Goal: Task Accomplishment & Management: Complete application form

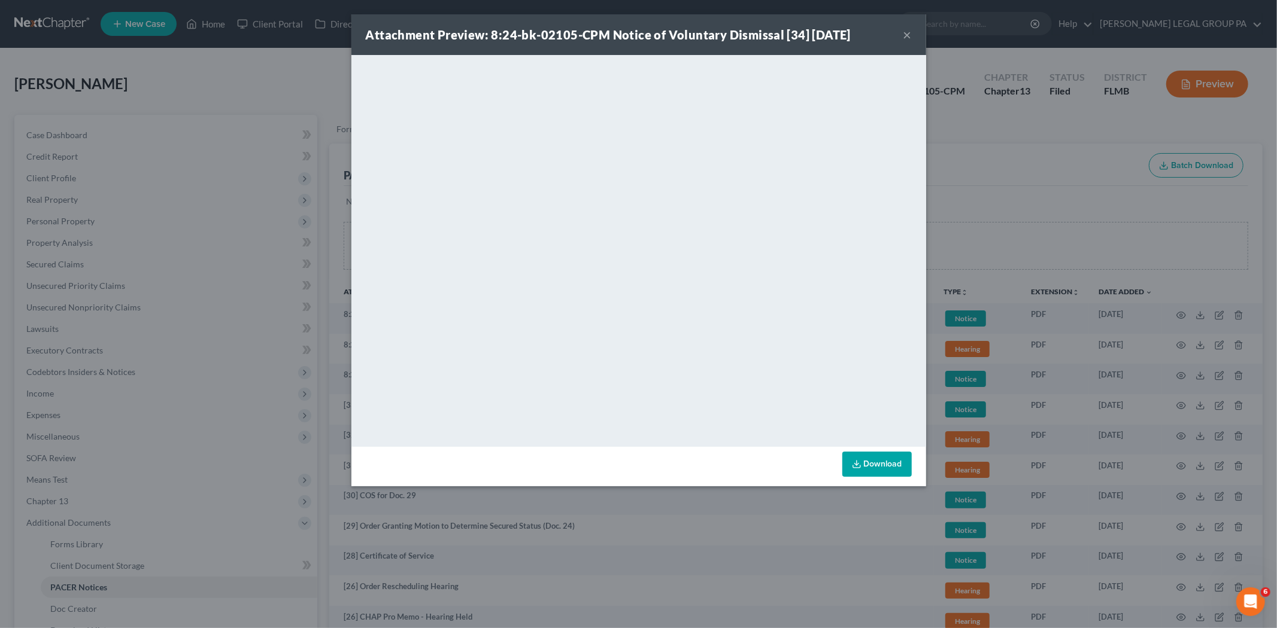
click at [910, 32] on button "×" at bounding box center [907, 35] width 8 height 14
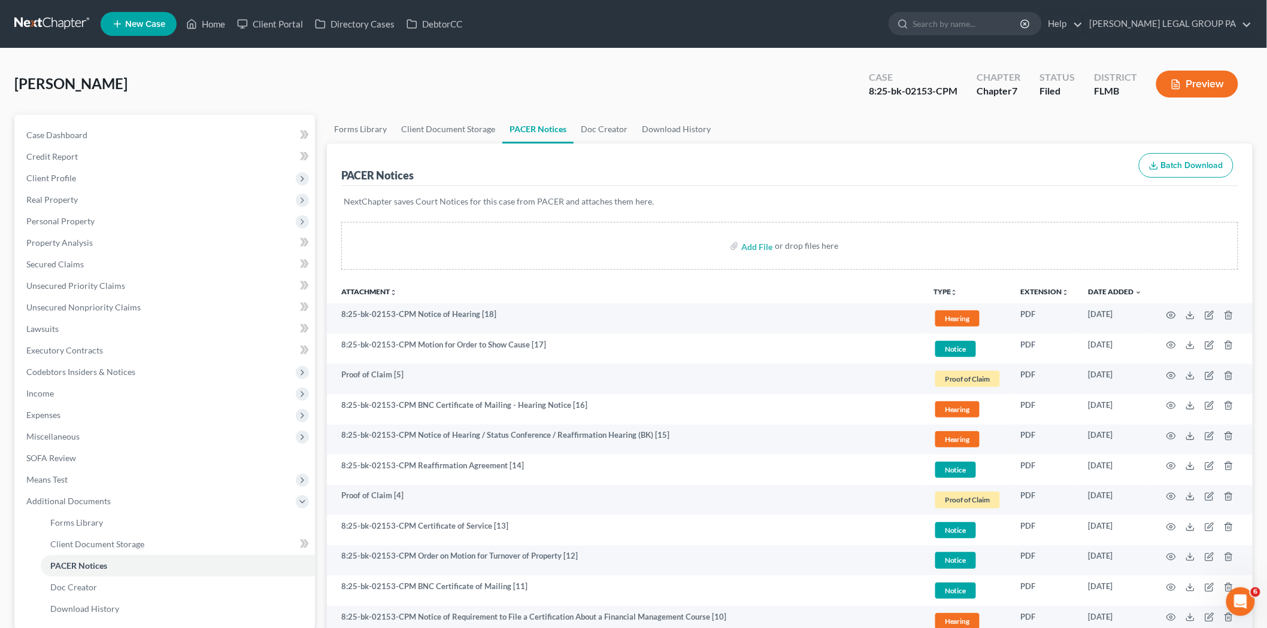
click at [68, 33] on link at bounding box center [52, 24] width 77 height 22
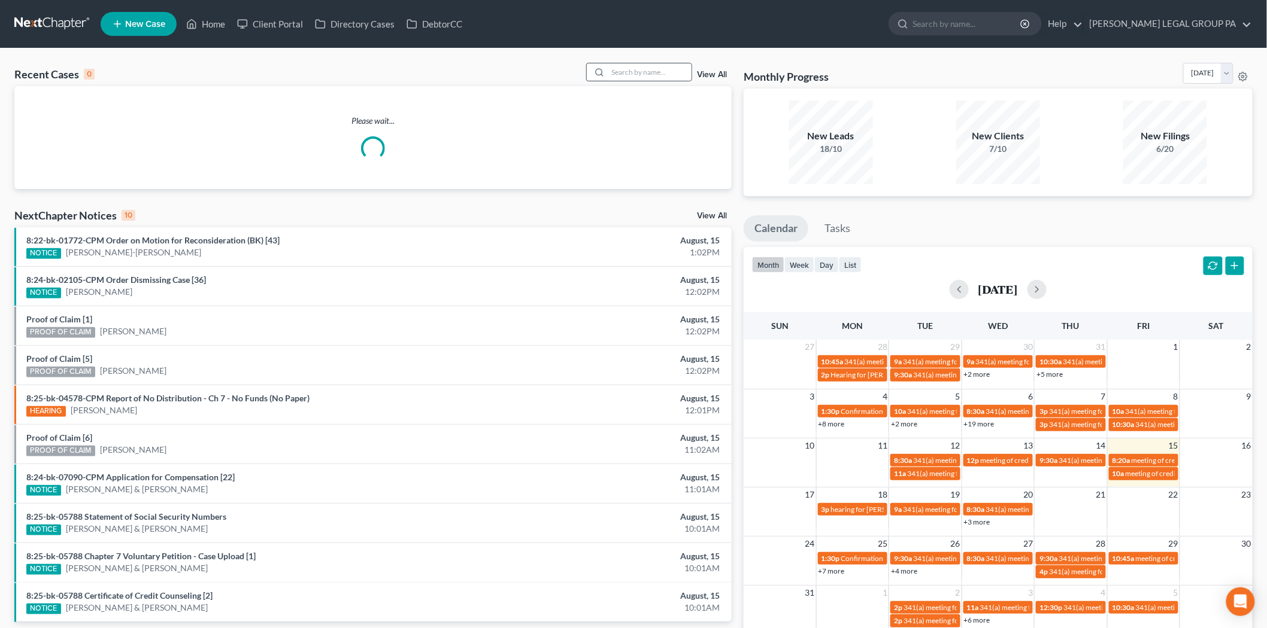
click at [644, 81] on div at bounding box center [639, 72] width 107 height 19
click at [645, 78] on input "search" at bounding box center [650, 71] width 84 height 17
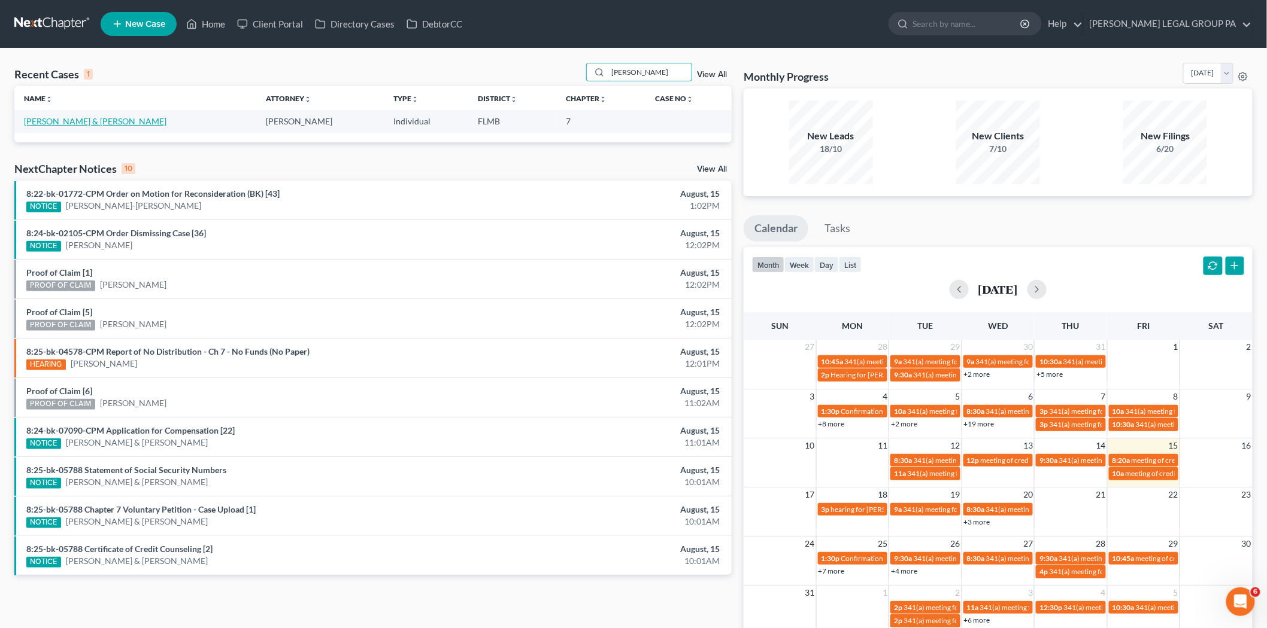
type input "godwin"
click at [78, 120] on link "Godwin, Timothy & Kari" at bounding box center [95, 121] width 142 height 10
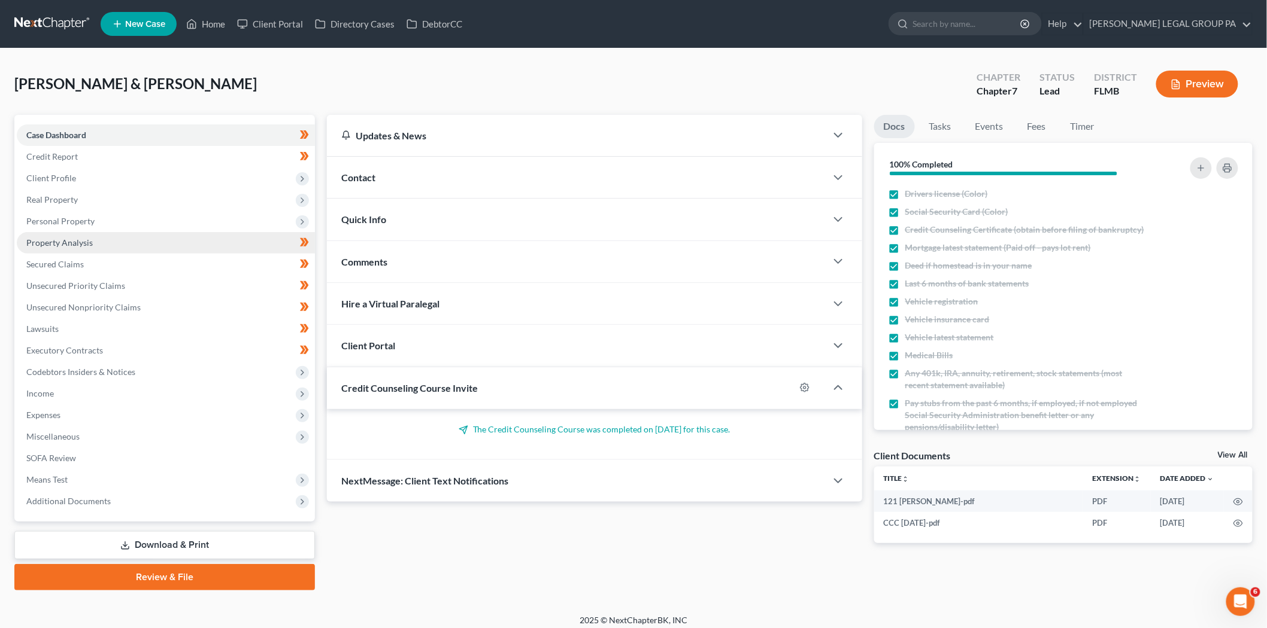
click at [105, 234] on link "Property Analysis" at bounding box center [166, 243] width 298 height 22
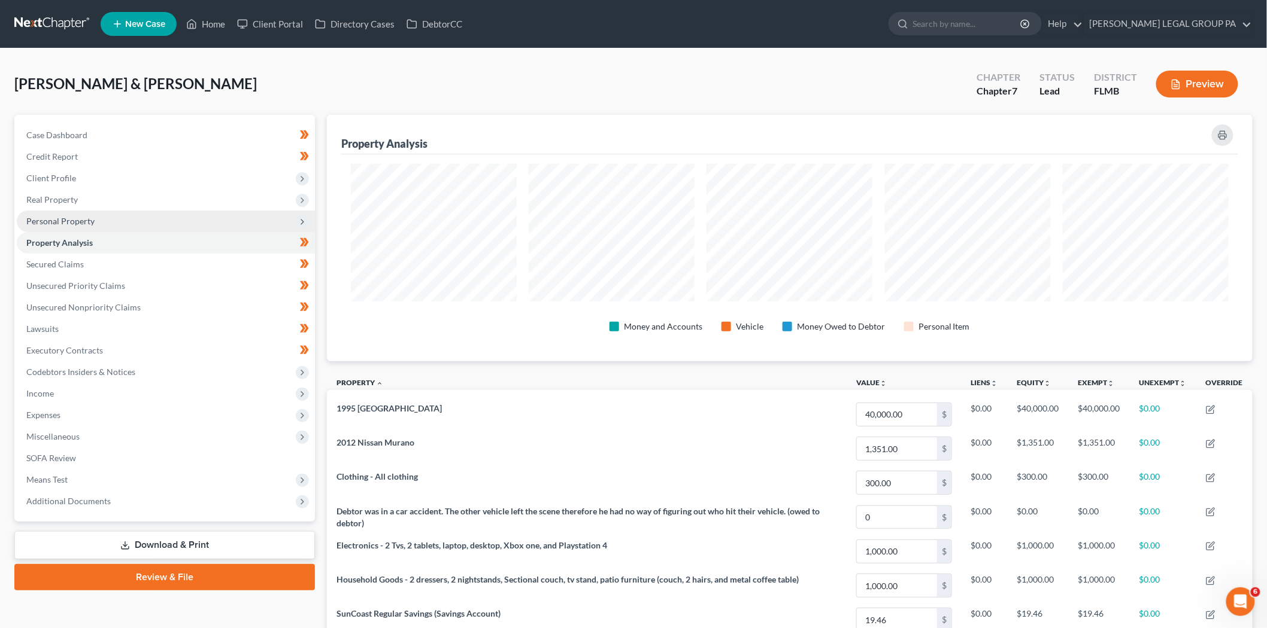
click at [105, 223] on span "Personal Property" at bounding box center [166, 222] width 298 height 22
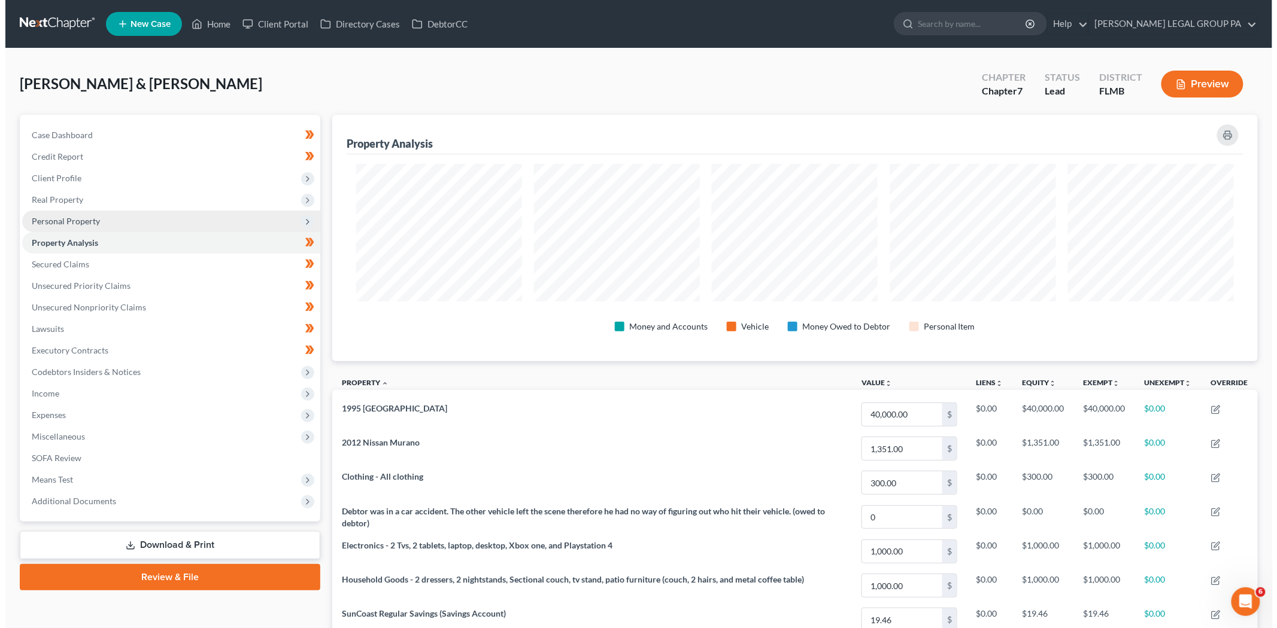
scroll to position [247, 925]
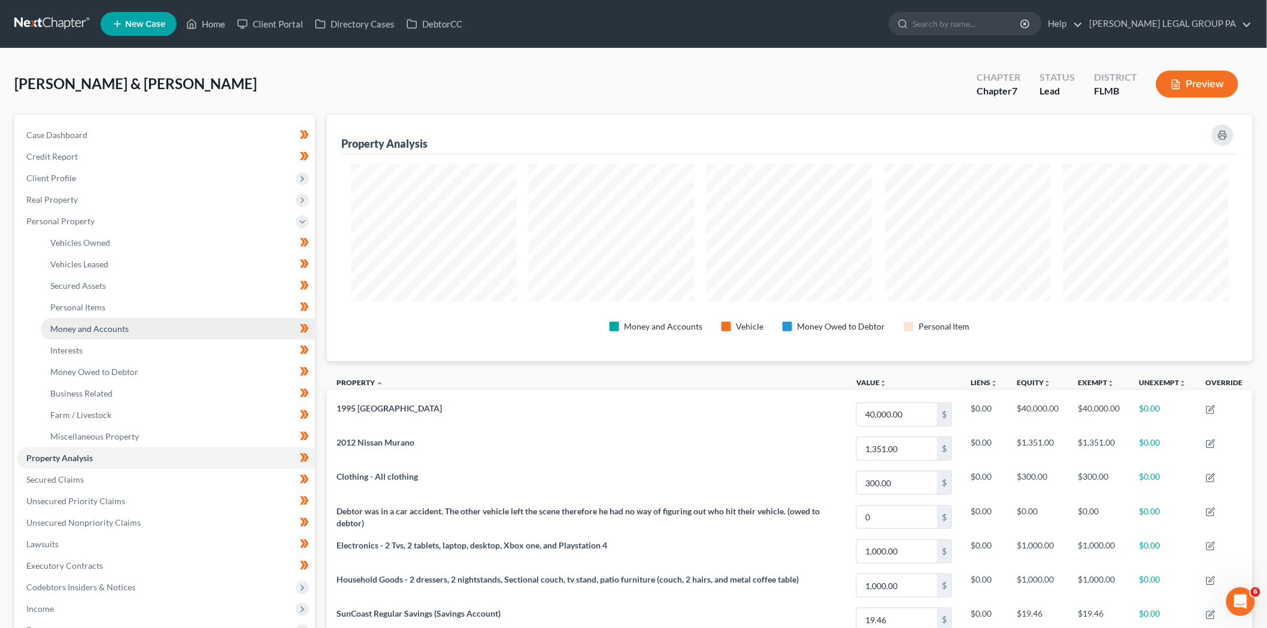
click at [126, 320] on link "Money and Accounts" at bounding box center [178, 329] width 274 height 22
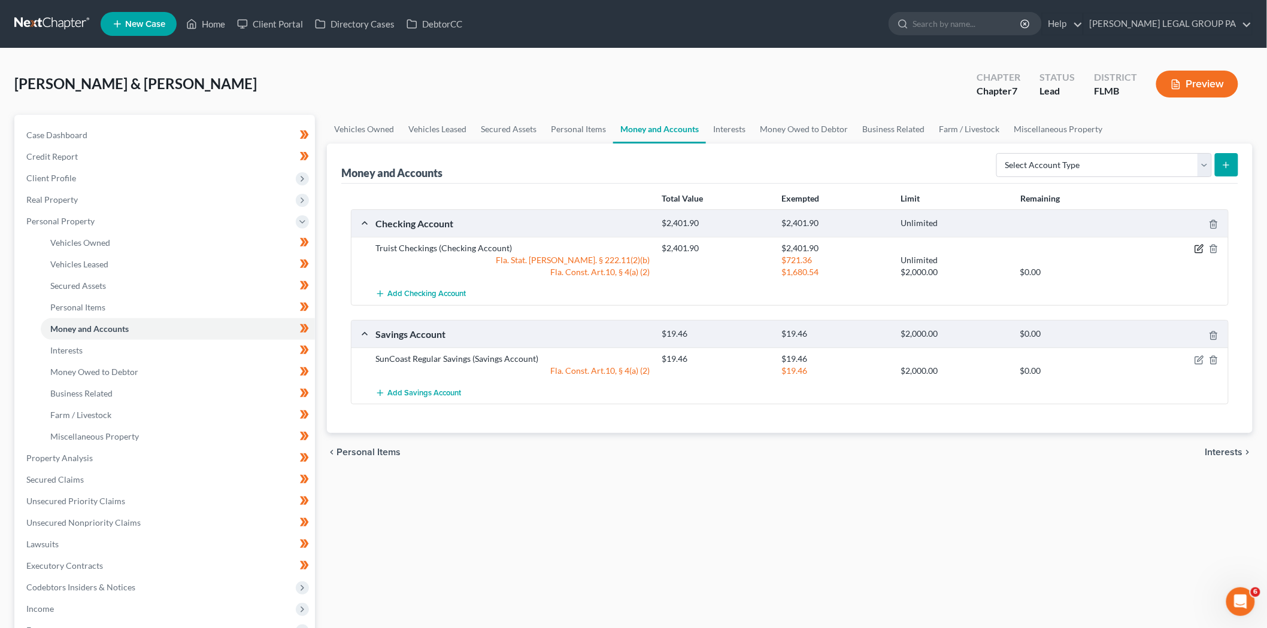
click at [1199, 247] on icon "button" at bounding box center [1199, 247] width 5 height 5
select select "2"
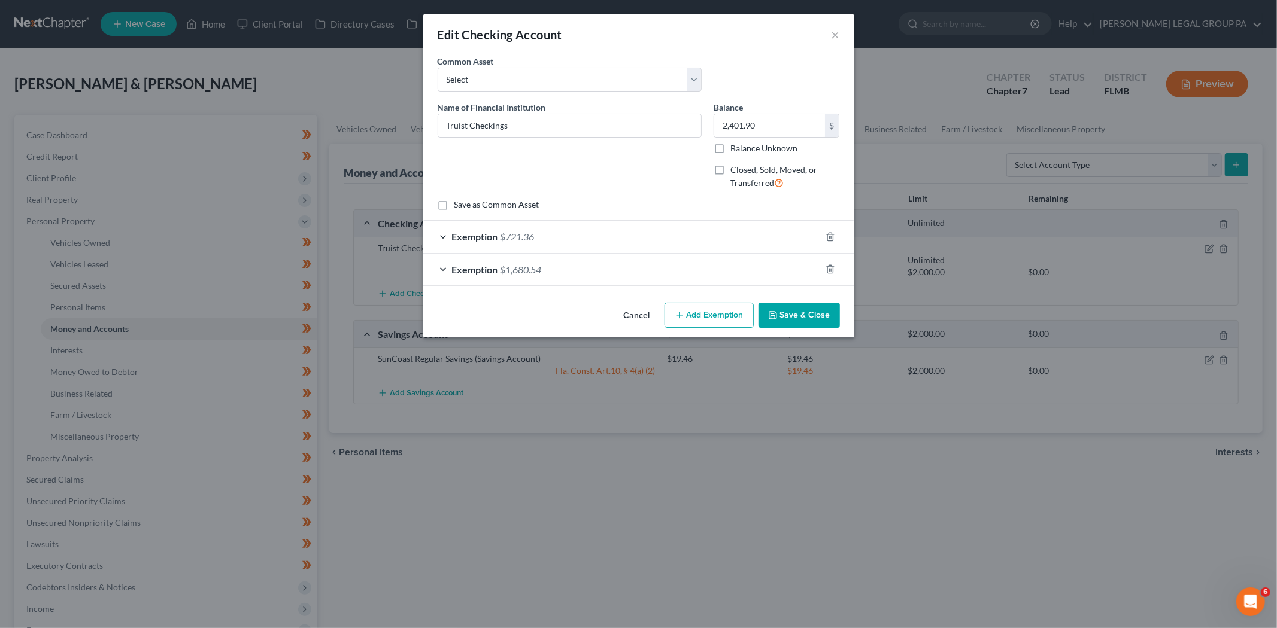
checkbox input "true"
click at [603, 278] on div "Exemption $1,680.54" at bounding box center [621, 270] width 397 height 32
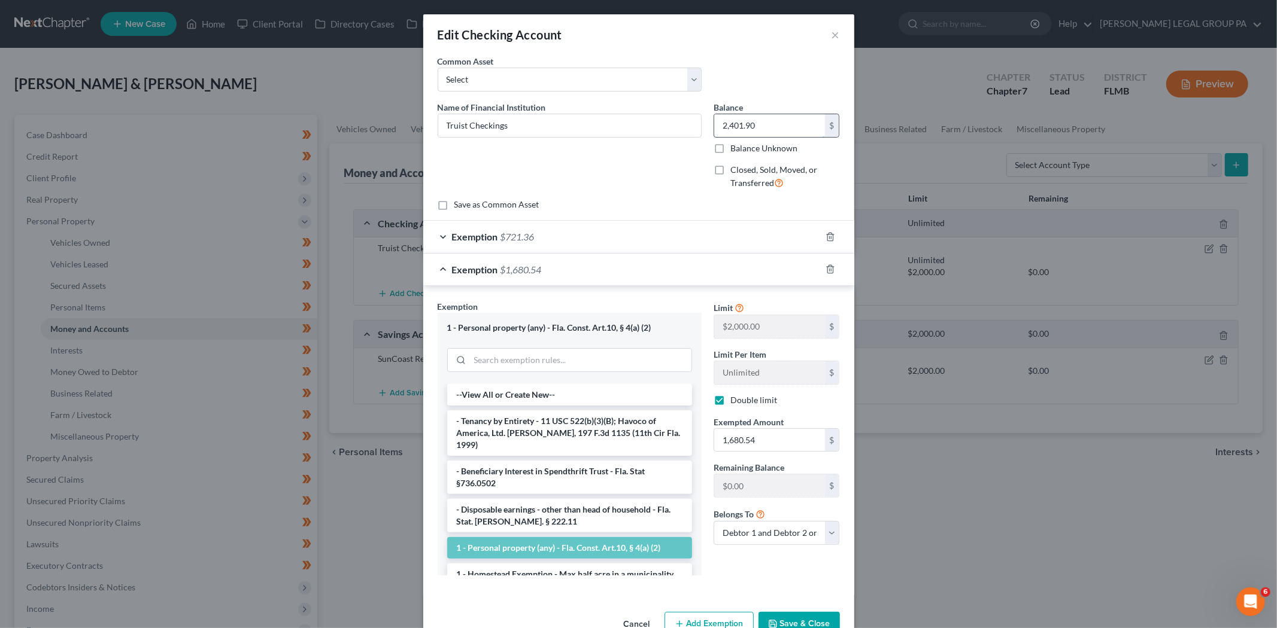
click at [749, 122] on input "2,401.90" at bounding box center [769, 125] width 111 height 23
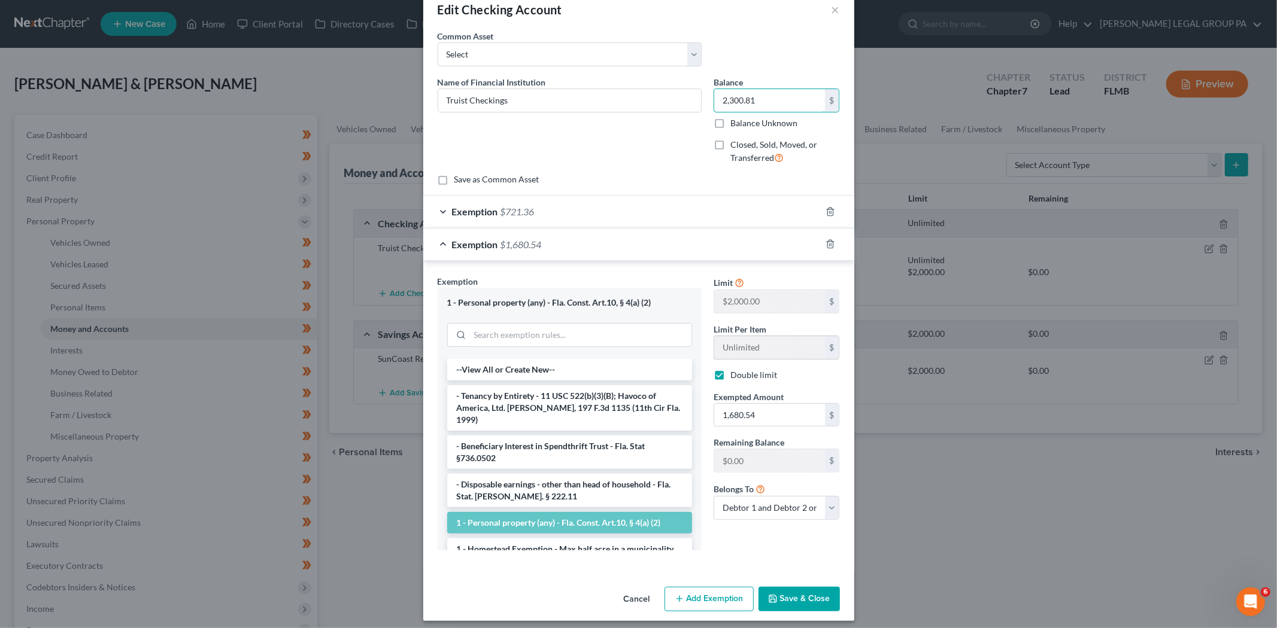
scroll to position [32, 0]
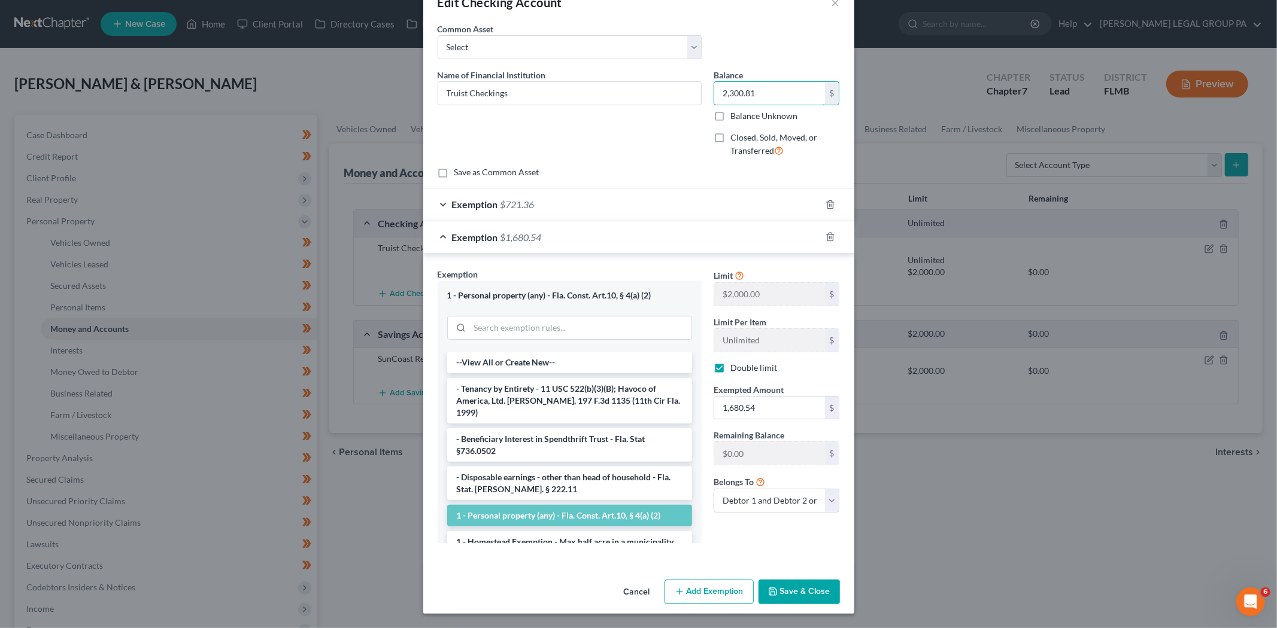
type input "2,300.81"
click at [763, 567] on div "An exemption set must first be selected from the Filing Information section. Co…" at bounding box center [638, 299] width 431 height 552
click at [548, 201] on div "Exemption $721.36" at bounding box center [621, 205] width 397 height 32
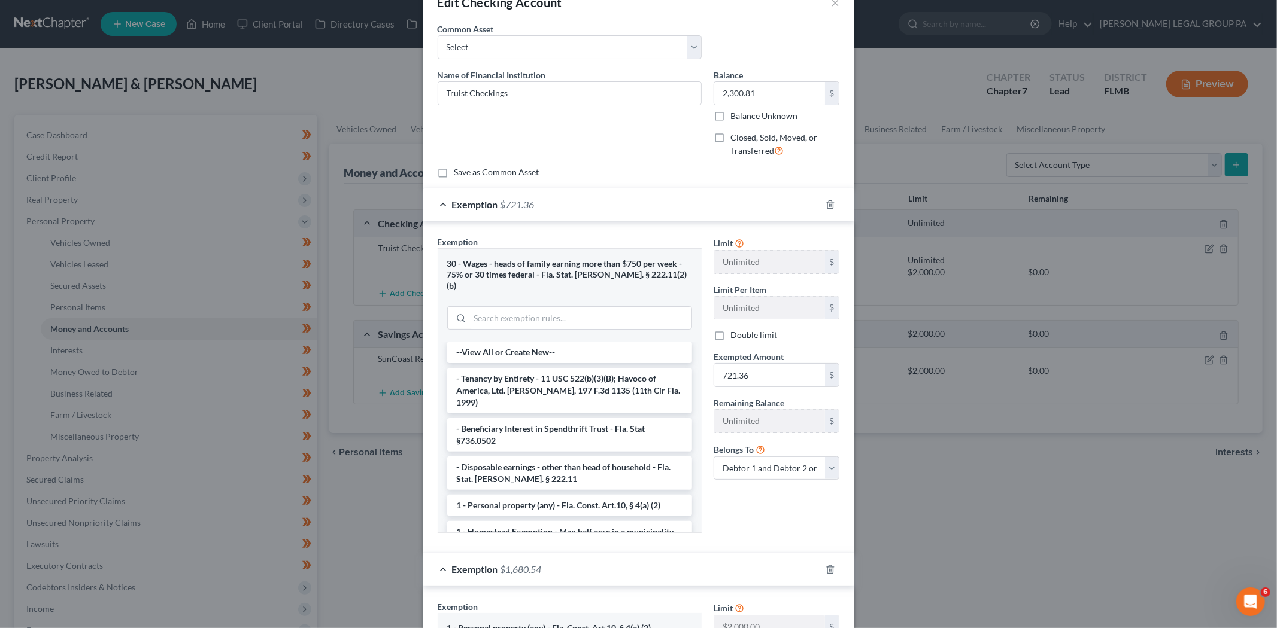
scroll to position [354, 0]
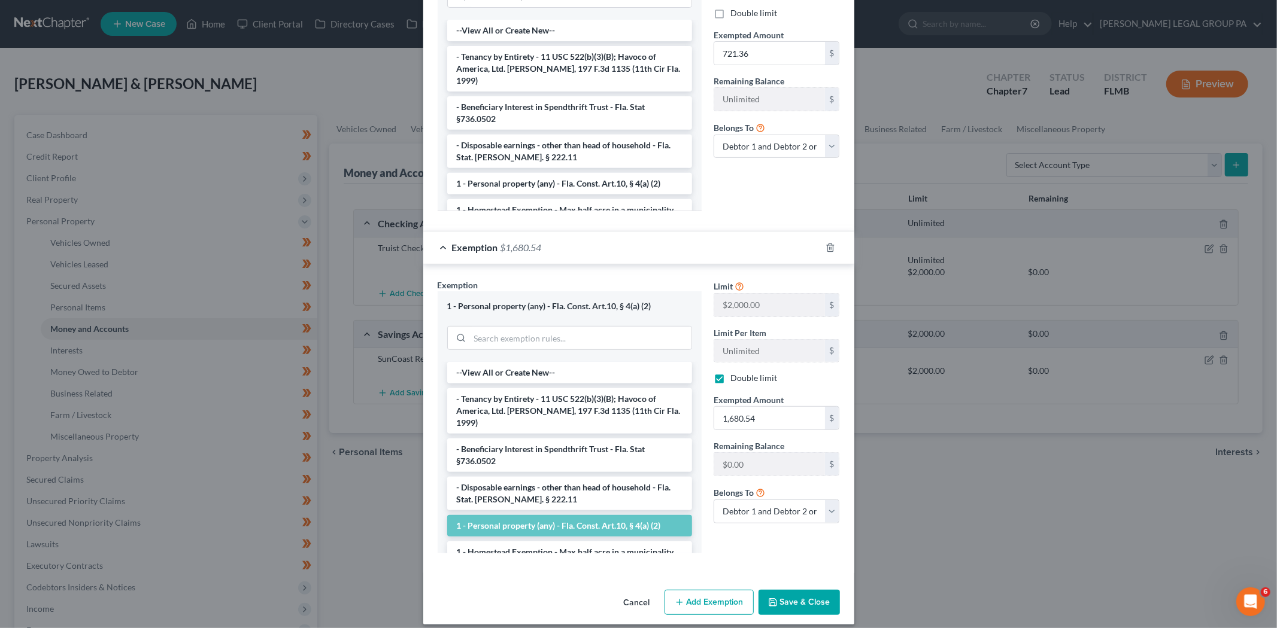
click at [793, 596] on button "Save & Close" at bounding box center [798, 602] width 81 height 25
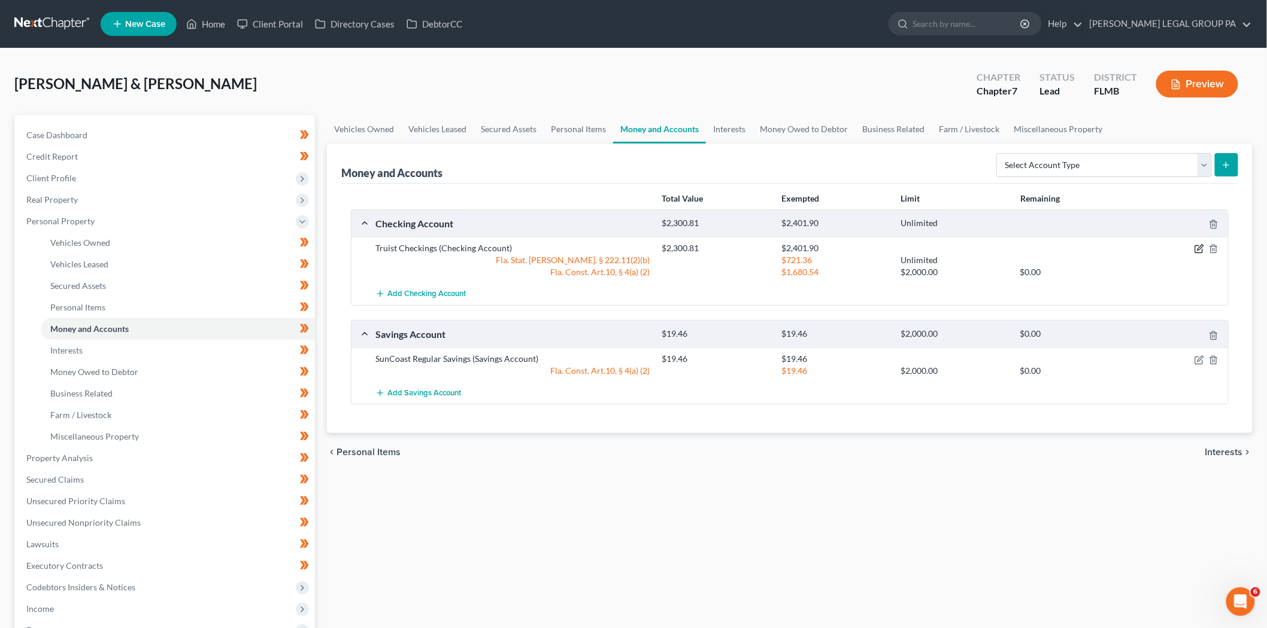
click at [1199, 247] on icon "button" at bounding box center [1199, 247] width 5 height 5
select select "2"
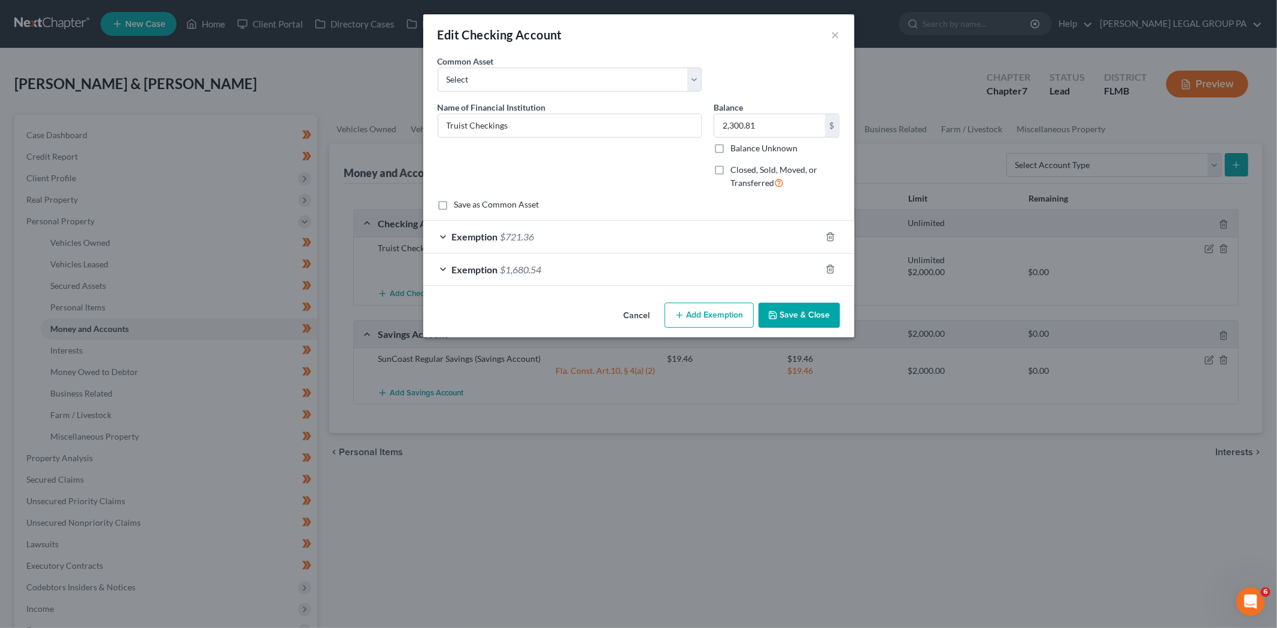
click at [543, 243] on div "Exemption $721.36" at bounding box center [621, 237] width 397 height 32
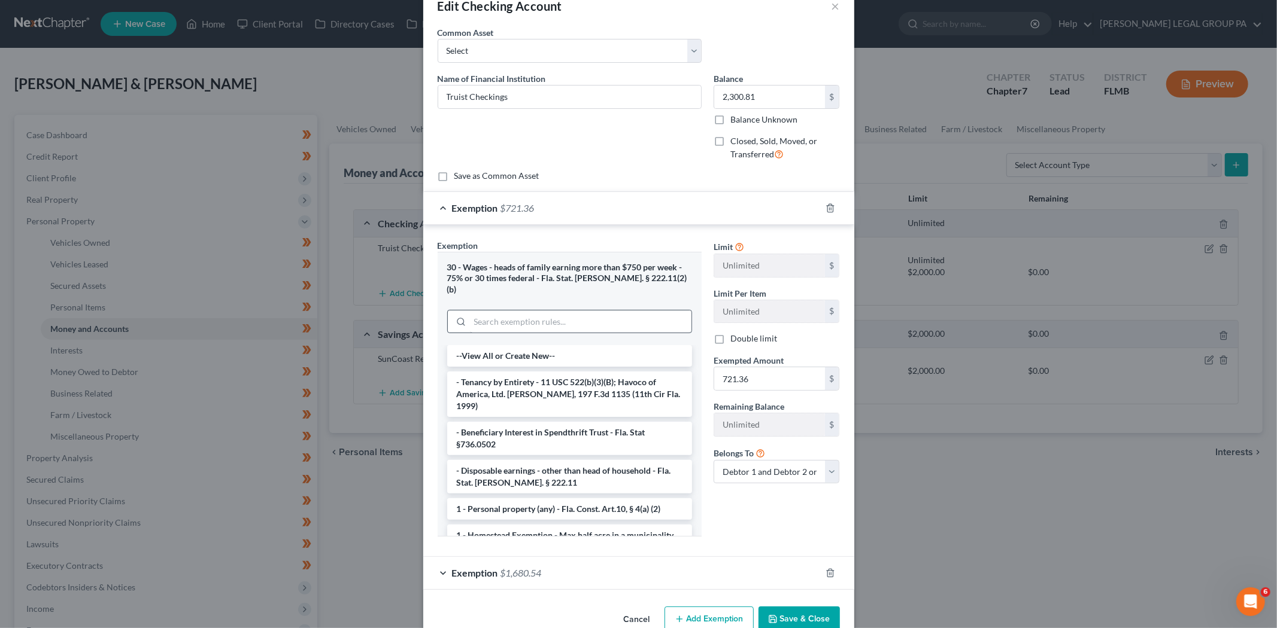
scroll to position [45, 0]
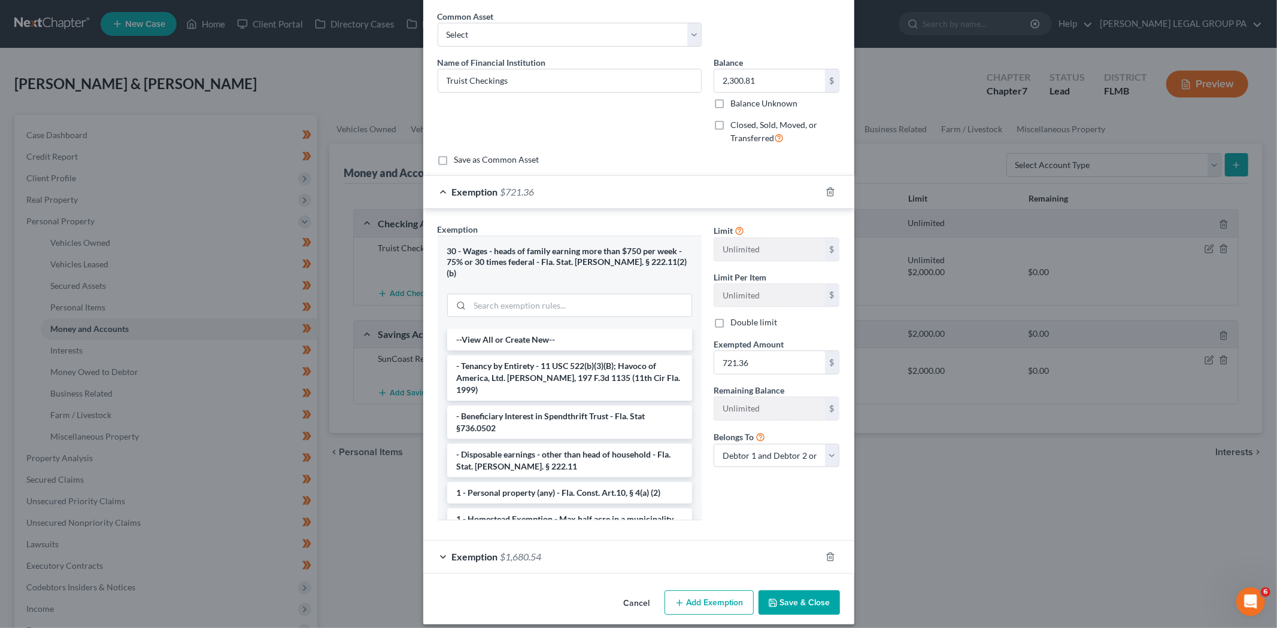
click at [486, 187] on span "Exemption" at bounding box center [475, 191] width 46 height 11
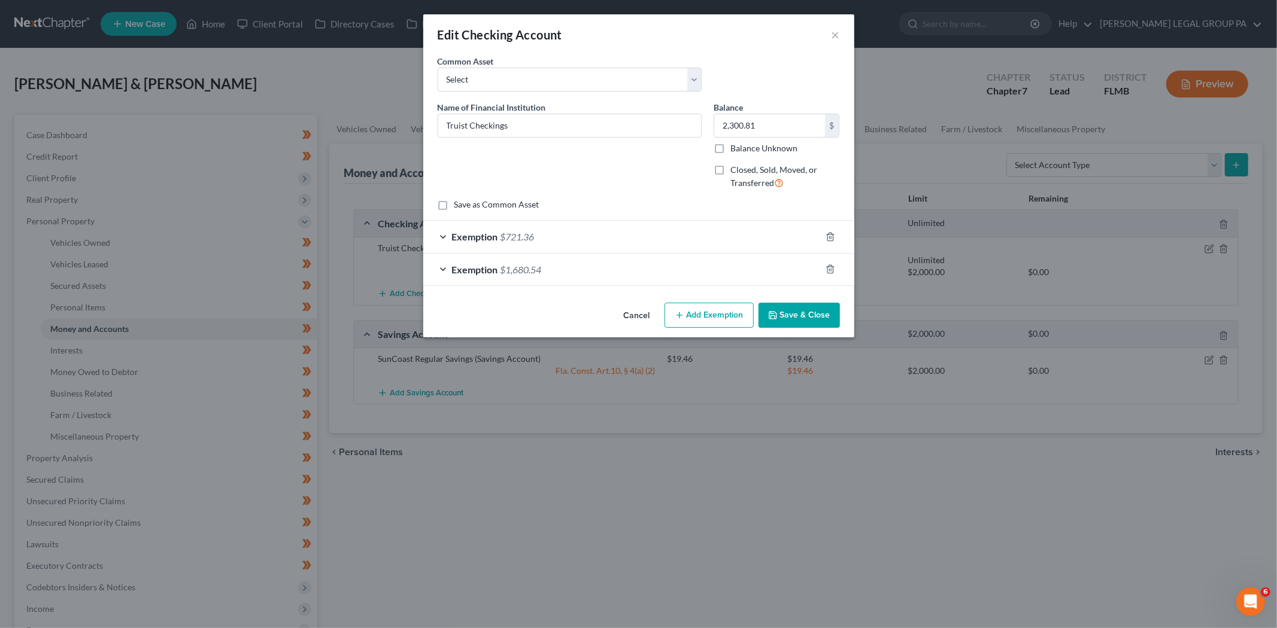
scroll to position [0, 0]
click at [681, 238] on div "Exemption $721.36" at bounding box center [621, 237] width 397 height 32
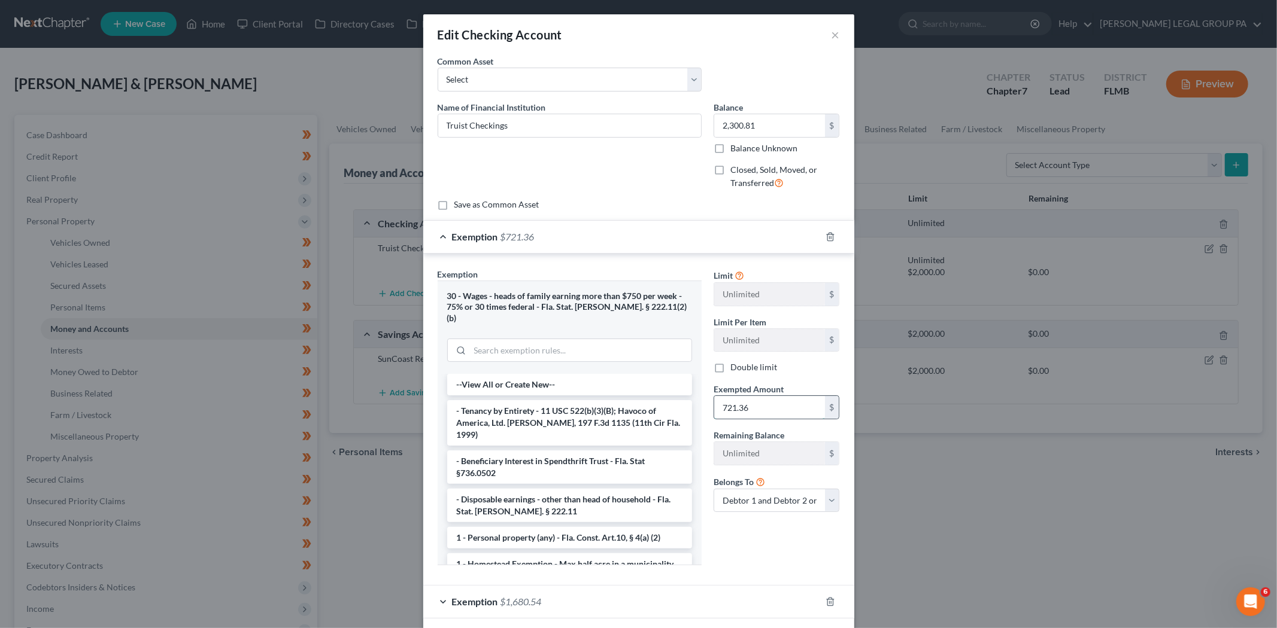
click at [751, 411] on input "721.36" at bounding box center [769, 407] width 111 height 23
type input "620.27"
click at [967, 504] on div "Edit Checking Account × An exemption set must first be selected from the Filing…" at bounding box center [638, 314] width 1277 height 628
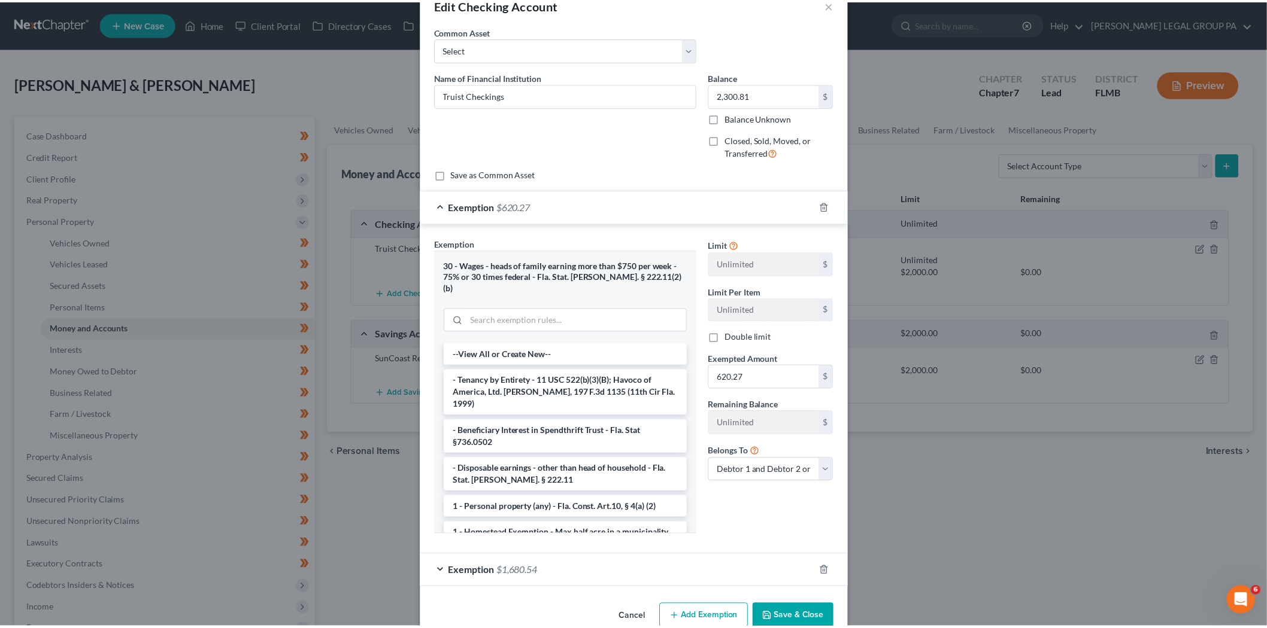
scroll to position [45, 0]
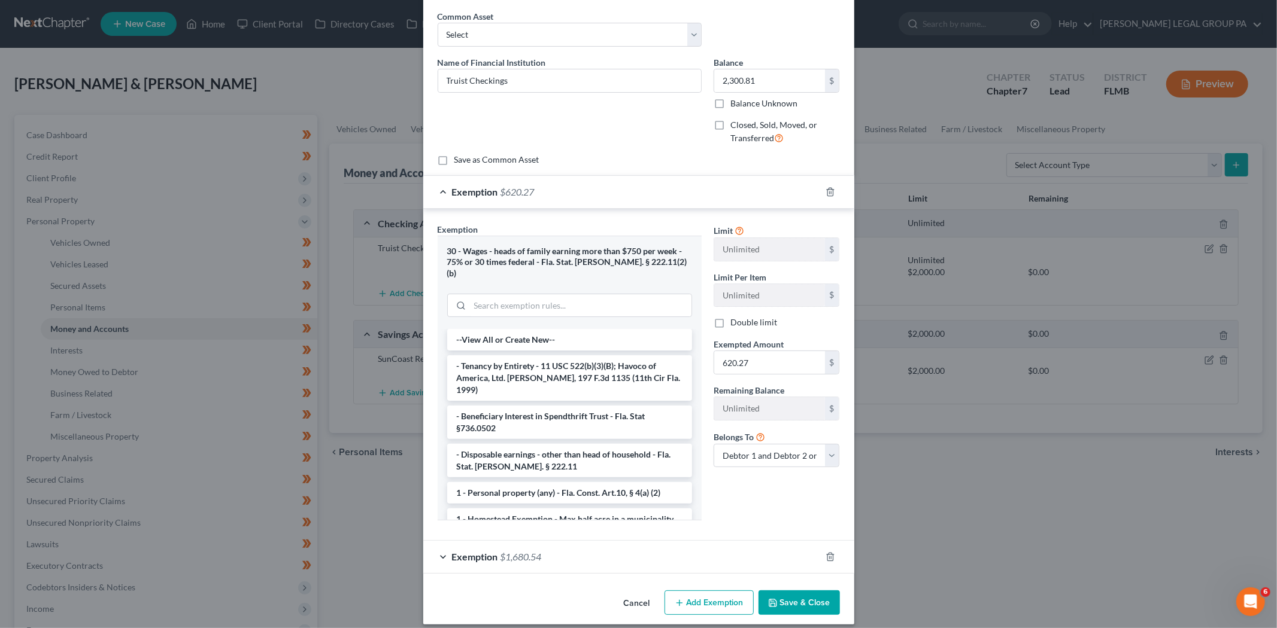
click at [816, 595] on button "Save & Close" at bounding box center [798, 603] width 81 height 25
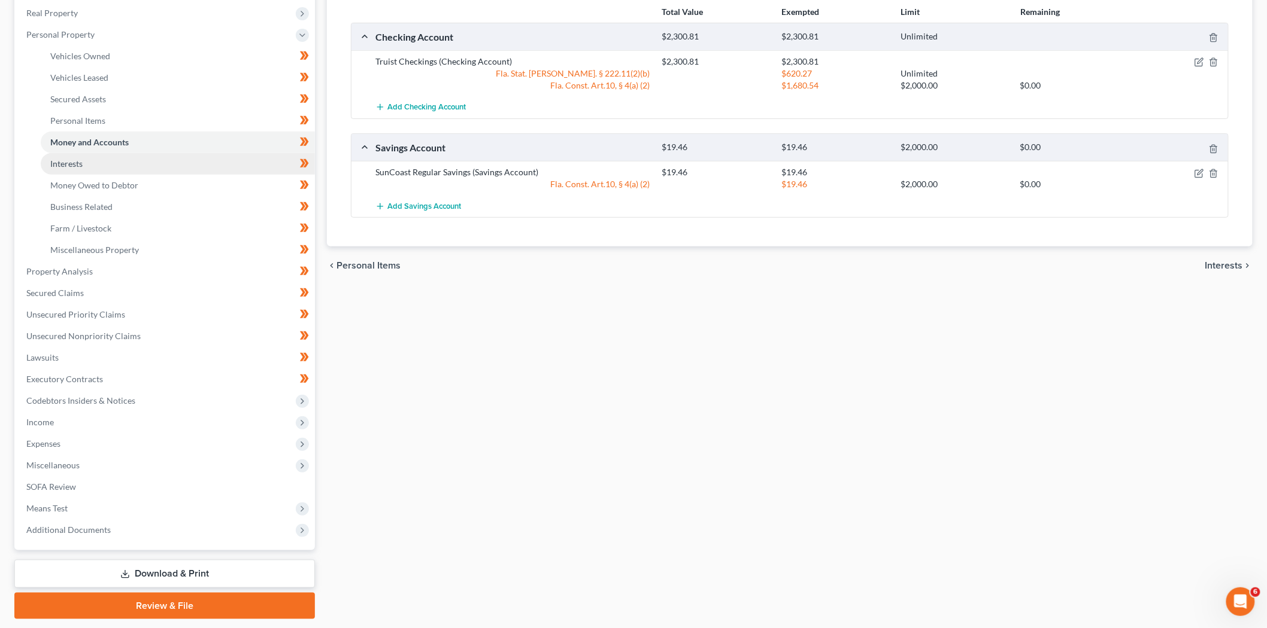
scroll to position [199, 0]
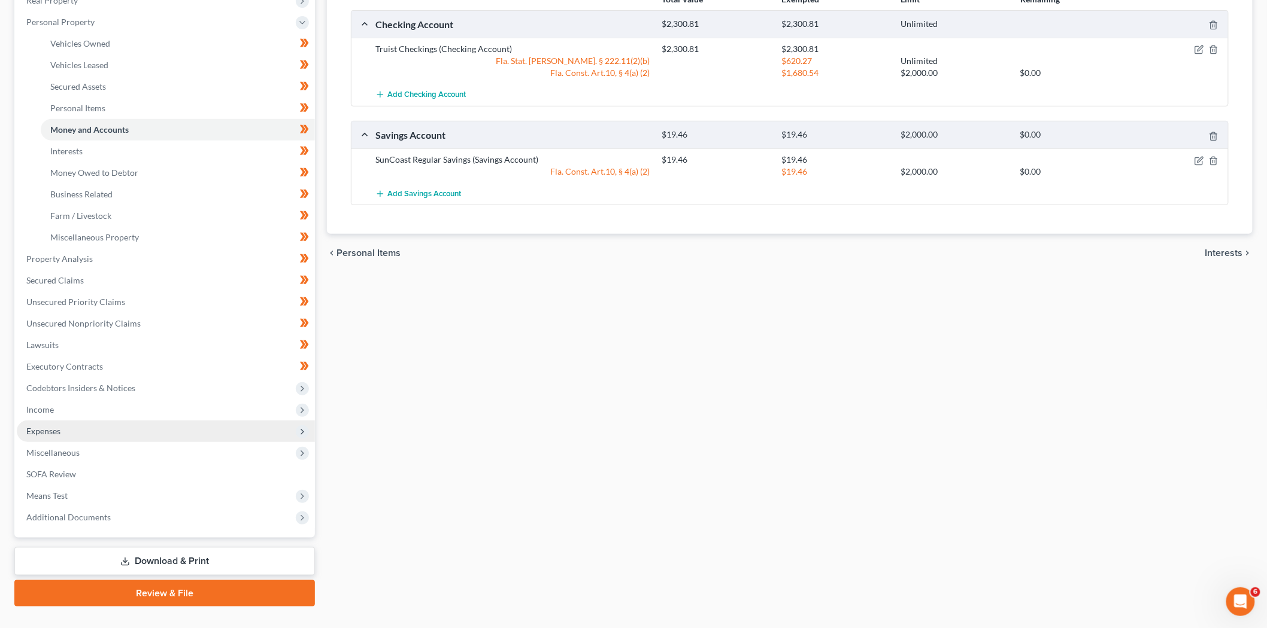
click at [67, 435] on span "Expenses" at bounding box center [166, 432] width 298 height 22
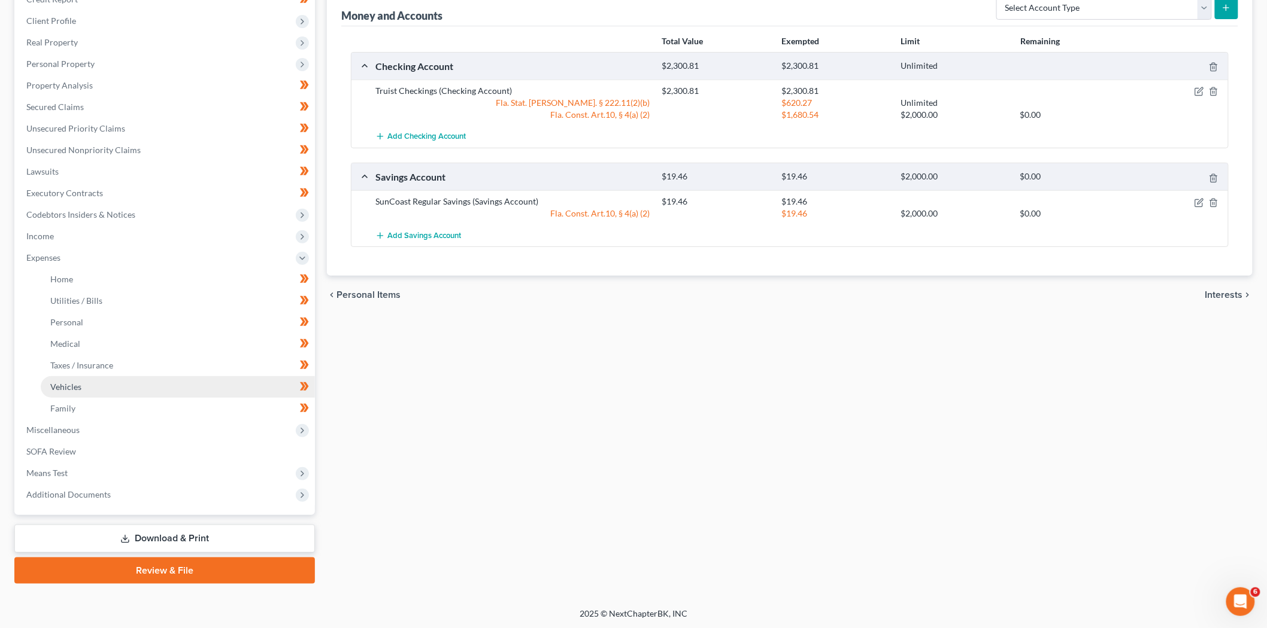
click at [84, 384] on link "Vehicles" at bounding box center [178, 387] width 274 height 22
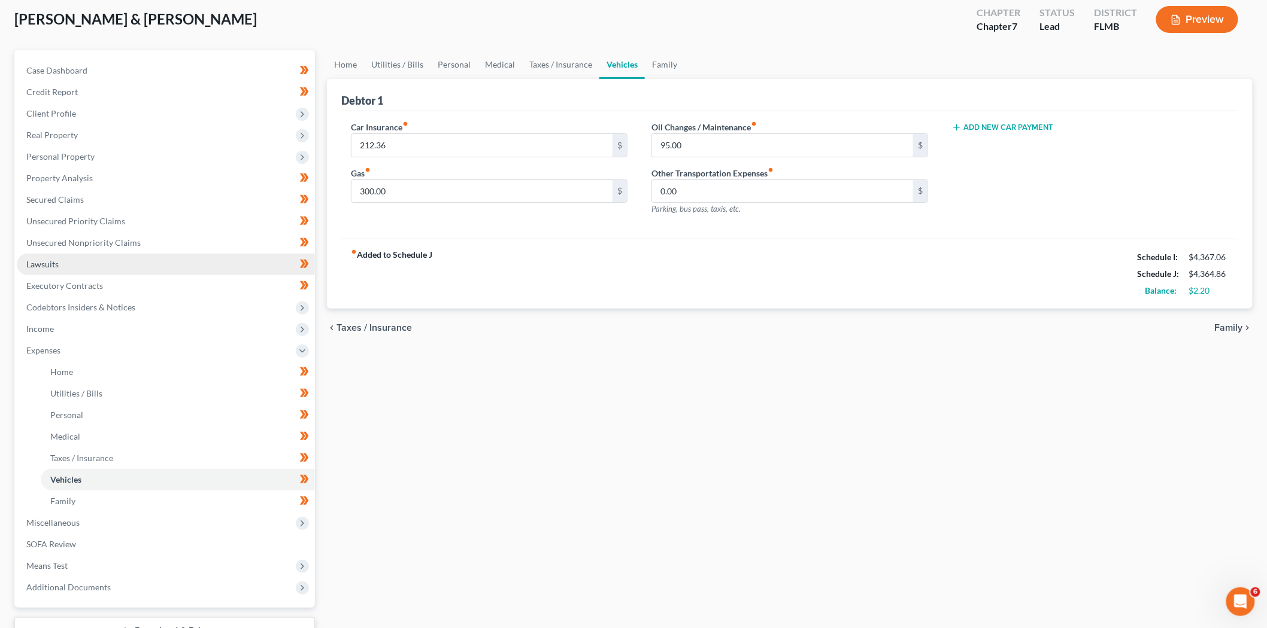
scroll to position [157, 0]
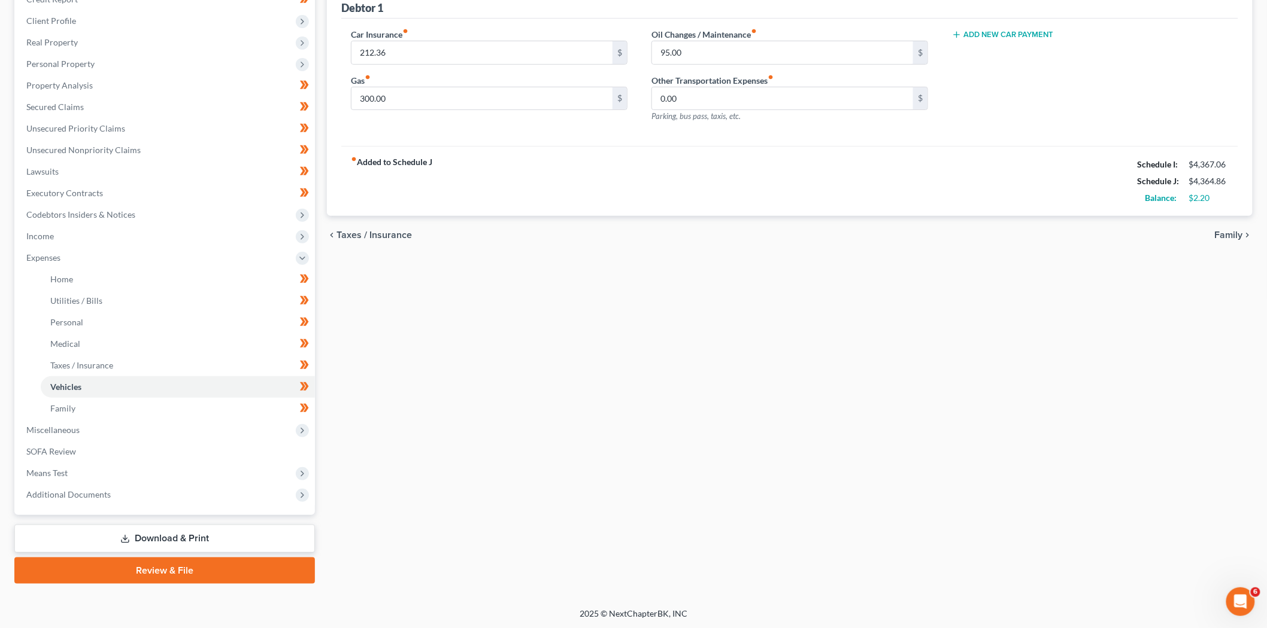
click at [212, 537] on link "Download & Print" at bounding box center [164, 539] width 300 height 28
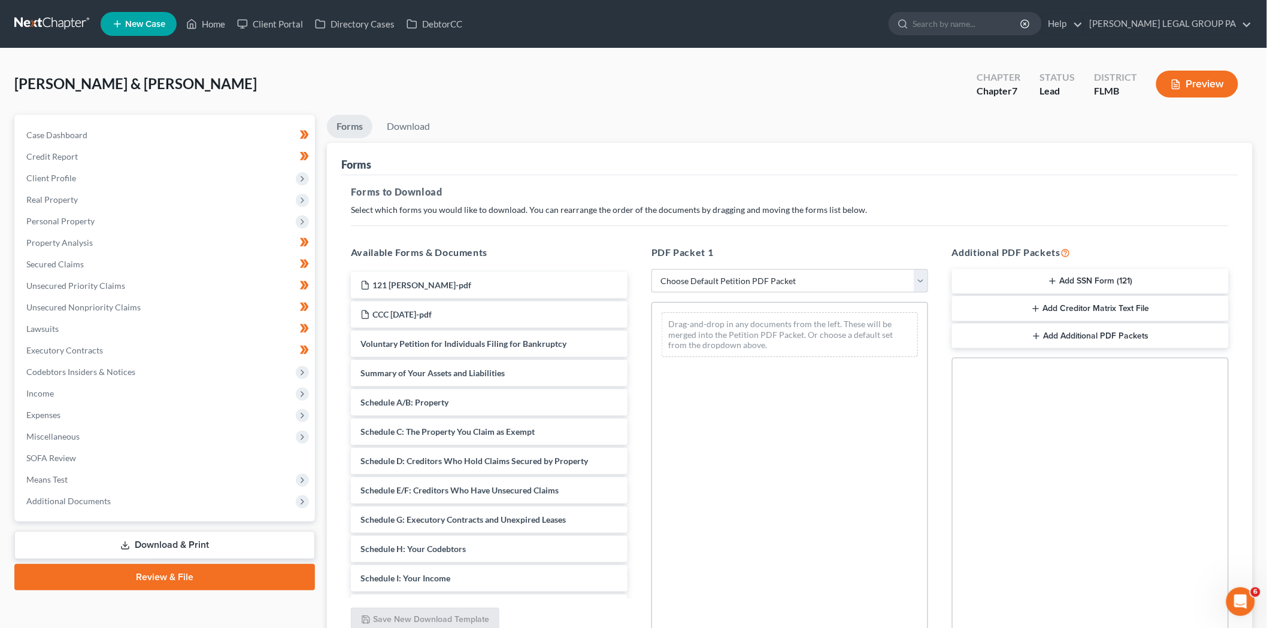
click at [1108, 277] on button "Add SSN Form (121)" at bounding box center [1090, 281] width 277 height 25
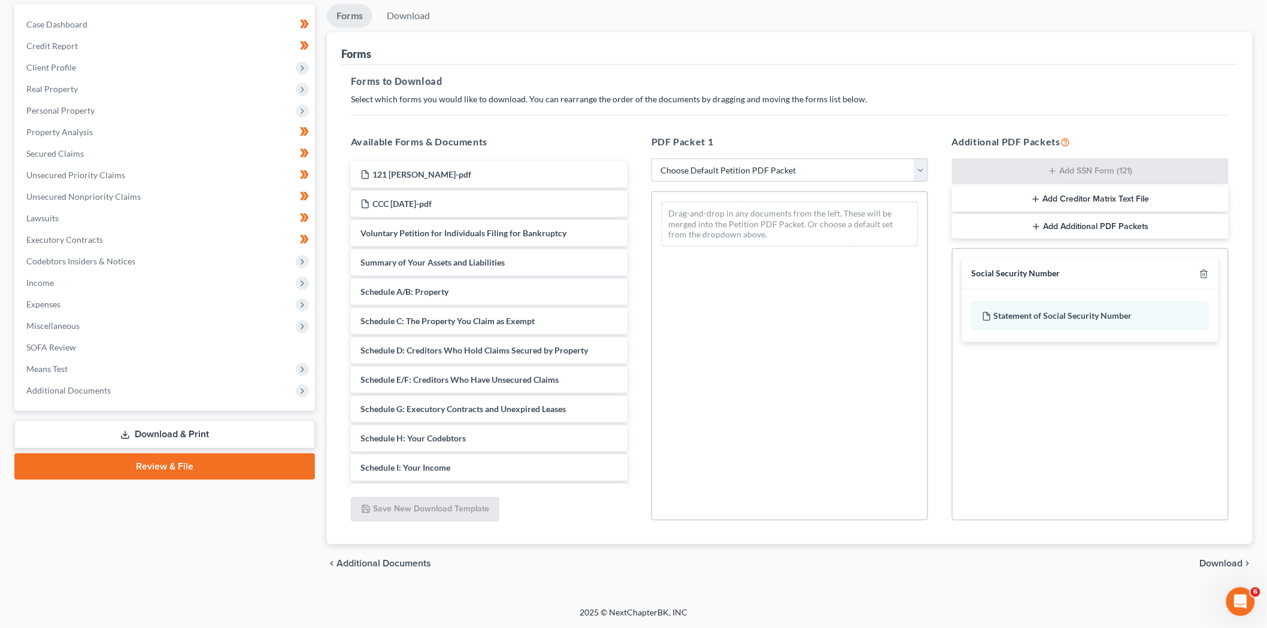
click at [1213, 563] on span "Download" at bounding box center [1220, 564] width 43 height 10
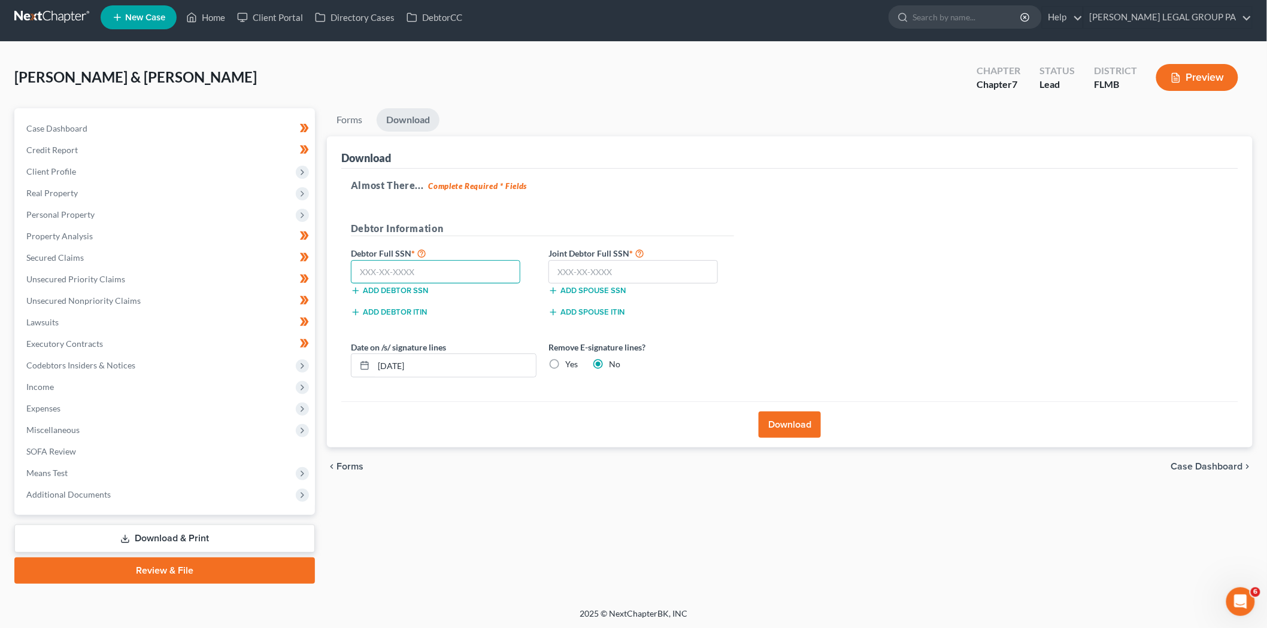
click at [403, 274] on input "text" at bounding box center [435, 272] width 169 height 24
type input "296-66-5307"
click at [600, 270] on input "text" at bounding box center [632, 272] width 169 height 24
type input "376-84-9281"
click at [799, 423] on button "Download" at bounding box center [789, 425] width 62 height 26
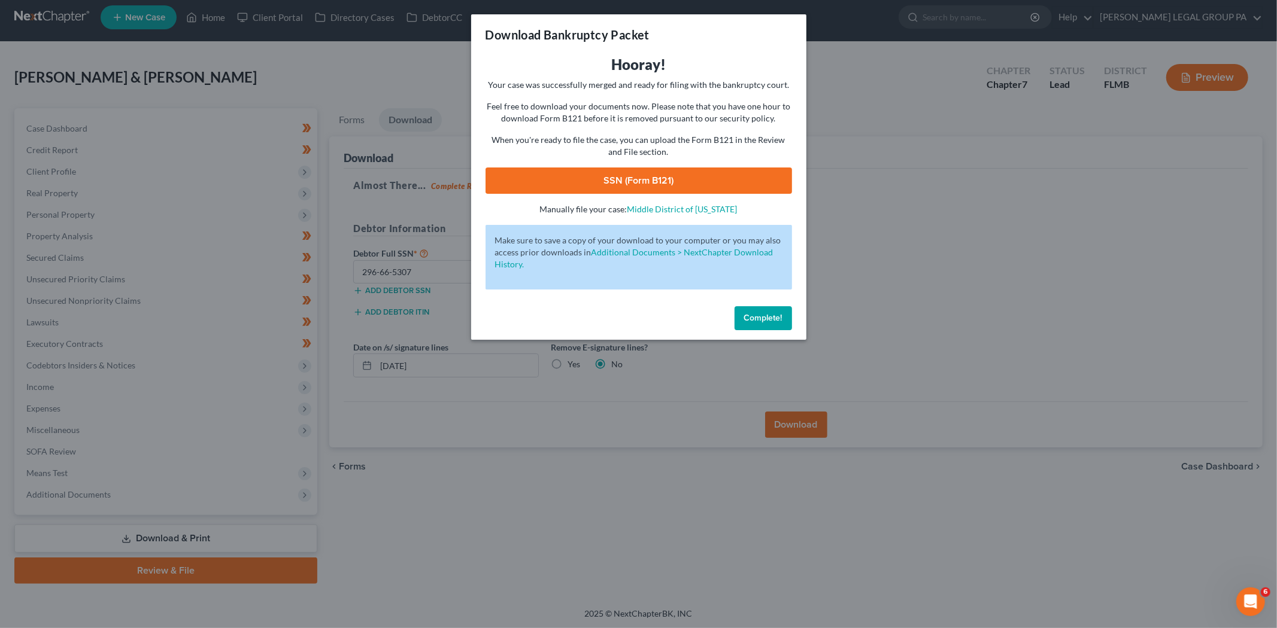
click at [690, 169] on link "SSN (Form B121)" at bounding box center [638, 181] width 306 height 26
click at [766, 321] on span "Complete!" at bounding box center [763, 318] width 38 height 10
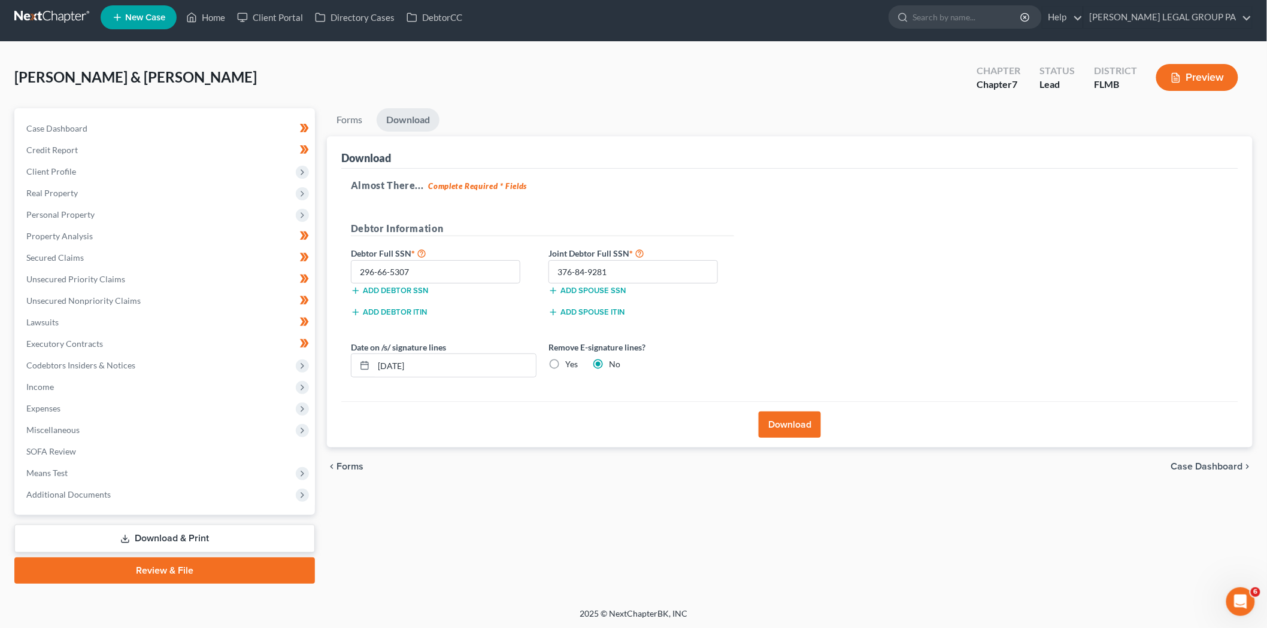
drag, startPoint x: 145, startPoint y: 485, endPoint x: 150, endPoint y: 510, distance: 24.9
click at [145, 485] on span "Additional Documents" at bounding box center [166, 495] width 298 height 22
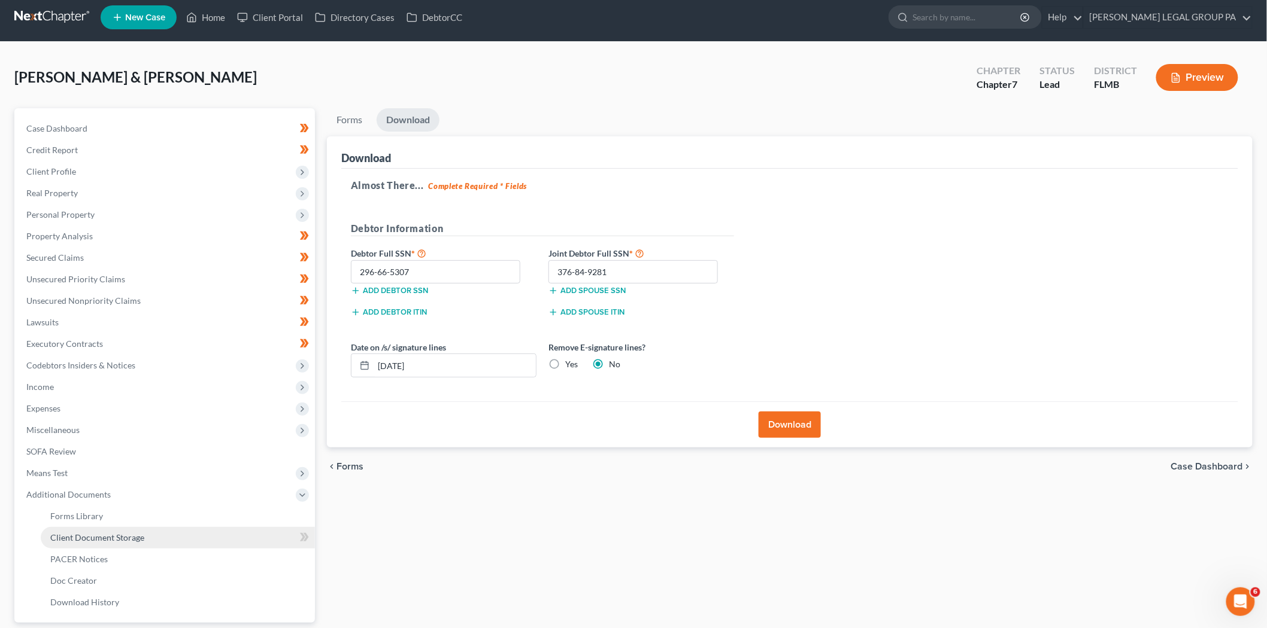
click at [120, 535] on span "Client Document Storage" at bounding box center [97, 538] width 94 height 10
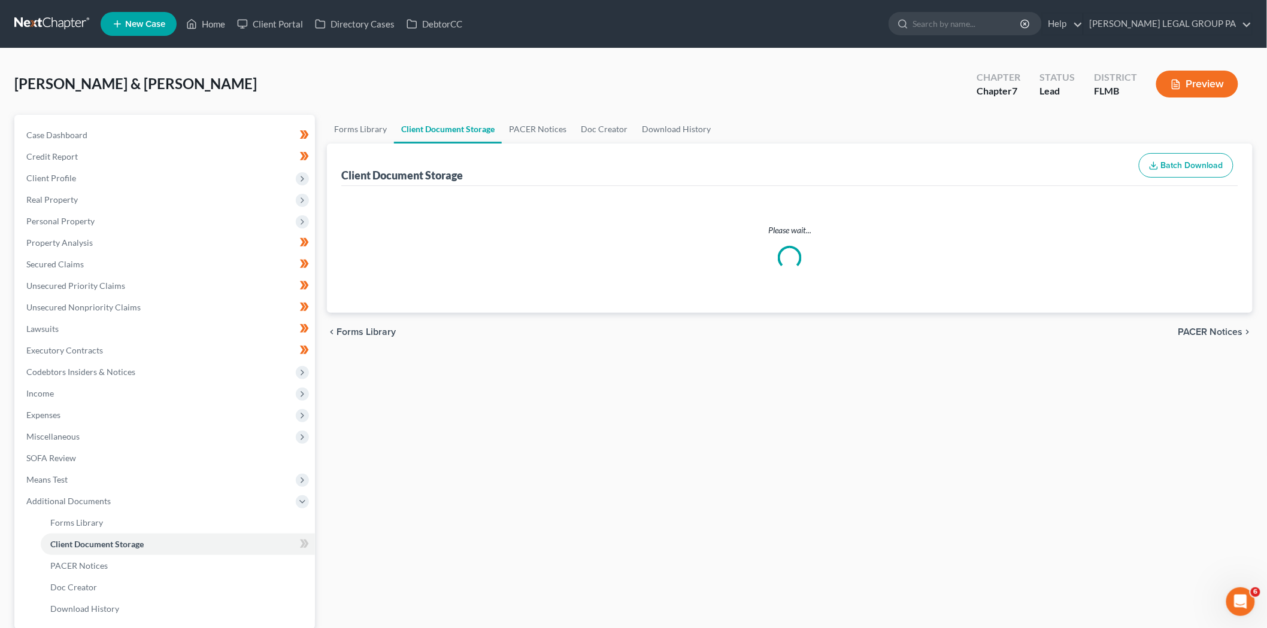
select select "9"
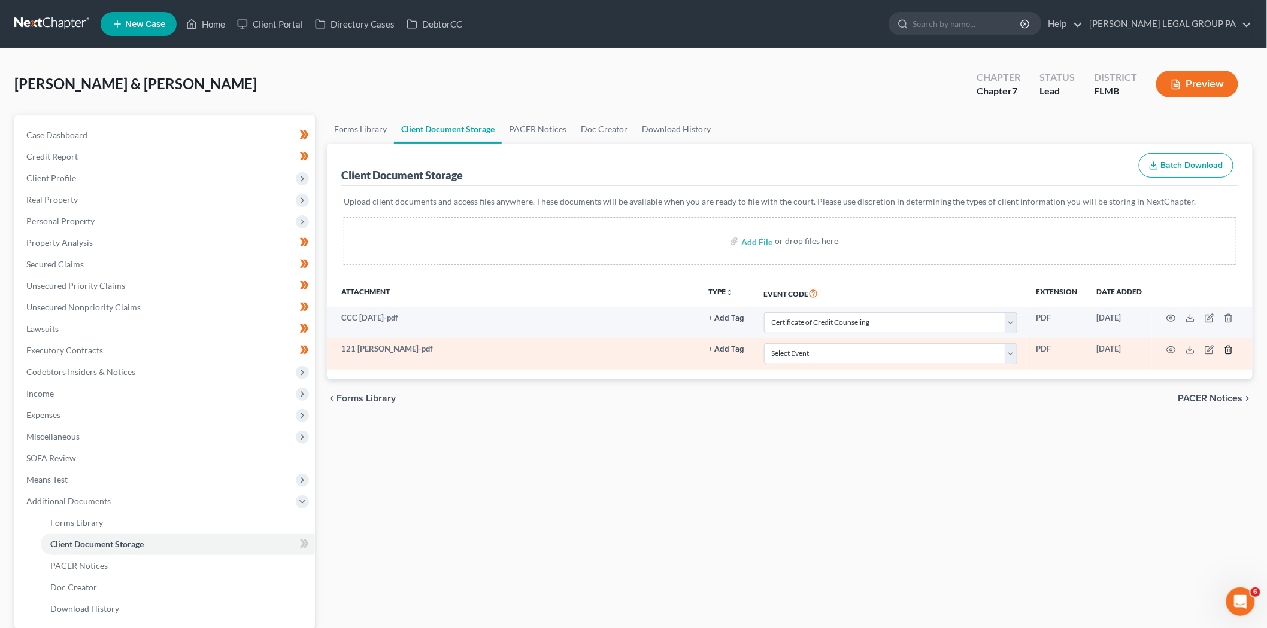
click at [1227, 351] on icon "button" at bounding box center [1228, 350] width 10 height 10
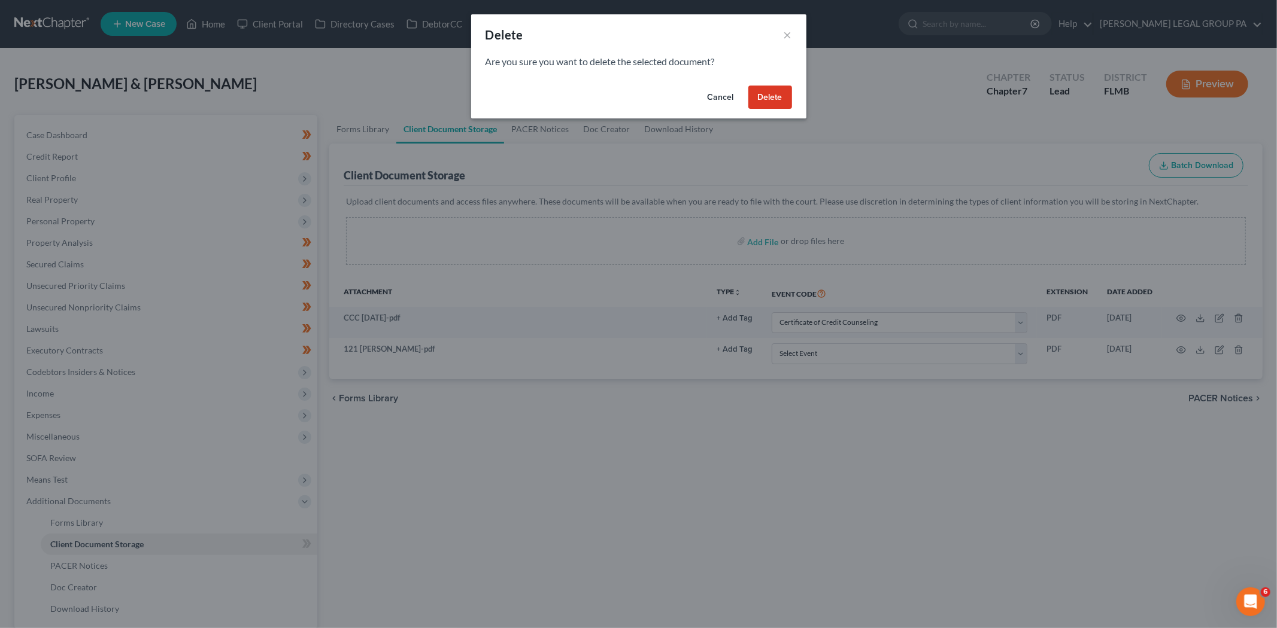
click at [767, 93] on button "Delete" at bounding box center [770, 98] width 44 height 24
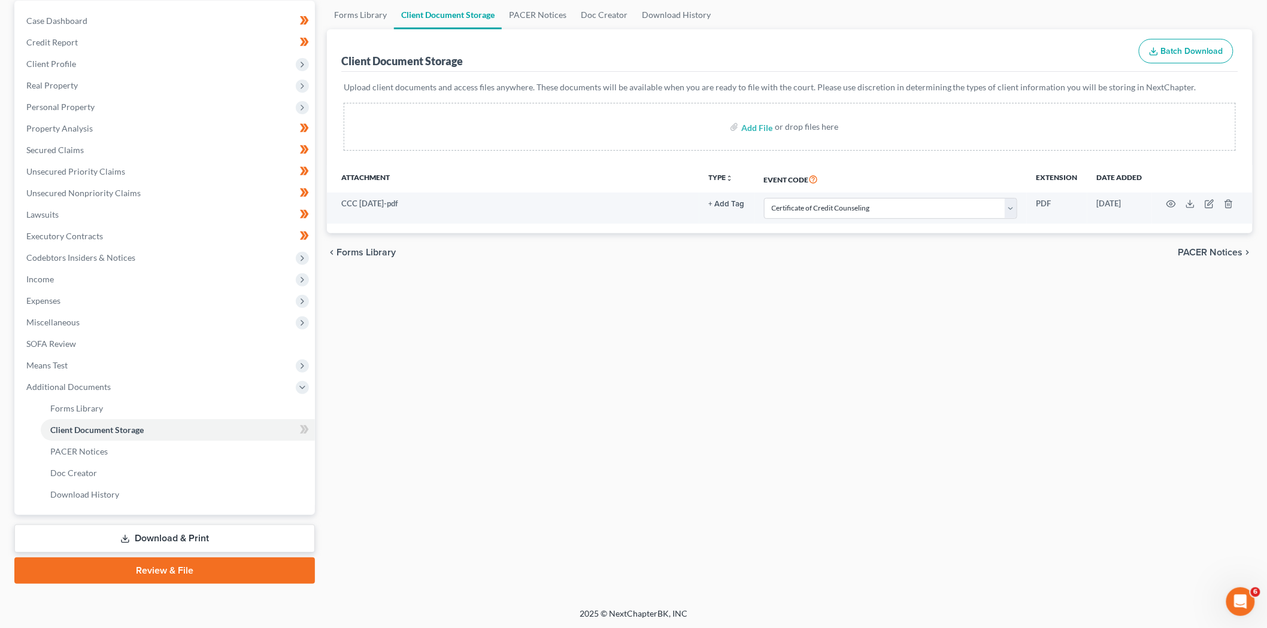
click at [177, 577] on link "Review & File" at bounding box center [164, 571] width 300 height 26
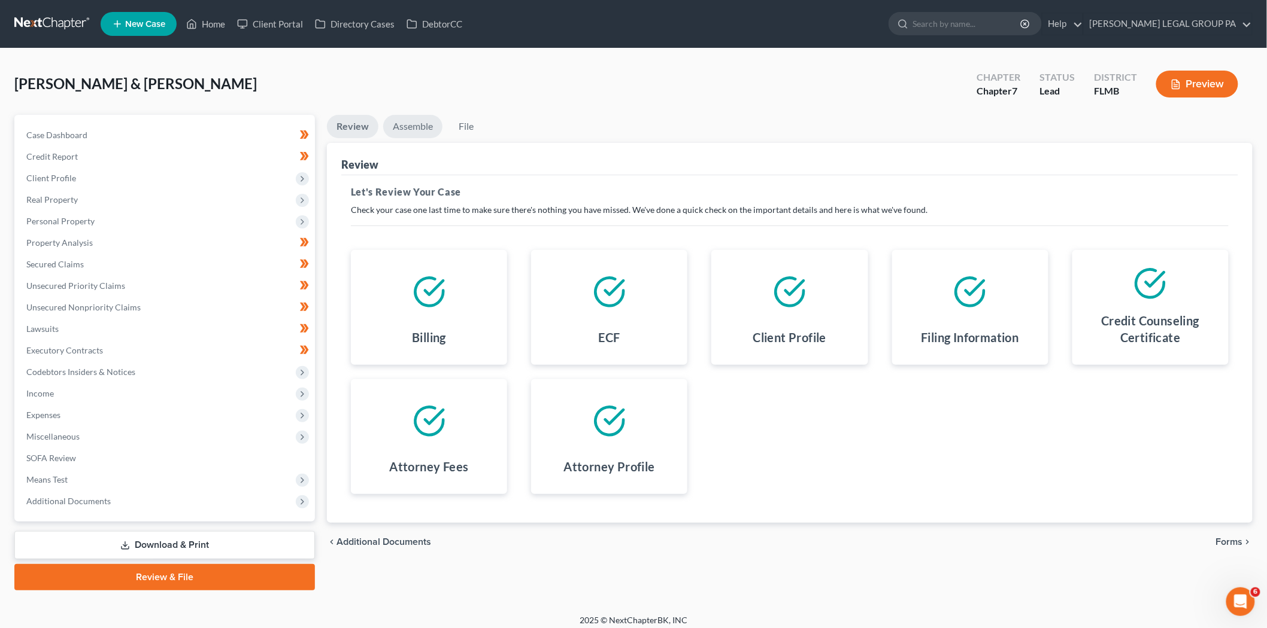
click at [412, 124] on link "Assemble" at bounding box center [412, 126] width 59 height 23
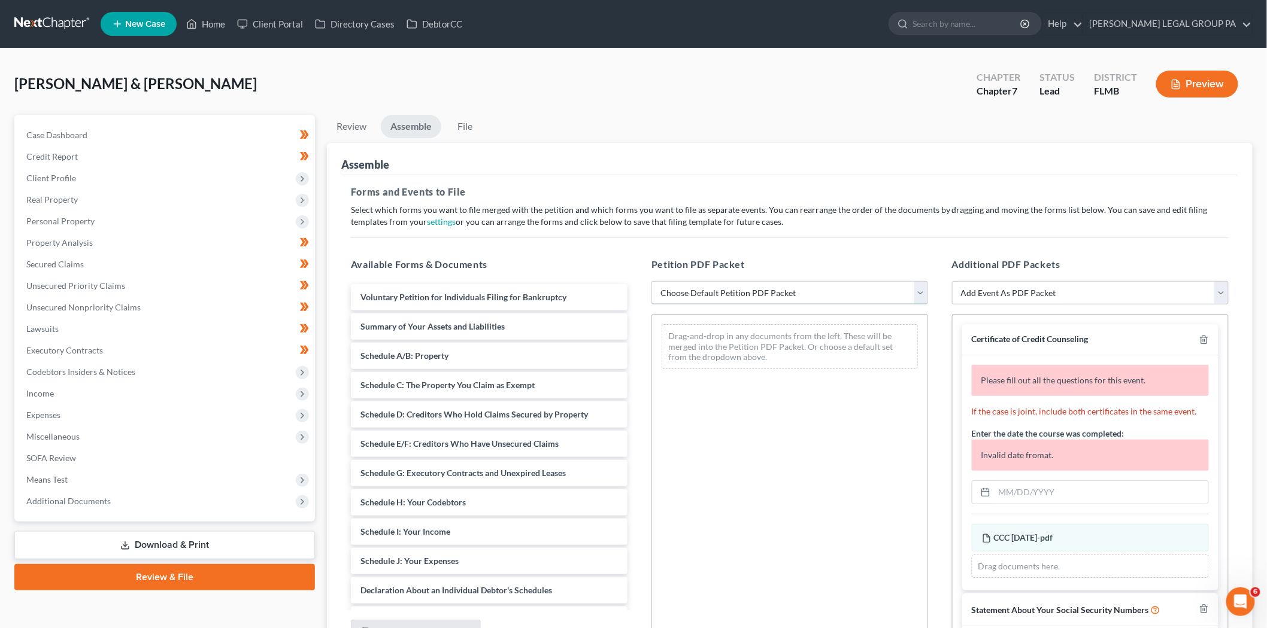
click at [713, 284] on select "Choose Default Petition PDF Packet Complete Bankruptcy Petition (all forms and …" at bounding box center [789, 293] width 277 height 24
select select "0"
click at [651, 281] on select "Choose Default Petition PDF Packet Complete Bankruptcy Petition (all forms and …" at bounding box center [789, 293] width 277 height 24
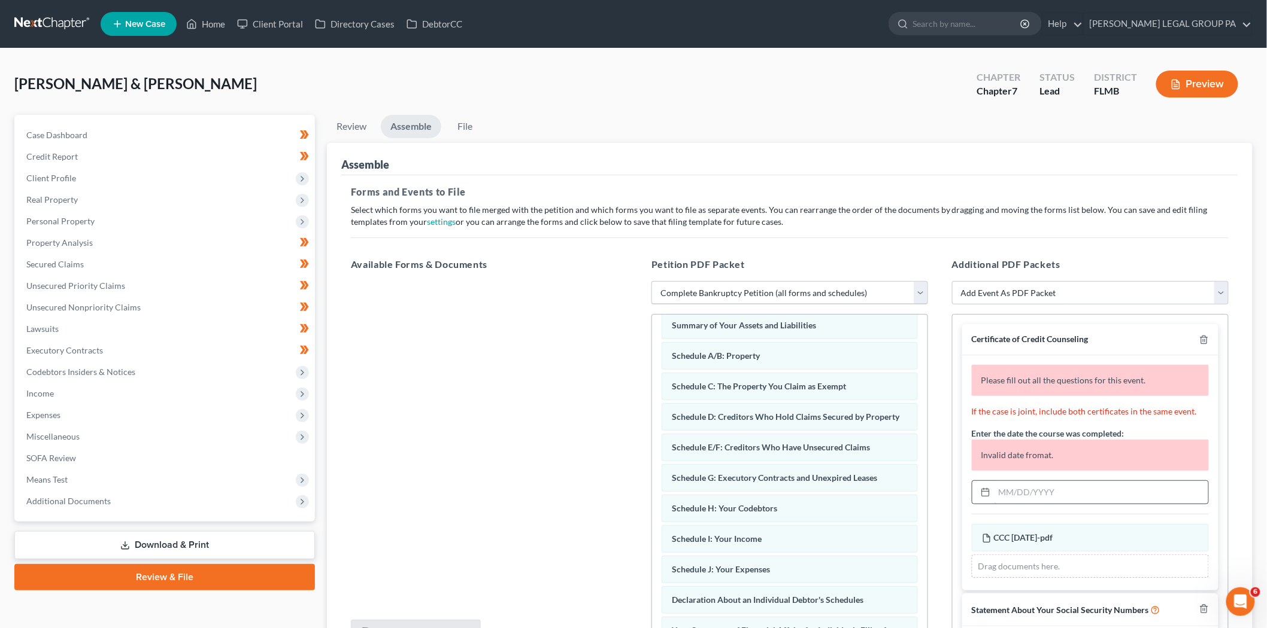
scroll to position [66, 0]
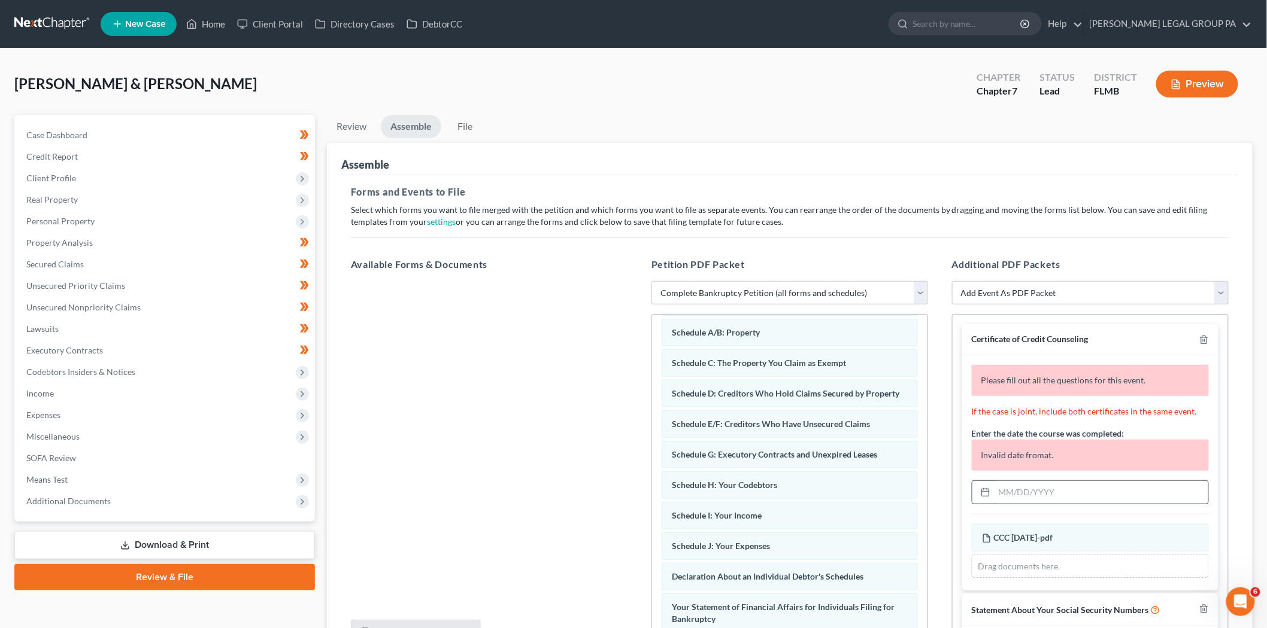
click at [1044, 494] on input "text" at bounding box center [1101, 492] width 214 height 23
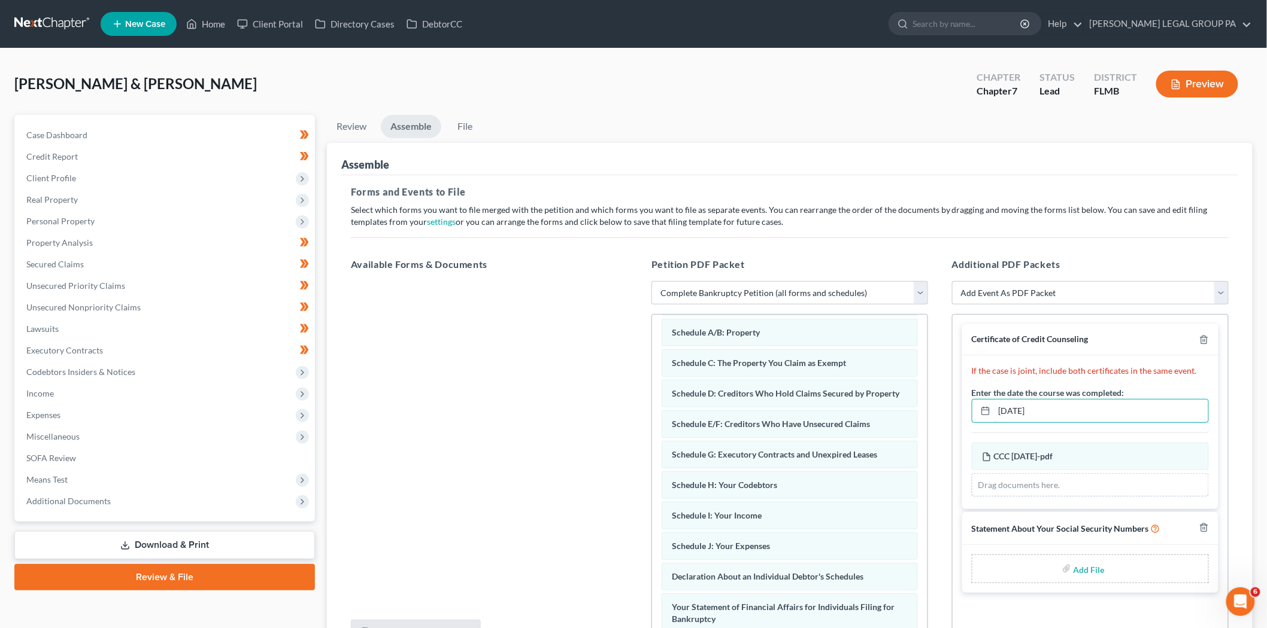
type input "04/28/2025"
click at [1098, 575] on input "file" at bounding box center [1087, 569] width 29 height 22
type input "C:\fakepath\Godwin 121.pdf"
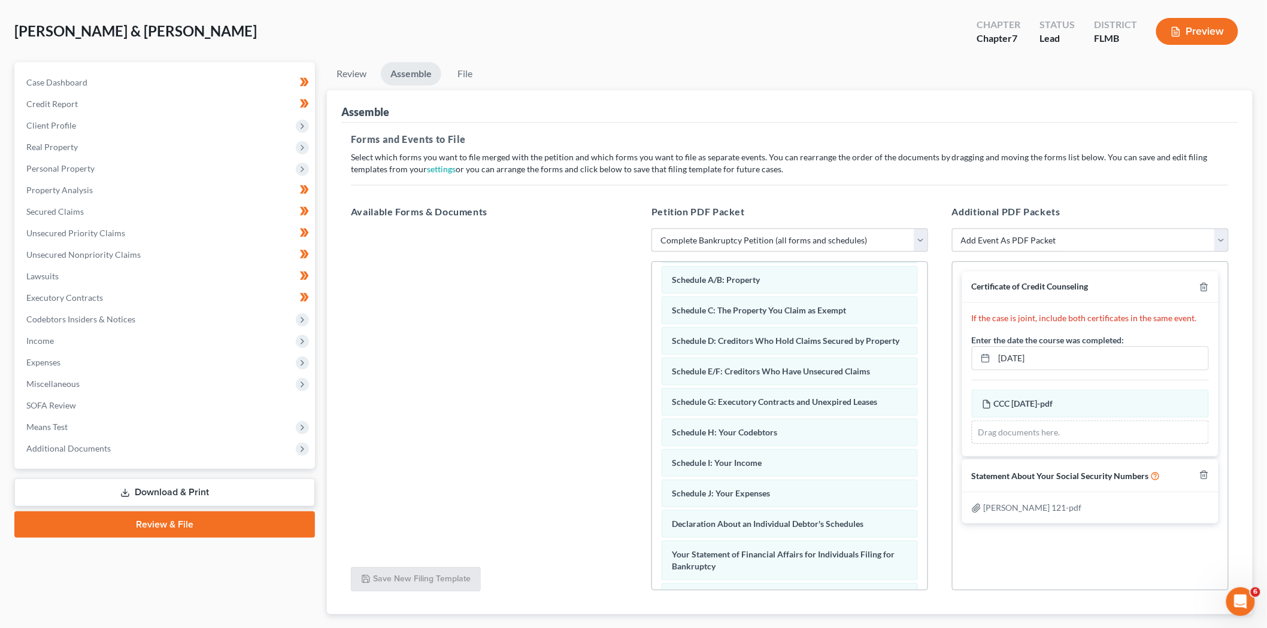
scroll to position [123, 0]
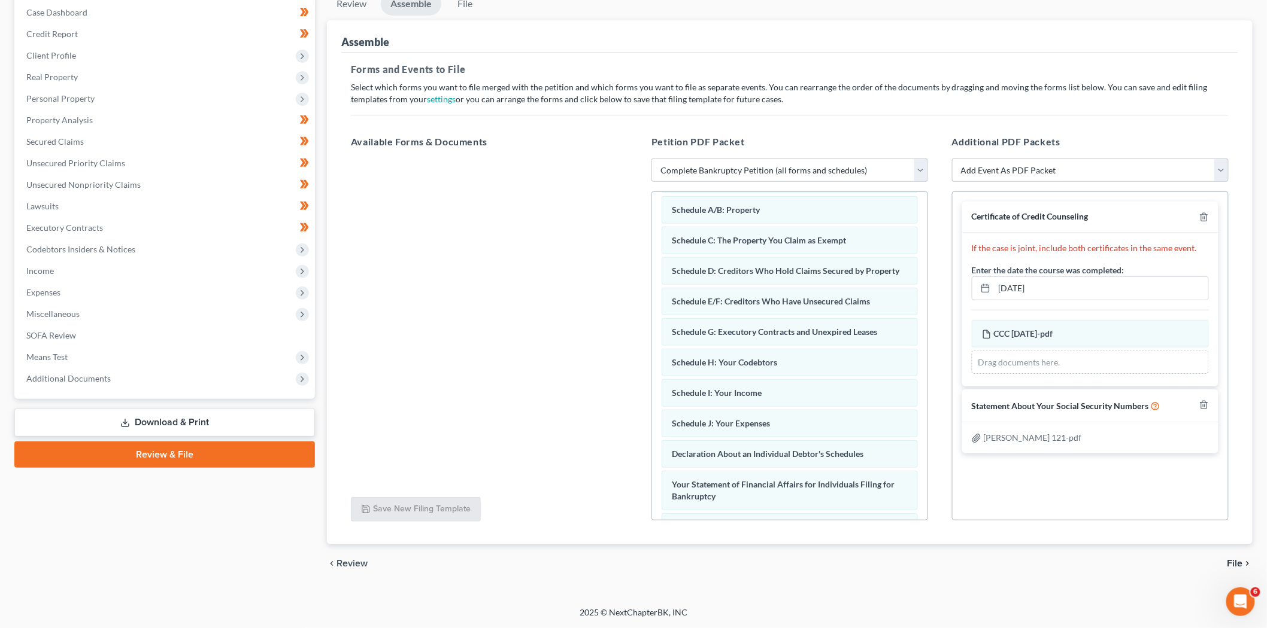
click at [1228, 563] on span "File" at bounding box center [1235, 564] width 16 height 10
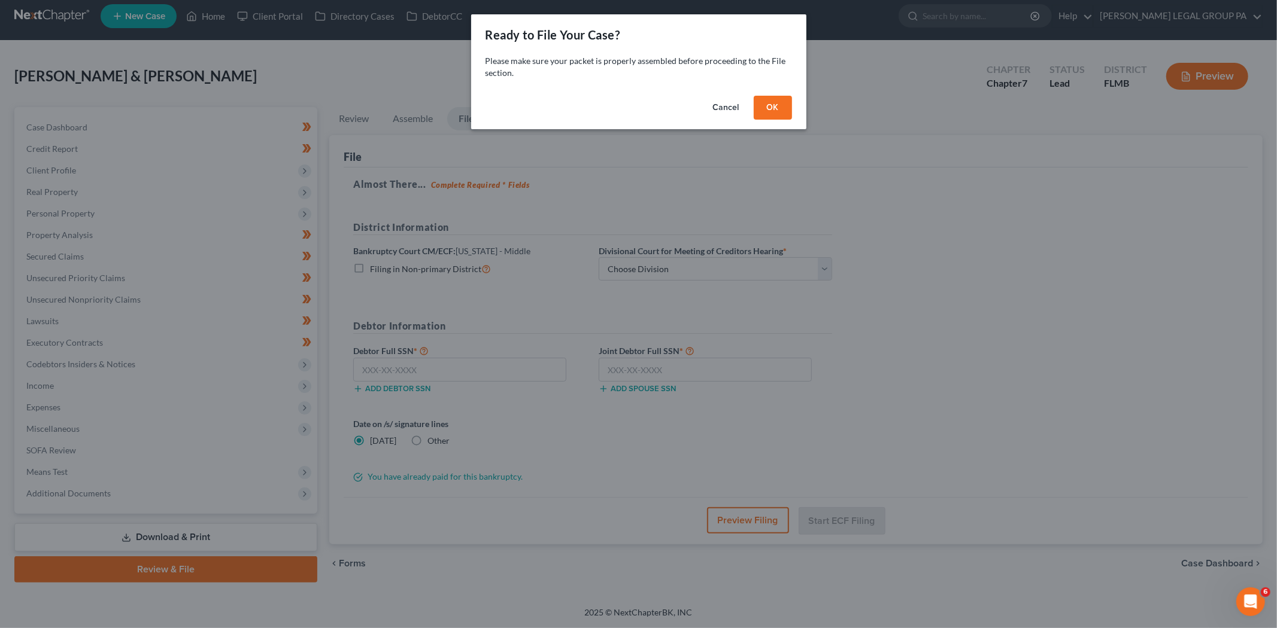
click at [771, 108] on button "OK" at bounding box center [773, 108] width 38 height 24
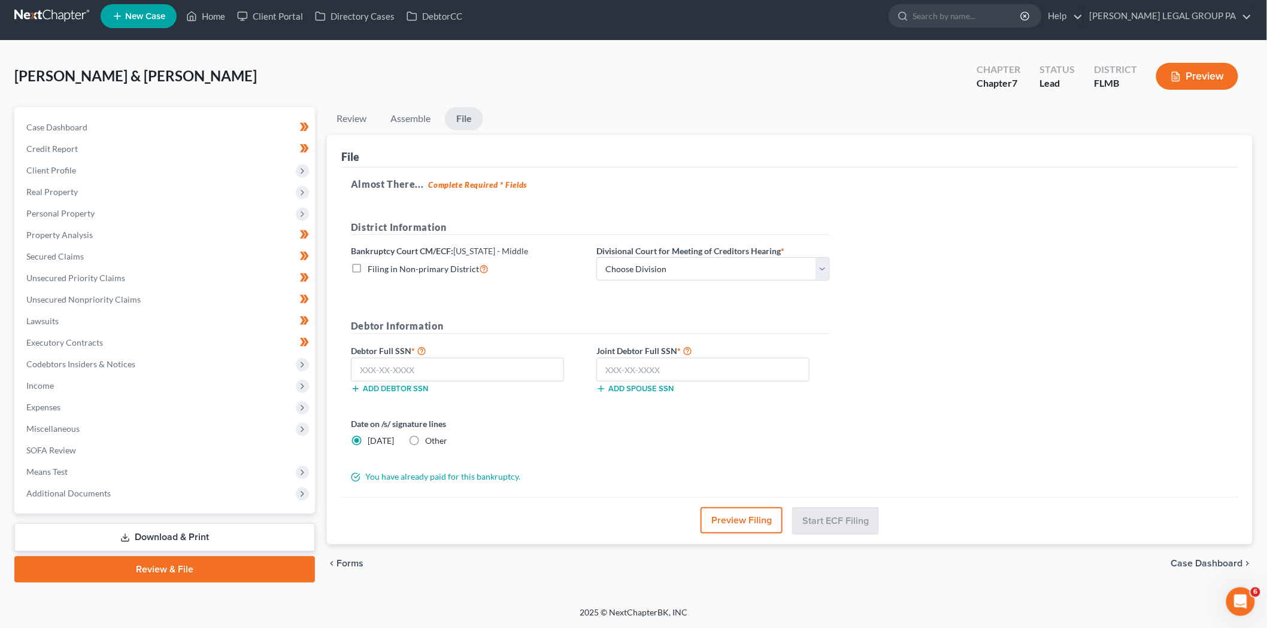
click at [693, 255] on label "Divisional Court for Meeting of Creditors Hearing *" at bounding box center [690, 251] width 188 height 13
click at [693, 259] on select "Choose Division Fort Myers Jacksonville Orlando Tampa" at bounding box center [712, 269] width 233 height 24
select select "3"
click at [596, 257] on select "Choose Division Fort Myers Jacksonville Orlando Tampa" at bounding box center [712, 269] width 233 height 24
click at [413, 380] on input "text" at bounding box center [457, 370] width 213 height 24
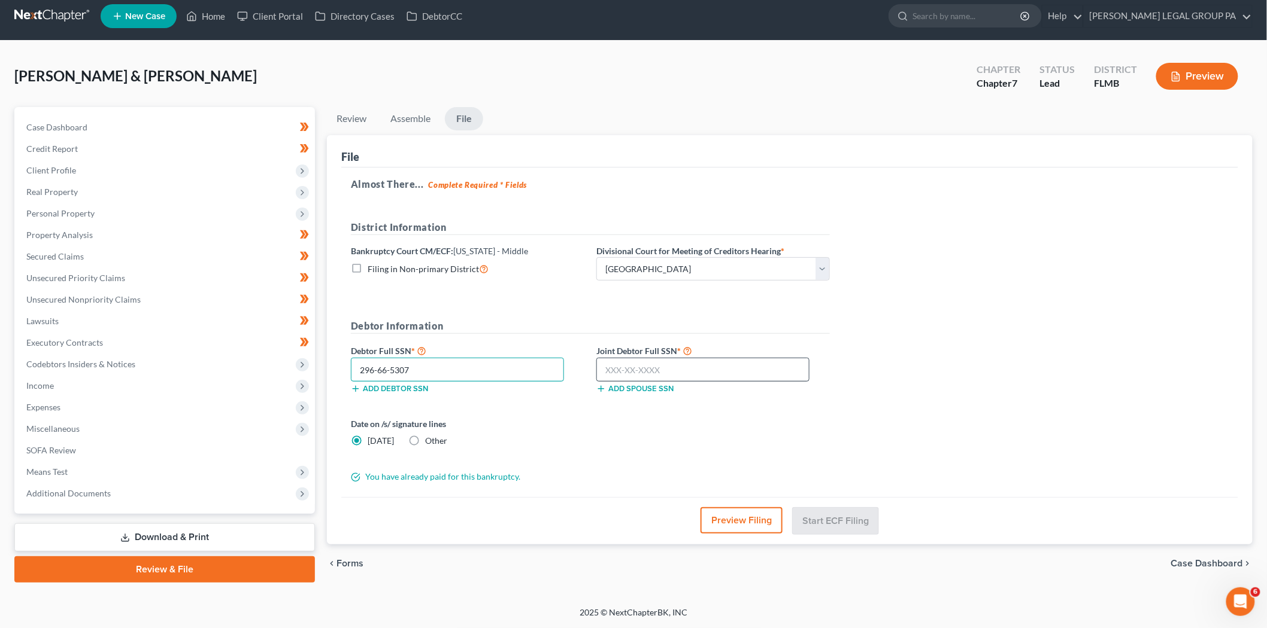
type input "296-66-5307"
click at [630, 364] on input "text" at bounding box center [702, 370] width 213 height 24
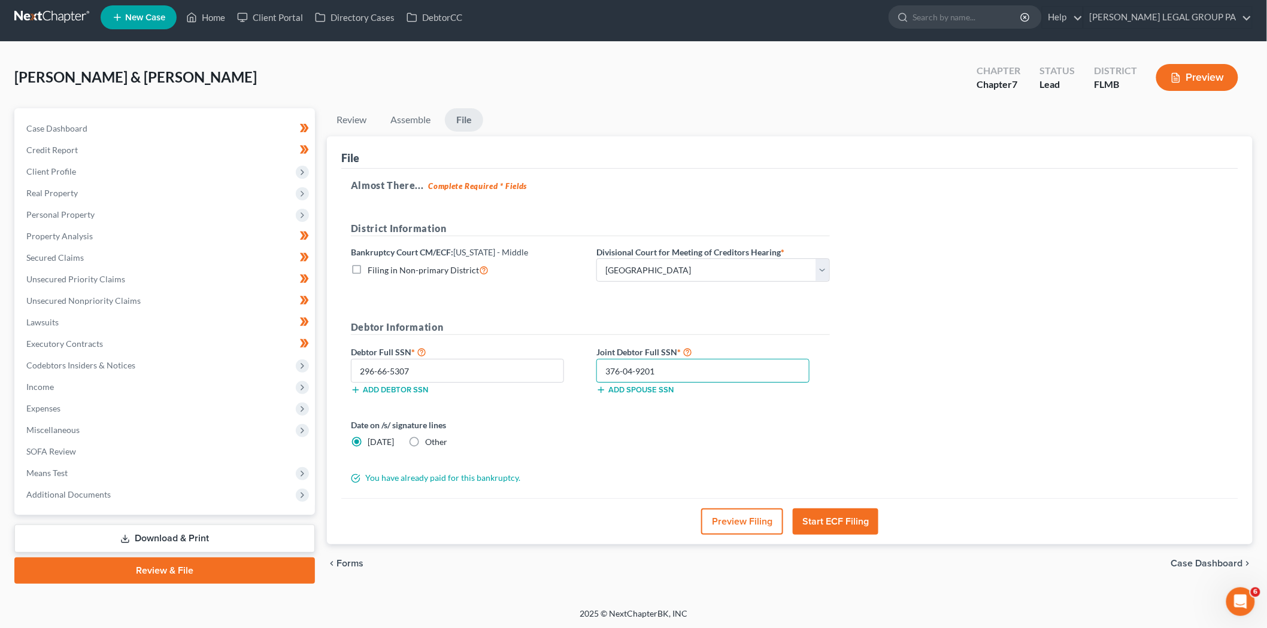
click at [630, 372] on input "376-04-9201" at bounding box center [702, 371] width 213 height 24
type input "376-84-9281"
click at [847, 523] on button "Start ECF Filing" at bounding box center [835, 522] width 86 height 26
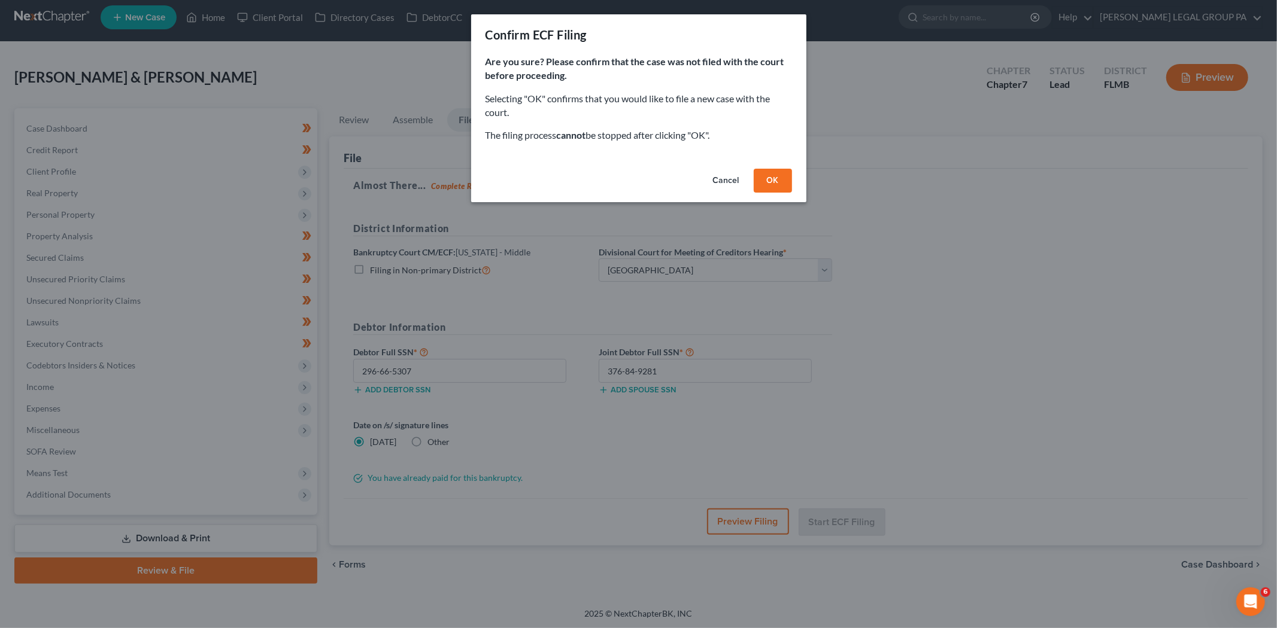
click at [770, 178] on button "OK" at bounding box center [773, 181] width 38 height 24
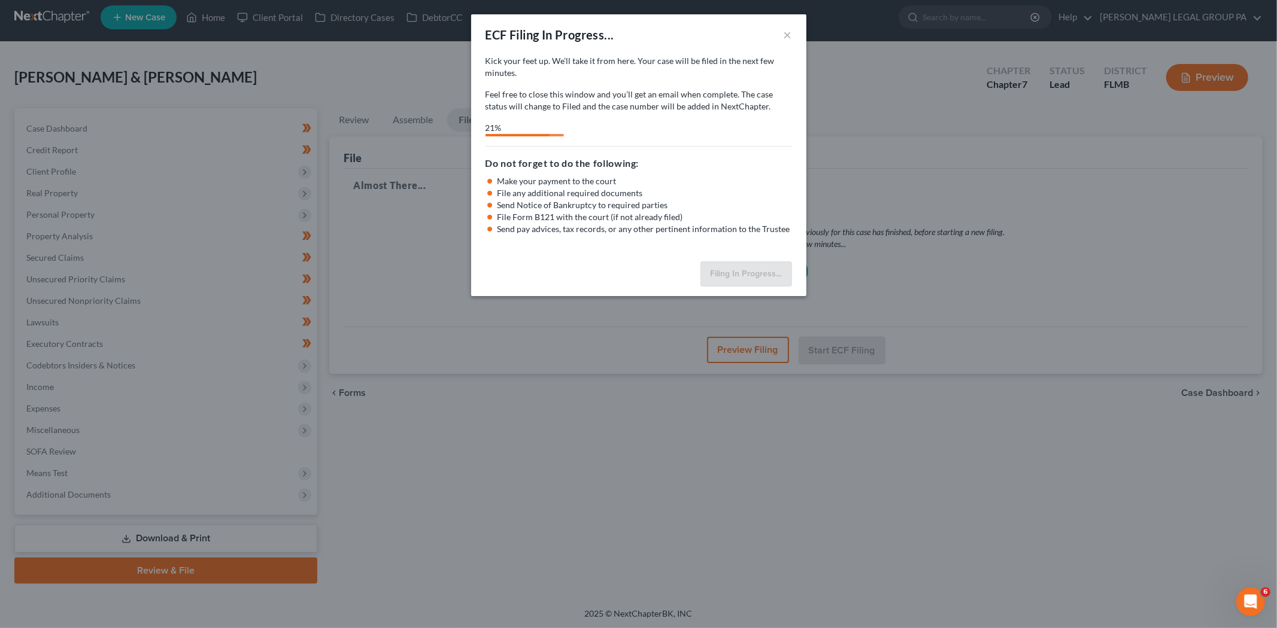
select select "3"
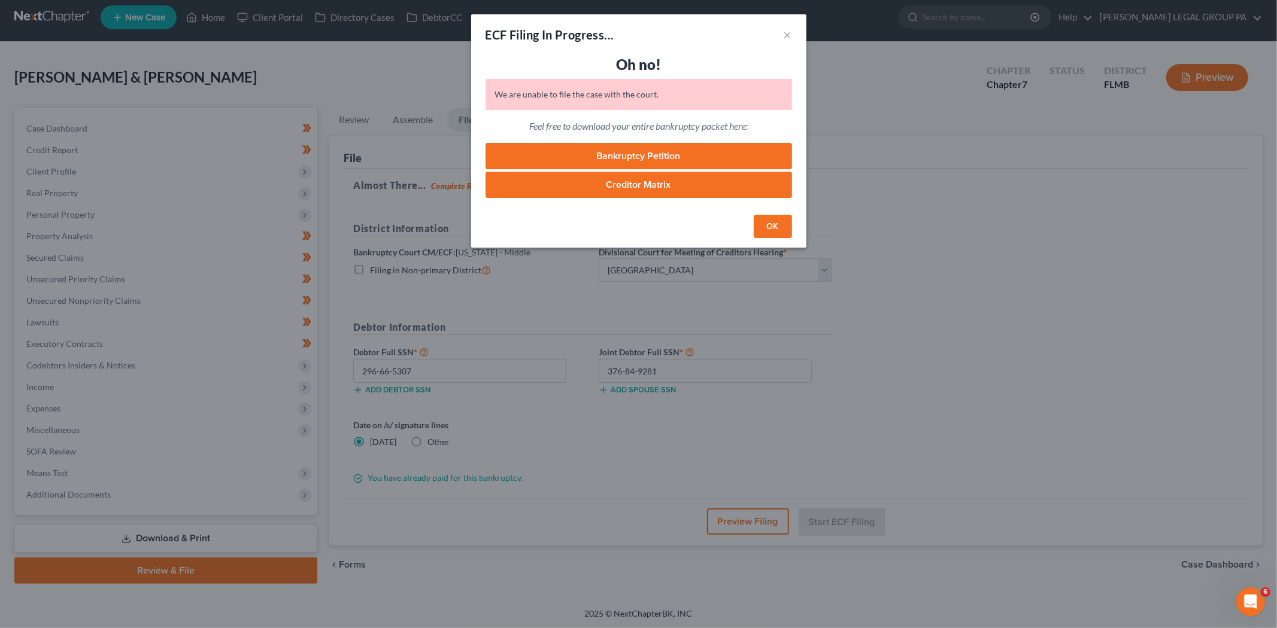
click at [775, 230] on button "OK" at bounding box center [773, 227] width 38 height 24
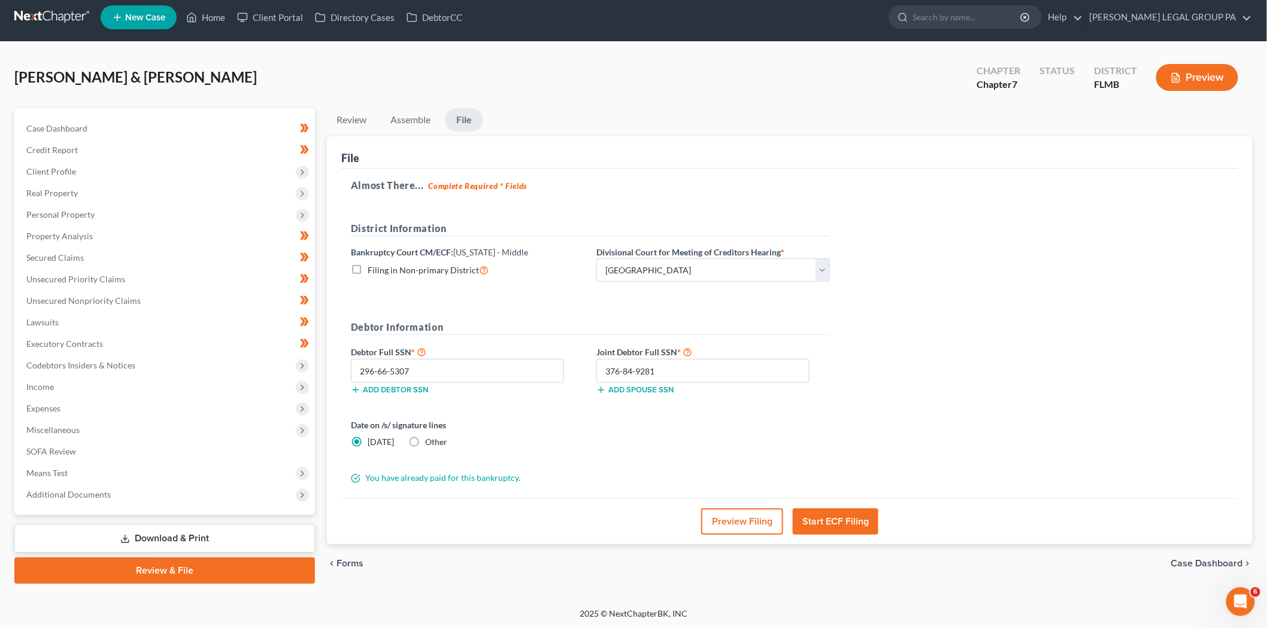
click at [850, 517] on button "Start ECF Filing" at bounding box center [835, 522] width 86 height 26
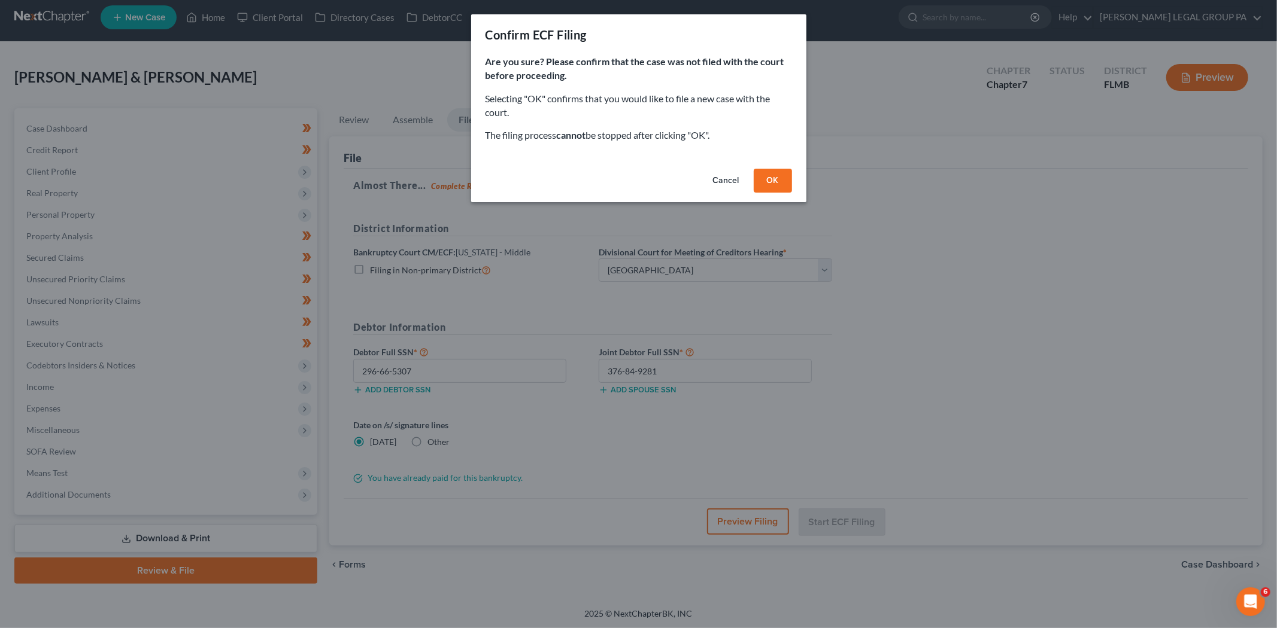
click at [727, 180] on button "Cancel" at bounding box center [725, 181] width 45 height 24
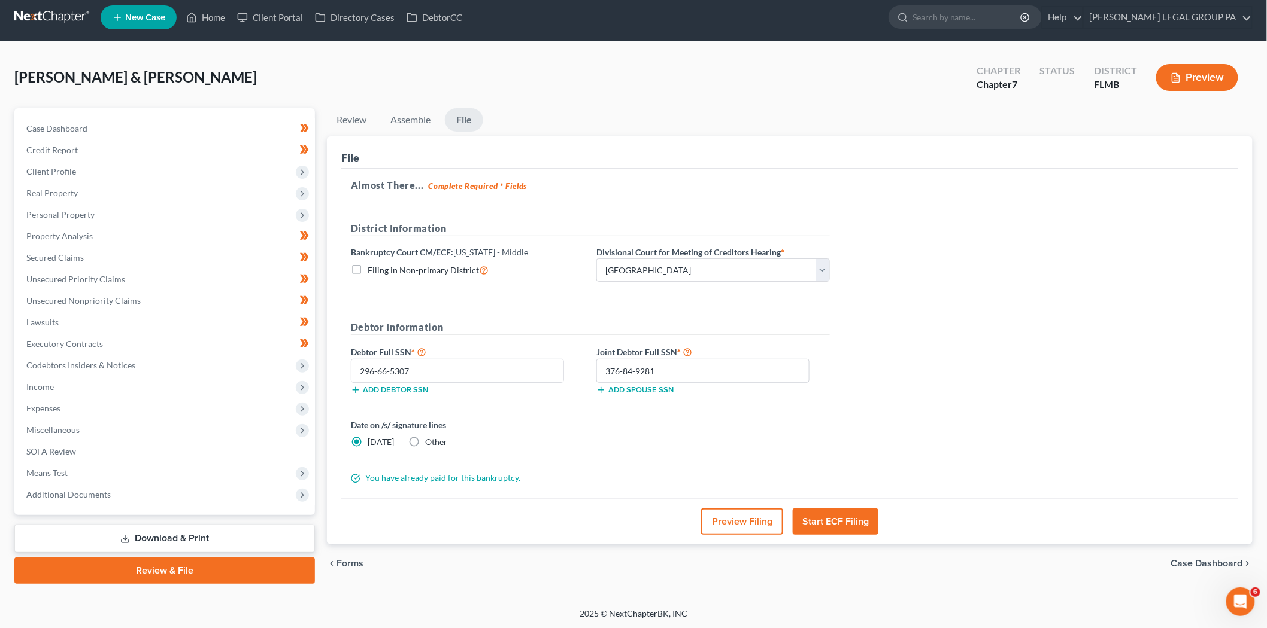
click at [847, 518] on button "Start ECF Filing" at bounding box center [835, 522] width 86 height 26
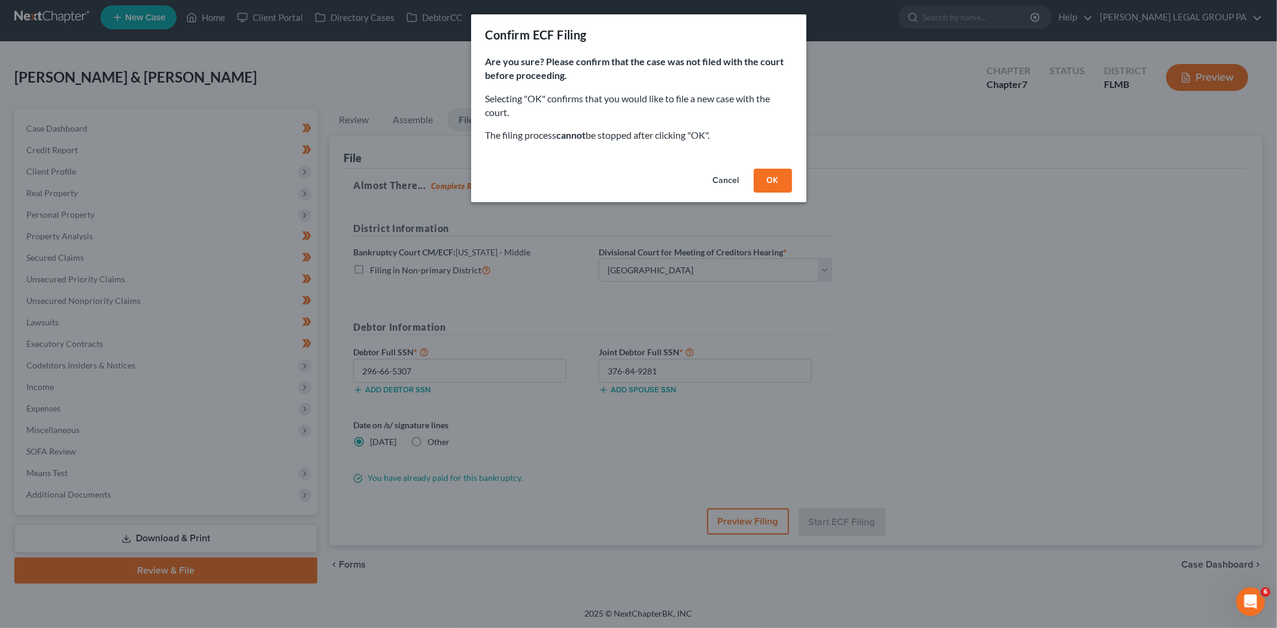
click at [767, 180] on button "OK" at bounding box center [773, 181] width 38 height 24
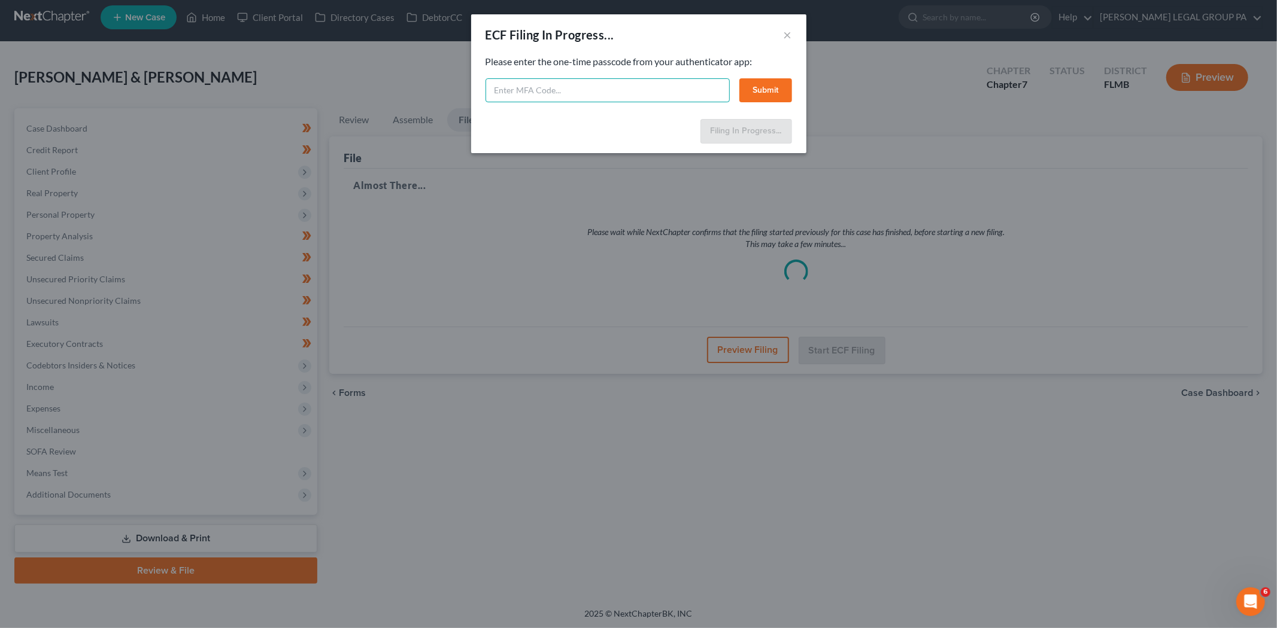
click at [589, 88] on input "text" at bounding box center [607, 90] width 244 height 24
type input "971376"
click at [763, 93] on button "Submit" at bounding box center [765, 90] width 53 height 24
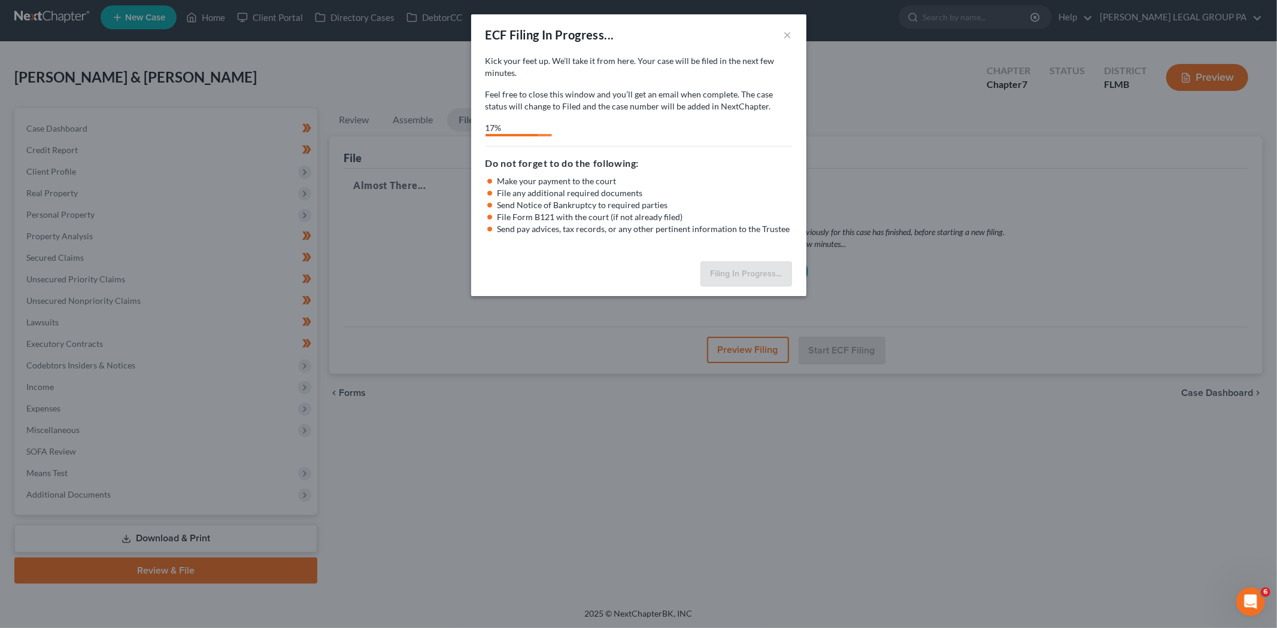
select select "3"
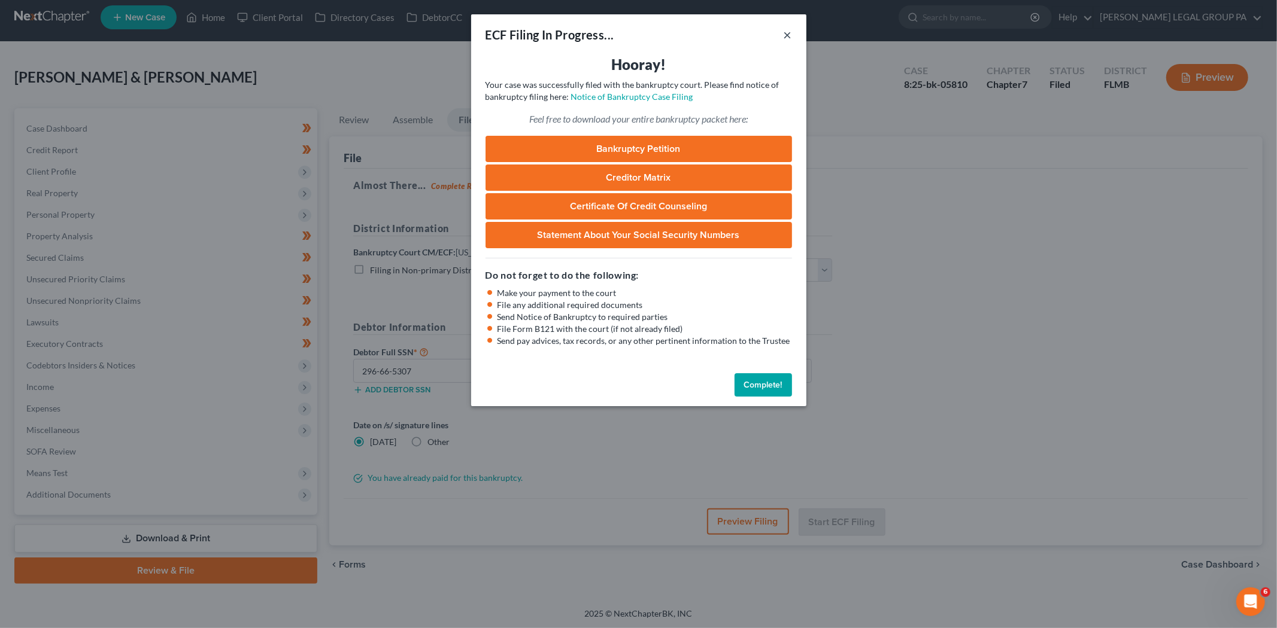
click at [785, 36] on button "×" at bounding box center [787, 35] width 8 height 14
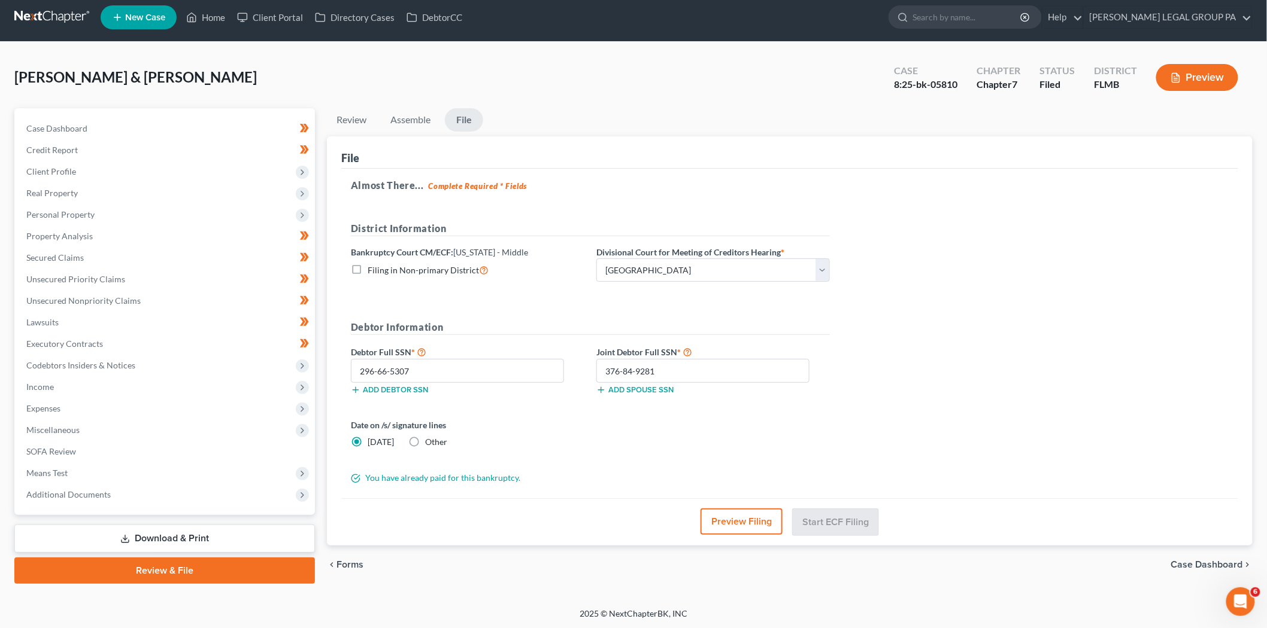
click at [61, 16] on link at bounding box center [52, 18] width 77 height 22
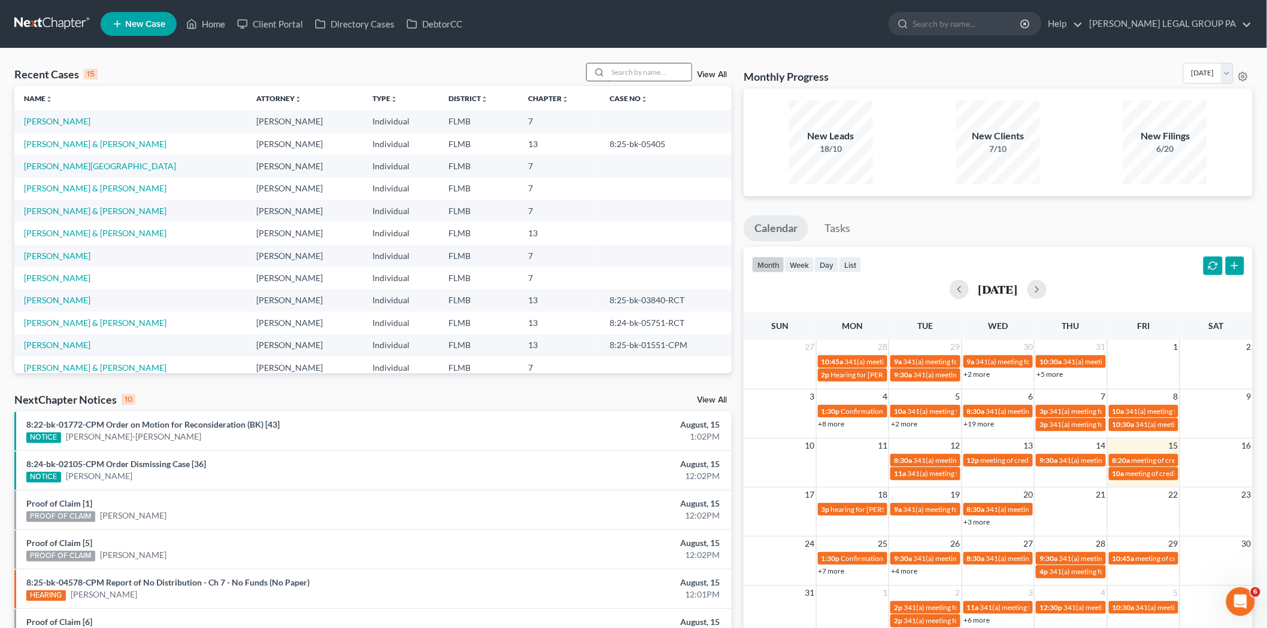
click at [645, 67] on input "search" at bounding box center [650, 71] width 84 height 17
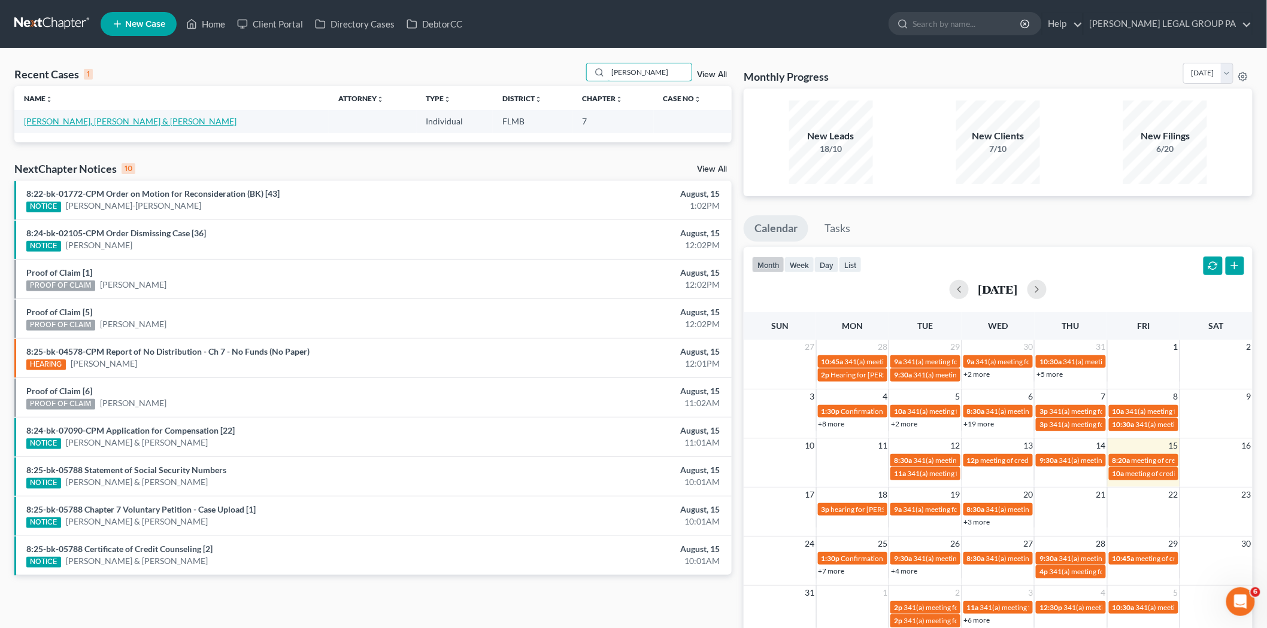
type input "anthony garcia"
click at [127, 124] on link "Sinol, Anthony Garcia & Mariel" at bounding box center [130, 121] width 212 height 10
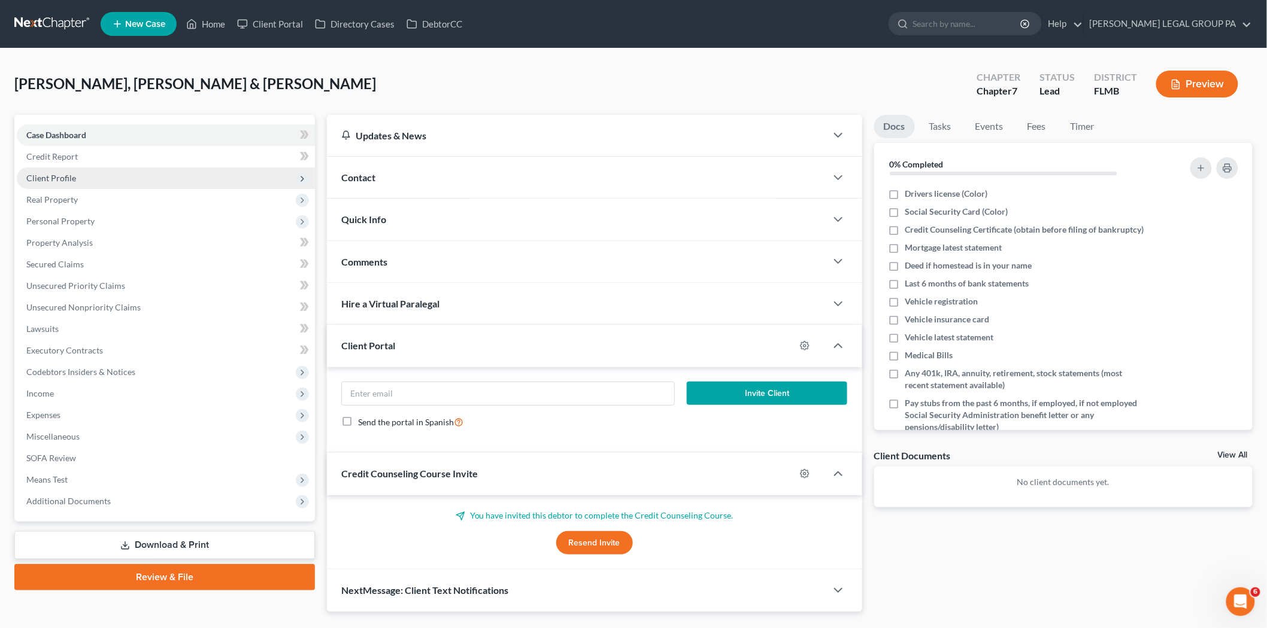
click at [97, 170] on span "Client Profile" at bounding box center [166, 179] width 298 height 22
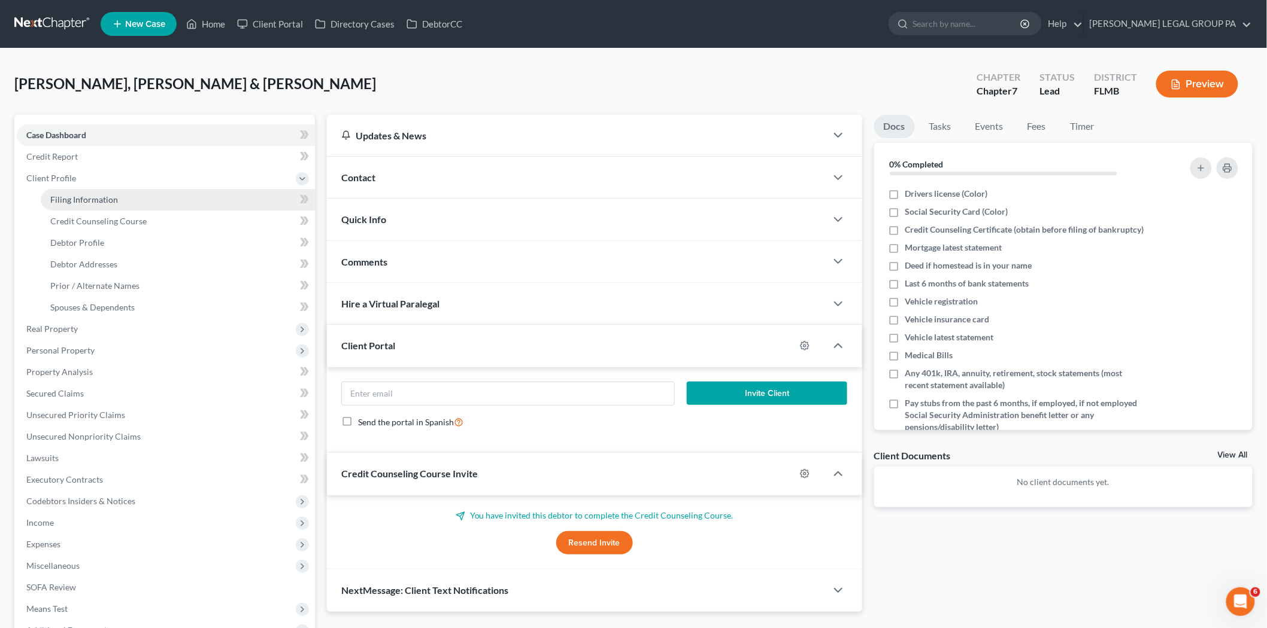
click at [96, 195] on span "Filing Information" at bounding box center [84, 200] width 68 height 10
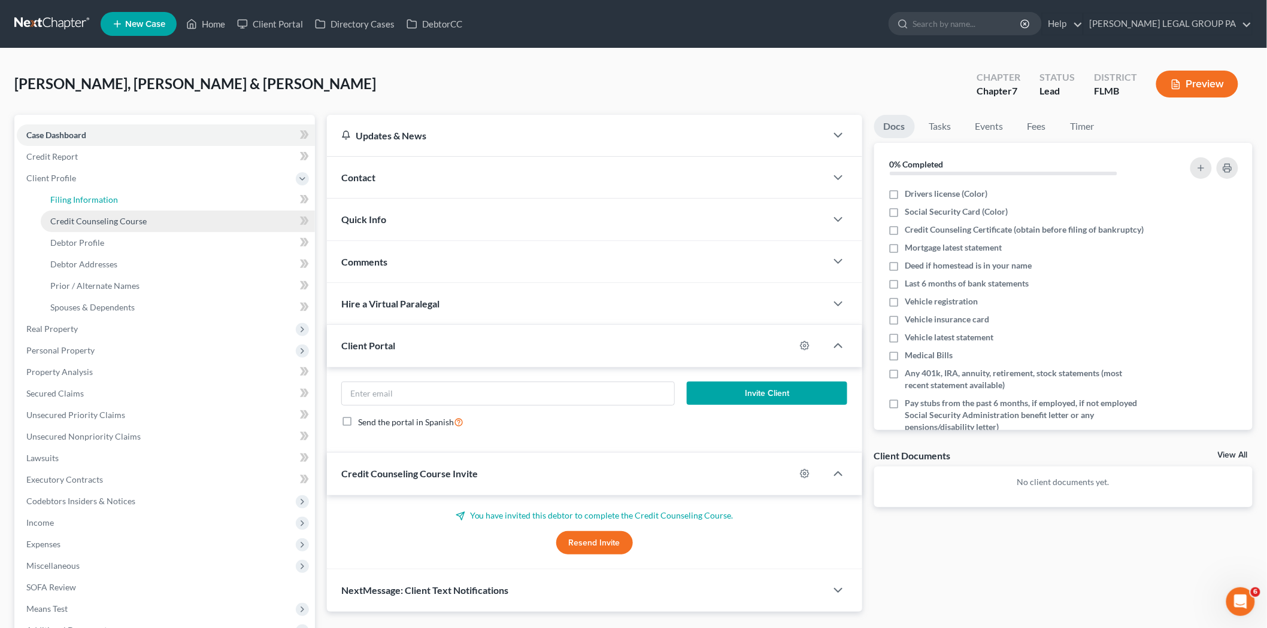
select select "1"
select select "0"
select select "9"
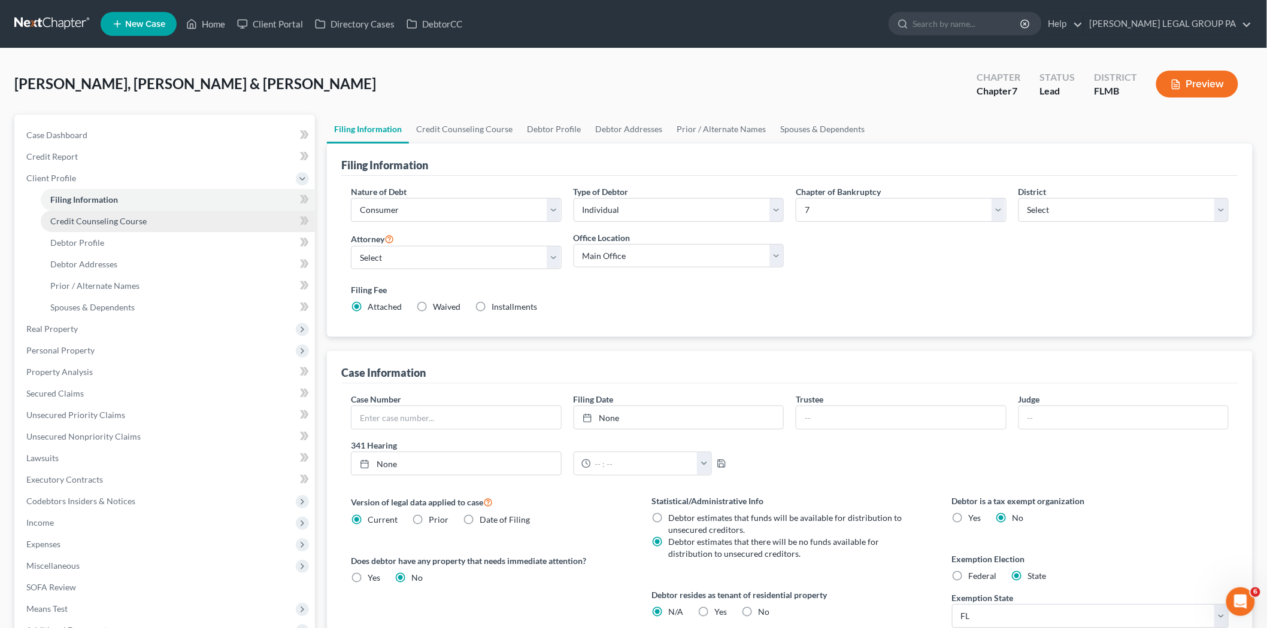
click at [106, 217] on span "Credit Counseling Course" at bounding box center [98, 221] width 96 height 10
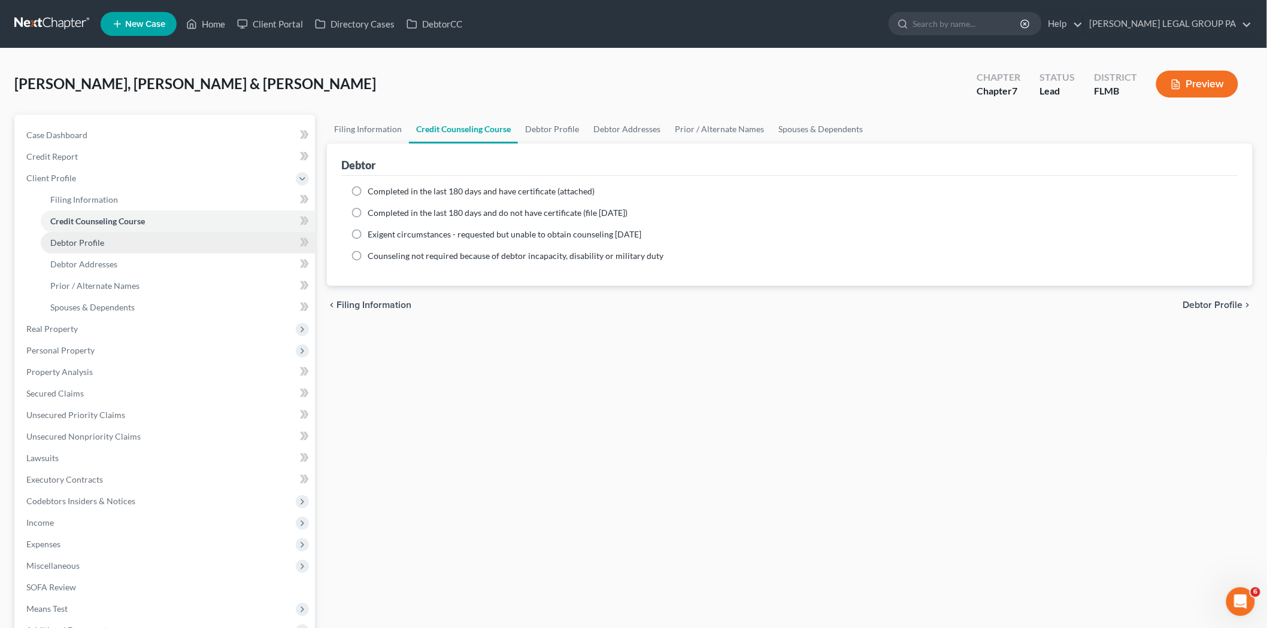
click at [97, 248] on link "Debtor Profile" at bounding box center [178, 243] width 274 height 22
select select "0"
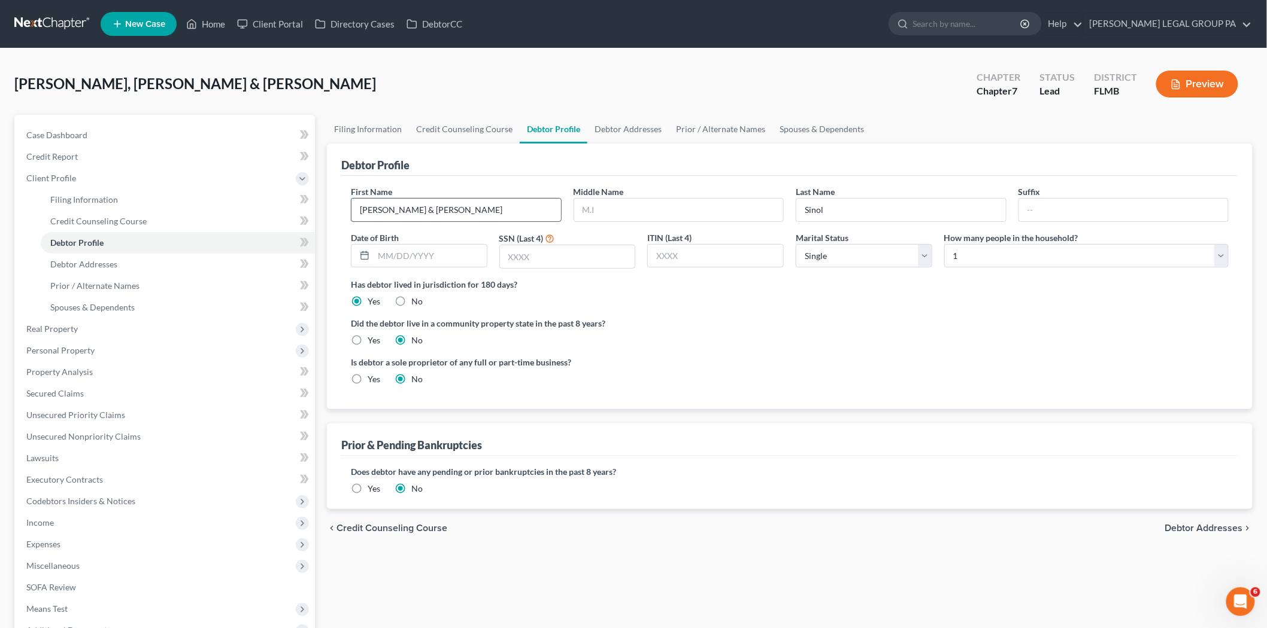
drag, startPoint x: 458, startPoint y: 207, endPoint x: 396, endPoint y: 213, distance: 63.1
click at [396, 213] on input "Anthony Garcia & Mariel" at bounding box center [455, 210] width 209 height 23
type input "Anthony"
click at [850, 210] on input "Sinol" at bounding box center [900, 210] width 209 height 23
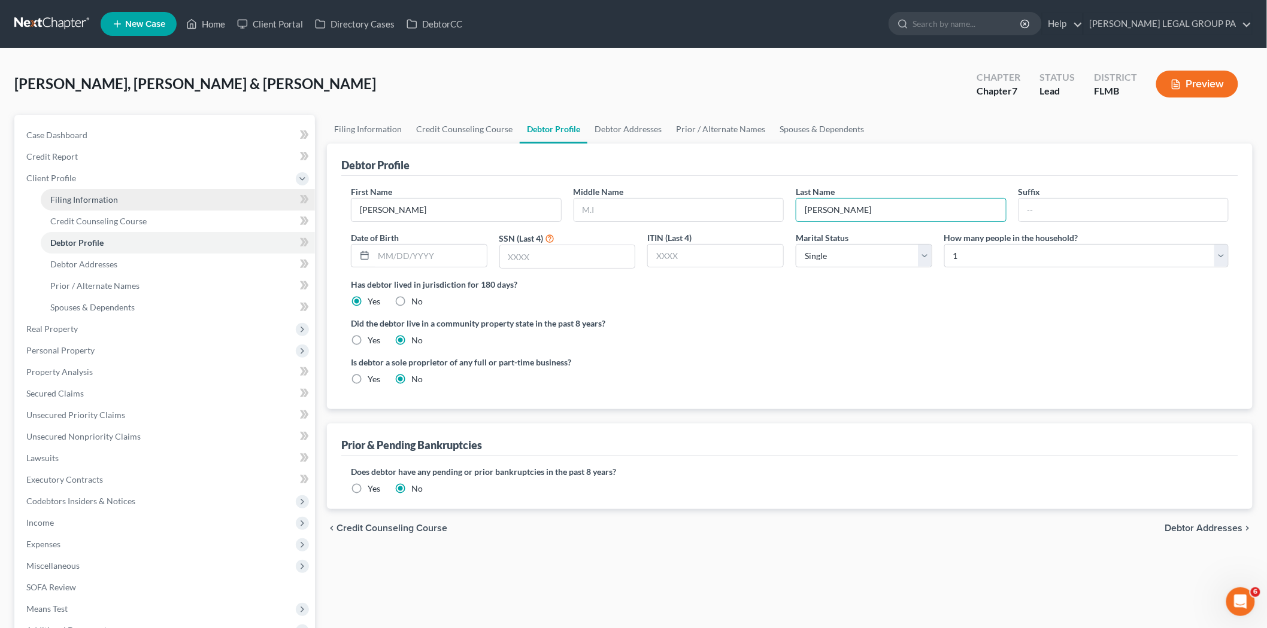
type input "Garcia"
click at [115, 199] on span "Filing Information" at bounding box center [84, 200] width 68 height 10
select select "1"
select select "0"
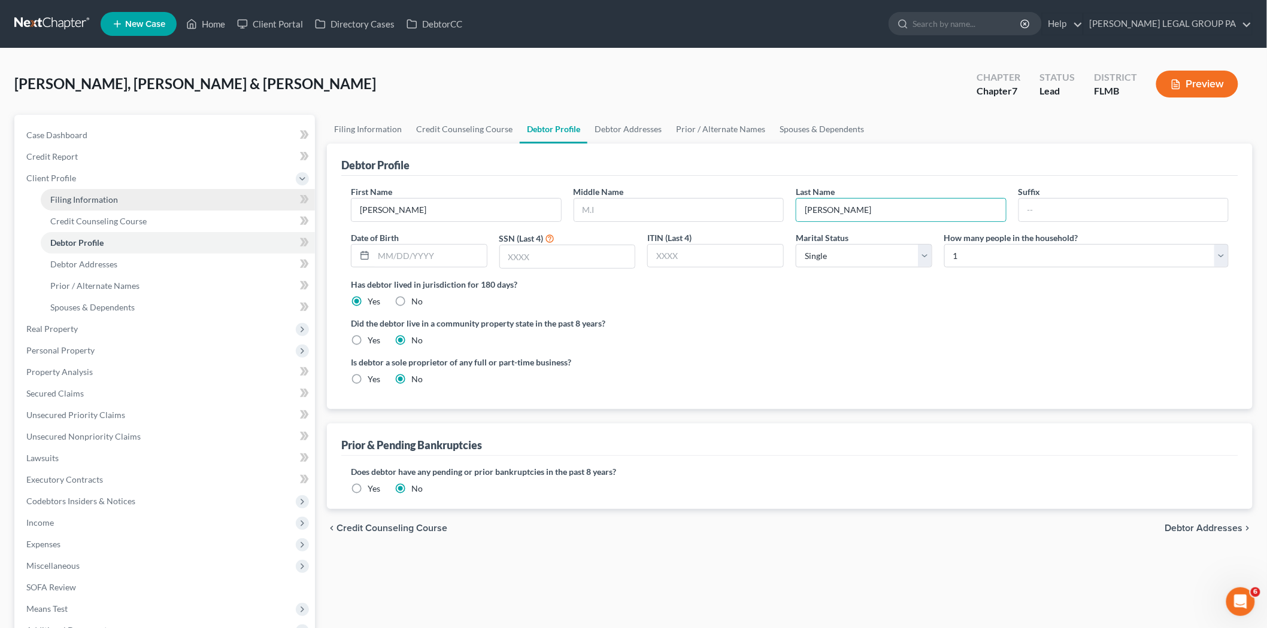
select select "15"
select select "9"
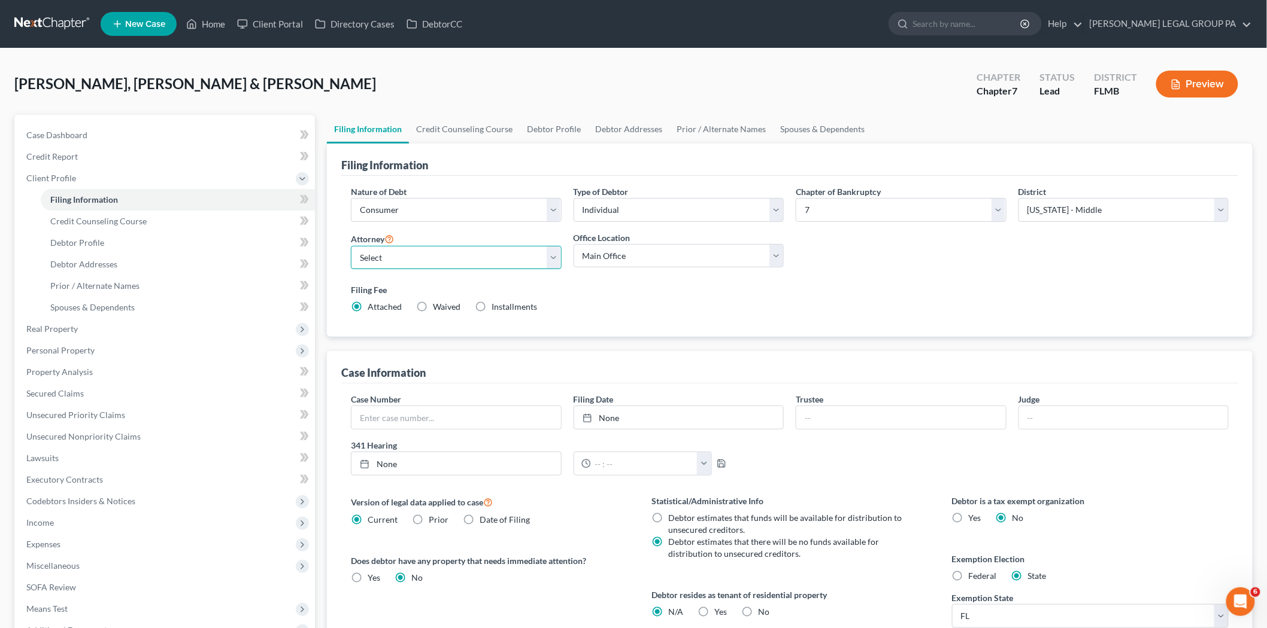
click at [433, 260] on select "Select JAY WELLER - FLMB JAY WELLER - FLMB" at bounding box center [456, 258] width 211 height 24
select select "0"
click at [351, 246] on select "Select JAY WELLER - FLMB JAY WELLER - FLMB" at bounding box center [456, 258] width 211 height 24
click at [637, 213] on select "Select Individual Joint" at bounding box center [678, 210] width 211 height 24
select select "1"
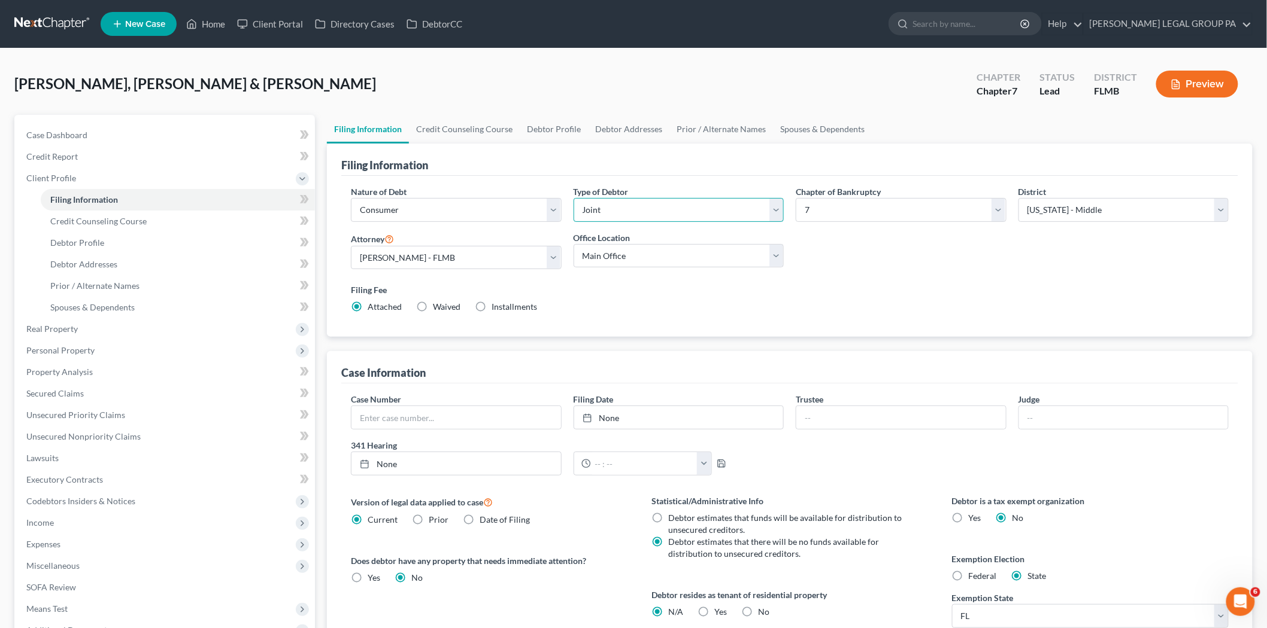
click at [573, 198] on select "Select Individual Joint" at bounding box center [678, 210] width 211 height 24
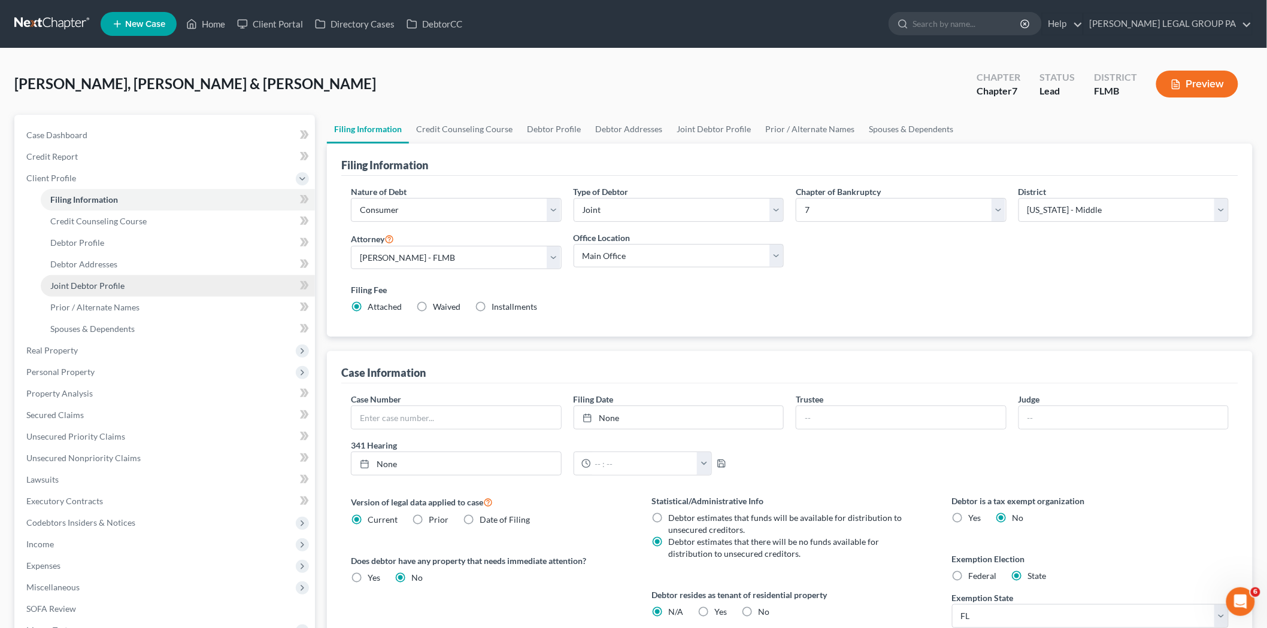
click at [136, 285] on link "Joint Debtor Profile" at bounding box center [178, 286] width 274 height 22
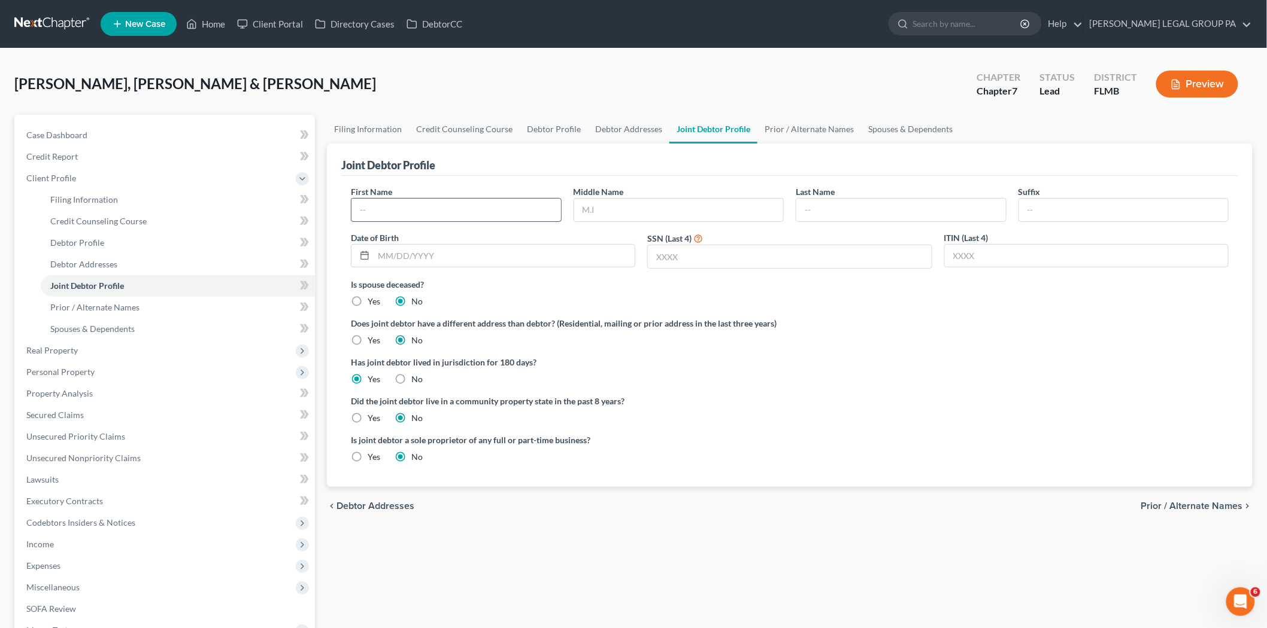
drag, startPoint x: 415, startPoint y: 211, endPoint x: 437, endPoint y: 209, distance: 21.6
click at [435, 209] on input "text" at bounding box center [455, 210] width 209 height 23
type input "Mariel"
type input "Finon"
click at [193, 354] on span "Real Property" at bounding box center [166, 351] width 298 height 22
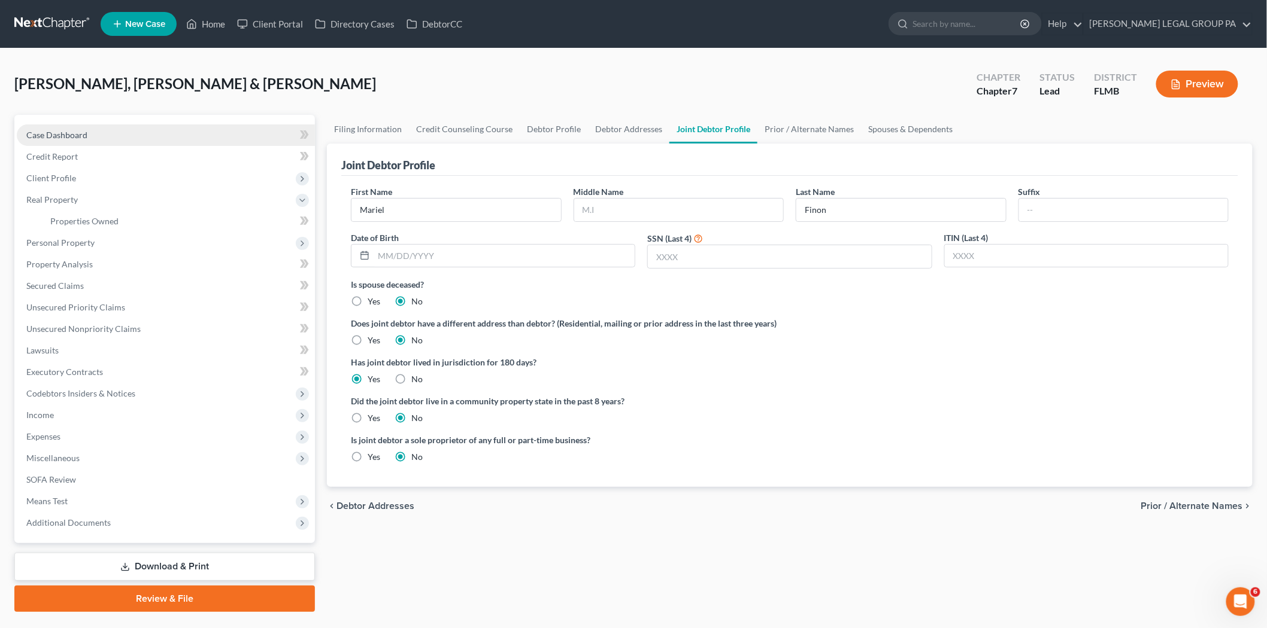
click at [80, 133] on span "Case Dashboard" at bounding box center [56, 135] width 61 height 10
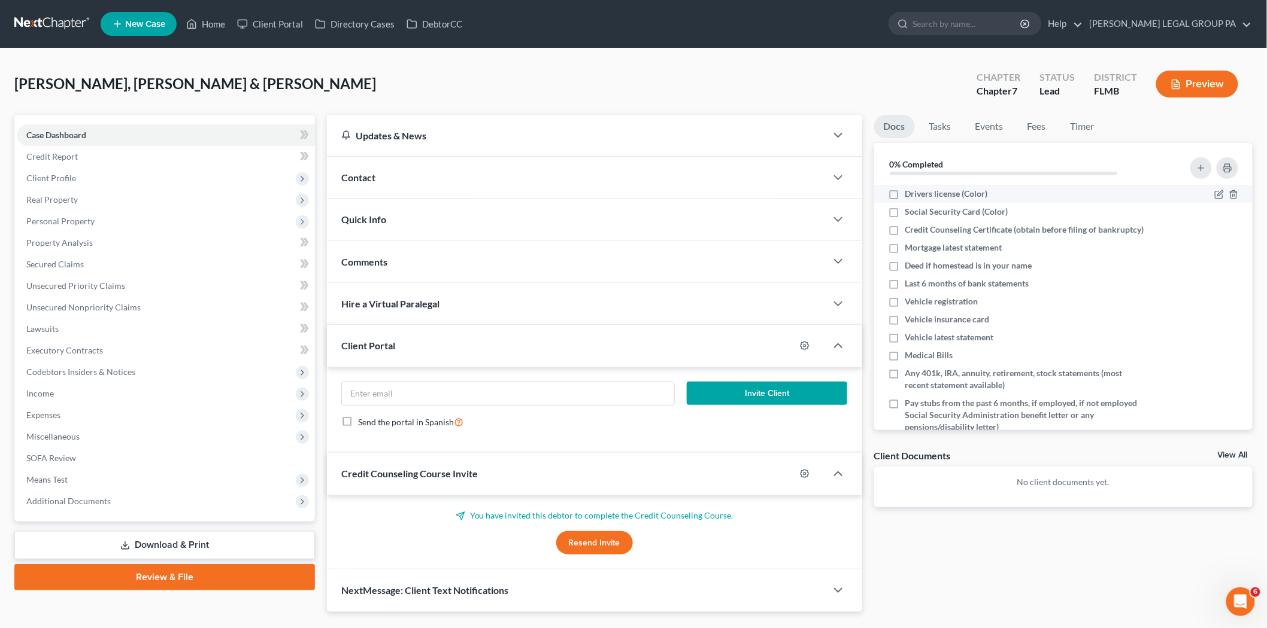
click at [914, 186] on li "Drivers license (Color)" at bounding box center [1063, 194] width 379 height 18
click at [922, 188] on span "Drivers license (Color)" at bounding box center [946, 194] width 83 height 12
click at [918, 188] on input "Drivers license (Color)" at bounding box center [914, 192] width 8 height 8
checkbox input "true"
drag, startPoint x: 925, startPoint y: 212, endPoint x: 901, endPoint y: 126, distance: 88.9
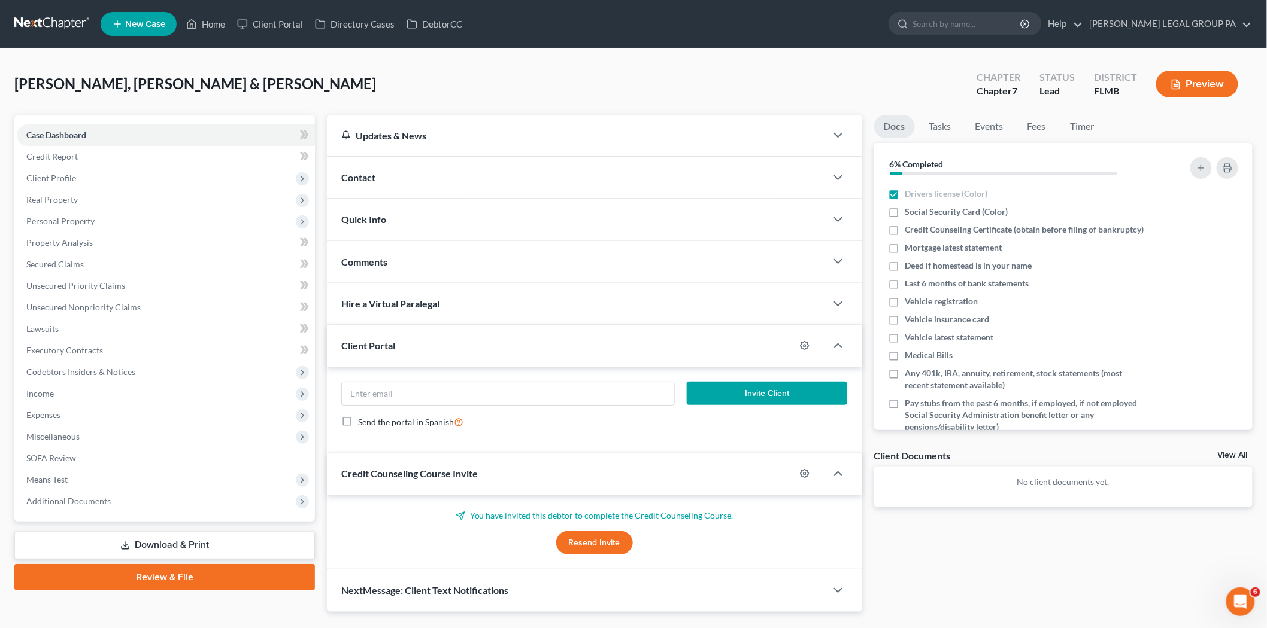
click at [925, 212] on span "Social Security Card (Color)" at bounding box center [956, 212] width 103 height 12
click at [918, 212] on input "Social Security Card (Color)" at bounding box center [914, 210] width 8 height 8
checkbox input "true"
click at [979, 254] on span "Mortgage latest statement" at bounding box center [953, 248] width 97 height 12
click at [918, 250] on input "Mortgage latest statement" at bounding box center [914, 246] width 8 height 8
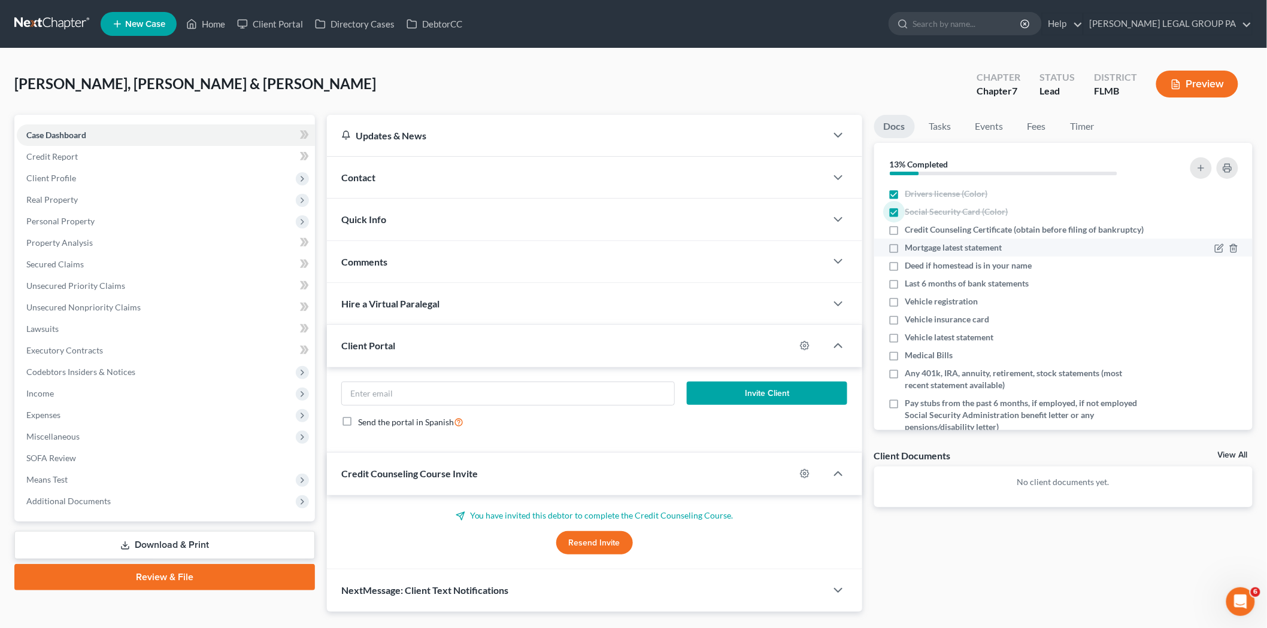
checkbox input "true"
click at [955, 286] on li "Last 6 months of bank statements" at bounding box center [1063, 284] width 379 height 18
click at [952, 290] on span "Last 6 months of bank statements" at bounding box center [967, 284] width 124 height 12
click at [918, 286] on input "Last 6 months of bank statements" at bounding box center [914, 282] width 8 height 8
checkbox input "true"
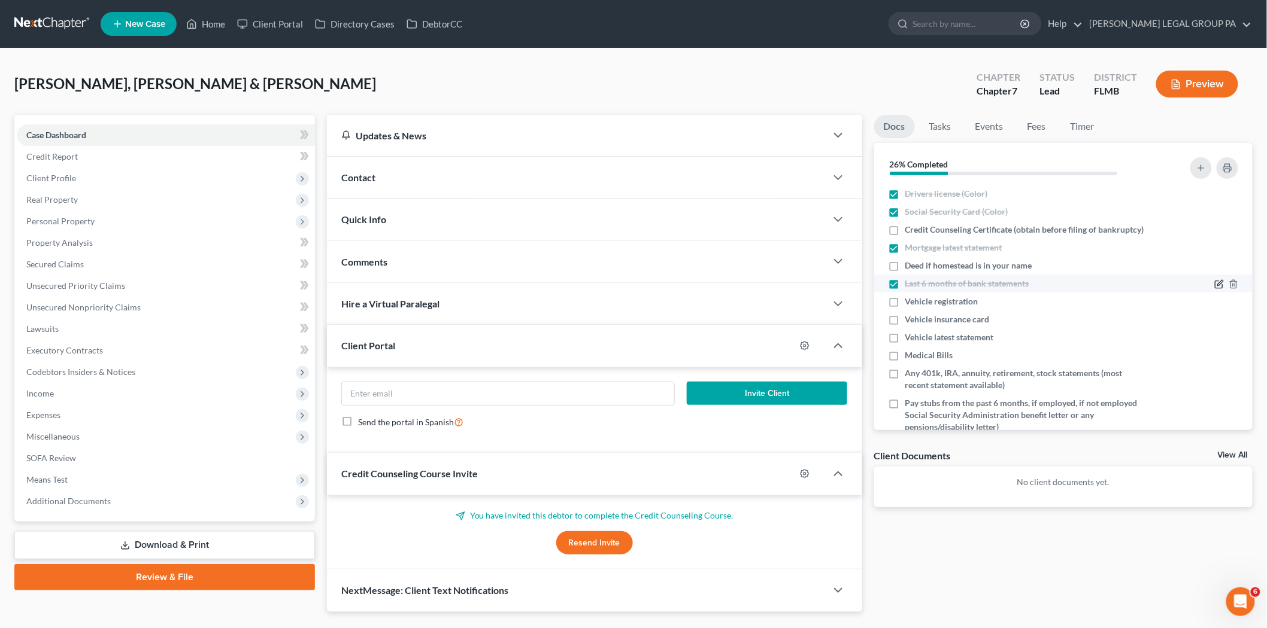
click at [1214, 289] on icon "button" at bounding box center [1219, 285] width 10 height 10
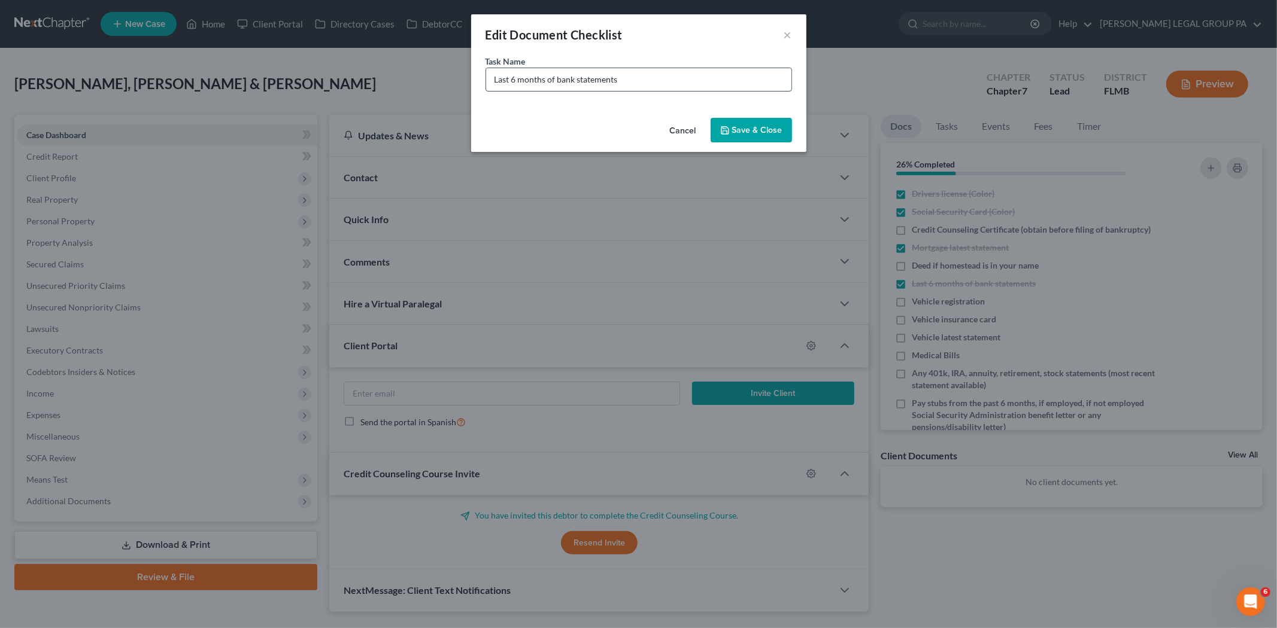
click at [629, 76] on input "Last 6 months of bank statements" at bounding box center [638, 79] width 305 height 23
type input "Last 6 months of bank statements (Missing 3 months of BoA Statements)"
click at [754, 135] on button "Save & Close" at bounding box center [750, 130] width 81 height 25
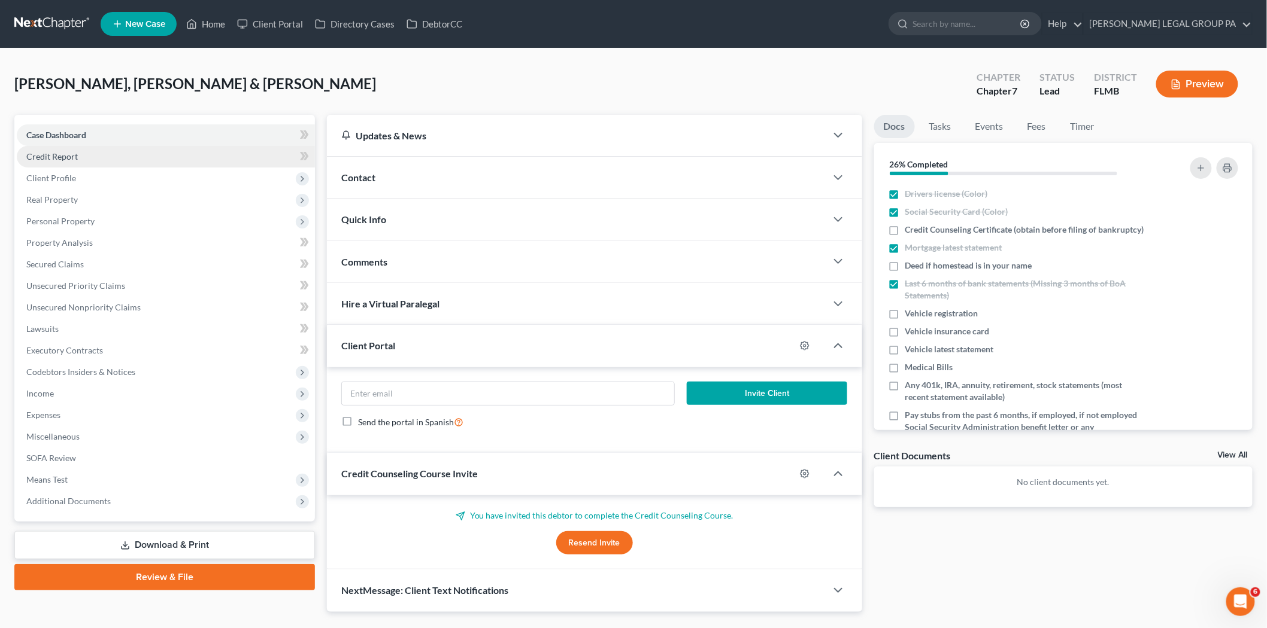
click at [126, 156] on link "Credit Report" at bounding box center [166, 157] width 298 height 22
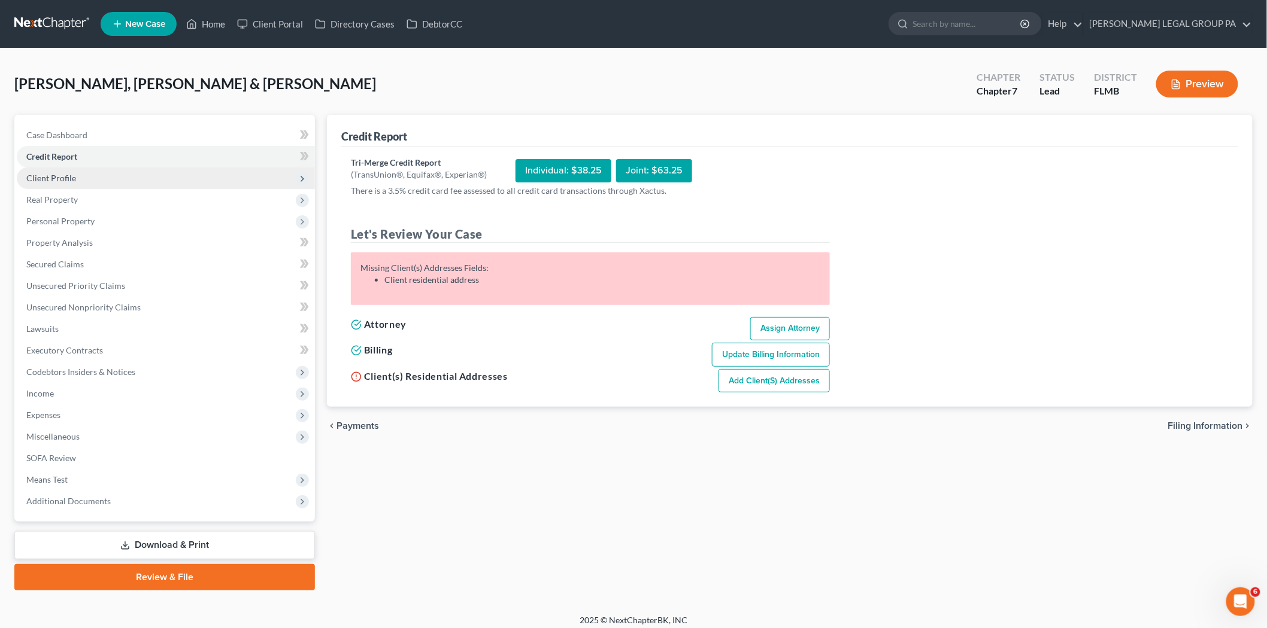
click at [120, 177] on span "Client Profile" at bounding box center [166, 179] width 298 height 22
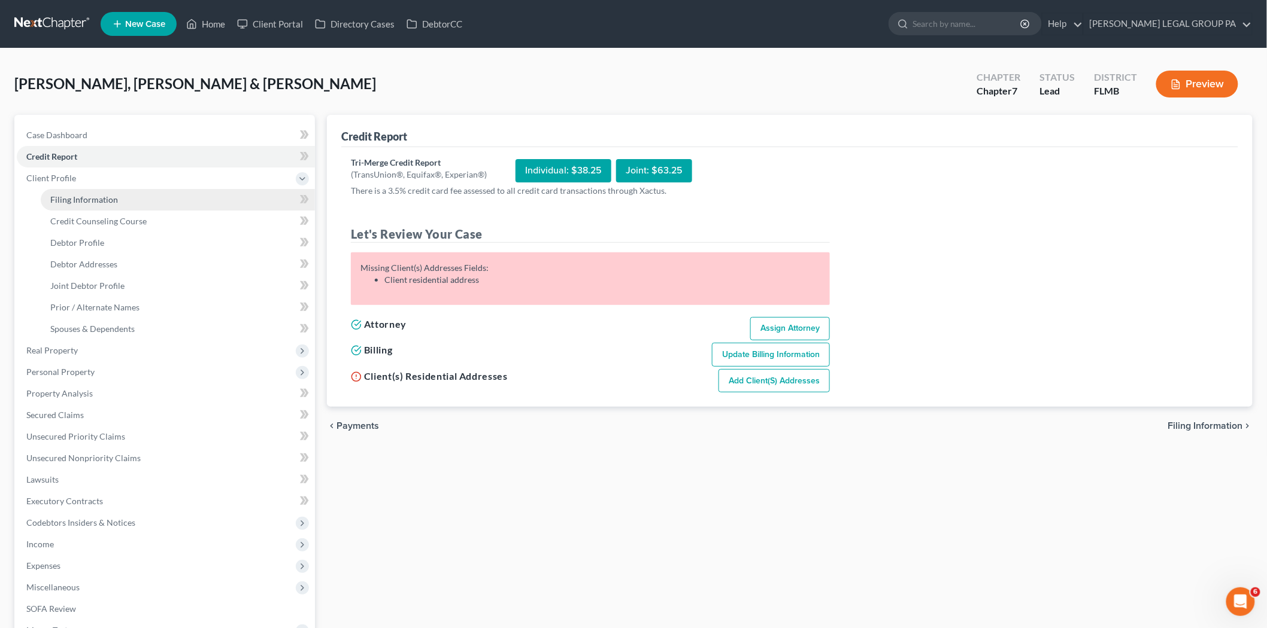
click at [117, 201] on link "Filing Information" at bounding box center [178, 200] width 274 height 22
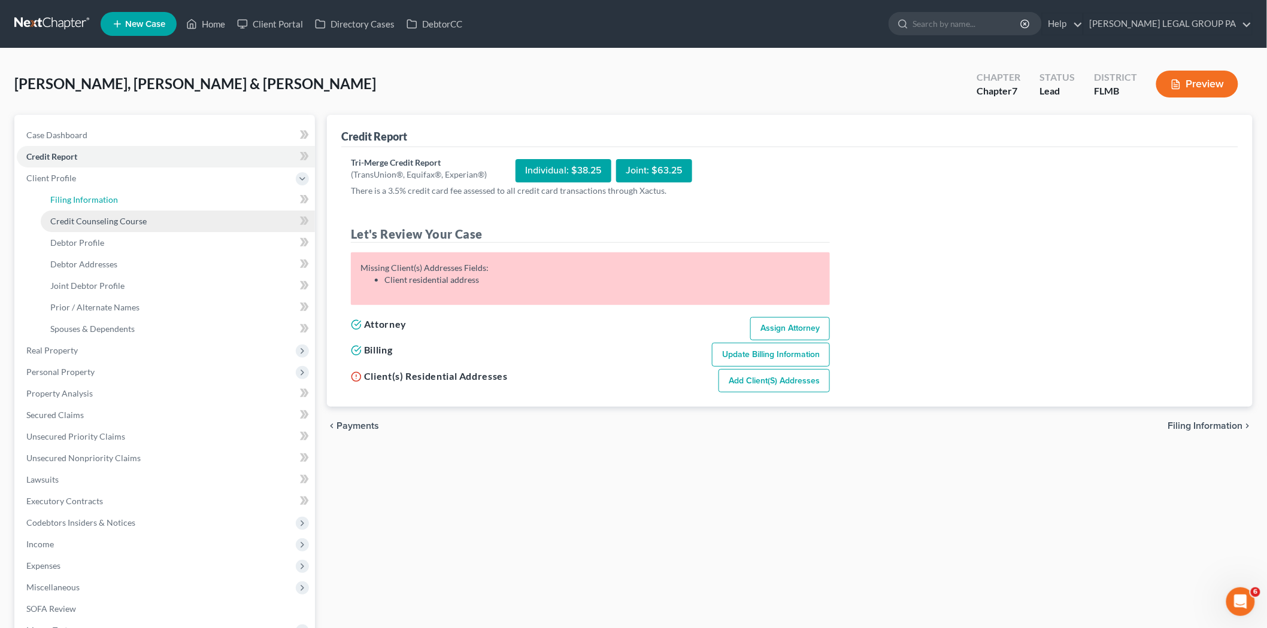
select select "1"
select select "0"
select select "15"
select select "0"
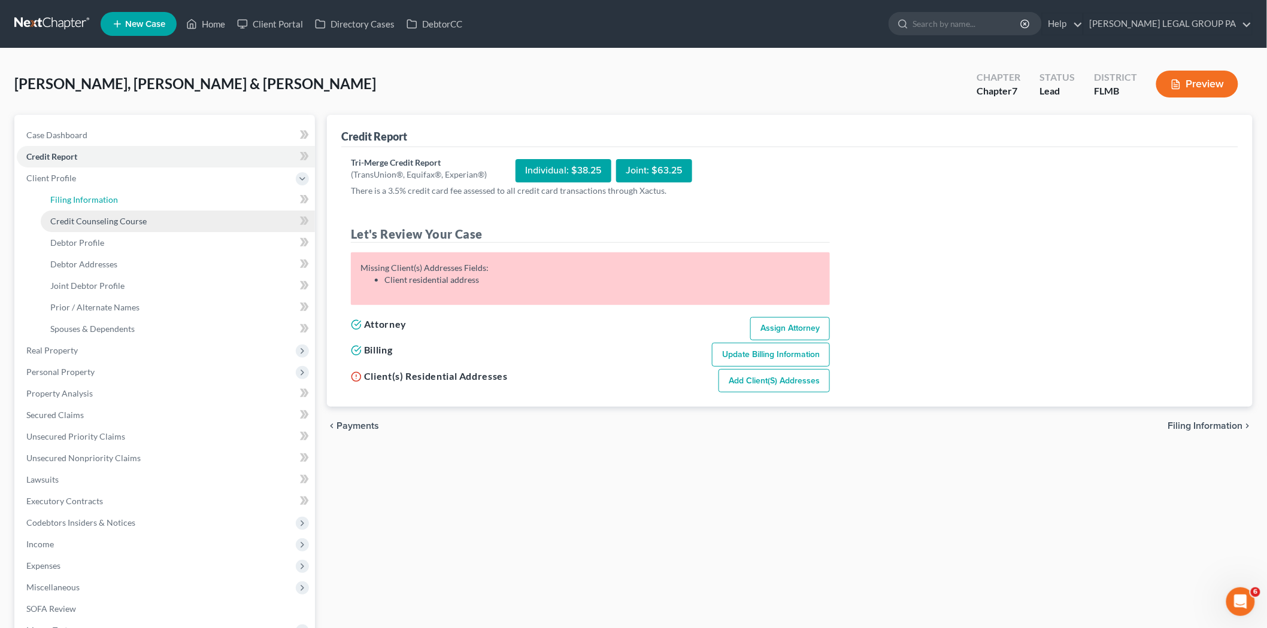
select select "9"
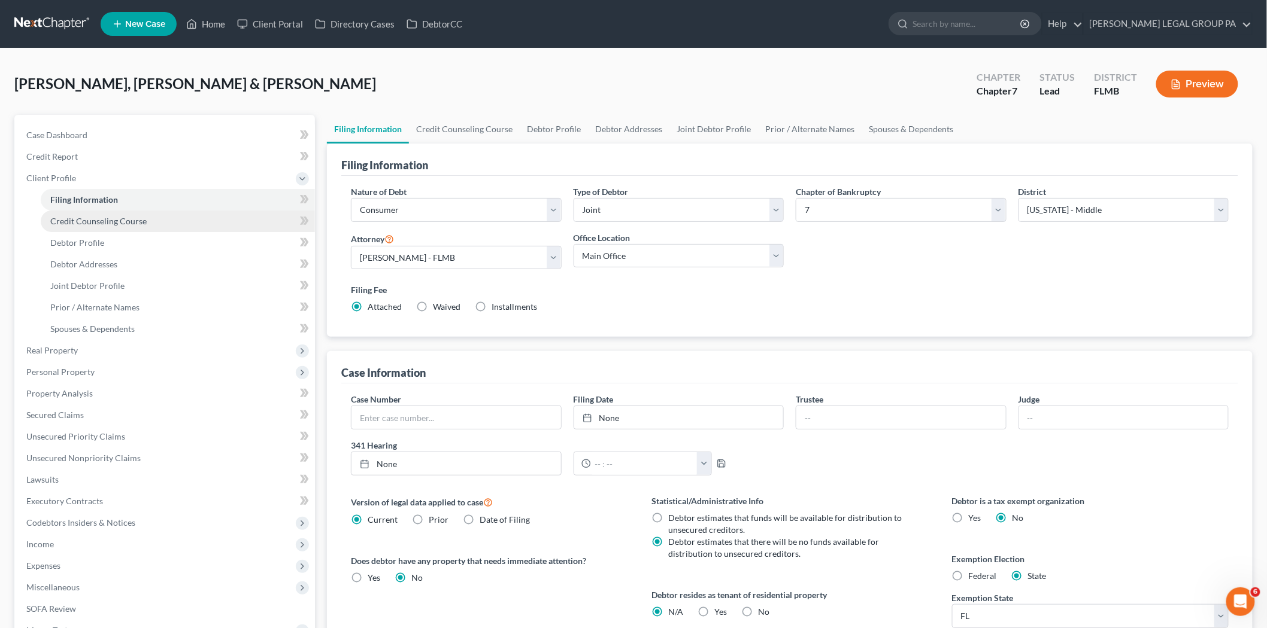
click at [113, 224] on span "Credit Counseling Course" at bounding box center [98, 221] width 96 height 10
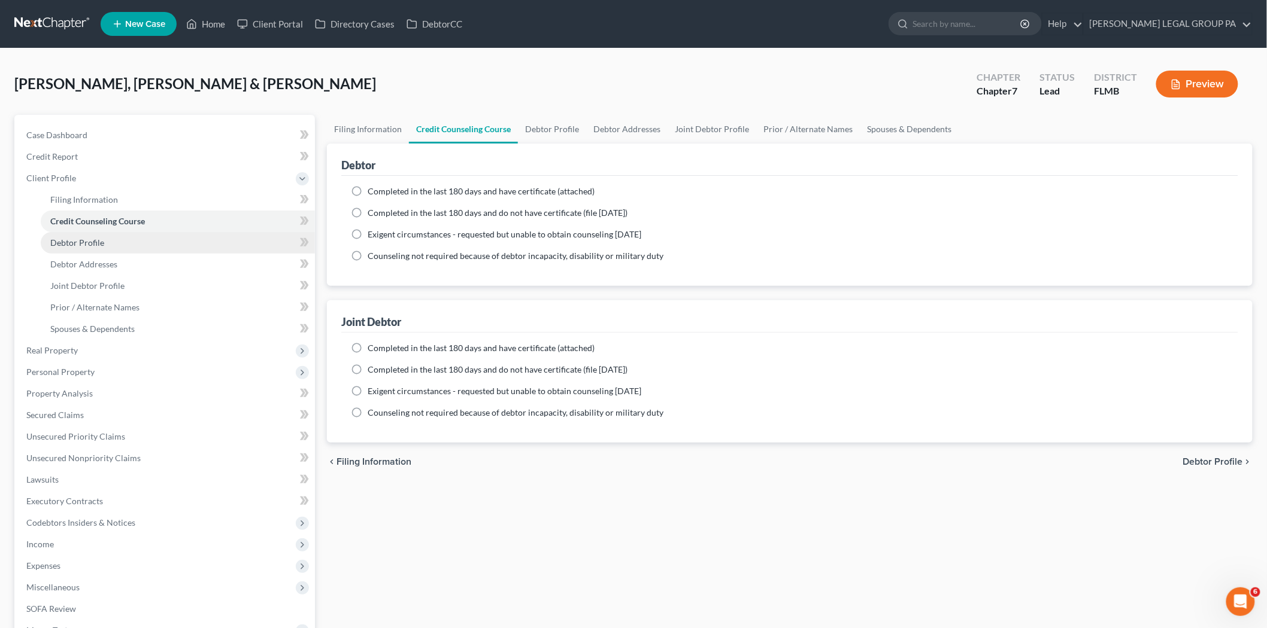
click at [110, 251] on link "Debtor Profile" at bounding box center [178, 243] width 274 height 22
select select "1"
select select "0"
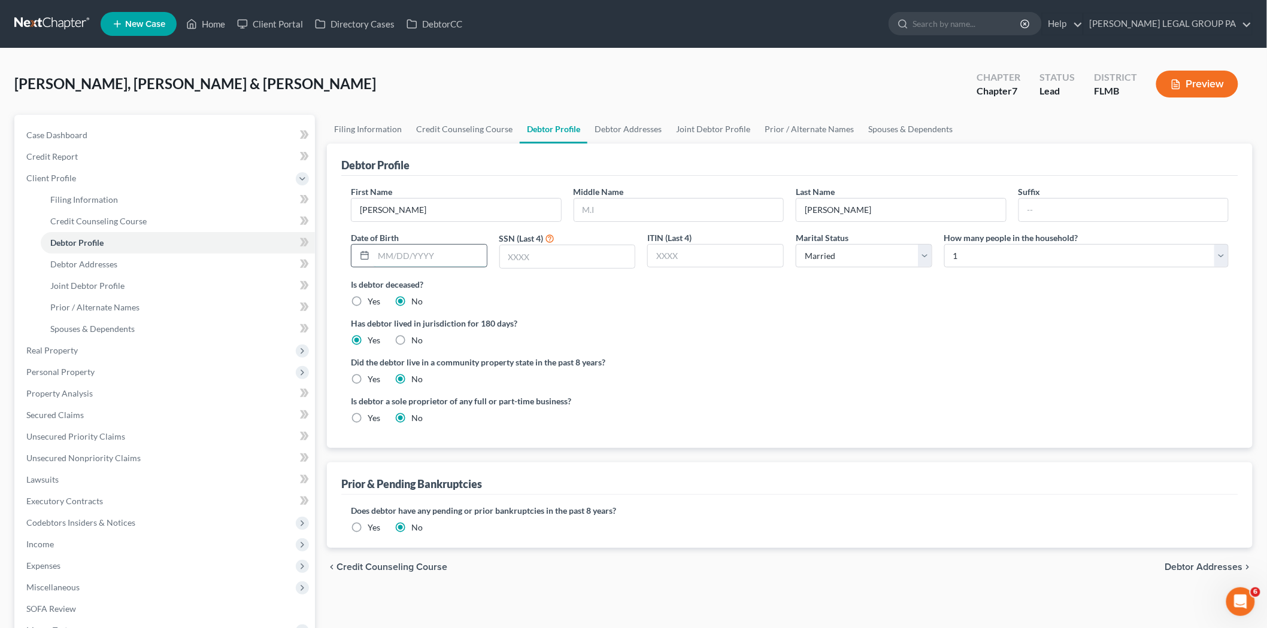
click at [463, 259] on input "text" at bounding box center [429, 256] width 113 height 23
type input "04/05/1988"
click at [515, 250] on input "text" at bounding box center [567, 256] width 135 height 23
type input "7942"
click at [763, 323] on label "Has debtor lived in jurisdiction for 180 days?" at bounding box center [789, 323] width 877 height 13
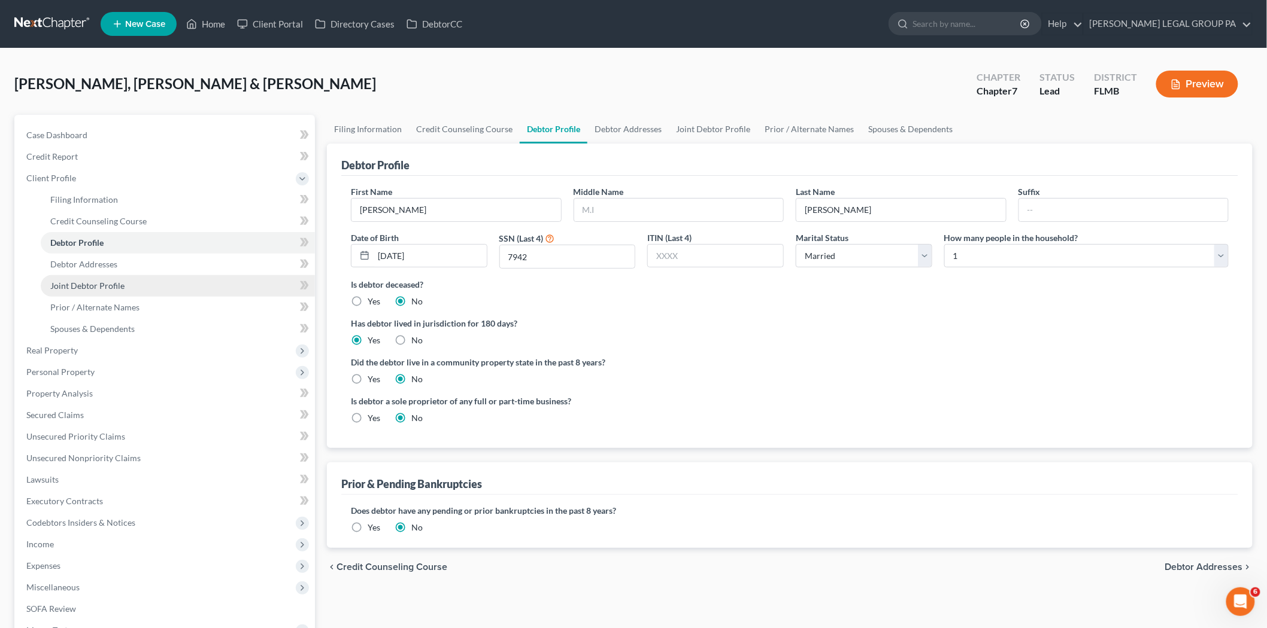
click at [119, 288] on span "Joint Debtor Profile" at bounding box center [87, 286] width 74 height 10
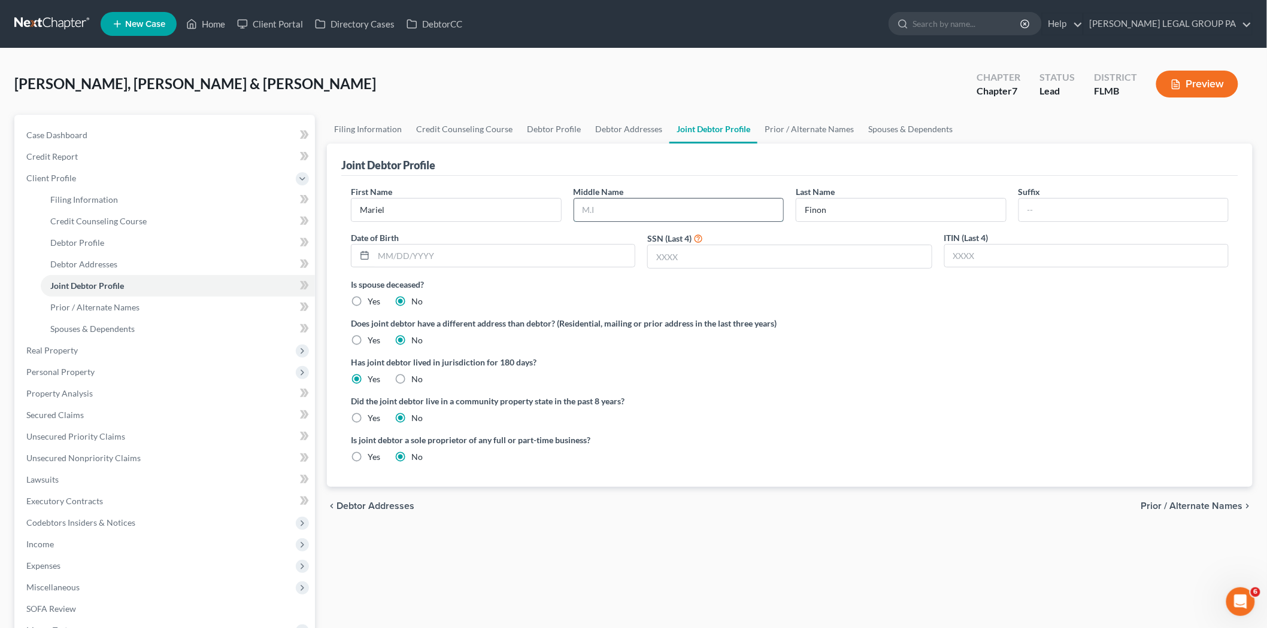
click at [671, 215] on input "text" at bounding box center [678, 210] width 209 height 23
type input "Alondra"
click at [862, 206] on input "Finon" at bounding box center [900, 210] width 209 height 23
type input "Finol"
click at [489, 250] on input "text" at bounding box center [503, 256] width 261 height 23
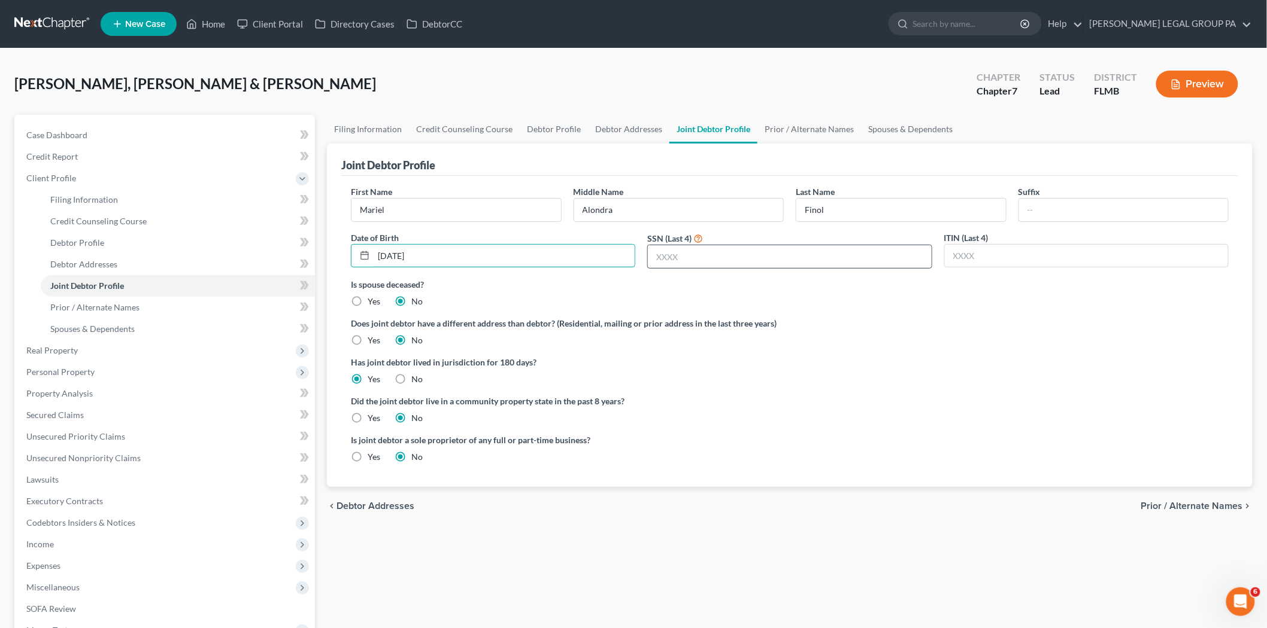
type input "11/08/1996"
click at [681, 254] on input "text" at bounding box center [789, 256] width 283 height 23
type input "9467"
click at [126, 270] on link "Debtor Addresses" at bounding box center [178, 265] width 274 height 22
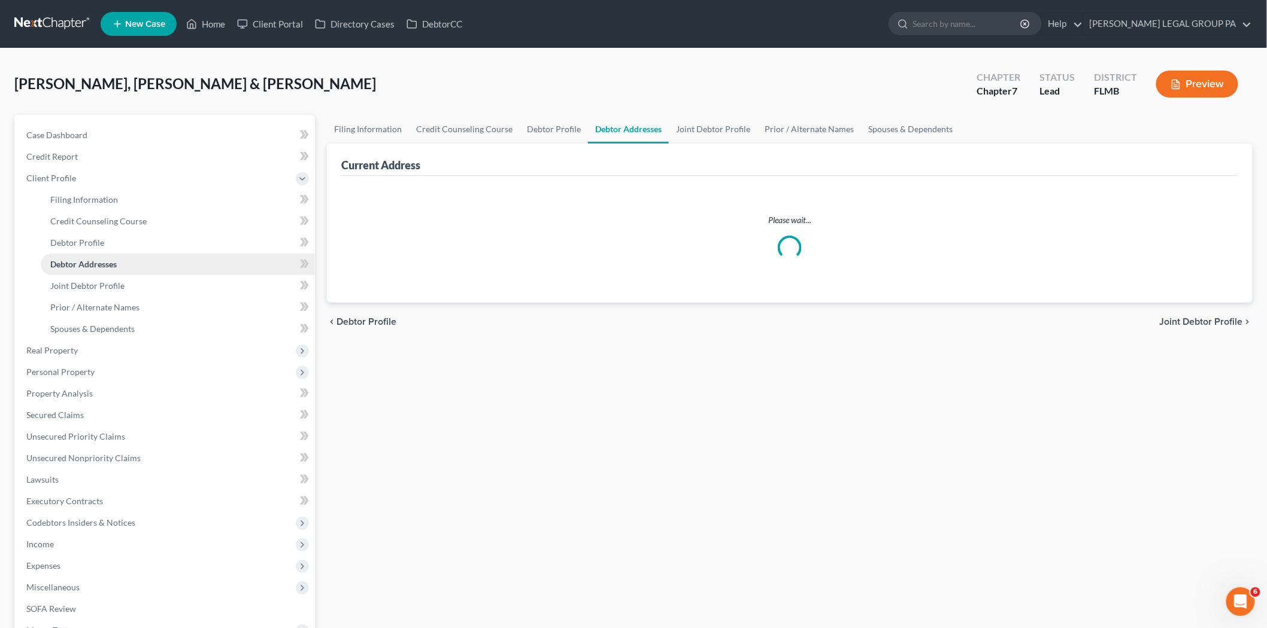
select select "0"
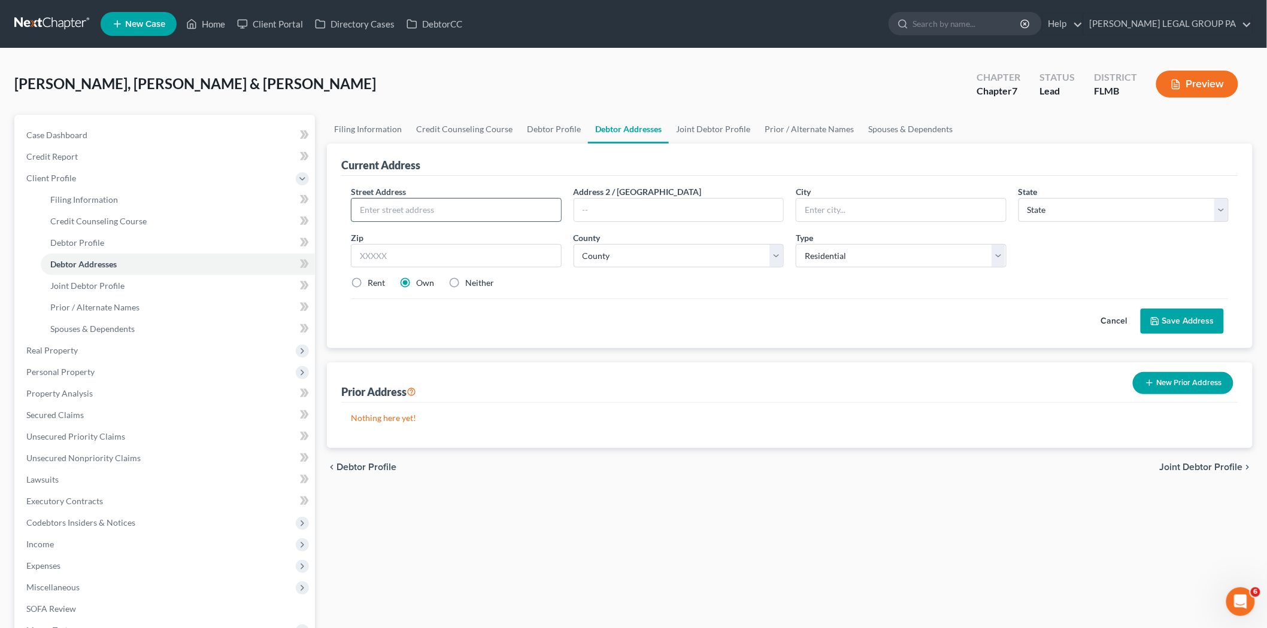
click at [470, 209] on input "text" at bounding box center [455, 210] width 209 height 23
type input "176 Arlington Square Ct."
click at [401, 252] on input "text" at bounding box center [456, 256] width 211 height 24
type input "33844"
type input "Haines City"
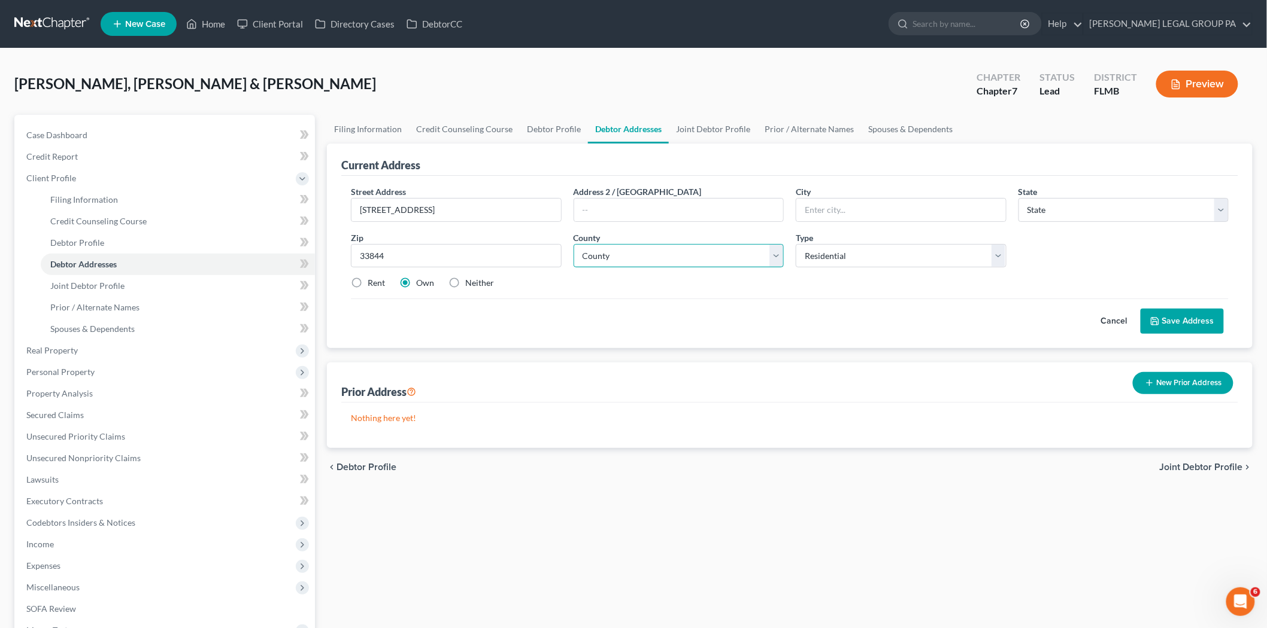
select select "9"
click at [739, 256] on select "County Alachua County Baker County Bay County Bradford County Brevard County Br…" at bounding box center [678, 256] width 211 height 24
click at [629, 263] on select "County Alachua County Baker County Bay County Bradford County Brevard County Br…" at bounding box center [678, 256] width 211 height 24
select select "52"
click at [573, 244] on select "County Alachua County Baker County Bay County Bradford County Brevard County Br…" at bounding box center [678, 256] width 211 height 24
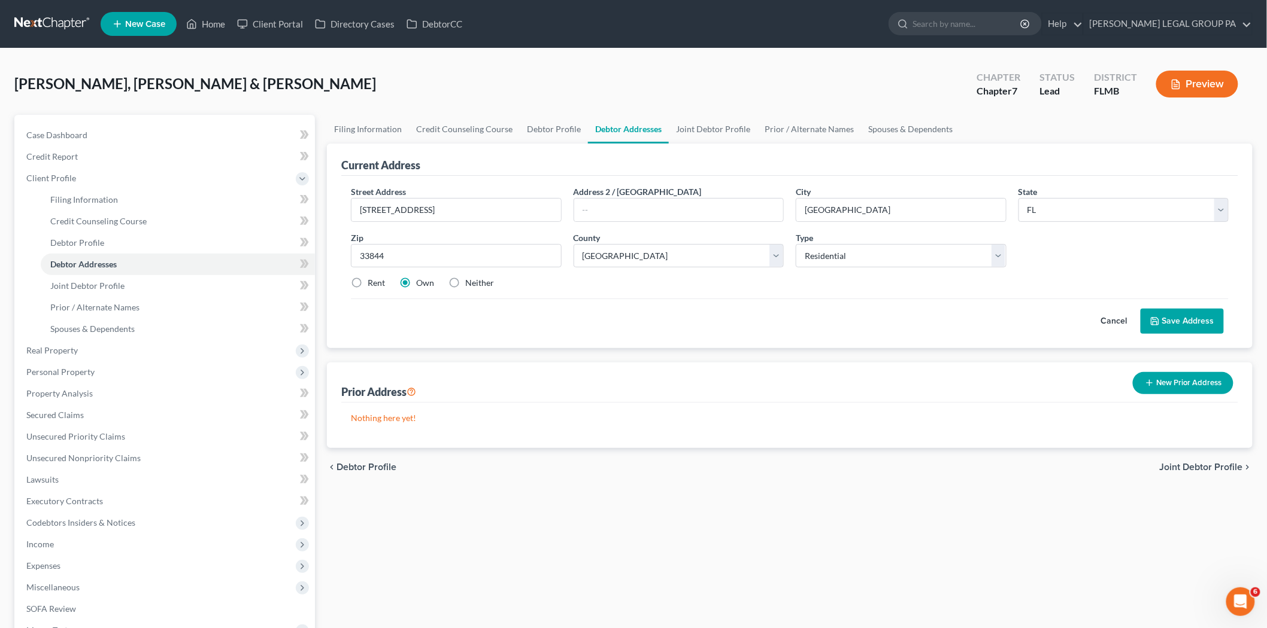
click at [1192, 321] on button "Save Address" at bounding box center [1181, 321] width 83 height 25
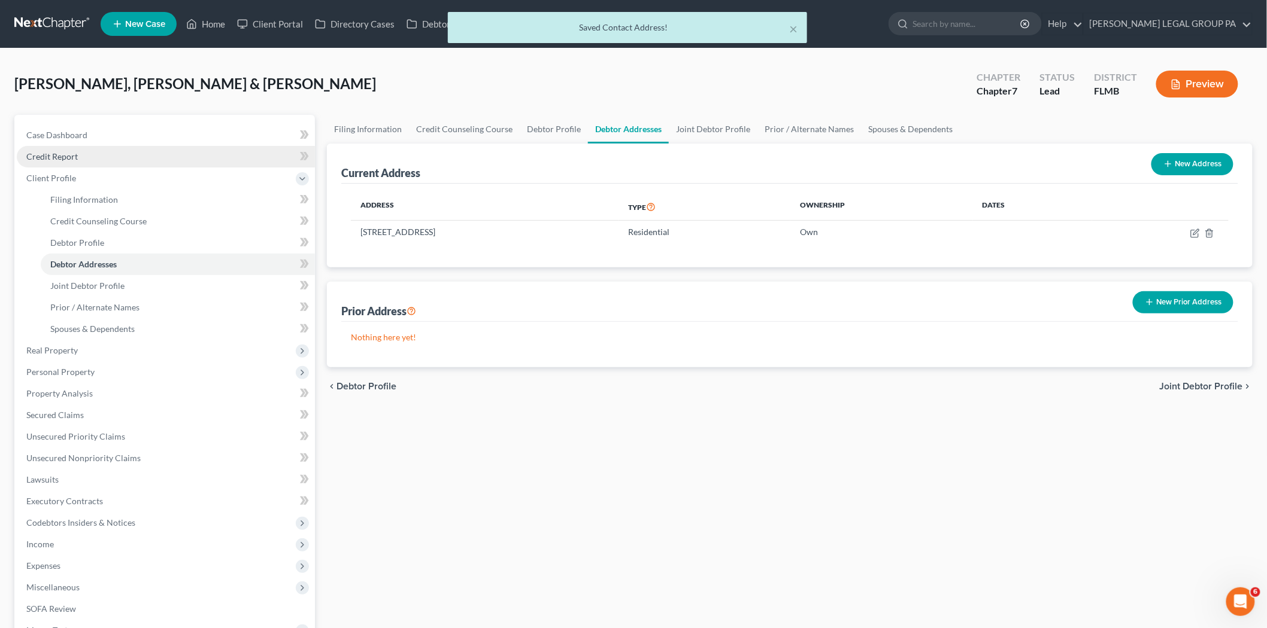
click at [114, 156] on link "Credit Report" at bounding box center [166, 157] width 298 height 22
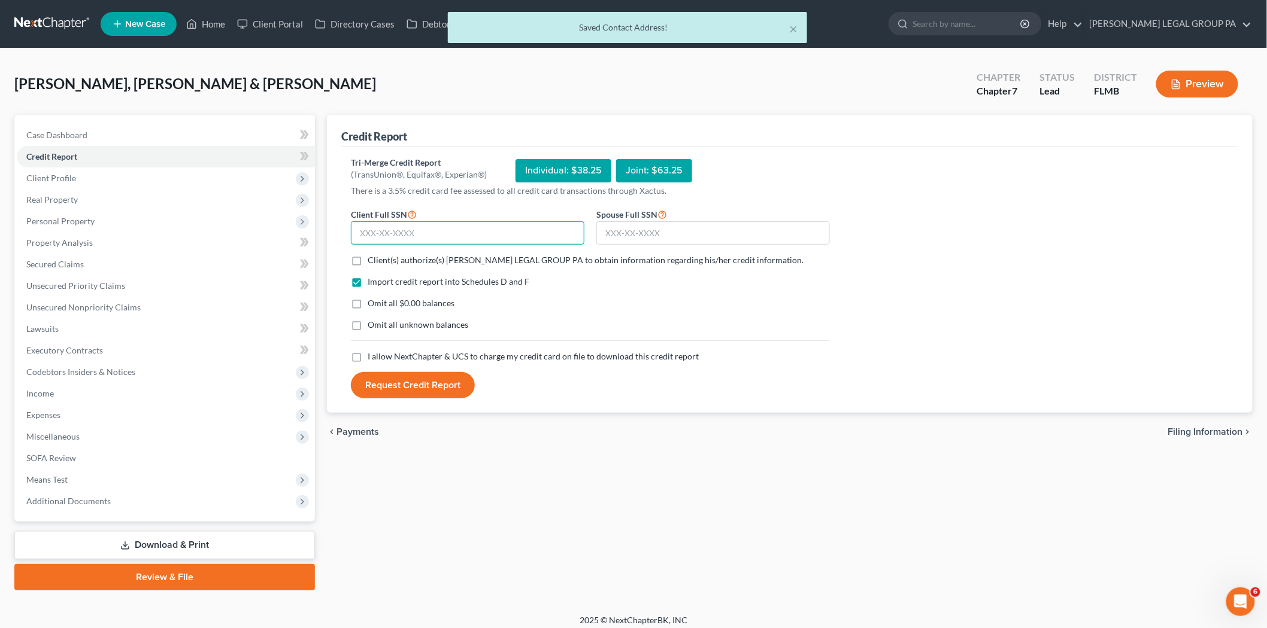
click at [405, 224] on input "text" at bounding box center [467, 233] width 233 height 24
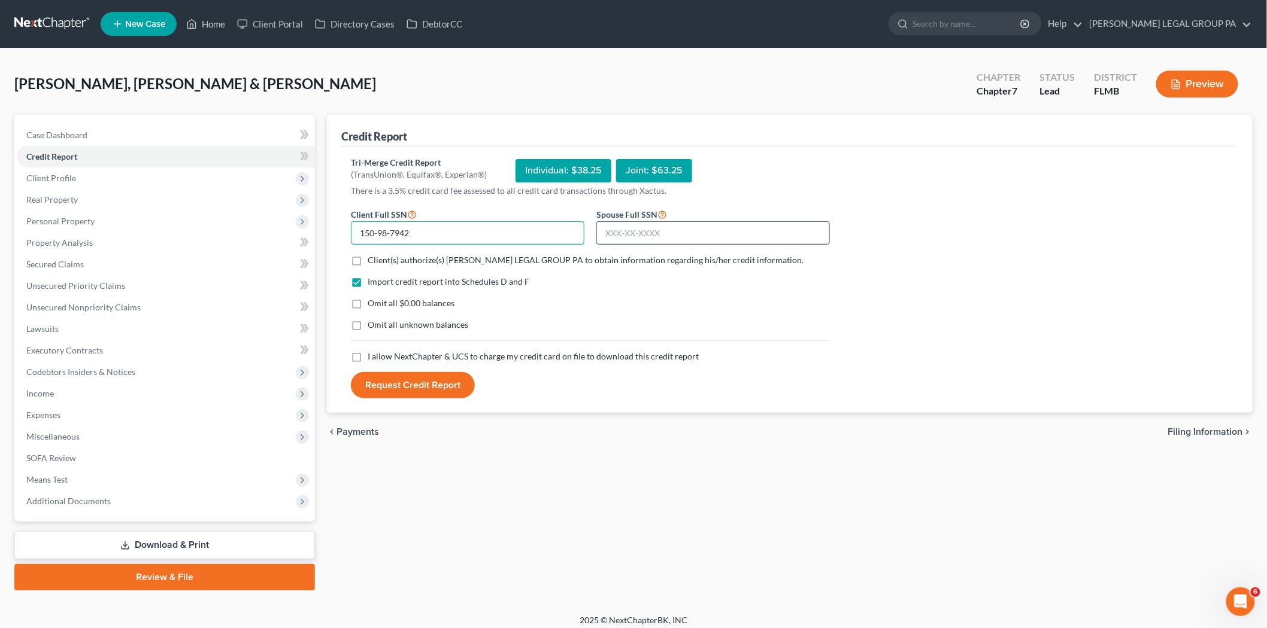
type input "150-98-7942"
click at [661, 224] on input "text" at bounding box center [712, 233] width 233 height 24
click at [661, 236] on input "text" at bounding box center [712, 233] width 233 height 24
click at [661, 230] on input "text" at bounding box center [712, 233] width 233 height 24
type input "645-11-9467"
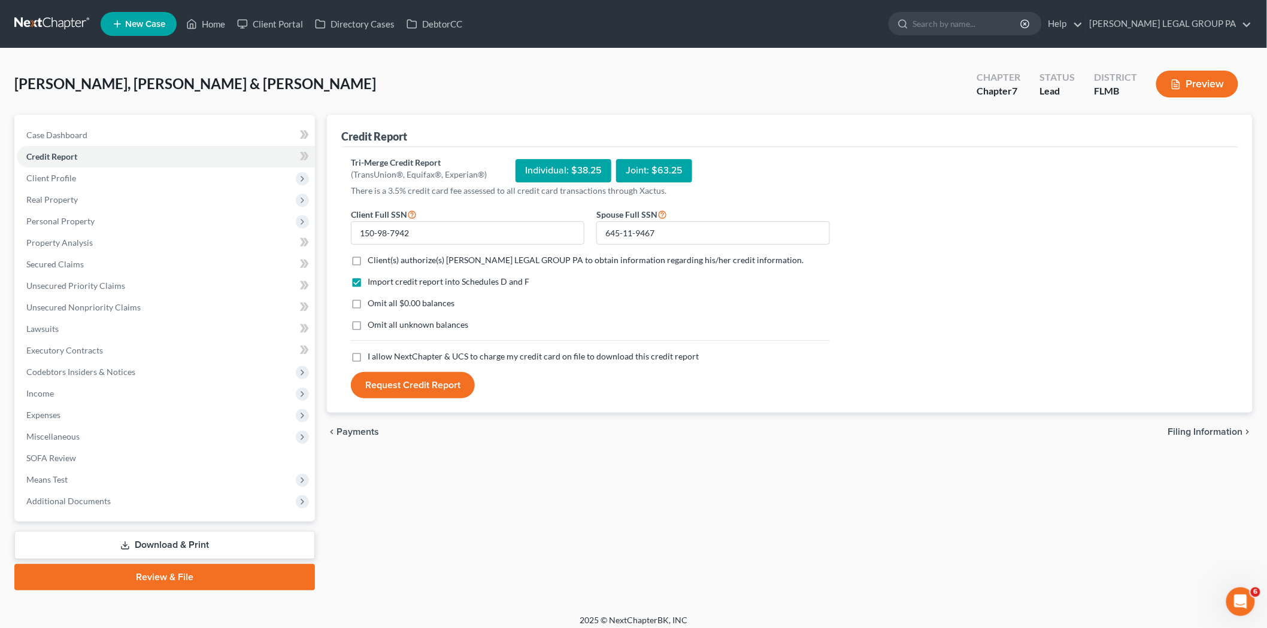
click at [514, 262] on span "Client(s) authorize(s) WELLER LEGAL GROUP PA to obtain information regarding hi…" at bounding box center [586, 260] width 436 height 10
click at [380, 262] on input "Client(s) authorize(s) WELLER LEGAL GROUP PA to obtain information regarding hi…" at bounding box center [376, 258] width 8 height 8
checkbox input "true"
click at [447, 351] on span "I allow NextChapter & UCS to charge my credit card on file to download this cre…" at bounding box center [533, 356] width 331 height 10
click at [380, 351] on input "I allow NextChapter & UCS to charge my credit card on file to download this cre…" at bounding box center [376, 355] width 8 height 8
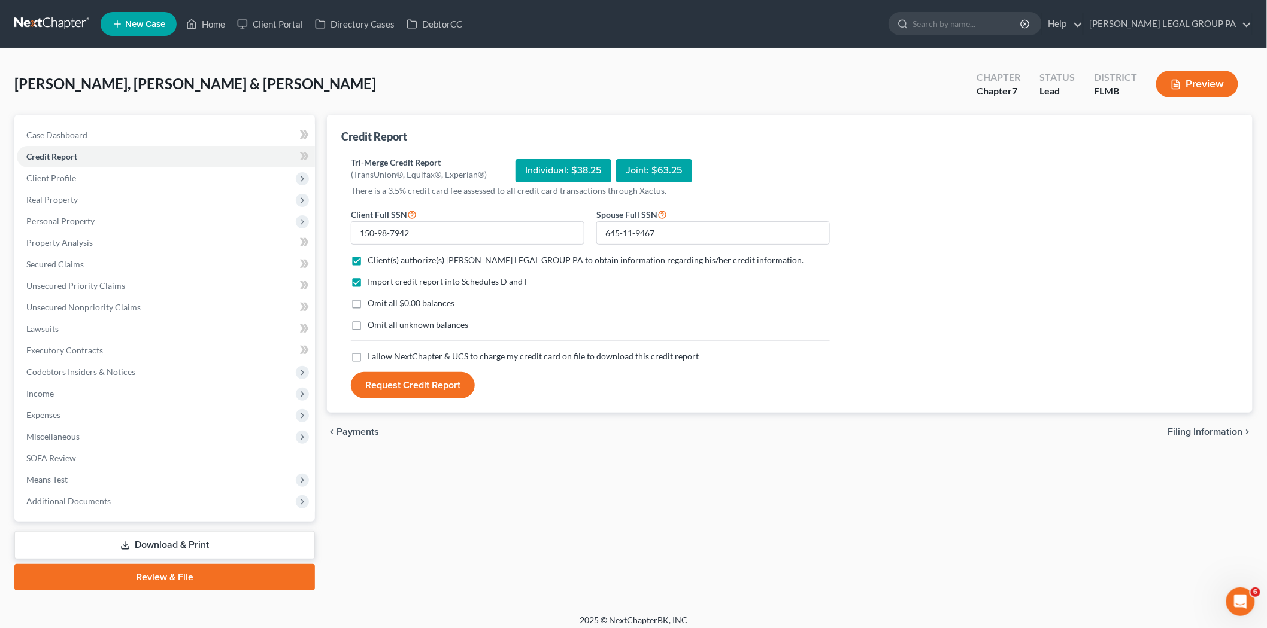
checkbox input "true"
click at [434, 385] on button "Request Credit Report" at bounding box center [413, 385] width 124 height 26
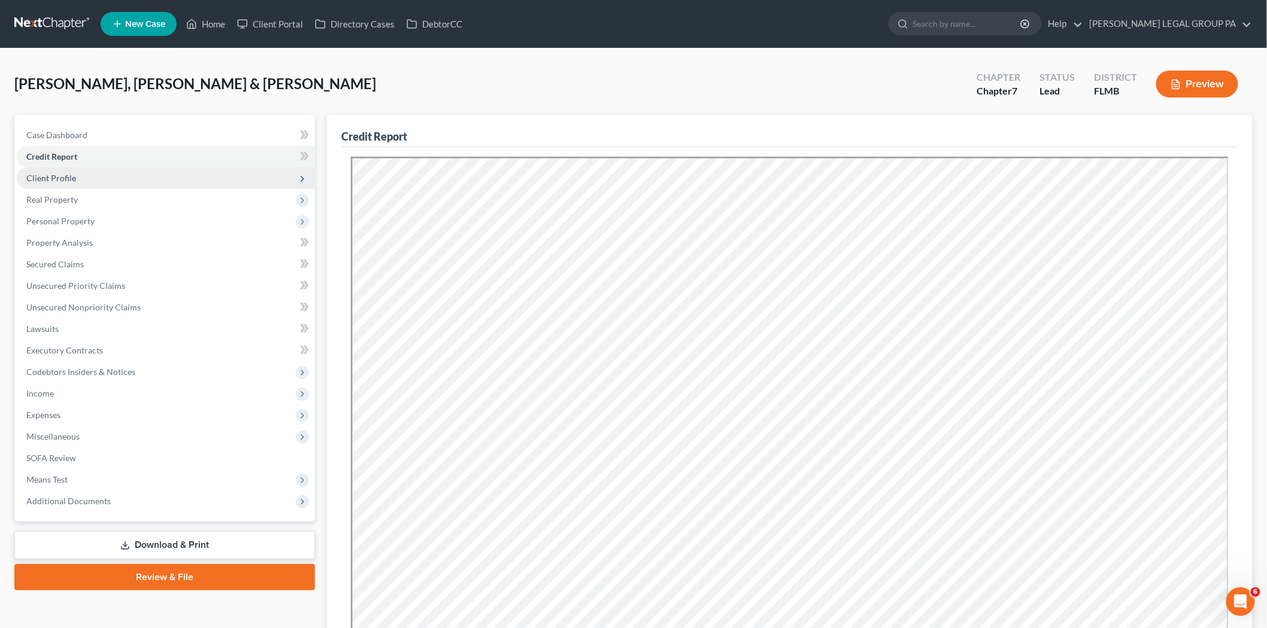
click at [127, 184] on span "Client Profile" at bounding box center [166, 179] width 298 height 22
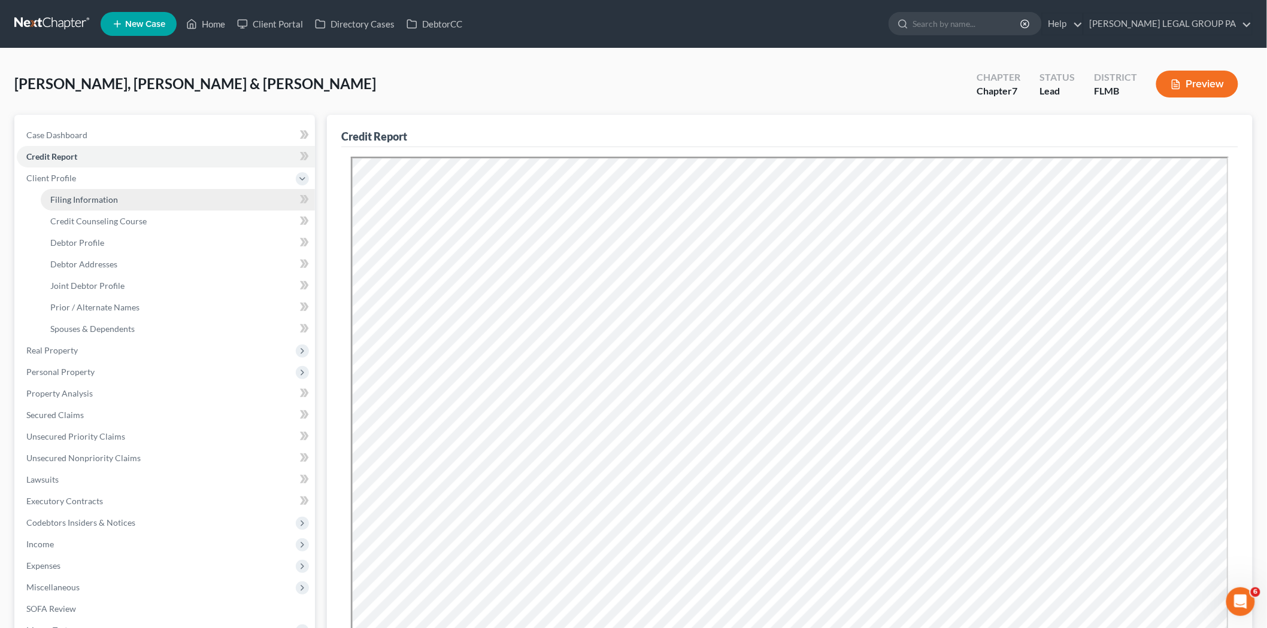
click at [123, 208] on link "Filing Information" at bounding box center [178, 200] width 274 height 22
select select "1"
select select "0"
select select "15"
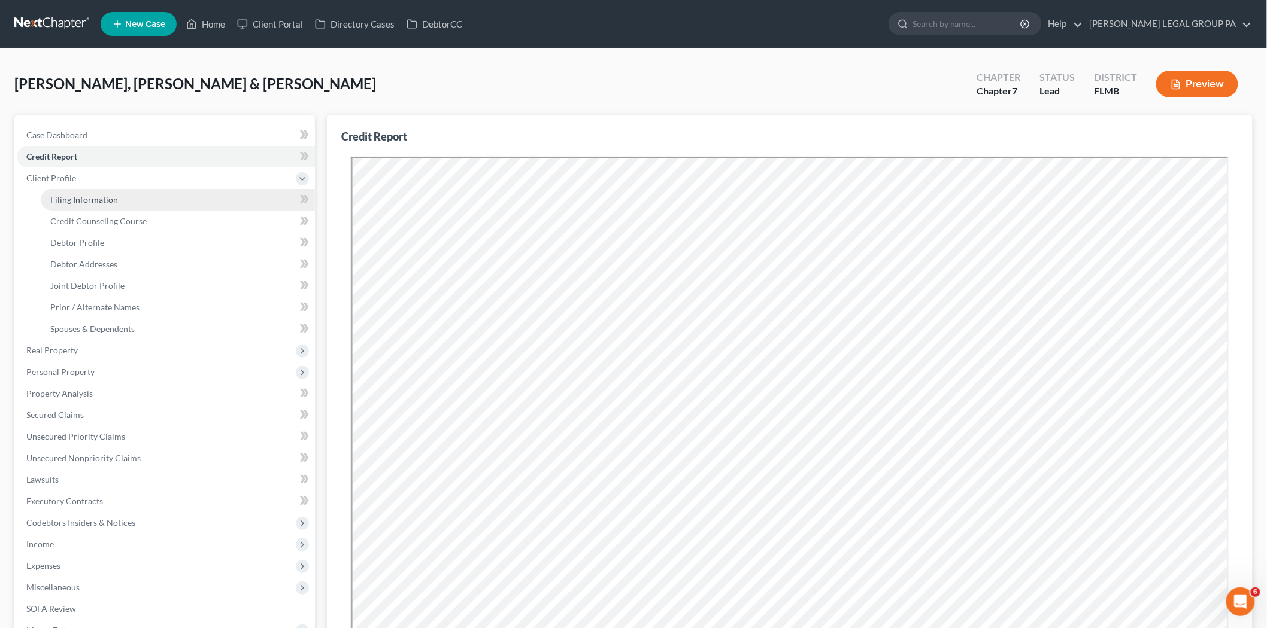
select select "0"
select select "9"
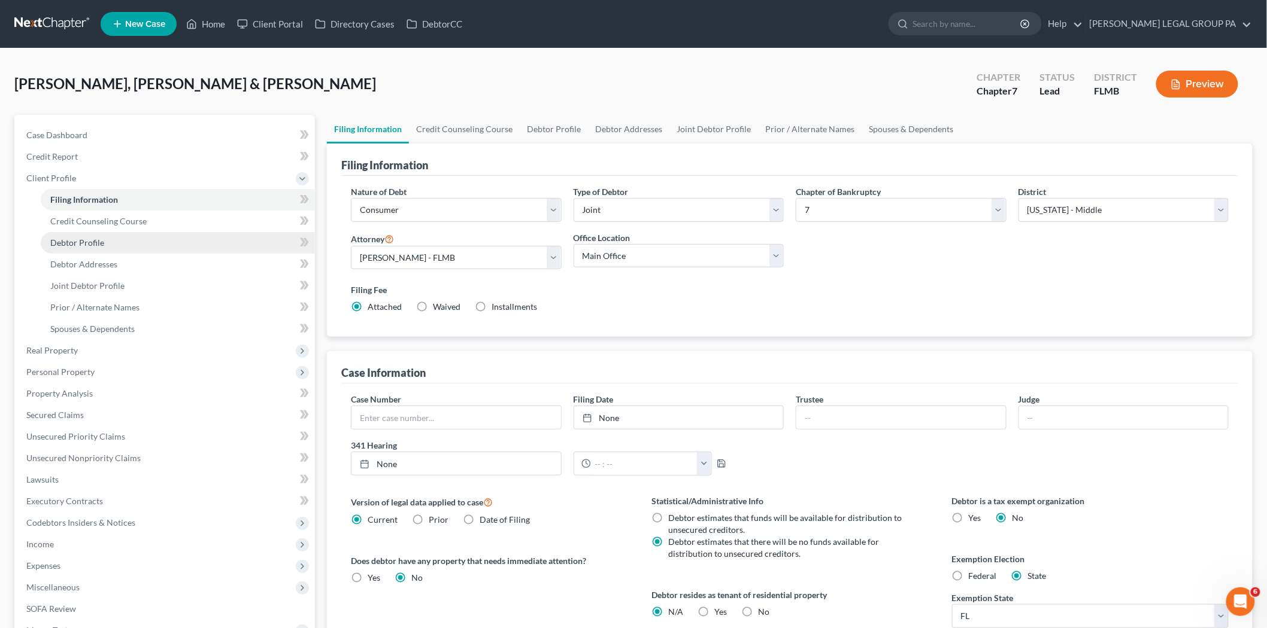
click at [169, 242] on link "Debtor Profile" at bounding box center [178, 243] width 274 height 22
select select "1"
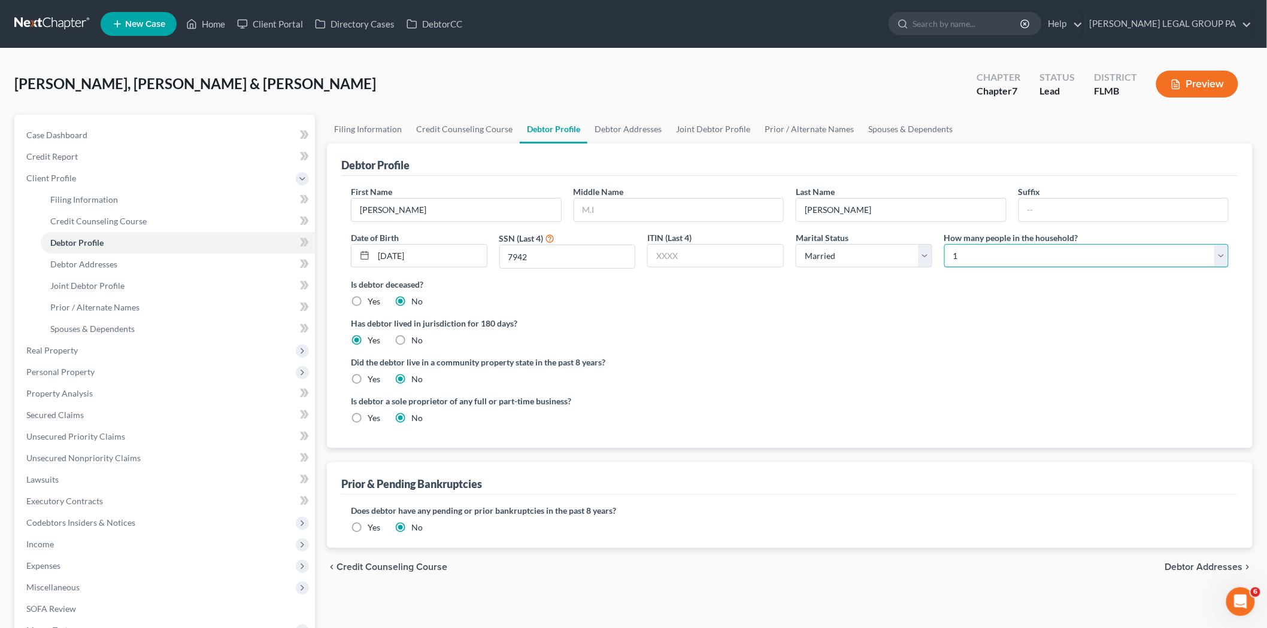
click at [1144, 259] on select "Select 1 2 3 4 5 6 7 8 9 10 11 12 13 14 15 16 17 18 19 20" at bounding box center [1086, 256] width 284 height 24
select select "6"
click at [944, 244] on select "Select 1 2 3 4 5 6 7 8 9 10 11 12 13 14 15 16 17 18 19 20" at bounding box center [1086, 256] width 284 height 24
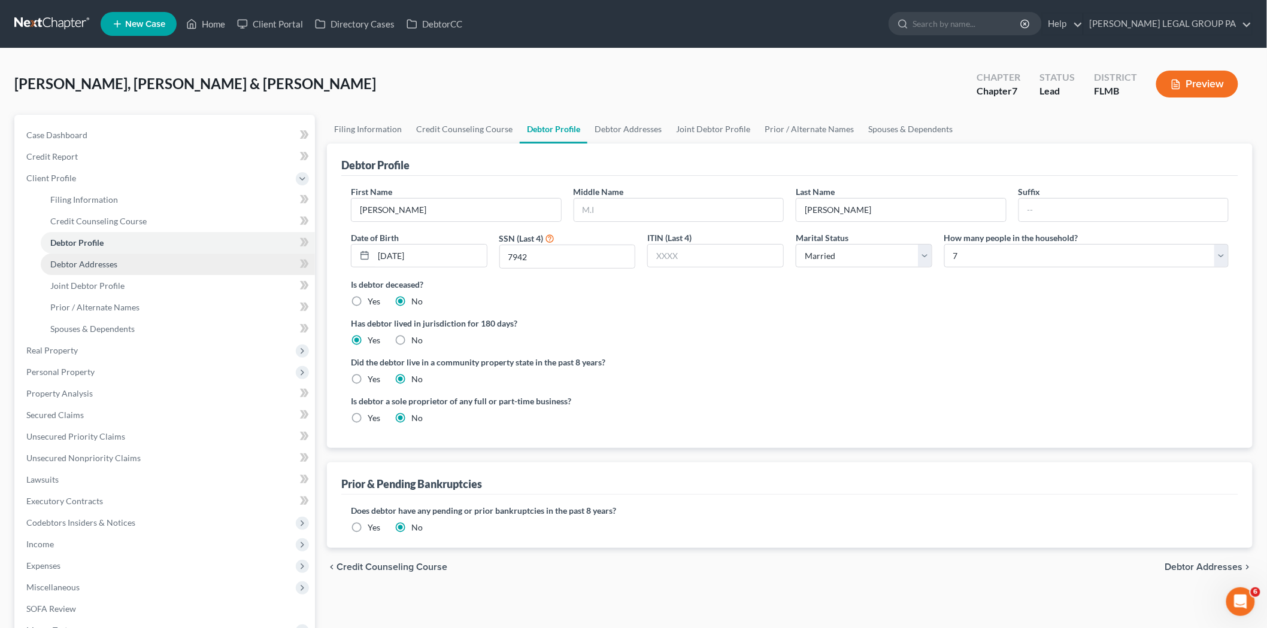
click at [153, 262] on link "Debtor Addresses" at bounding box center [178, 265] width 274 height 22
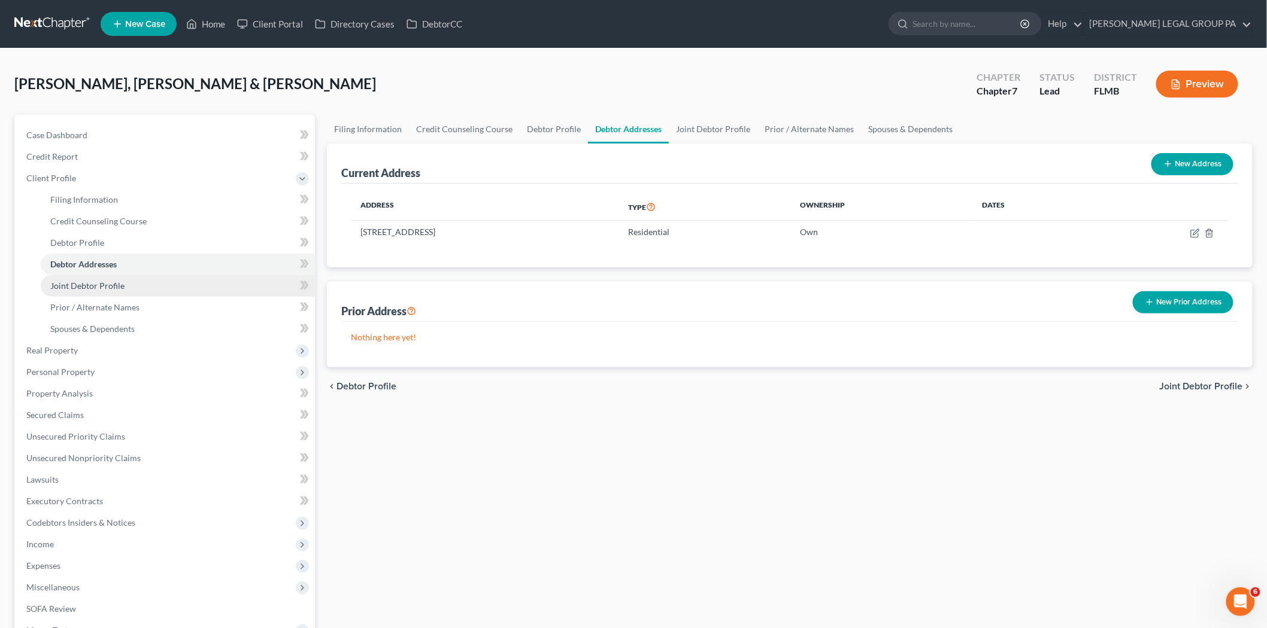
click at [90, 288] on span "Joint Debtor Profile" at bounding box center [87, 286] width 74 height 10
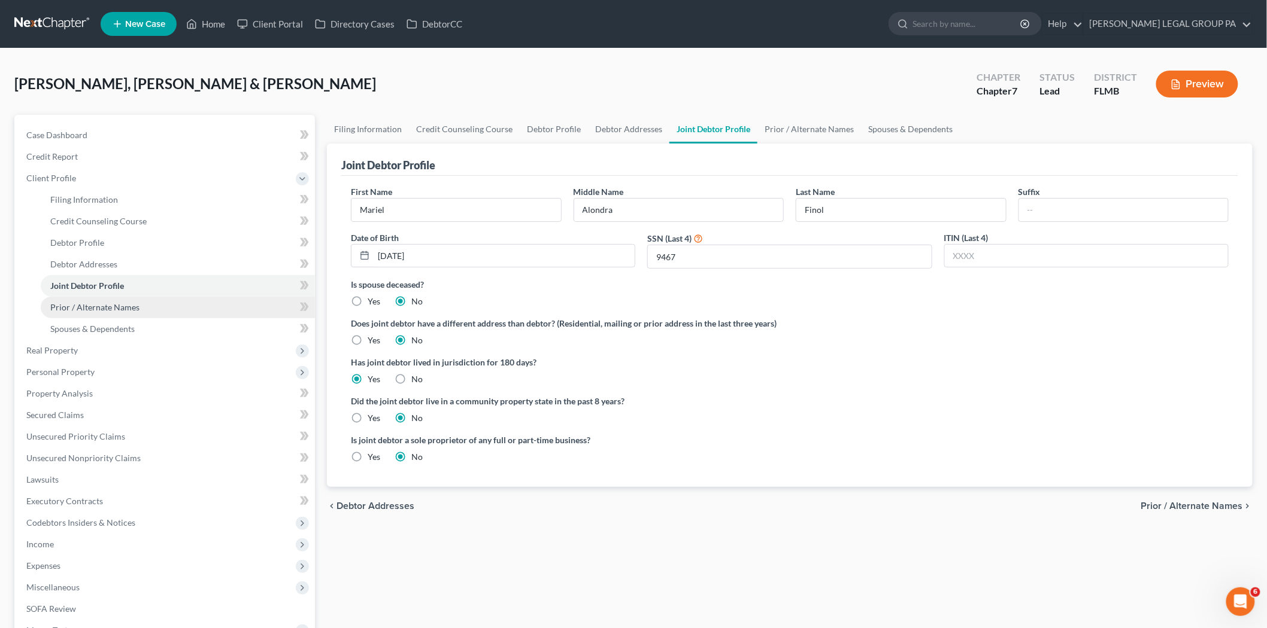
click at [93, 303] on span "Prior / Alternate Names" at bounding box center [94, 307] width 89 height 10
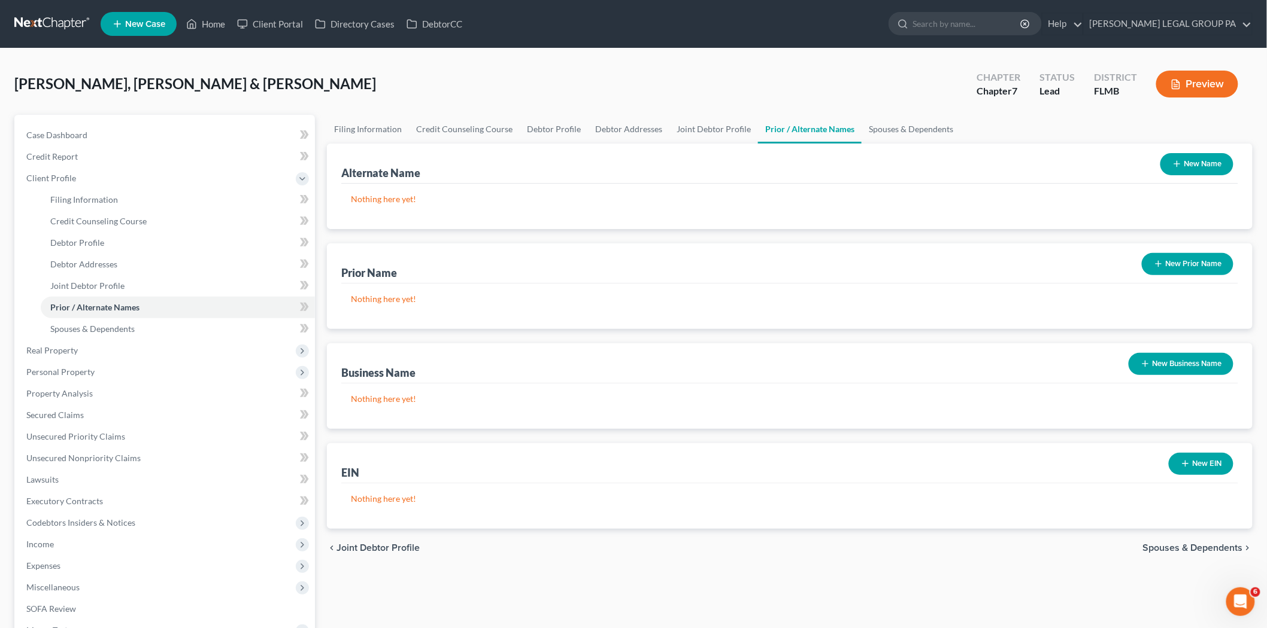
click at [1215, 369] on button "New Business Name" at bounding box center [1180, 364] width 105 height 22
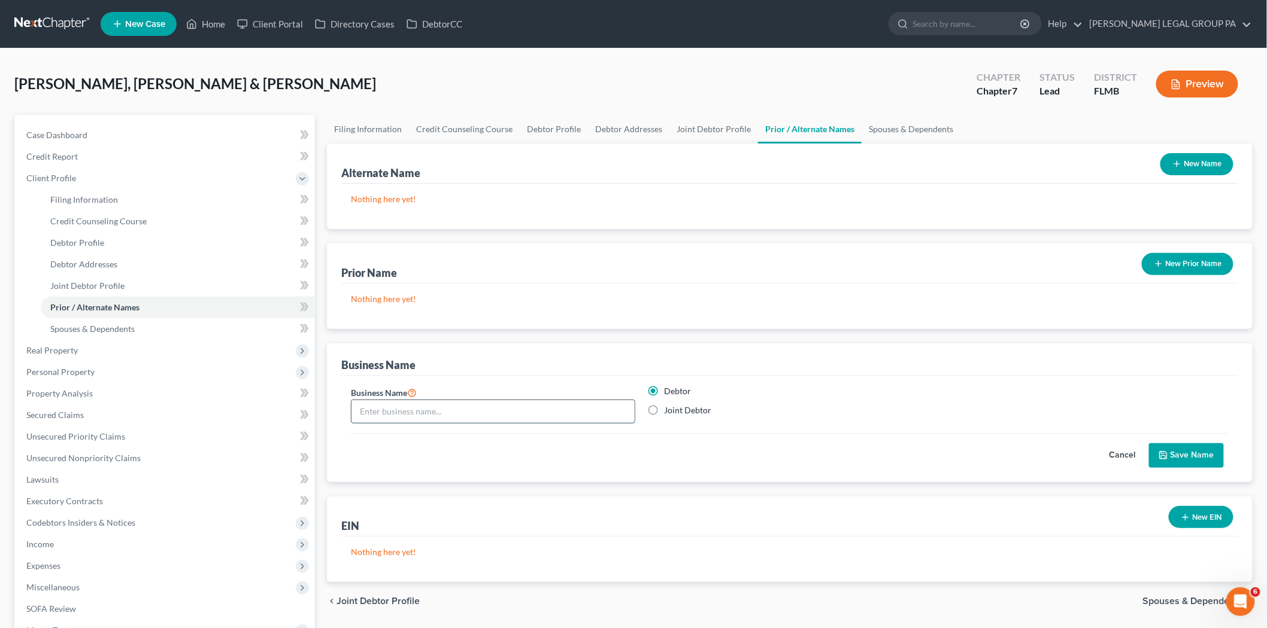
click at [458, 411] on input "text" at bounding box center [492, 411] width 283 height 23
click at [669, 411] on label "Joint Debtor" at bounding box center [687, 411] width 47 height 12
click at [669, 411] on input "Joint Debtor" at bounding box center [673, 409] width 8 height 8
radio input "true"
radio input "false"
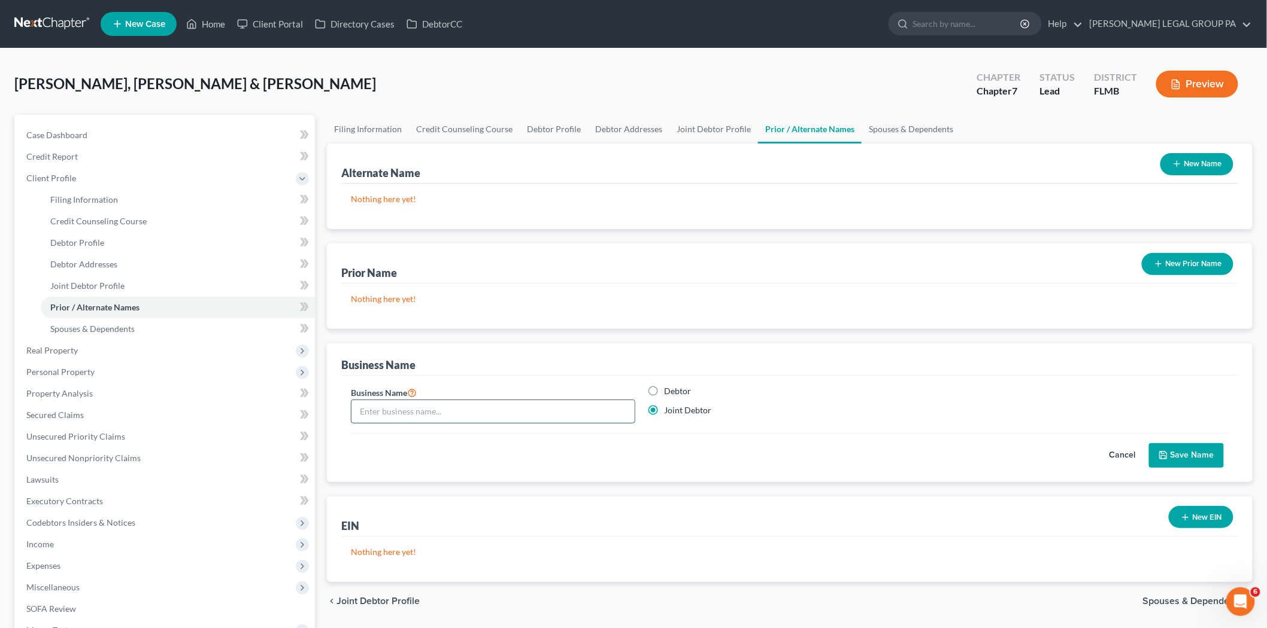
click at [511, 407] on input "text" at bounding box center [492, 411] width 283 height 23
click at [103, 331] on span "Spouses & Dependents" at bounding box center [92, 329] width 84 height 10
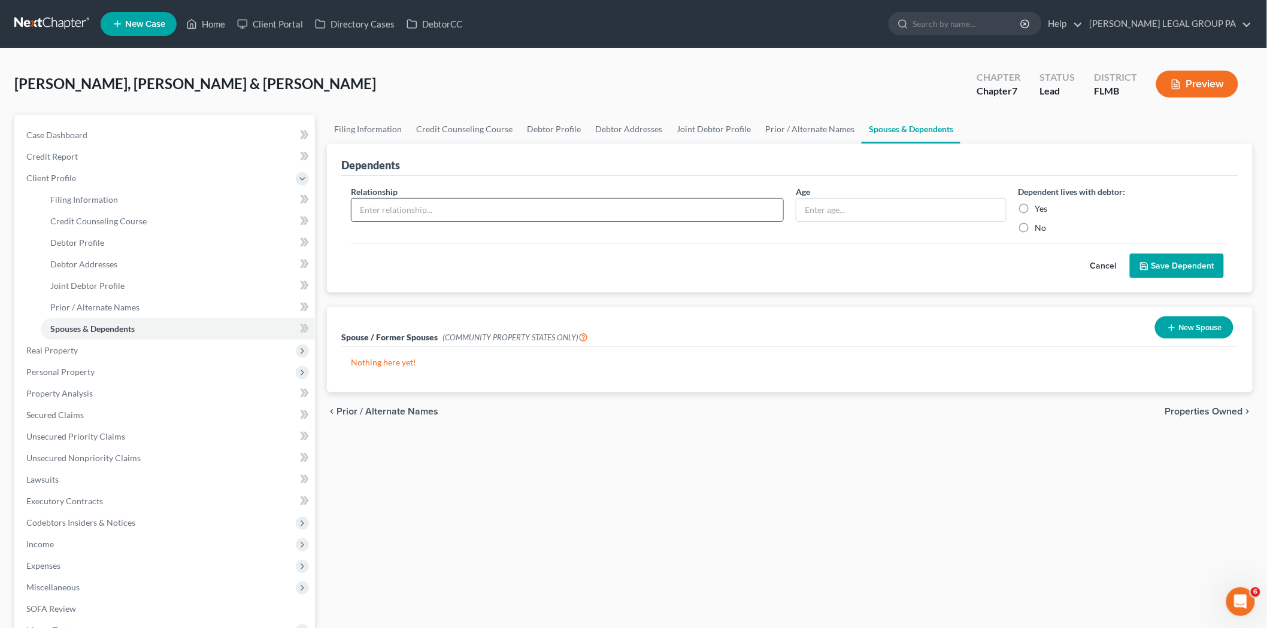
click at [372, 211] on input "text" at bounding box center [567, 210] width 432 height 23
type input "Daughter"
click at [880, 202] on input "text" at bounding box center [900, 210] width 209 height 23
click at [880, 209] on input "text" at bounding box center [900, 210] width 209 height 23
type input "18"
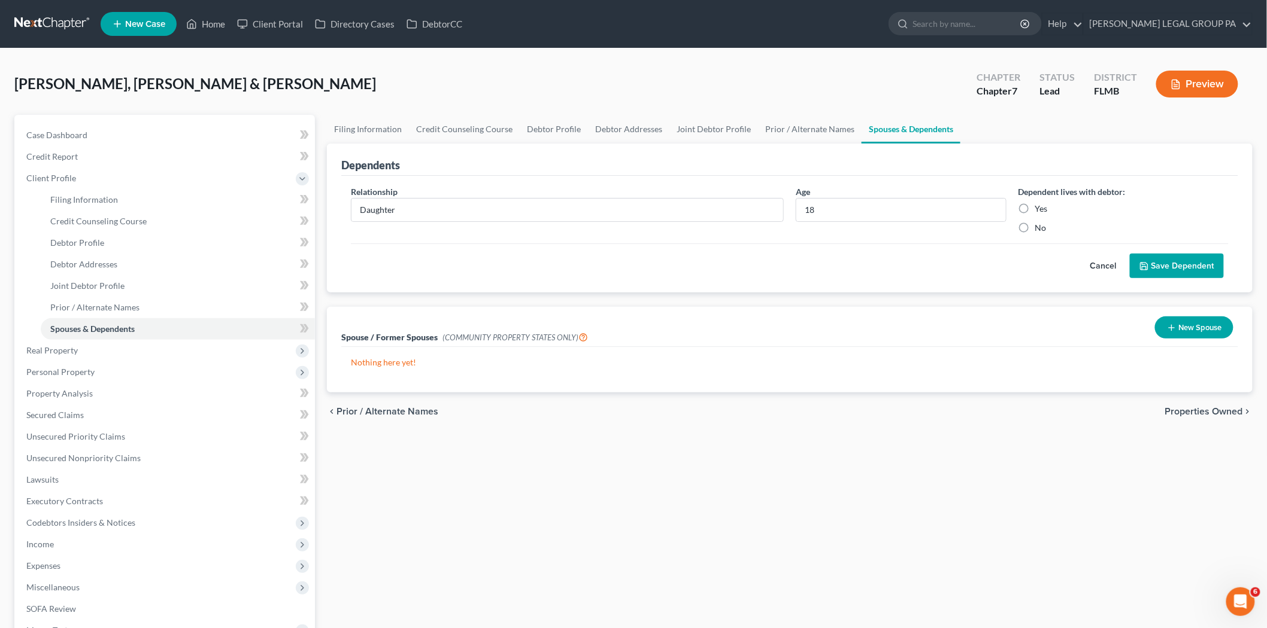
click at [1035, 228] on label "No" at bounding box center [1040, 228] width 11 height 12
click at [1040, 228] on input "No" at bounding box center [1044, 226] width 8 height 8
radio input "true"
click at [1157, 261] on button "Save Dependent" at bounding box center [1176, 266] width 94 height 25
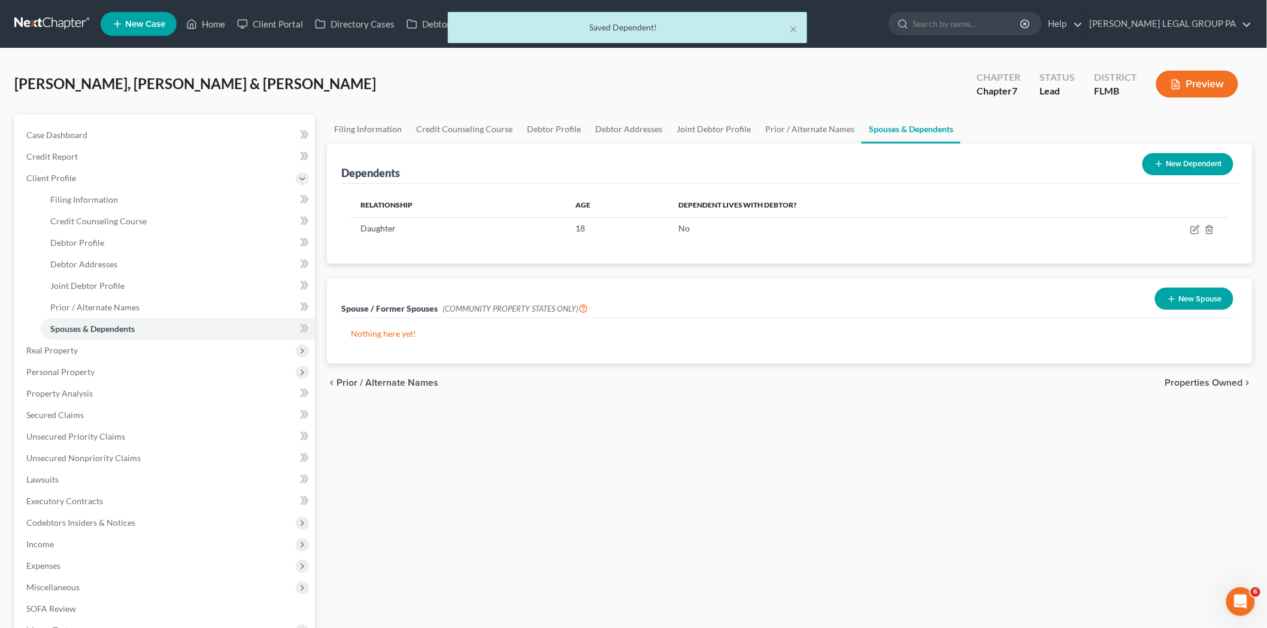
click at [1176, 162] on button "New Dependent" at bounding box center [1187, 164] width 91 height 22
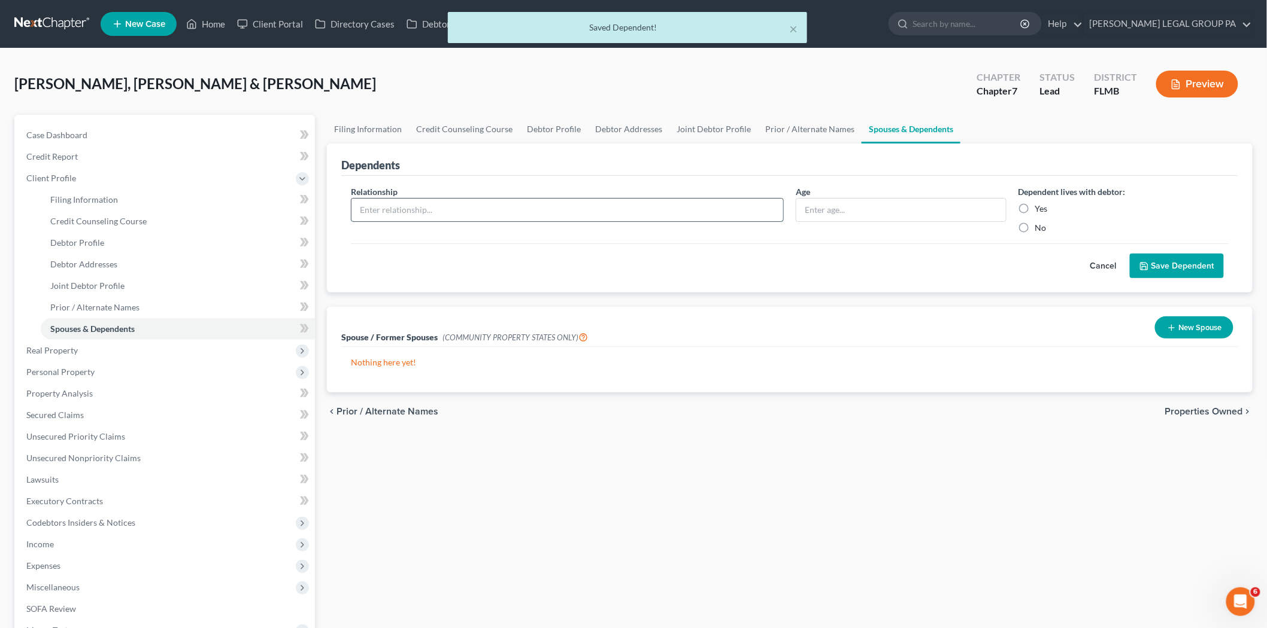
click at [722, 219] on input "text" at bounding box center [567, 210] width 432 height 23
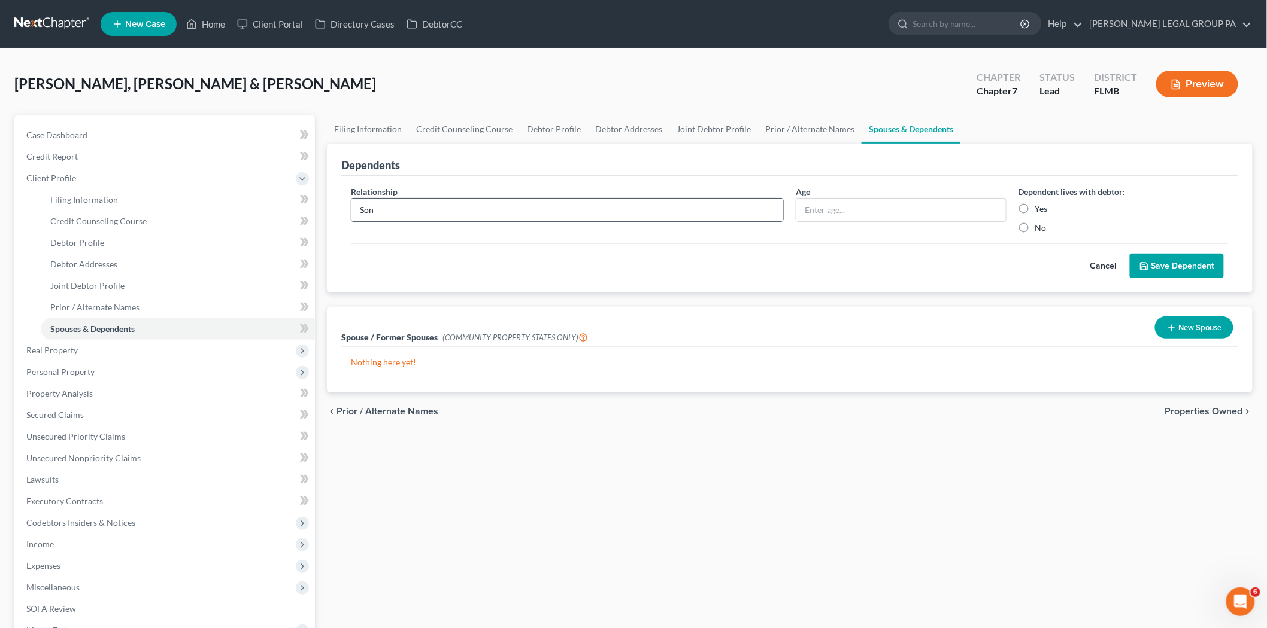
type input "Son"
type input "17"
click at [1043, 203] on label "Yes" at bounding box center [1041, 209] width 13 height 12
click at [1043, 203] on input "Yes" at bounding box center [1044, 207] width 8 height 8
radio input "true"
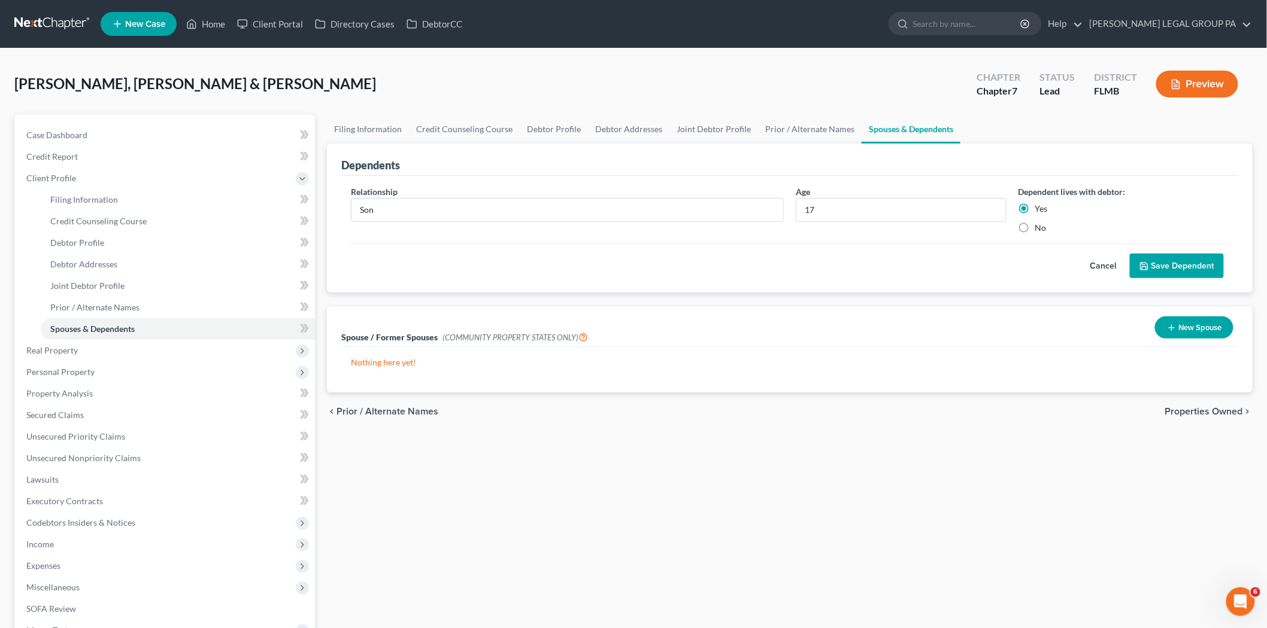
click at [1159, 262] on button "Save Dependent" at bounding box center [1176, 266] width 94 height 25
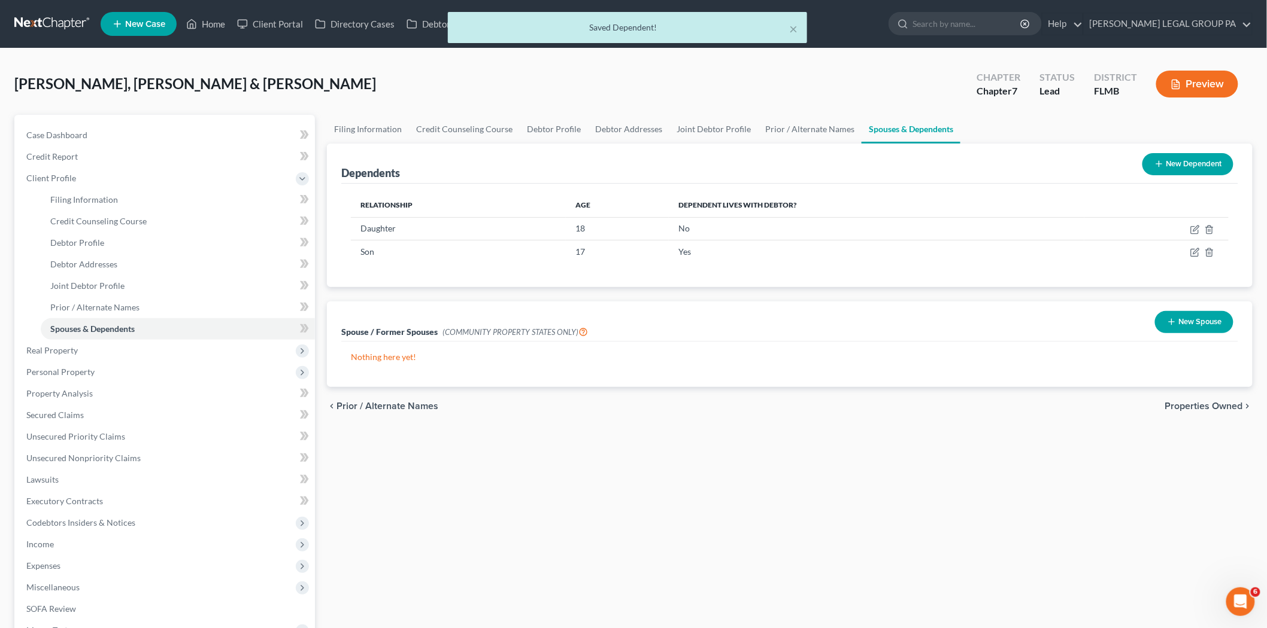
click at [1202, 165] on button "New Dependent" at bounding box center [1187, 164] width 91 height 22
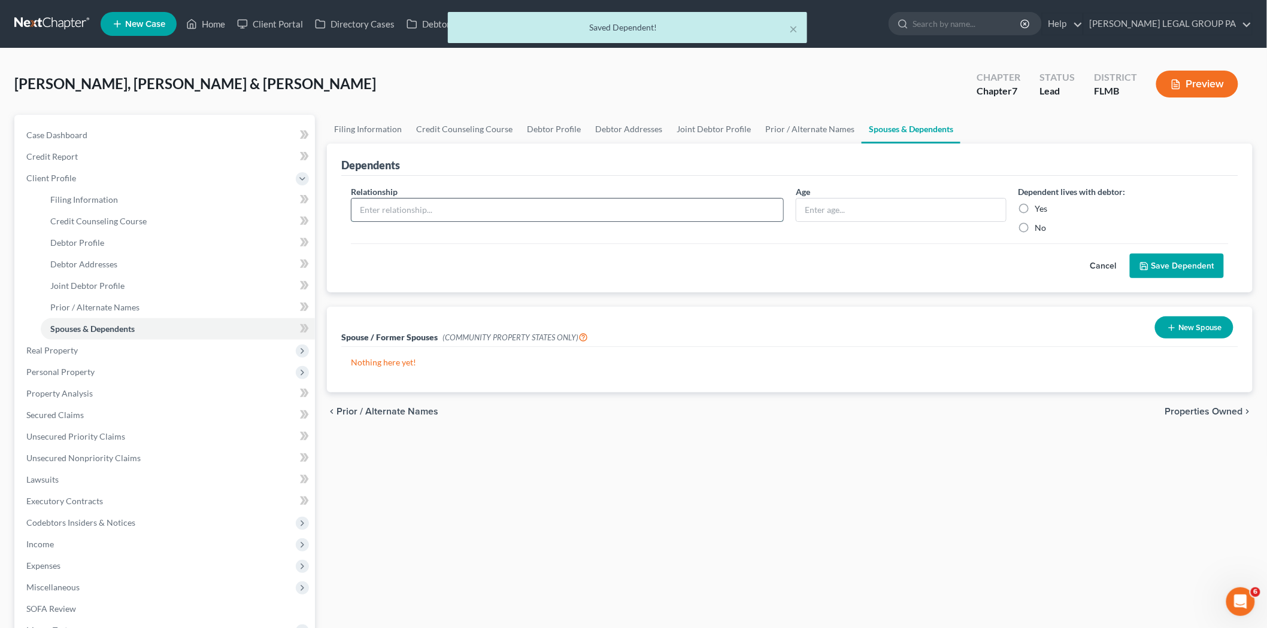
click at [607, 209] on input "text" at bounding box center [567, 210] width 432 height 23
type input "Daughter"
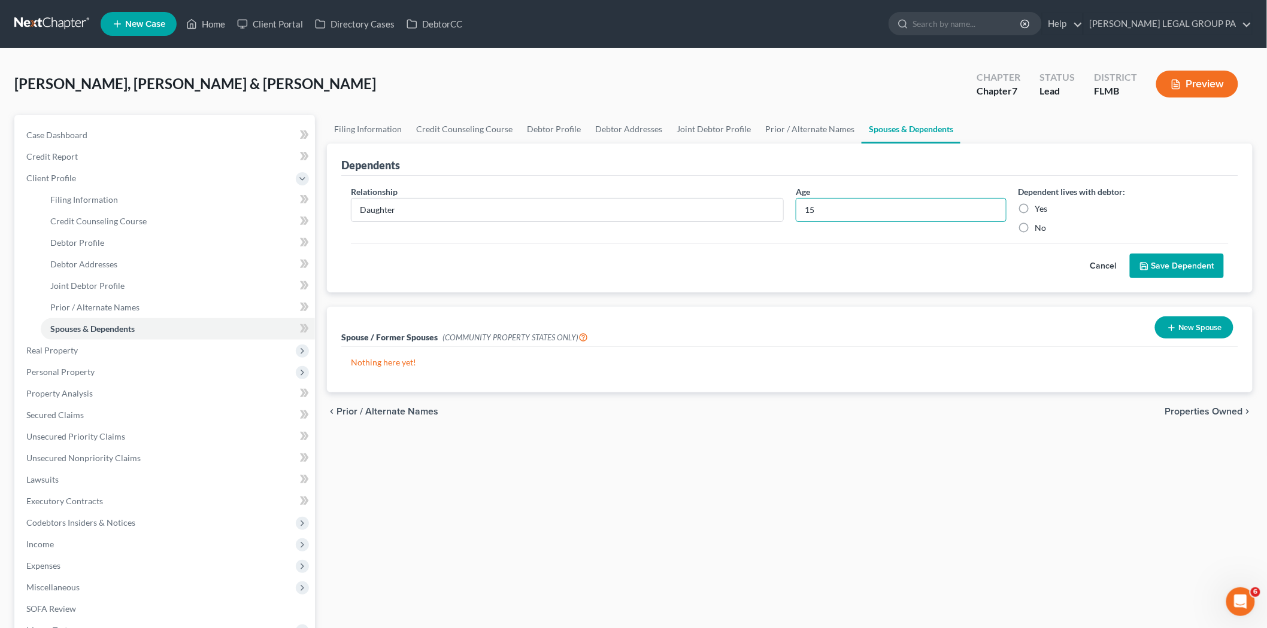
type input "15"
drag, startPoint x: 1028, startPoint y: 206, endPoint x: 1034, endPoint y: 208, distance: 6.2
click at [1035, 206] on label "Yes" at bounding box center [1041, 209] width 13 height 12
click at [1040, 206] on input "Yes" at bounding box center [1044, 207] width 8 height 8
radio input "true"
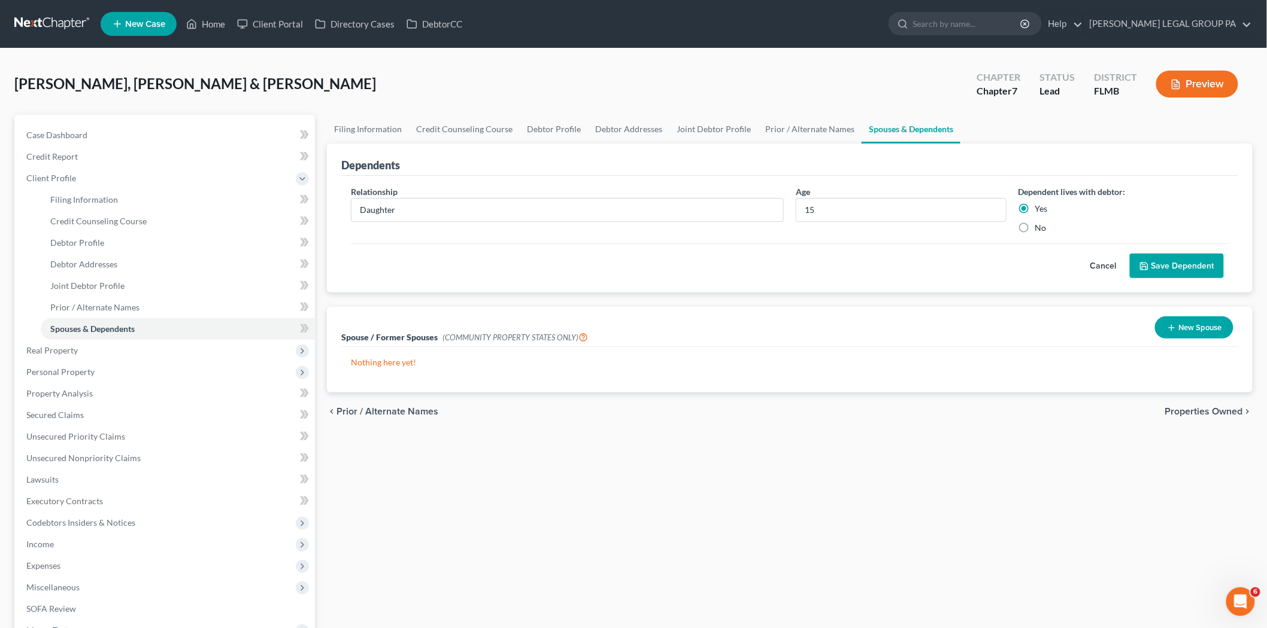
click at [1164, 270] on button "Save Dependent" at bounding box center [1176, 266] width 94 height 25
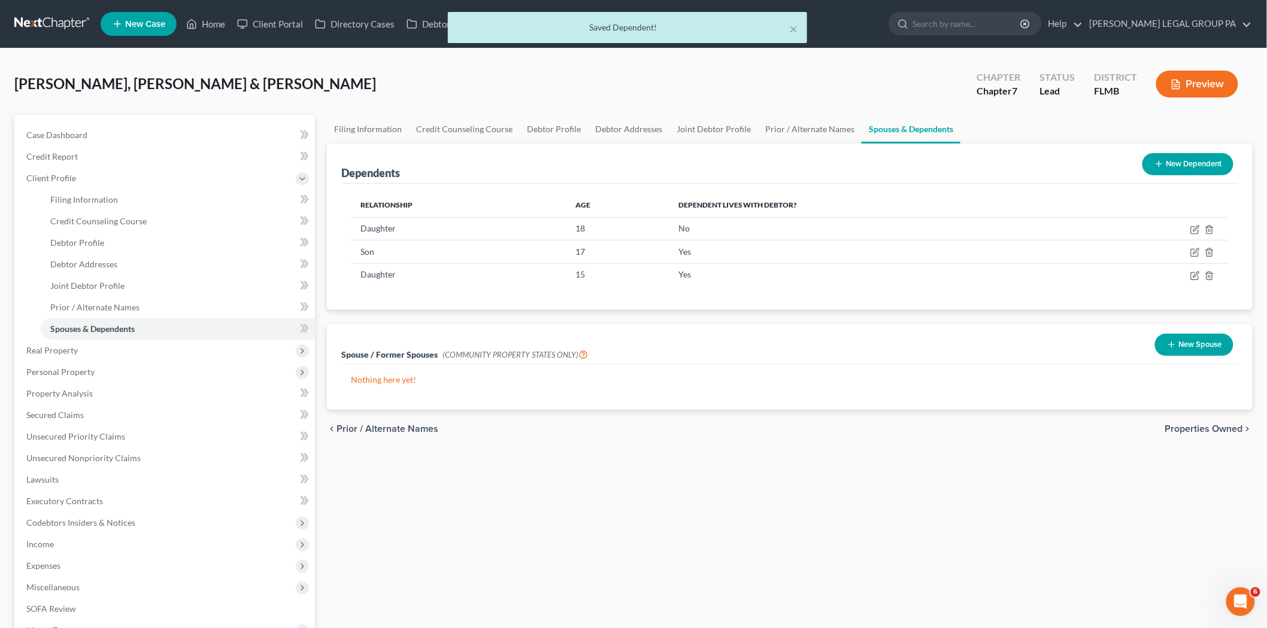
click at [1199, 165] on button "New Dependent" at bounding box center [1187, 164] width 91 height 22
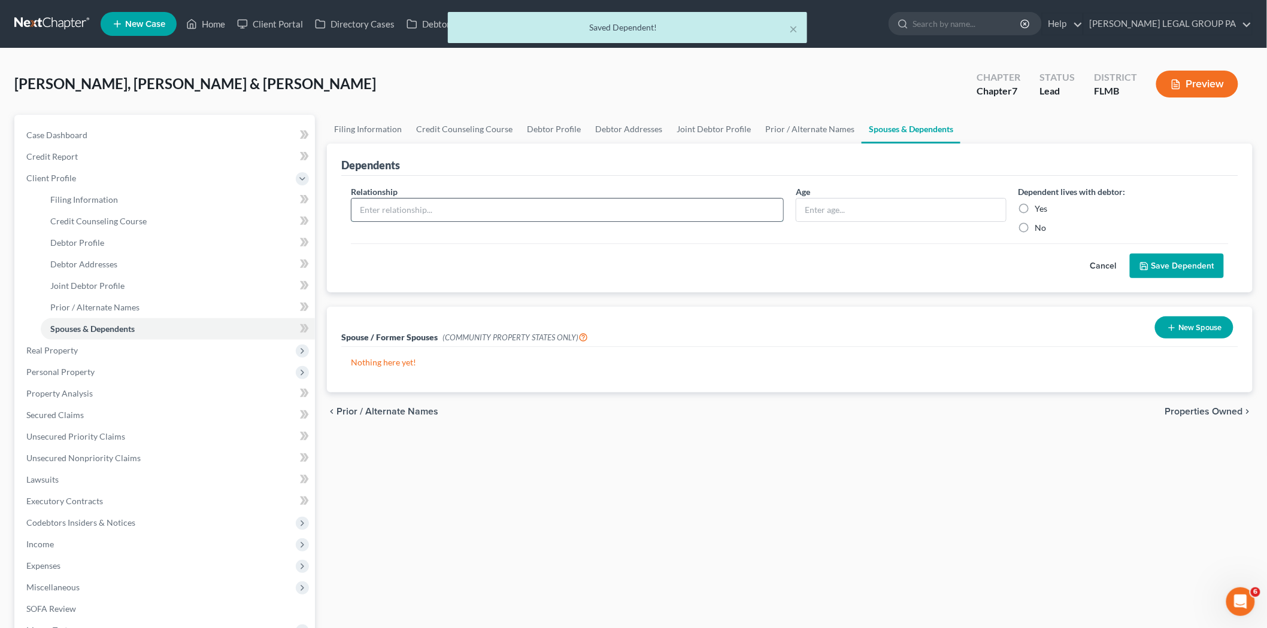
click at [463, 215] on input "text" at bounding box center [567, 210] width 432 height 23
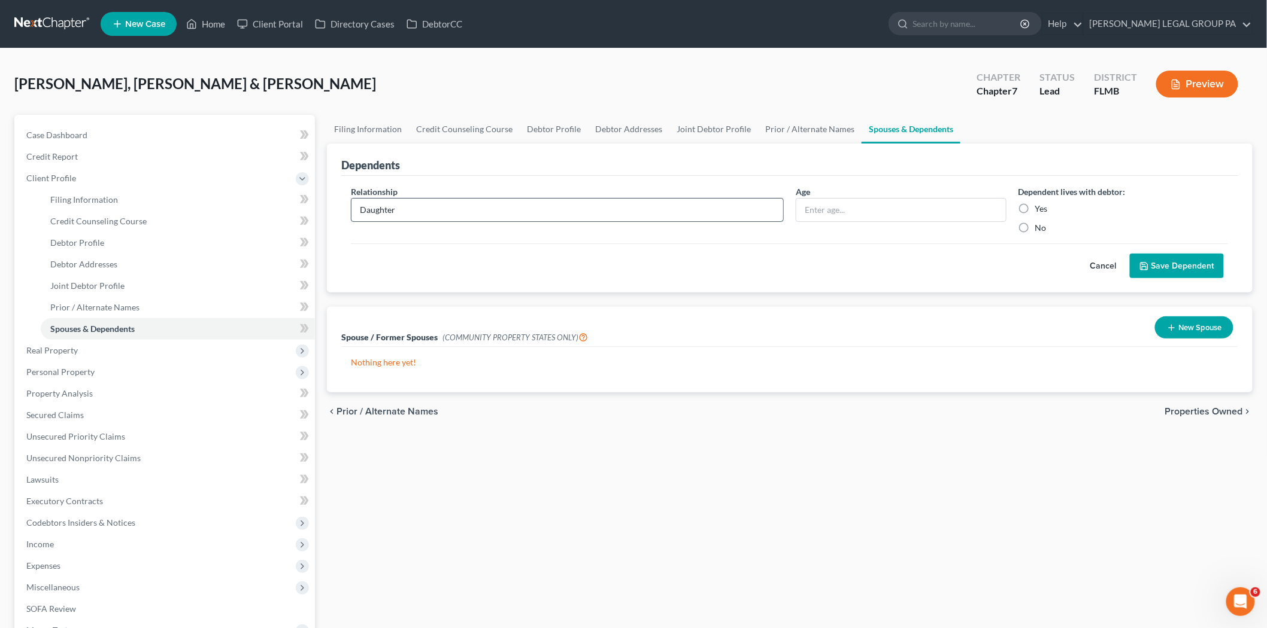
type input "Daughter"
type input "13"
click at [1035, 204] on label "Yes" at bounding box center [1041, 209] width 13 height 12
click at [1040, 204] on input "Yes" at bounding box center [1044, 207] width 8 height 8
radio input "true"
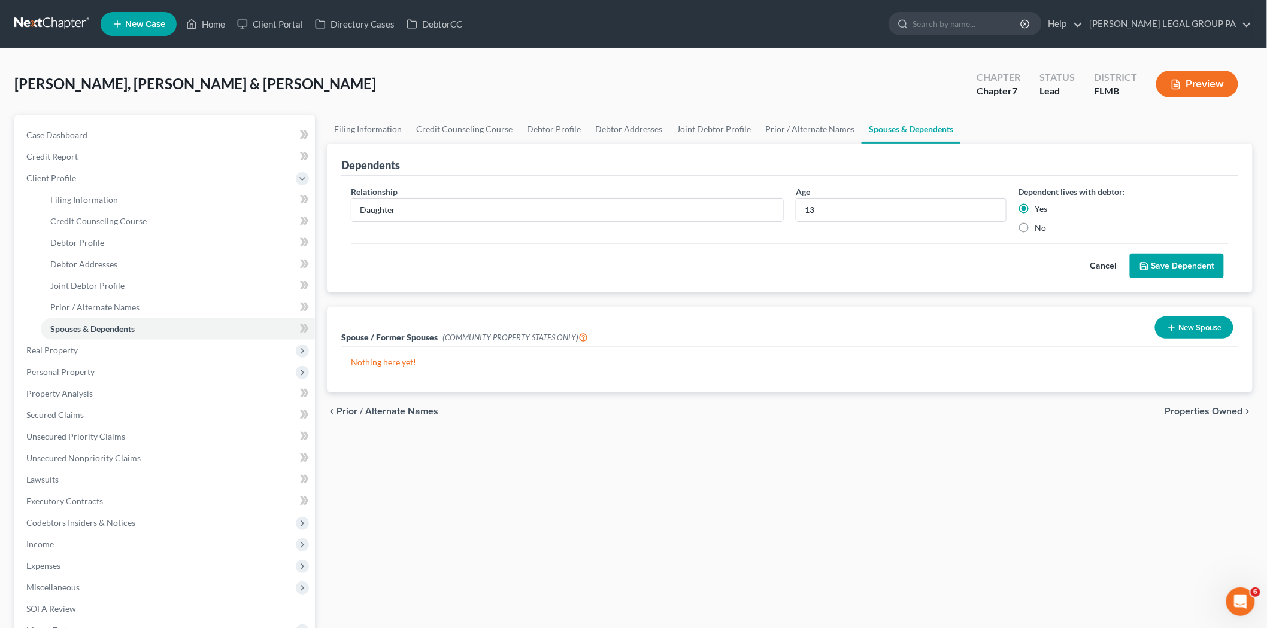
click at [1208, 271] on button "Save Dependent" at bounding box center [1176, 266] width 94 height 25
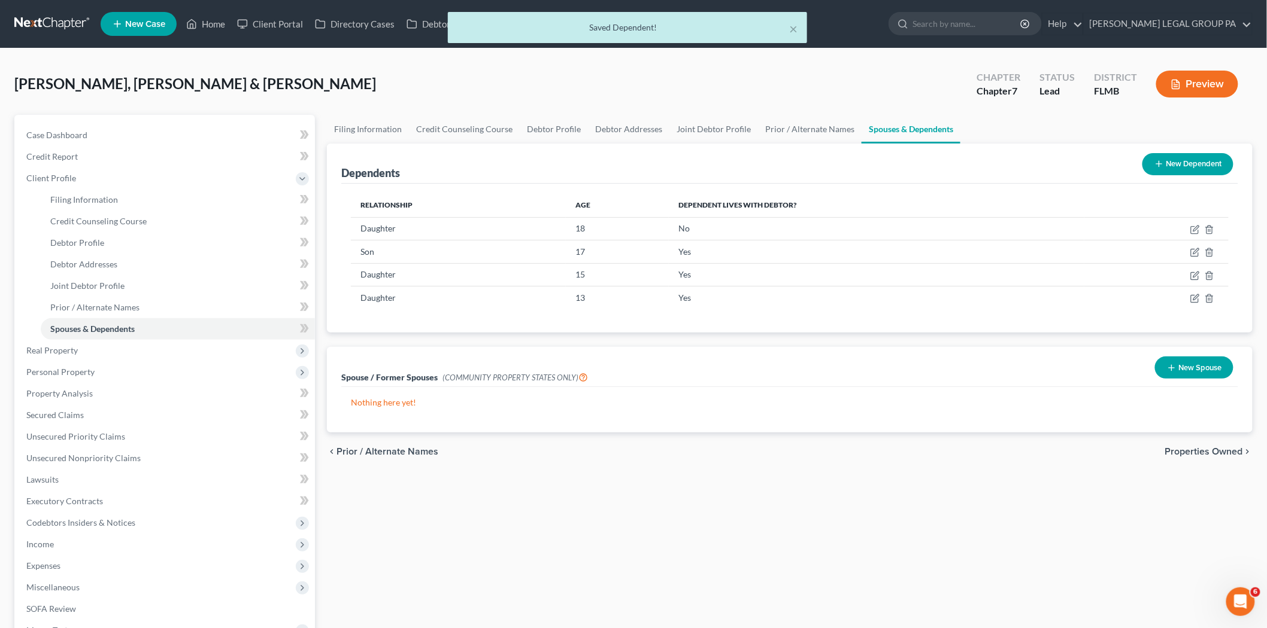
click at [1187, 156] on button "New Dependent" at bounding box center [1187, 164] width 91 height 22
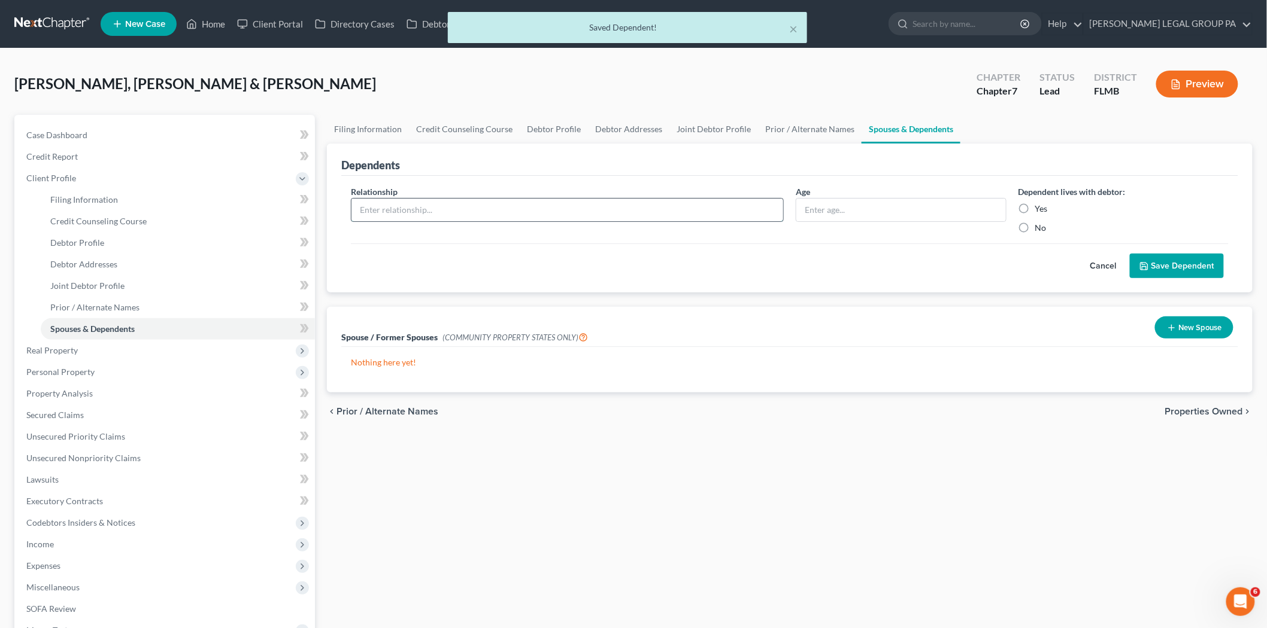
click at [578, 209] on input "text" at bounding box center [567, 210] width 432 height 23
type input "Daughter"
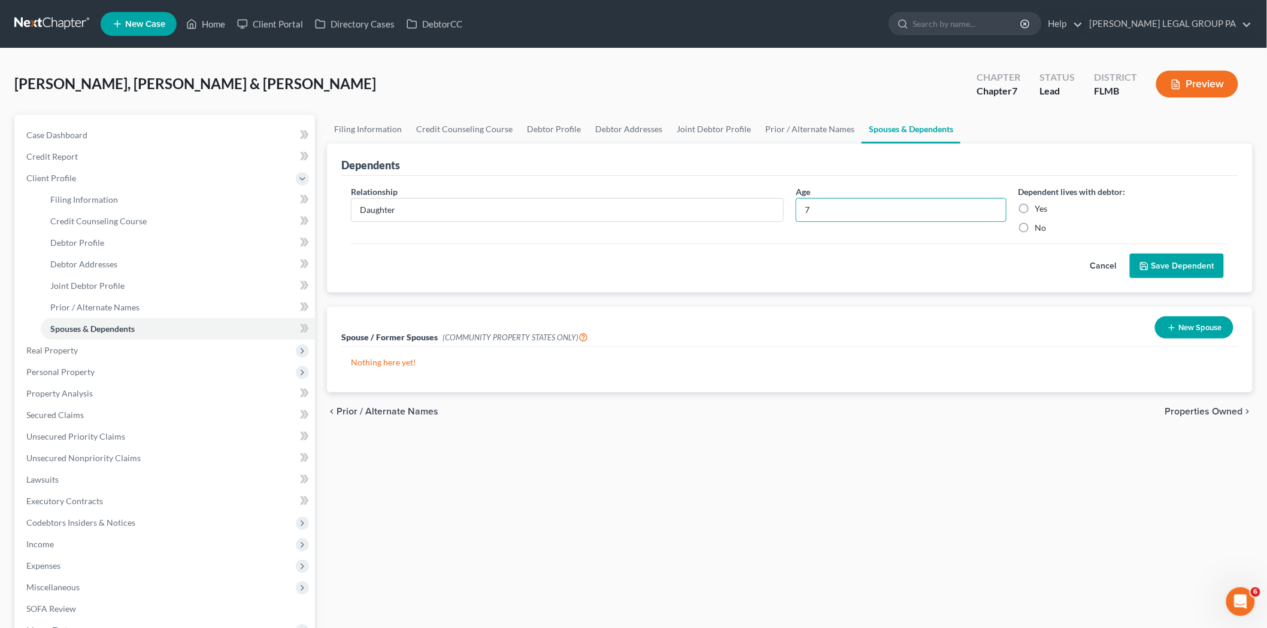
type input "7"
click at [1035, 206] on label "Yes" at bounding box center [1041, 209] width 13 height 12
click at [1040, 206] on input "Yes" at bounding box center [1044, 207] width 8 height 8
radio input "true"
click at [1149, 258] on button "Save Dependent" at bounding box center [1176, 266] width 94 height 25
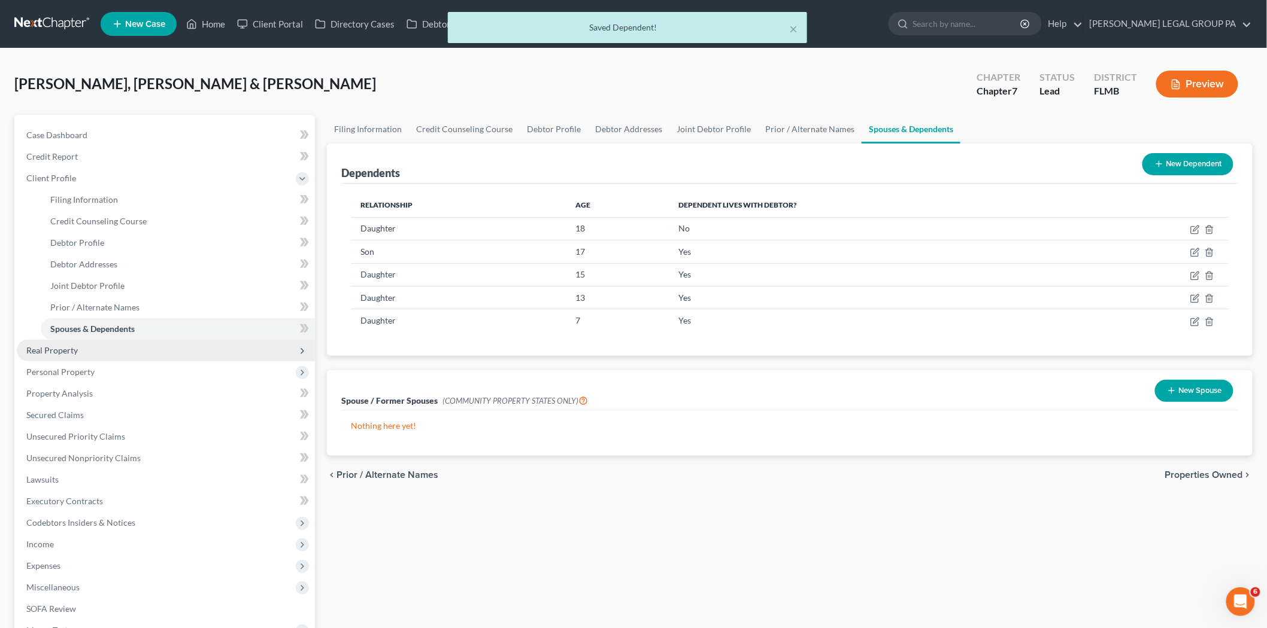
click at [145, 349] on span "Real Property" at bounding box center [166, 351] width 298 height 22
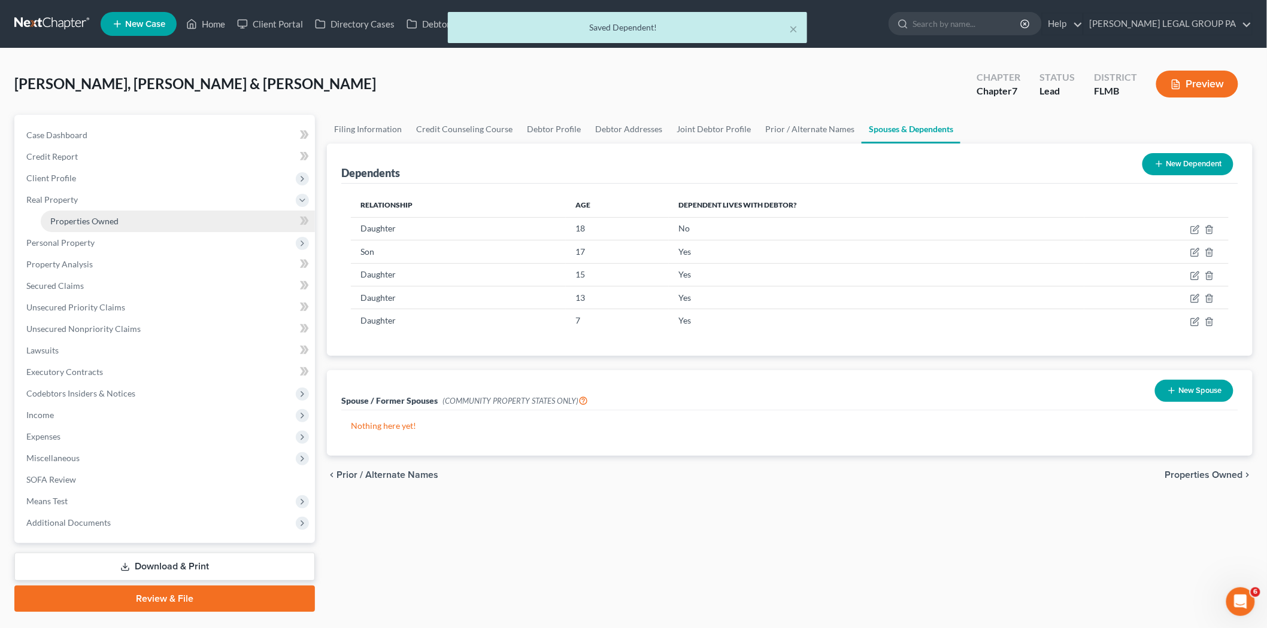
click at [111, 216] on span "Properties Owned" at bounding box center [84, 221] width 68 height 10
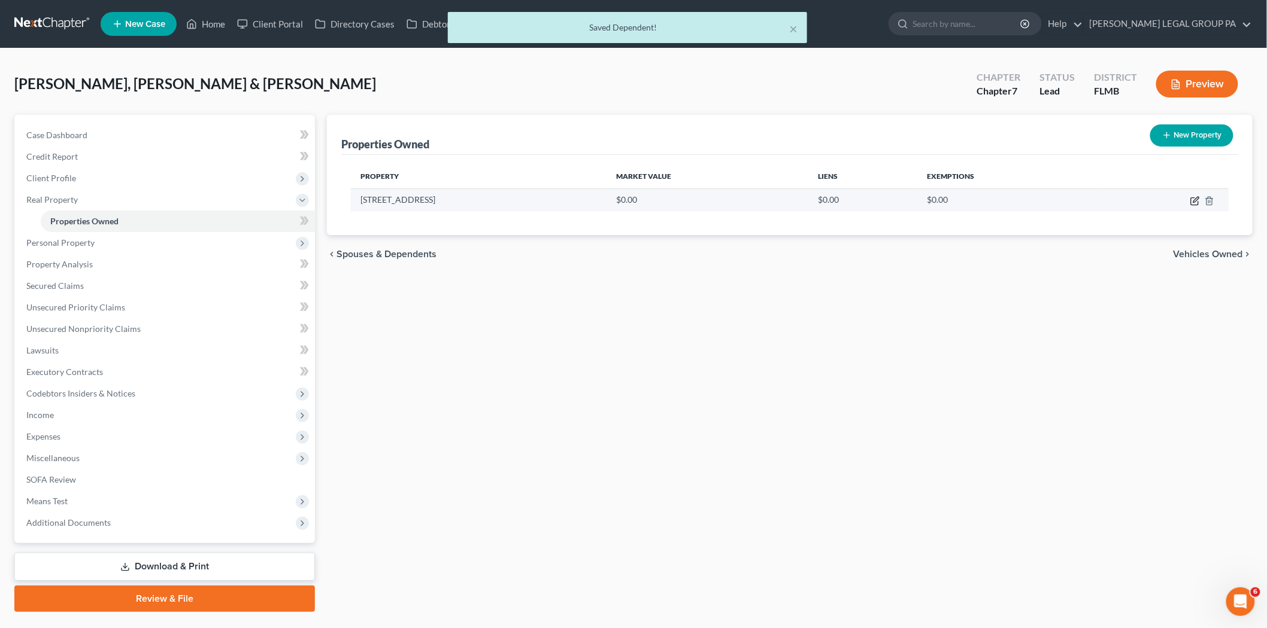
click at [1198, 198] on icon "button" at bounding box center [1195, 201] width 10 height 10
select select "9"
select select "52"
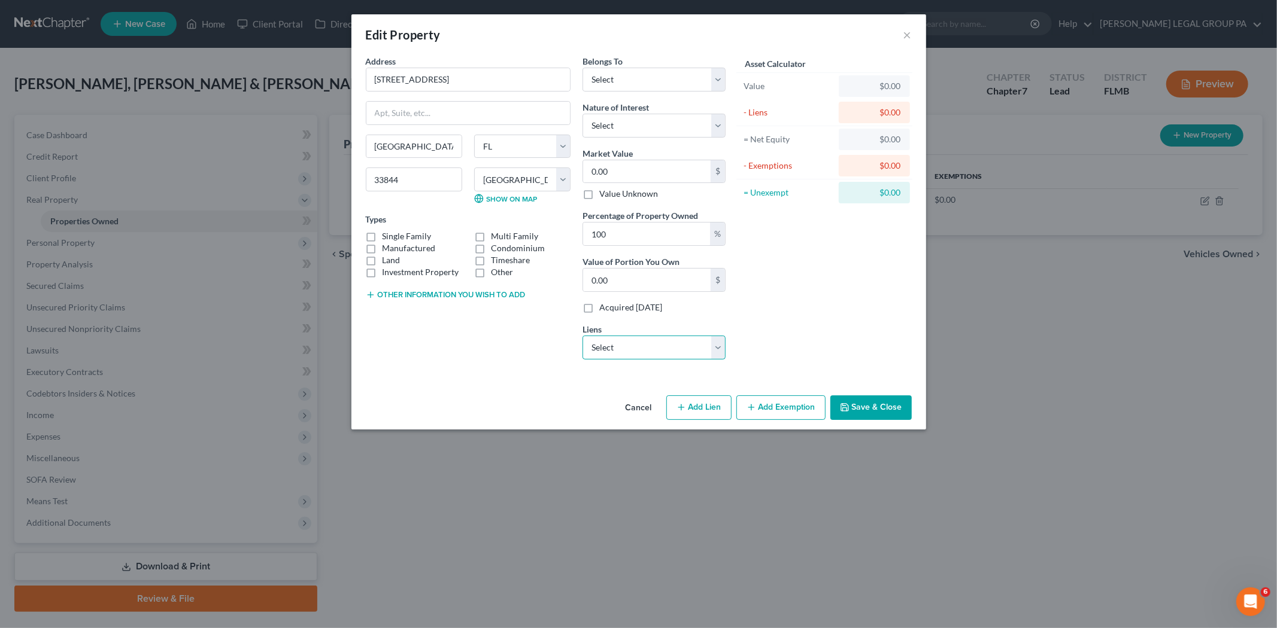
click at [677, 348] on select "Select Freedom Mtg - $270,371.00 Caf - $49,391.00 Flagship Credit Acce - $25,37…" at bounding box center [653, 348] width 143 height 24
select select "0"
click at [582, 336] on select "Select Freedom Mtg - $270,371.00 Caf - $49,391.00 Flagship Credit Acce - $25,37…" at bounding box center [653, 348] width 143 height 24
select select
select select "15"
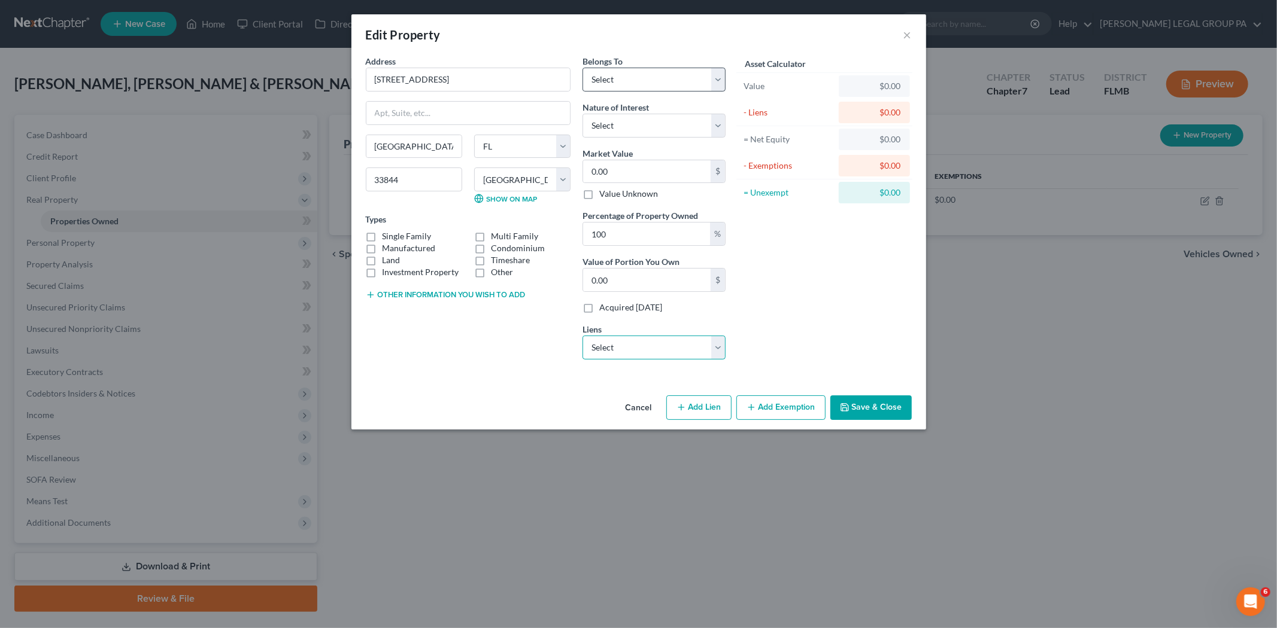
select select "0"
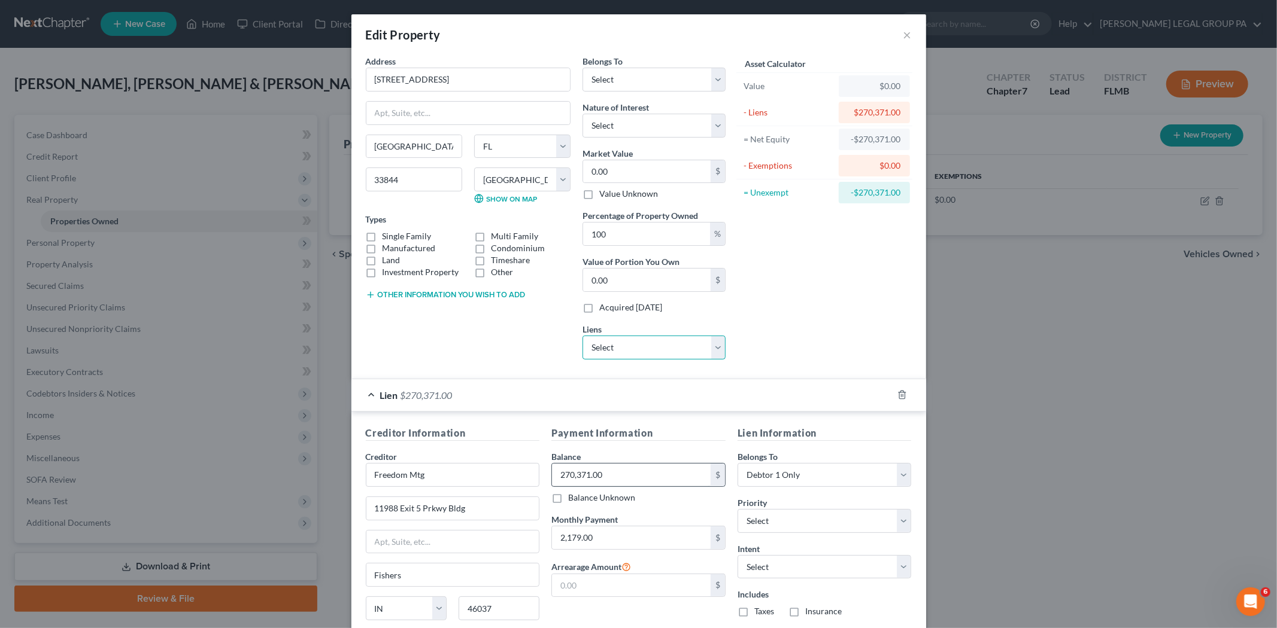
scroll to position [99, 0]
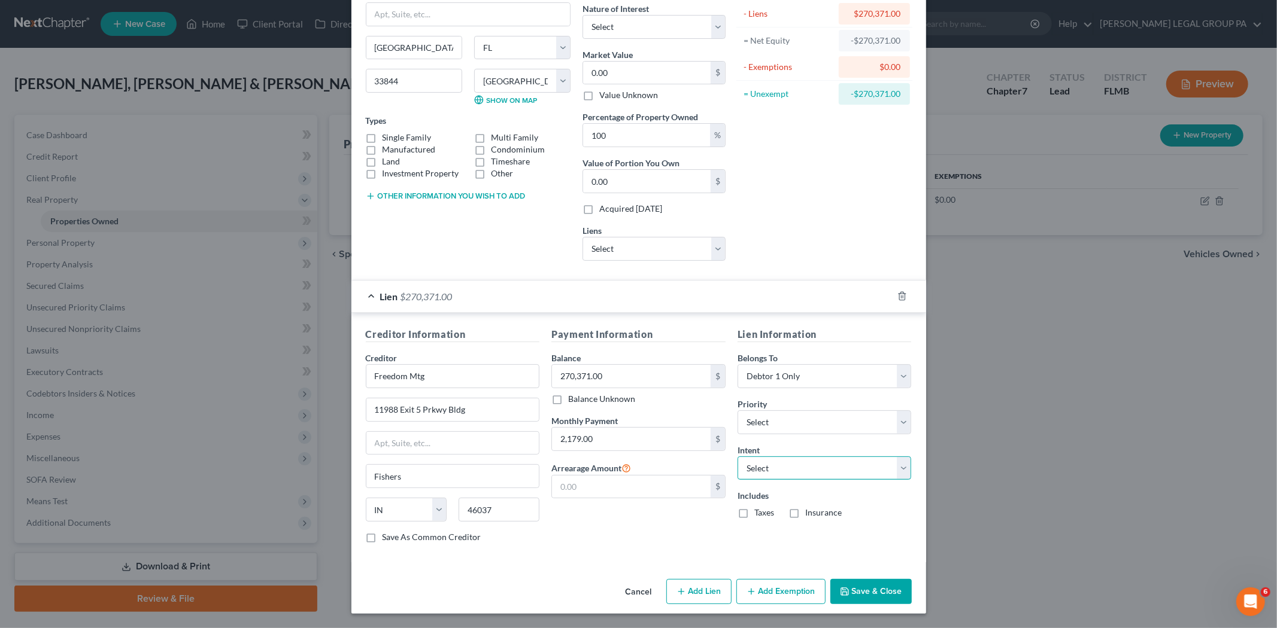
click at [794, 473] on select "Select Surrender Redeem Reaffirm Avoid Other" at bounding box center [824, 469] width 174 height 24
select select "2"
click at [737, 457] on select "Select Surrender Redeem Reaffirm Avoid Other" at bounding box center [824, 469] width 174 height 24
click at [870, 585] on button "Save & Close" at bounding box center [870, 591] width 81 height 25
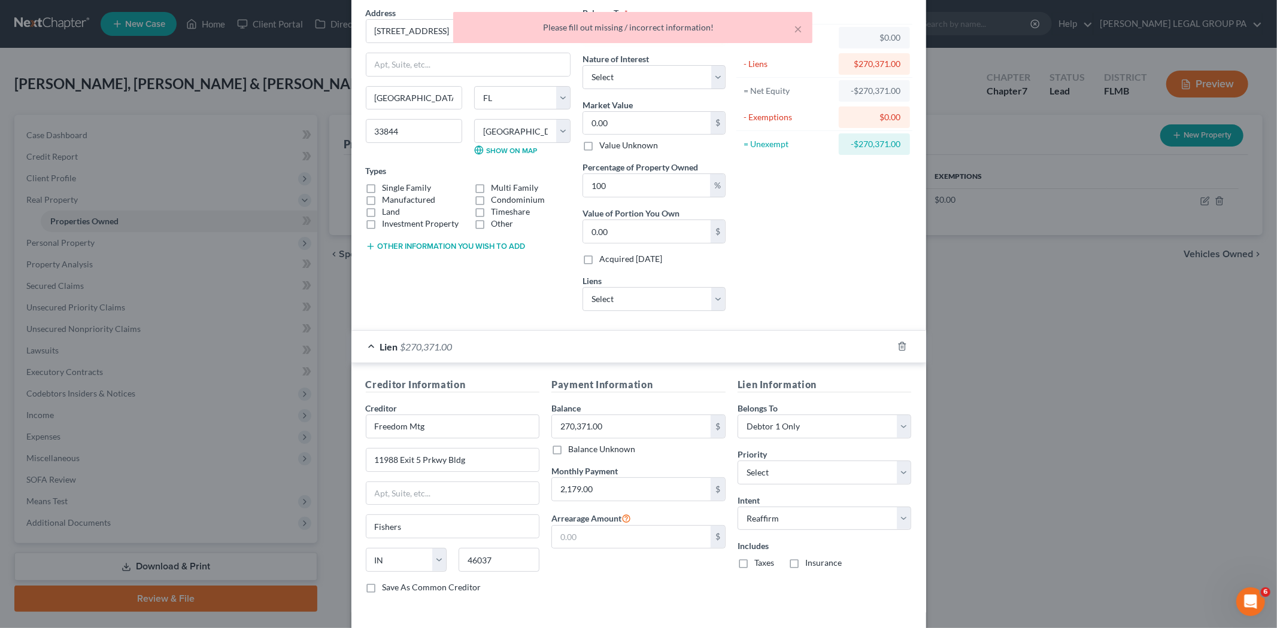
scroll to position [0, 0]
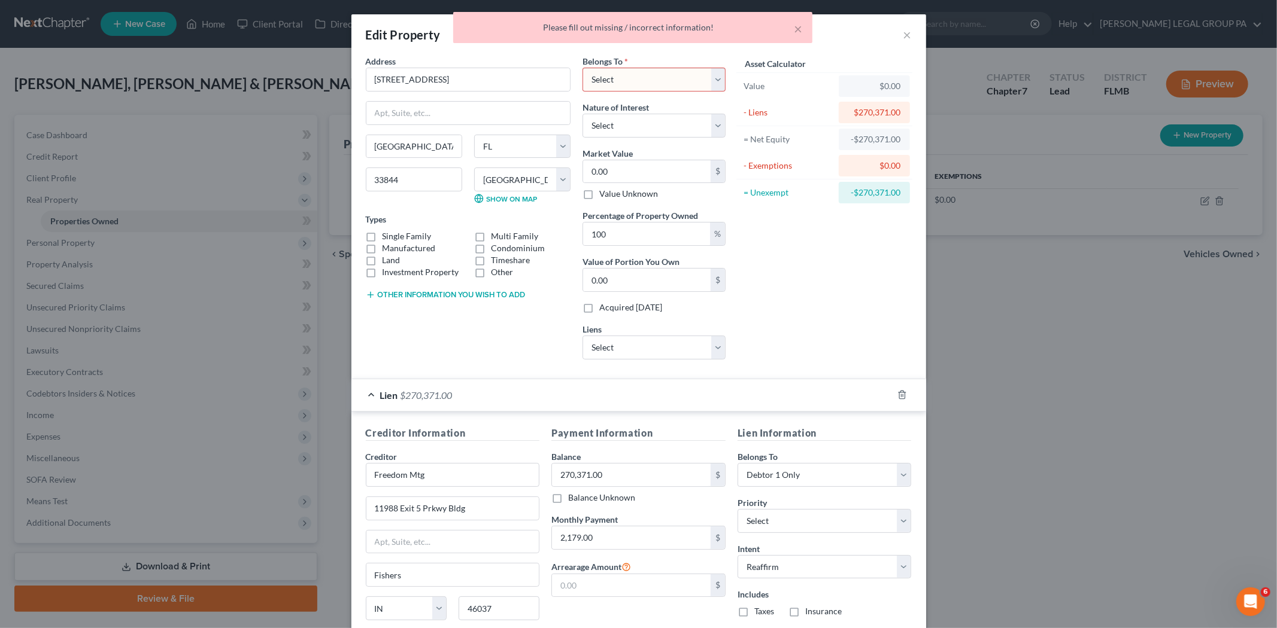
click at [653, 81] on select "Select Debtor 1 Only Debtor 2 Only Debtor 1 And Debtor 2 Only At Least One Of T…" at bounding box center [653, 80] width 143 height 24
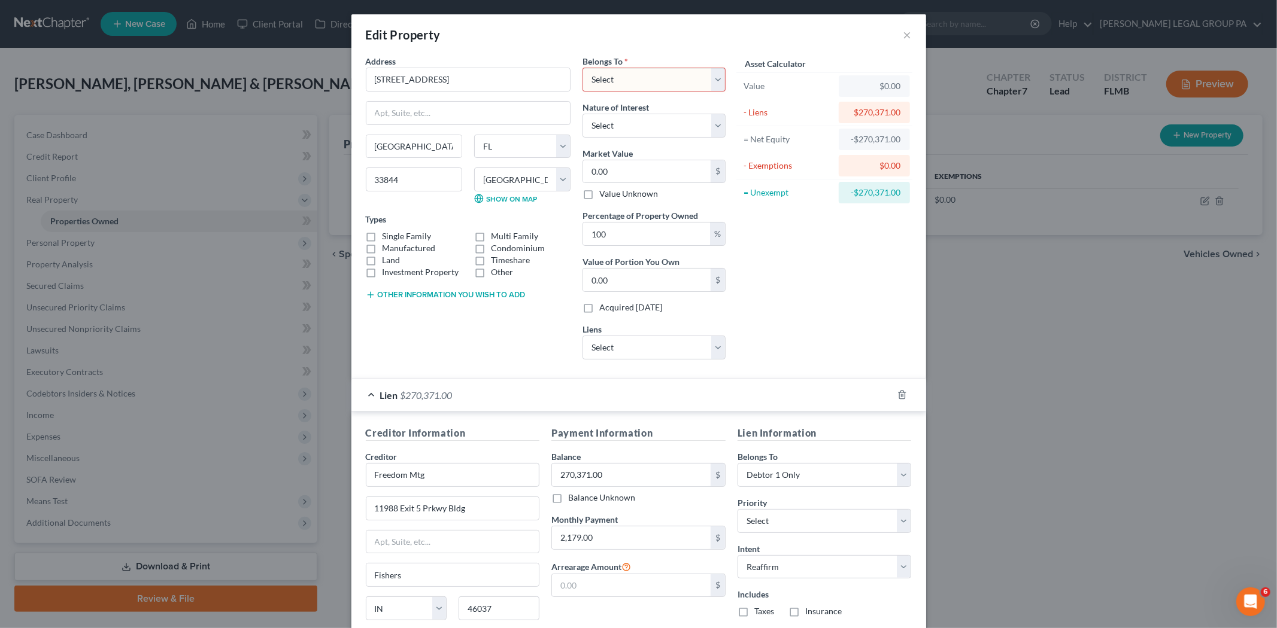
select select "0"
click at [582, 68] on select "Select Debtor 1 Only Debtor 2 Only Debtor 1 And Debtor 2 Only At Least One Of T…" at bounding box center [653, 80] width 143 height 24
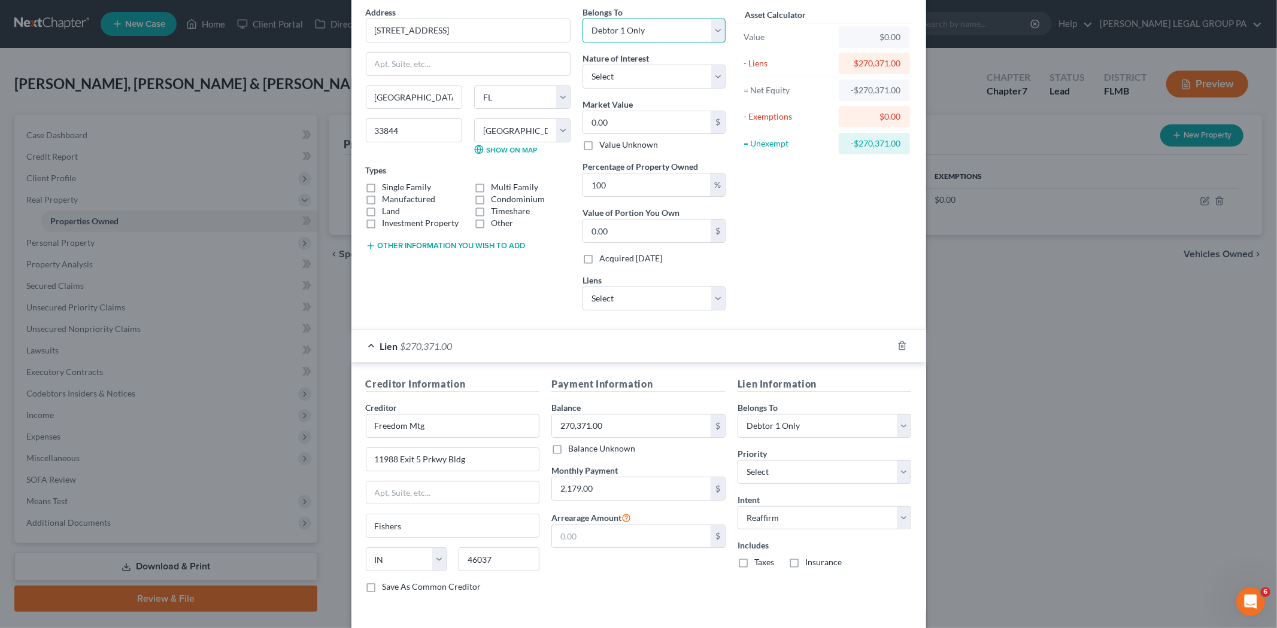
scroll to position [99, 0]
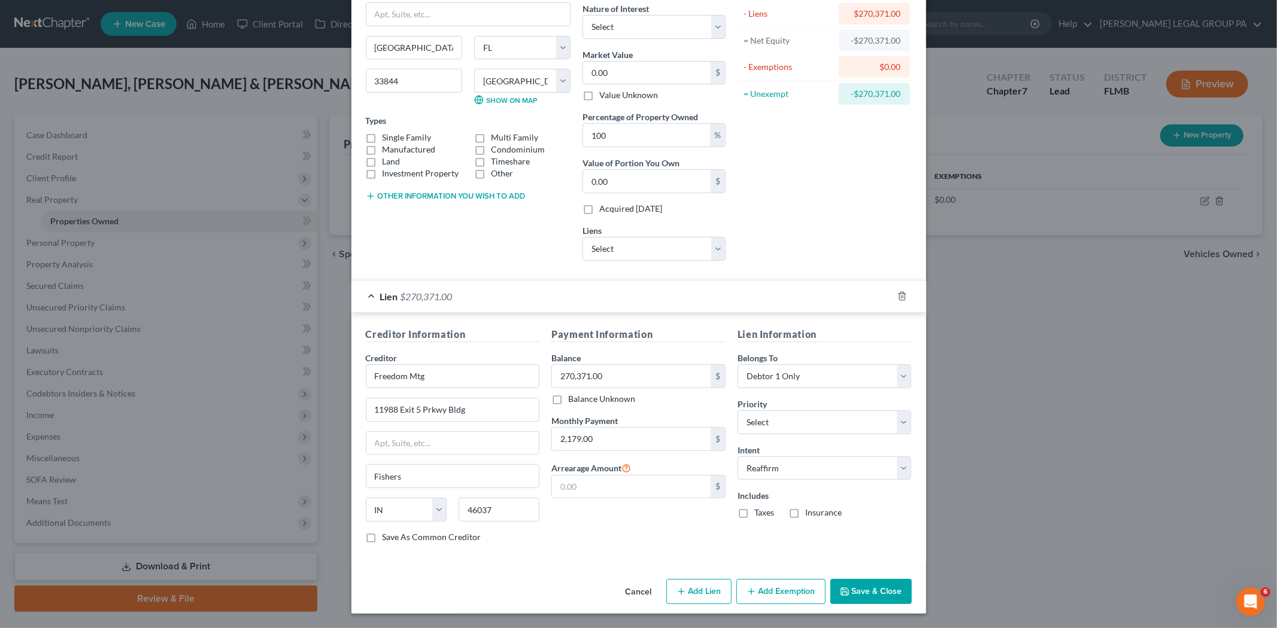
click at [886, 590] on button "Save & Close" at bounding box center [870, 591] width 81 height 25
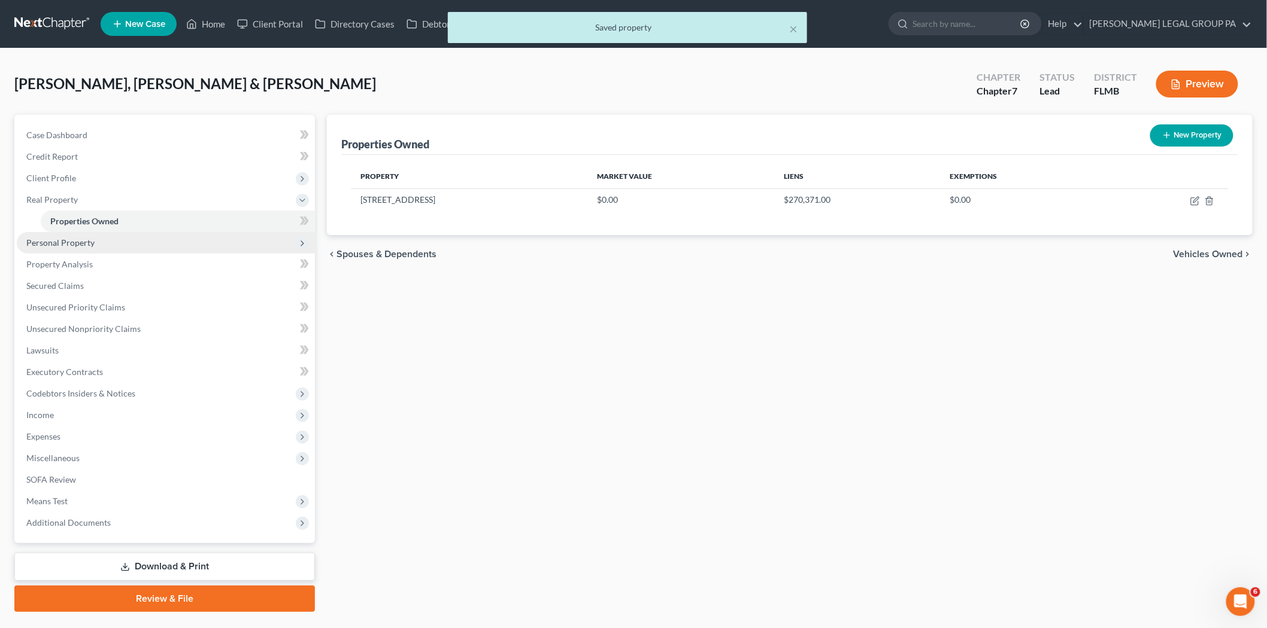
click at [104, 242] on span "Personal Property" at bounding box center [166, 243] width 298 height 22
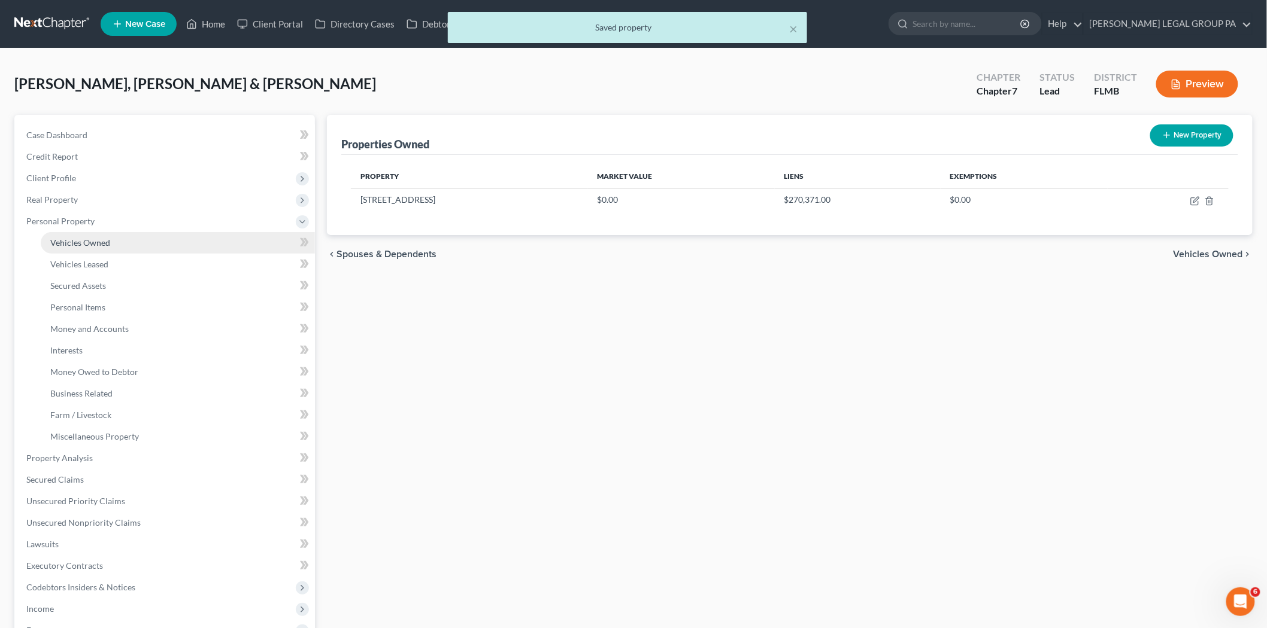
click at [114, 236] on link "Vehicles Owned" at bounding box center [178, 243] width 274 height 22
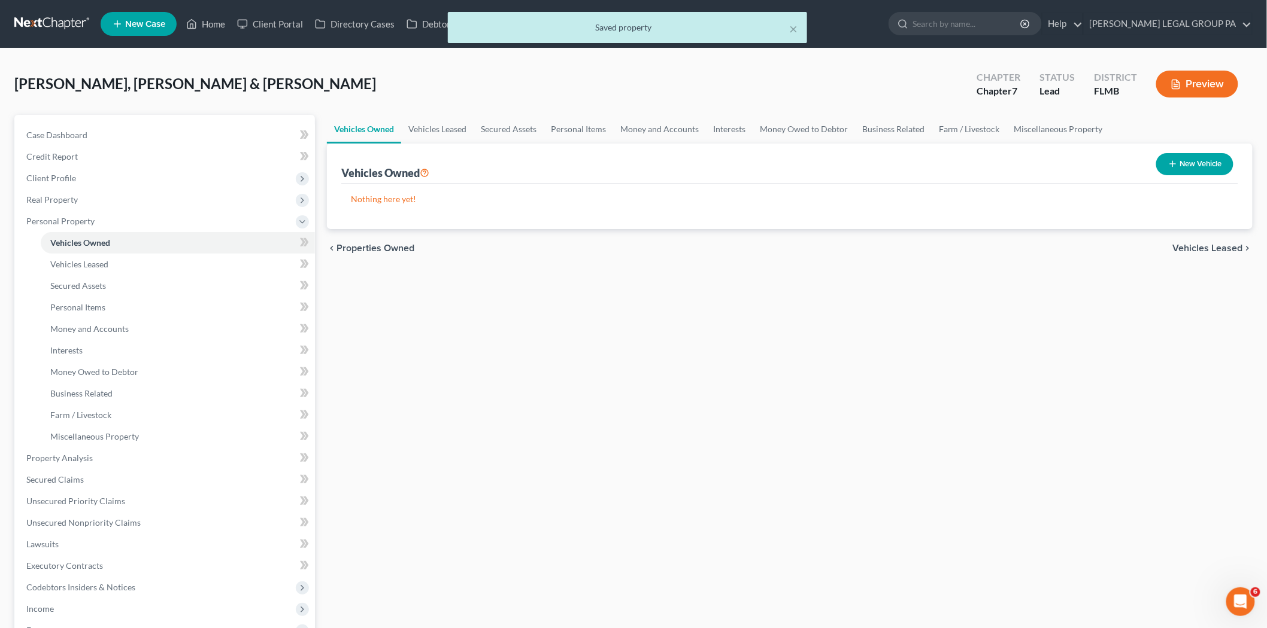
click at [1197, 163] on button "New Vehicle" at bounding box center [1194, 164] width 77 height 22
select select "0"
select select "2"
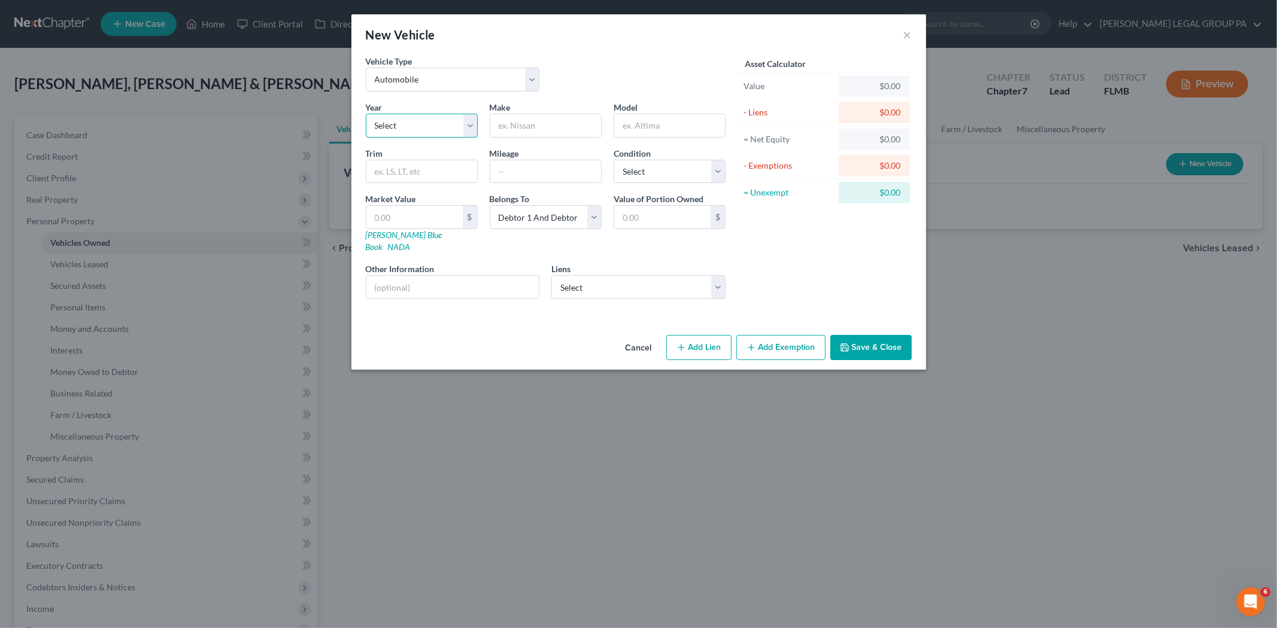
click at [395, 136] on select "Select 2026 2025 2024 2023 2022 2021 2020 2019 2018 2017 2016 2015 2014 2013 20…" at bounding box center [422, 126] width 112 height 24
select select "2"
click at [366, 114] on select "Select 2026 2025 2024 2023 2022 2021 2020 2019 2018 2017 2016 2015 2014 2013 20…" at bounding box center [422, 126] width 112 height 24
click at [543, 122] on input "text" at bounding box center [545, 125] width 111 height 23
click at [549, 124] on input "text" at bounding box center [545, 125] width 111 height 23
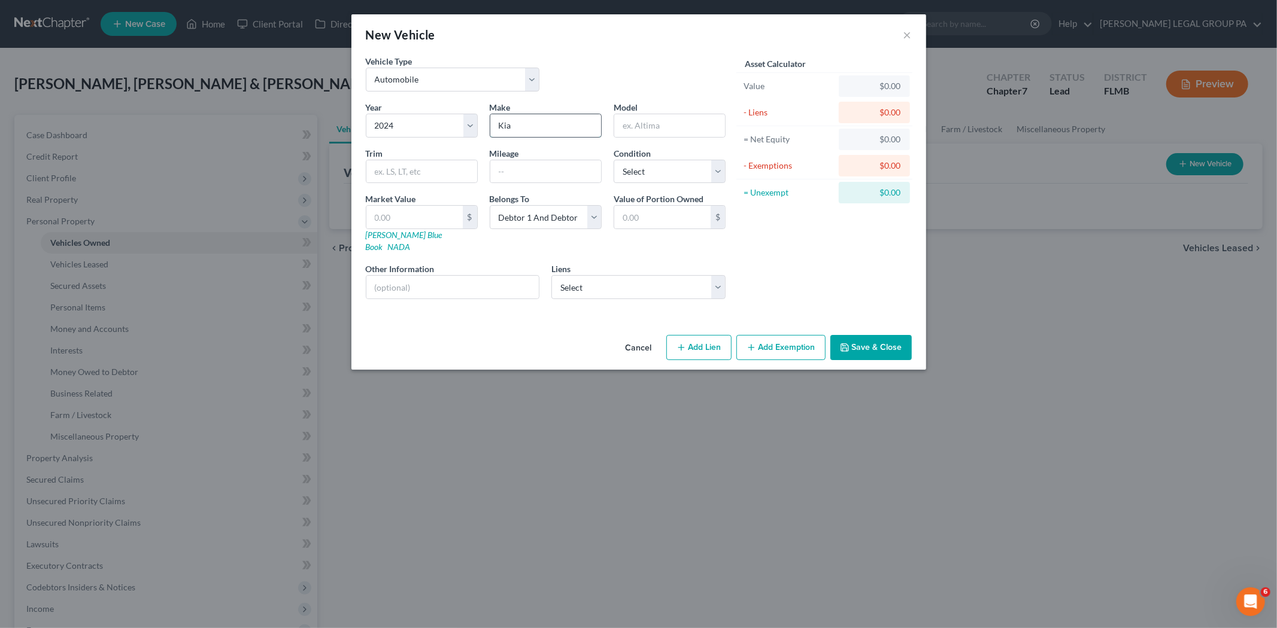
type input "Kia"
type input "Telluride"
drag, startPoint x: 522, startPoint y: 180, endPoint x: 529, endPoint y: 175, distance: 8.6
click at [522, 180] on input "text" at bounding box center [545, 171] width 111 height 23
type input "56000"
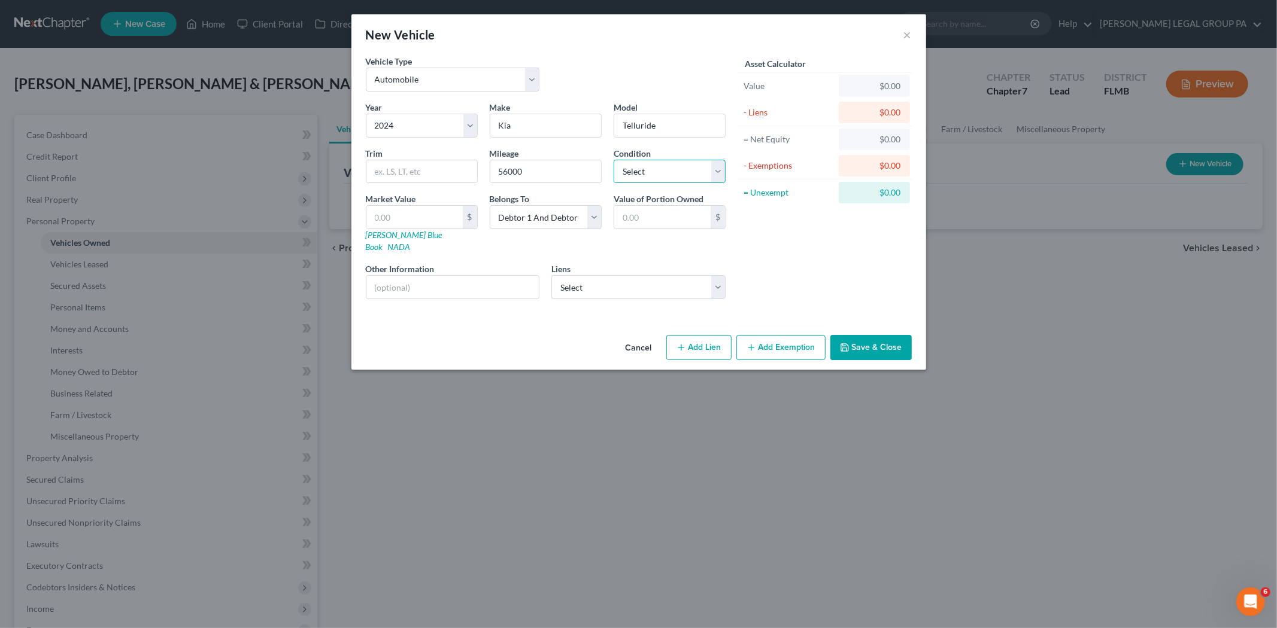
click at [625, 168] on select "Select Excellent Very Good Good Fair Poor" at bounding box center [669, 172] width 112 height 24
select select "2"
click at [613, 160] on select "Select Excellent Very Good Good Fair Poor" at bounding box center [669, 172] width 112 height 24
click at [427, 220] on input "text" at bounding box center [414, 217] width 96 height 23
click at [551, 219] on select "Select Debtor 1 Only Debtor 2 Only Debtor 1 And Debtor 2 Only At Least One Of T…" at bounding box center [546, 217] width 112 height 24
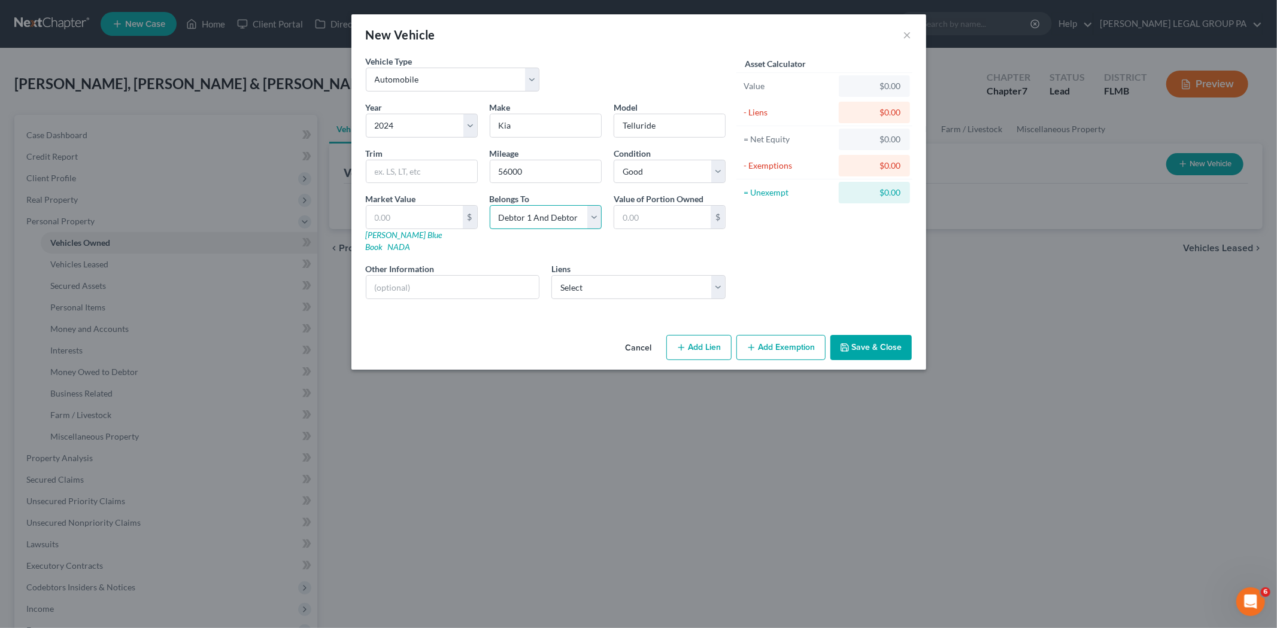
click at [490, 205] on select "Select Debtor 1 Only Debtor 2 Only Debtor 1 And Debtor 2 Only At Least One Of T…" at bounding box center [546, 217] width 112 height 24
click at [673, 283] on select "Select Caf - $49,391.00 Flagship Credit Acce - $25,374.00 Bridgecrest - $19,824…" at bounding box center [638, 287] width 174 height 24
select select "0"
click at [551, 275] on select "Select Caf - $49,391.00 Flagship Credit Acce - $25,374.00 Bridgecrest - $19,824…" at bounding box center [638, 287] width 174 height 24
select select
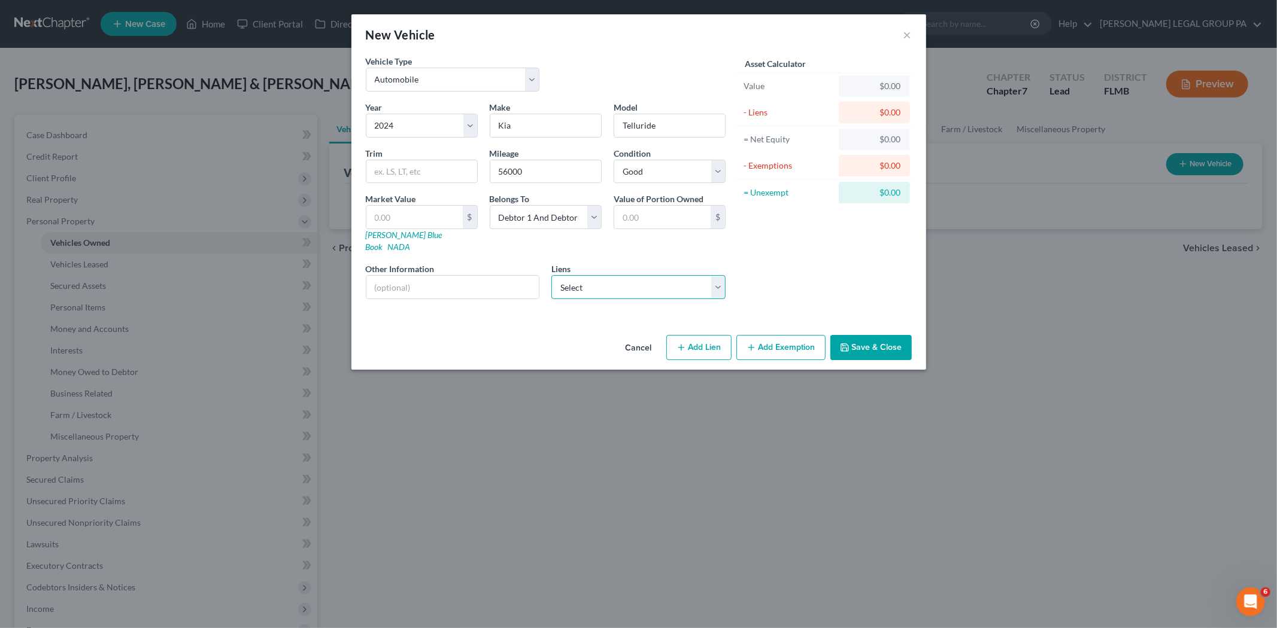
select select "10"
select select "2"
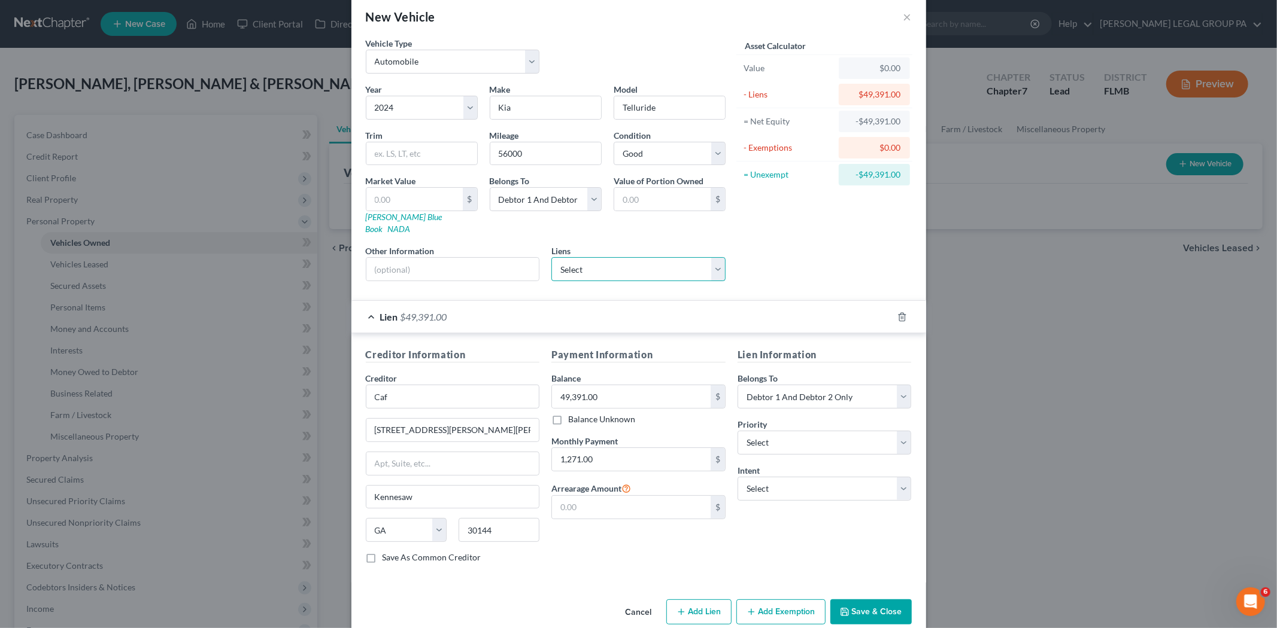
scroll to position [27, 0]
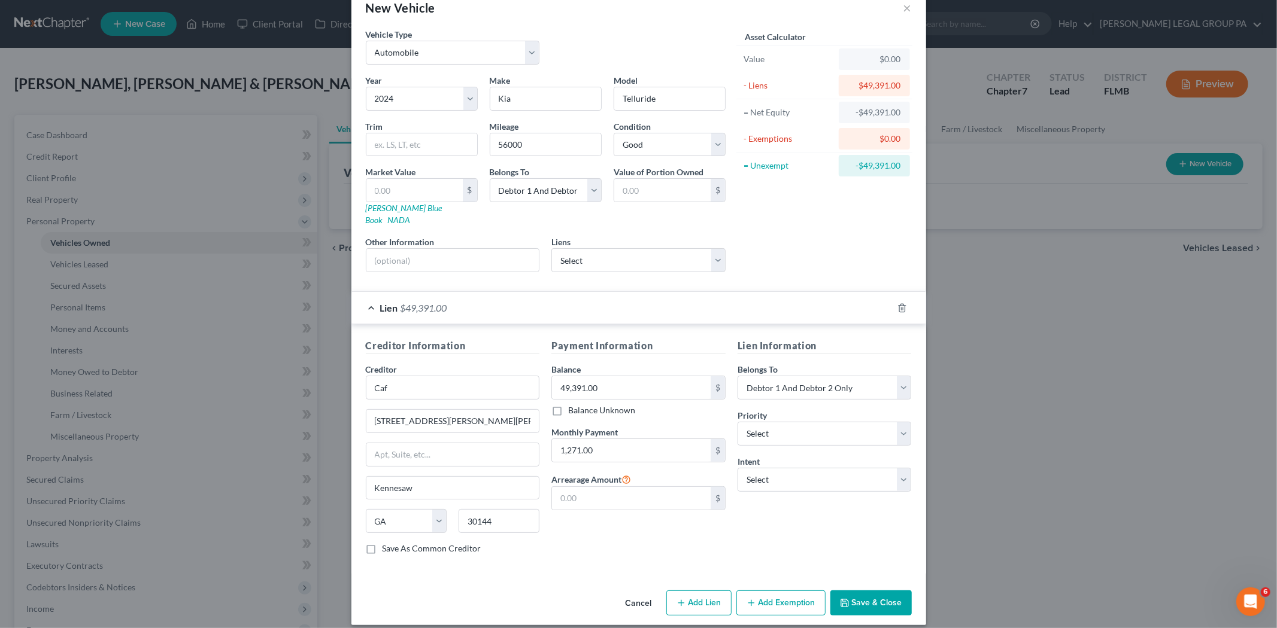
click at [852, 591] on button "Save & Close" at bounding box center [870, 603] width 81 height 25
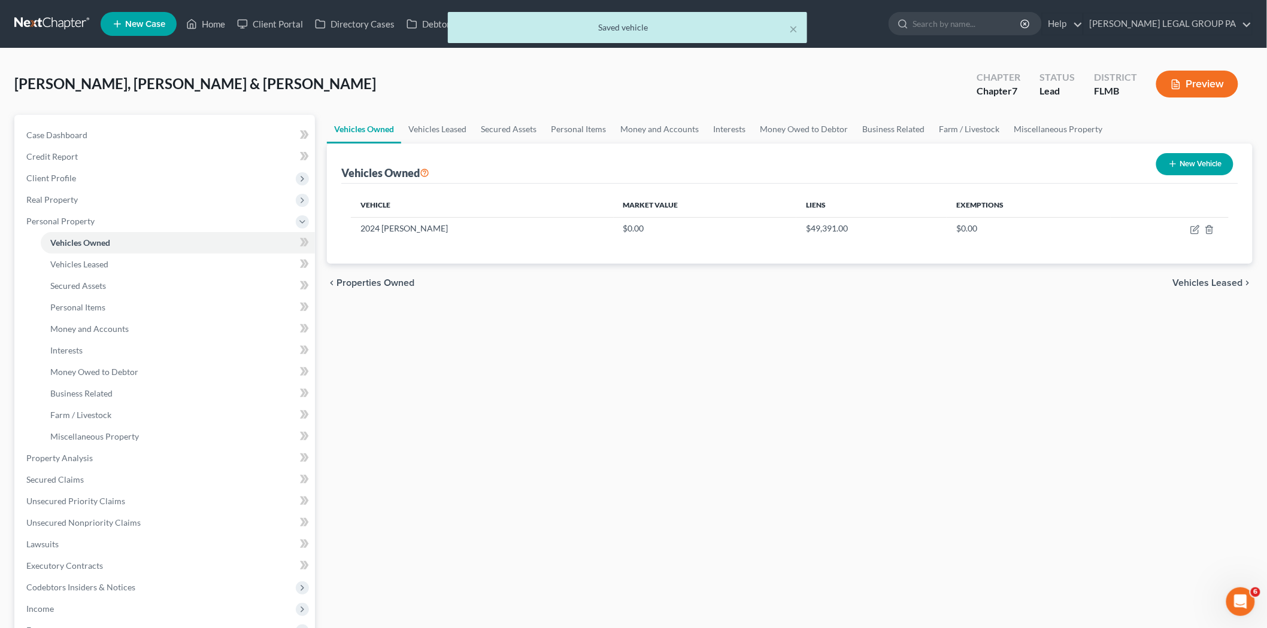
click at [1189, 166] on button "New Vehicle" at bounding box center [1194, 164] width 77 height 22
select select "0"
select select "2"
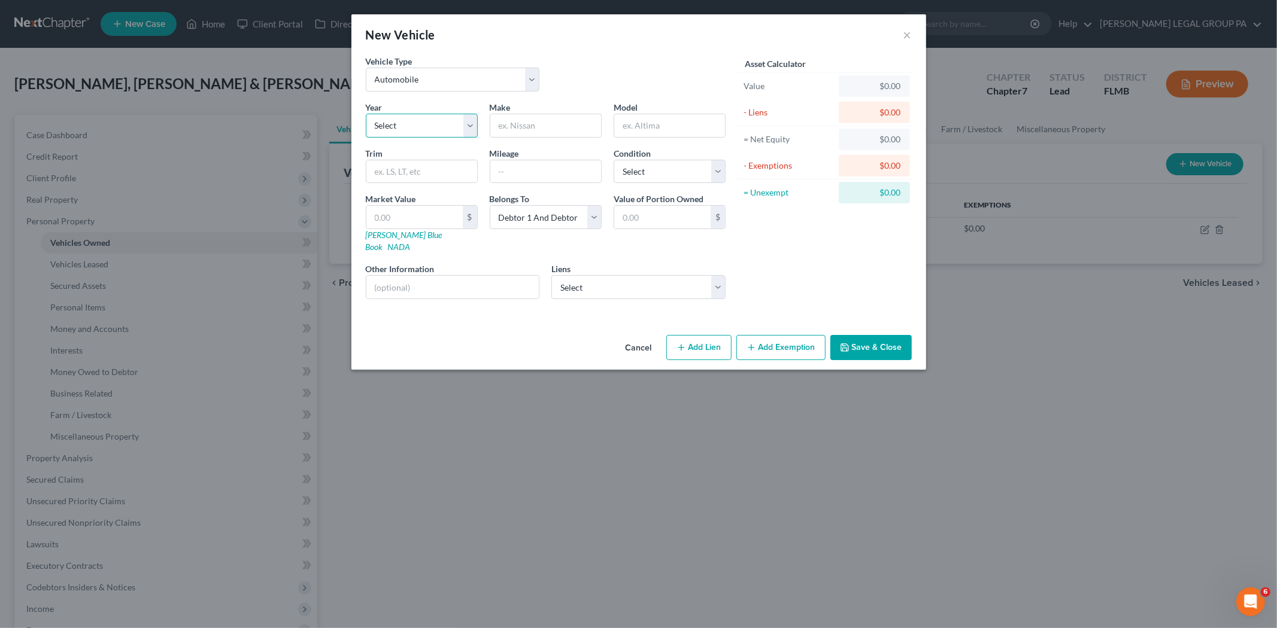
click at [429, 120] on select "Select 2026 2025 2024 2023 2022 2021 2020 2019 2018 2017 2016 2015 2014 2013 20…" at bounding box center [422, 126] width 112 height 24
select select "3"
click at [366, 114] on select "Select 2026 2025 2024 2023 2022 2021 2020 2019 2018 2017 2016 2015 2014 2013 20…" at bounding box center [422, 126] width 112 height 24
click at [499, 129] on input "text" at bounding box center [545, 125] width 111 height 23
type input "Honda"
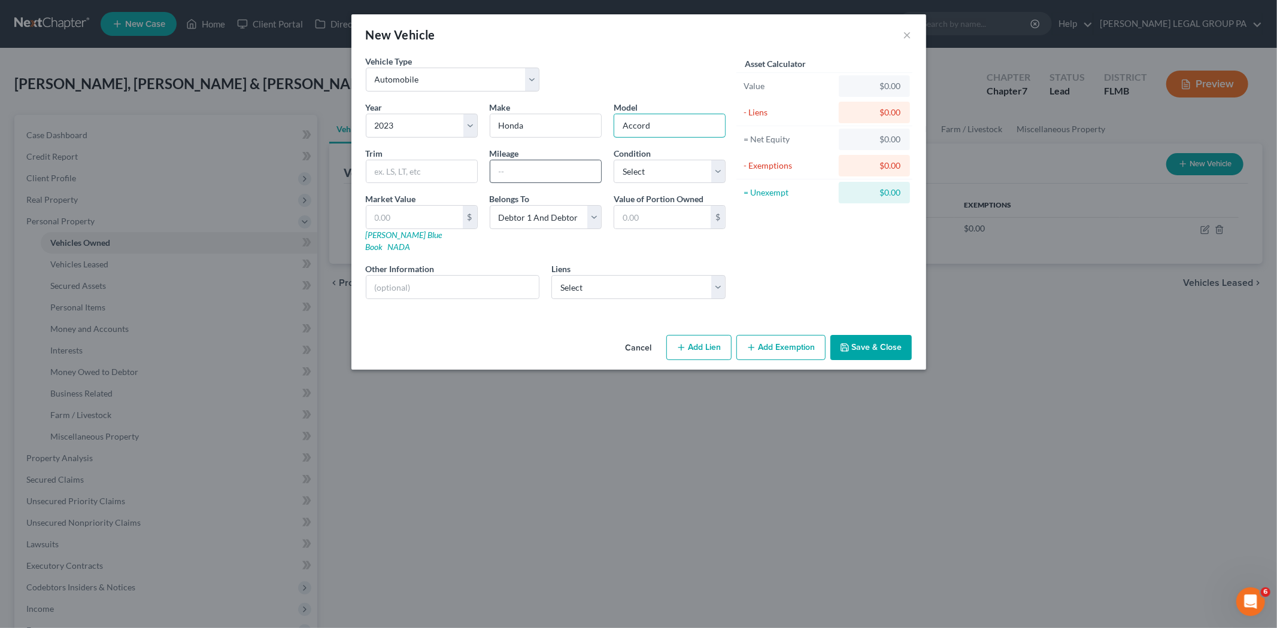
type input "Accord"
click at [561, 168] on input "text" at bounding box center [545, 171] width 111 height 23
type input "30000"
click at [447, 276] on input "text" at bounding box center [452, 287] width 173 height 23
click at [609, 275] on select "Select Flagship Credit Acce - $25,374.00 Bridgecrest - $19,824.00 Conn's Serv -…" at bounding box center [638, 287] width 174 height 24
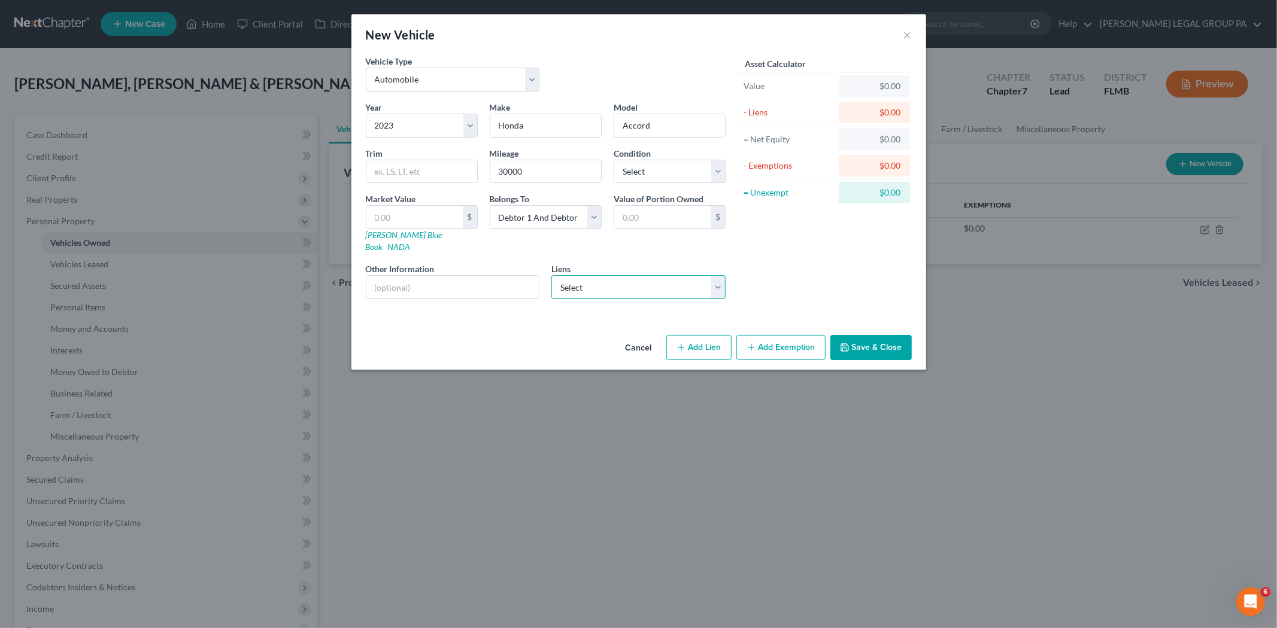
select select "0"
click at [551, 275] on select "Select Flagship Credit Acce - $25,374.00 Bridgecrest - $19,824.00 Conn's Serv -…" at bounding box center [638, 287] width 174 height 24
select select
select select "45"
select select "0"
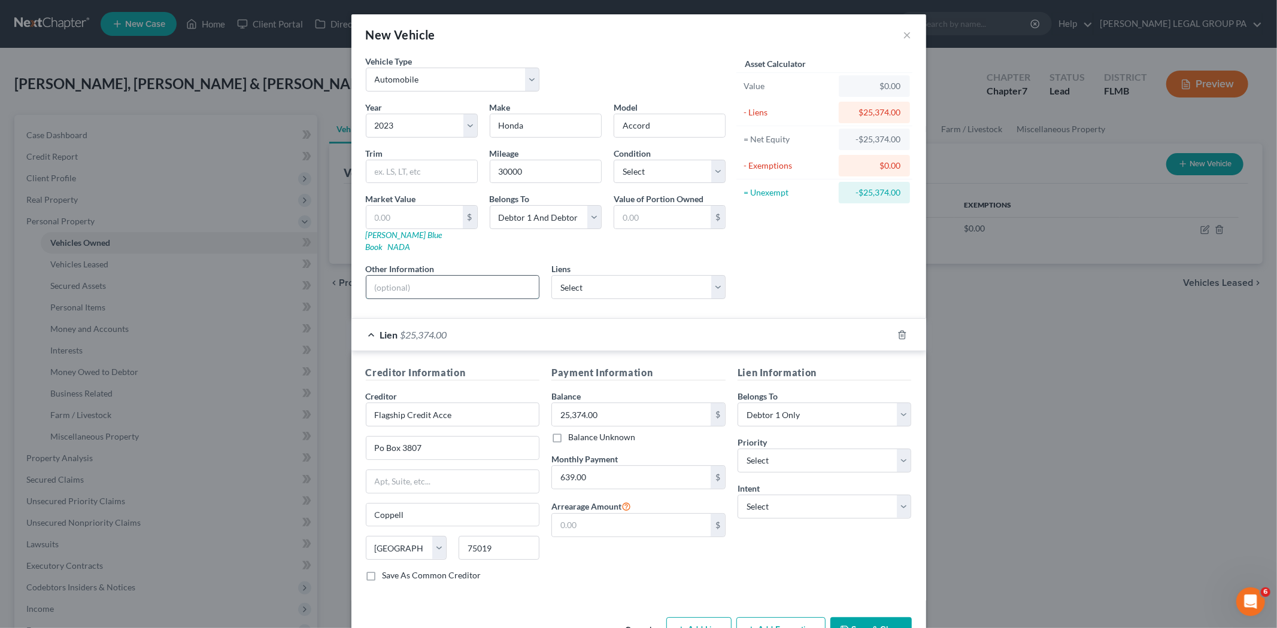
click at [421, 276] on input "text" at bounding box center [452, 287] width 173 height 23
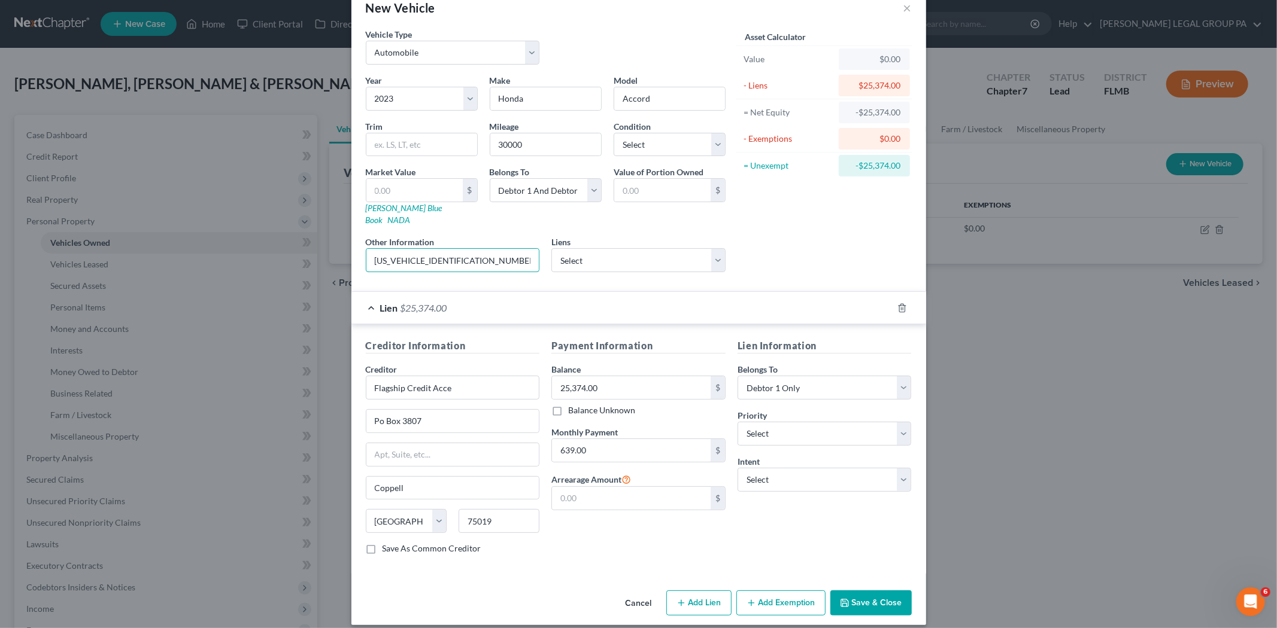
type input "1HGCY1F31PA013696"
click at [850, 593] on button "Save & Close" at bounding box center [870, 603] width 81 height 25
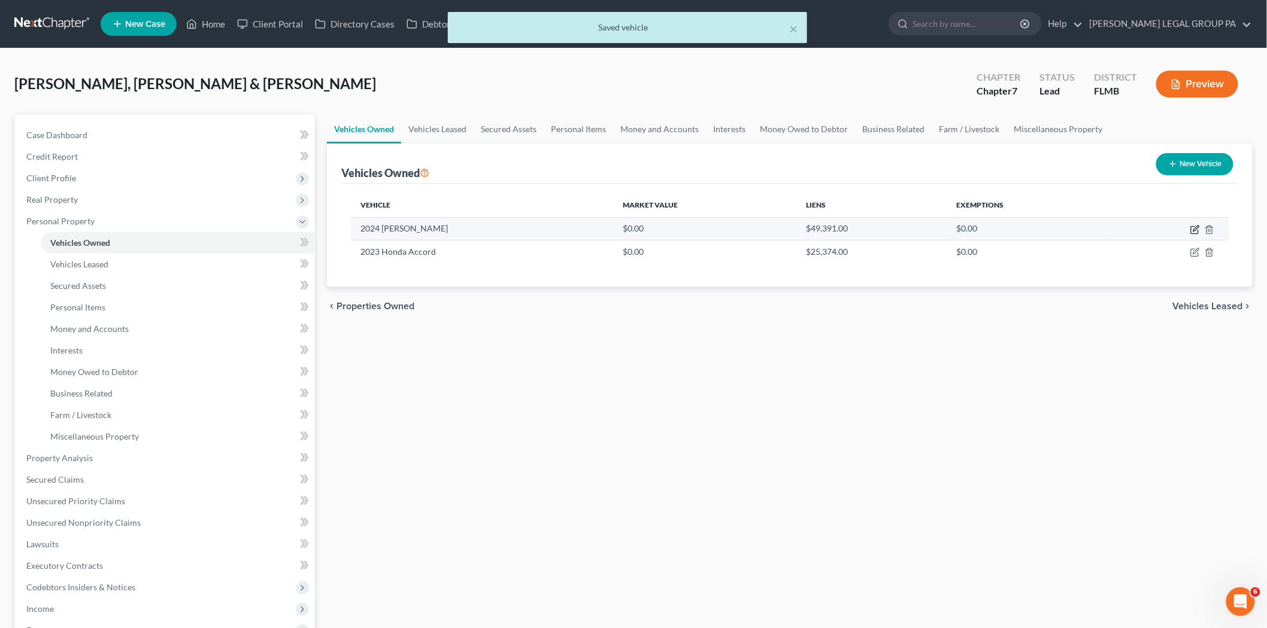
click at [1194, 227] on icon "button" at bounding box center [1193, 230] width 7 height 7
select select "0"
select select "2"
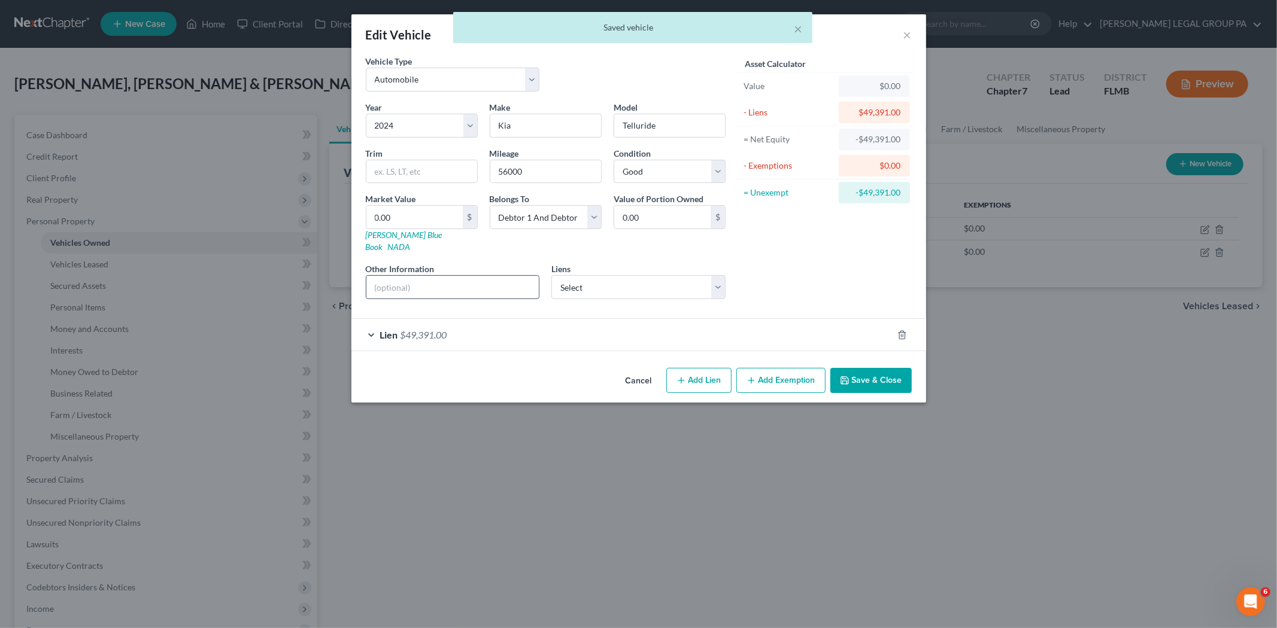
click at [488, 276] on input "text" at bounding box center [452, 287] width 173 height 23
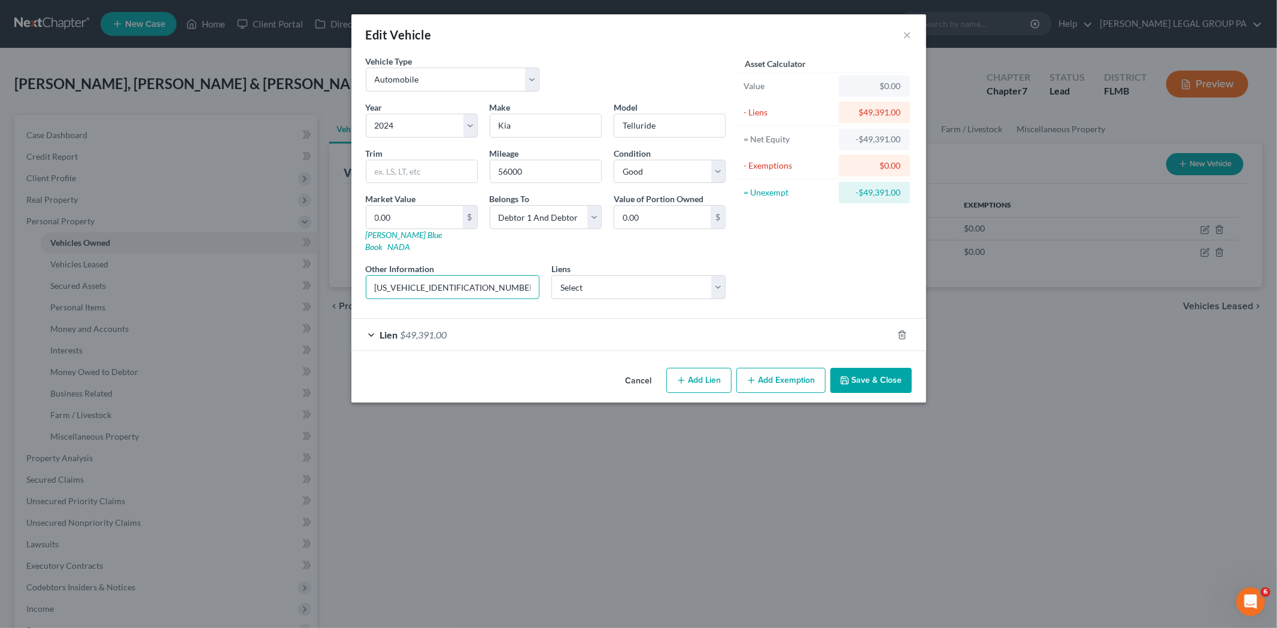
type input "5XYP5DGC6RG419825"
click at [886, 369] on button "Save & Close" at bounding box center [870, 380] width 81 height 25
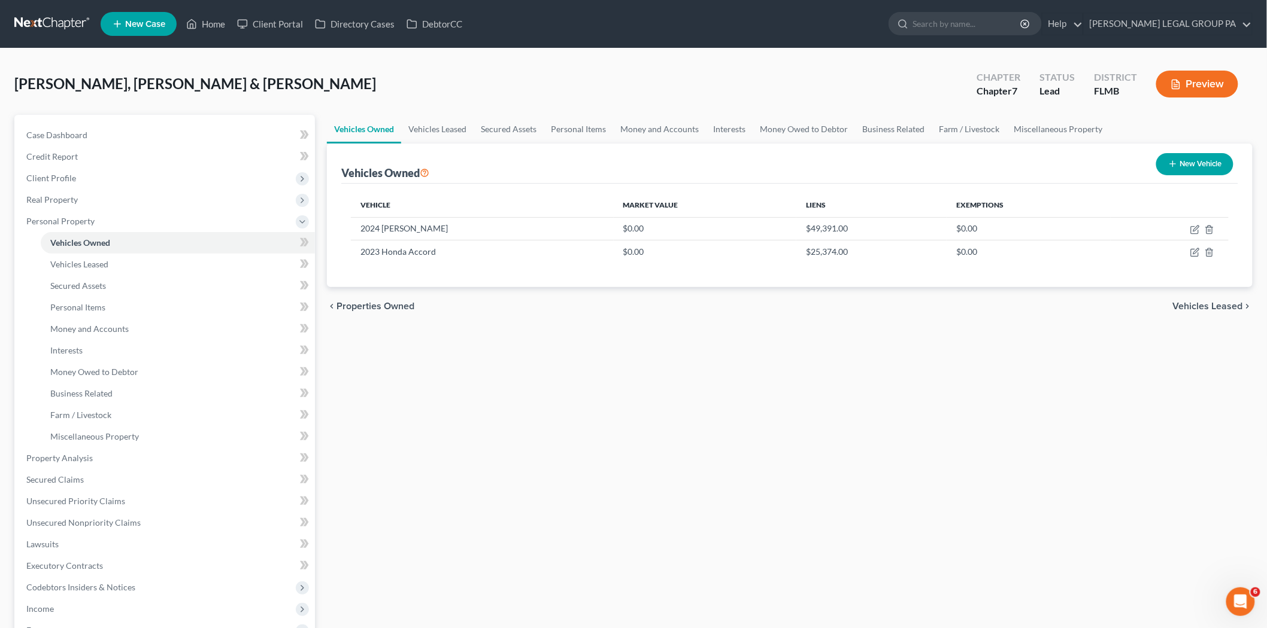
click at [1186, 165] on button "New Vehicle" at bounding box center [1194, 164] width 77 height 22
select select "0"
select select "2"
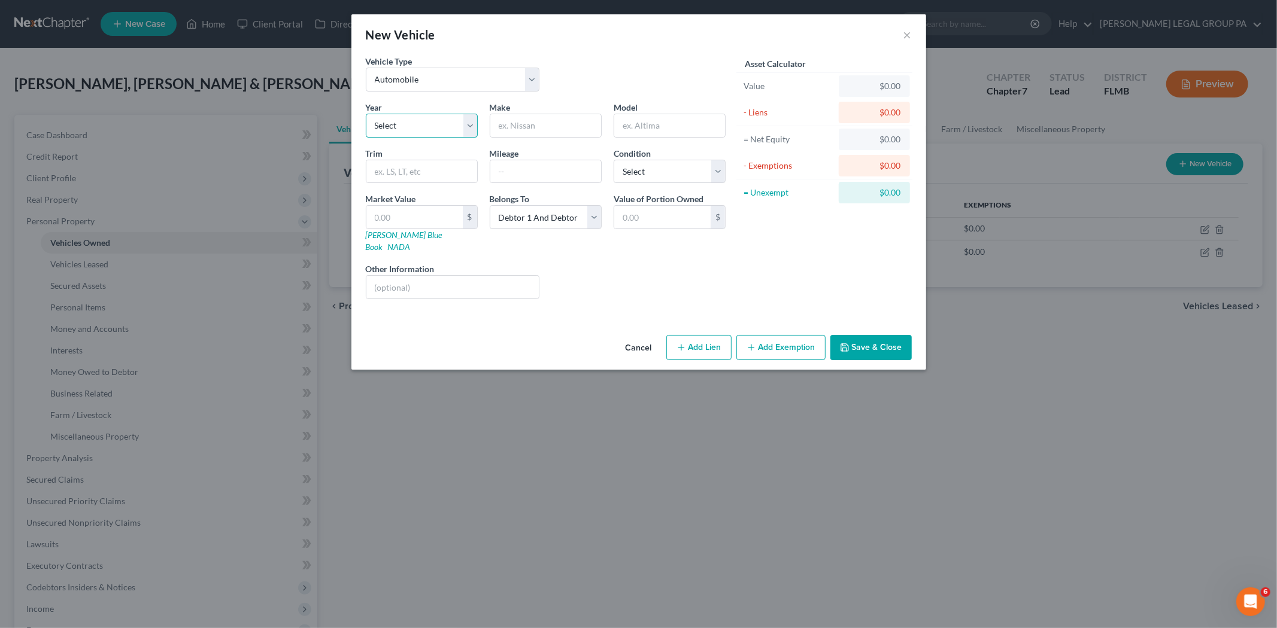
click at [433, 123] on select "Select 2026 2025 2024 2023 2022 2021 2020 2019 2018 2017 2016 2015 2014 2013 20…" at bounding box center [422, 126] width 112 height 24
select select "14"
click at [366, 114] on select "Select 2026 2025 2024 2023 2022 2021 2020 2019 2018 2017 2016 2015 2014 2013 20…" at bounding box center [422, 126] width 112 height 24
click at [576, 112] on div "Make *" at bounding box center [546, 119] width 124 height 37
click at [572, 123] on input "text" at bounding box center [545, 125] width 111 height 23
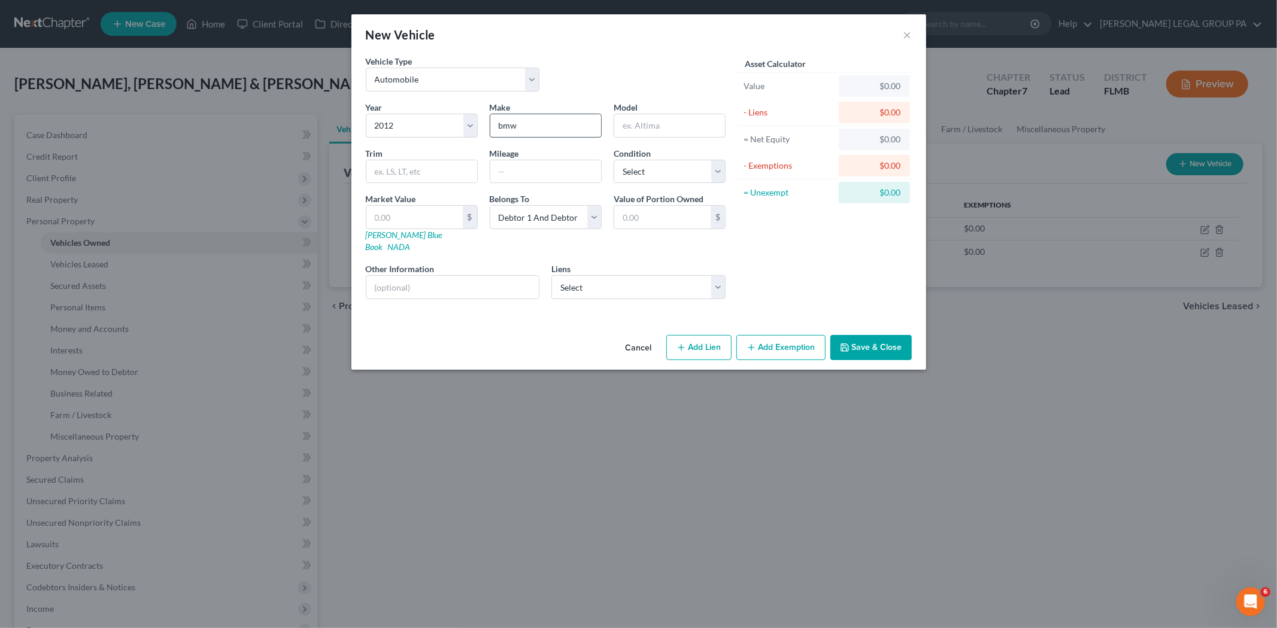
type input "bmw"
type input "535"
click at [558, 171] on input "text" at bounding box center [545, 171] width 111 height 23
type input "135000"
click at [627, 171] on select "Select Excellent Very Good Good Fair Poor" at bounding box center [669, 172] width 112 height 24
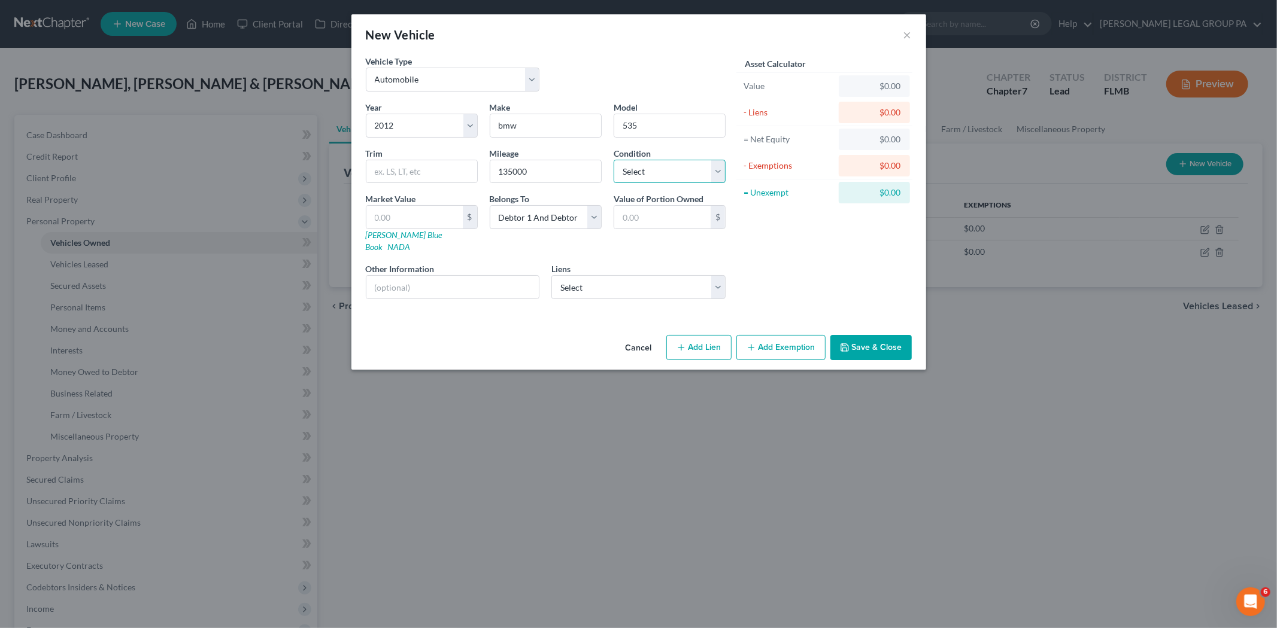
select select "3"
click at [613, 160] on select "Select Excellent Very Good Good Fair Poor" at bounding box center [669, 172] width 112 height 24
click at [881, 335] on button "Save & Close" at bounding box center [870, 347] width 81 height 25
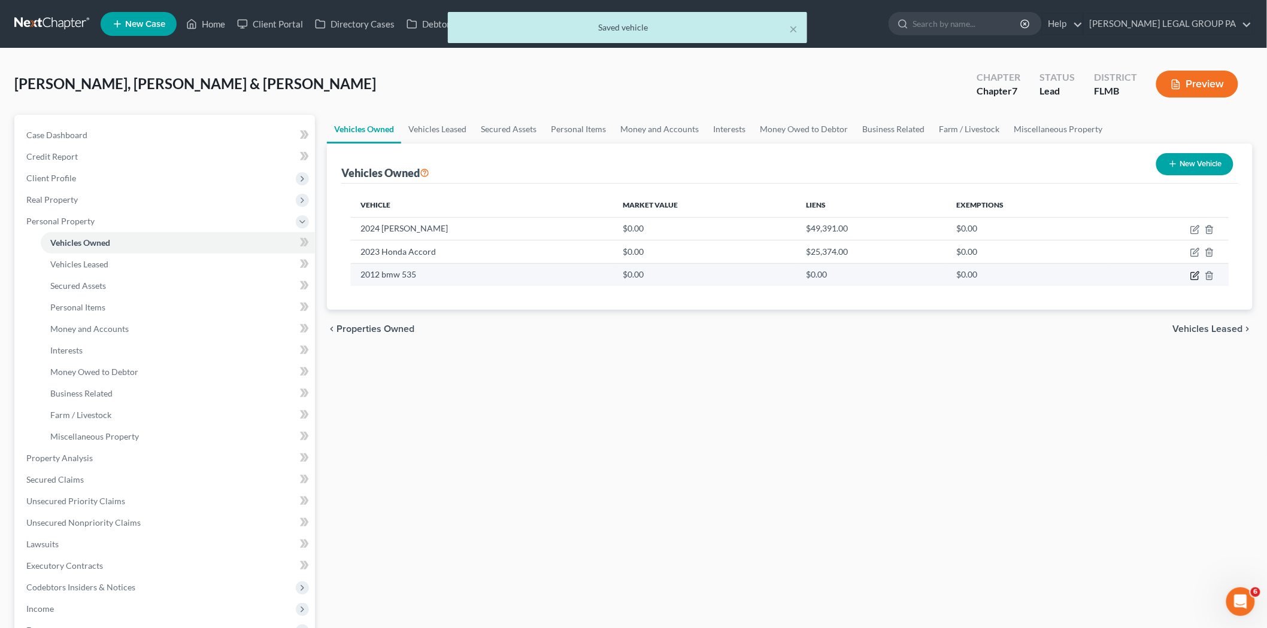
click at [1192, 275] on icon "button" at bounding box center [1195, 276] width 10 height 10
select select "0"
select select "14"
select select "3"
select select "2"
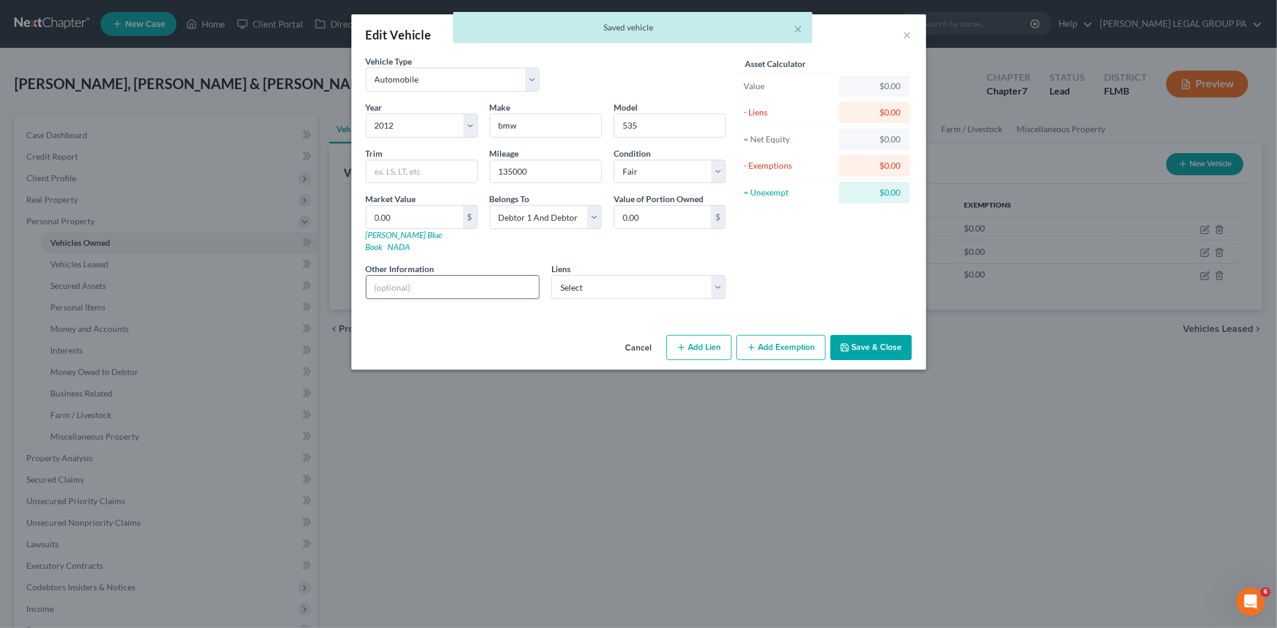
click at [435, 283] on input "text" at bounding box center [452, 287] width 173 height 23
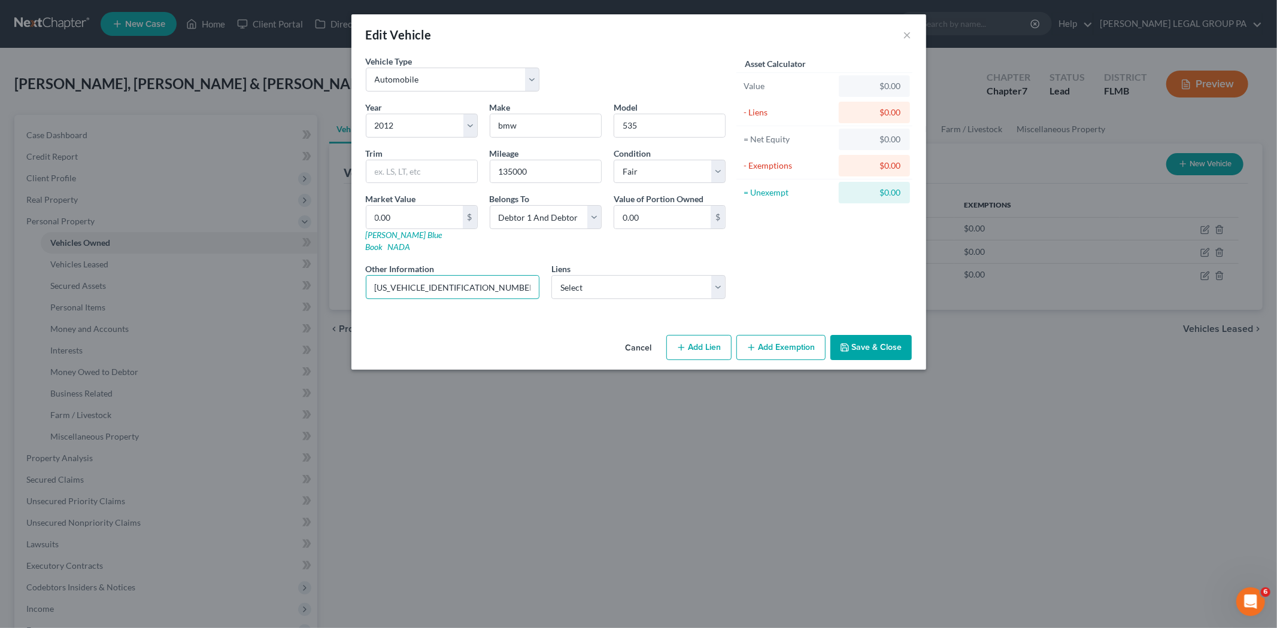
type input "WBAFR7C53CC809816"
click at [843, 335] on button "Save & Close" at bounding box center [870, 347] width 81 height 25
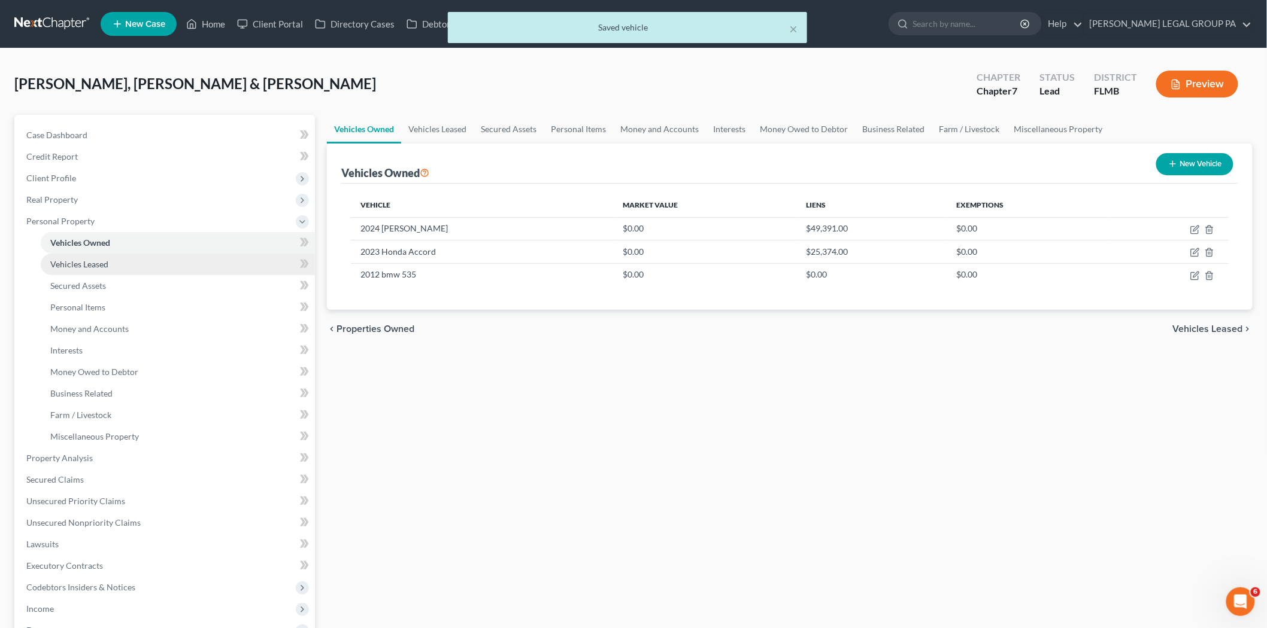
click at [174, 271] on link "Vehicles Leased" at bounding box center [178, 265] width 274 height 22
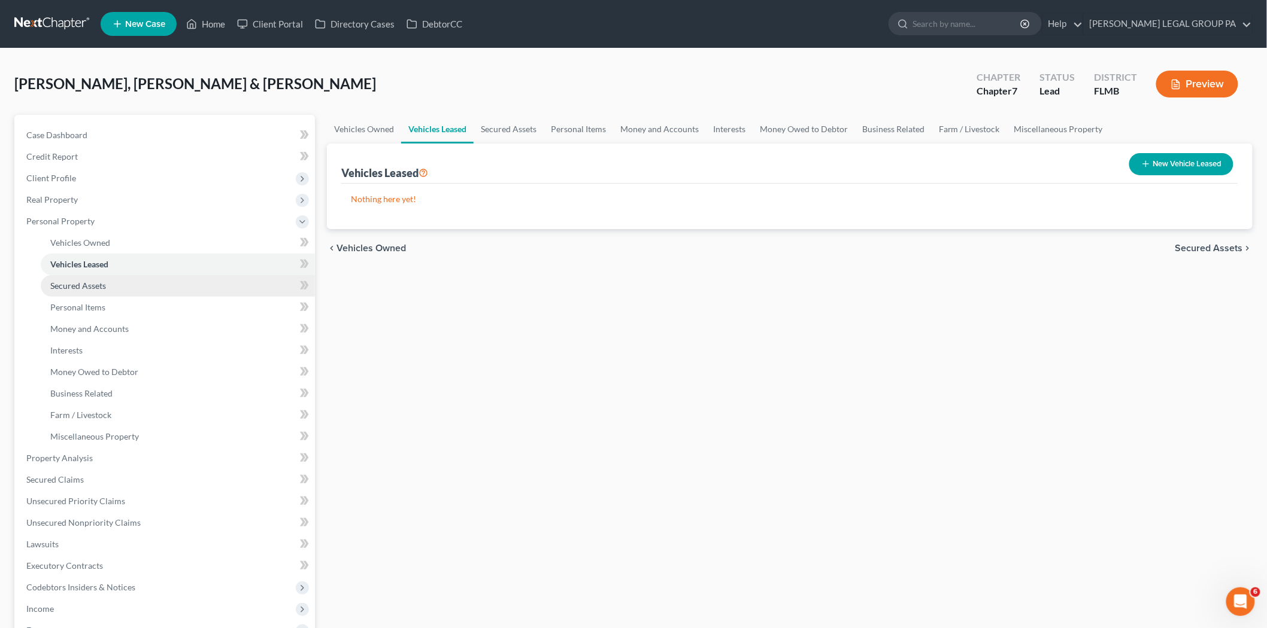
click at [171, 290] on link "Secured Assets" at bounding box center [178, 286] width 274 height 22
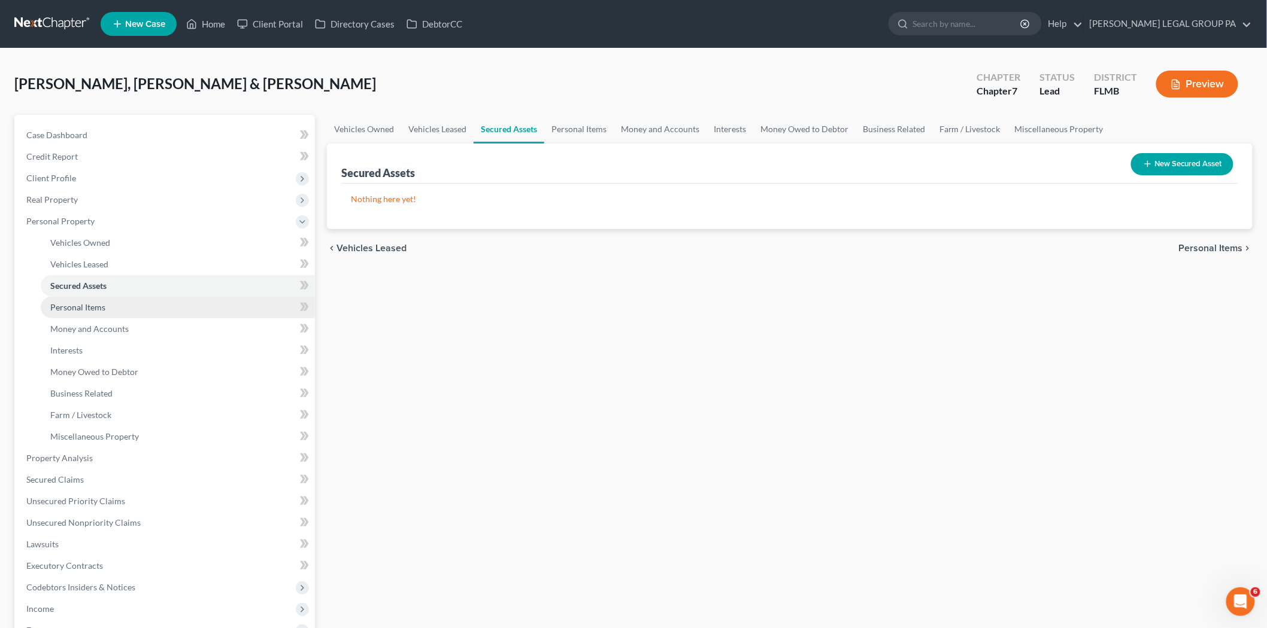
drag, startPoint x: 180, startPoint y: 302, endPoint x: 225, endPoint y: 302, distance: 45.5
click at [180, 302] on link "Personal Items" at bounding box center [178, 308] width 274 height 22
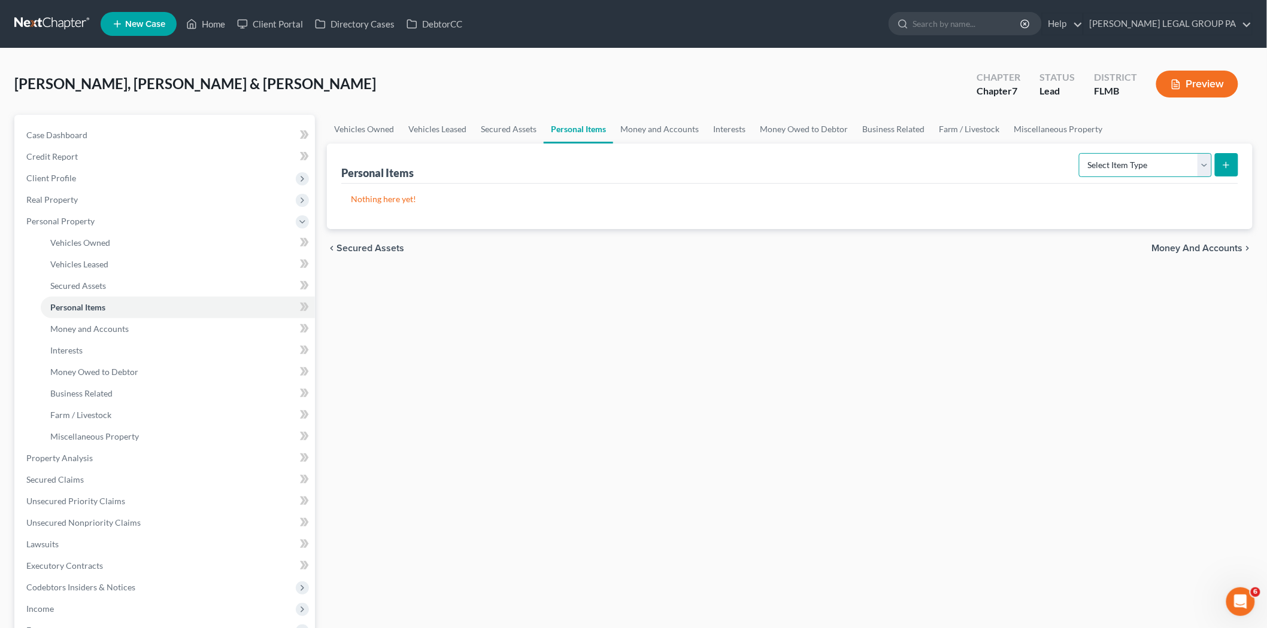
click at [1174, 162] on select "Select Item Type Clothing Collectibles Of Value Electronics Firearms Household …" at bounding box center [1145, 165] width 133 height 24
select select "clothing"
click at [1080, 153] on select "Select Item Type Clothing Collectibles Of Value Electronics Firearms Household …" at bounding box center [1145, 165] width 133 height 24
click at [1225, 166] on icon "submit" at bounding box center [1226, 165] width 10 height 10
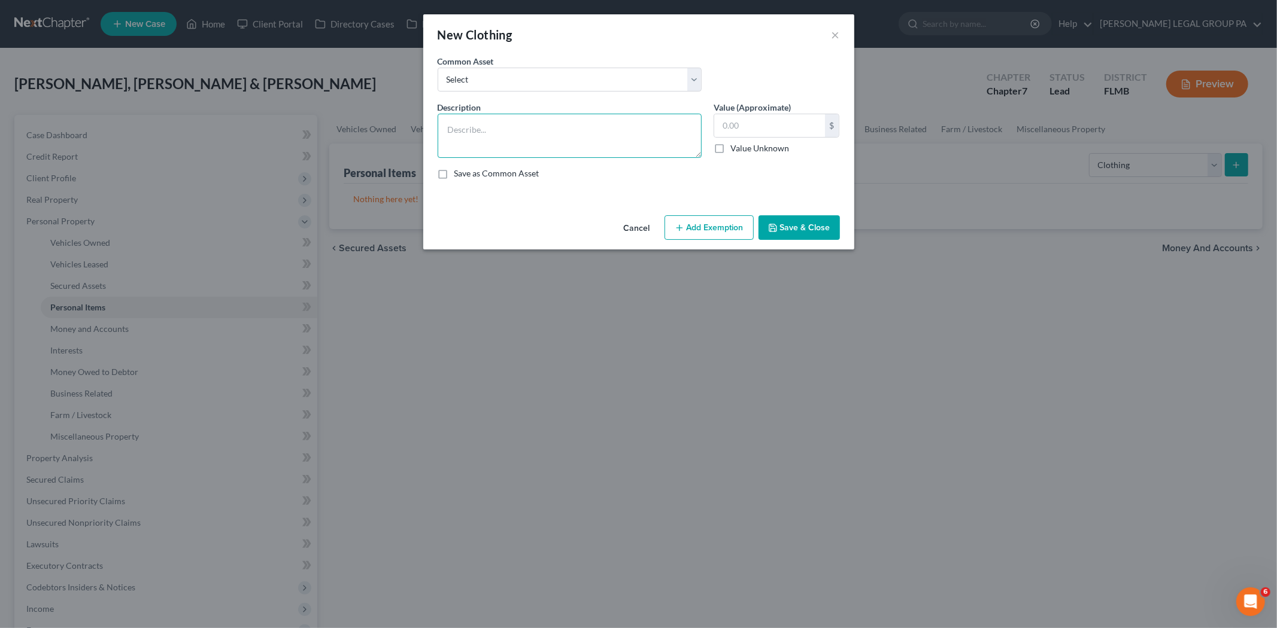
click at [484, 145] on textarea at bounding box center [570, 136] width 264 height 44
click at [527, 138] on textarea "aLL CLOTHING" at bounding box center [570, 136] width 264 height 44
type textarea "All clothing"
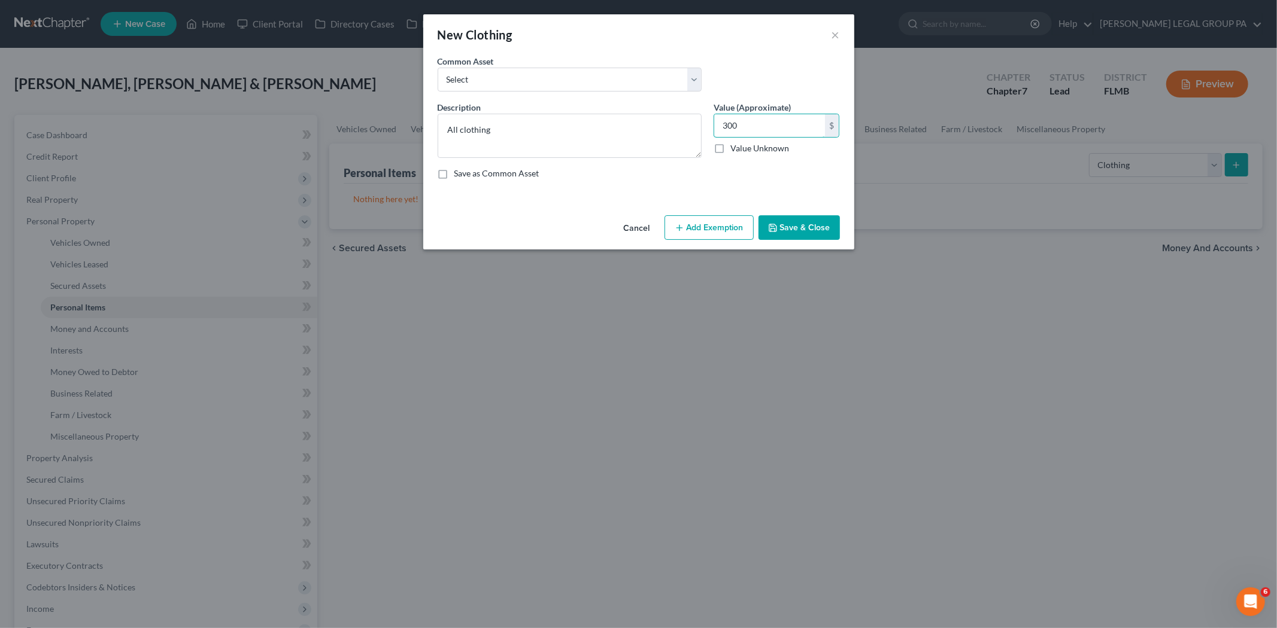
type input "300"
click at [812, 230] on button "Save & Close" at bounding box center [798, 227] width 81 height 25
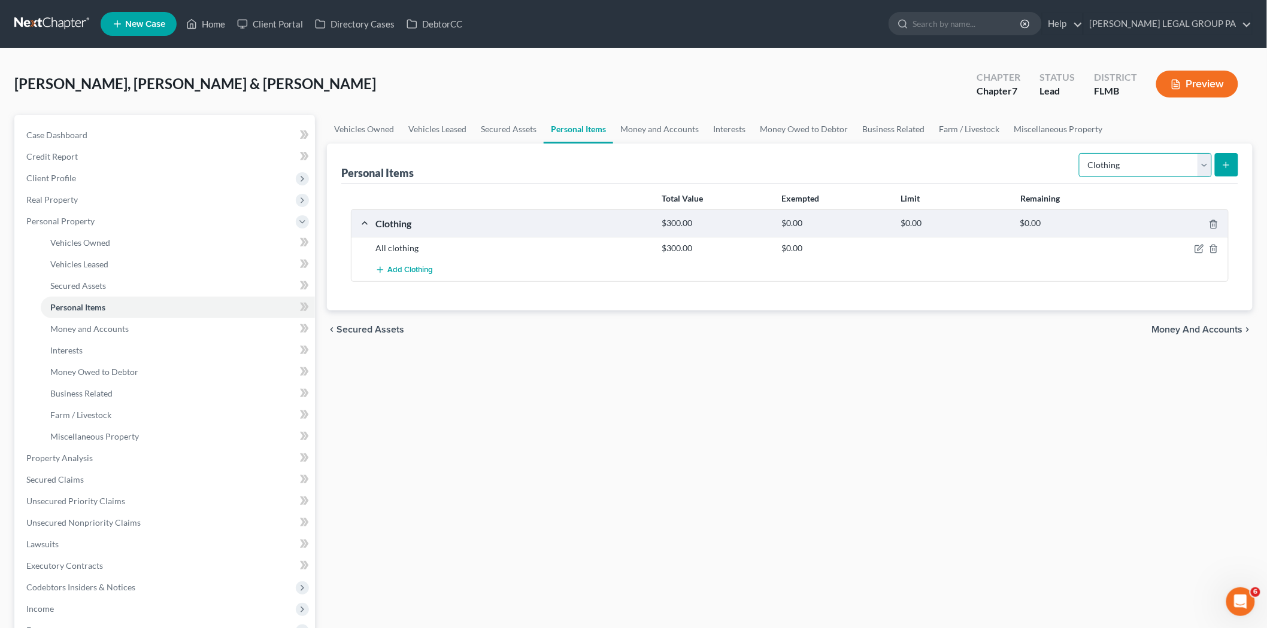
click at [1152, 163] on select "Select Item Type Clothing Collectibles Of Value Electronics Firearms Household …" at bounding box center [1145, 165] width 133 height 24
click at [1080, 153] on select "Select Item Type Clothing Collectibles Of Value Electronics Firearms Household …" at bounding box center [1145, 165] width 133 height 24
click at [1192, 160] on select "Select Item Type Clothing Collectibles Of Value Electronics Firearms Household …" at bounding box center [1145, 165] width 133 height 24
select select "electronics"
click at [1080, 153] on select "Select Item Type Clothing Collectibles Of Value Electronics Firearms Household …" at bounding box center [1145, 165] width 133 height 24
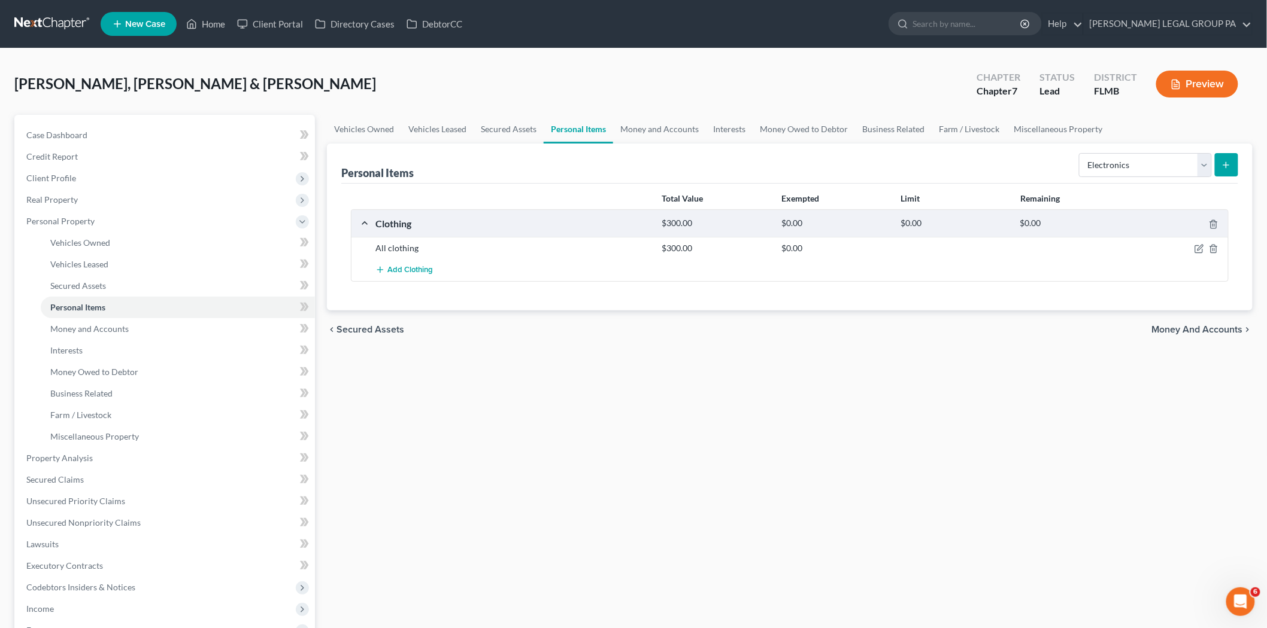
click at [1231, 165] on button "submit" at bounding box center [1225, 164] width 23 height 23
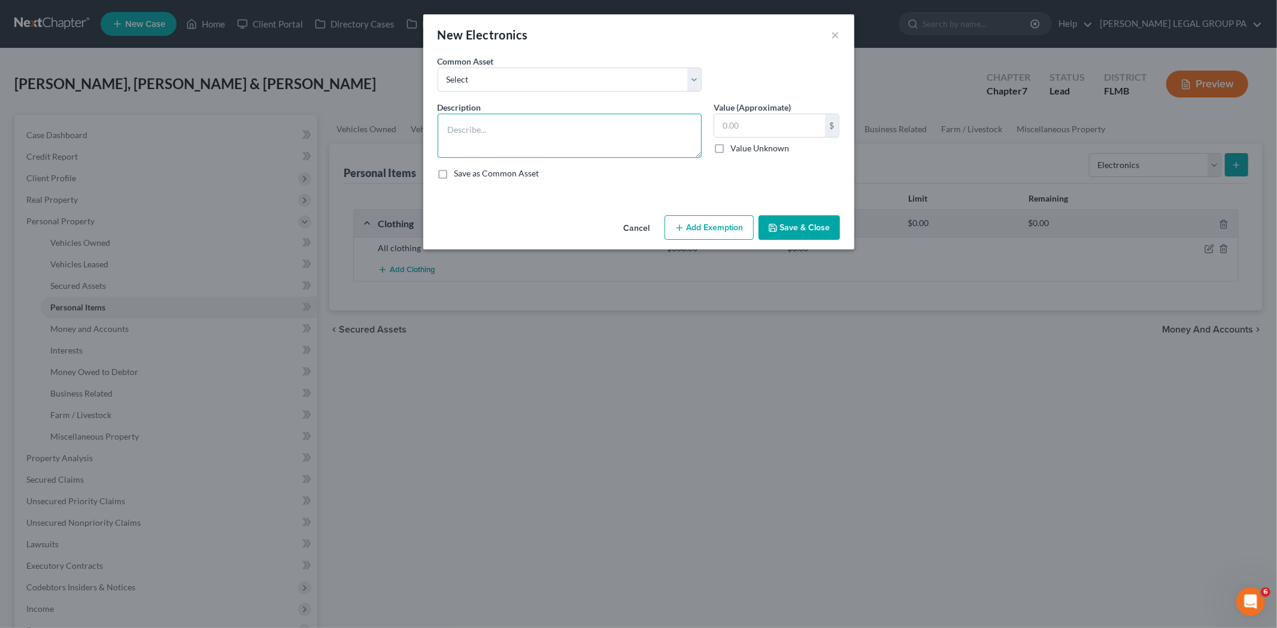
click at [551, 130] on textarea at bounding box center [570, 136] width 264 height 44
click at [503, 132] on textarea "3 Tvs, Ps5, nintendo switch, 1 tablet," at bounding box center [570, 136] width 264 height 44
click at [497, 127] on textarea "3 Tvs, Ps5, nintendo switch, 1 tablet," at bounding box center [570, 136] width 264 height 44
click at [587, 133] on textarea "3 Tvs, Ps5, nintendo switch, 1 tablet," at bounding box center [570, 136] width 264 height 44
type textarea "3 Tvs, Ps5, nintendo switch, 1 tablet, 1 laptop, Printer"
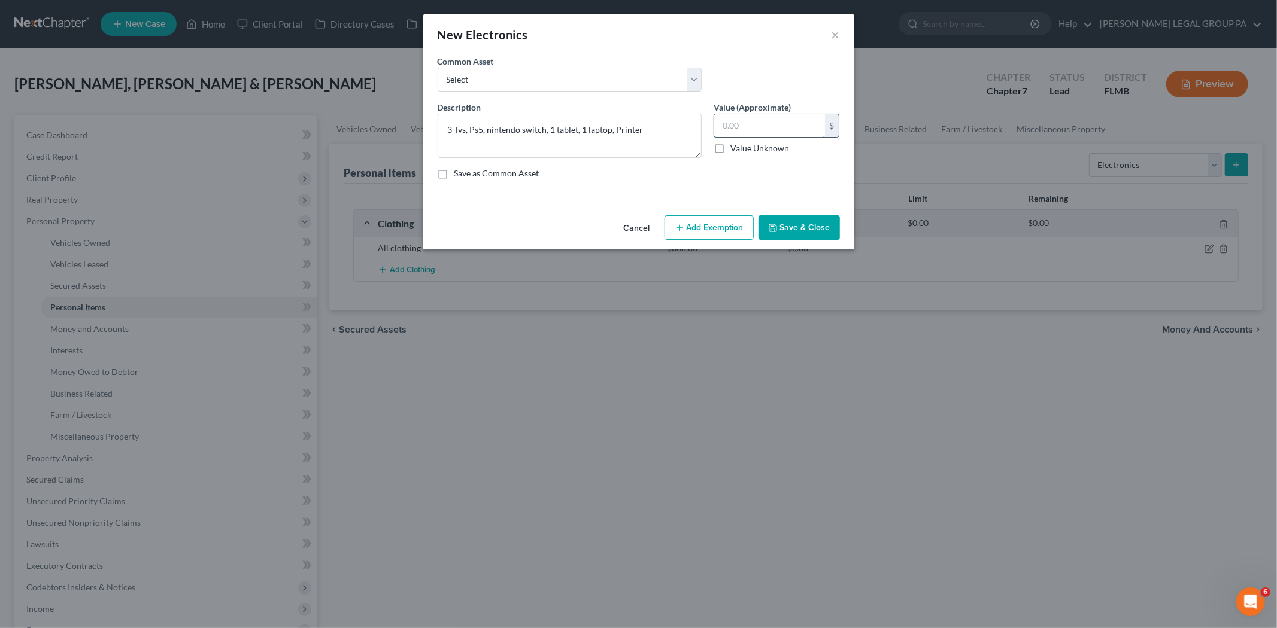
click at [753, 121] on input "text" at bounding box center [769, 125] width 111 height 23
type input "600.00"
click at [812, 227] on button "Save & Close" at bounding box center [798, 227] width 81 height 25
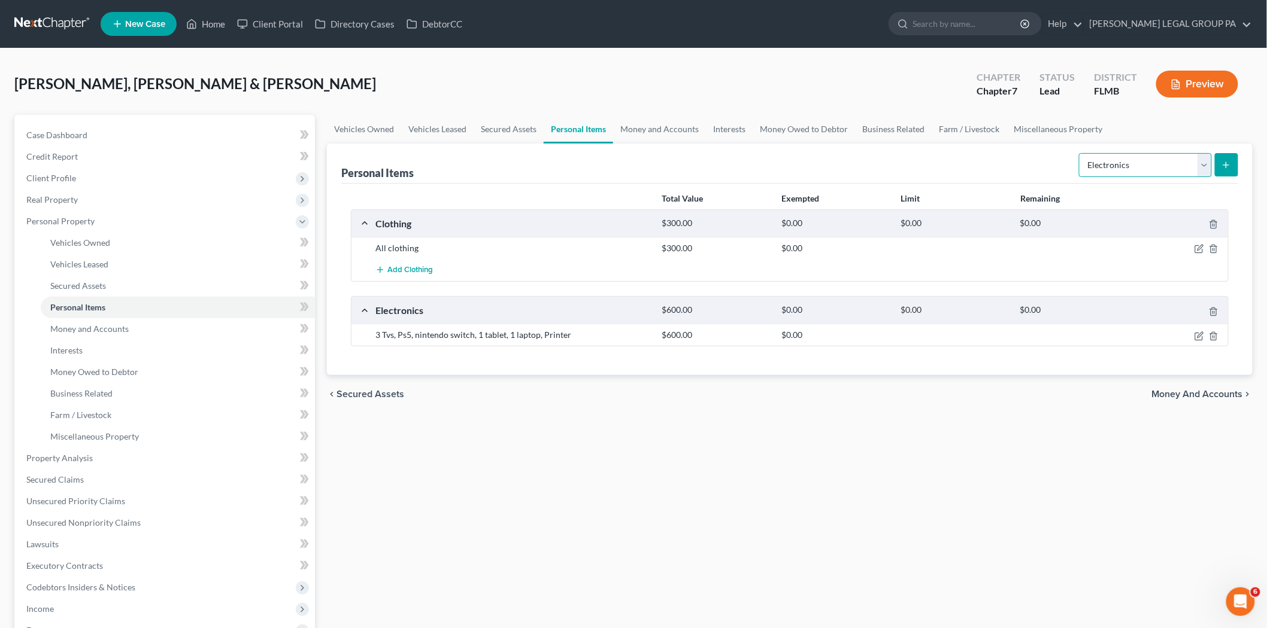
click at [1134, 169] on select "Select Item Type Clothing Collectibles Of Value Electronics Firearms Household …" at bounding box center [1145, 165] width 133 height 24
select select "firearms"
click at [1080, 153] on select "Select Item Type Clothing Collectibles Of Value Electronics Firearms Household …" at bounding box center [1145, 165] width 133 height 24
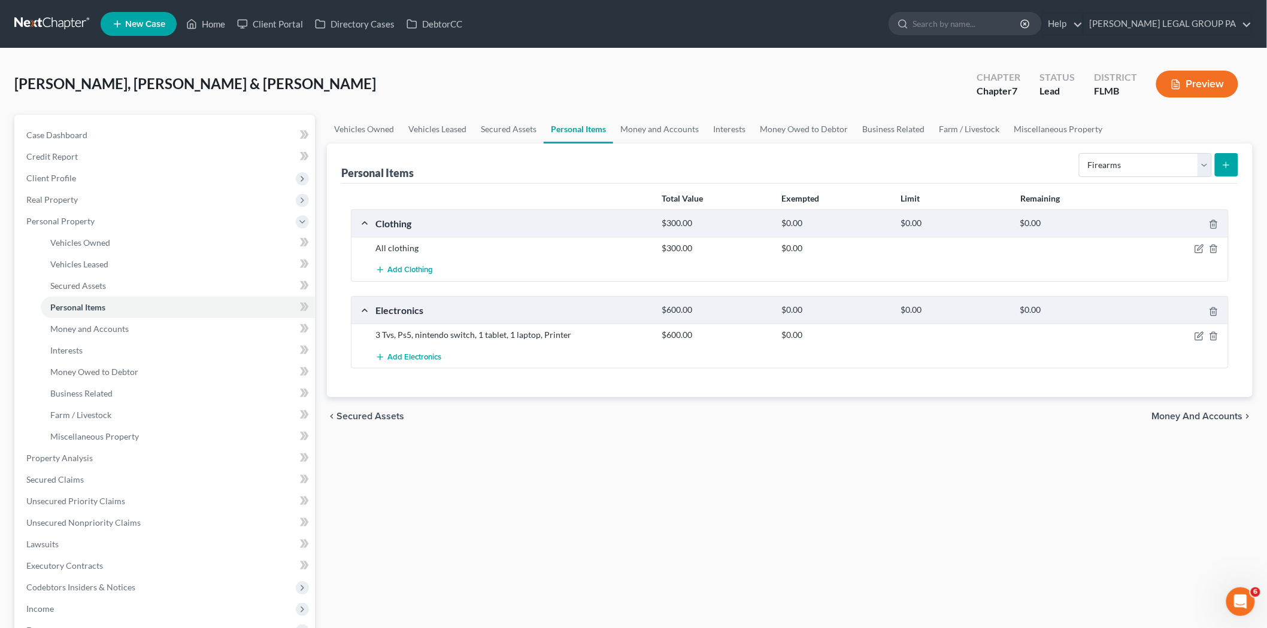
click at [1217, 163] on button "submit" at bounding box center [1225, 164] width 23 height 23
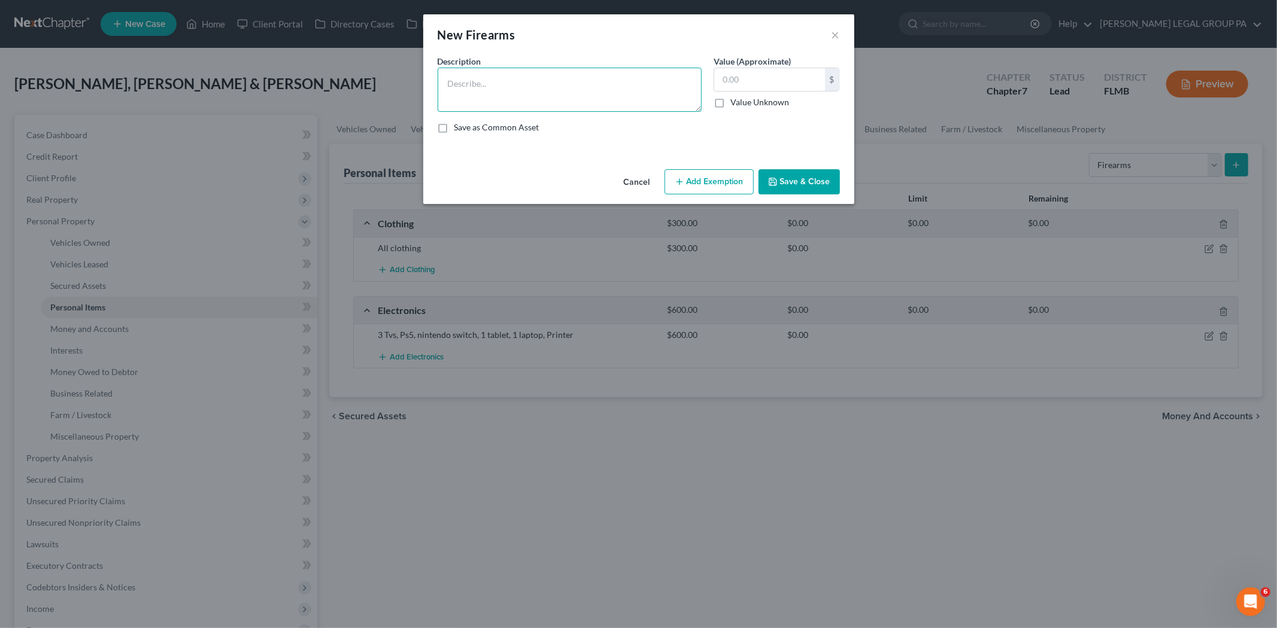
click at [555, 103] on textarea at bounding box center [570, 90] width 264 height 44
type textarea "Taurus 9 millimeter"
type input "100.0"
click at [836, 183] on button "Save & Close" at bounding box center [798, 181] width 81 height 25
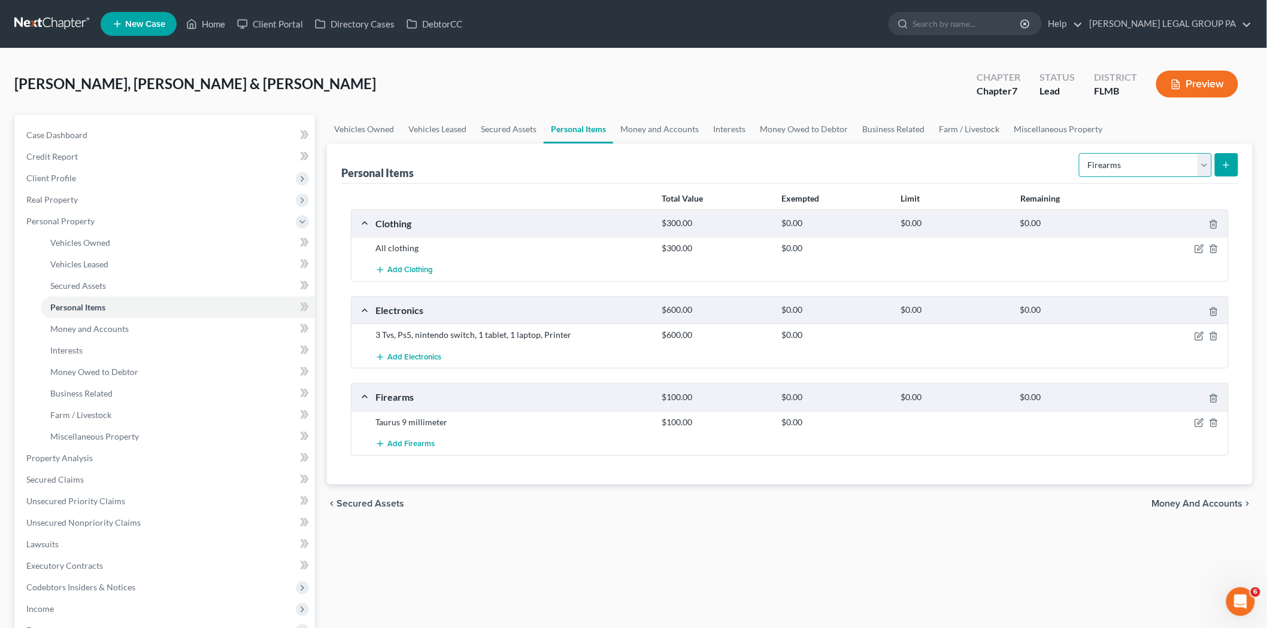
click at [1190, 166] on select "Select Item Type Clothing Collectibles Of Value Electronics Firearms Household …" at bounding box center [1145, 165] width 133 height 24
select select "household_goods"
click at [1080, 153] on select "Select Item Type Clothing Collectibles Of Value Electronics Firearms Household …" at bounding box center [1145, 165] width 133 height 24
click at [1222, 165] on icon "submit" at bounding box center [1226, 165] width 10 height 10
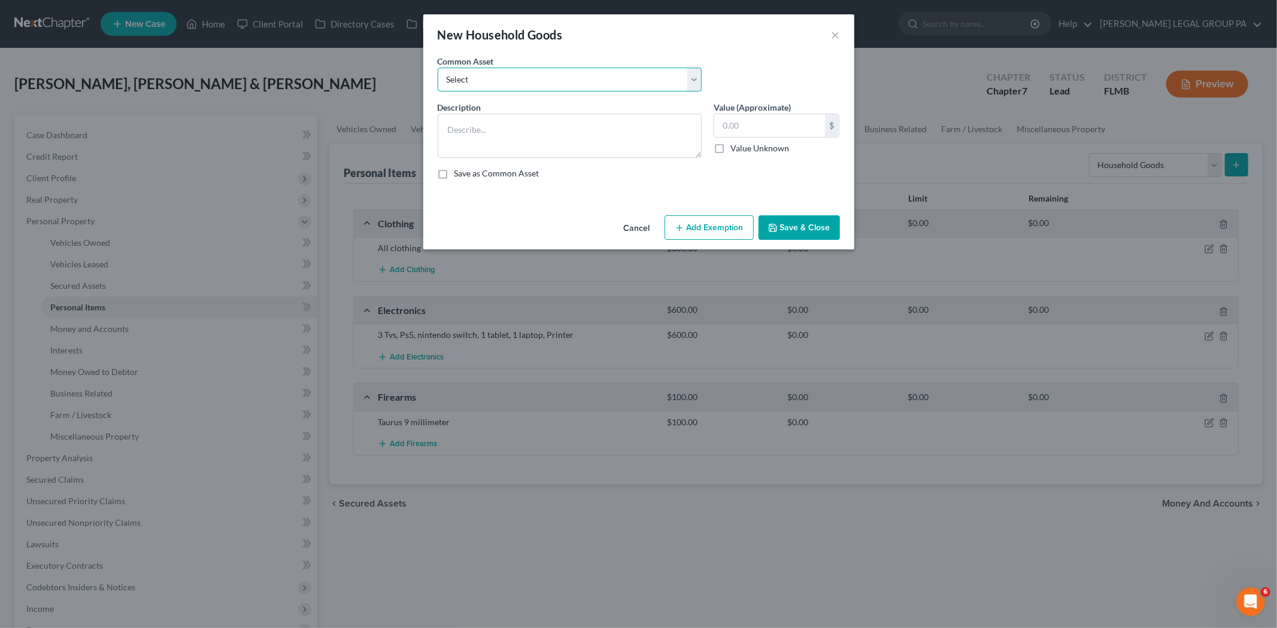
click at [639, 77] on select "Select Washer & Dryer Knick Knacks Patio Chaise Living room set, dining room se…" at bounding box center [570, 80] width 264 height 24
click at [764, 56] on div "Common Asset Select Washer & Dryer Knick Knacks Patio Chaise Living room set, d…" at bounding box center [639, 78] width 414 height 46
click at [548, 126] on textarea at bounding box center [570, 136] width 264 height 44
type textarea "2"
click at [650, 128] on textarea "4 dressers, 4 nightstands, Homemade built table with 8 chairs," at bounding box center [570, 136] width 264 height 44
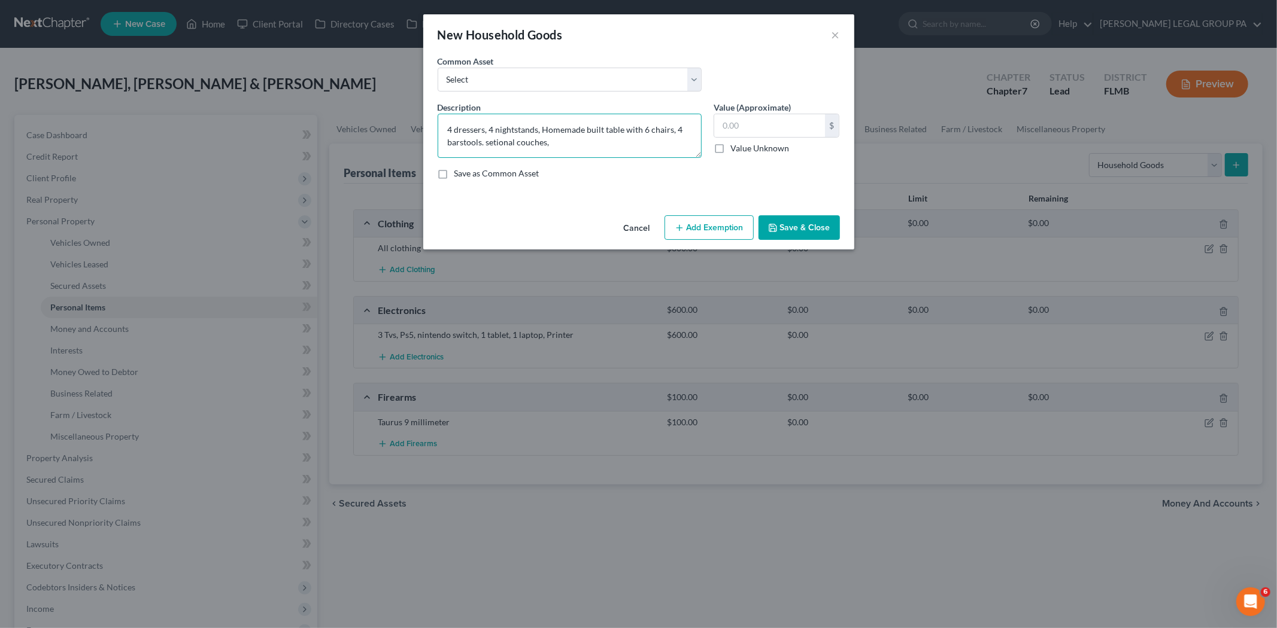
click at [494, 136] on textarea "4 dressers, 4 nightstands, Homemade built table with 6 chairs, 4 barstools. set…" at bounding box center [570, 136] width 264 height 44
type textarea "4 dressers, 4 nightstands, Homemade built table with 6 chairs, 4 barstools. sec…"
click at [773, 129] on input "text" at bounding box center [769, 125] width 111 height 23
type input "800.00"
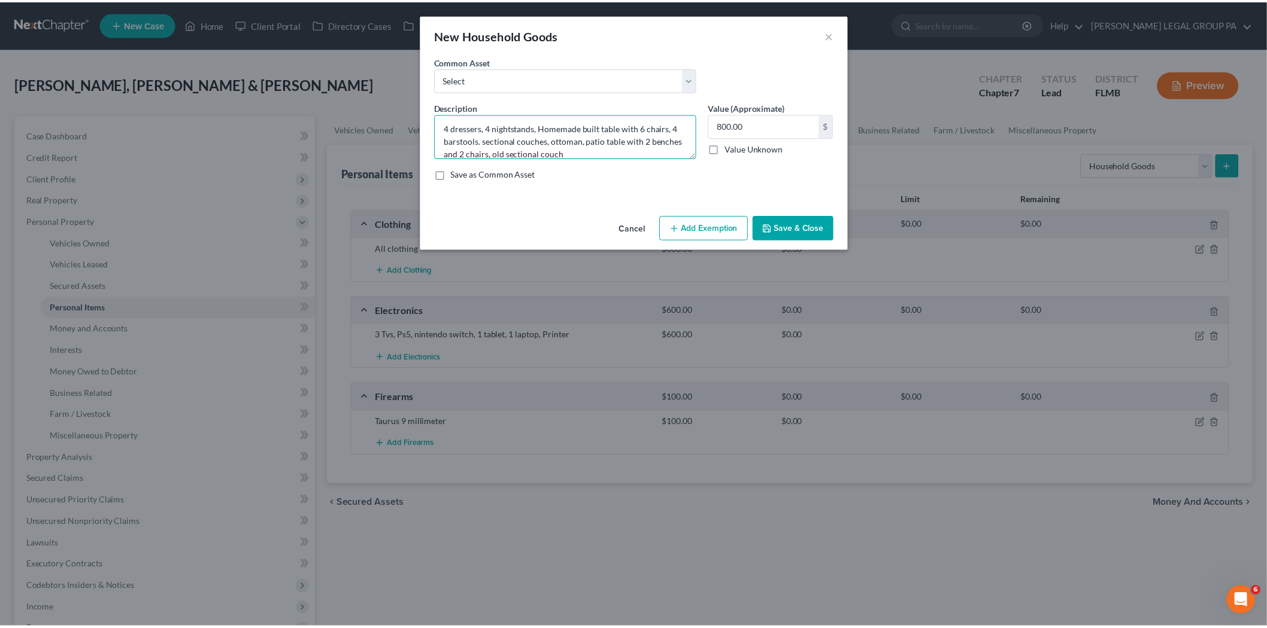
scroll to position [0, 0]
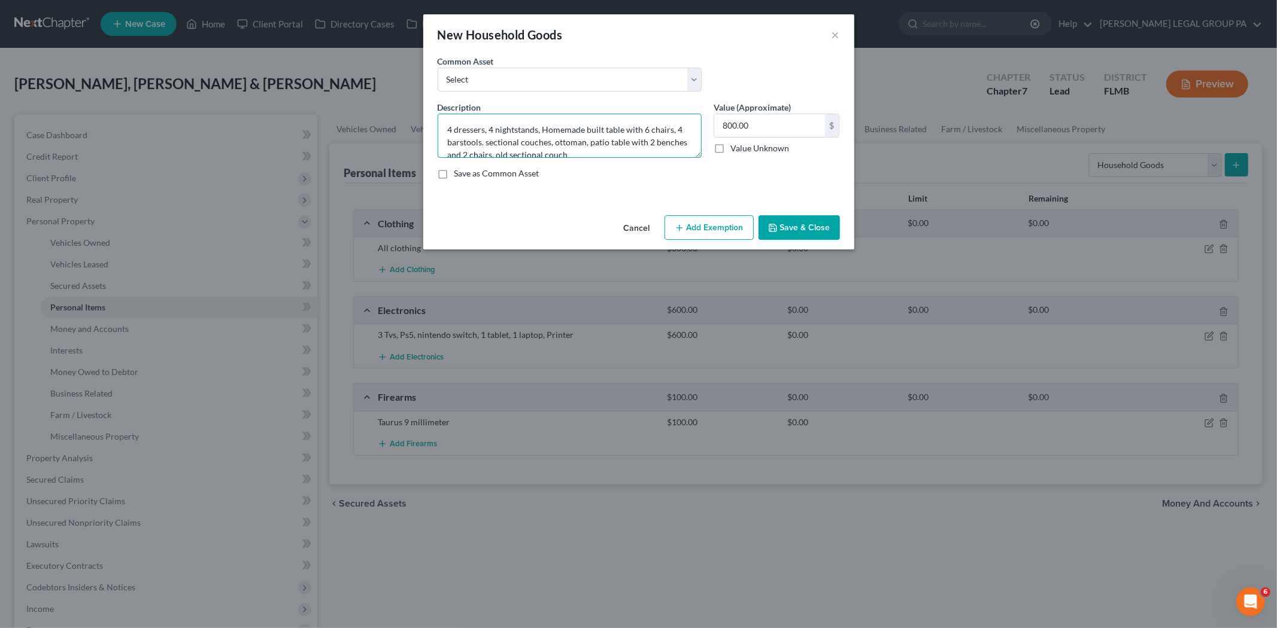
drag, startPoint x: 637, startPoint y: 124, endPoint x: 543, endPoint y: 126, distance: 94.0
click at [543, 126] on textarea "4 dressers, 4 nightstands, Homemade built table with 6 chairs, 4 barstools. sec…" at bounding box center [570, 136] width 264 height 44
type textarea "4 dressers, 4 nightstands, 6 chairs, 4 barstools. sectional couches, ottoman, p…"
click at [777, 223] on icon "button" at bounding box center [773, 228] width 10 height 10
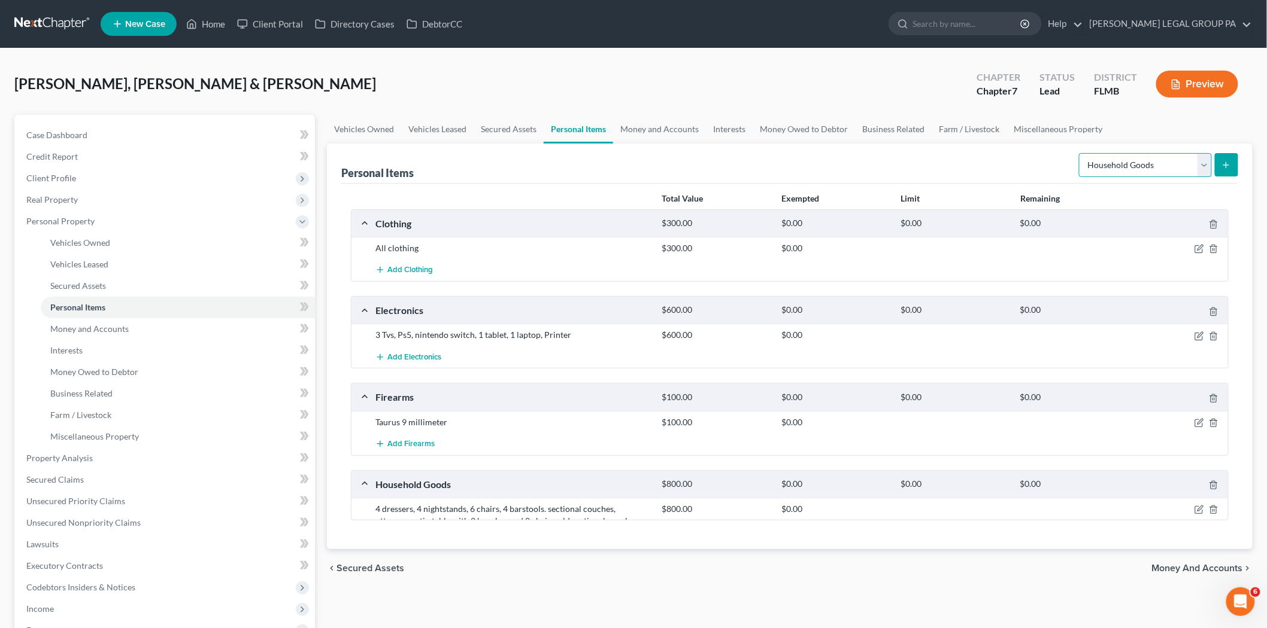
click at [1127, 166] on select "Select Item Type Clothing Collectibles Of Value Electronics Firearms Household …" at bounding box center [1145, 165] width 133 height 24
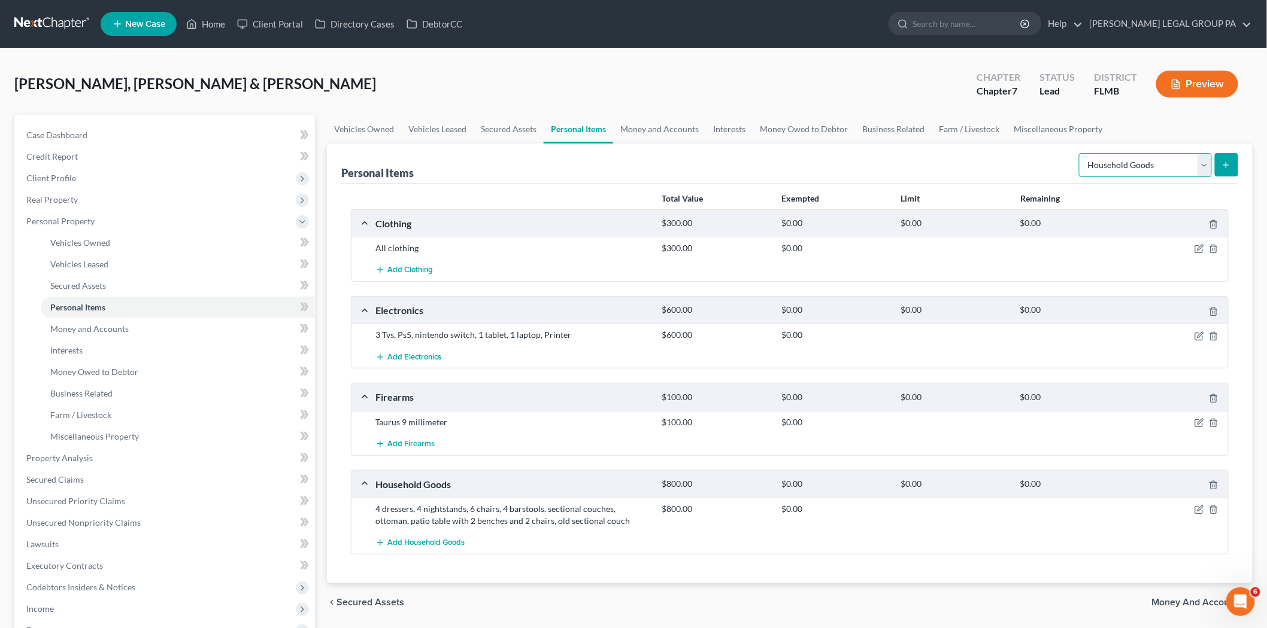
select select "jewelry"
click at [1080, 153] on select "Select Item Type Clothing Collectibles Of Value Electronics Firearms Household …" at bounding box center [1145, 165] width 133 height 24
click at [1237, 157] on button "submit" at bounding box center [1225, 164] width 23 height 23
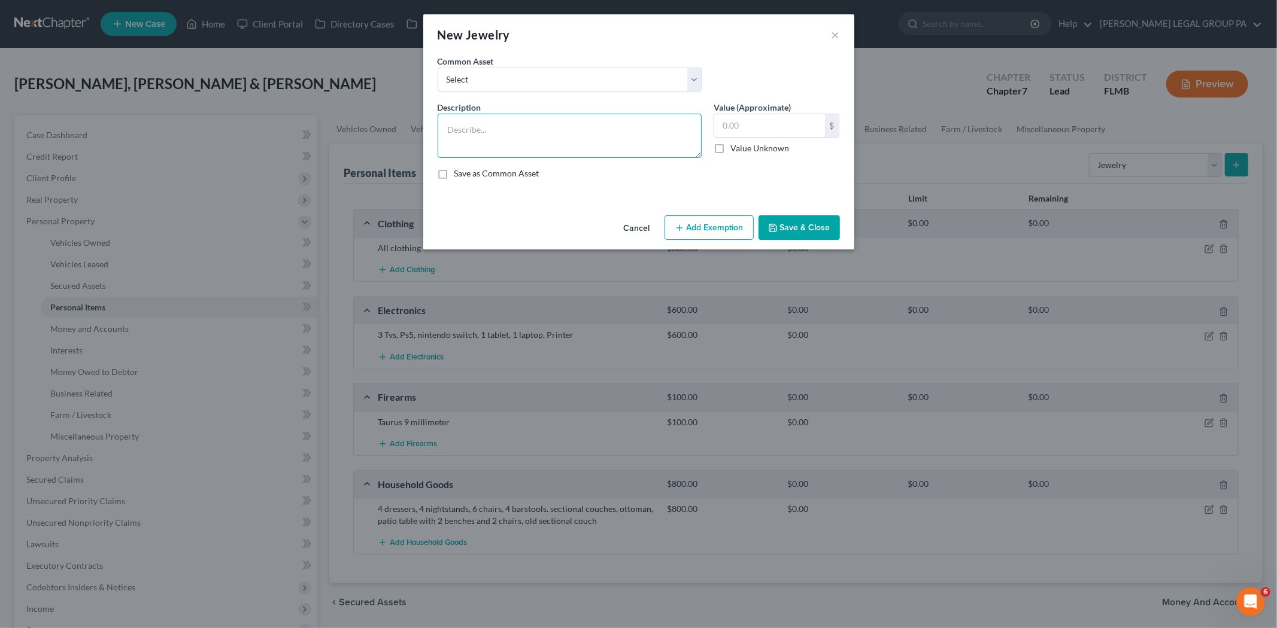
click at [563, 135] on textarea at bounding box center [570, 136] width 264 height 44
type textarea "Wedding ring"
type input "200.00"
click at [784, 220] on button "Save & Close" at bounding box center [798, 227] width 81 height 25
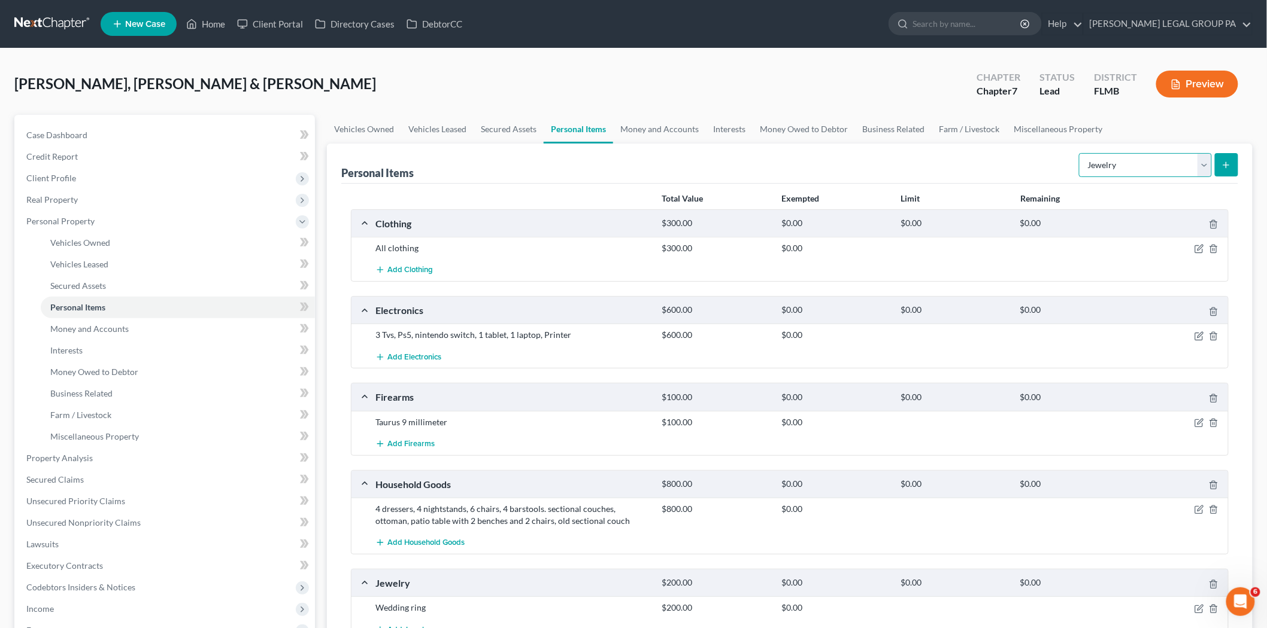
click at [1135, 165] on select "Select Item Type Clothing Collectibles Of Value Electronics Firearms Household …" at bounding box center [1145, 165] width 133 height 24
select select "sports_and_hobby_equipment"
click at [1080, 153] on select "Select Item Type Clothing Collectibles Of Value Electronics Firearms Household …" at bounding box center [1145, 165] width 133 height 24
click at [1234, 158] on button "submit" at bounding box center [1225, 164] width 23 height 23
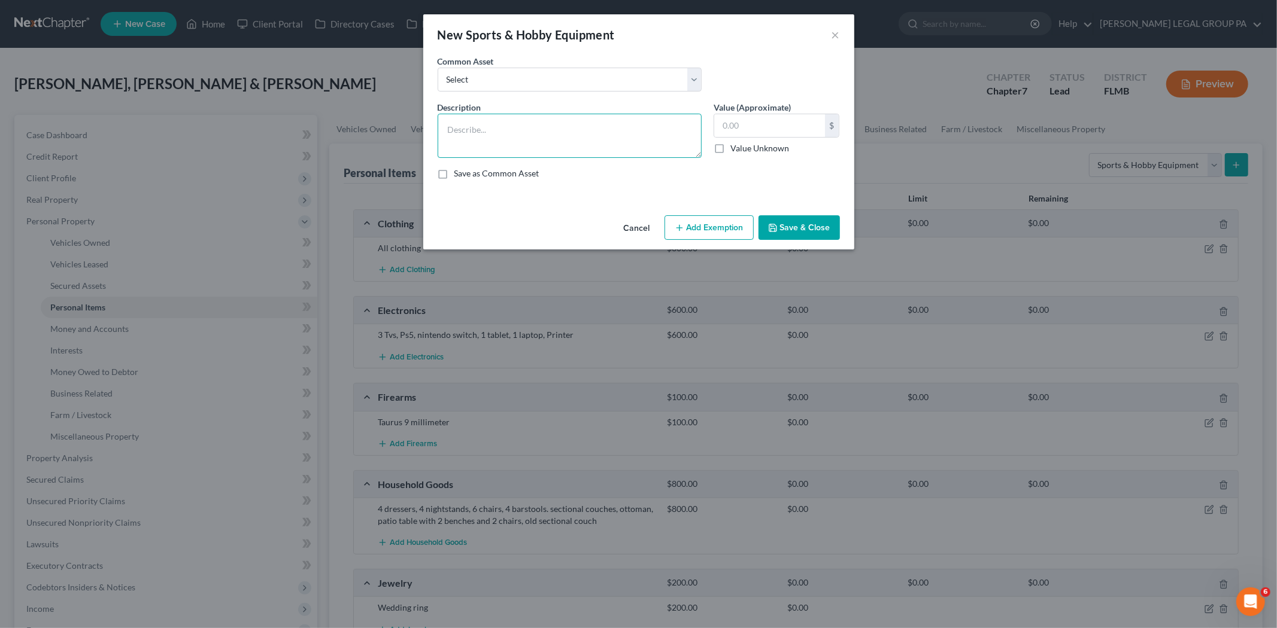
click at [569, 126] on textarea at bounding box center [570, 136] width 264 height 44
type textarea "Treadmill"
click at [748, 122] on input "text" at bounding box center [769, 125] width 111 height 23
type input "150.00"
click at [500, 135] on textarea "Treadmill" at bounding box center [570, 136] width 264 height 44
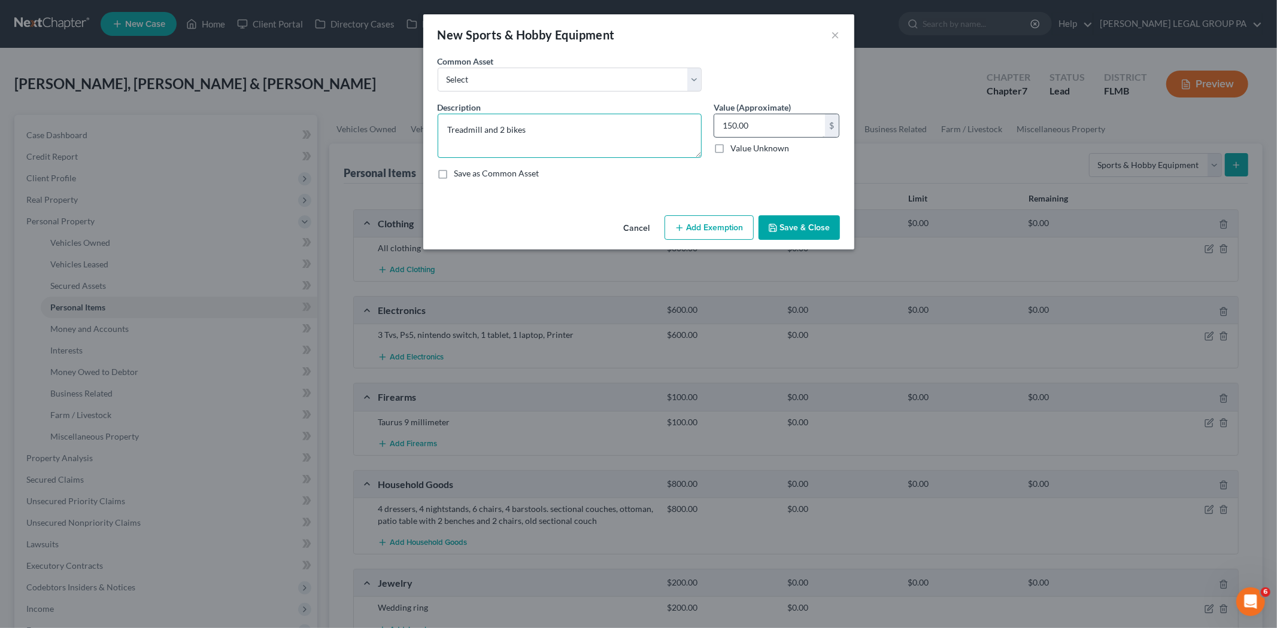
type textarea "Treadmill and 2 bikes"
click at [735, 124] on input "150.00" at bounding box center [769, 125] width 111 height 23
type input "200.00"
click at [832, 224] on button "Save & Close" at bounding box center [798, 227] width 81 height 25
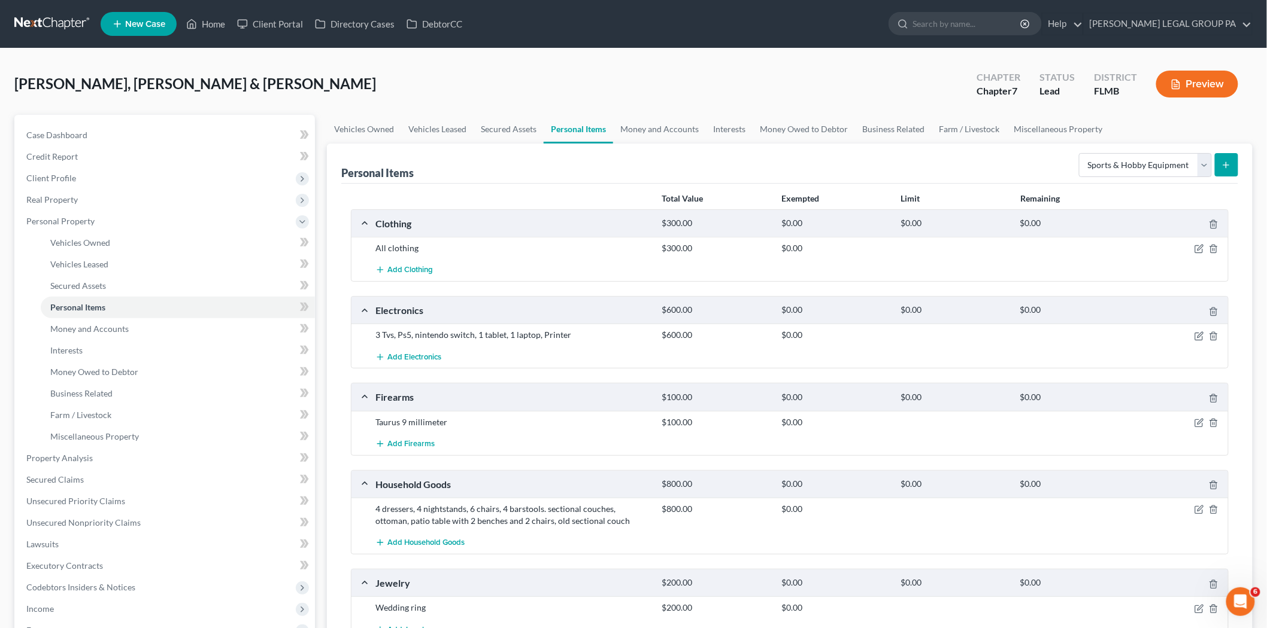
scroll to position [222, 0]
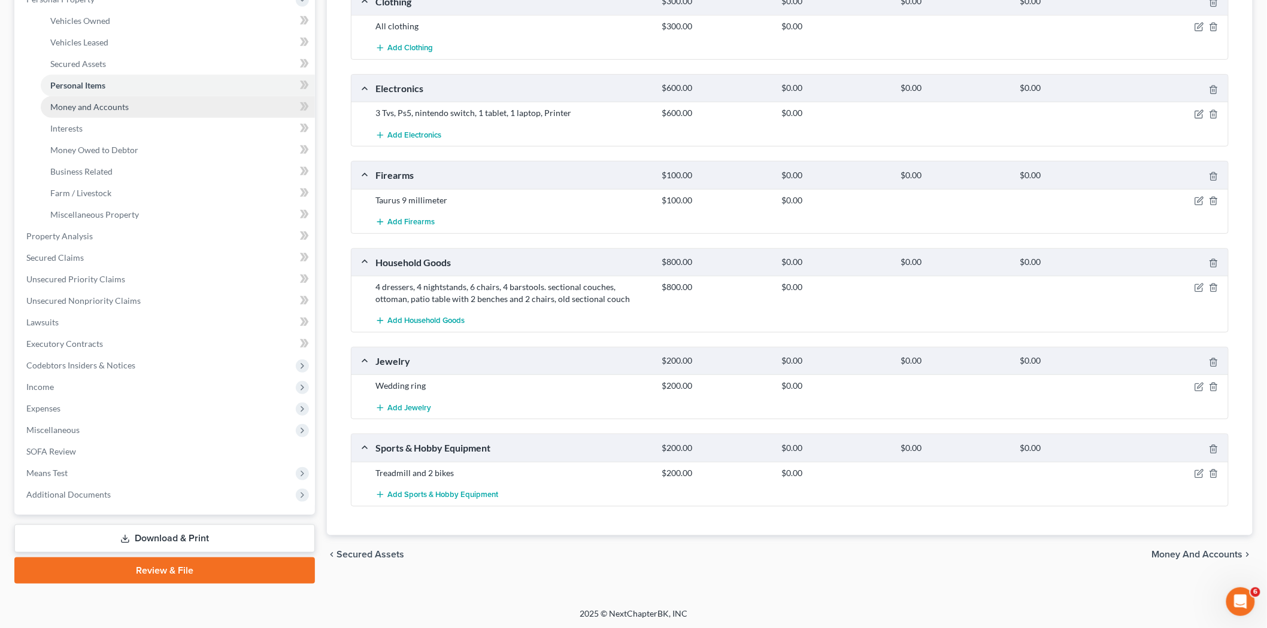
click at [102, 102] on span "Money and Accounts" at bounding box center [89, 107] width 78 height 10
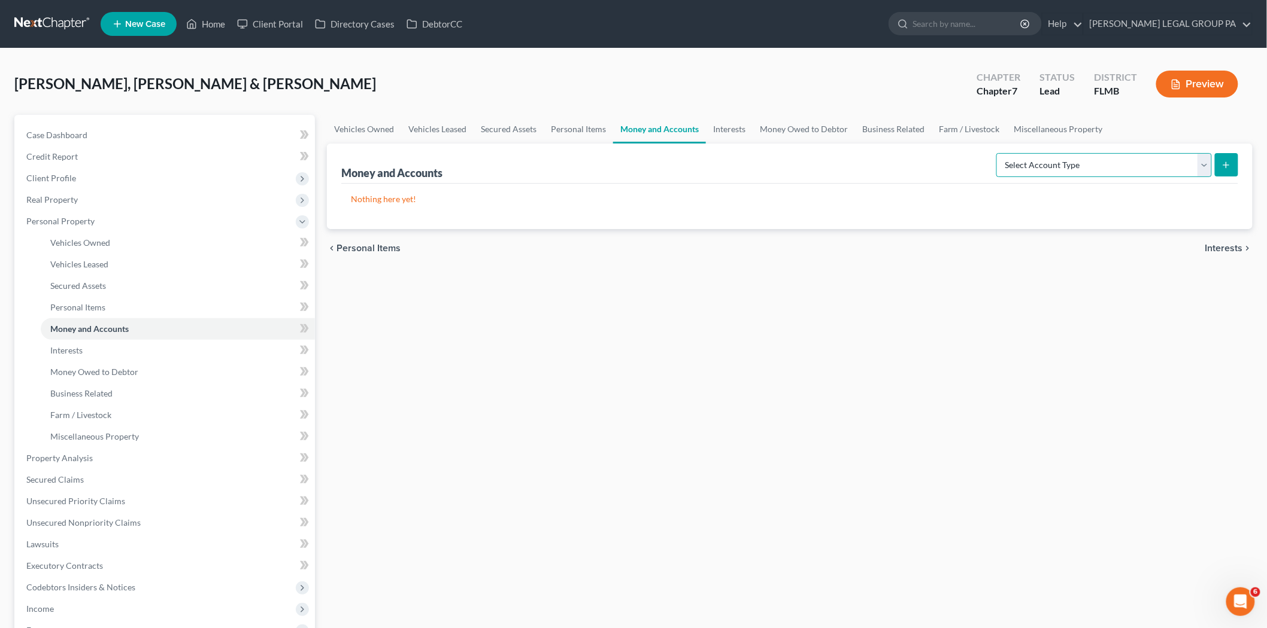
click at [1145, 169] on select "Select Account Type Brokerage Cash on Hand Certificates of Deposit Checking Acc…" at bounding box center [1103, 165] width 215 height 24
select select "checking"
click at [998, 153] on select "Select Account Type Brokerage Cash on Hand Certificates of Deposit Checking Acc…" at bounding box center [1103, 165] width 215 height 24
click at [1229, 156] on button "submit" at bounding box center [1225, 164] width 23 height 23
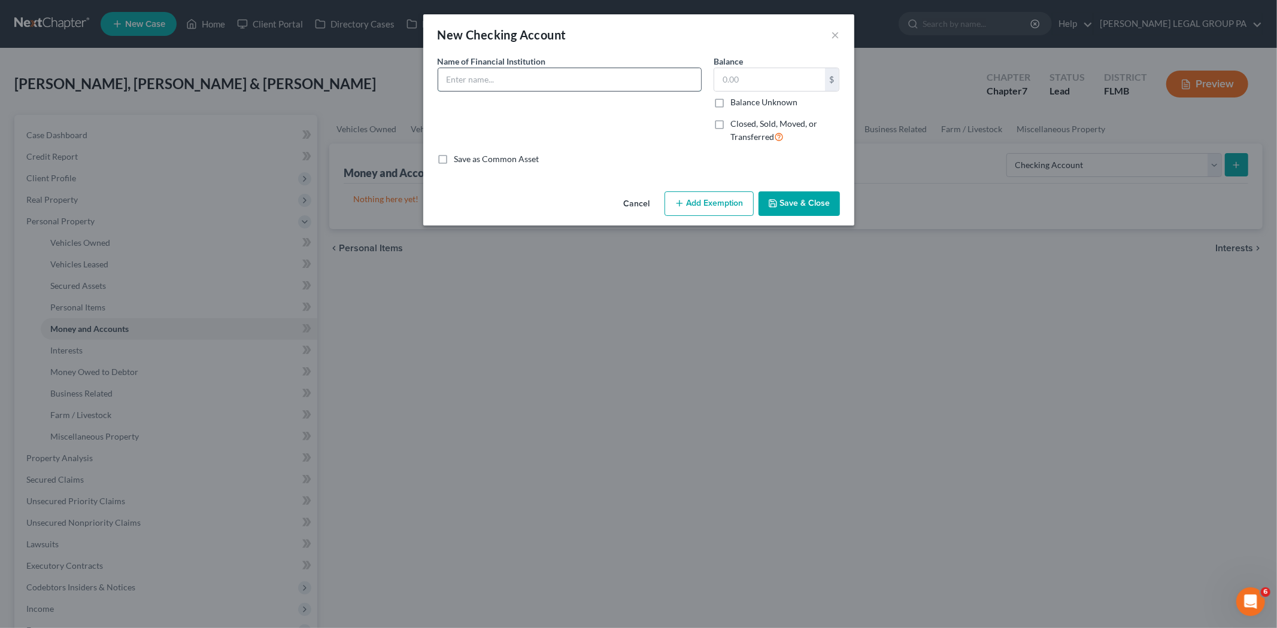
click at [575, 80] on input "text" at bounding box center [569, 79] width 263 height 23
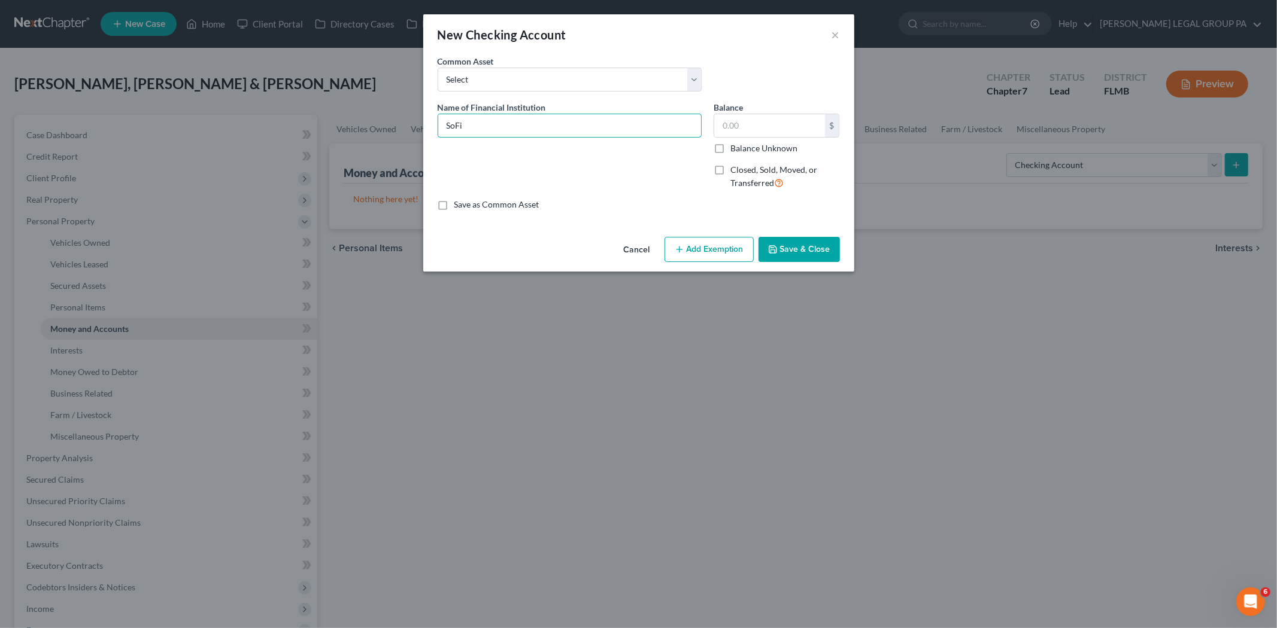
type input "SoFi"
click at [806, 251] on button "Save & Close" at bounding box center [798, 249] width 81 height 25
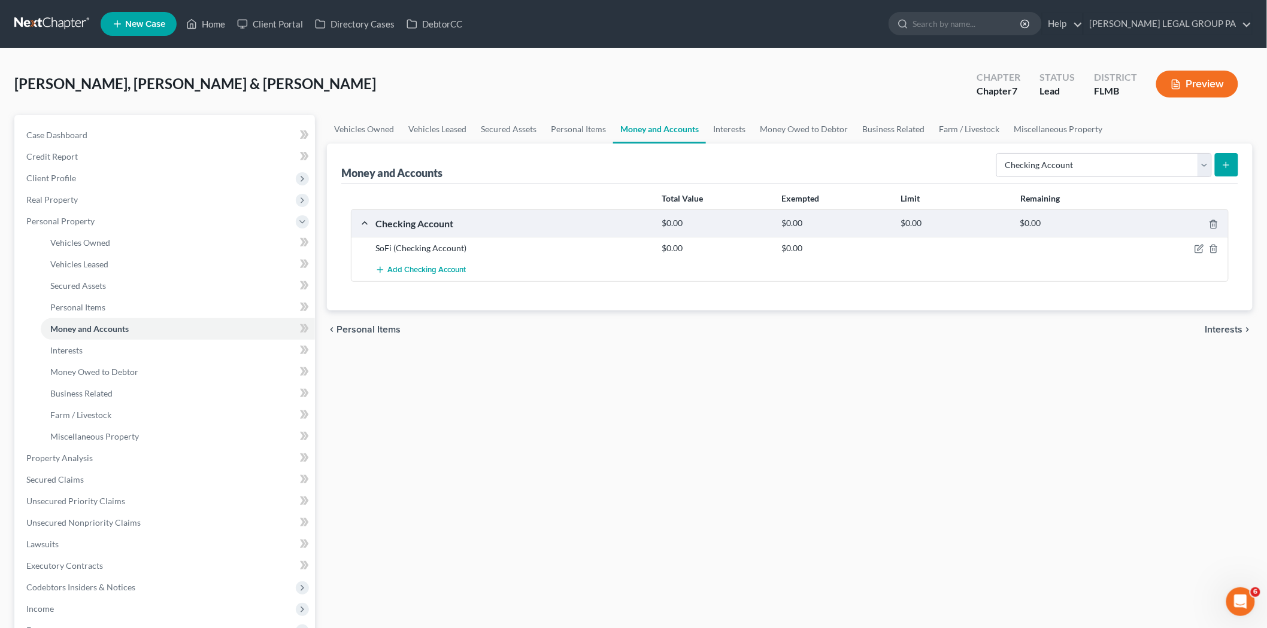
click at [1223, 163] on icon "submit" at bounding box center [1226, 165] width 10 height 10
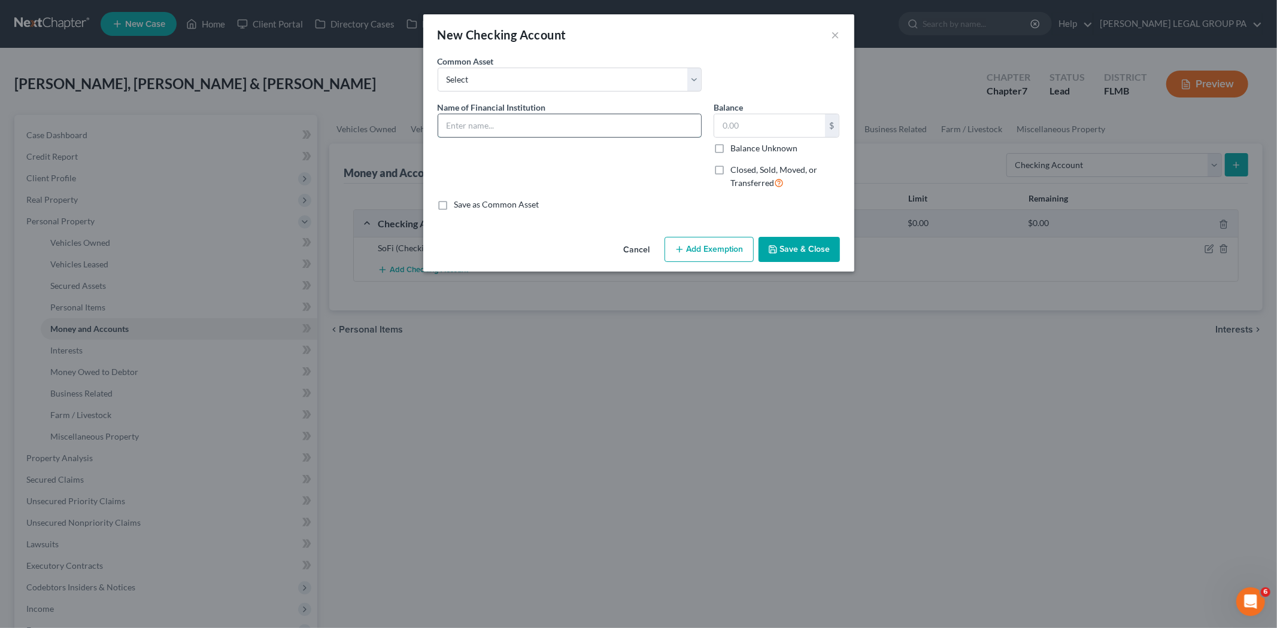
click at [612, 120] on input "text" at bounding box center [569, 125] width 263 height 23
type input "Bank of America"
drag, startPoint x: 810, startPoint y: 251, endPoint x: 988, endPoint y: 226, distance: 180.2
click at [810, 251] on button "Save & Close" at bounding box center [798, 249] width 81 height 25
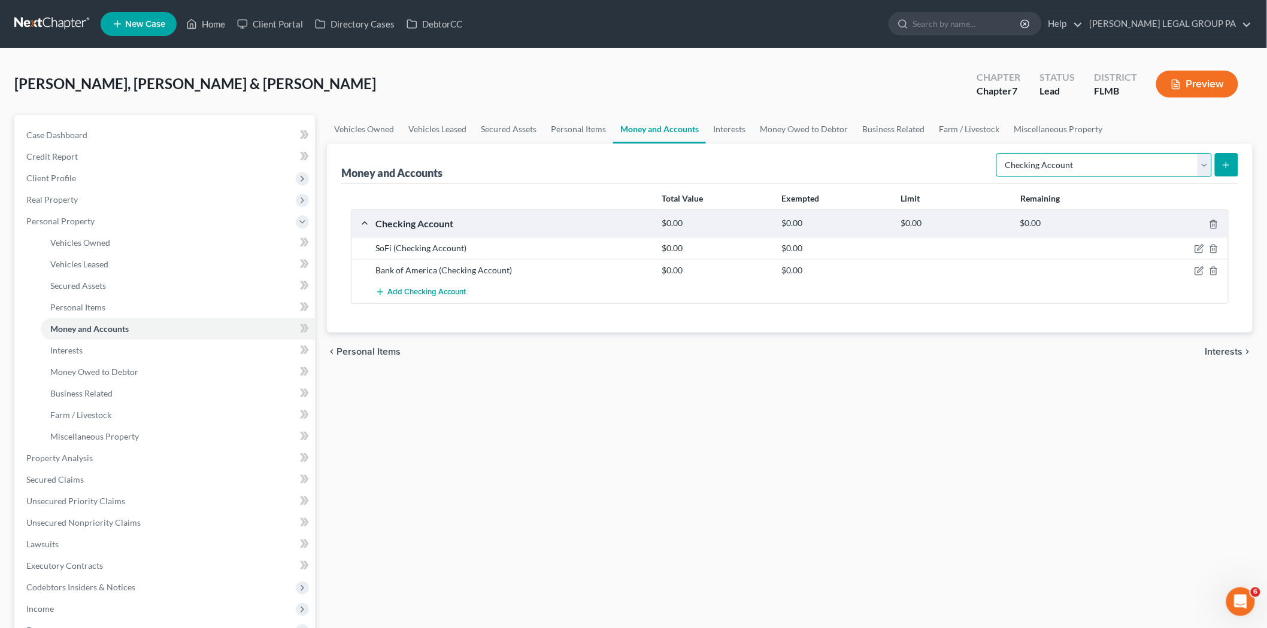
click at [1052, 166] on select "Select Account Type Brokerage Cash on Hand Certificates of Deposit Checking Acc…" at bounding box center [1103, 165] width 215 height 24
click at [998, 153] on select "Select Account Type Brokerage Cash on Hand Certificates of Deposit Checking Acc…" at bounding box center [1103, 165] width 215 height 24
click at [1224, 168] on icon "submit" at bounding box center [1226, 165] width 10 height 10
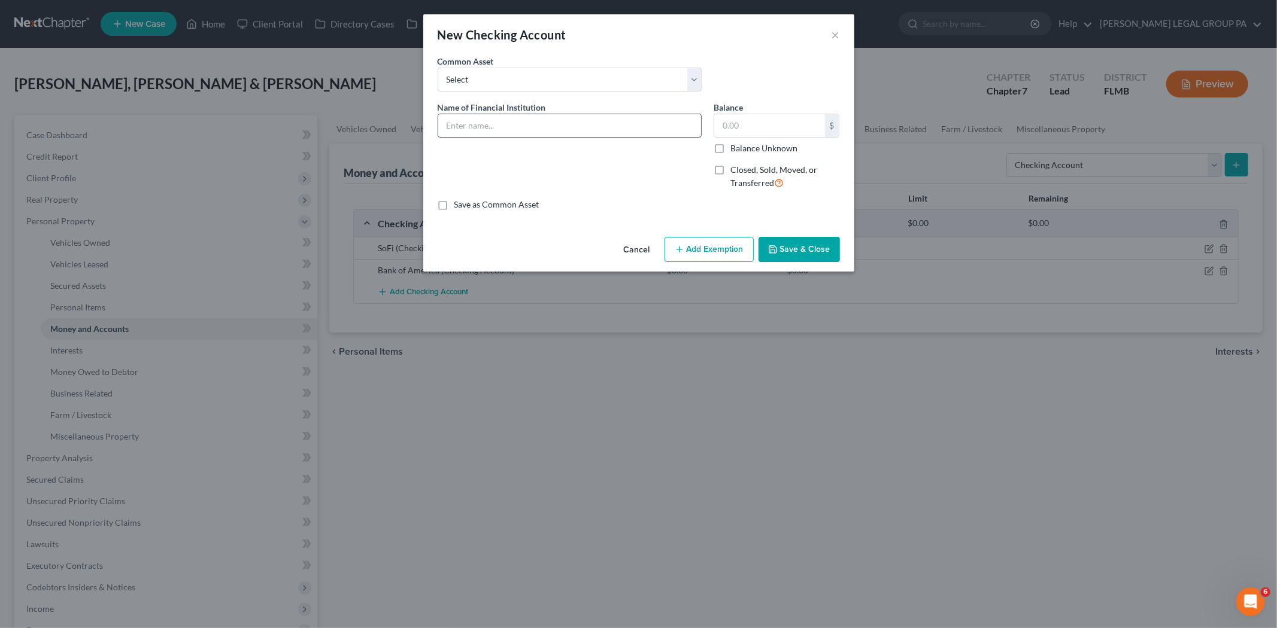
click at [520, 117] on input "text" at bounding box center [569, 125] width 263 height 23
type input "Bank of America"
click at [803, 244] on button "Save & Close" at bounding box center [798, 249] width 81 height 25
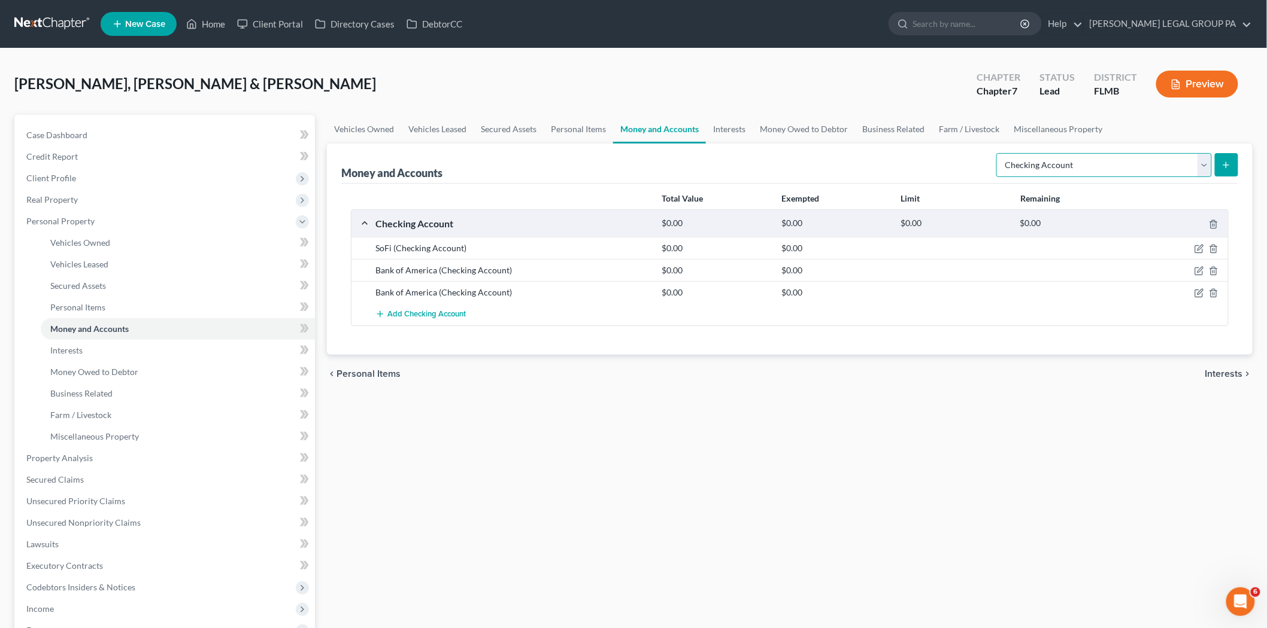
click at [1065, 156] on select "Select Account Type Brokerage Cash on Hand Certificates of Deposit Checking Acc…" at bounding box center [1103, 165] width 215 height 24
click at [998, 153] on select "Select Account Type Brokerage Cash on Hand Certificates of Deposit Checking Acc…" at bounding box center [1103, 165] width 215 height 24
click at [1224, 166] on icon "submit" at bounding box center [1226, 165] width 10 height 10
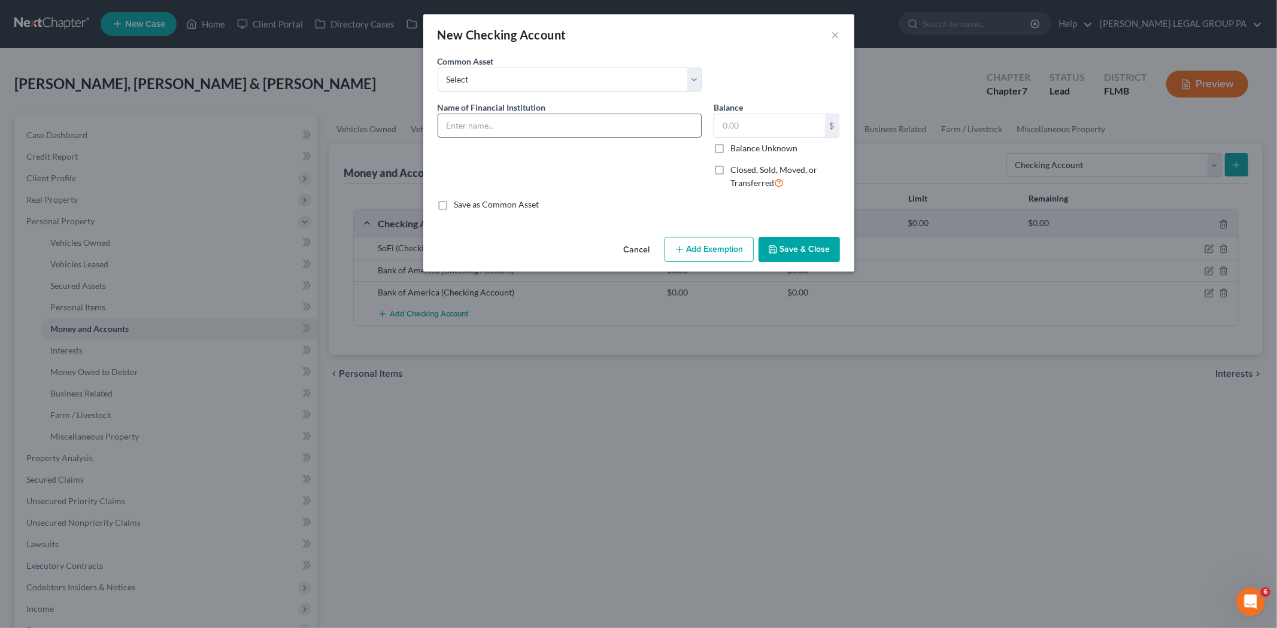
click at [529, 133] on input "text" at bounding box center [569, 125] width 263 height 23
type input "Paypal Account"
click at [812, 256] on button "Save & Close" at bounding box center [798, 249] width 81 height 25
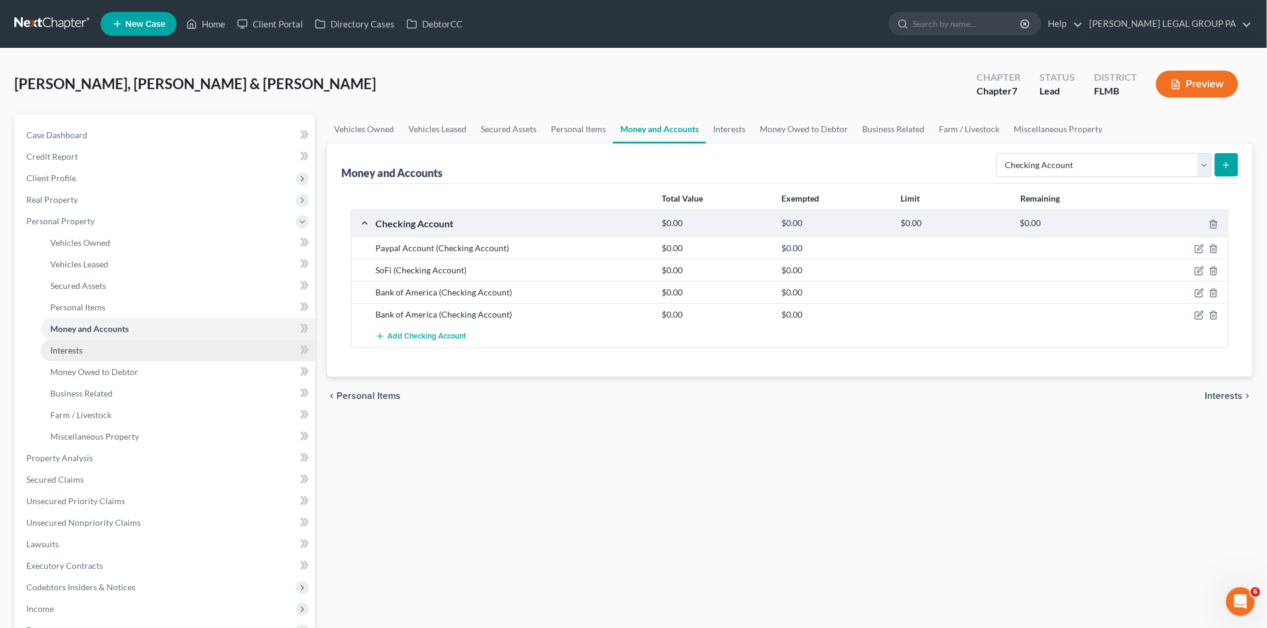
click at [162, 342] on link "Interests" at bounding box center [178, 351] width 274 height 22
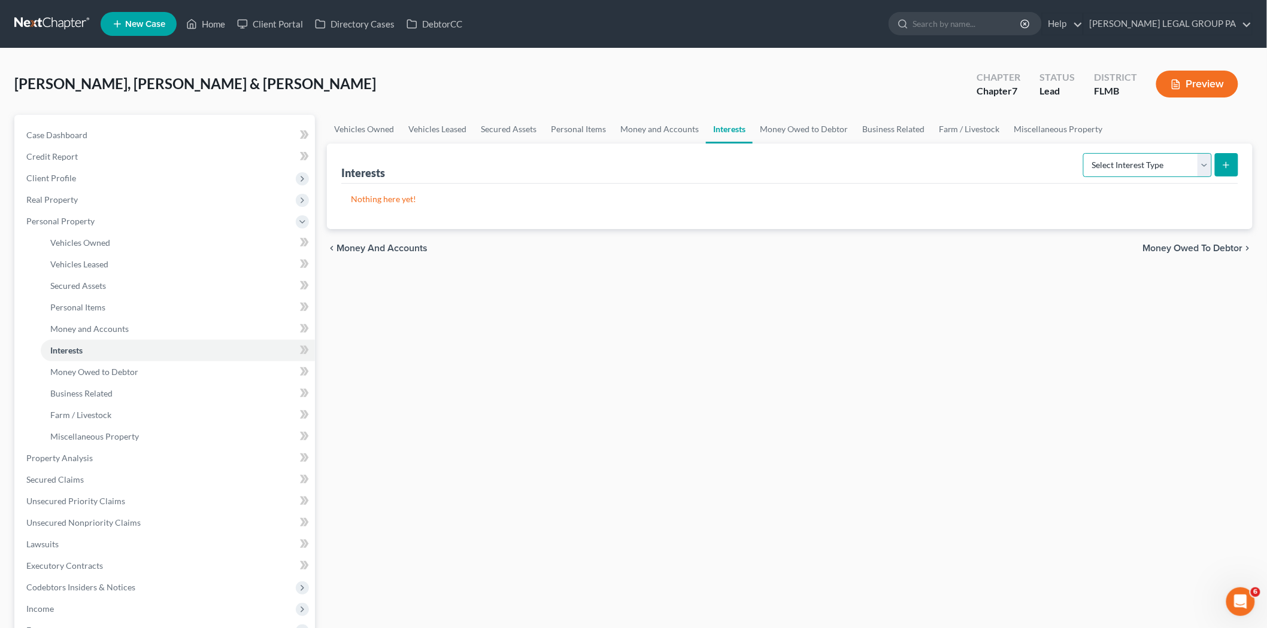
click at [1095, 172] on select "Select Interest Type 401K Annuity Bond Education IRA Government Bond Government…" at bounding box center [1147, 165] width 129 height 24
select select "401k"
click at [1085, 153] on select "Select Interest Type 401K Annuity Bond Education IRA Government Bond Government…" at bounding box center [1147, 165] width 129 height 24
click at [1225, 162] on icon "submit" at bounding box center [1226, 165] width 10 height 10
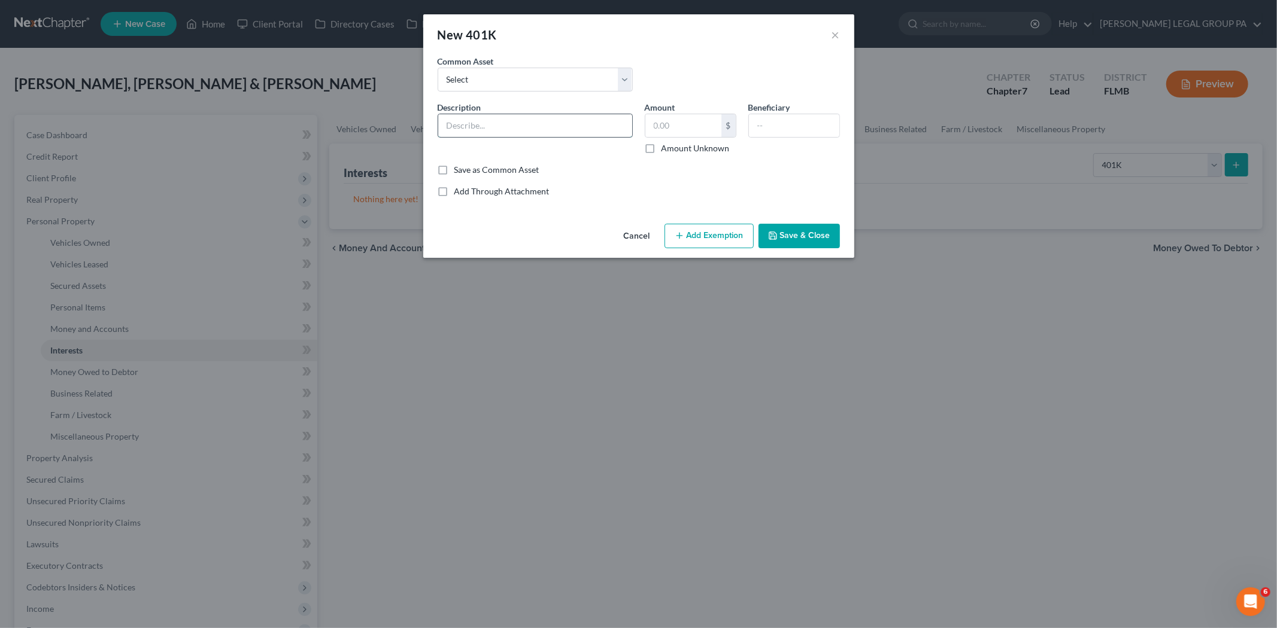
click at [529, 135] on input "text" at bounding box center [535, 125] width 194 height 23
type input "401(k) through employment"
click at [667, 130] on input "text" at bounding box center [683, 125] width 76 height 23
type input "1,005.90"
click at [813, 236] on button "Save & Close" at bounding box center [798, 236] width 81 height 25
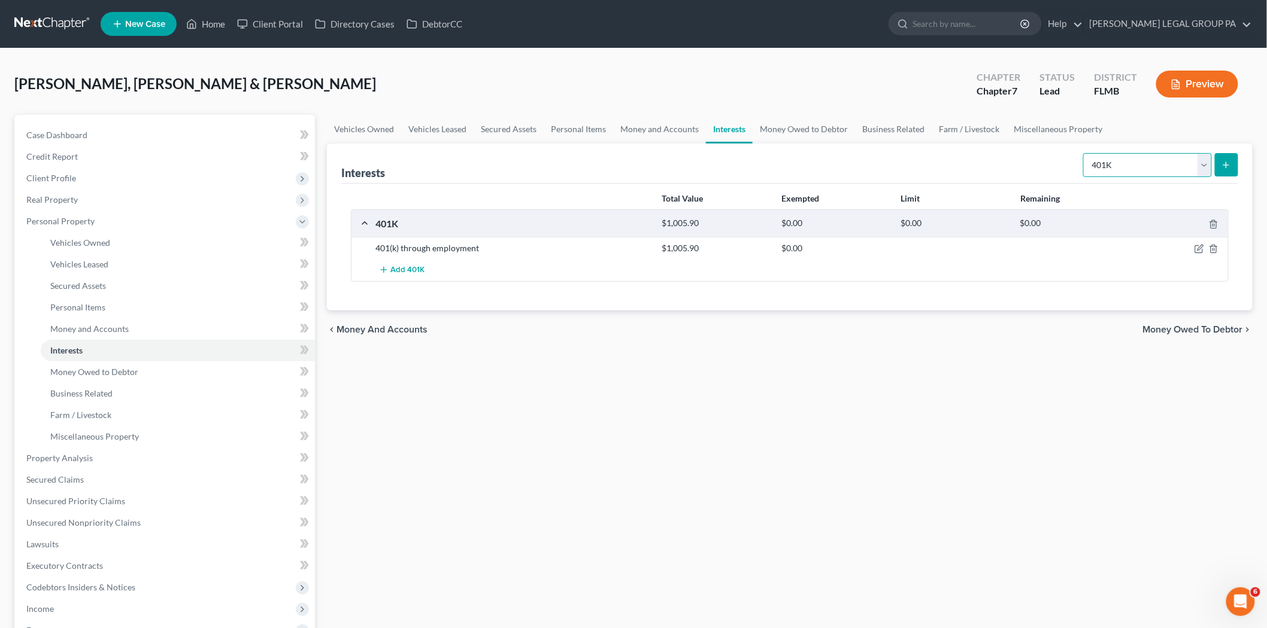
click at [1135, 164] on select "Select Interest Type 401K Annuity Bond Education IRA Government Bond Government…" at bounding box center [1147, 165] width 129 height 24
click at [1085, 153] on select "Select Interest Type 401K Annuity Bond Education IRA Government Bond Government…" at bounding box center [1147, 165] width 129 height 24
click at [1217, 160] on button "submit" at bounding box center [1225, 164] width 23 height 23
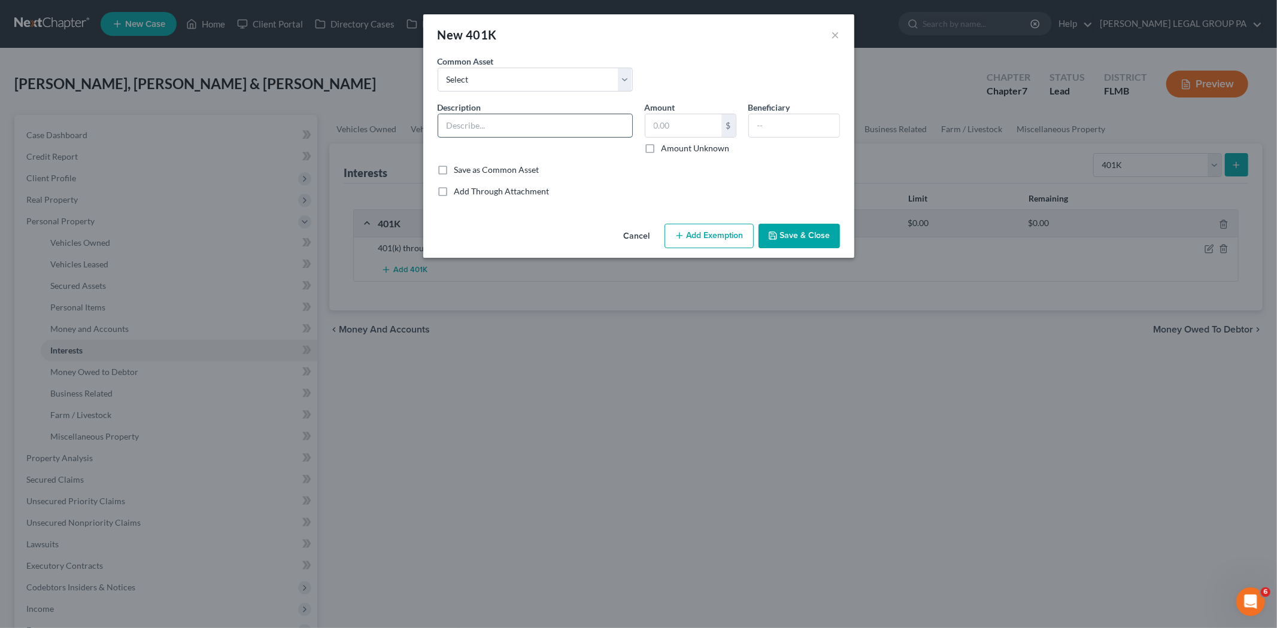
click at [475, 124] on input "text" at bounding box center [535, 125] width 194 height 23
type input "401(k) through employment"
click at [697, 128] on input "text" at bounding box center [683, 125] width 76 height 23
drag, startPoint x: 839, startPoint y: 300, endPoint x: 827, endPoint y: 286, distance: 19.1
click at [839, 300] on div "New 401K × An exemption set must first be selected from the Filing Information …" at bounding box center [638, 314] width 1277 height 628
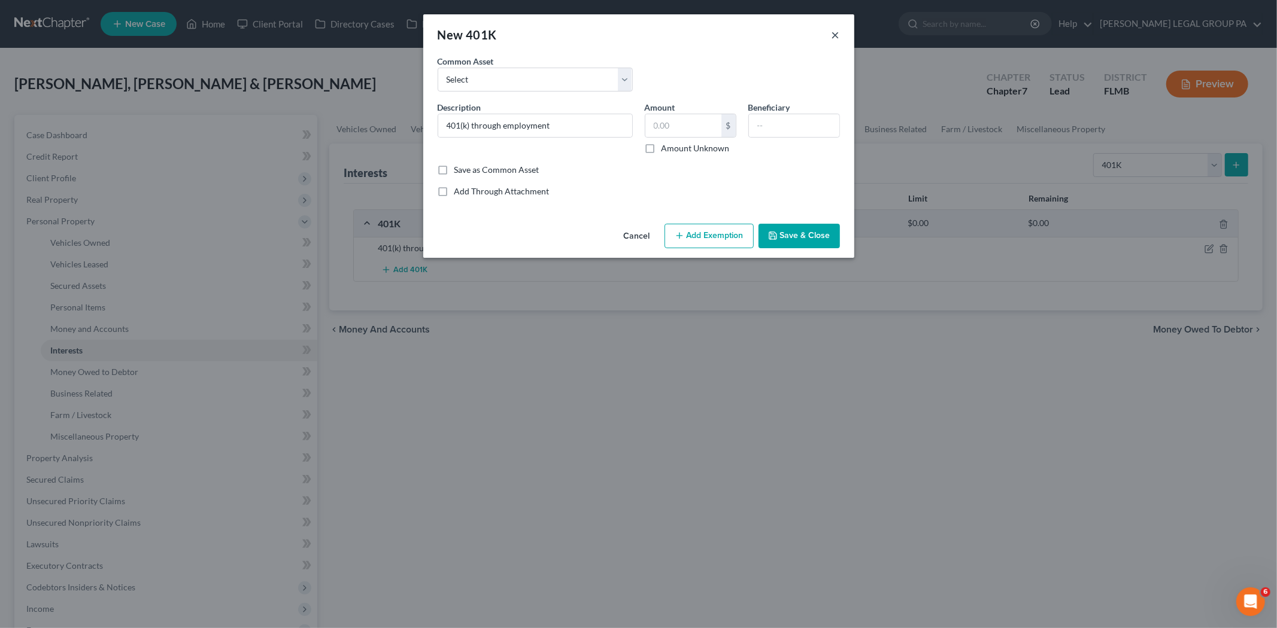
click at [833, 35] on button "×" at bounding box center [835, 35] width 8 height 14
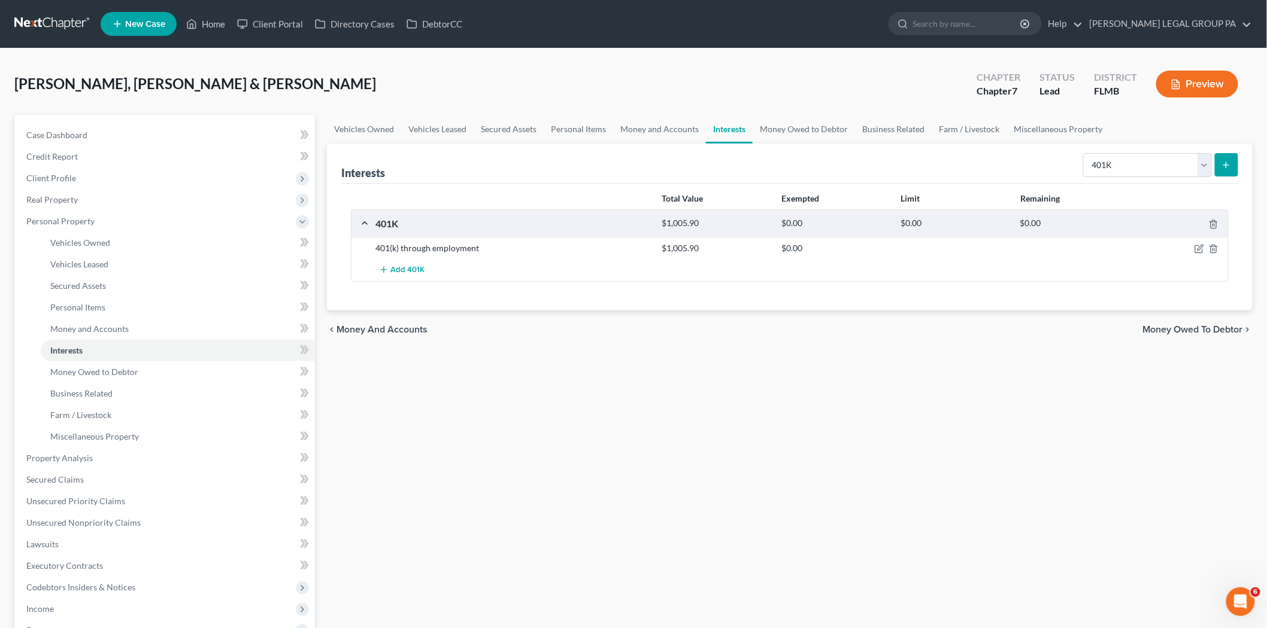
click at [1230, 166] on icon "submit" at bounding box center [1226, 165] width 10 height 10
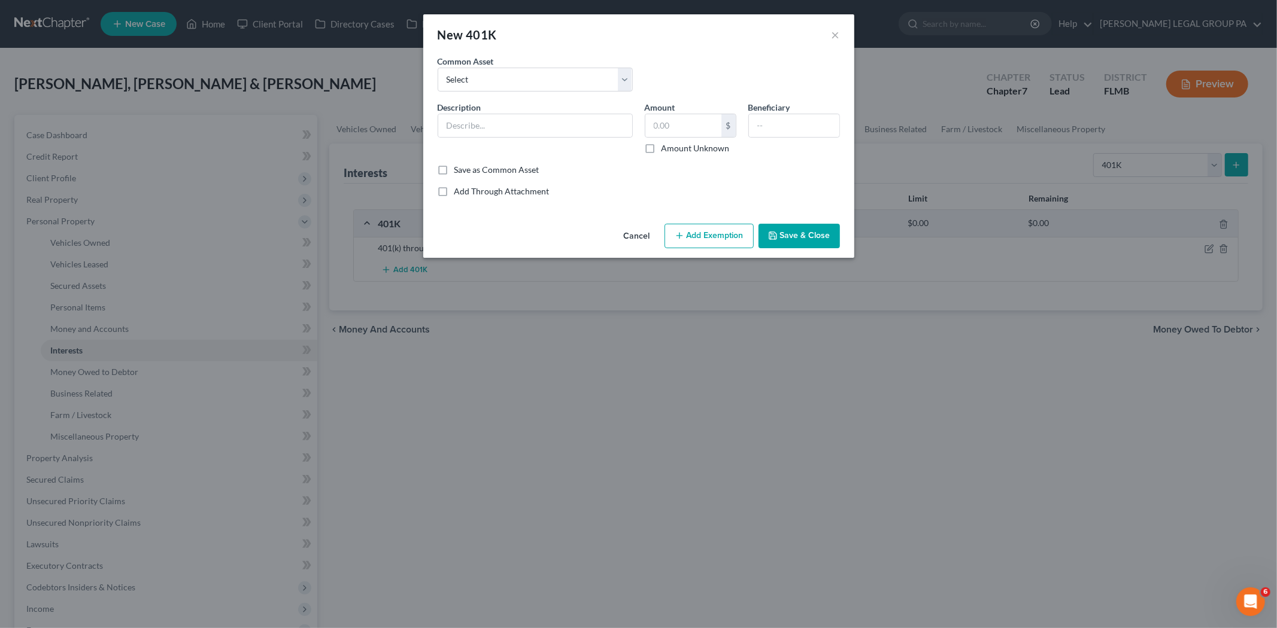
click at [496, 109] on div "Description *" at bounding box center [535, 127] width 207 height 53
click at [495, 115] on input "text" at bounding box center [535, 125] width 194 height 23
type input "401(k) through employment"
click at [791, 234] on button "Save & Close" at bounding box center [798, 236] width 81 height 25
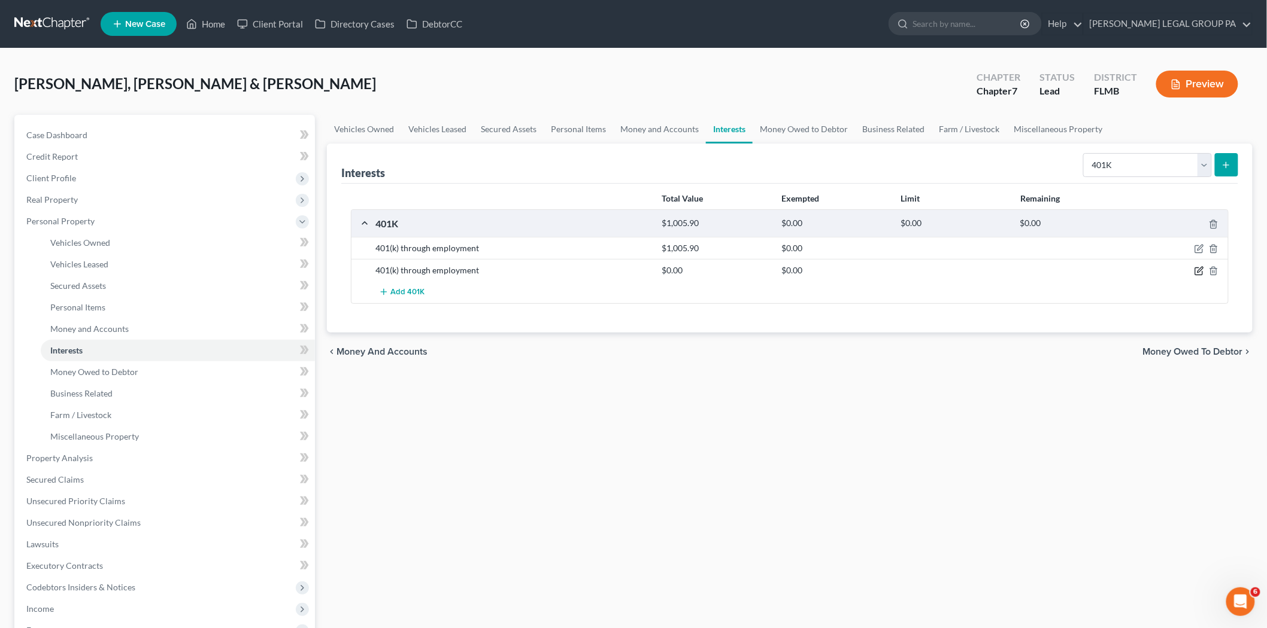
click at [1199, 275] on icon "button" at bounding box center [1198, 271] width 7 height 7
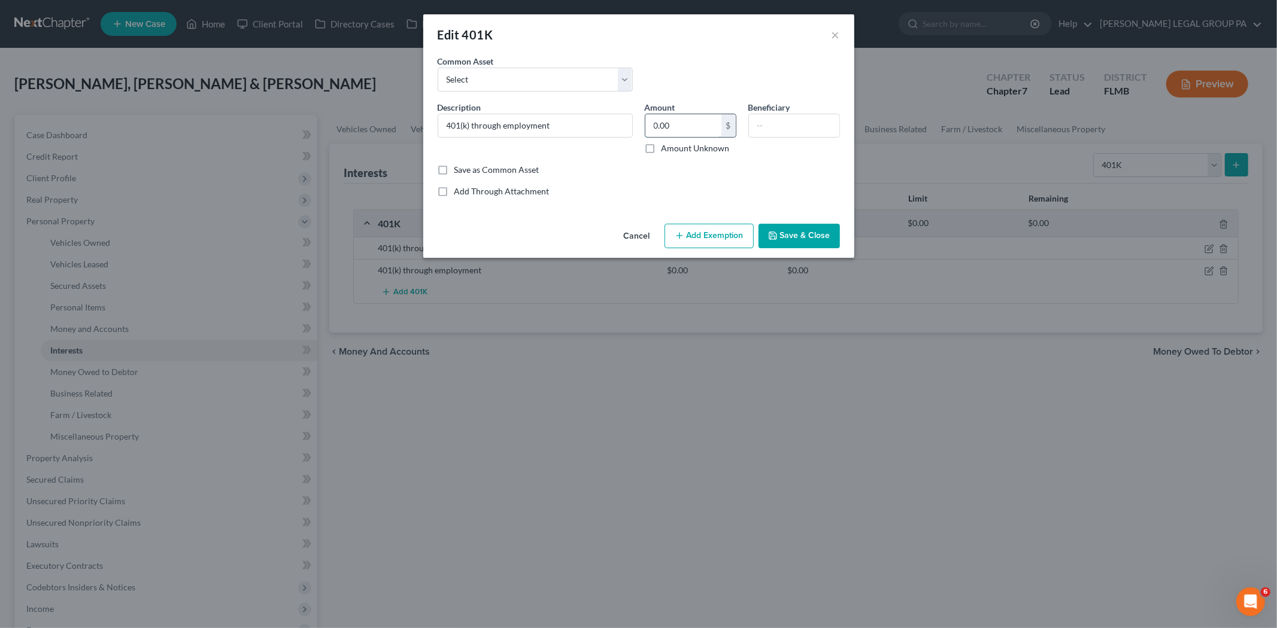
click at [684, 129] on input "0.00" at bounding box center [683, 125] width 76 height 23
type input "11,450.91"
click at [812, 232] on button "Save & Close" at bounding box center [798, 236] width 81 height 25
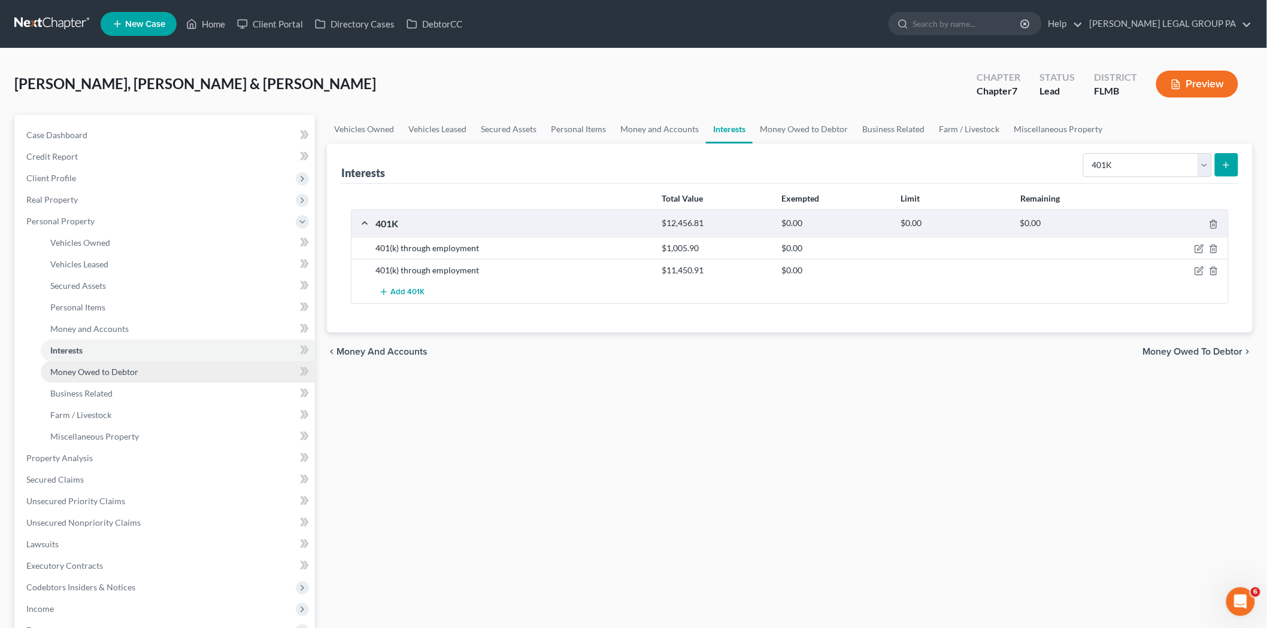
click at [170, 375] on link "Money Owed to Debtor" at bounding box center [178, 373] width 274 height 22
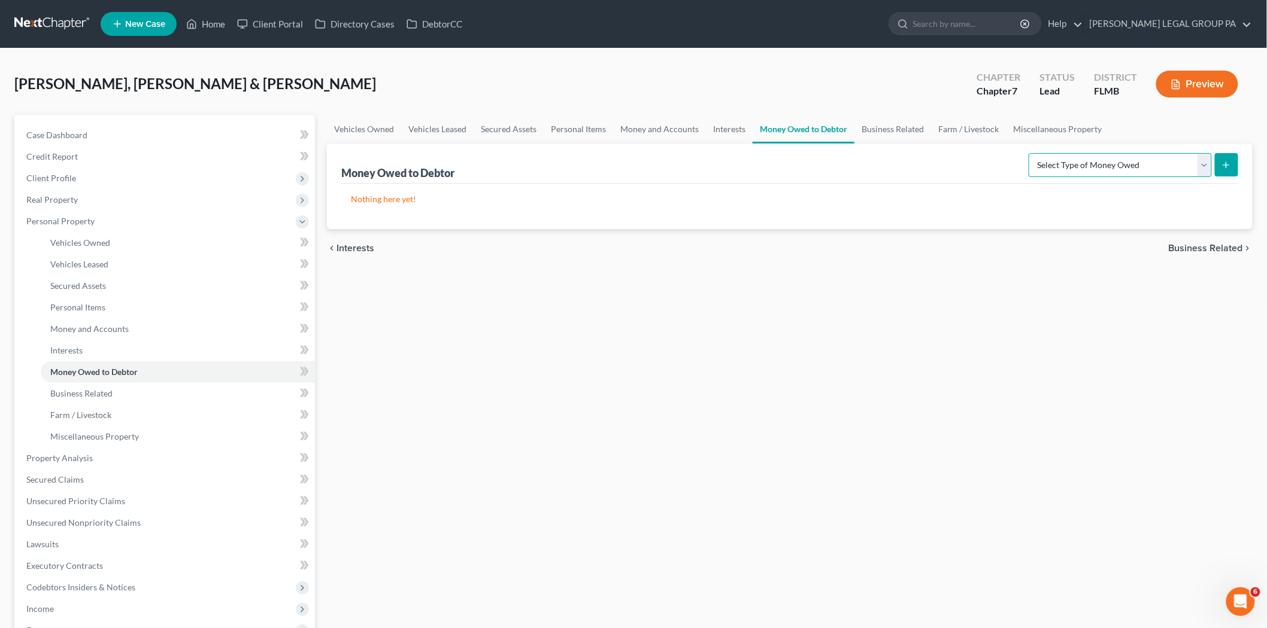
click at [1113, 159] on select "Select Type of Money Owed Accounts Receivable Alimony Child Support Claims Agai…" at bounding box center [1119, 165] width 183 height 24
click at [91, 390] on span "Business Related" at bounding box center [81, 393] width 62 height 10
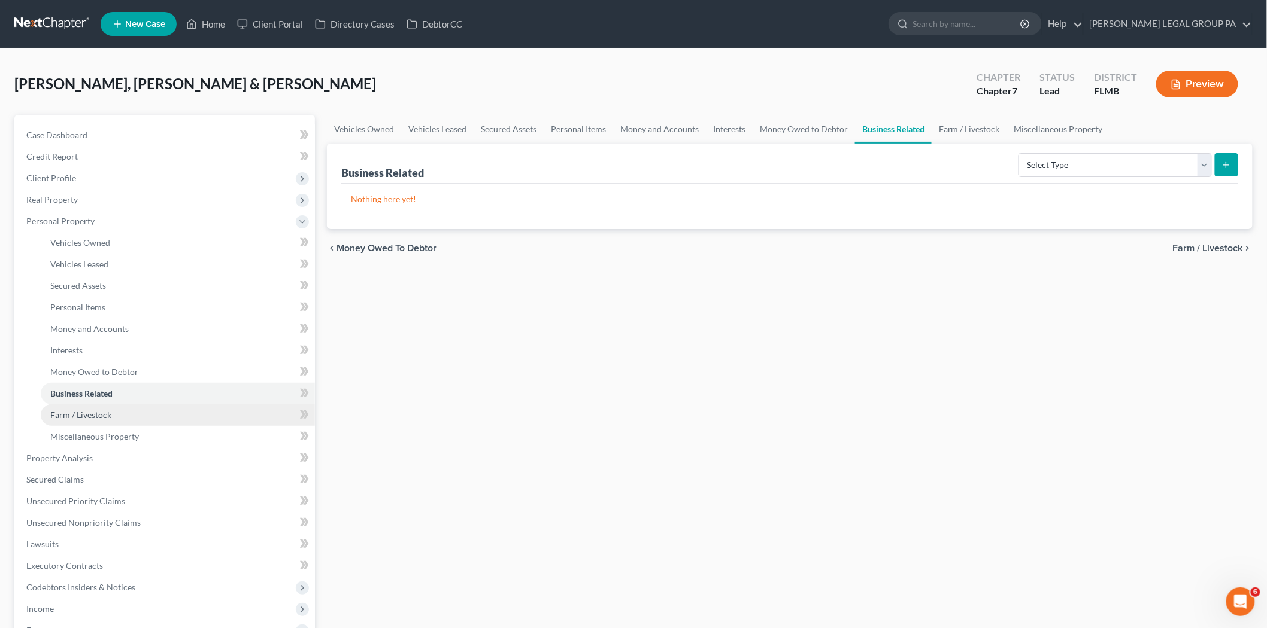
click at [195, 409] on link "Farm / Livestock" at bounding box center [178, 416] width 274 height 22
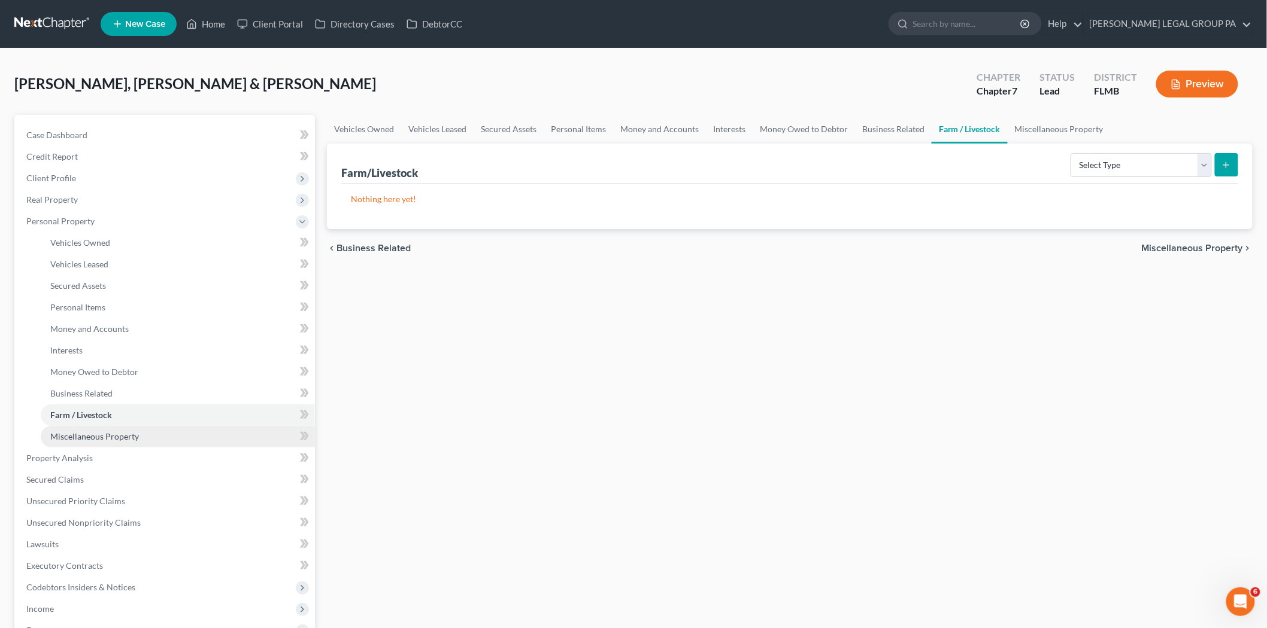
click at [115, 436] on span "Miscellaneous Property" at bounding box center [94, 437] width 89 height 10
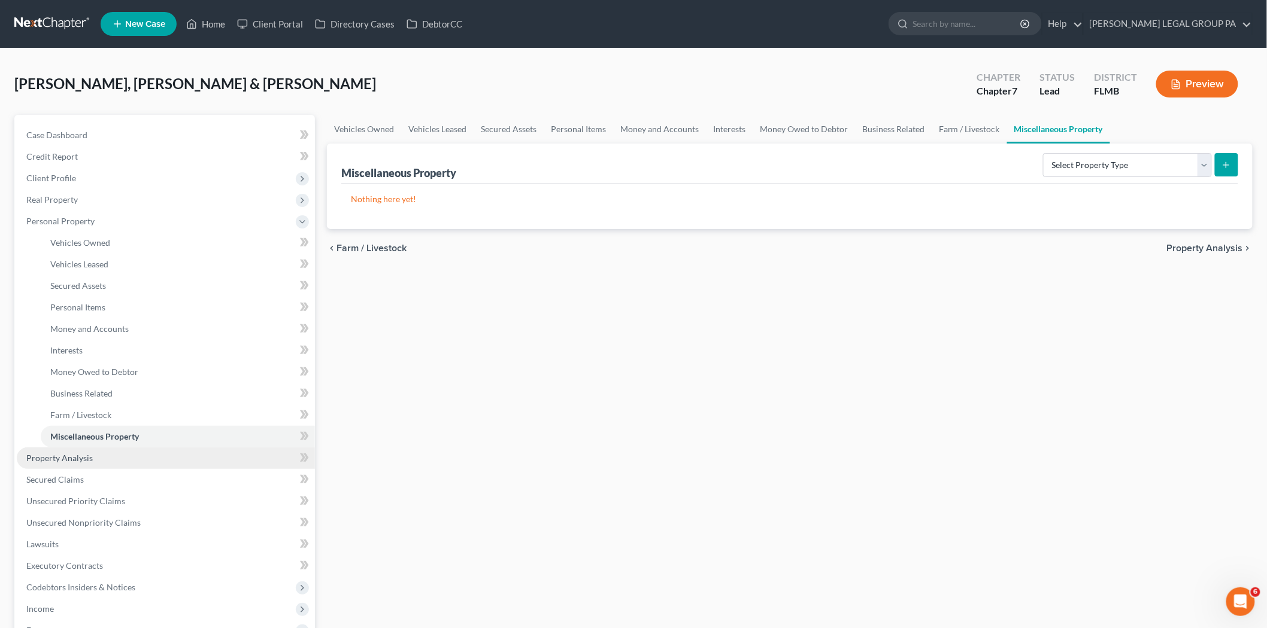
click at [74, 453] on span "Property Analysis" at bounding box center [59, 458] width 66 height 10
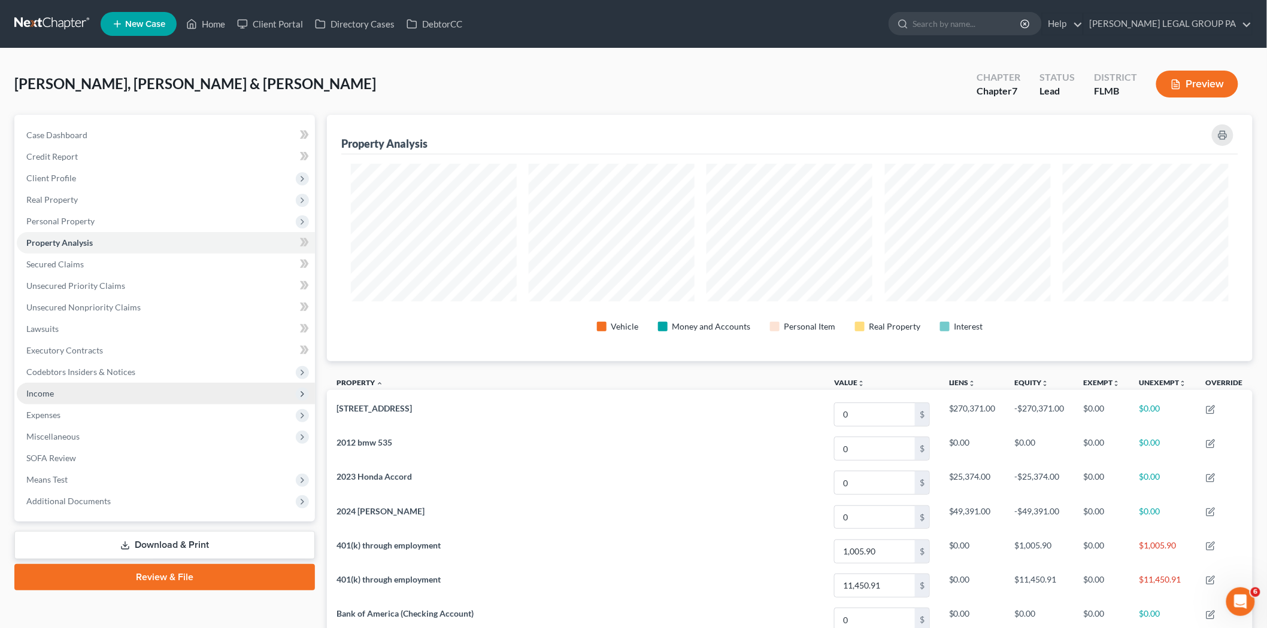
scroll to position [247, 925]
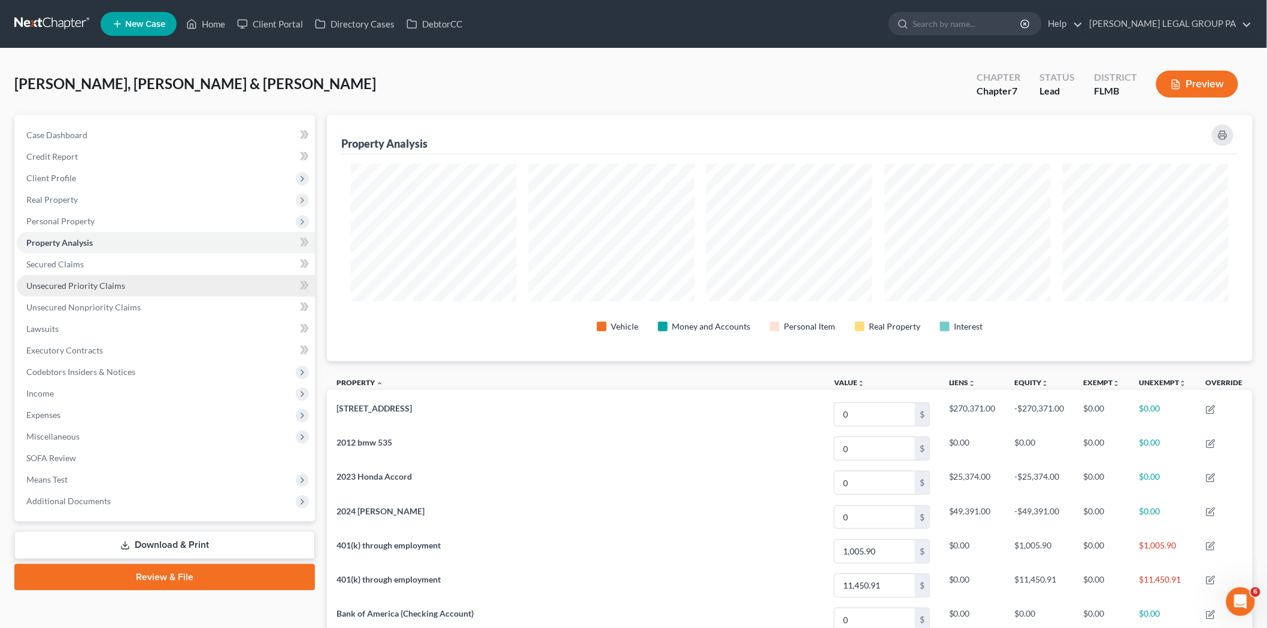
click at [91, 287] on span "Unsecured Priority Claims" at bounding box center [75, 286] width 99 height 10
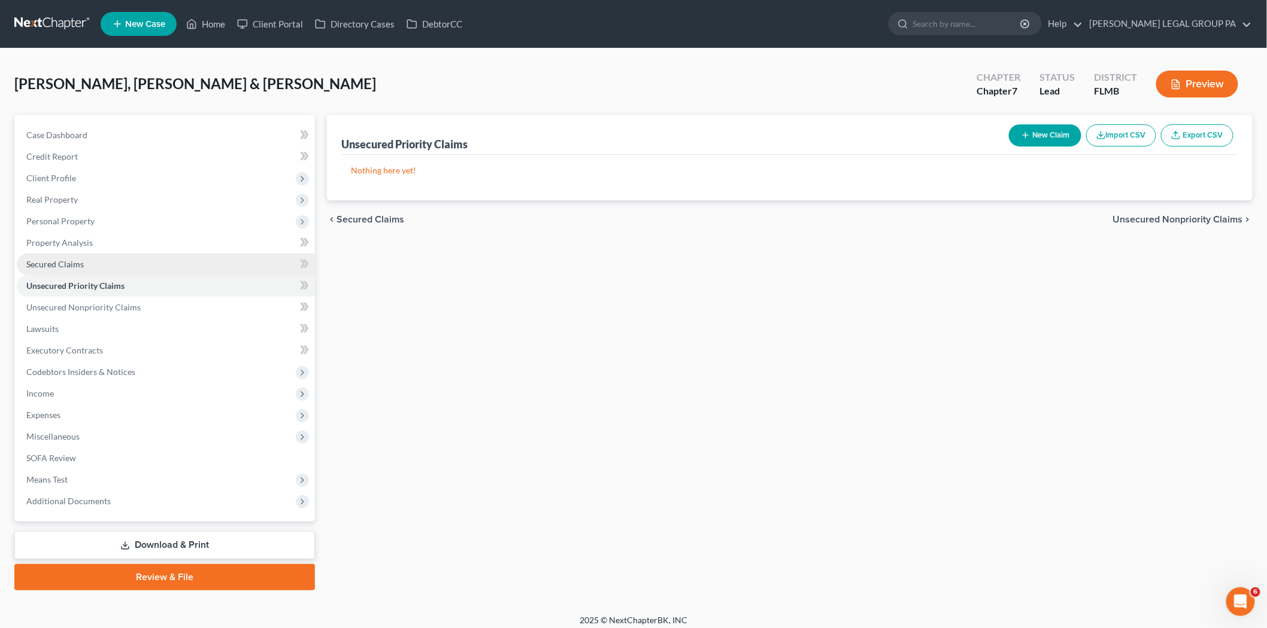
click at [89, 272] on link "Secured Claims" at bounding box center [166, 265] width 298 height 22
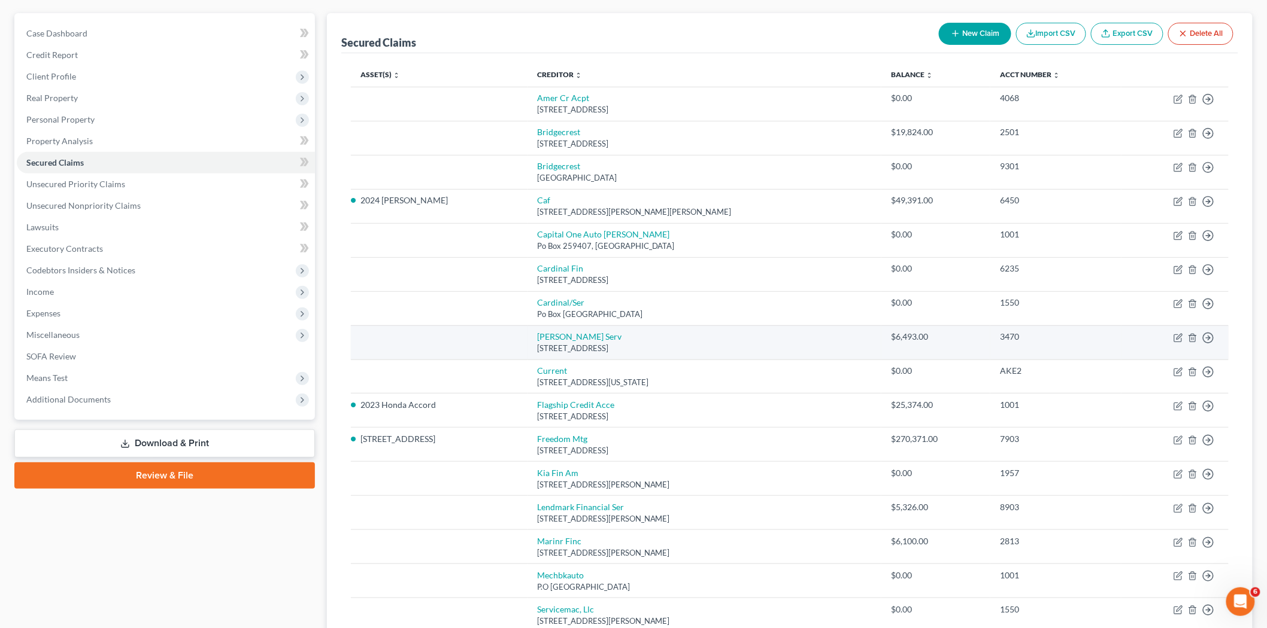
scroll to position [271, 0]
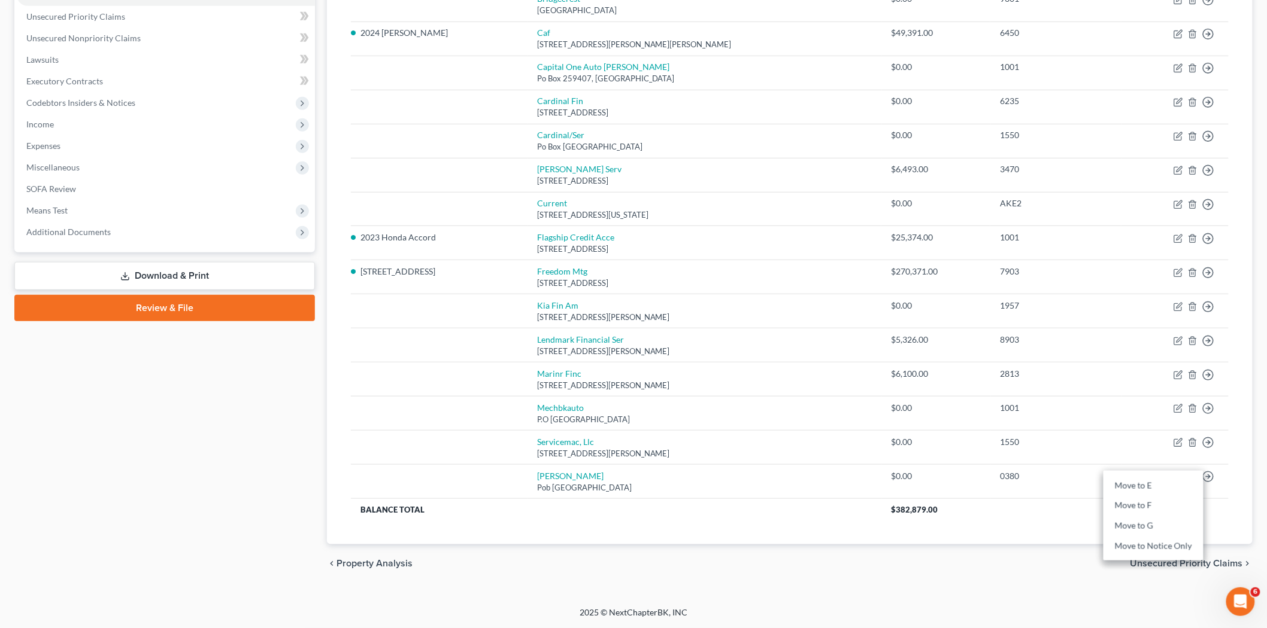
click at [972, 569] on div "chevron_left Property Analysis Unsecured Priority Claims chevron_right" at bounding box center [789, 564] width 925 height 38
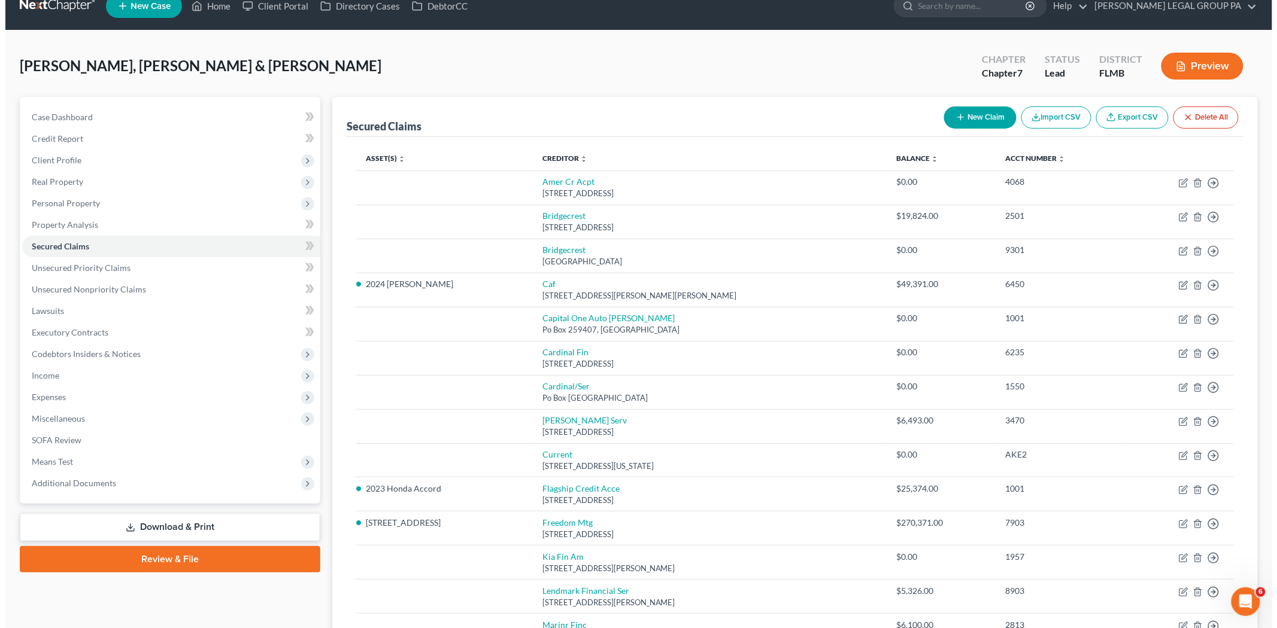
scroll to position [0, 0]
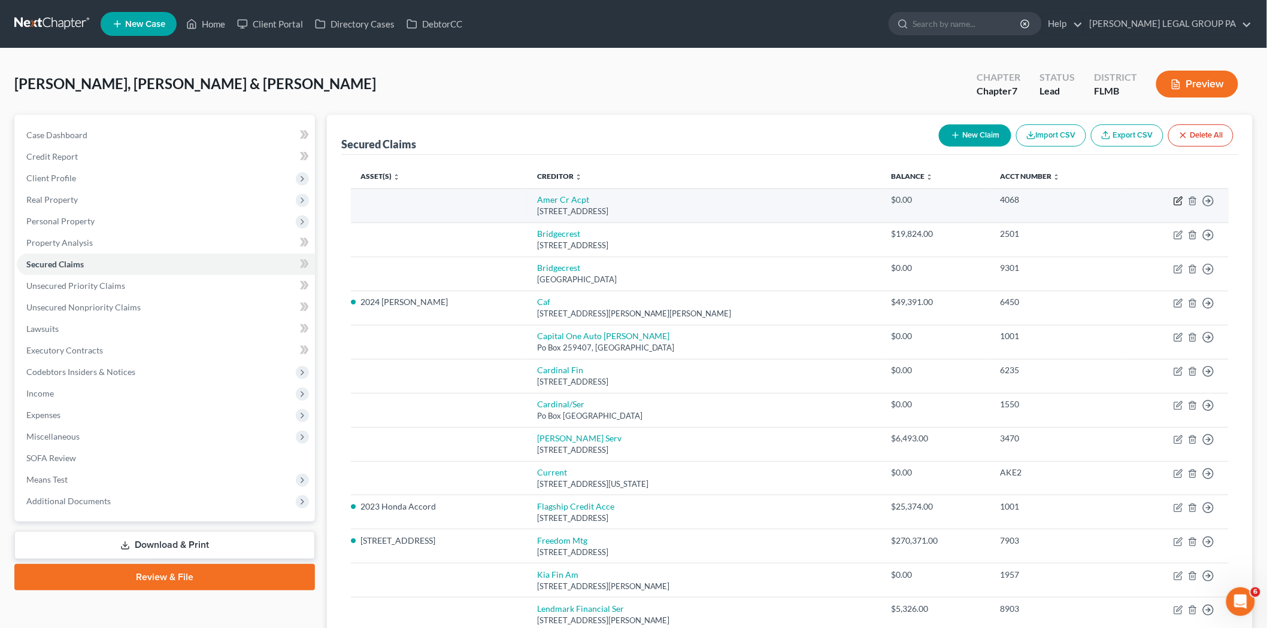
click at [1181, 204] on icon "button" at bounding box center [1177, 201] width 7 height 7
select select "42"
select select "2"
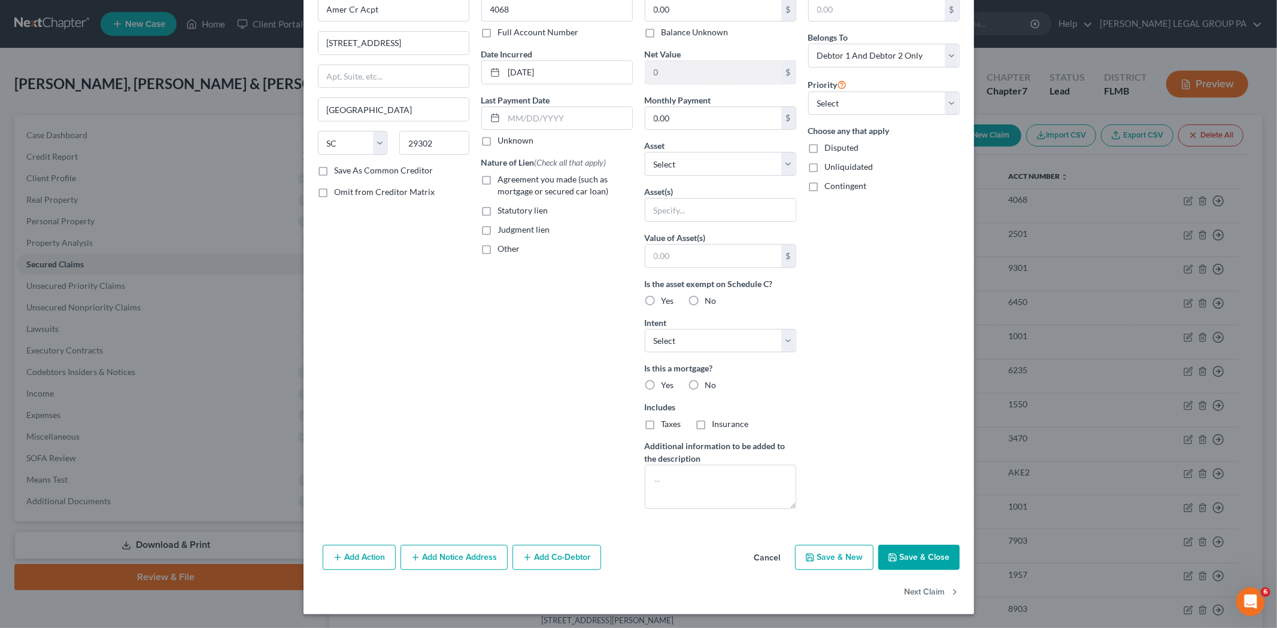
scroll to position [71, 0]
click at [919, 554] on button "Save & Close" at bounding box center [918, 557] width 81 height 25
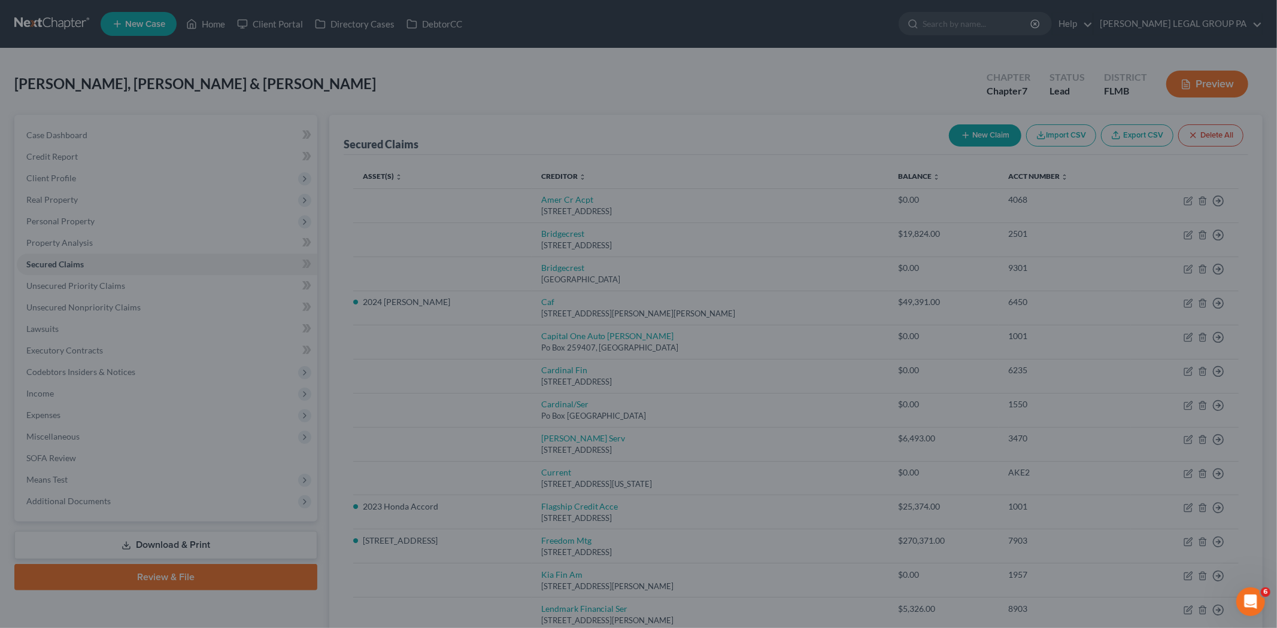
scroll to position [0, 0]
type input "0"
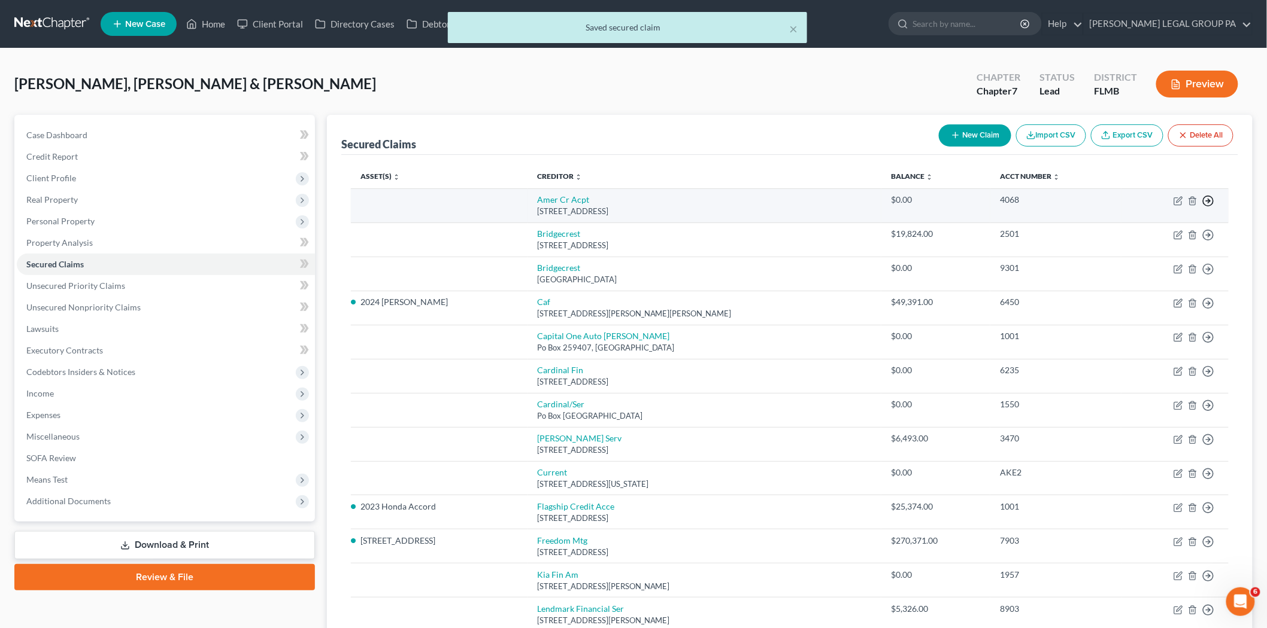
click at [1210, 196] on icon "button" at bounding box center [1208, 201] width 12 height 12
click at [1147, 233] on link "Move to F" at bounding box center [1153, 230] width 100 height 20
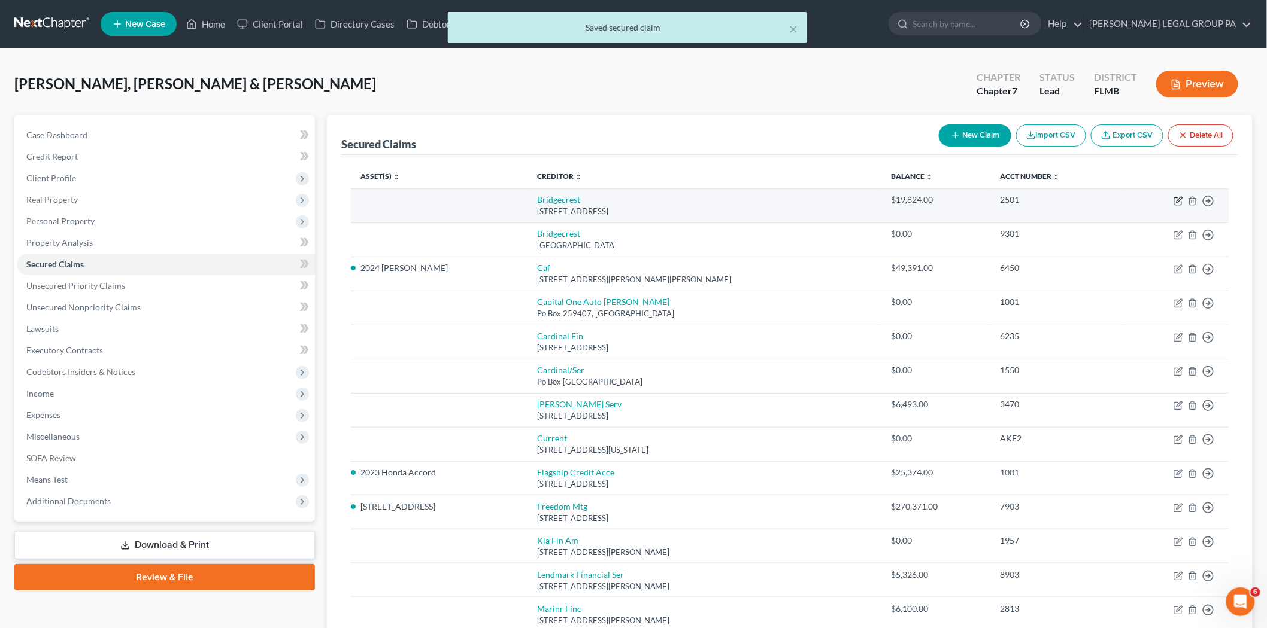
click at [1180, 202] on icon "button" at bounding box center [1178, 201] width 10 height 10
select select "3"
select select "0"
select select "1"
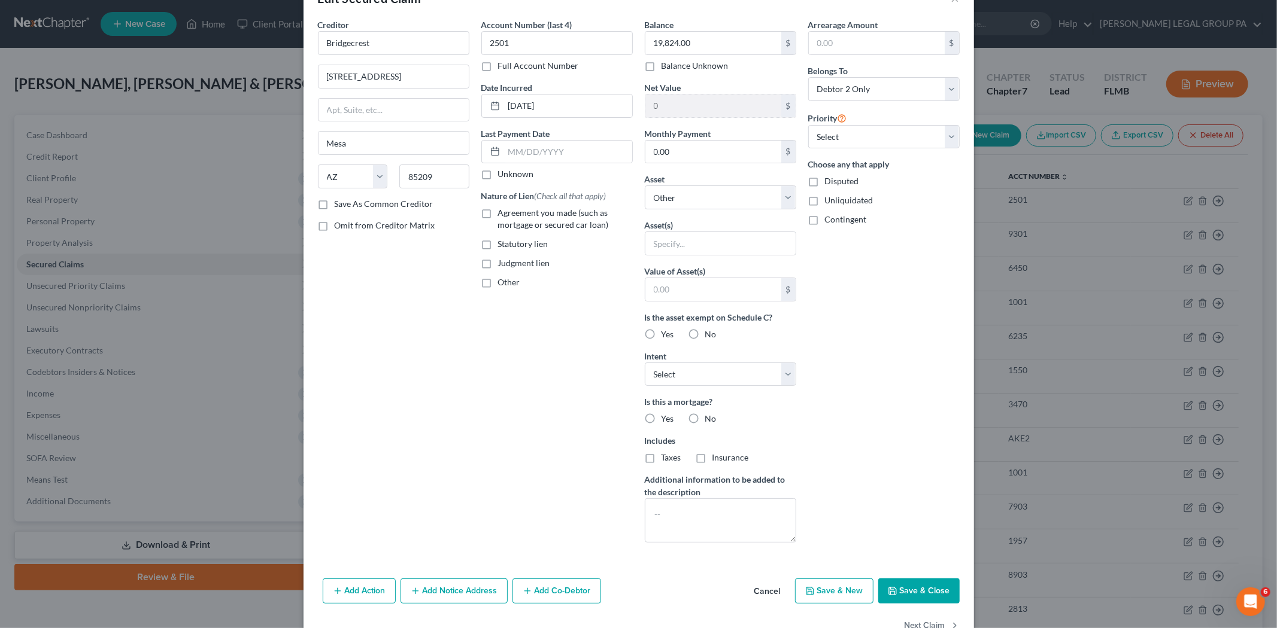
scroll to position [71, 0]
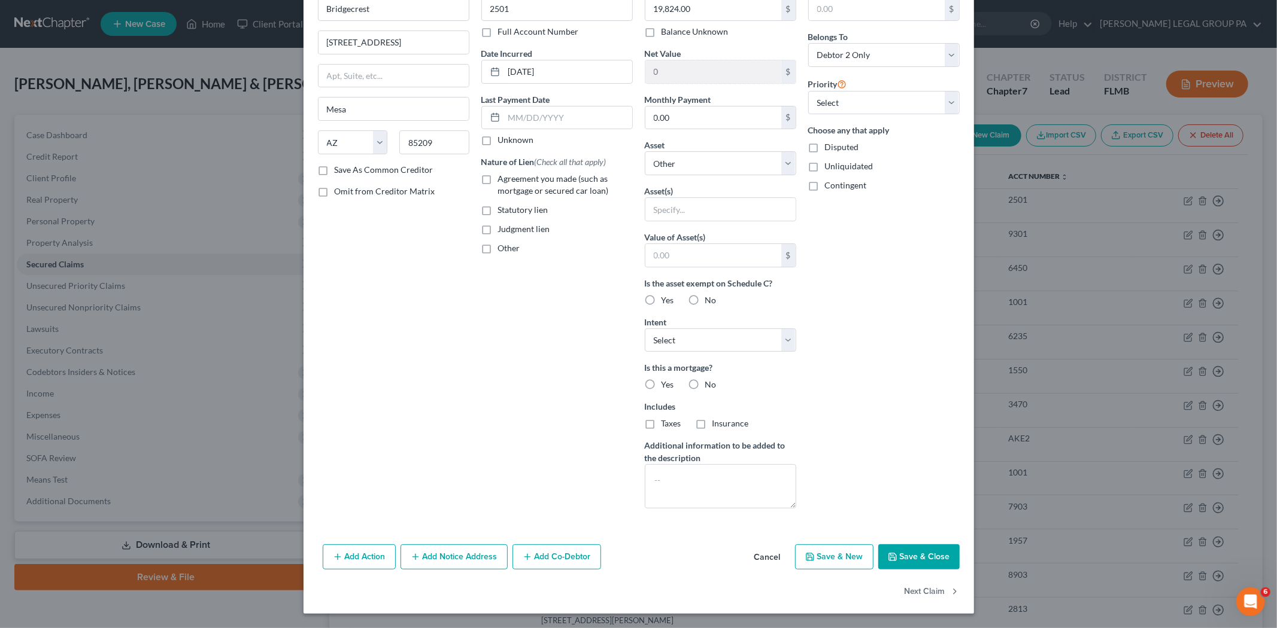
click at [915, 548] on button "Save & Close" at bounding box center [918, 557] width 81 height 25
select select
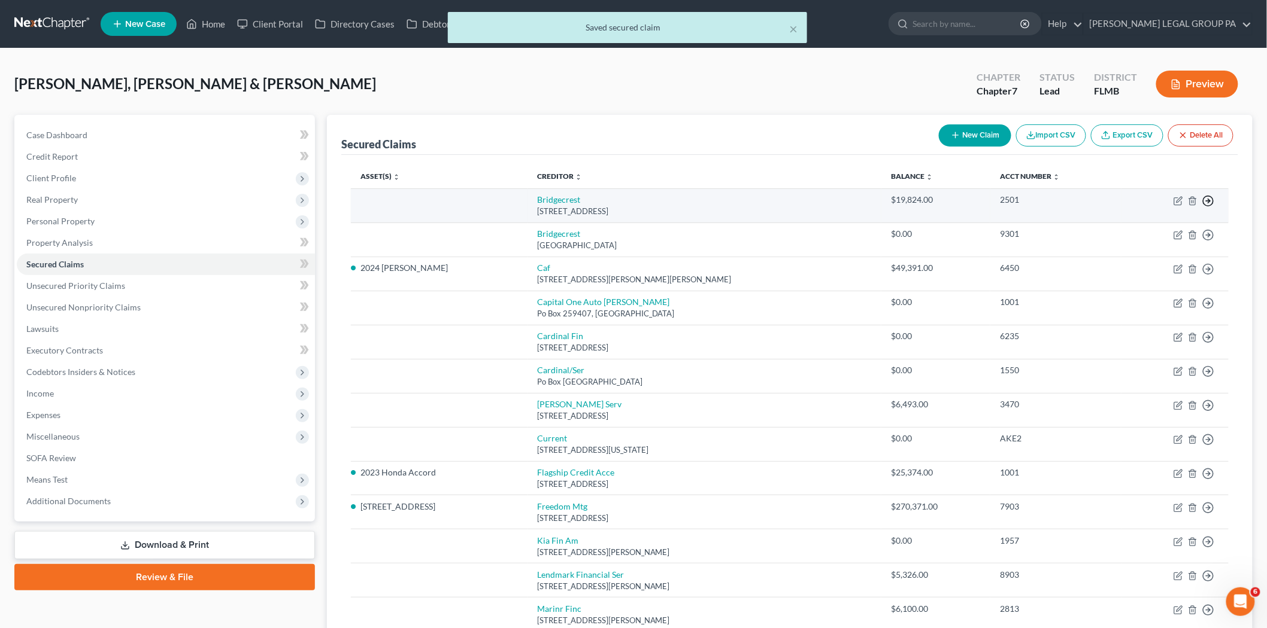
click at [1205, 202] on icon "button" at bounding box center [1208, 201] width 12 height 12
click at [1157, 228] on link "Move to F" at bounding box center [1153, 230] width 100 height 20
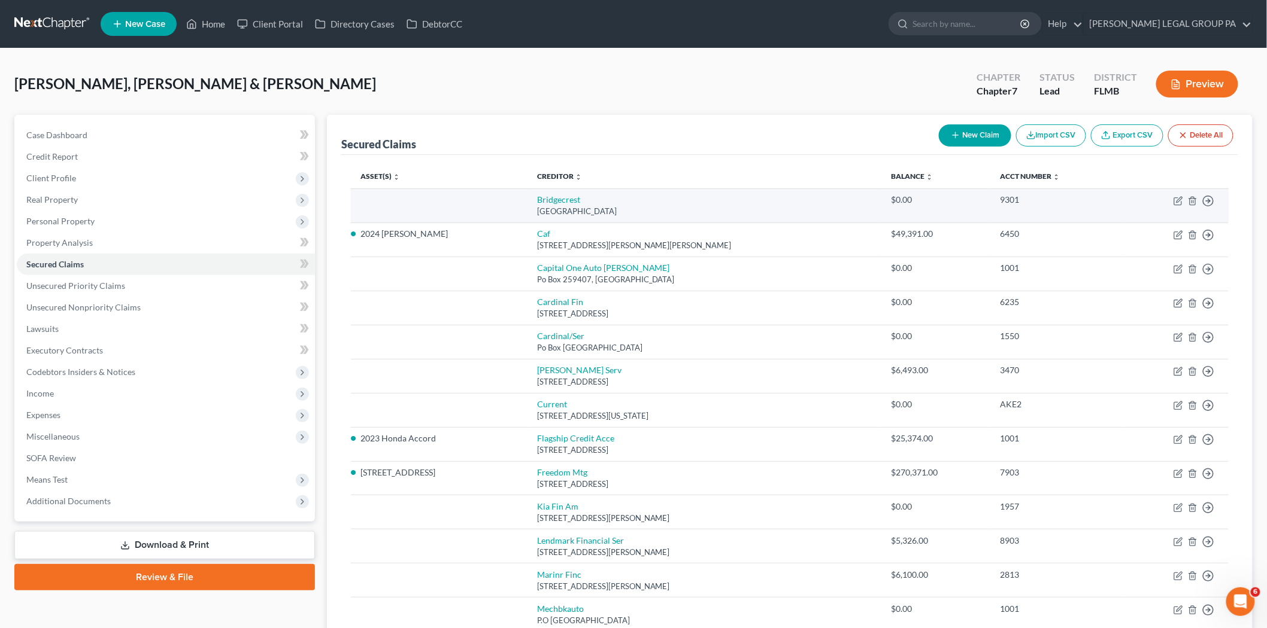
click at [1214, 199] on td "Move to E Move to F Move to G Move to Notice Only" at bounding box center [1174, 206] width 107 height 34
click at [1210, 204] on icon "button" at bounding box center [1208, 201] width 12 height 12
click at [1178, 235] on link "Move to F" at bounding box center [1153, 230] width 100 height 20
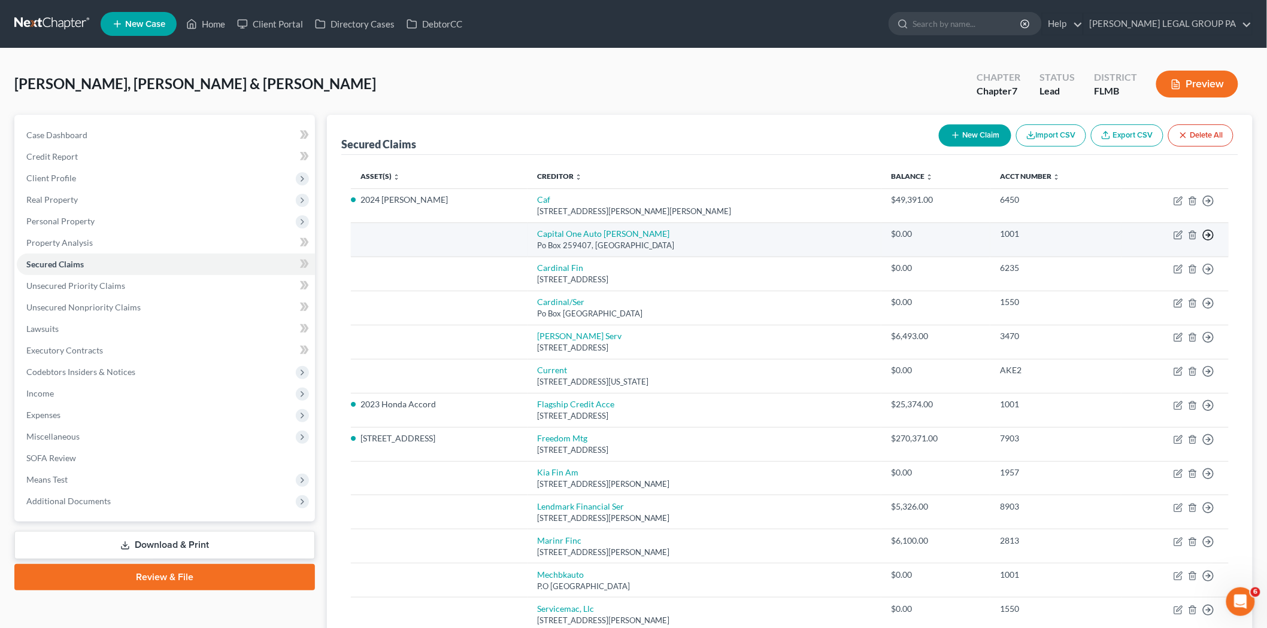
click at [1203, 206] on circle "button" at bounding box center [1208, 201] width 10 height 10
click at [1007, 245] on td "1001" at bounding box center [1055, 240] width 131 height 34
click at [1174, 235] on icon "button" at bounding box center [1178, 235] width 10 height 10
select select "45"
select select "0"
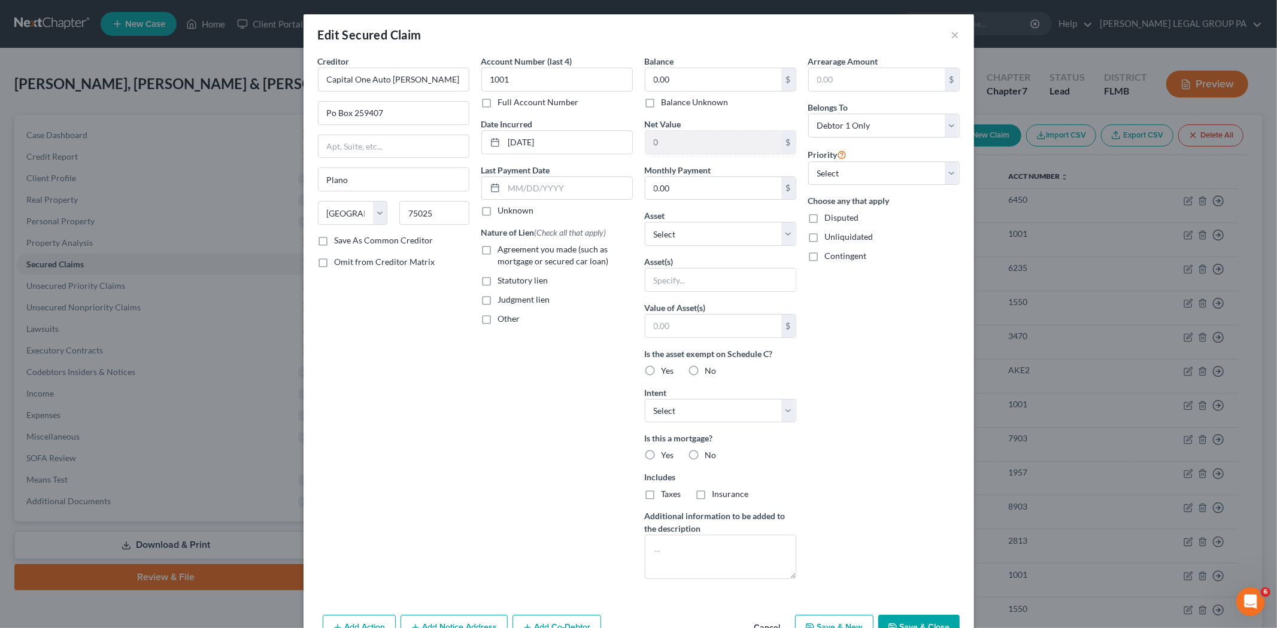
click at [911, 618] on button "Save & Close" at bounding box center [918, 627] width 81 height 25
type input "0"
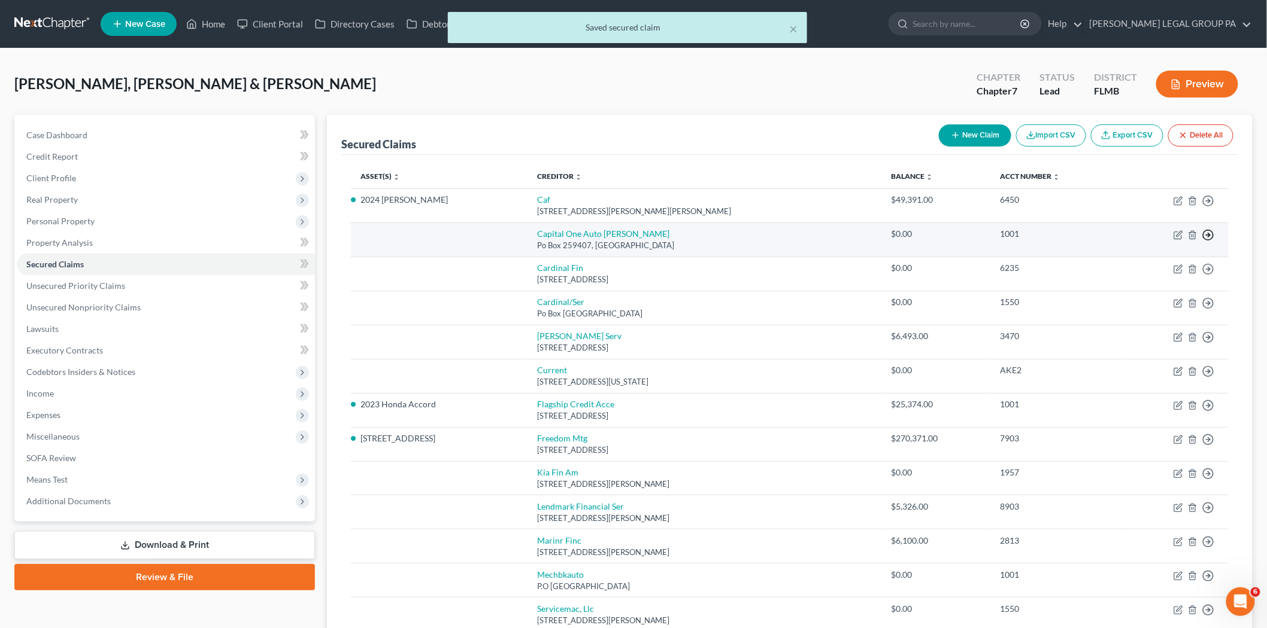
click at [1207, 207] on icon "button" at bounding box center [1208, 201] width 12 height 12
click at [1161, 267] on link "Move to F" at bounding box center [1153, 264] width 100 height 20
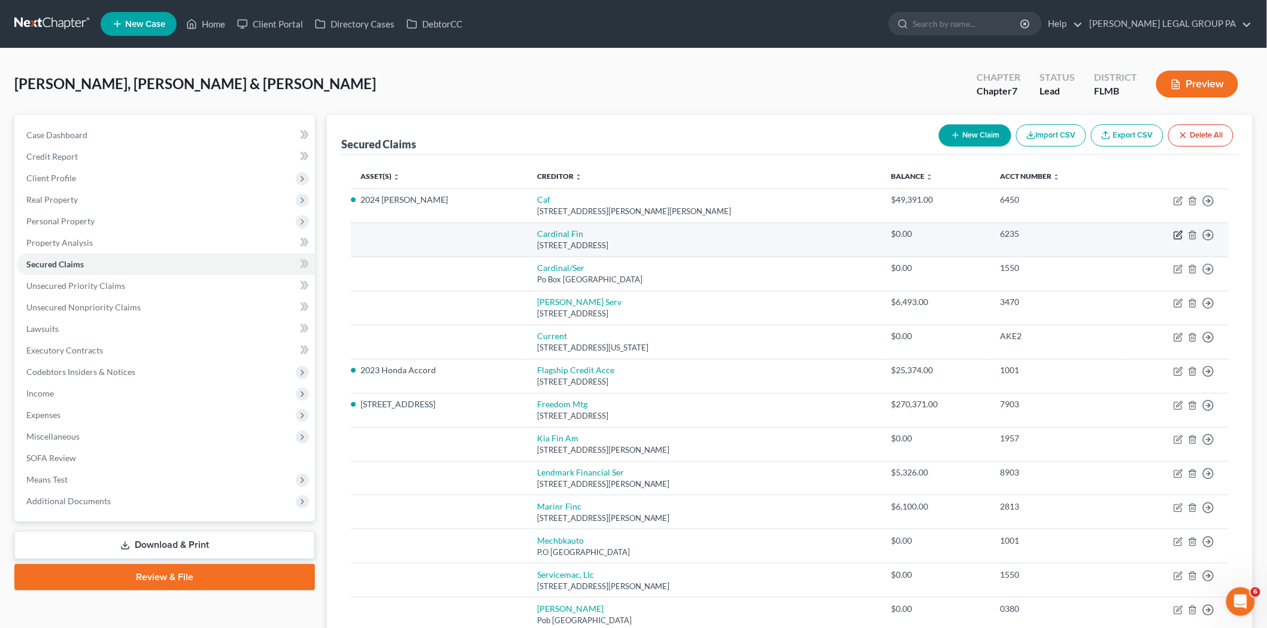
click at [1177, 234] on icon "button" at bounding box center [1178, 233] width 5 height 5
select select "14"
select select "0"
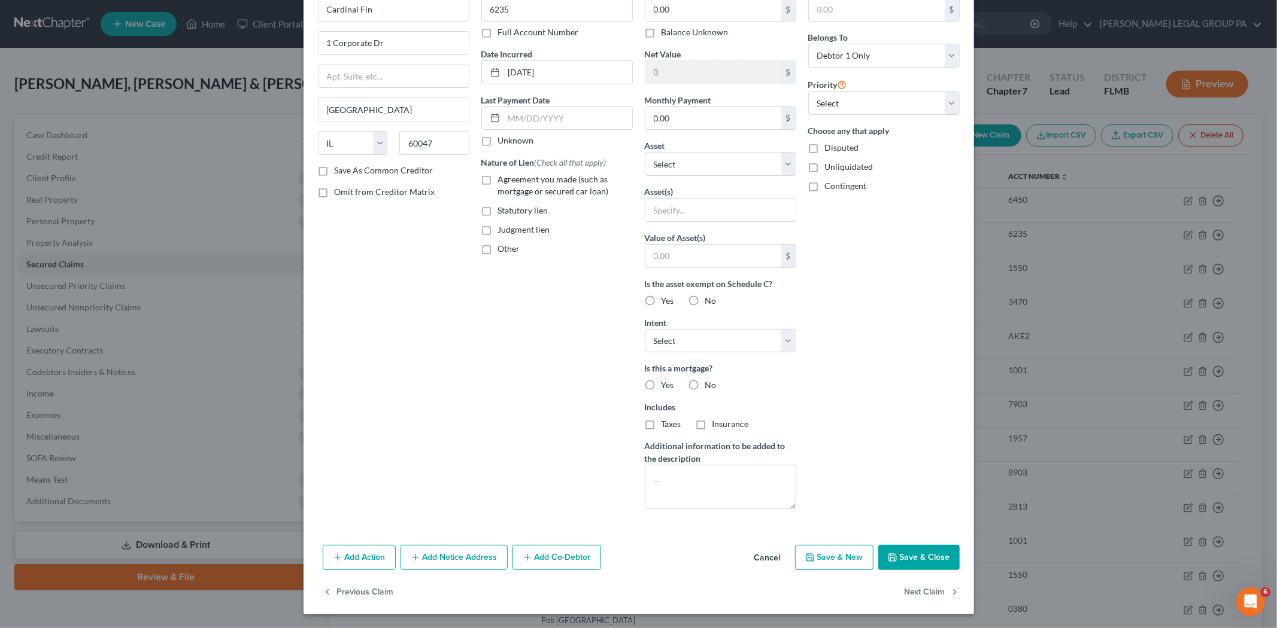
scroll to position [71, 0]
click at [907, 548] on button "Save & Close" at bounding box center [918, 557] width 81 height 25
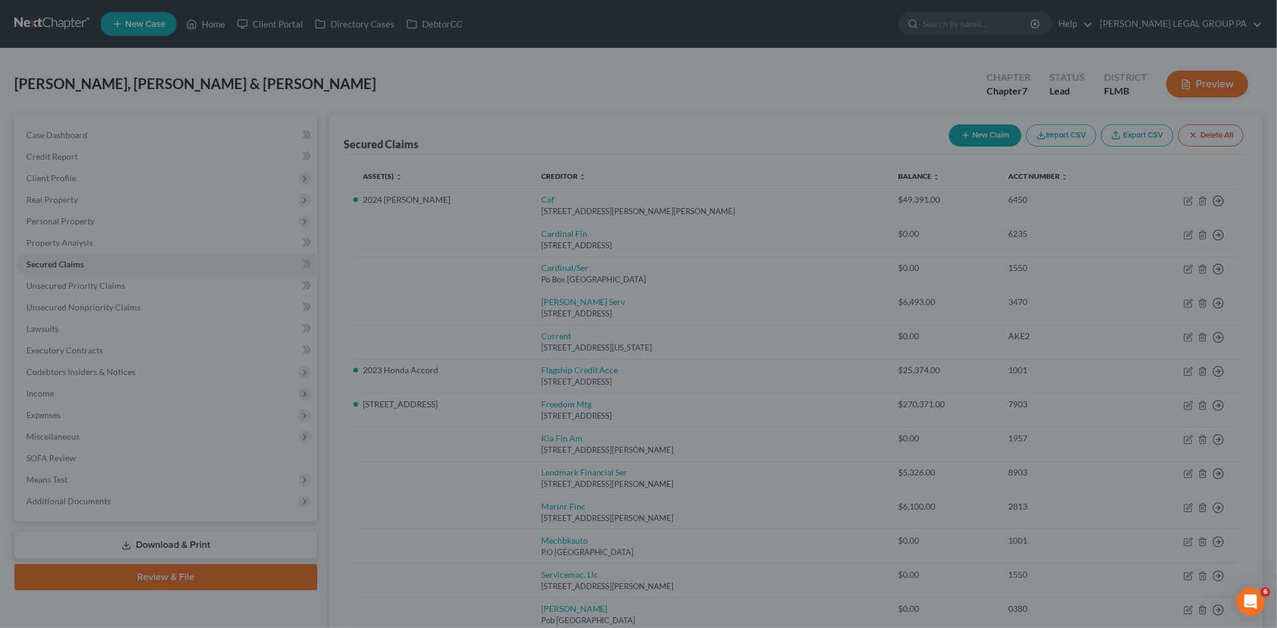
scroll to position [0, 0]
type input "0"
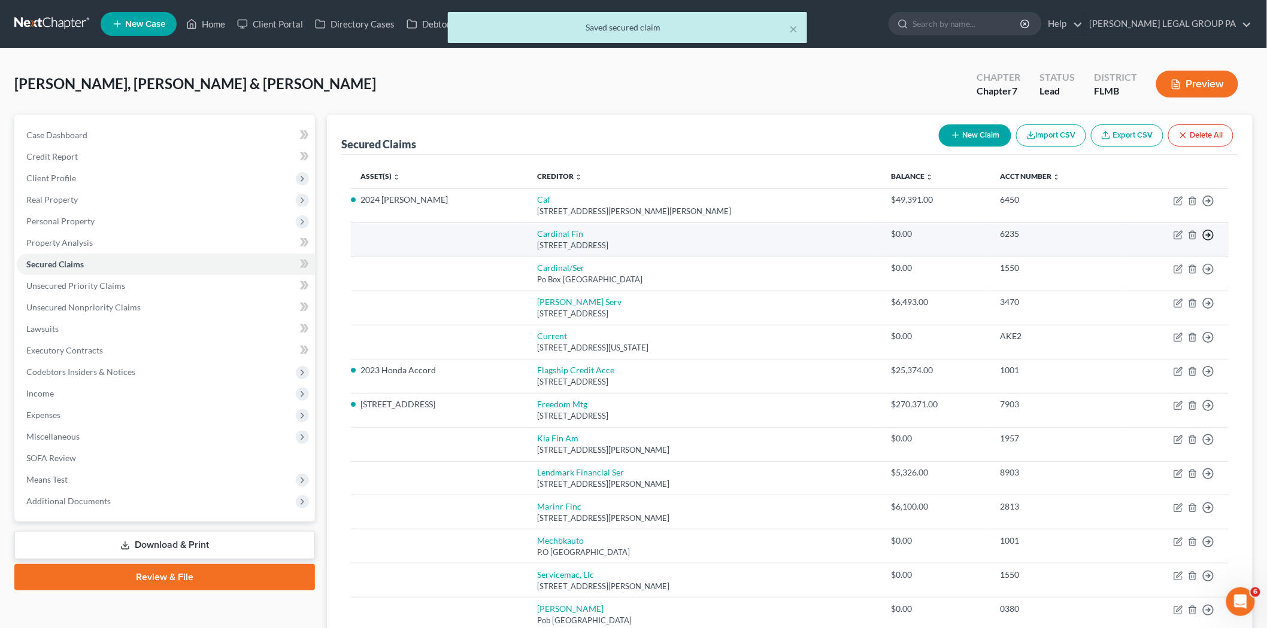
click at [1208, 207] on icon "button" at bounding box center [1208, 201] width 12 height 12
click at [1163, 266] on link "Move to F" at bounding box center [1153, 264] width 100 height 20
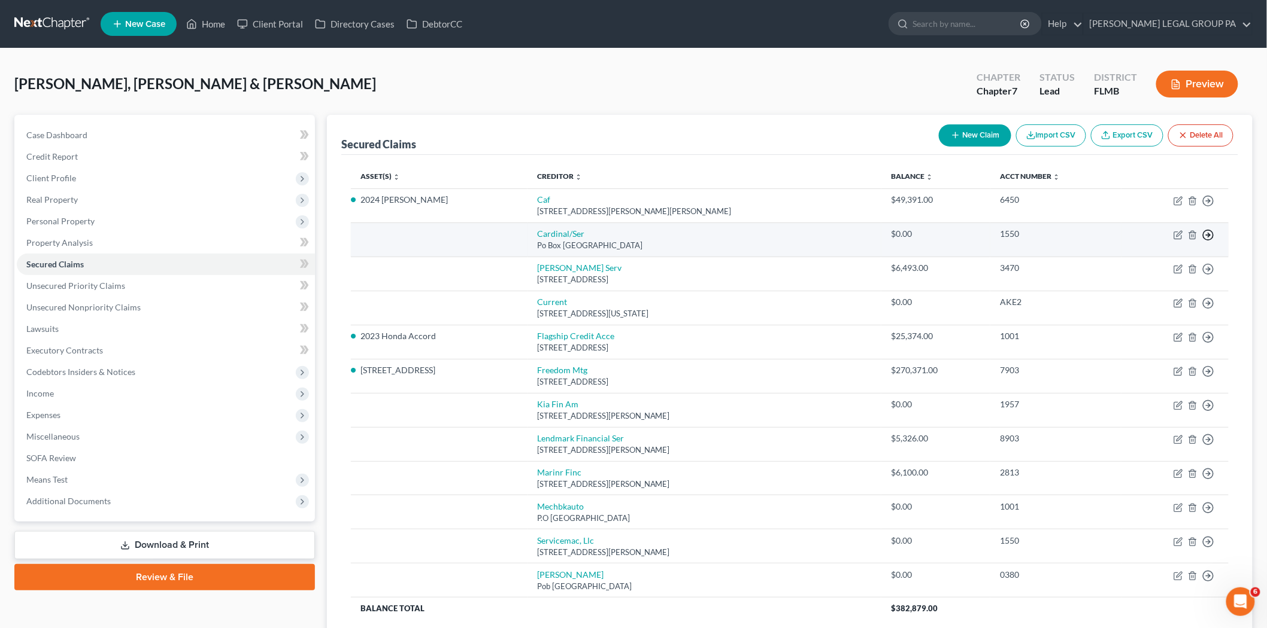
click at [1209, 204] on polyline "button" at bounding box center [1209, 201] width 2 height 4
click at [1169, 262] on link "Move to F" at bounding box center [1153, 264] width 100 height 20
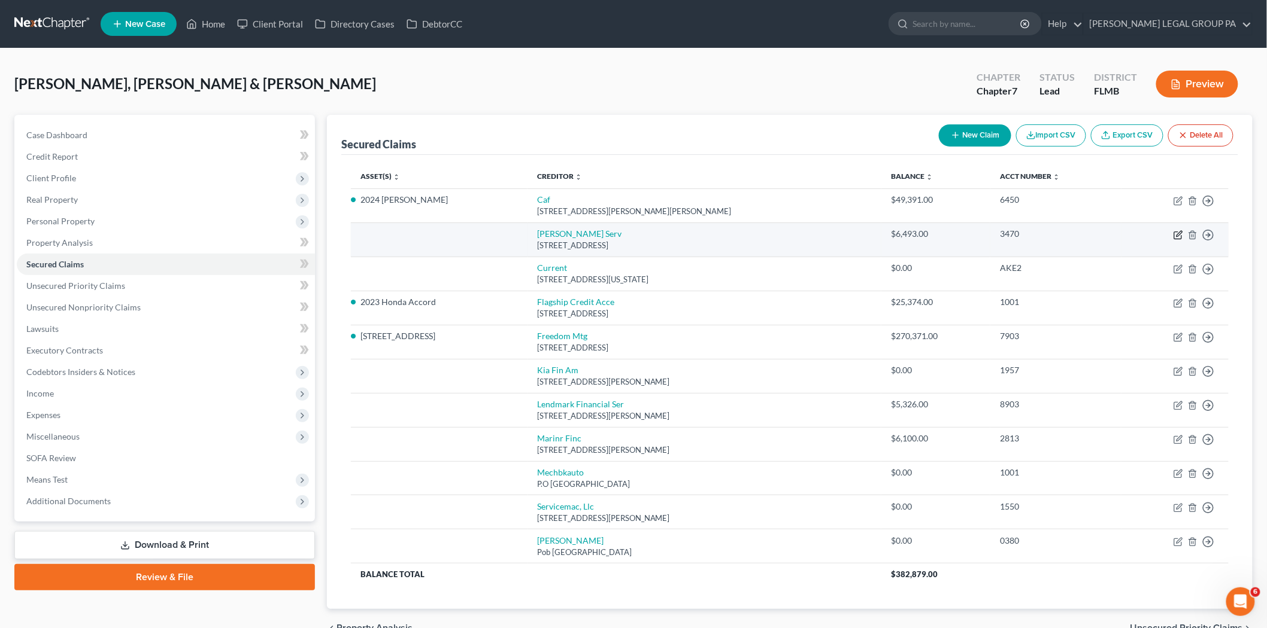
click at [1177, 236] on icon "button" at bounding box center [1178, 233] width 5 height 5
select select "45"
select select "0"
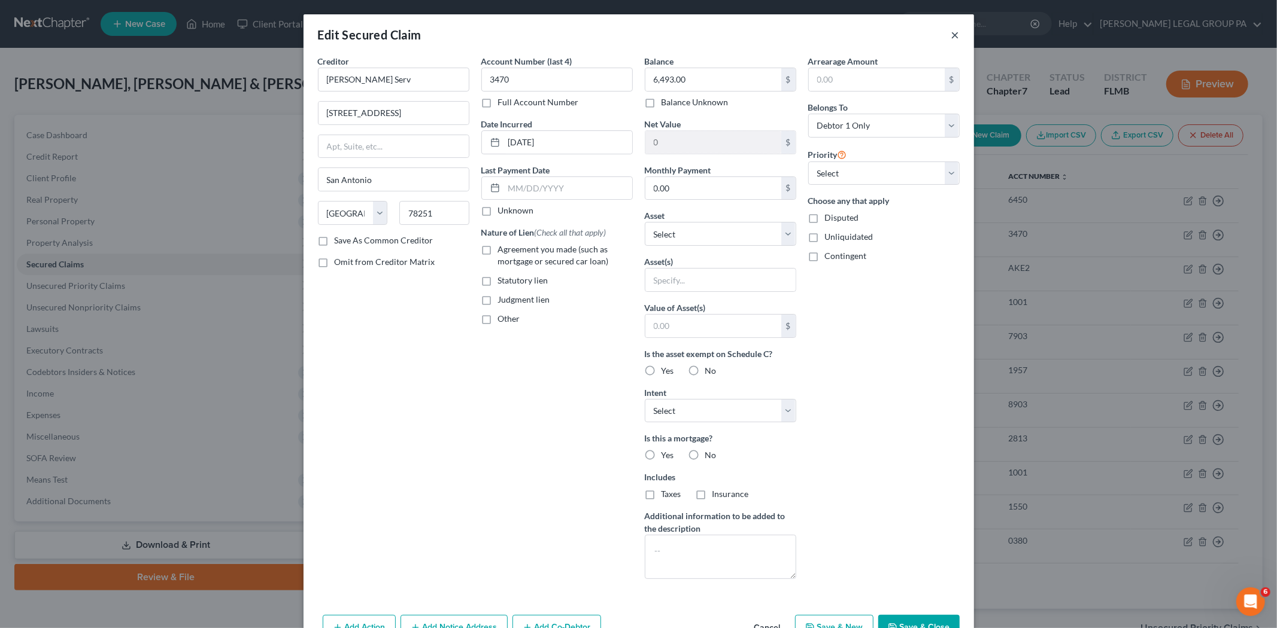
click at [951, 32] on button "×" at bounding box center [955, 35] width 8 height 14
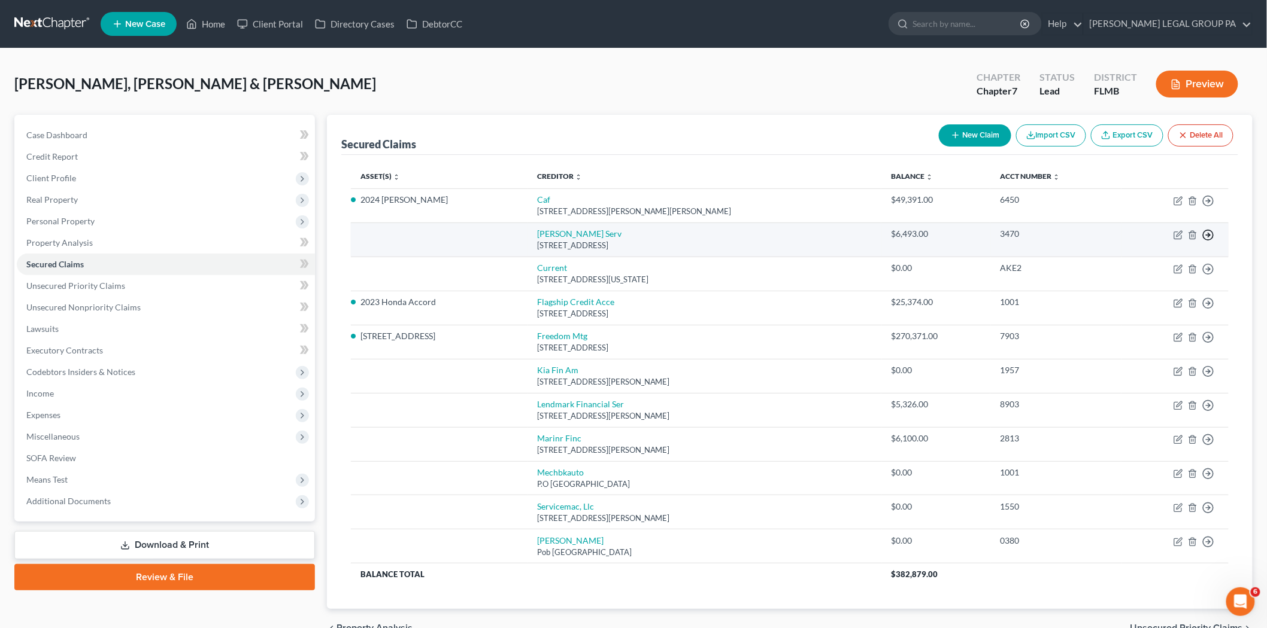
click at [1207, 207] on icon "button" at bounding box center [1208, 201] width 12 height 12
click at [1169, 266] on link "Move to F" at bounding box center [1153, 264] width 100 height 20
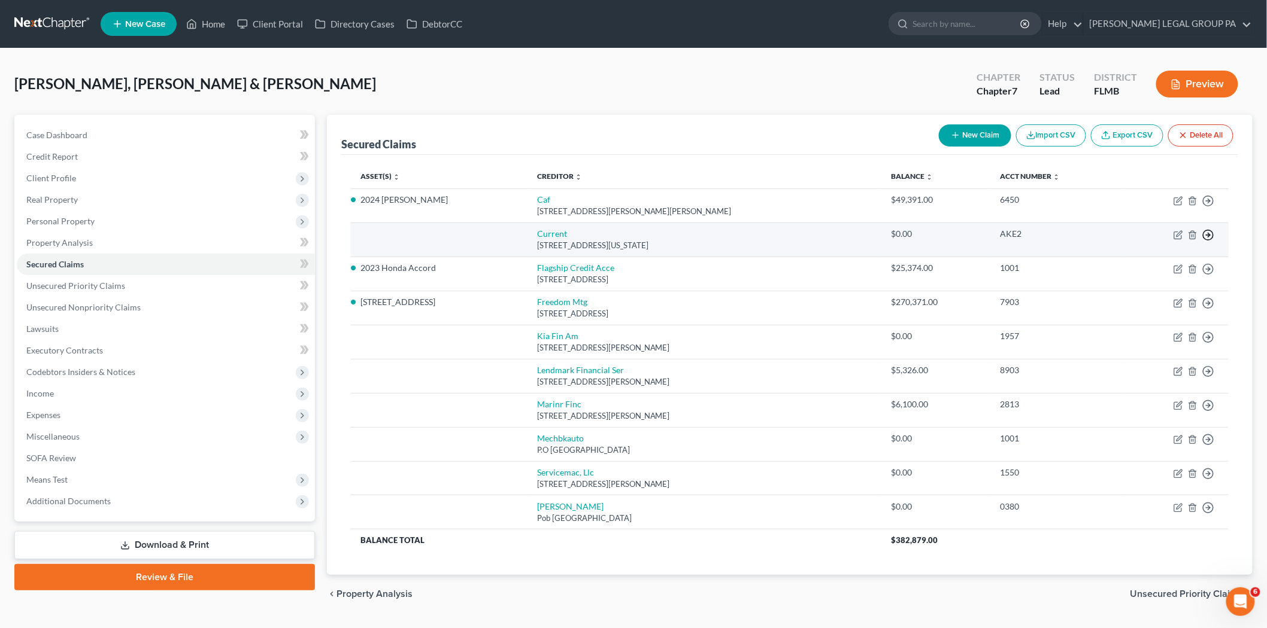
click at [1206, 207] on icon "button" at bounding box center [1208, 201] width 12 height 12
drag, startPoint x: 1043, startPoint y: 242, endPoint x: 1050, endPoint y: 242, distance: 7.2
click at [1043, 242] on td "AKE2" at bounding box center [1055, 240] width 131 height 34
click at [1177, 235] on icon "button" at bounding box center [1178, 233] width 5 height 5
select select "35"
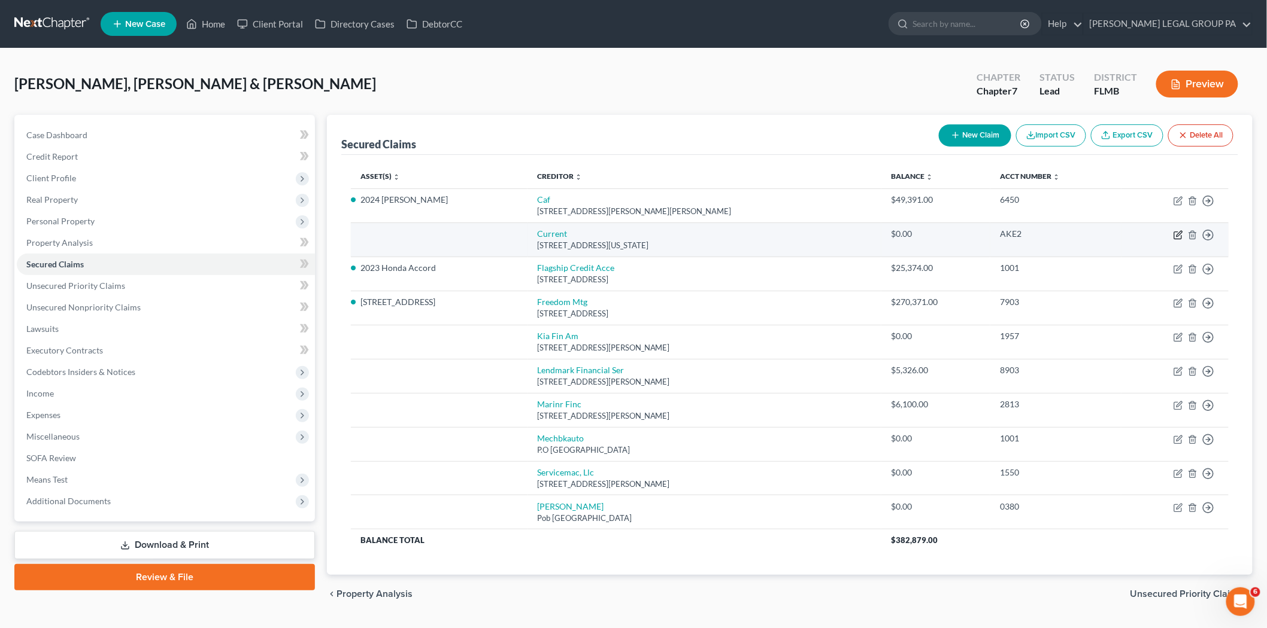
select select "0"
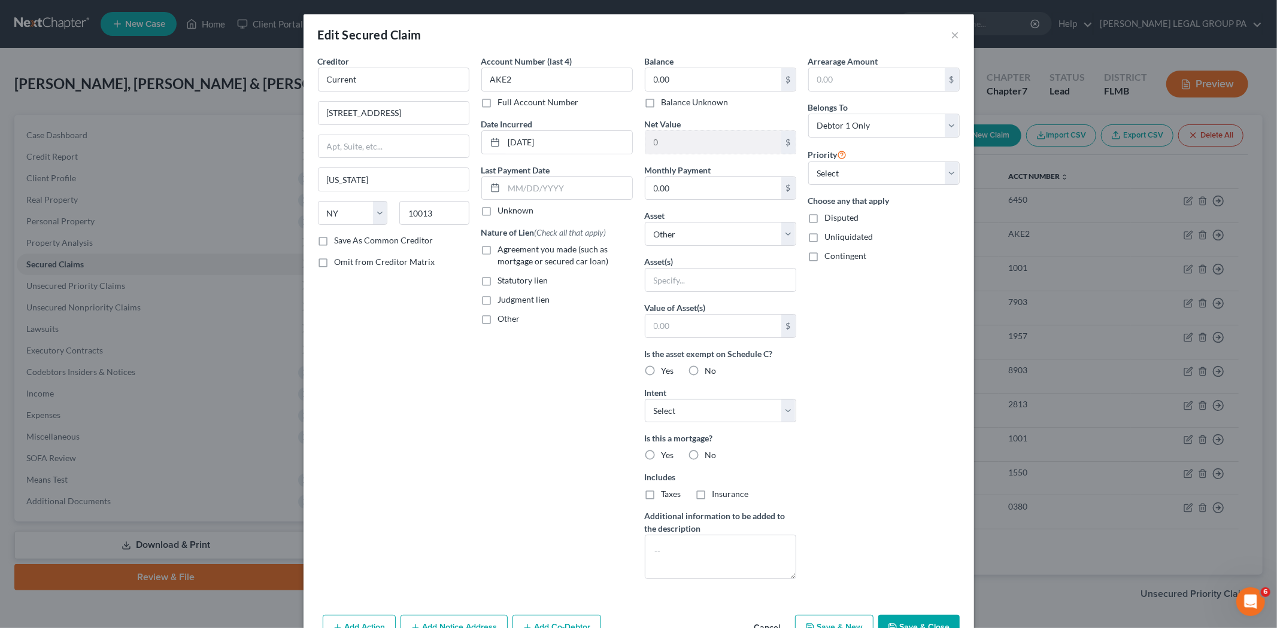
click at [916, 615] on div "Add Action Add Notice Address Add Co-Debtor Cancel Save & New Save & Close" at bounding box center [638, 631] width 670 height 40
click at [916, 616] on button "Save & Close" at bounding box center [918, 627] width 81 height 25
select select
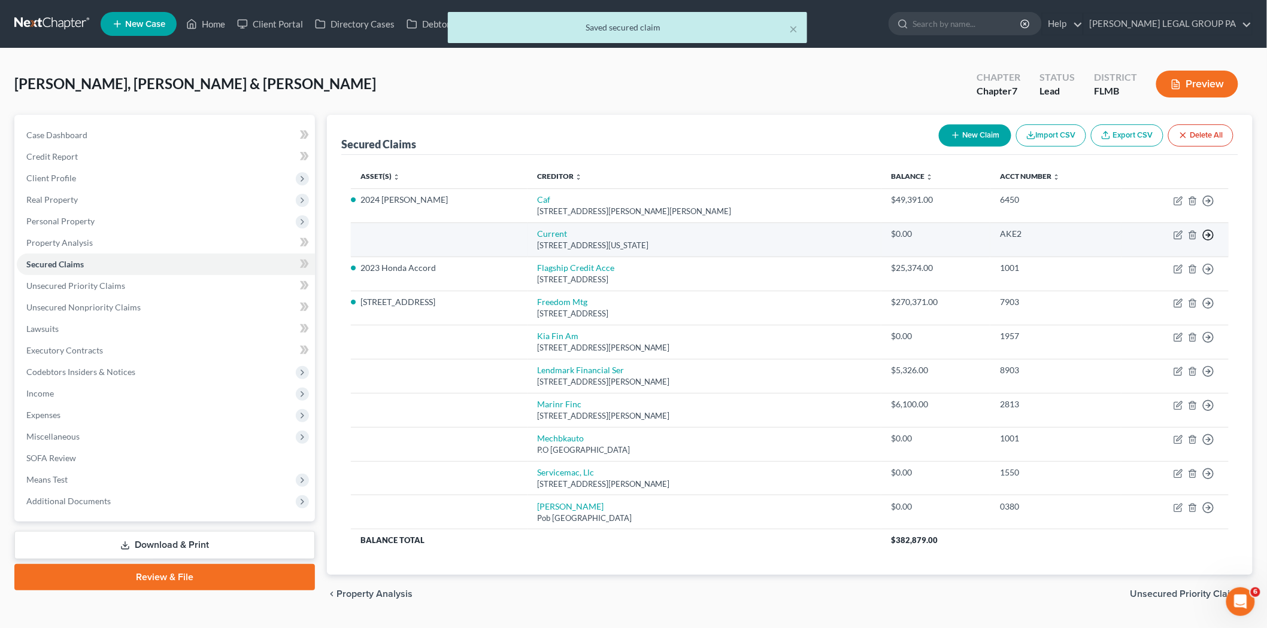
click at [1204, 206] on circle "button" at bounding box center [1208, 201] width 10 height 10
click at [1140, 265] on link "Move to F" at bounding box center [1153, 264] width 100 height 20
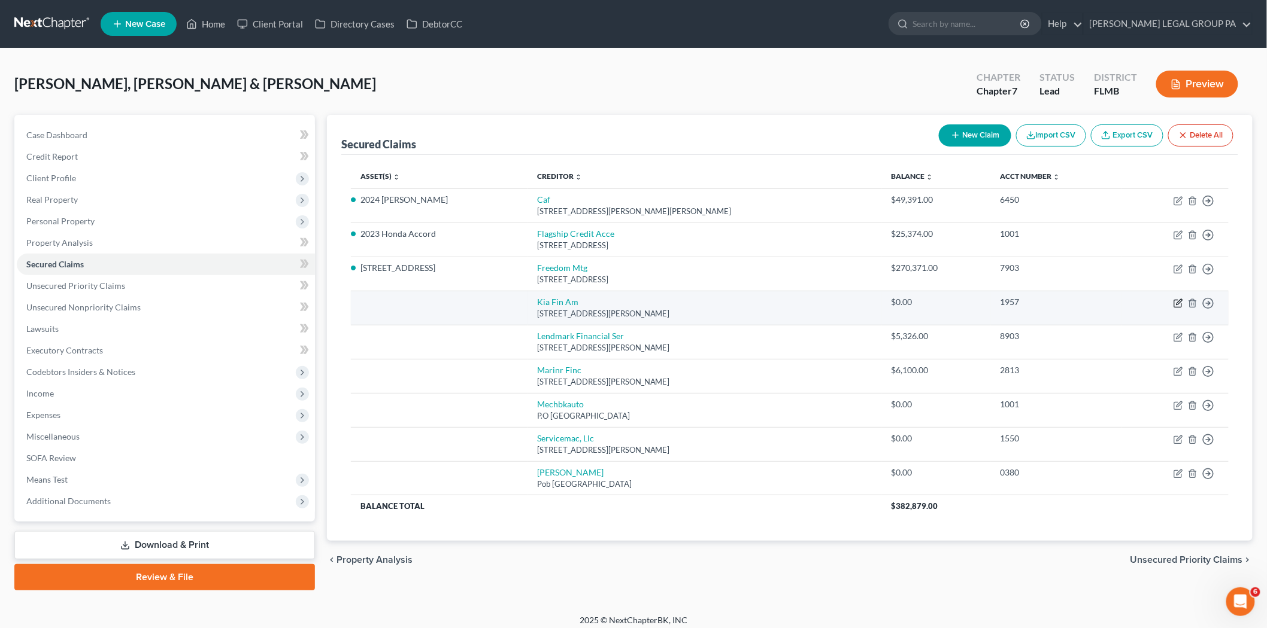
click at [1174, 306] on icon "button" at bounding box center [1177, 303] width 7 height 7
select select "4"
select select "2"
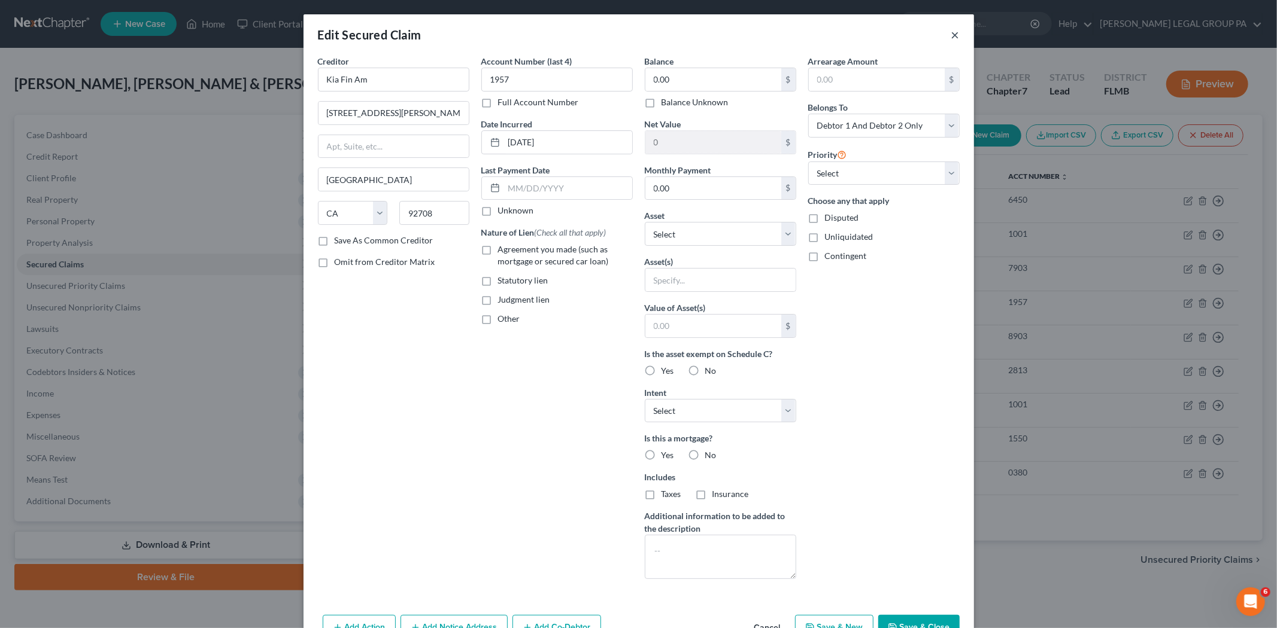
click at [951, 40] on button "×" at bounding box center [955, 35] width 8 height 14
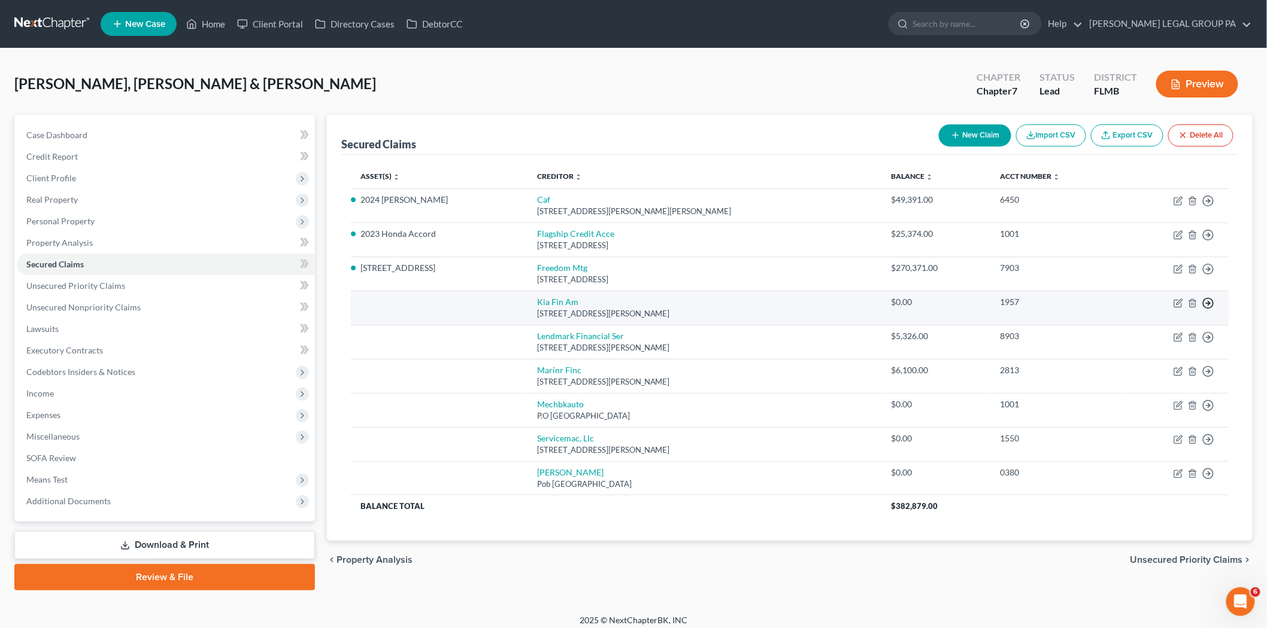
click at [1206, 207] on icon "button" at bounding box center [1208, 201] width 12 height 12
click at [1135, 333] on link "Move to F" at bounding box center [1153, 332] width 100 height 20
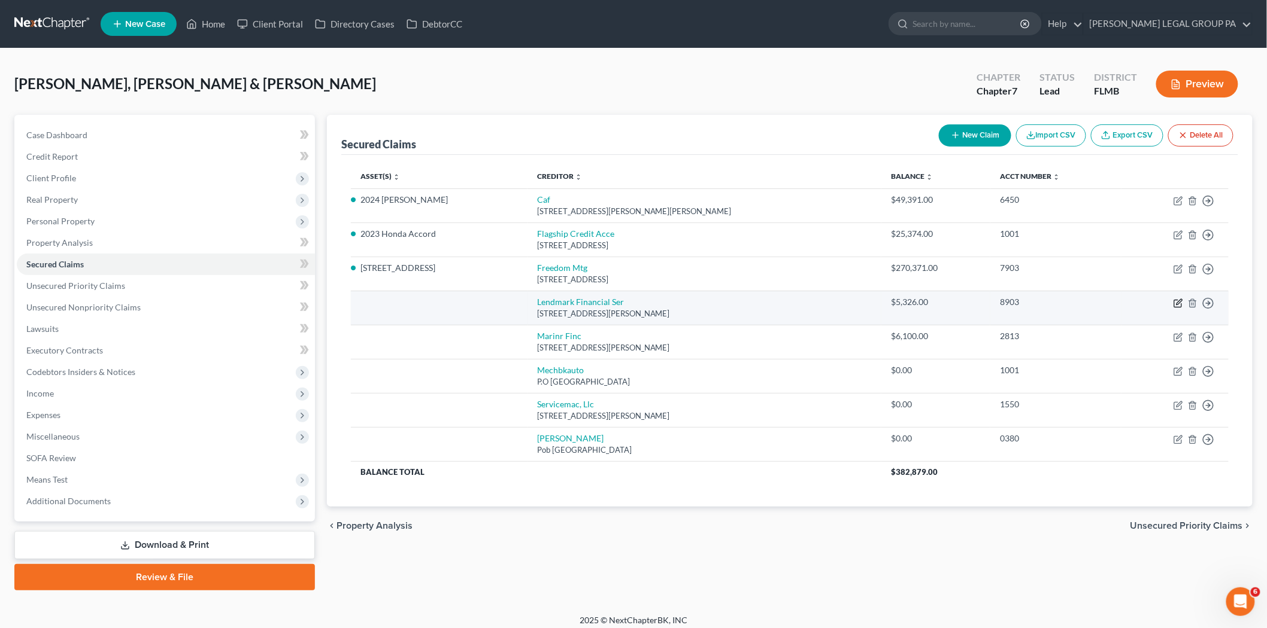
click at [1179, 304] on icon "button" at bounding box center [1178, 304] width 10 height 10
select select "10"
select select "0"
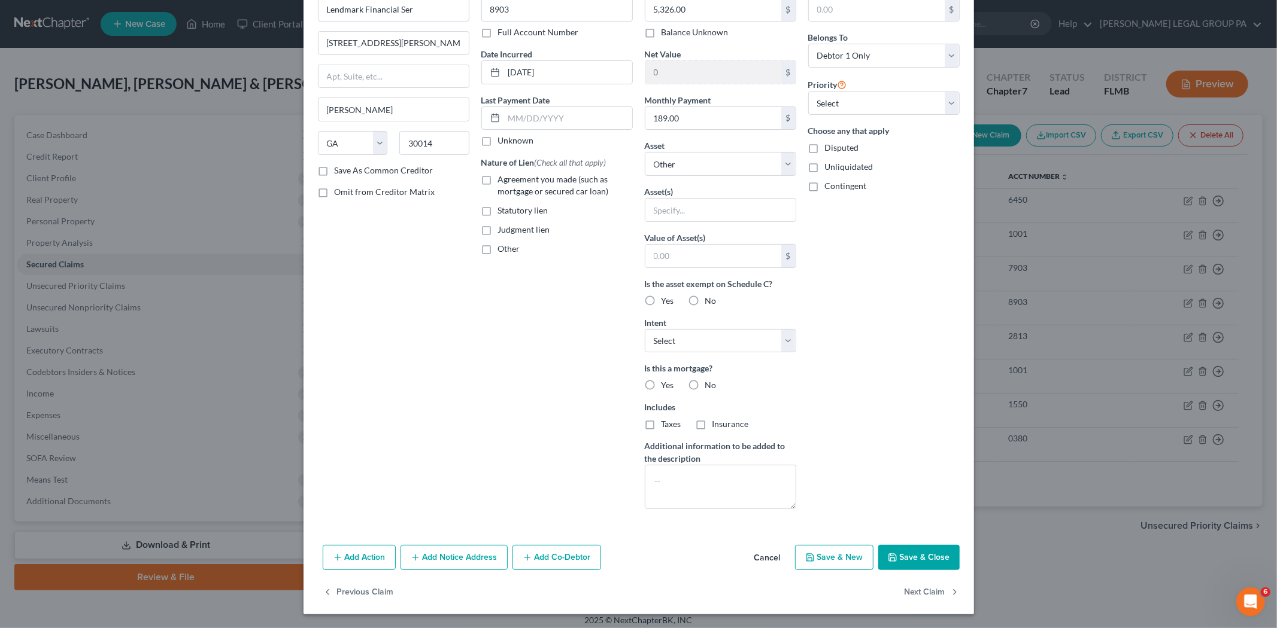
scroll to position [71, 0]
click at [919, 559] on button "Save & Close" at bounding box center [918, 557] width 81 height 25
select select
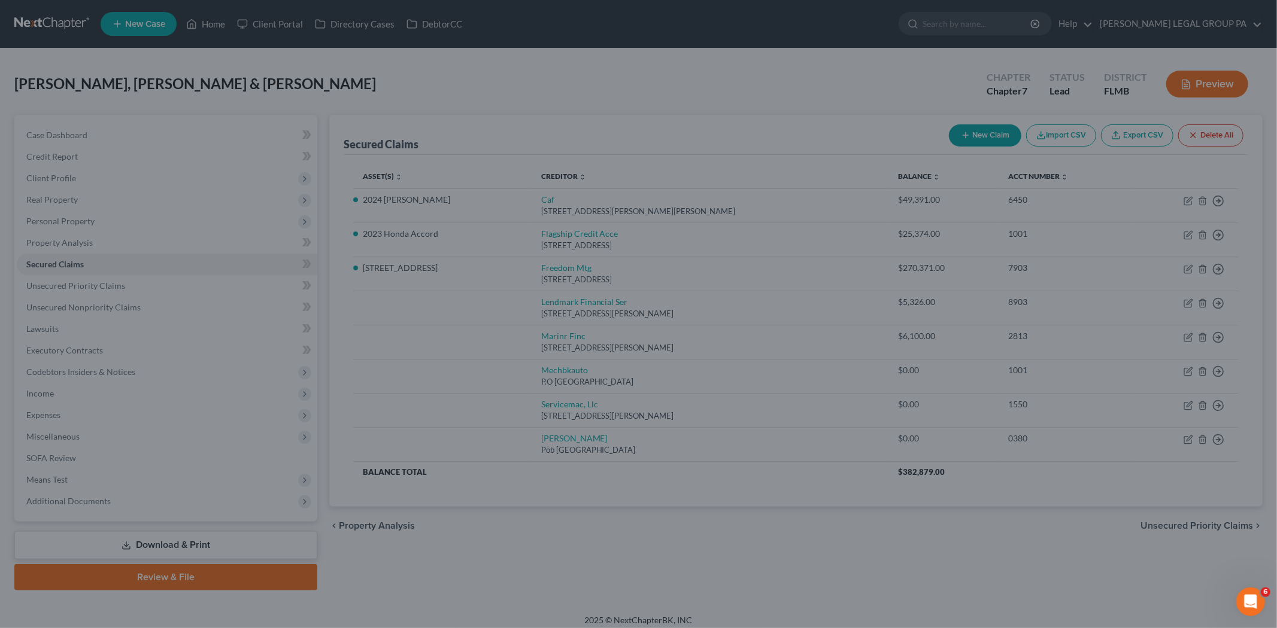
scroll to position [0, 0]
type input "0"
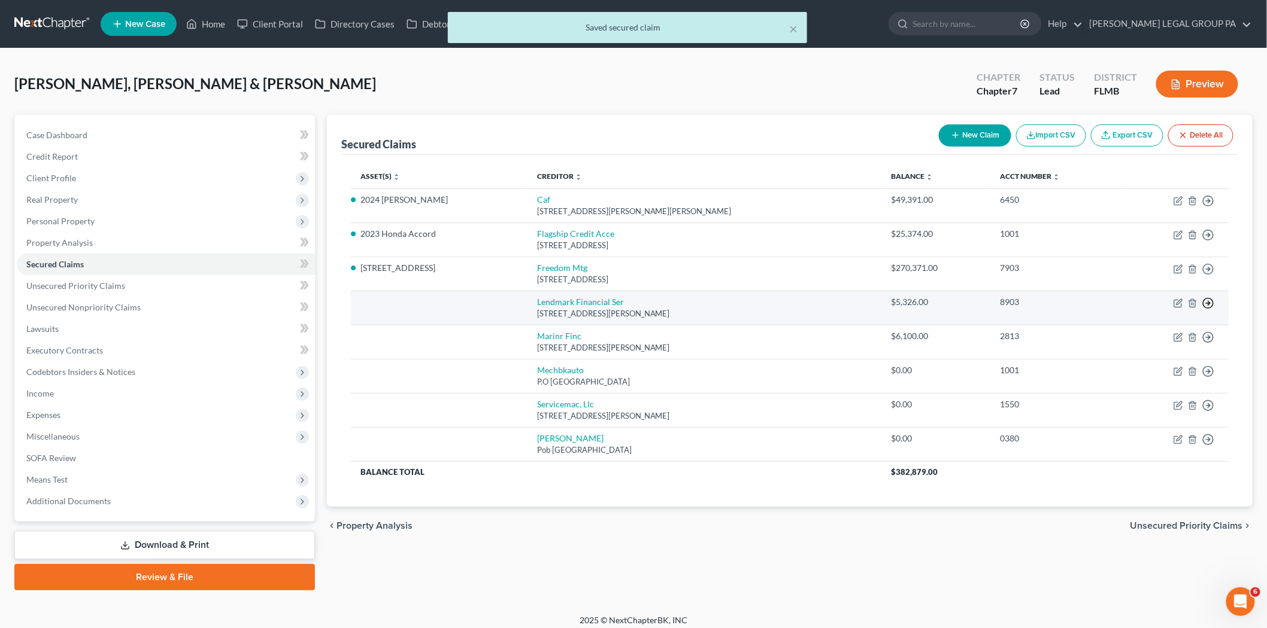
click at [1209, 204] on polyline "button" at bounding box center [1209, 201] width 2 height 4
click at [1147, 333] on link "Move to F" at bounding box center [1153, 332] width 100 height 20
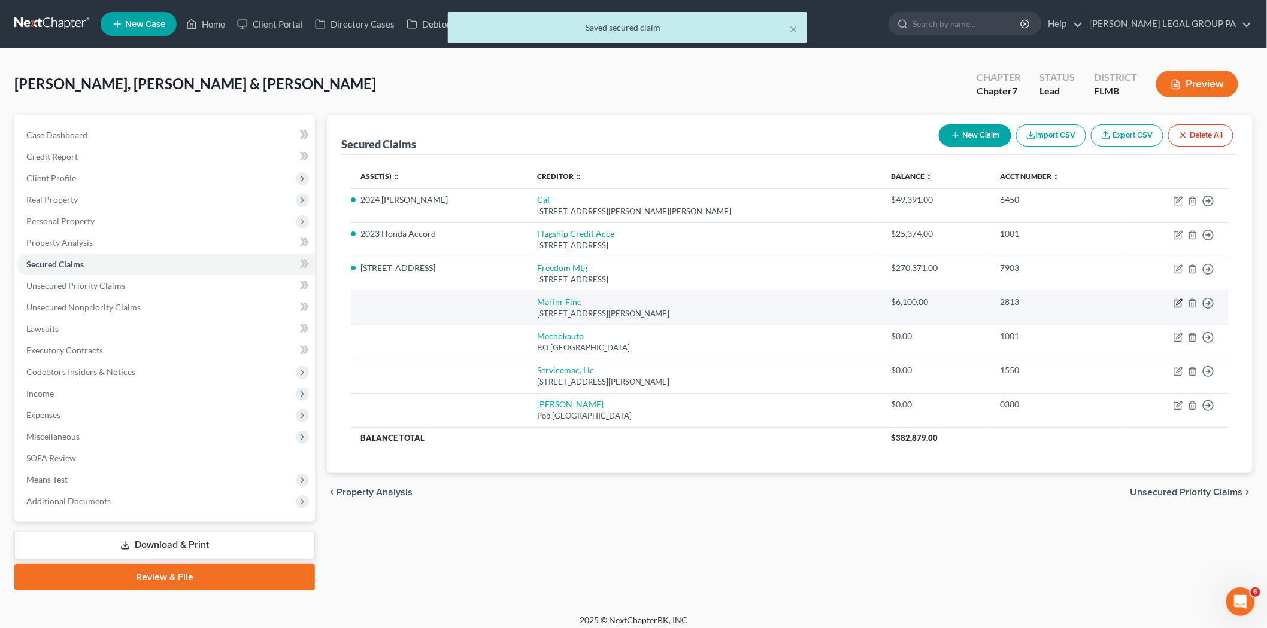
click at [1181, 303] on icon "button" at bounding box center [1178, 304] width 10 height 10
select select "21"
select select "0"
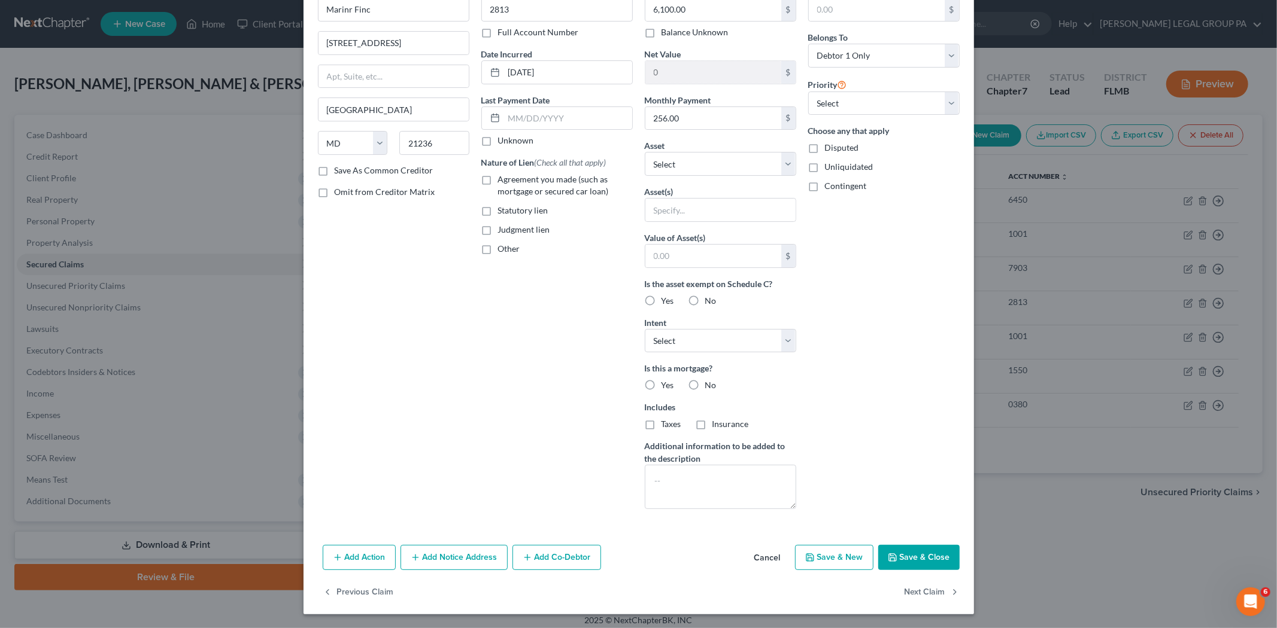
scroll to position [71, 0]
click at [937, 551] on button "Save & Close" at bounding box center [918, 557] width 81 height 25
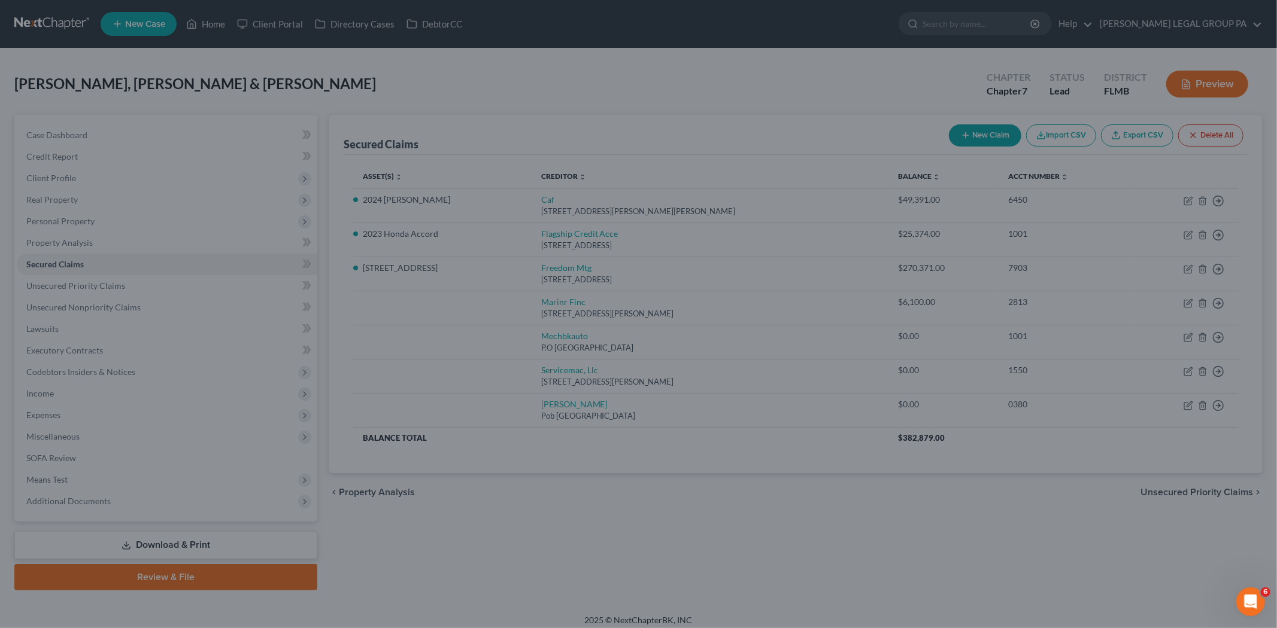
scroll to position [0, 0]
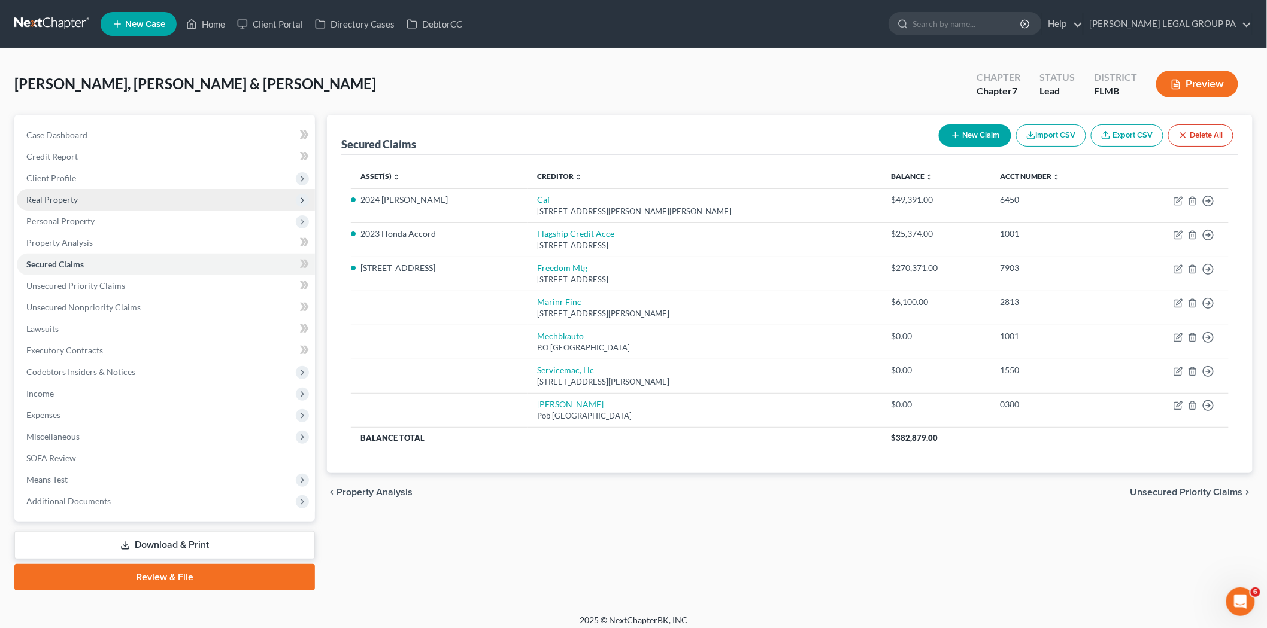
click at [144, 206] on span "Real Property" at bounding box center [166, 200] width 298 height 22
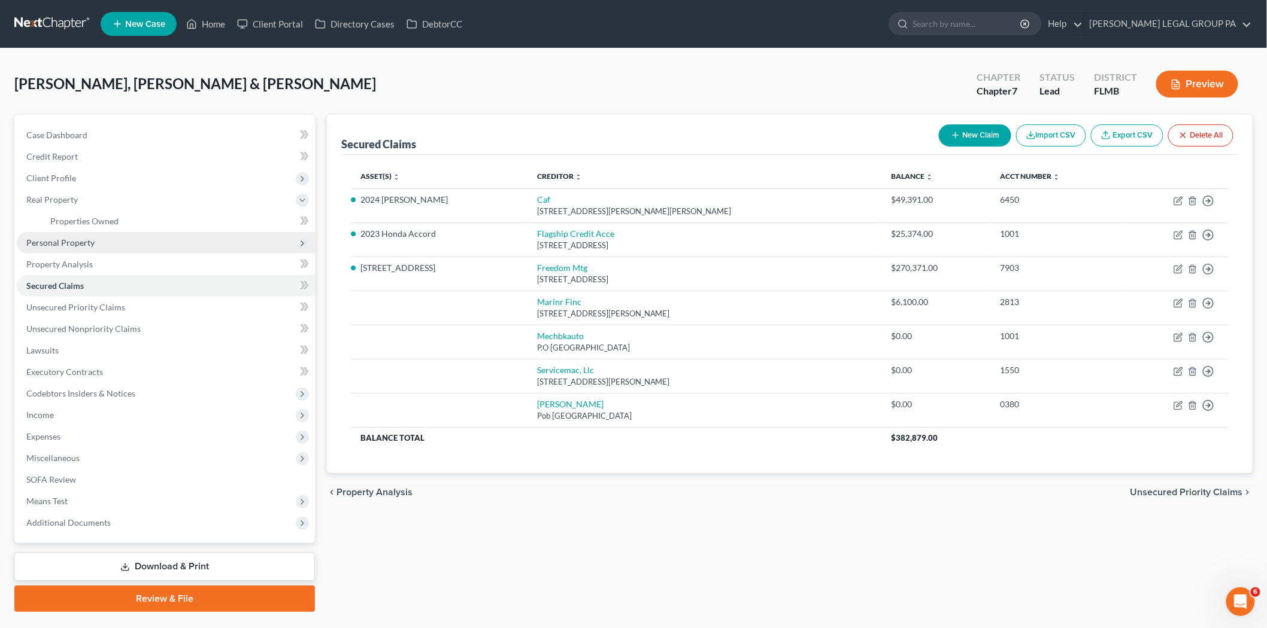
click at [130, 241] on span "Personal Property" at bounding box center [166, 243] width 298 height 22
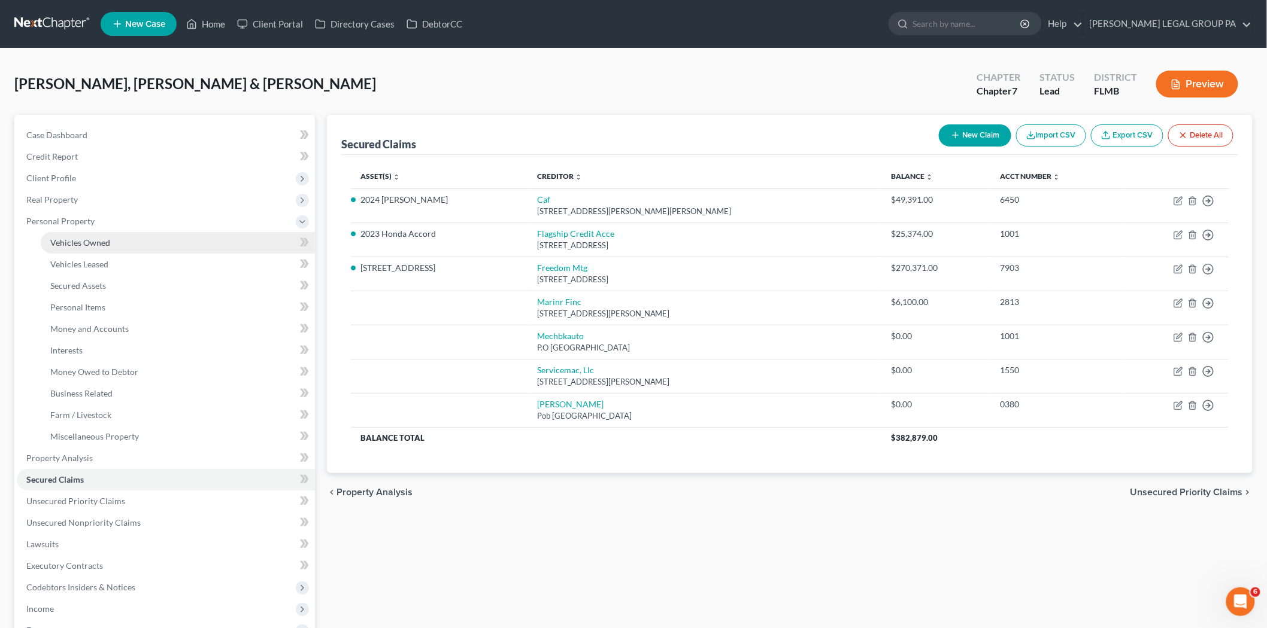
click at [127, 241] on link "Vehicles Owned" at bounding box center [178, 243] width 274 height 22
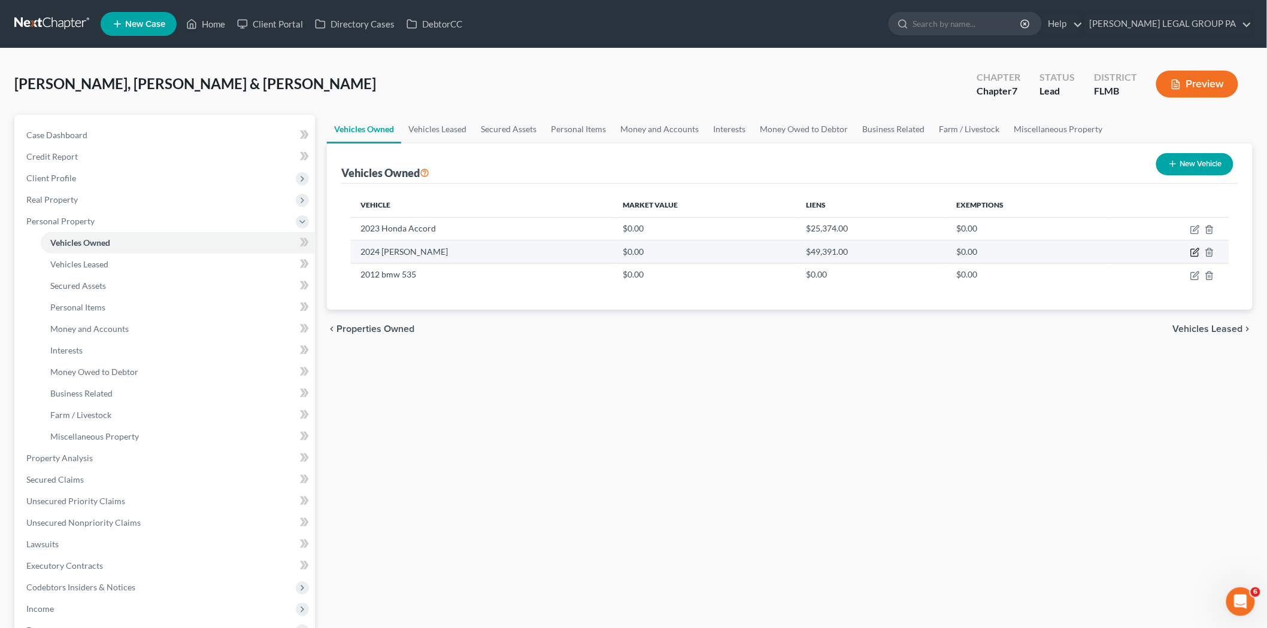
click at [1193, 248] on icon "button" at bounding box center [1195, 253] width 10 height 10
select select "0"
select select "2"
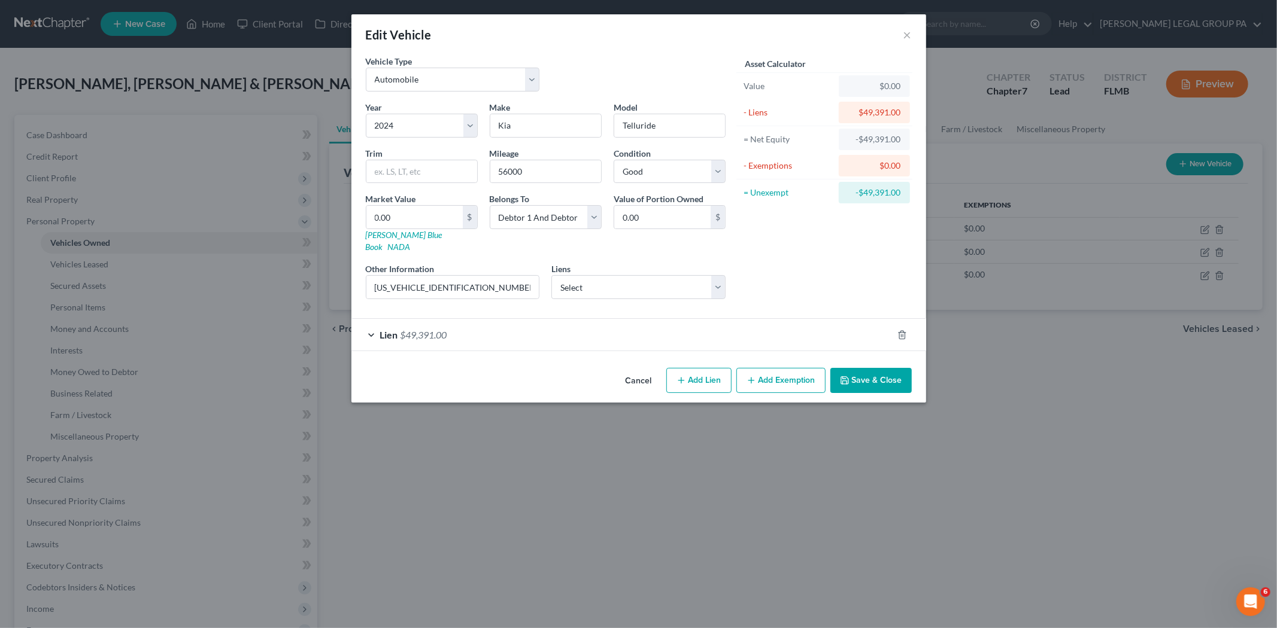
click at [712, 372] on button "Add Lien" at bounding box center [698, 380] width 65 height 25
select select "2"
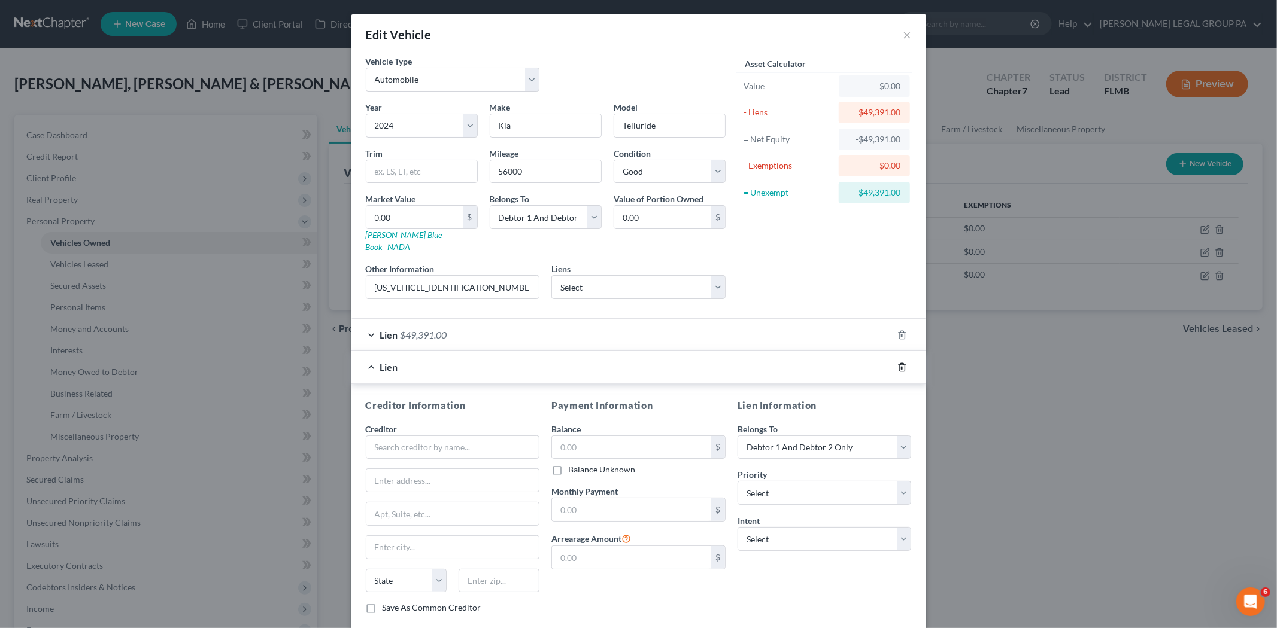
click at [899, 363] on icon "button" at bounding box center [901, 367] width 5 height 8
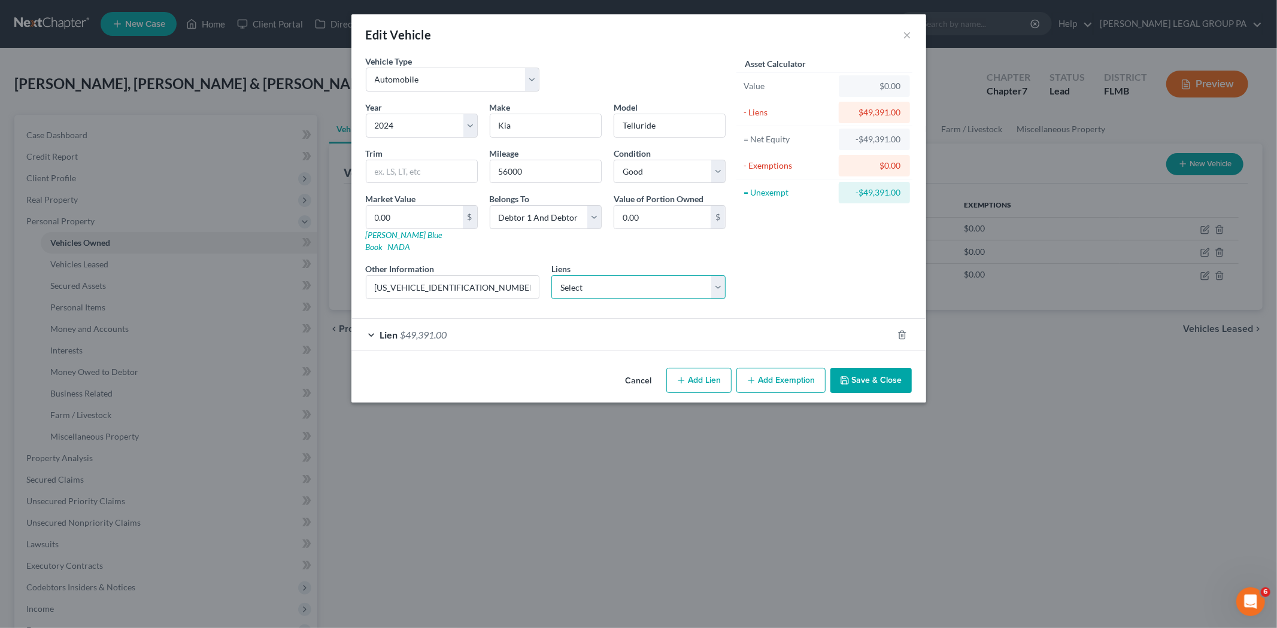
click at [666, 283] on select "Select Marinr Finc - $6,100.00 Mechbkauto - $0.00 Servicemac, Llc - $0.00 Usaa …" at bounding box center [638, 287] width 174 height 24
click at [644, 282] on select "Select Marinr Finc - $6,100.00 Mechbkauto - $0.00 Servicemac, Llc - $0.00 Usaa …" at bounding box center [638, 287] width 174 height 24
click at [551, 275] on select "Select Marinr Finc - $6,100.00 Mechbkauto - $0.00 Servicemac, Llc - $0.00 Usaa …" at bounding box center [638, 287] width 174 height 24
click at [631, 275] on select "Select Marinr Finc - $6,100.00 Mechbkauto - $0.00 Servicemac, Llc - $0.00 Usaa …" at bounding box center [638, 287] width 174 height 24
select select "0"
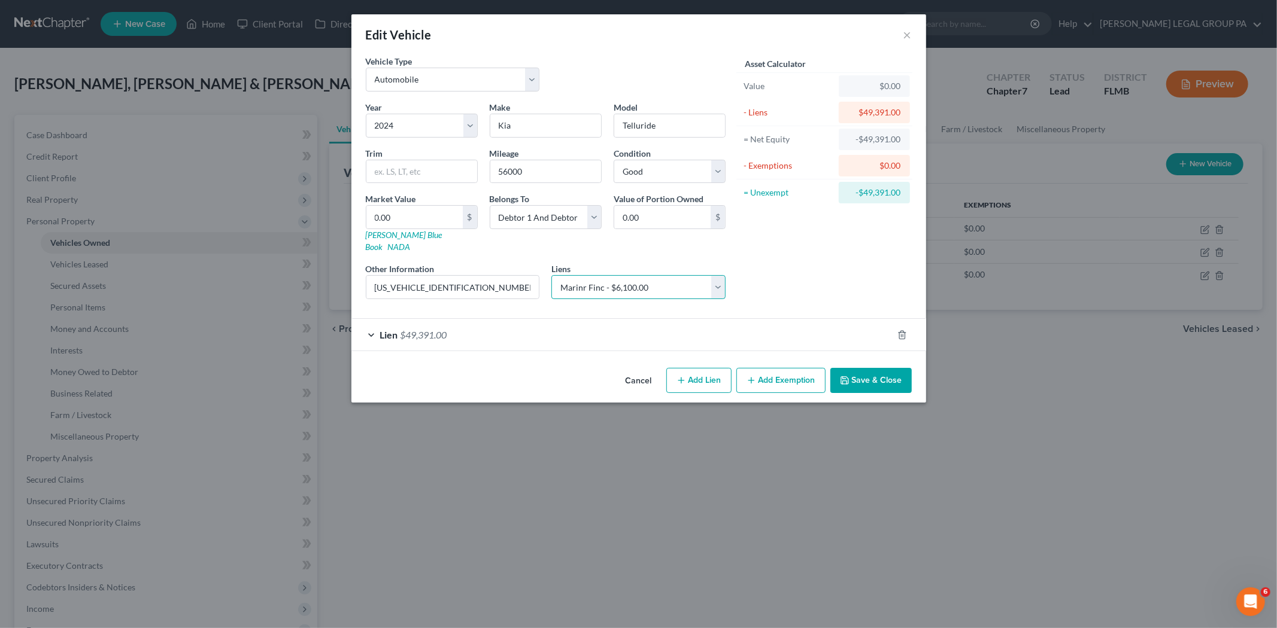
click at [551, 275] on select "Select Marinr Finc - $6,100.00 Mechbkauto - $0.00 Servicemac, Llc - $0.00 Usaa …" at bounding box center [638, 287] width 174 height 24
select select
select select "21"
select select "0"
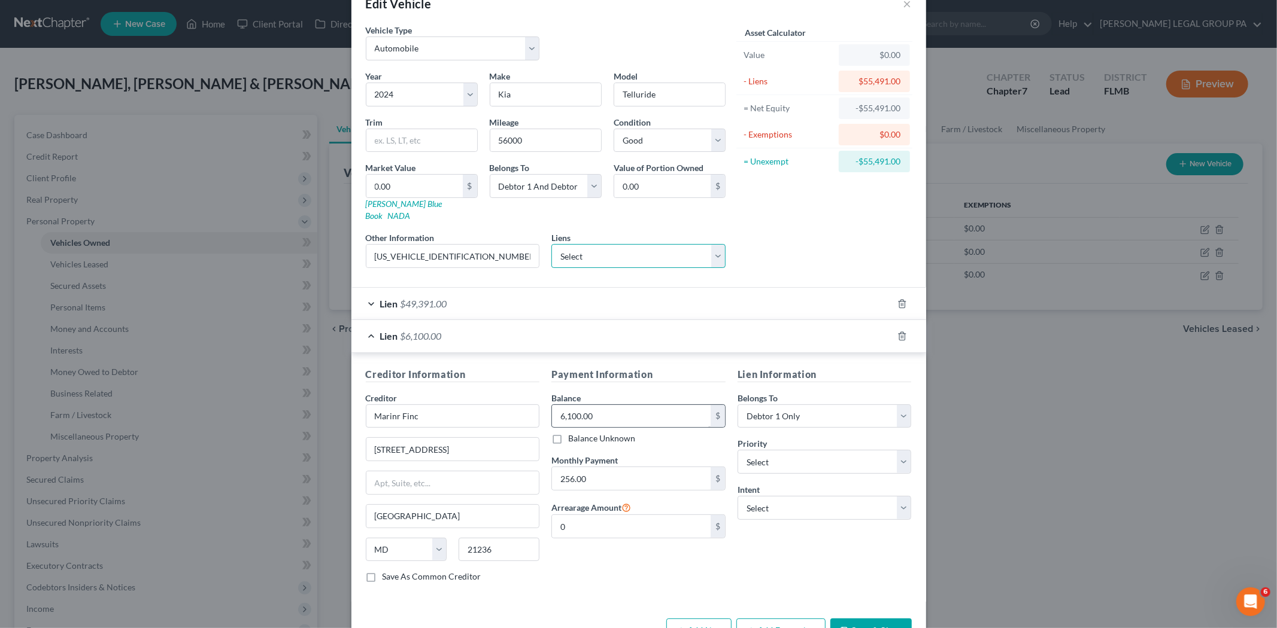
scroll to position [60, 0]
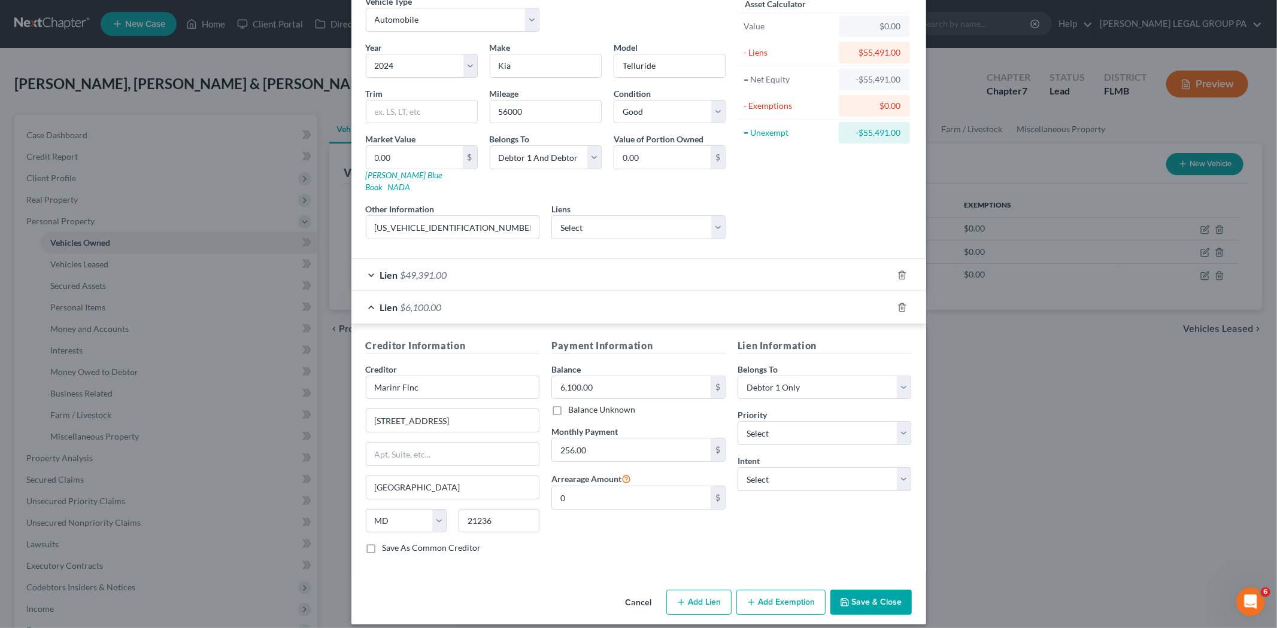
click at [880, 590] on button "Save & Close" at bounding box center [870, 602] width 81 height 25
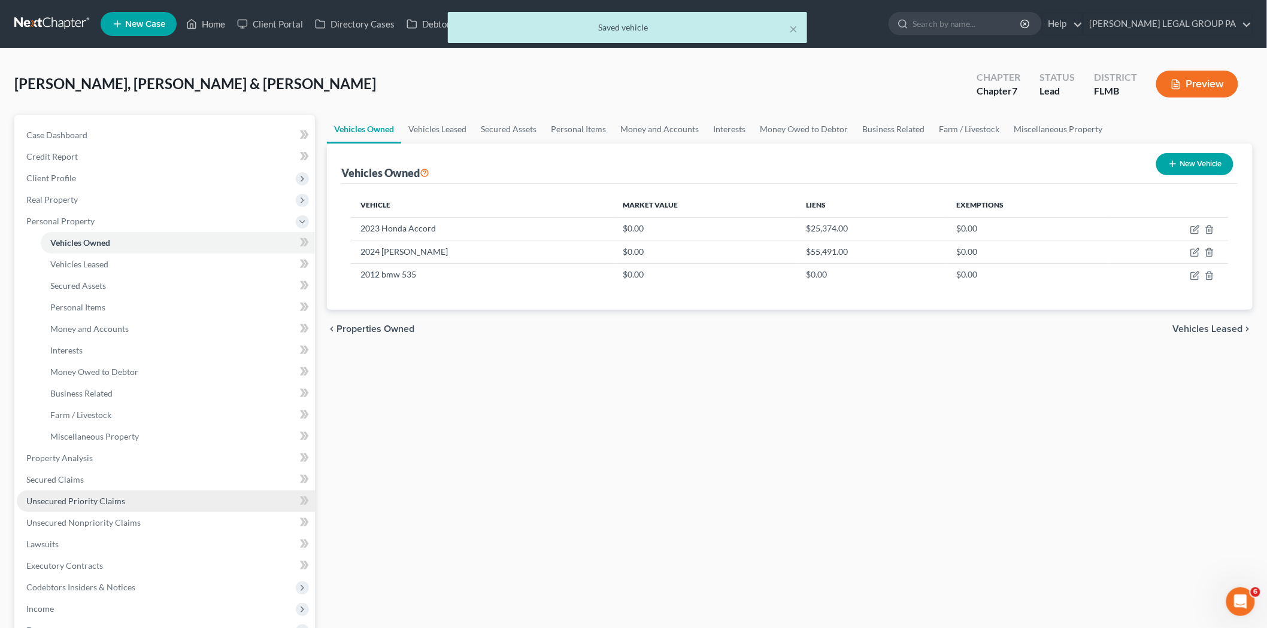
click at [147, 500] on link "Unsecured Priority Claims" at bounding box center [166, 502] width 298 height 22
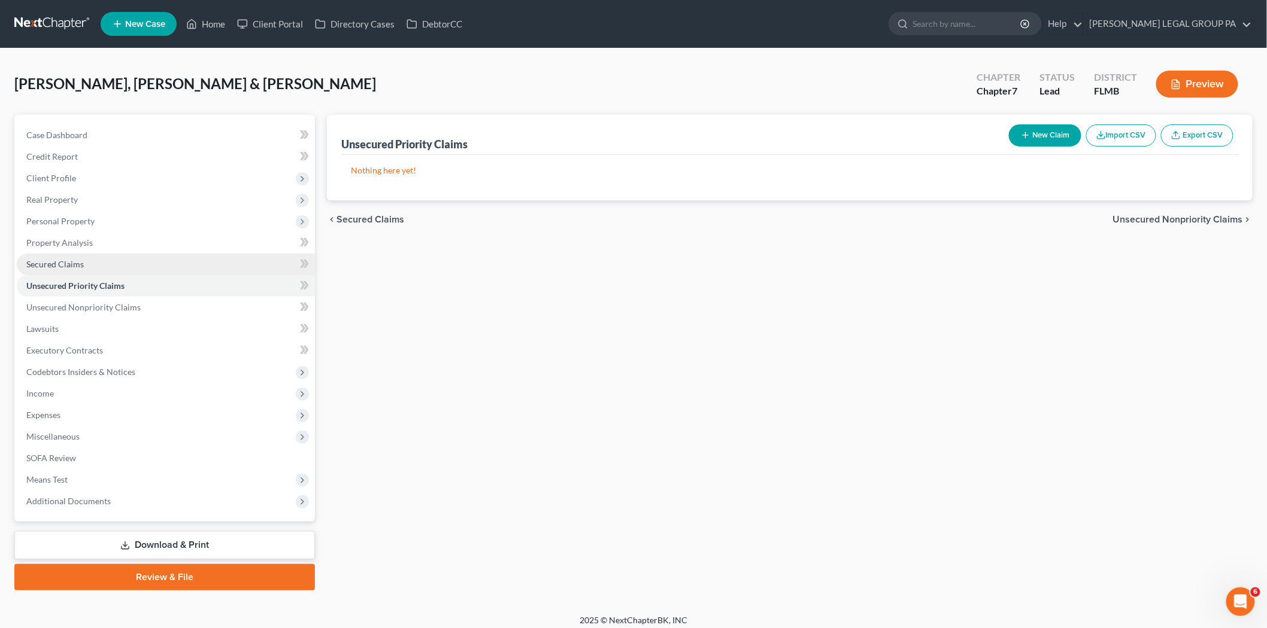
click at [102, 263] on link "Secured Claims" at bounding box center [166, 265] width 298 height 22
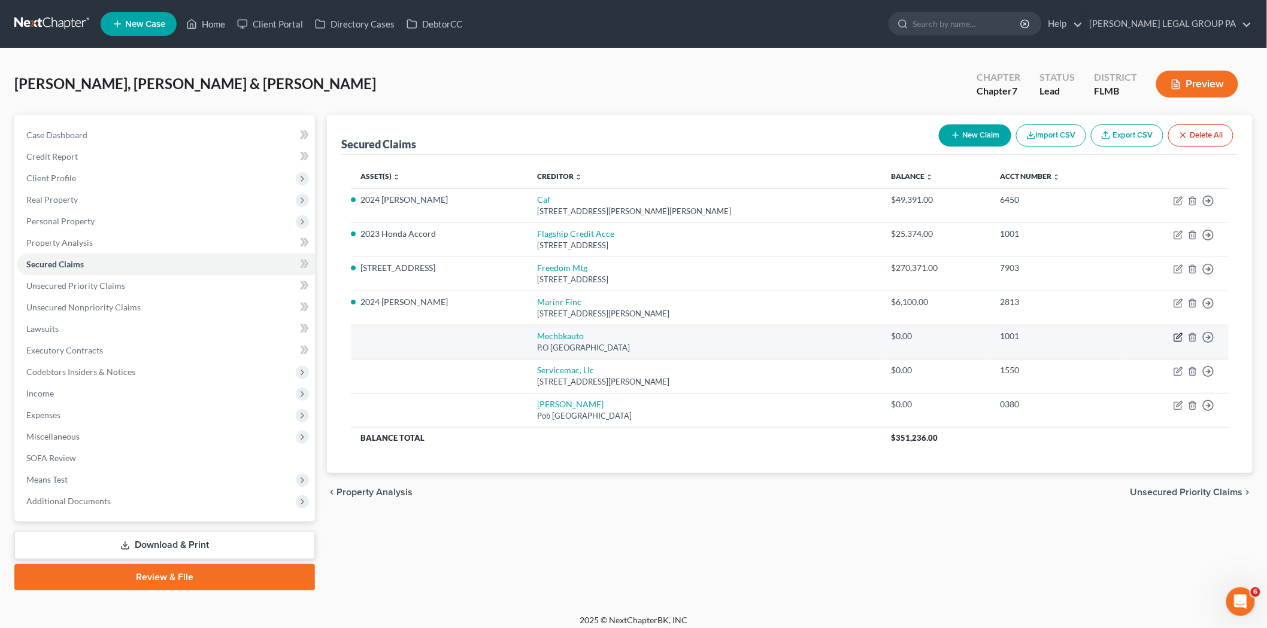
click at [1176, 338] on icon "button" at bounding box center [1178, 338] width 10 height 10
select select "4"
select select "1"
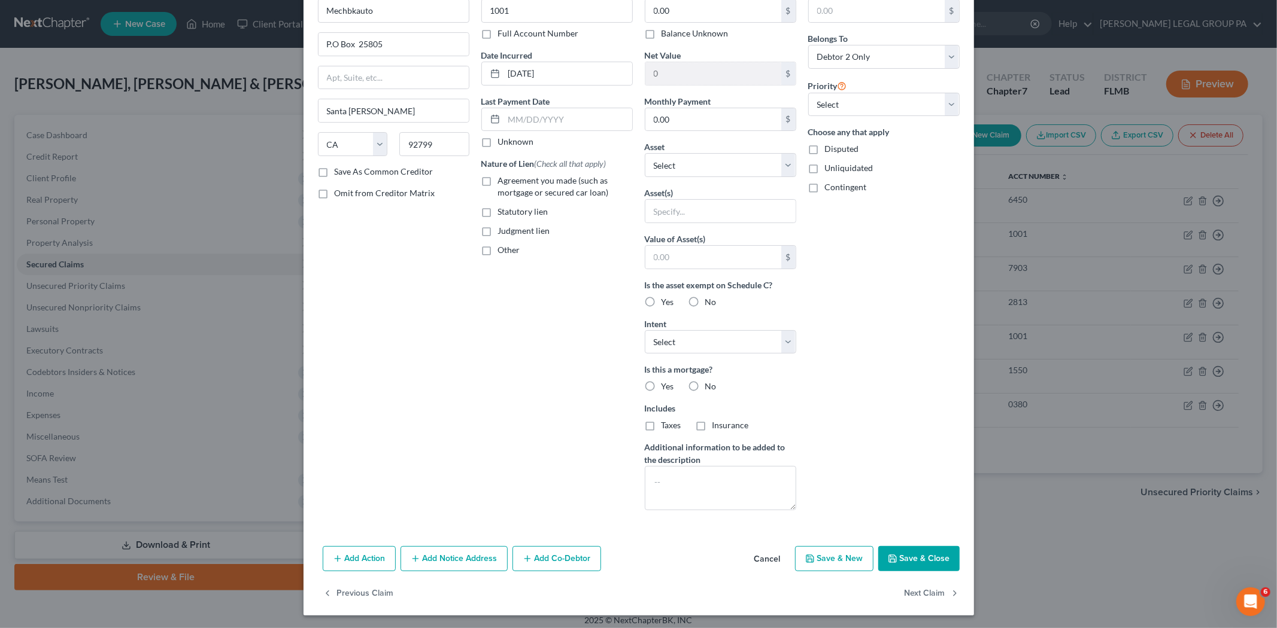
scroll to position [71, 0]
click at [916, 555] on button "Save & Close" at bounding box center [918, 557] width 81 height 25
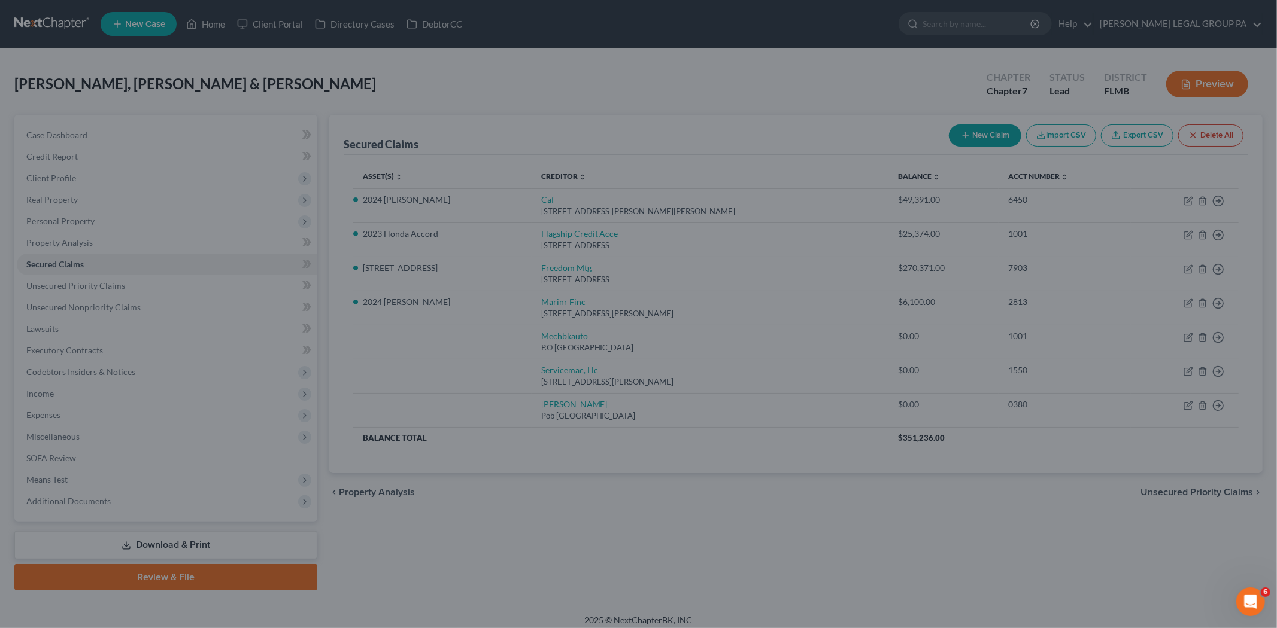
scroll to position [0, 0]
type input "0"
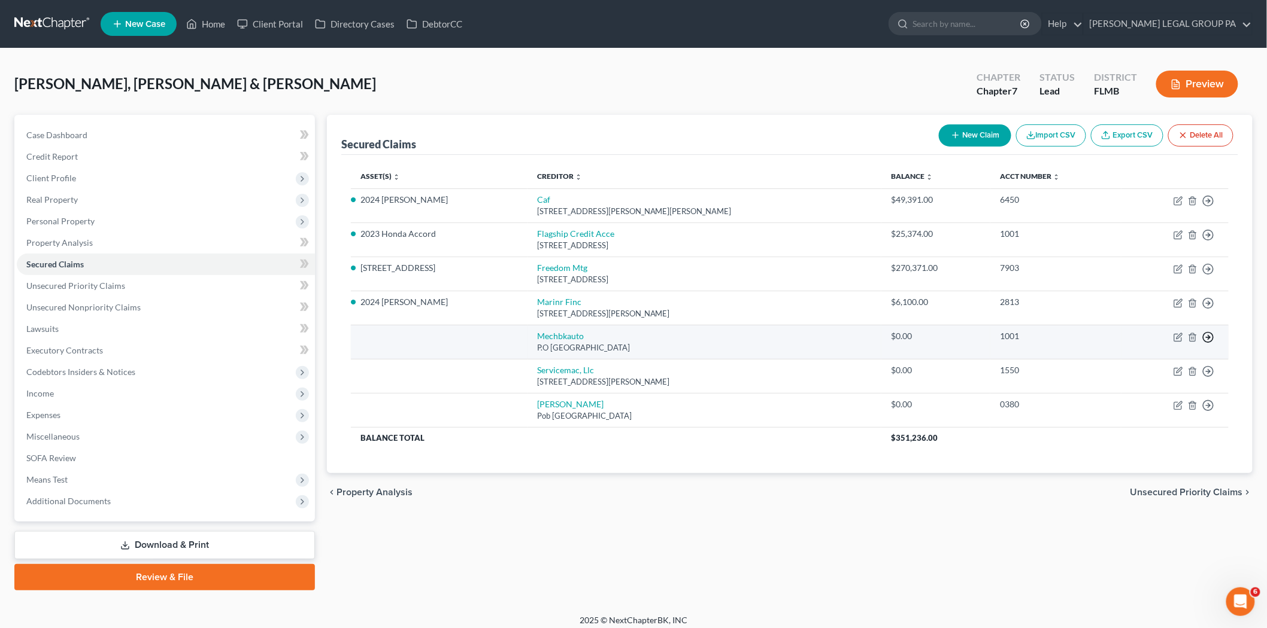
click at [1205, 207] on icon "button" at bounding box center [1208, 201] width 12 height 12
click at [1177, 366] on link "Move to F" at bounding box center [1153, 366] width 100 height 20
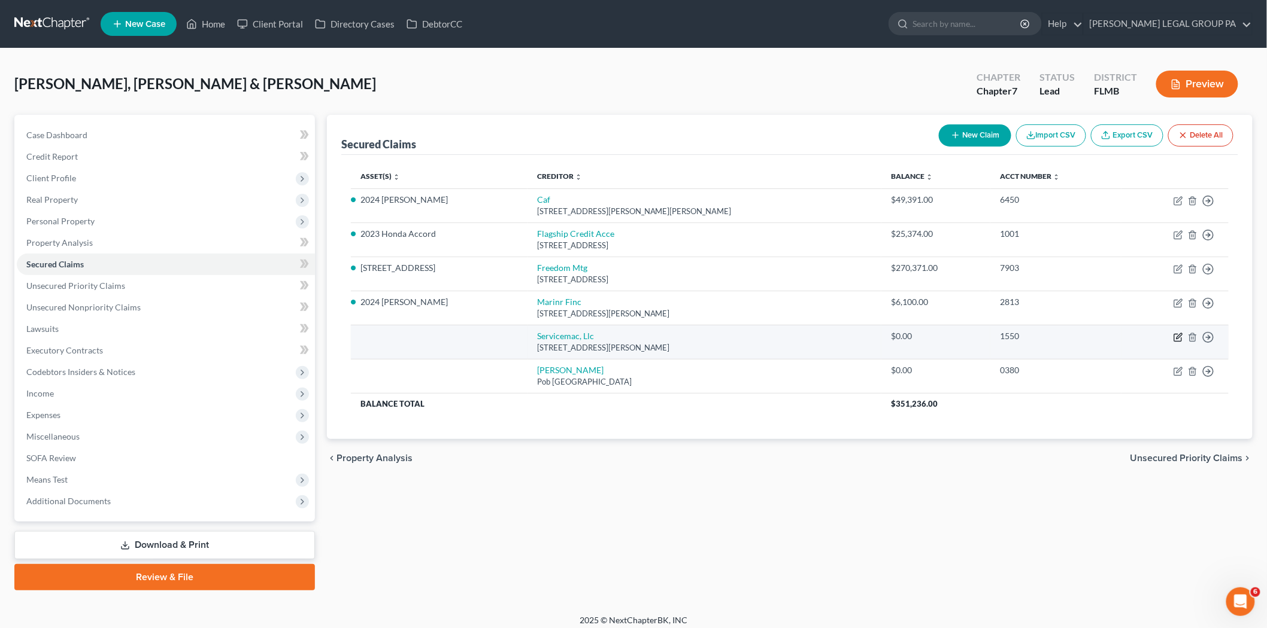
click at [1179, 339] on icon "button" at bounding box center [1178, 338] width 10 height 10
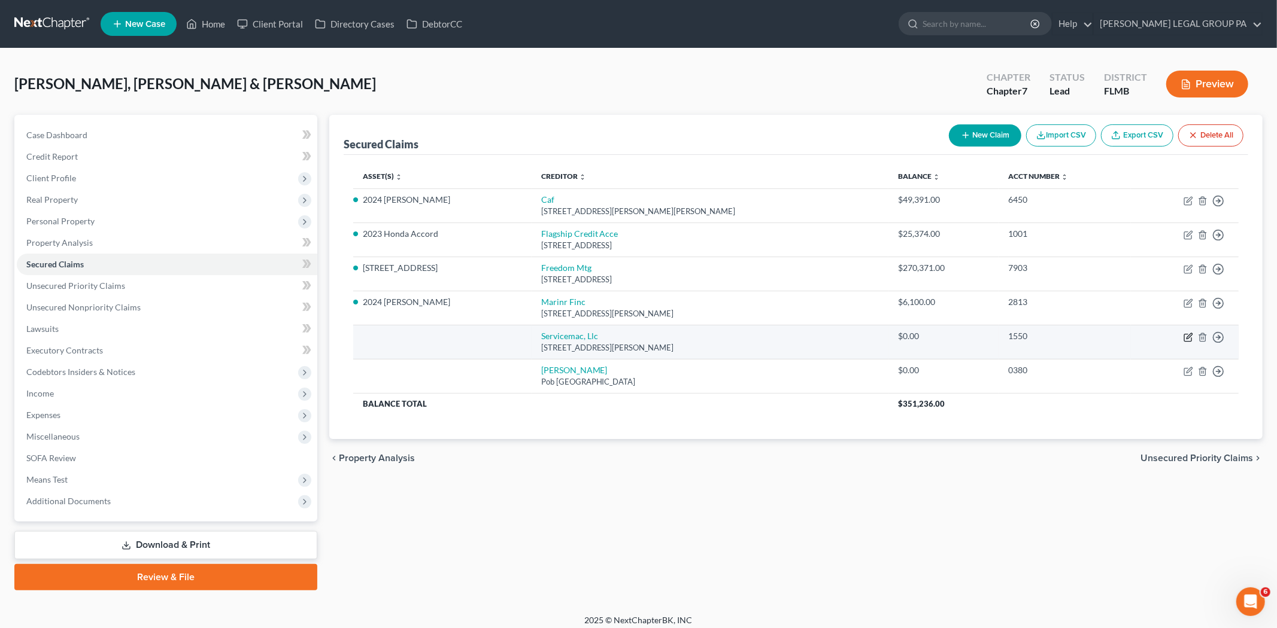
select select "42"
select select "0"
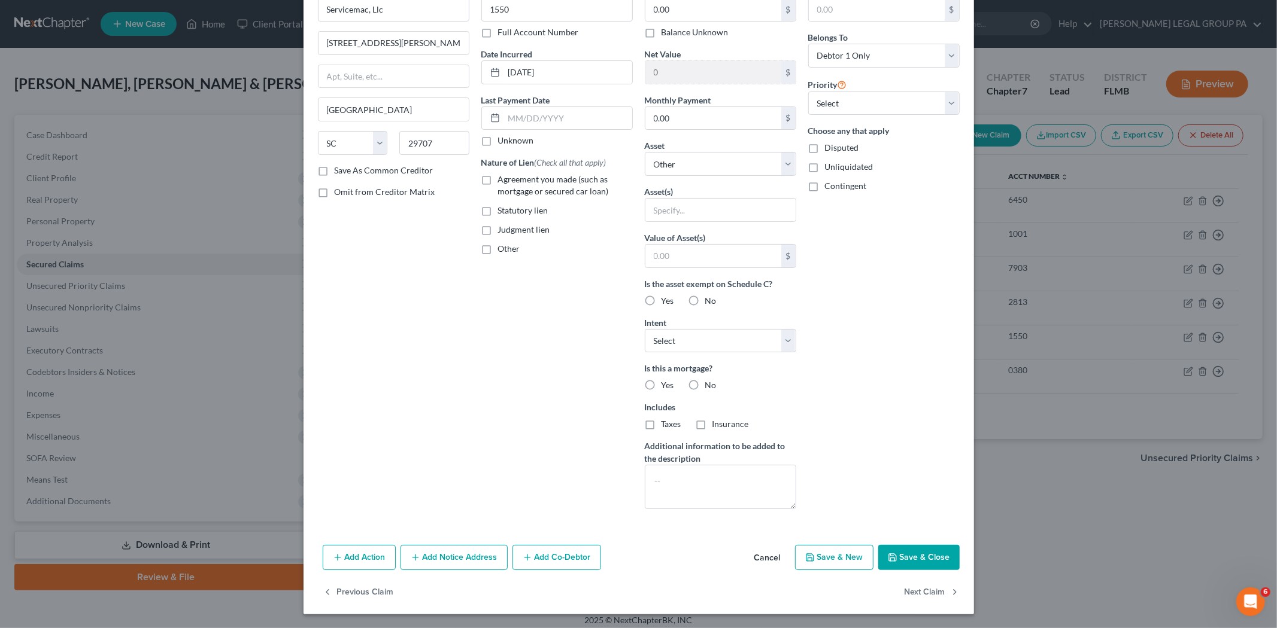
scroll to position [71, 0]
click at [911, 560] on button "Save & Close" at bounding box center [918, 557] width 81 height 25
select select
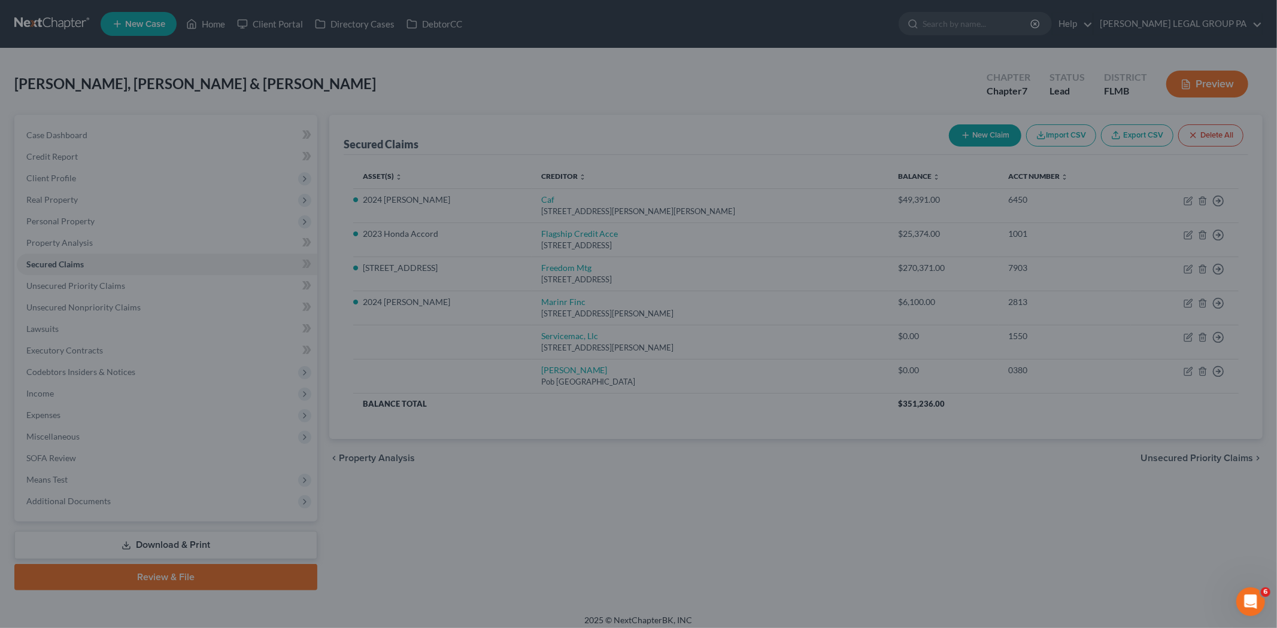
scroll to position [0, 0]
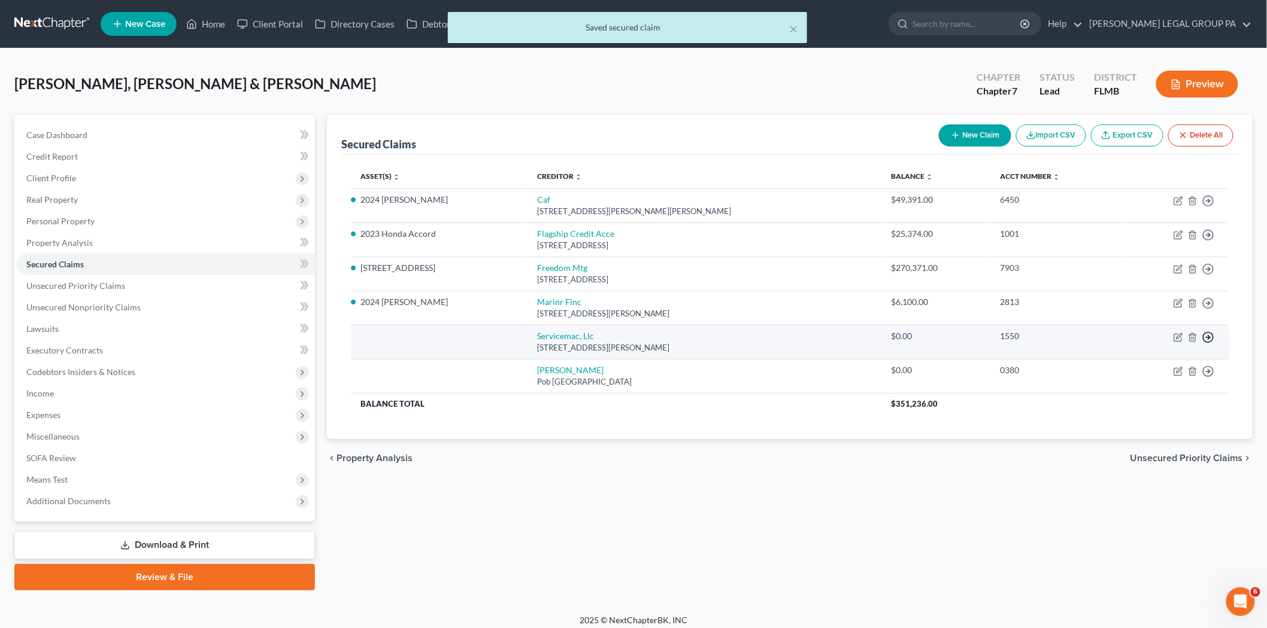
click at [1204, 206] on circle "button" at bounding box center [1208, 201] width 10 height 10
click at [1165, 363] on link "Move to F" at bounding box center [1153, 366] width 100 height 20
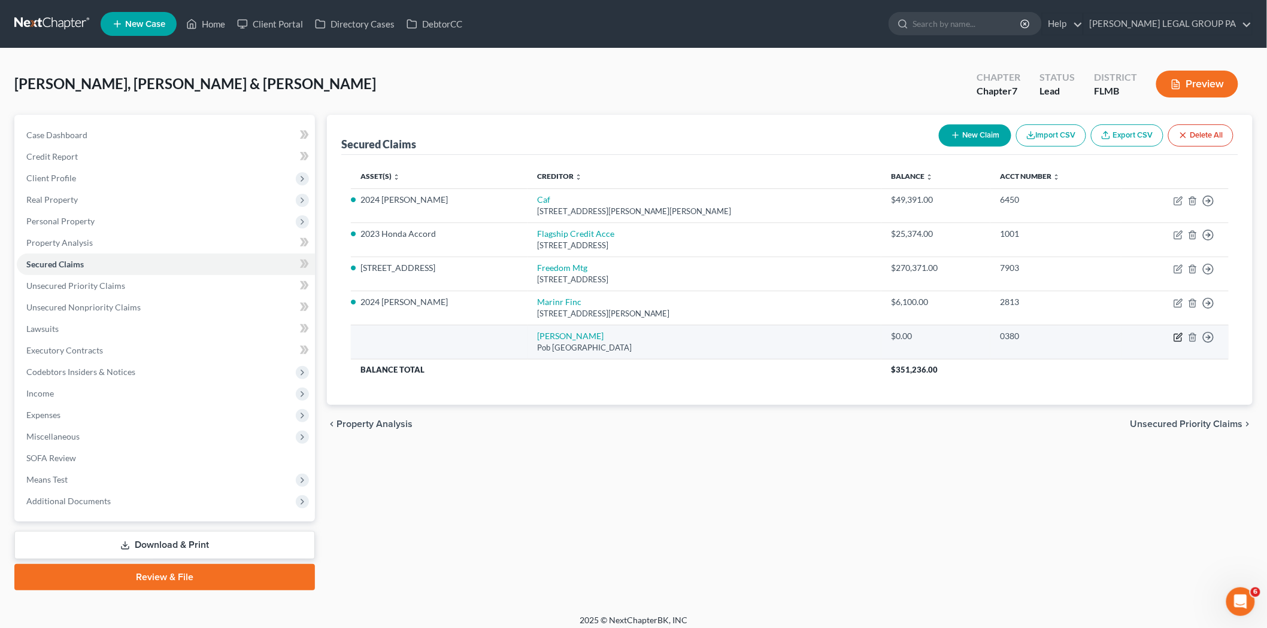
click at [1178, 338] on icon "button" at bounding box center [1178, 335] width 5 height 5
select select "45"
select select "1"
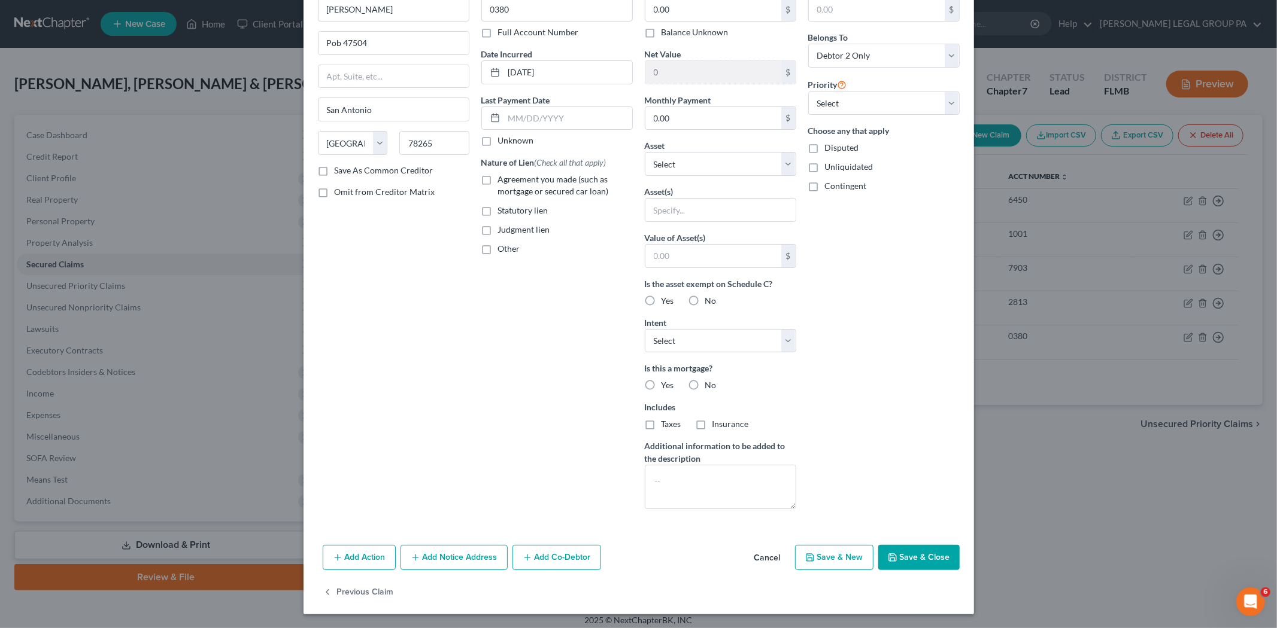
scroll to position [71, 0]
click at [939, 564] on button "Save & Close" at bounding box center [918, 557] width 81 height 25
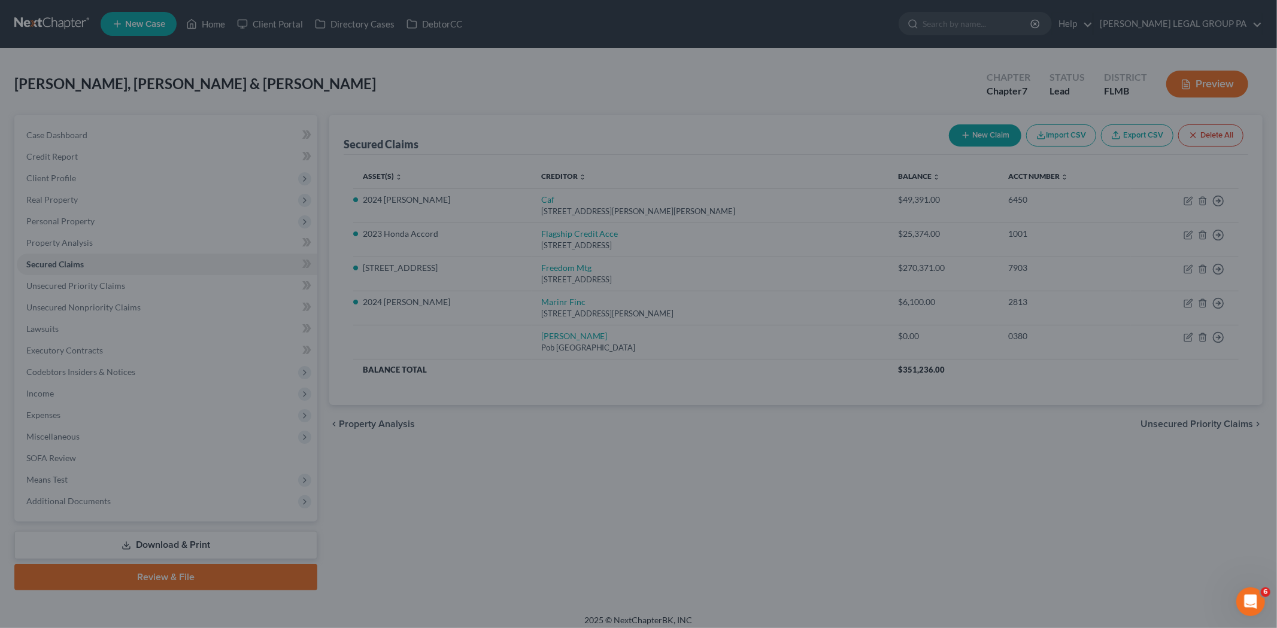
type input "0"
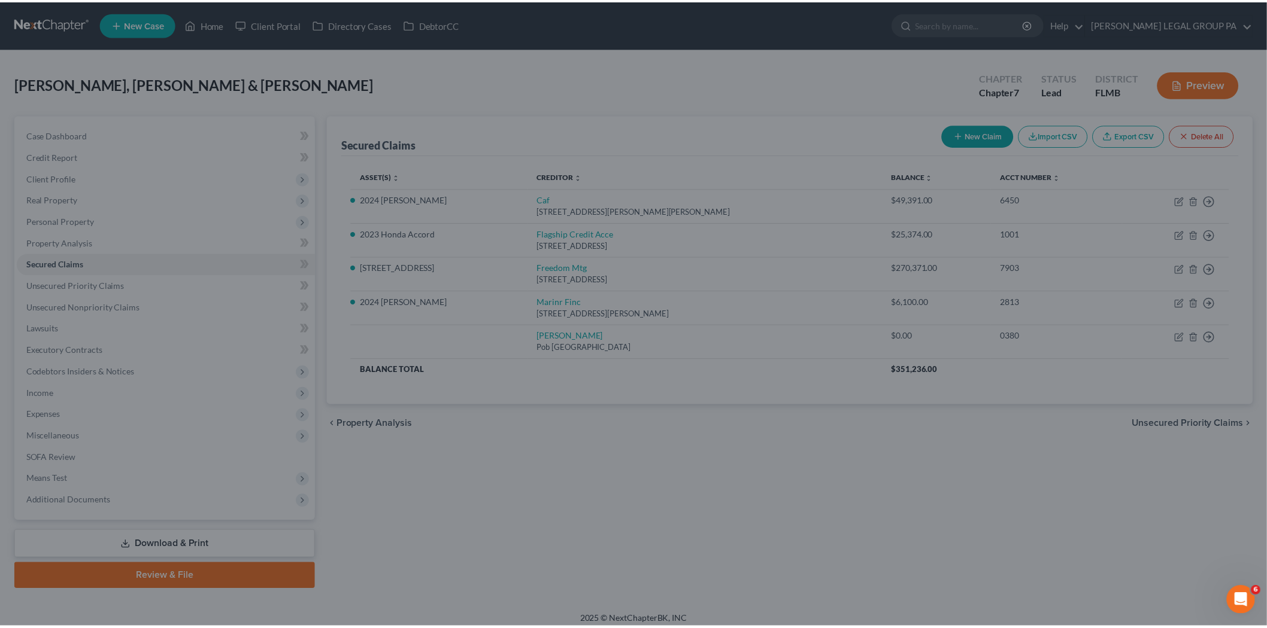
scroll to position [0, 0]
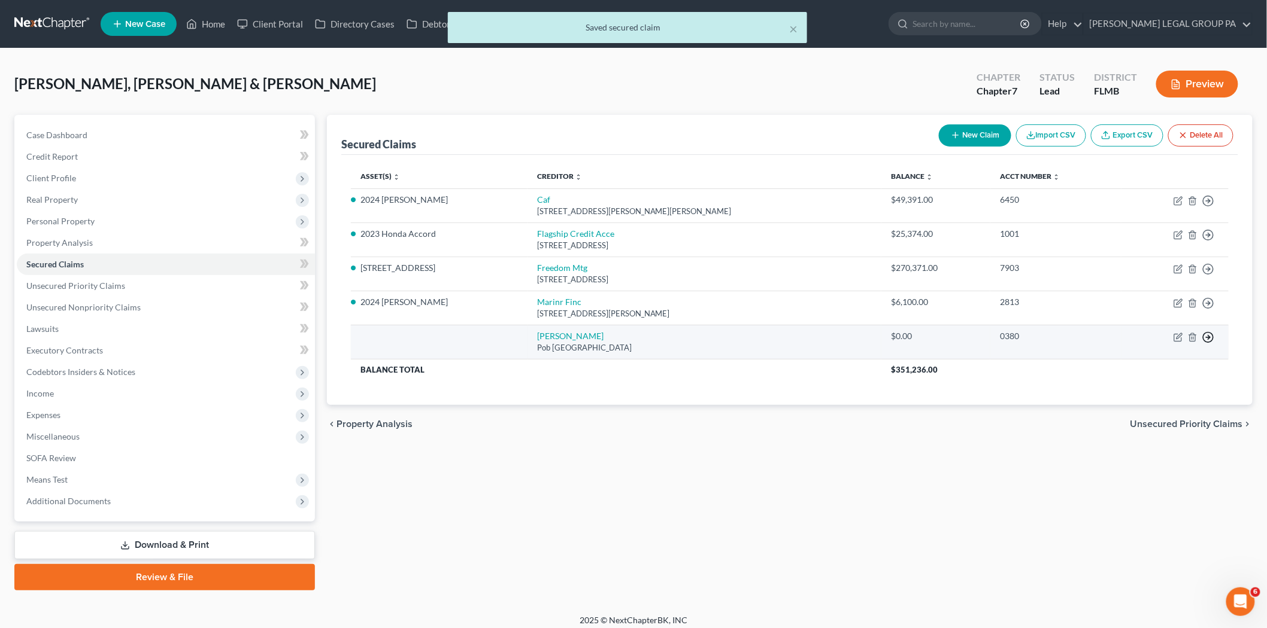
click at [1206, 207] on icon "button" at bounding box center [1208, 201] width 12 height 12
click at [1176, 367] on link "Move to F" at bounding box center [1153, 366] width 100 height 20
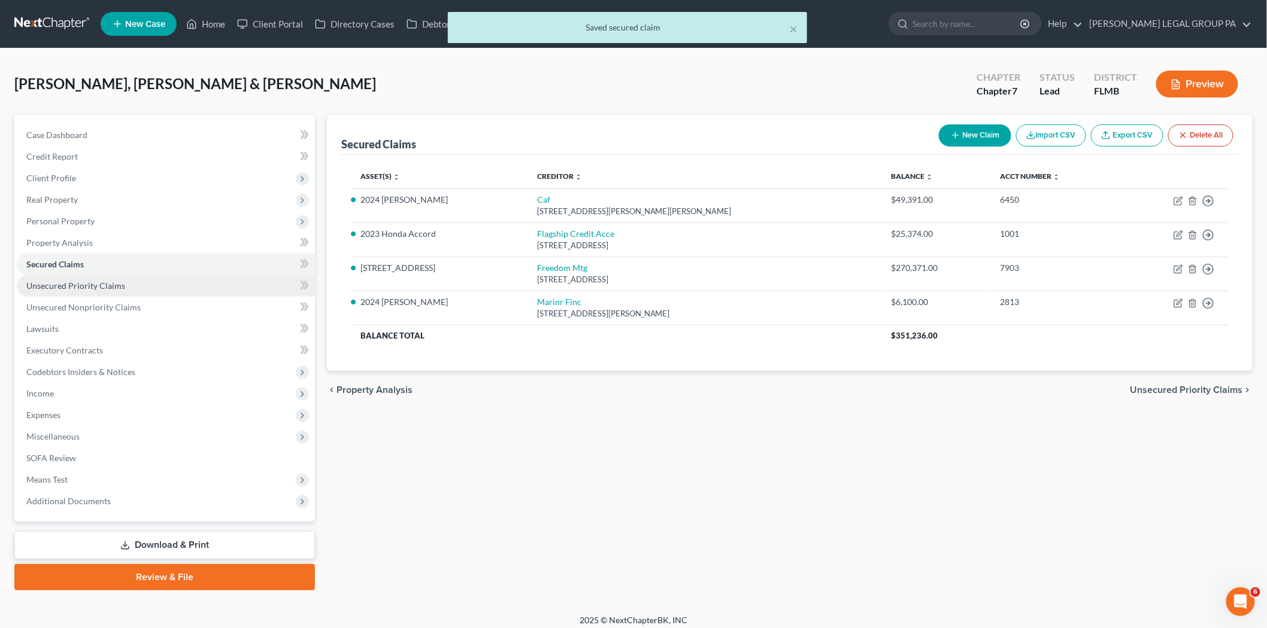
click at [104, 283] on span "Unsecured Priority Claims" at bounding box center [75, 286] width 99 height 10
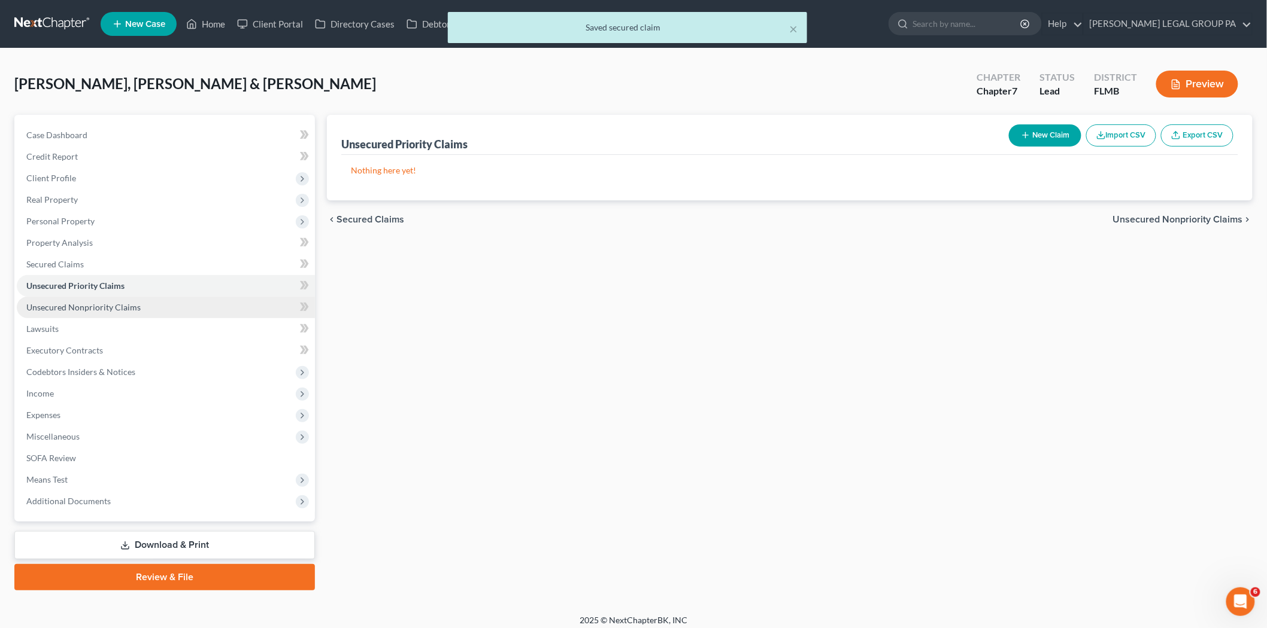
click at [74, 303] on span "Unsecured Nonpriority Claims" at bounding box center [83, 307] width 114 height 10
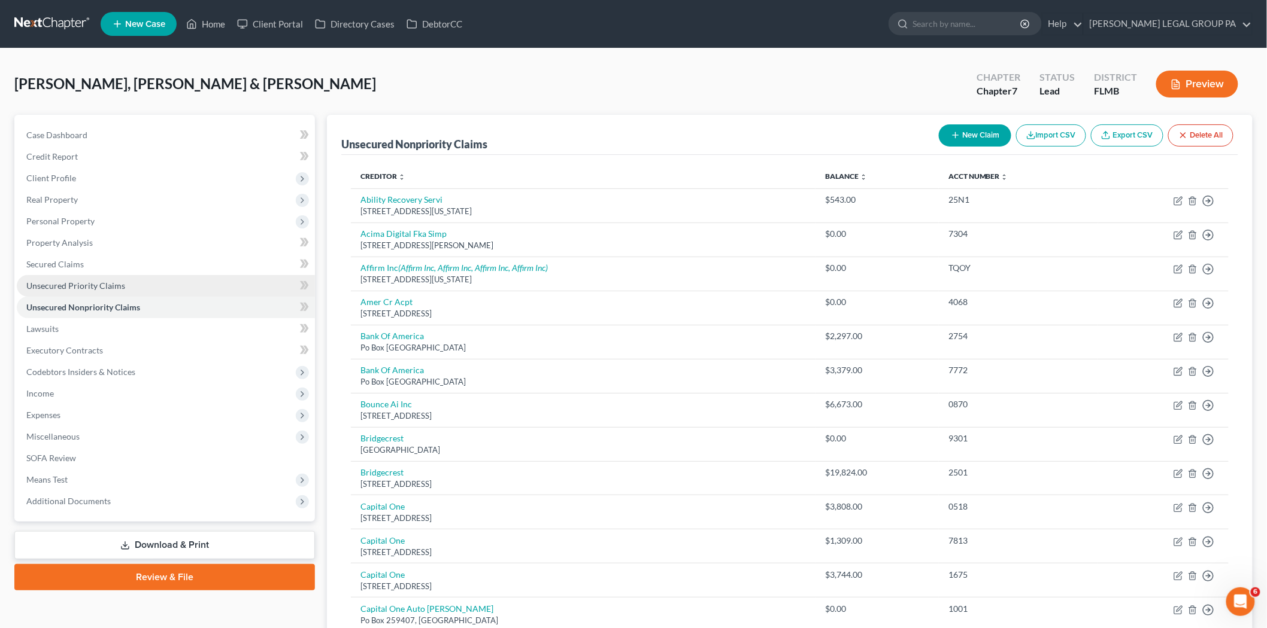
click at [181, 279] on link "Unsecured Priority Claims" at bounding box center [166, 286] width 298 height 22
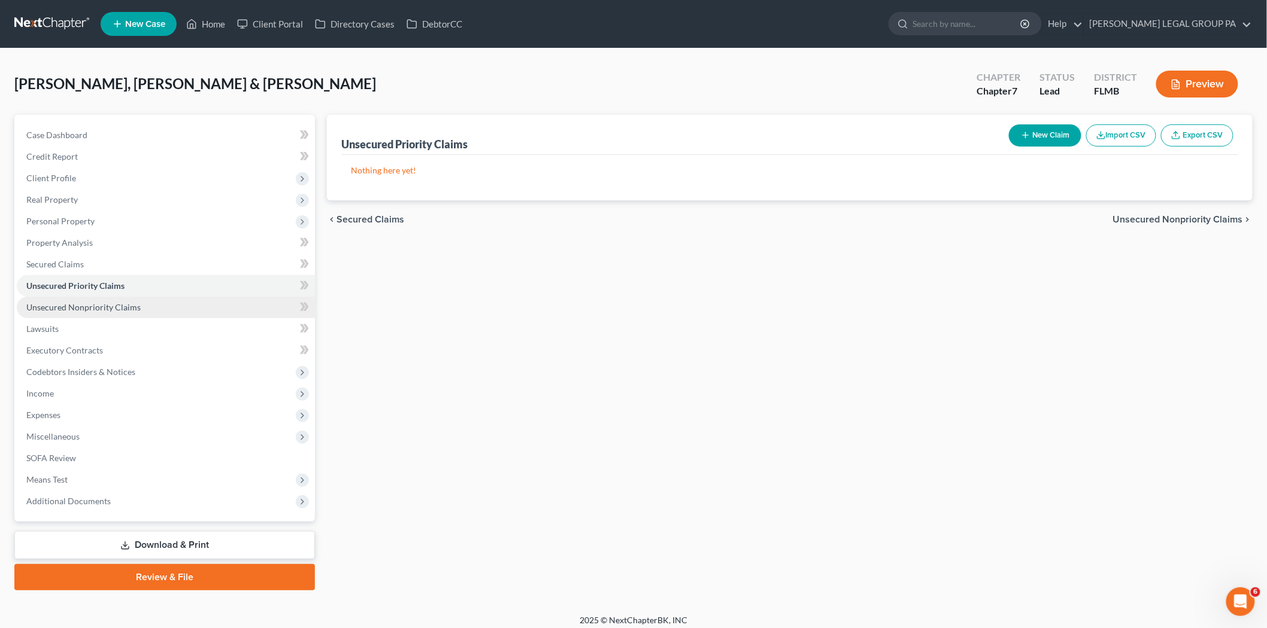
click at [122, 309] on span "Unsecured Nonpriority Claims" at bounding box center [83, 307] width 114 height 10
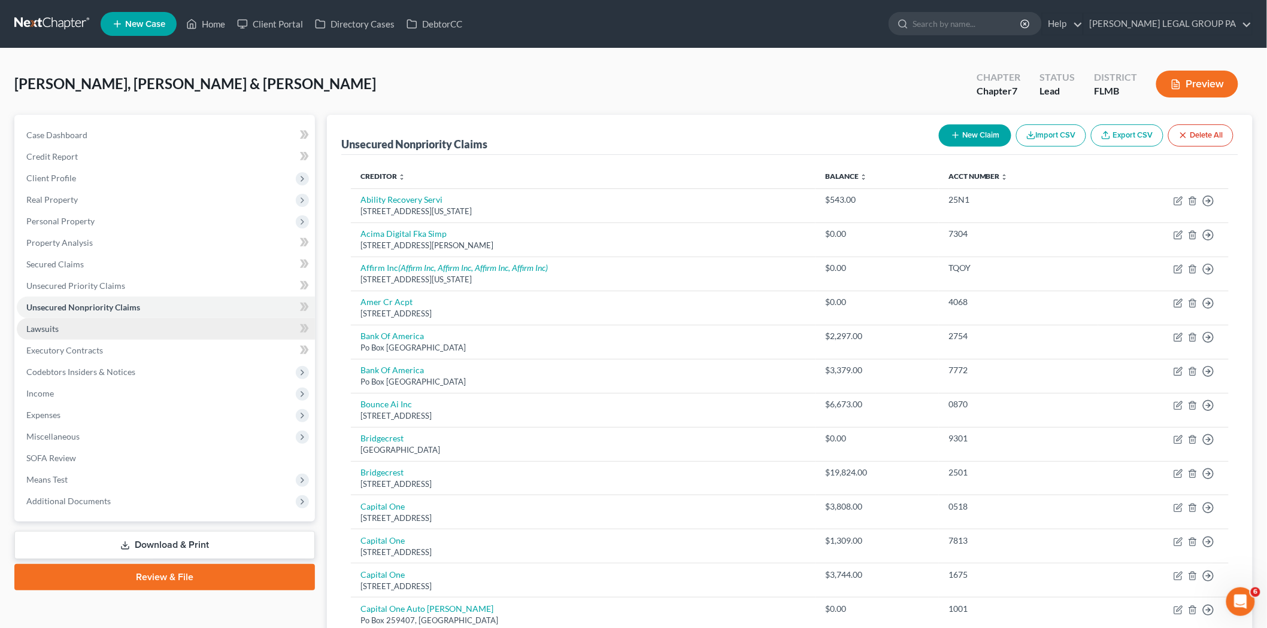
click at [123, 327] on link "Lawsuits" at bounding box center [166, 329] width 298 height 22
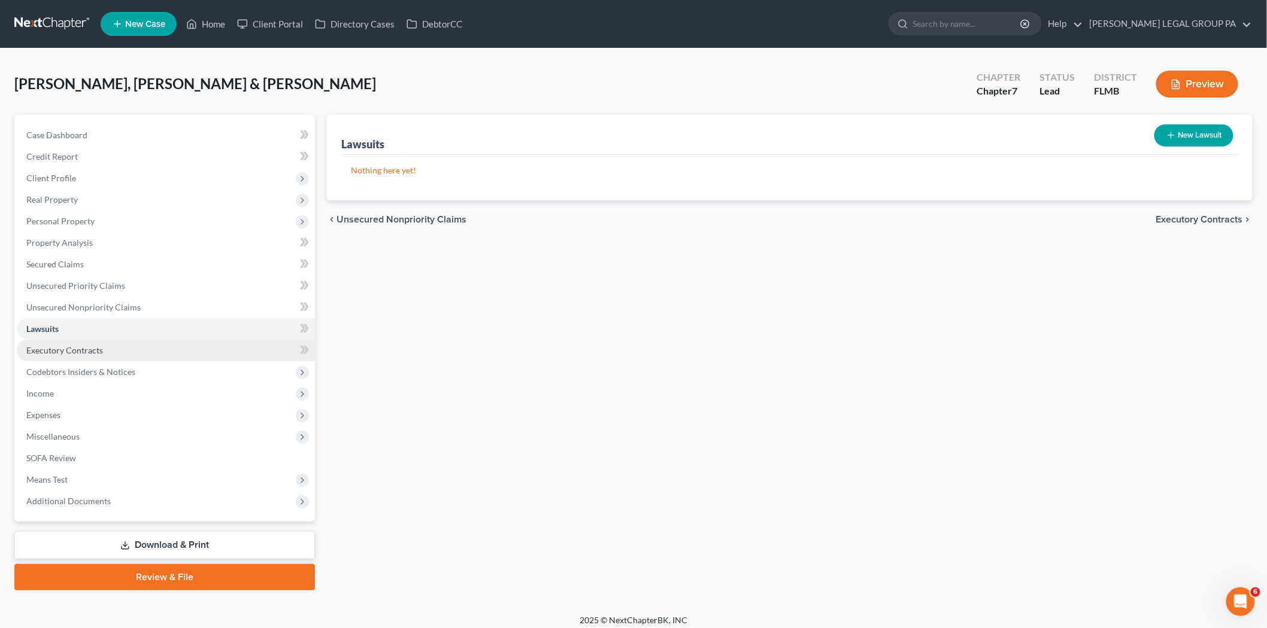
click at [104, 347] on link "Executory Contracts" at bounding box center [166, 351] width 298 height 22
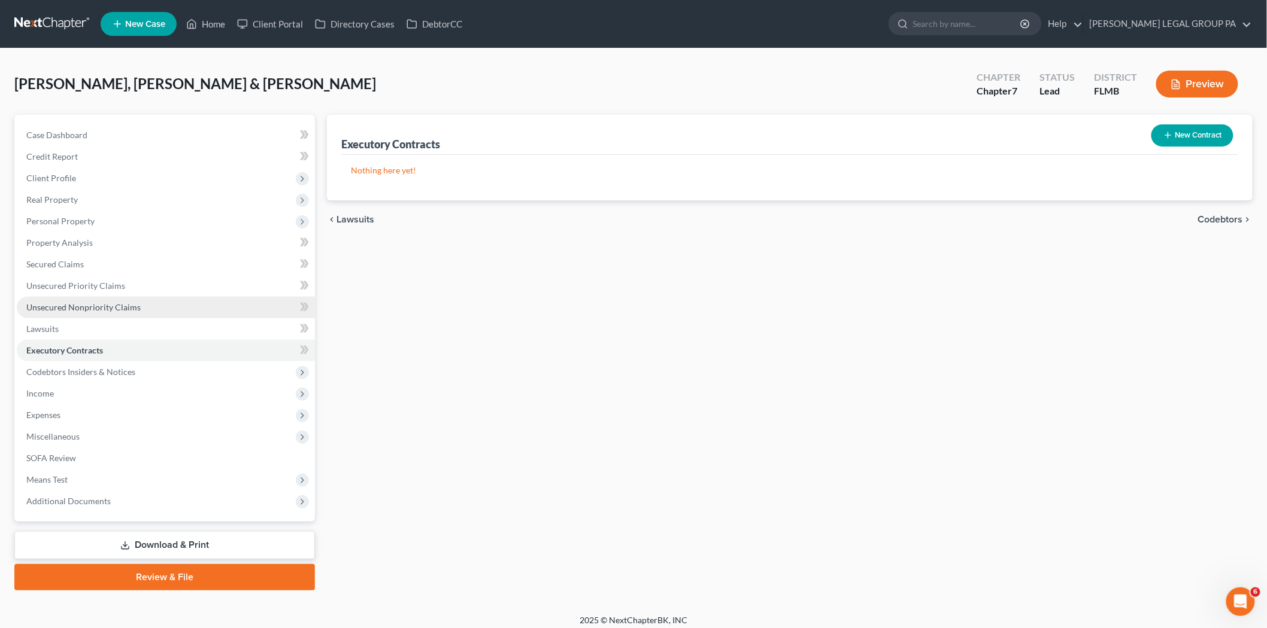
click at [105, 308] on span "Unsecured Nonpriority Claims" at bounding box center [83, 307] width 114 height 10
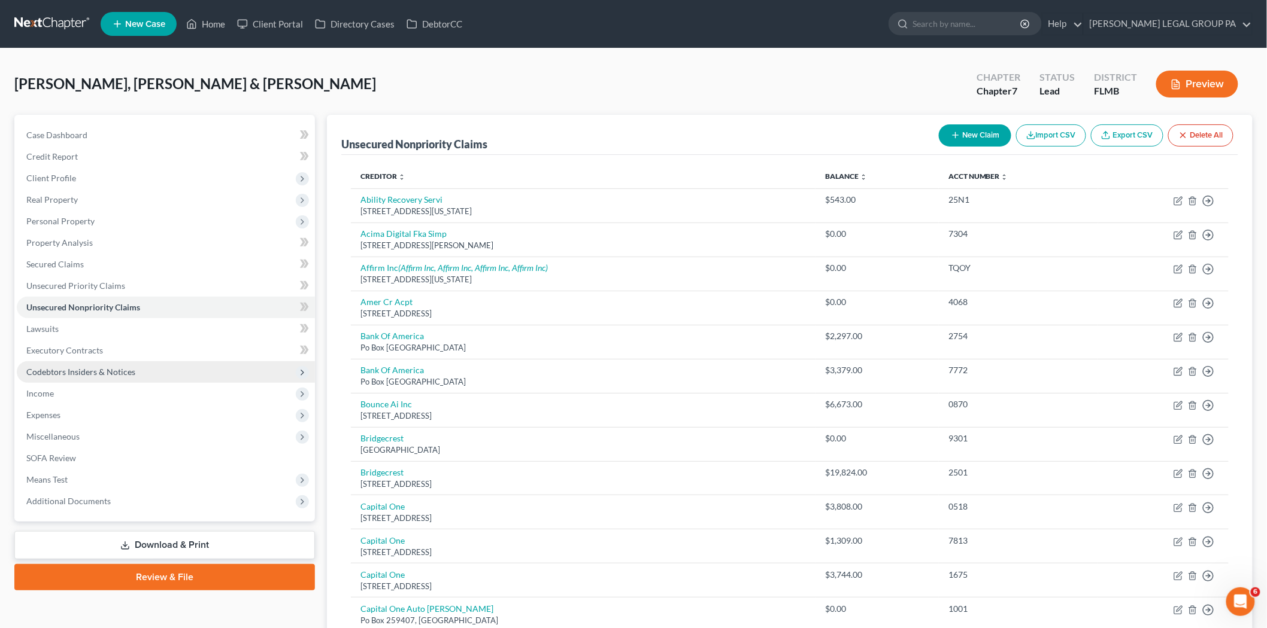
click at [66, 379] on span "Codebtors Insiders & Notices" at bounding box center [166, 373] width 298 height 22
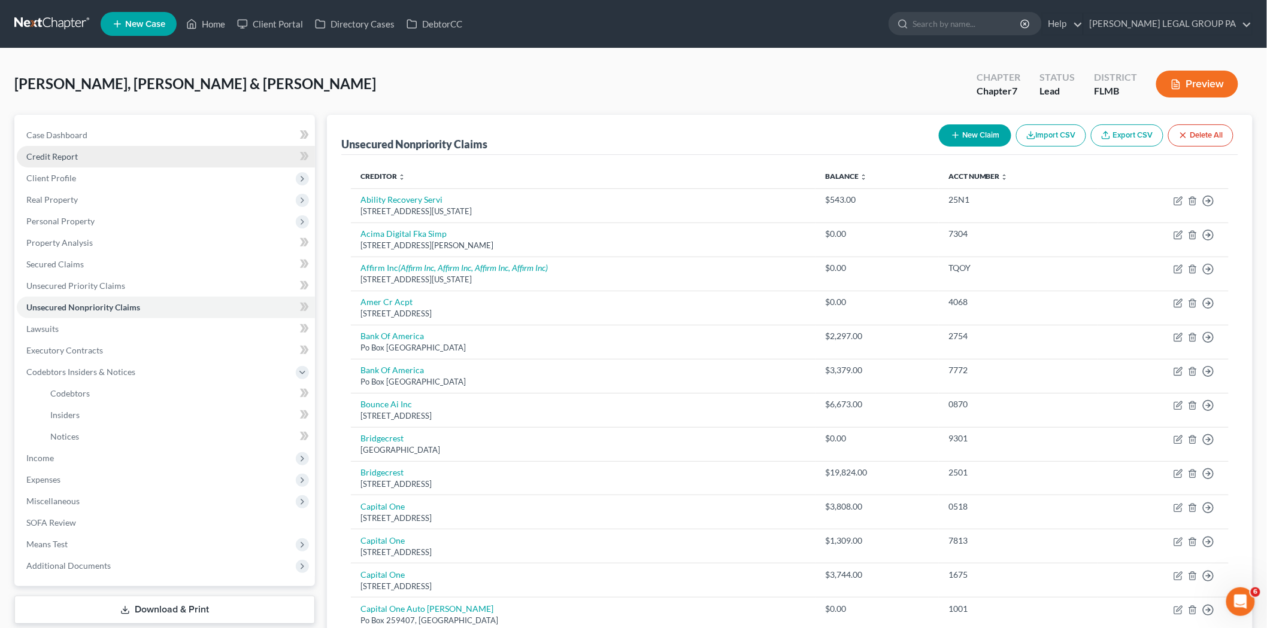
click at [133, 154] on link "Credit Report" at bounding box center [166, 157] width 298 height 22
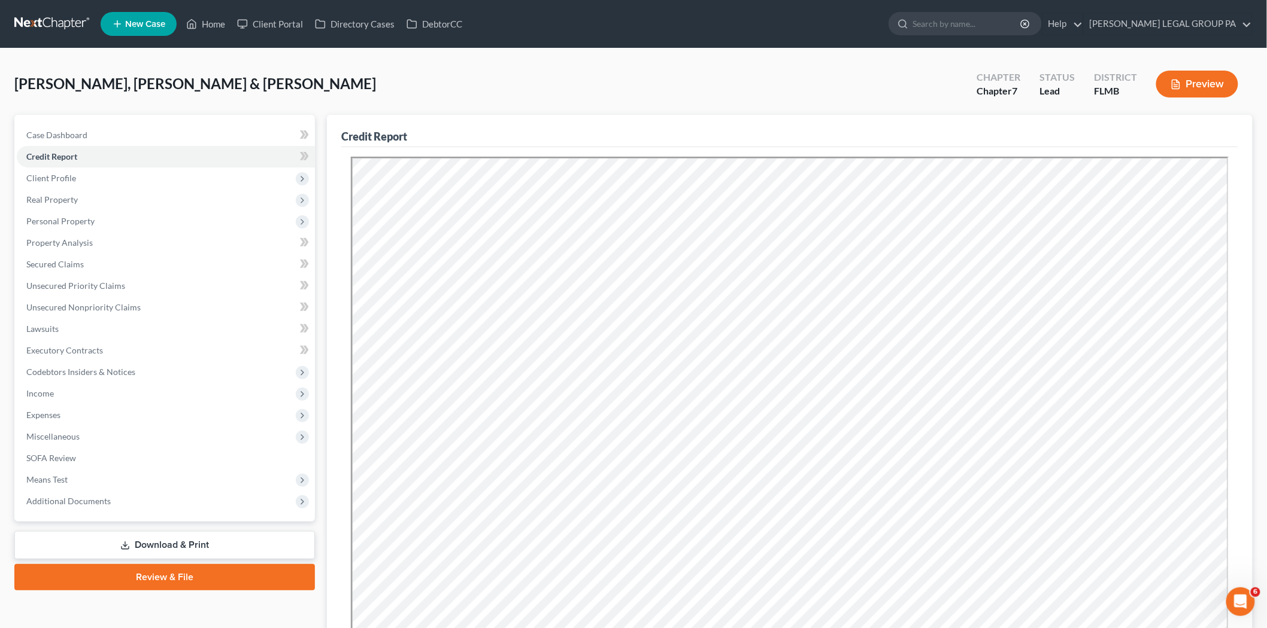
scroll to position [157, 0]
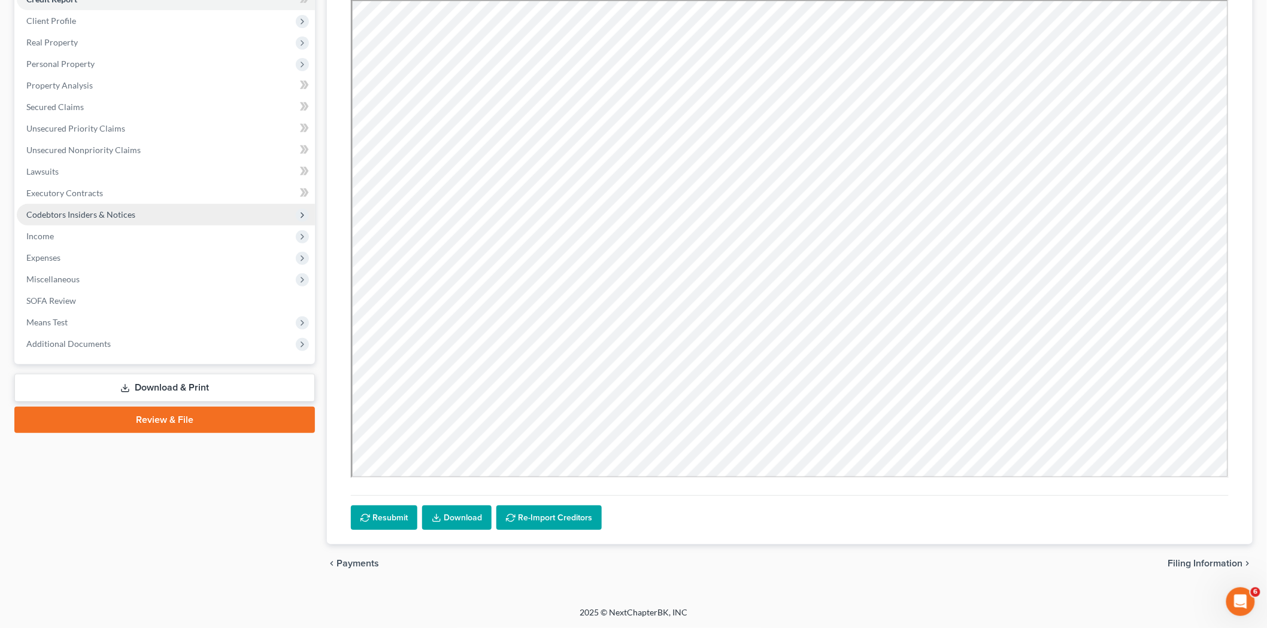
click at [140, 214] on span "Codebtors Insiders & Notices" at bounding box center [166, 215] width 298 height 22
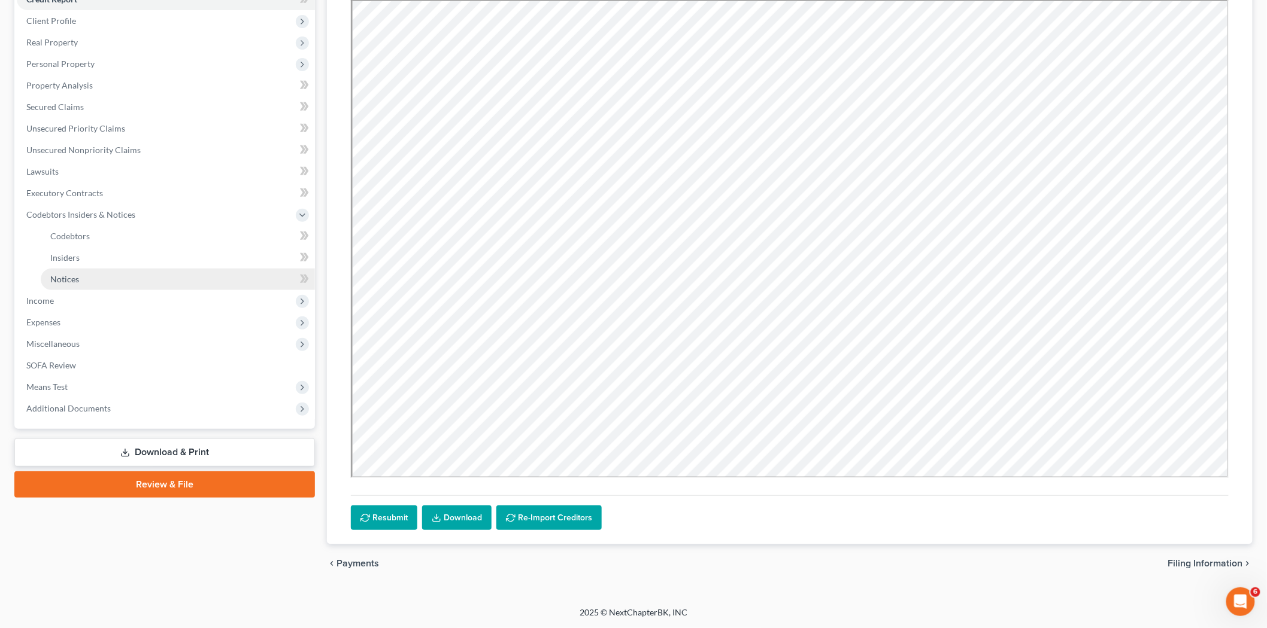
click at [138, 278] on link "Notices" at bounding box center [178, 280] width 274 height 22
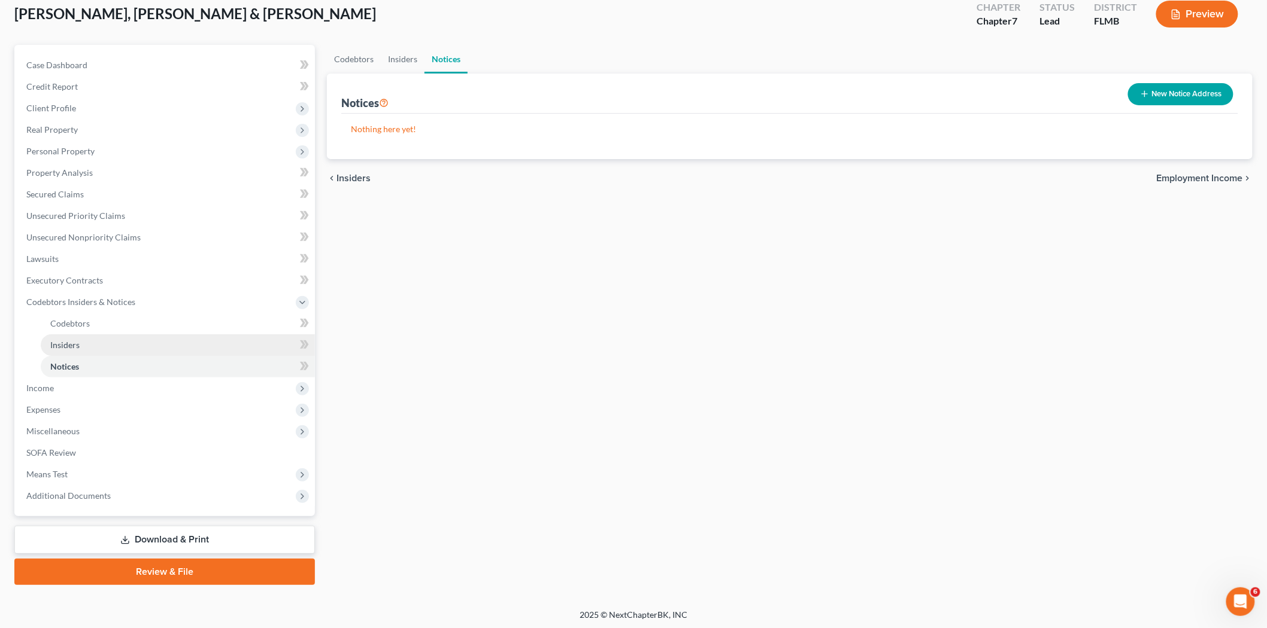
scroll to position [71, 0]
click at [76, 383] on span "Income" at bounding box center [166, 388] width 298 height 22
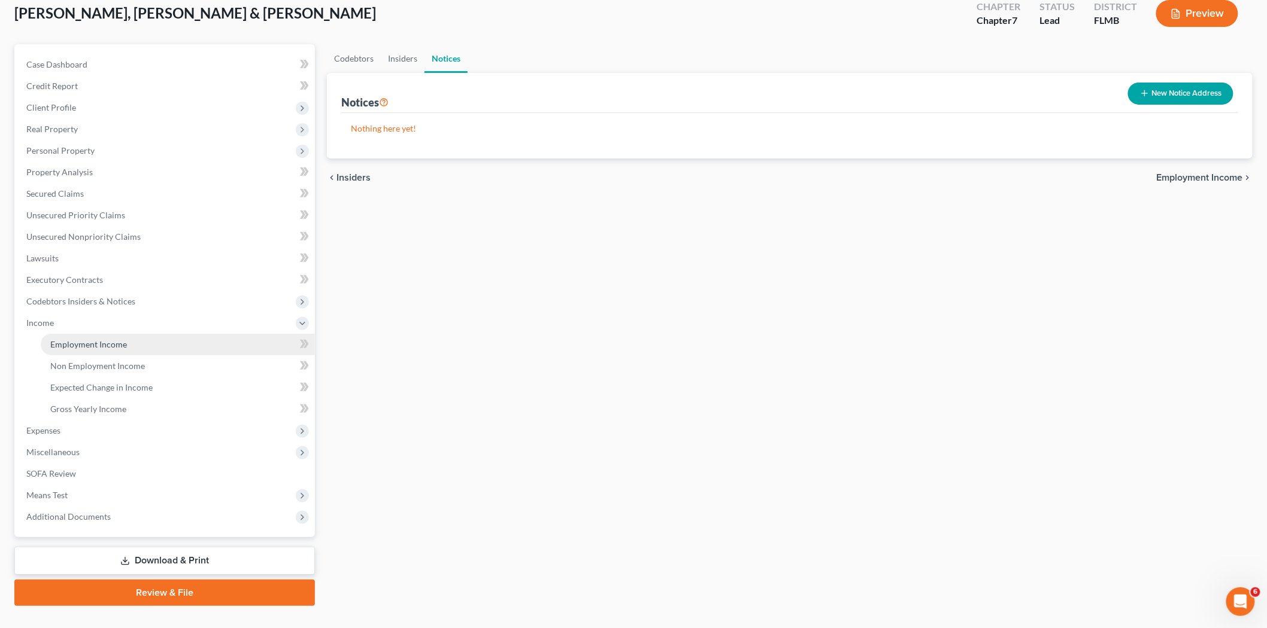
click at [83, 339] on span "Employment Income" at bounding box center [88, 344] width 77 height 10
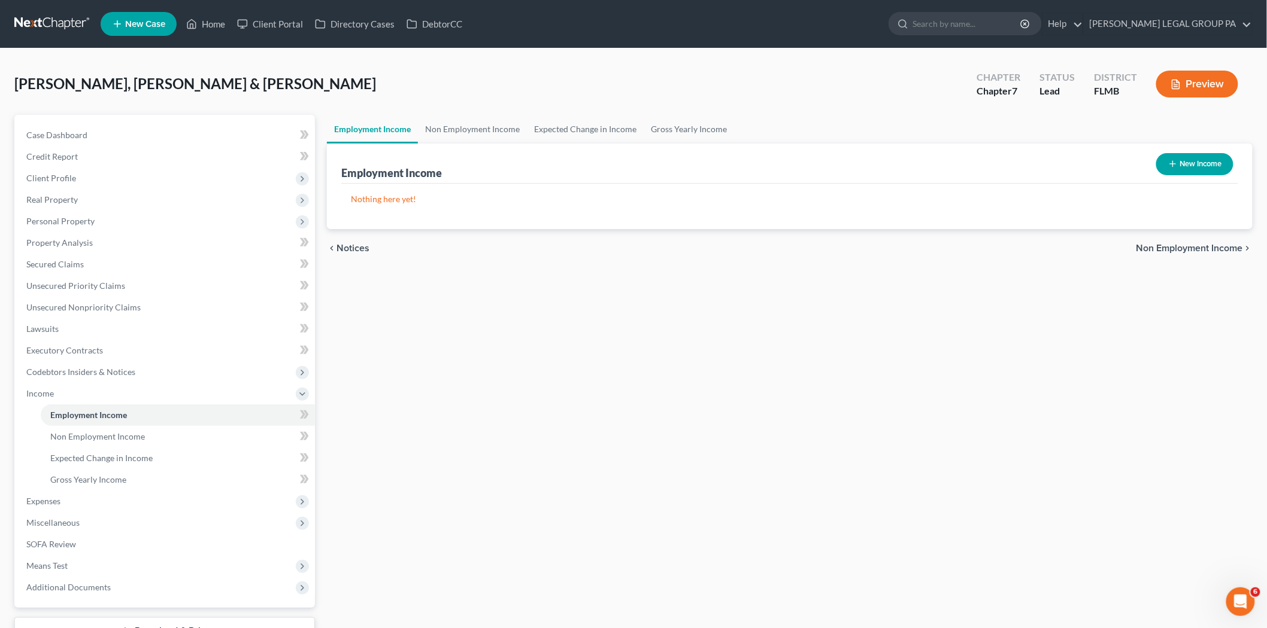
click at [1173, 162] on line "button" at bounding box center [1173, 164] width 0 height 5
select select "0"
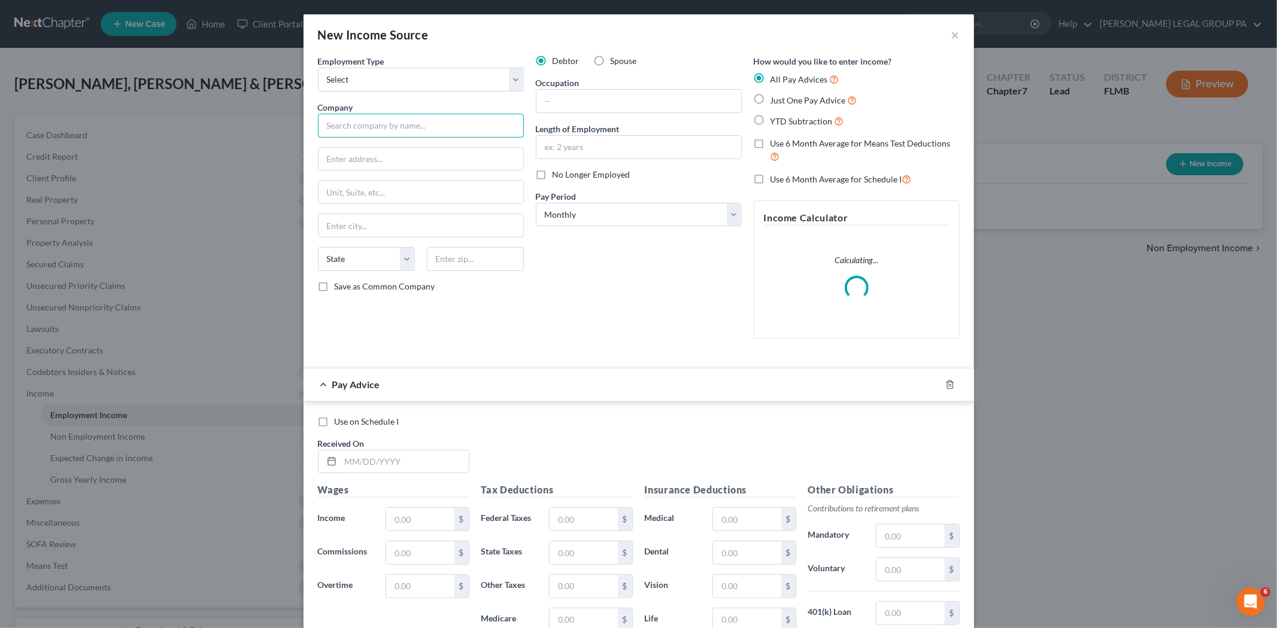
click at [402, 119] on input "text" at bounding box center [421, 126] width 206 height 24
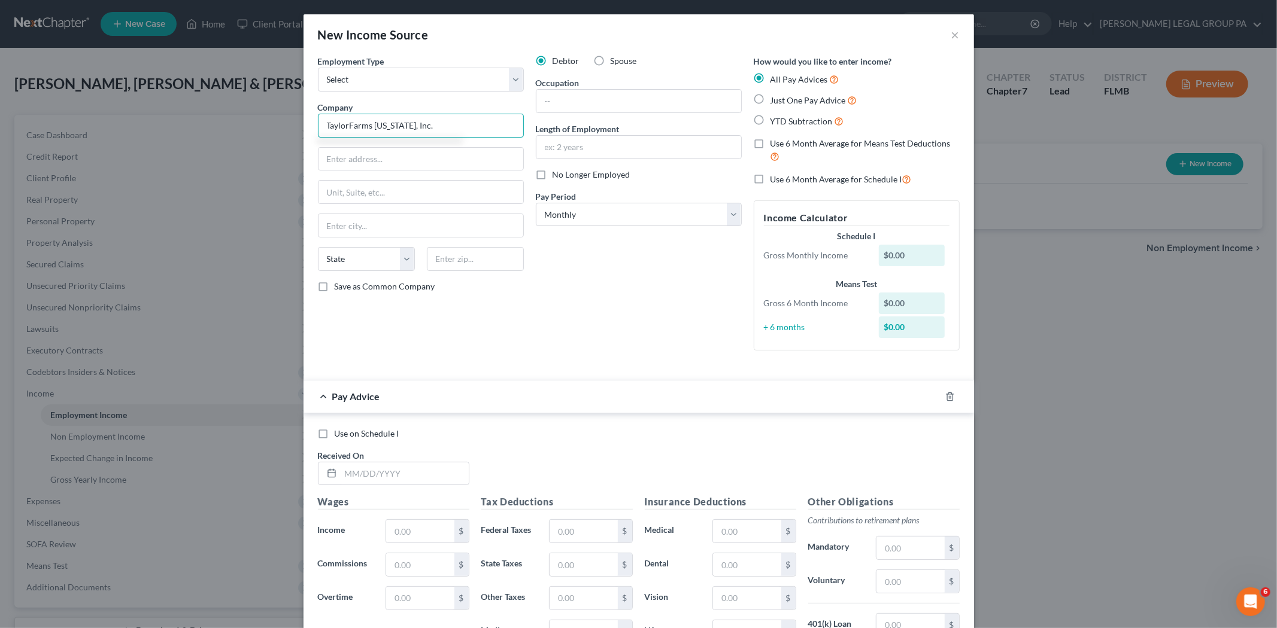
click at [342, 123] on input "TaylorFarms Florida, Inc." at bounding box center [421, 126] width 206 height 24
click at [459, 265] on input "text" at bounding box center [475, 259] width 97 height 24
click at [428, 160] on input "text" at bounding box center [420, 159] width 205 height 23
click at [611, 106] on input "text" at bounding box center [638, 101] width 205 height 23
click at [621, 140] on input "text" at bounding box center [638, 147] width 205 height 23
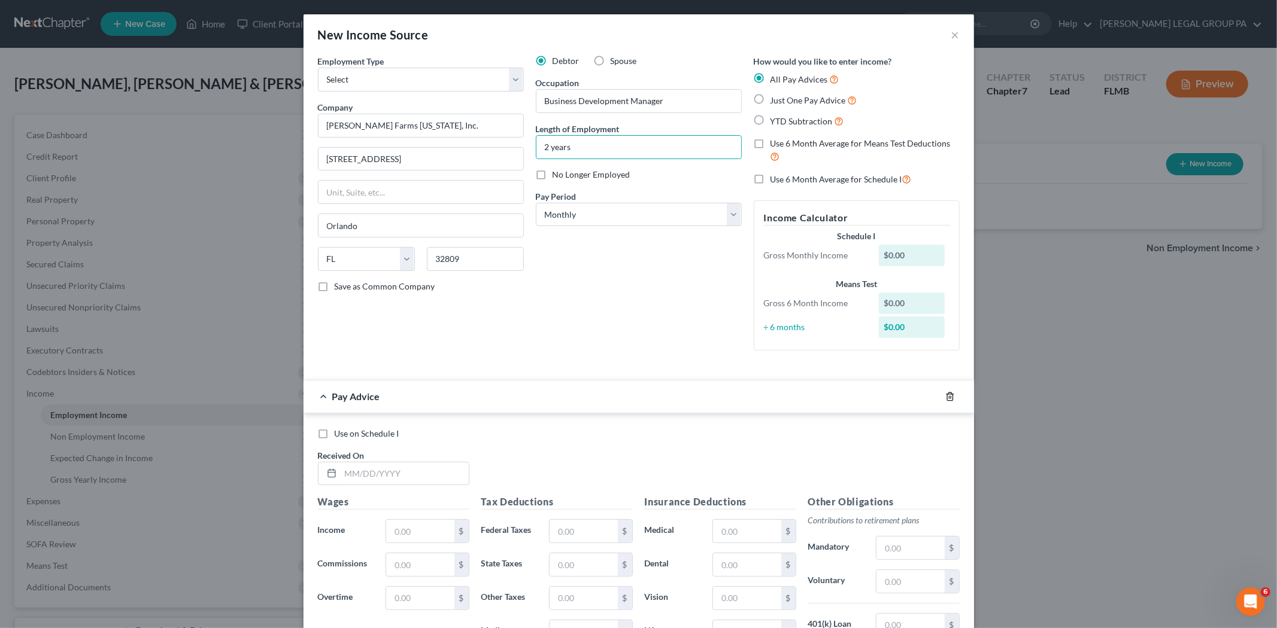
click at [945, 401] on icon "button" at bounding box center [950, 397] width 10 height 10
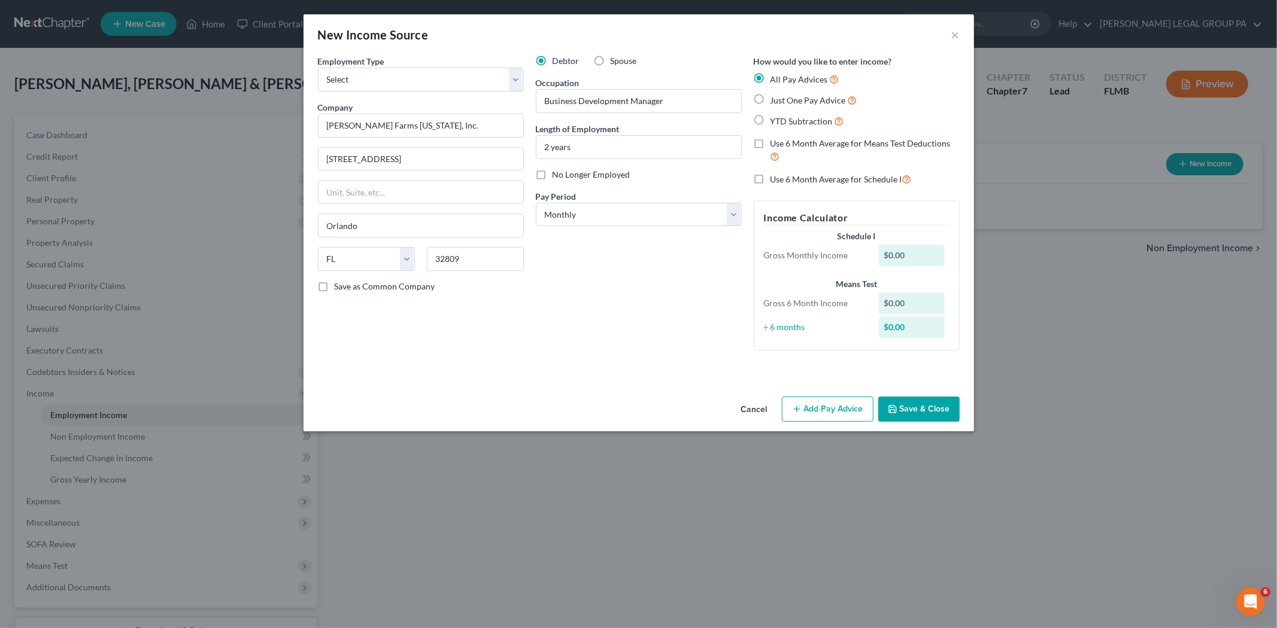
click at [933, 405] on button "Save & Close" at bounding box center [918, 409] width 81 height 25
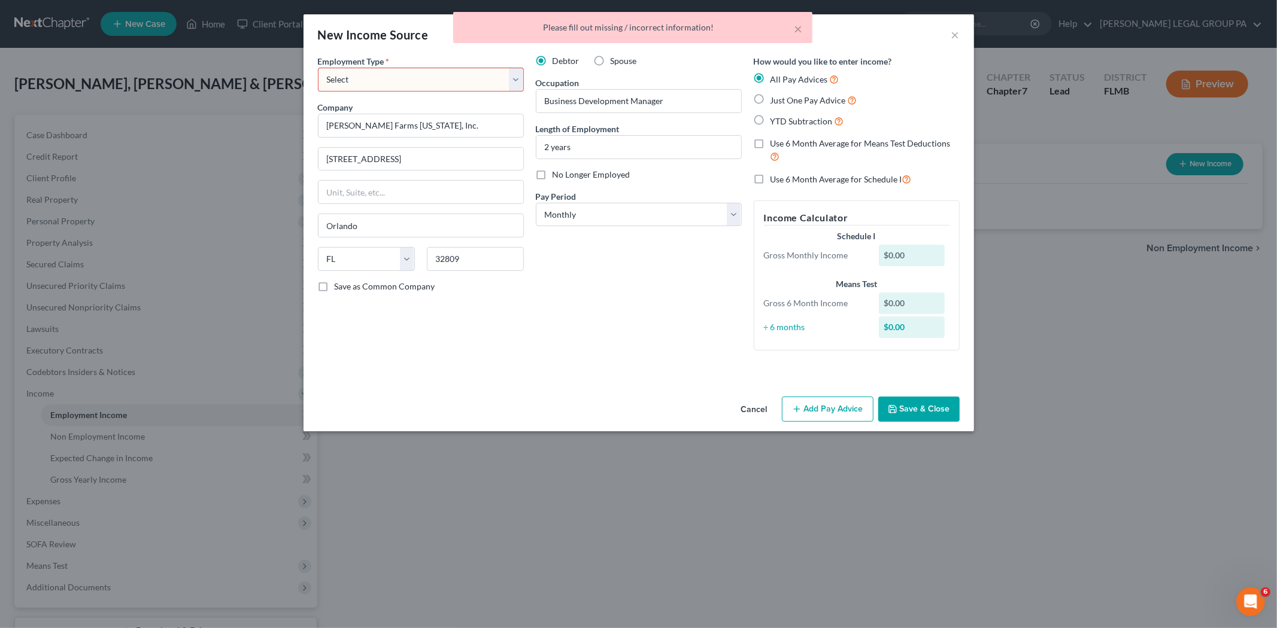
click at [451, 81] on select "Select Full or Part Time Employment Self Employment" at bounding box center [421, 80] width 206 height 24
click at [318, 68] on select "Select Full or Part Time Employment Self Employment" at bounding box center [421, 80] width 206 height 24
click at [943, 402] on button "Save & Close" at bounding box center [918, 409] width 81 height 25
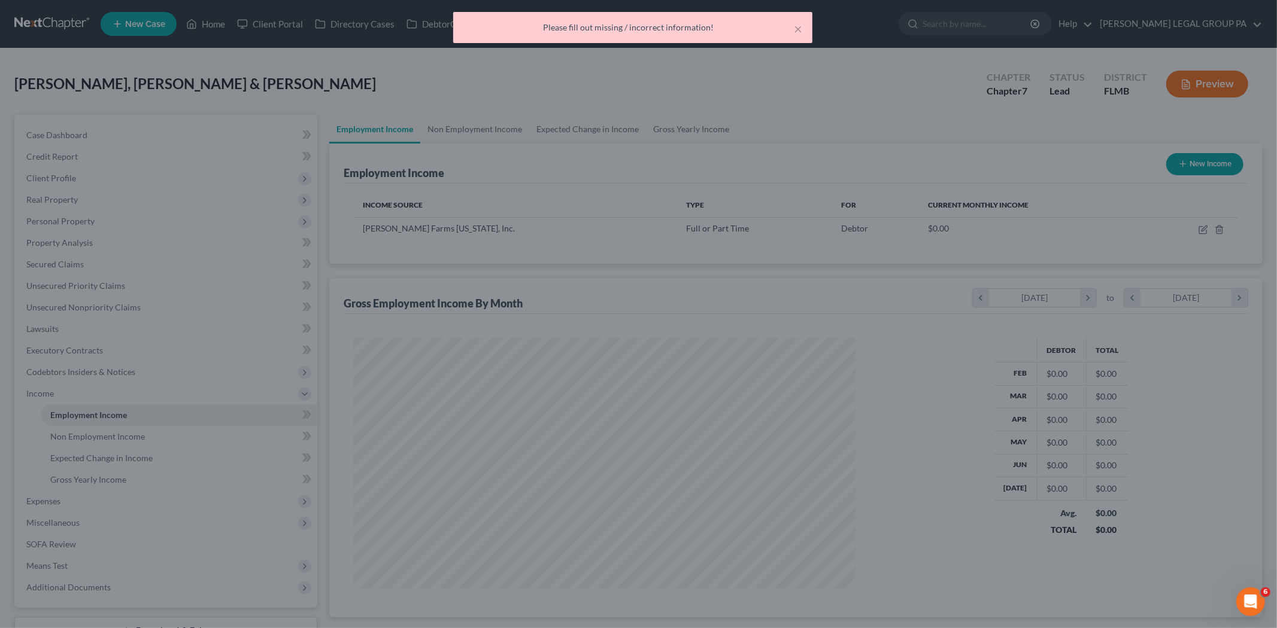
scroll to position [598285, 598010]
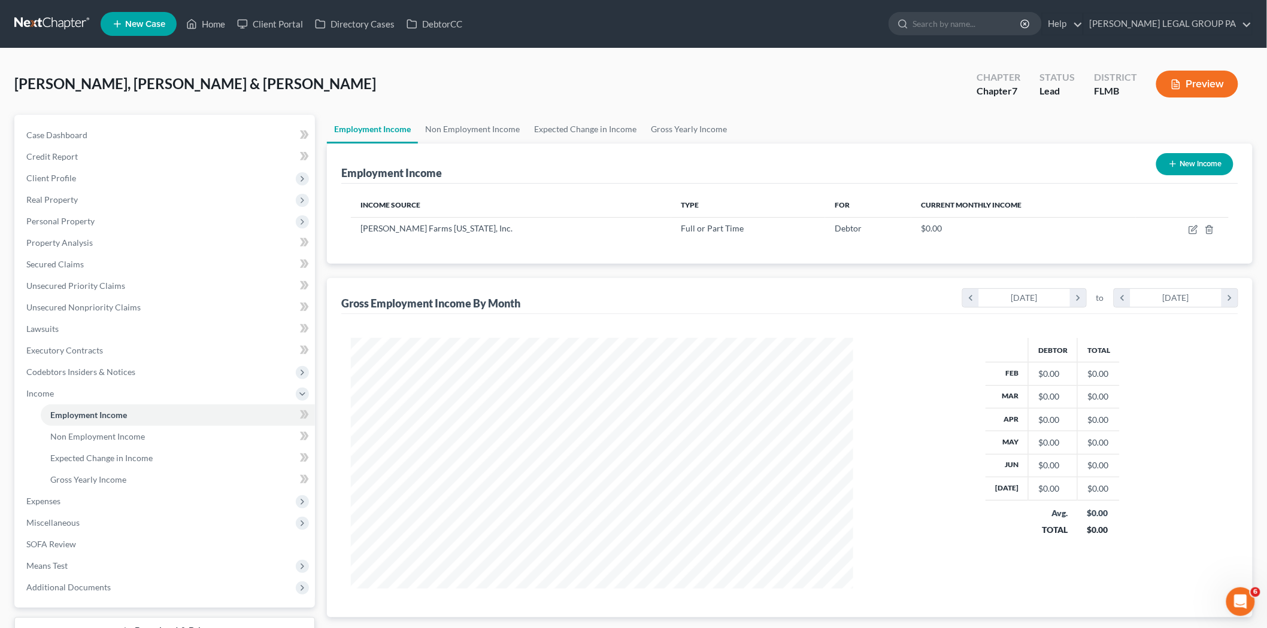
click at [1181, 156] on button "New Income" at bounding box center [1194, 164] width 77 height 22
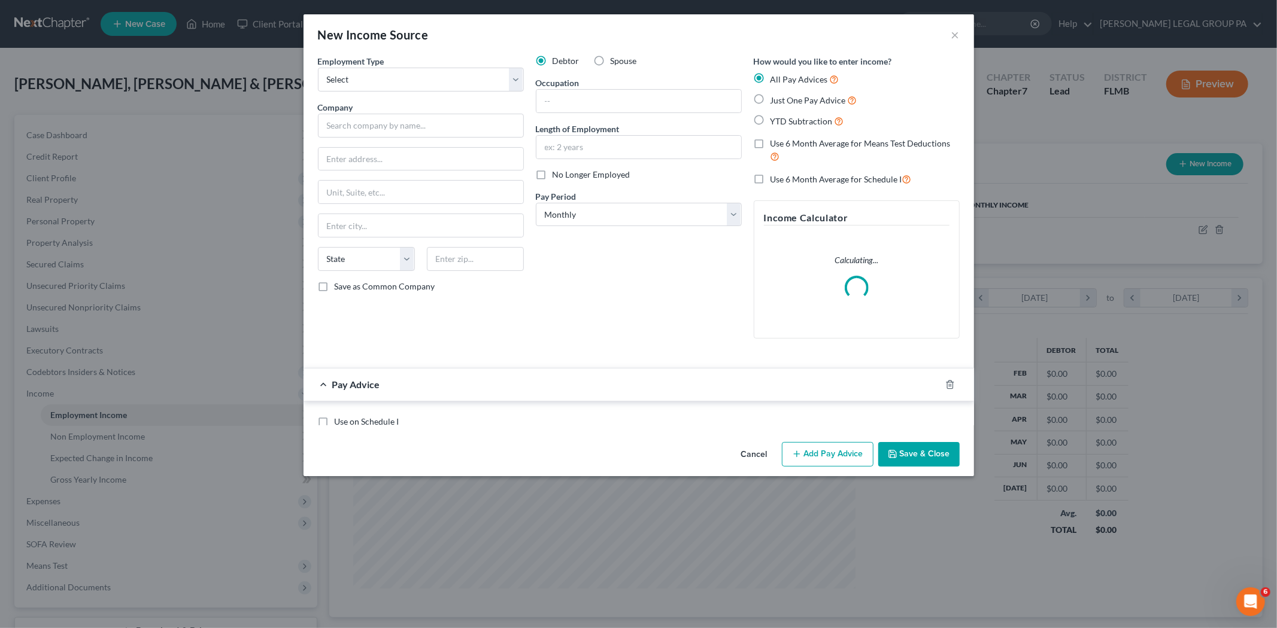
scroll to position [253, 530]
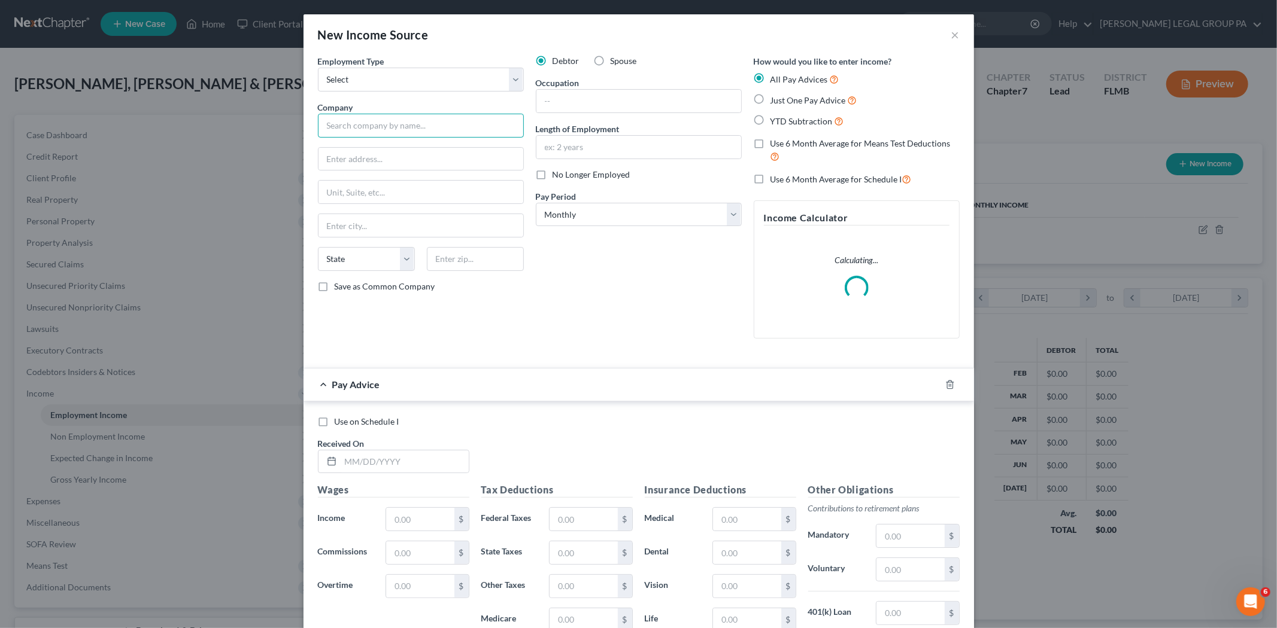
click at [378, 124] on input "text" at bounding box center [421, 126] width 206 height 24
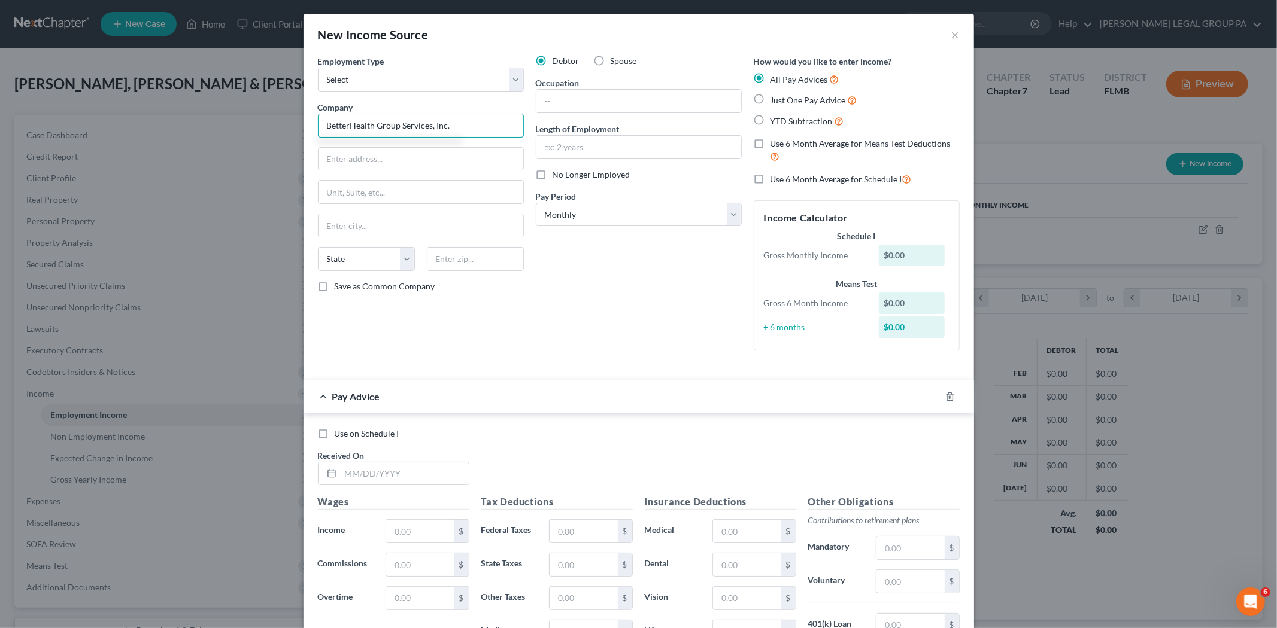
click at [346, 124] on input "BetterHealth Group Services, Inc." at bounding box center [421, 126] width 206 height 24
click at [609, 107] on input "text" at bounding box center [638, 101] width 205 height 23
click at [421, 160] on input "text" at bounding box center [420, 159] width 205 height 23
click at [597, 141] on input "text" at bounding box center [638, 147] width 205 height 23
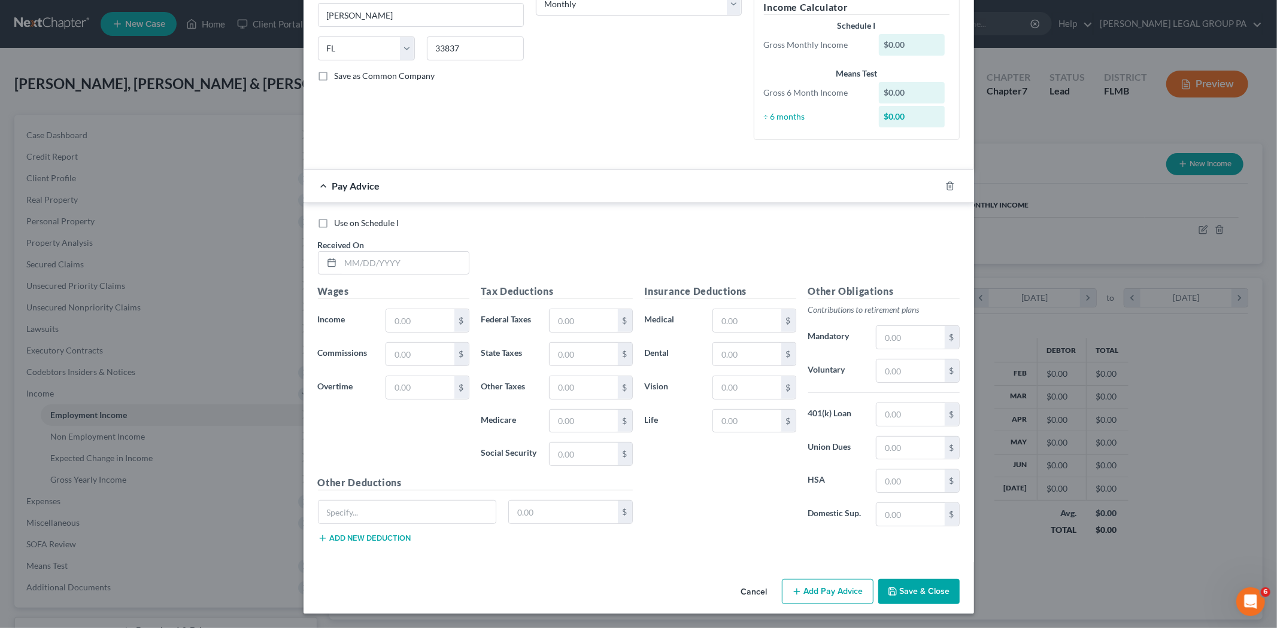
click at [940, 184] on div at bounding box center [957, 186] width 34 height 19
click at [945, 184] on icon "button" at bounding box center [950, 186] width 10 height 10
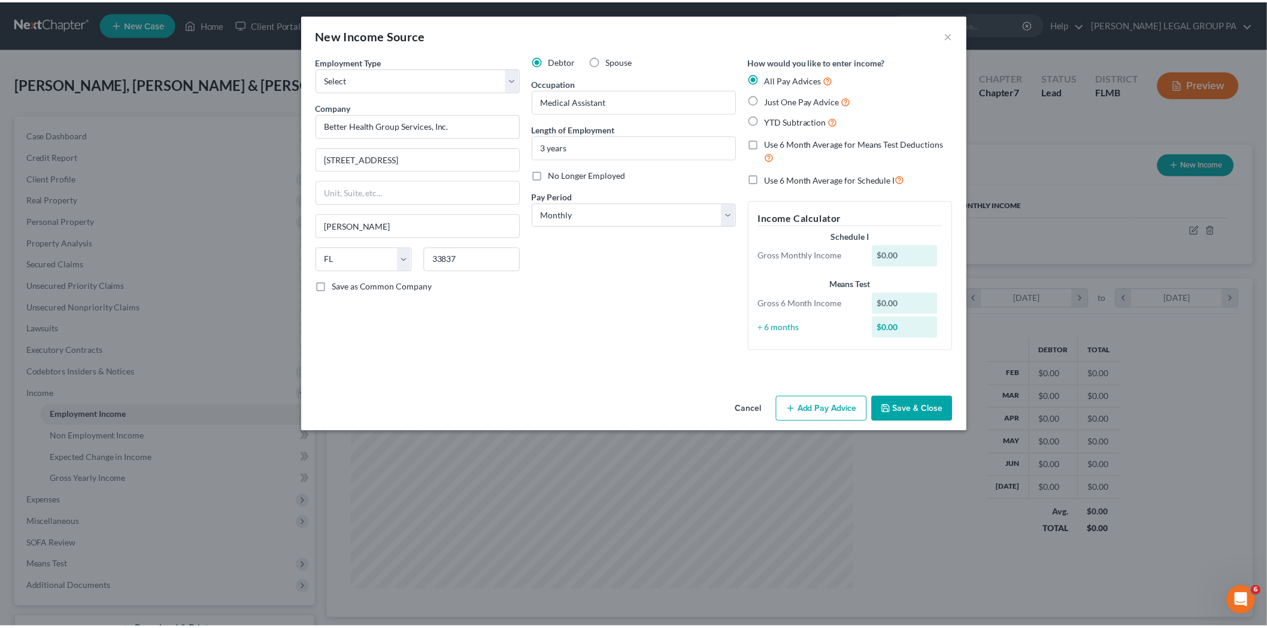
scroll to position [0, 0]
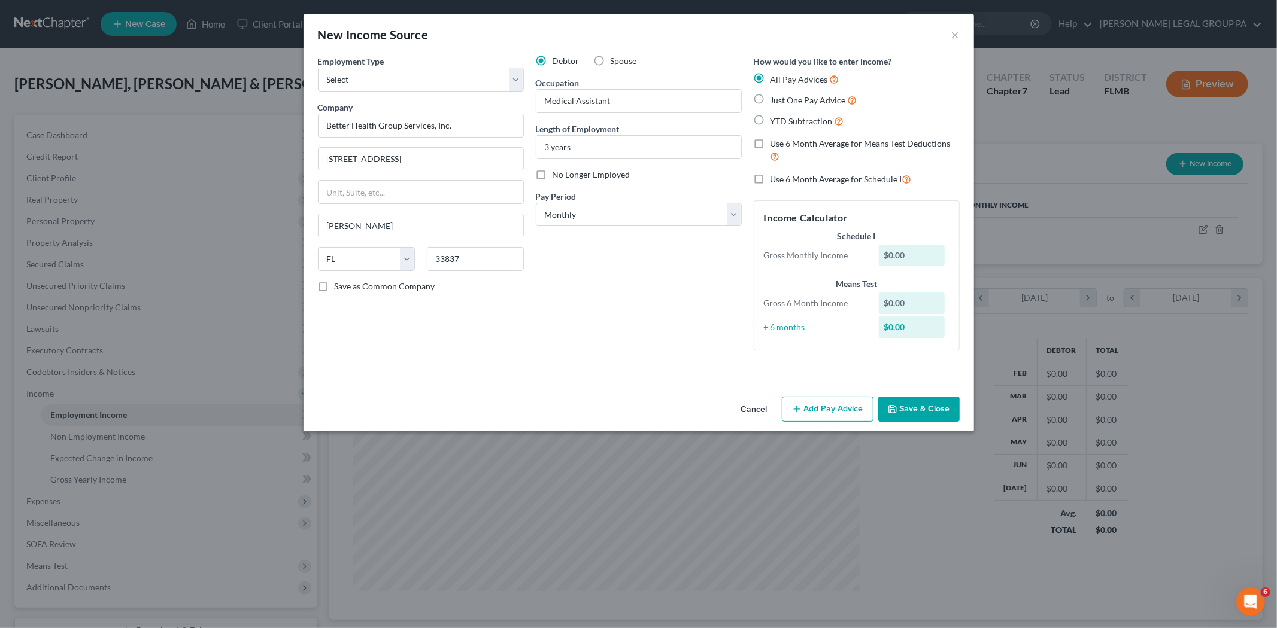
click at [913, 415] on button "Save & Close" at bounding box center [918, 409] width 81 height 25
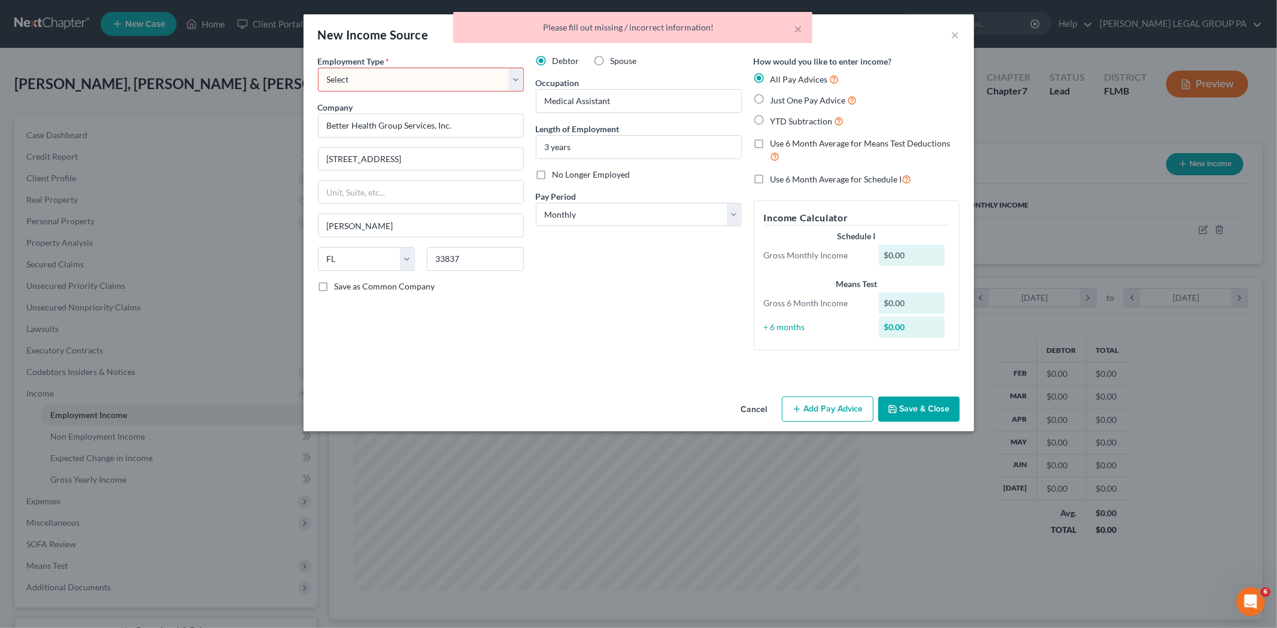
click at [460, 68] on select "Select Full or Part Time Employment Self Employment" at bounding box center [421, 80] width 206 height 24
click at [318, 68] on select "Select Full or Part Time Employment Self Employment" at bounding box center [421, 80] width 206 height 24
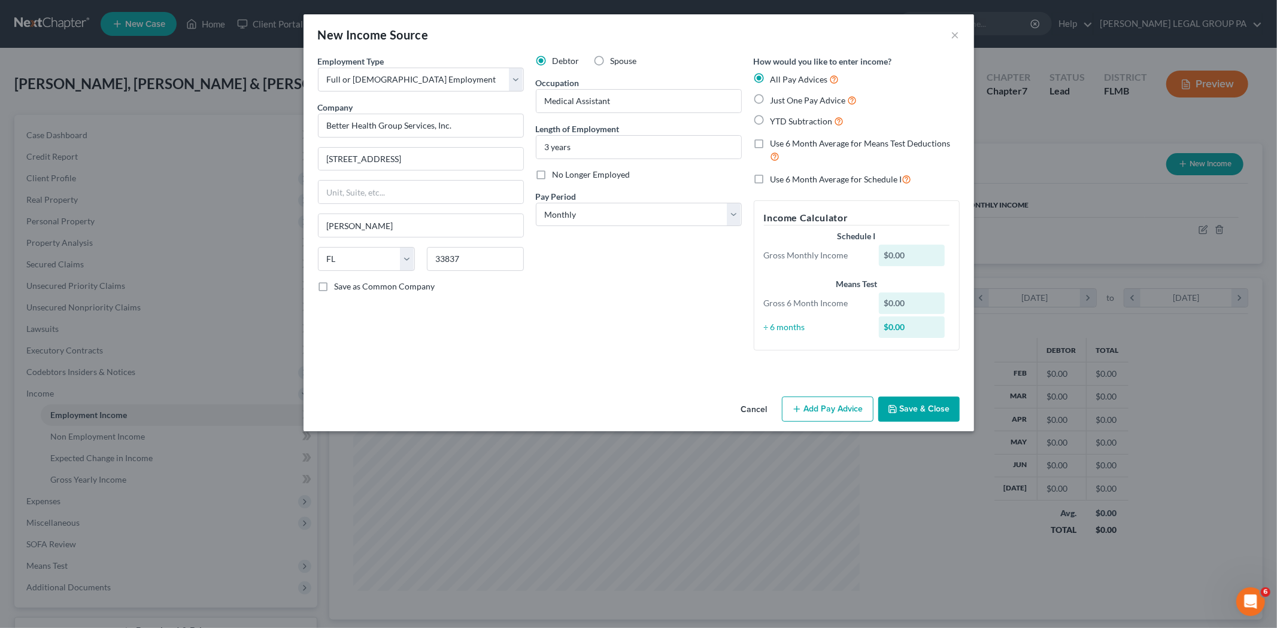
click at [907, 410] on button "Save & Close" at bounding box center [918, 409] width 81 height 25
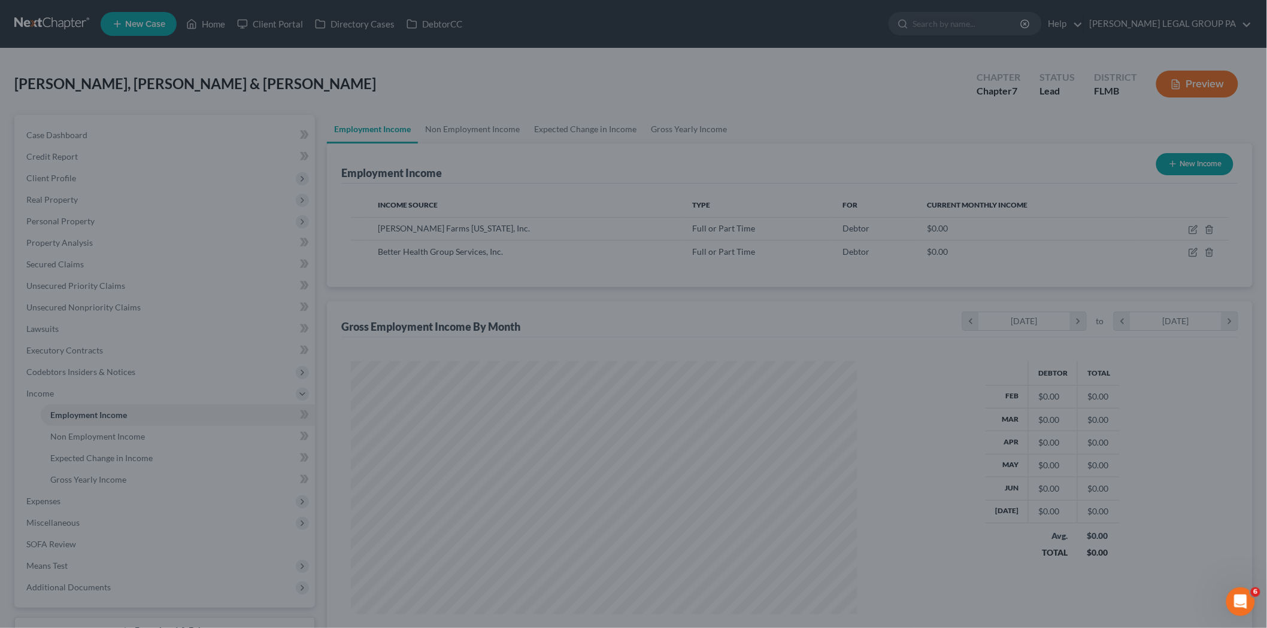
scroll to position [598285, 598010]
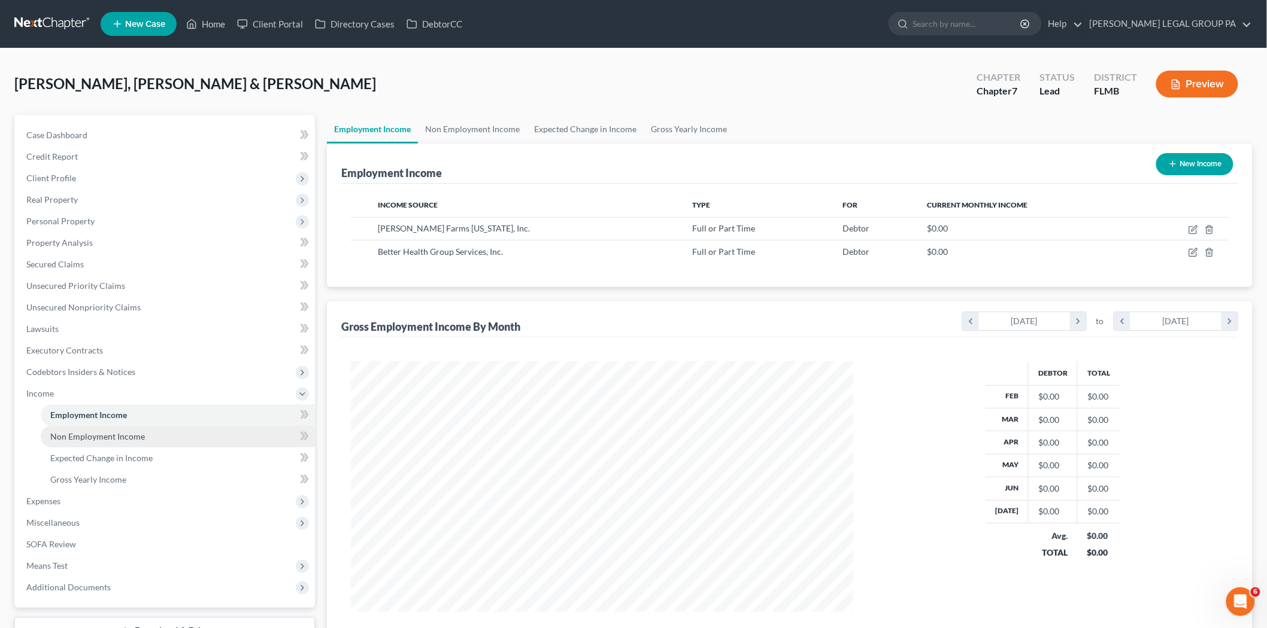
click at [187, 433] on link "Non Employment Income" at bounding box center [178, 437] width 274 height 22
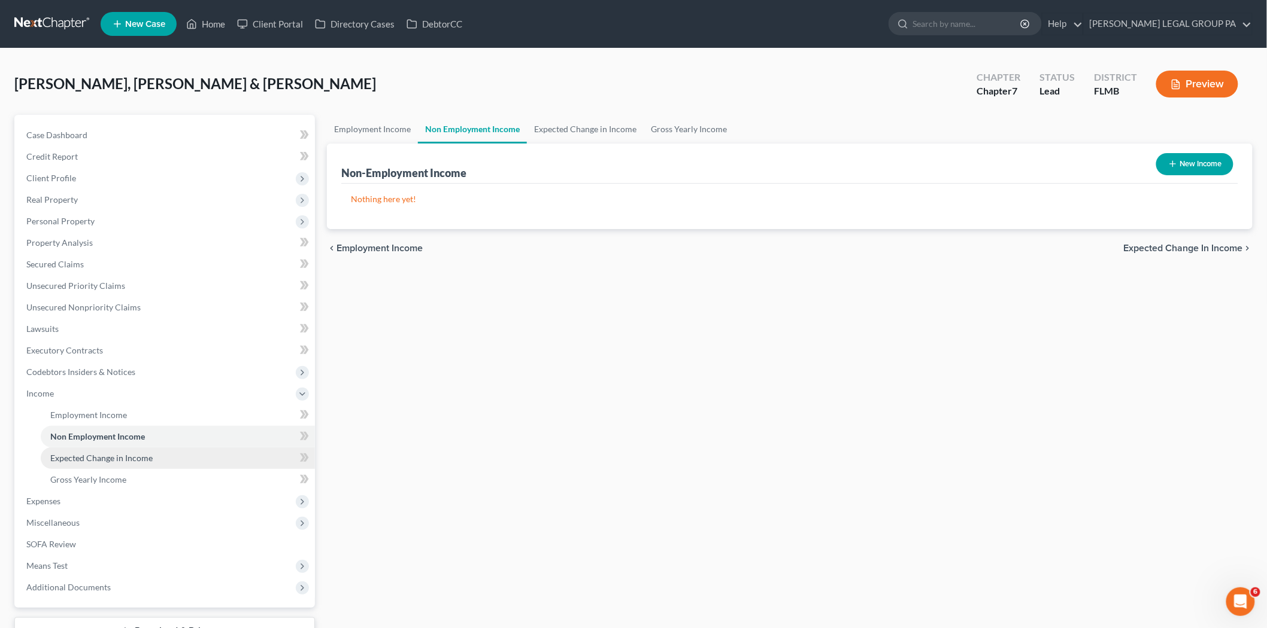
click at [113, 454] on span "Expected Change in Income" at bounding box center [101, 458] width 102 height 10
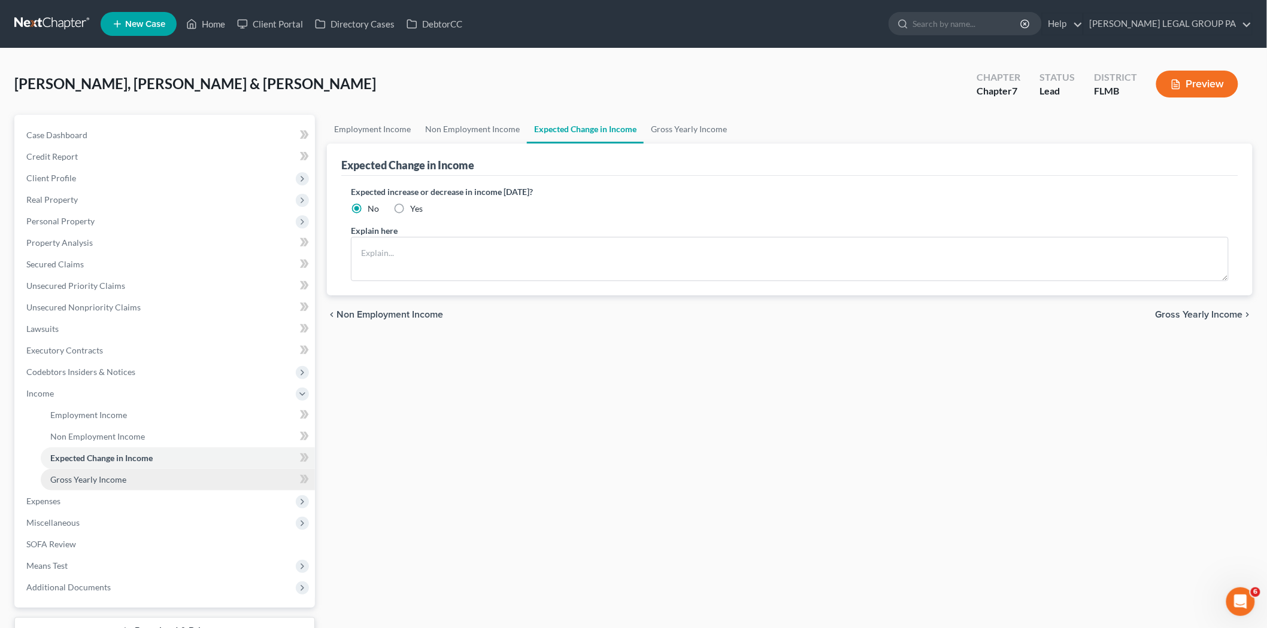
click at [268, 482] on link "Gross Yearly Income" at bounding box center [178, 480] width 274 height 22
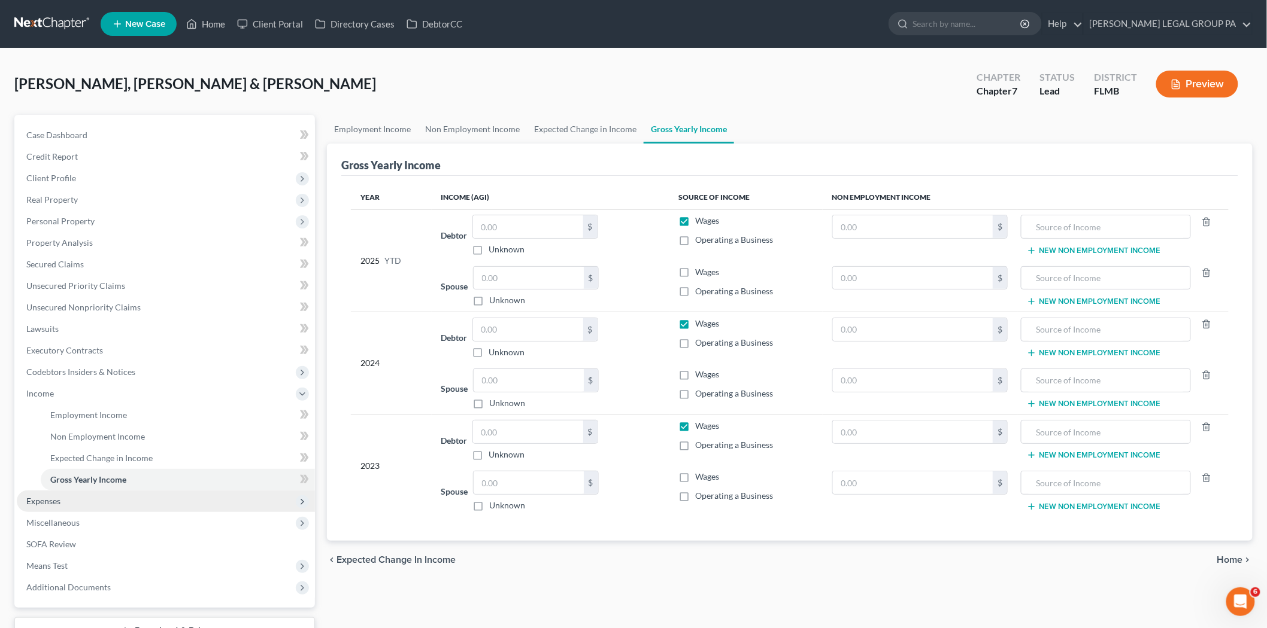
click at [113, 494] on span "Expenses" at bounding box center [166, 502] width 298 height 22
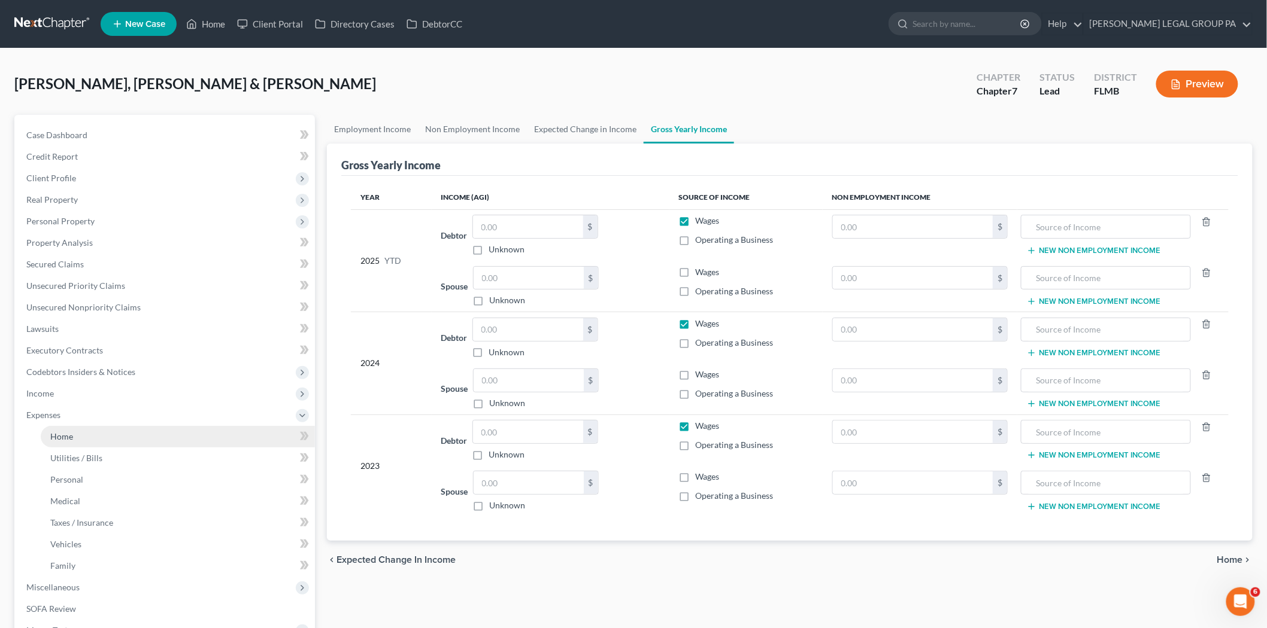
click at [94, 438] on link "Home" at bounding box center [178, 437] width 274 height 22
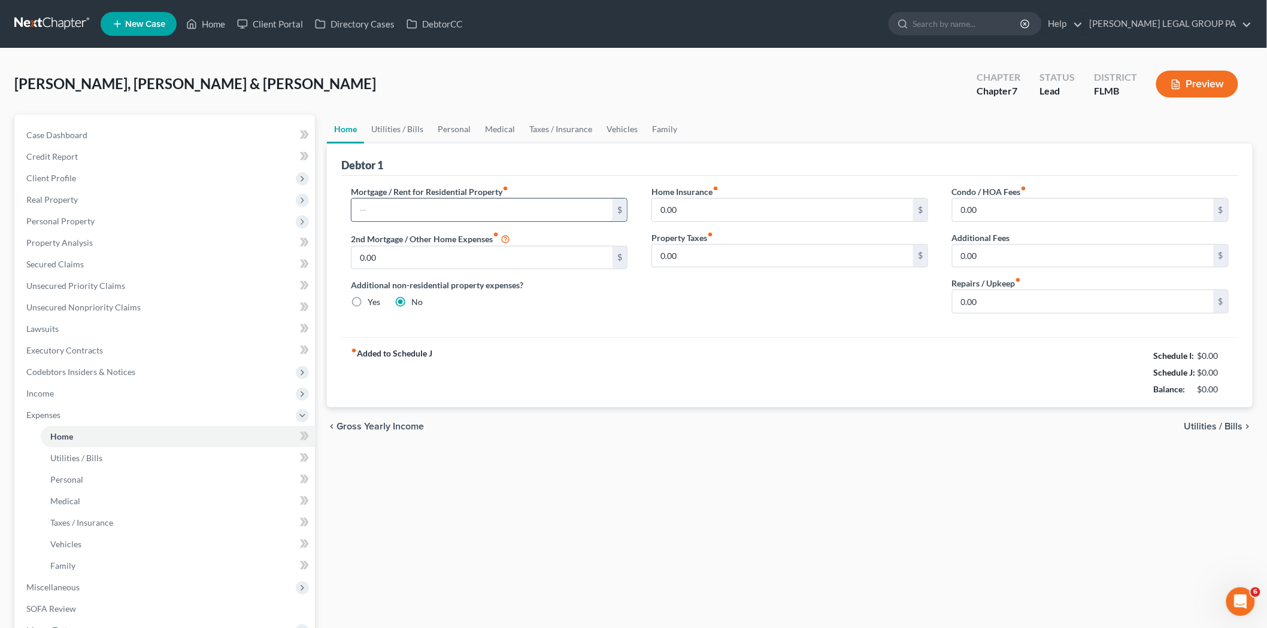
click at [444, 214] on input "text" at bounding box center [481, 210] width 261 height 23
click at [754, 218] on input "0.00" at bounding box center [782, 210] width 261 height 23
click at [971, 207] on input "0.00" at bounding box center [1082, 210] width 261 height 23
click at [998, 311] on input "0.00" at bounding box center [1082, 301] width 261 height 23
click at [232, 462] on link "Utilities / Bills" at bounding box center [178, 459] width 274 height 22
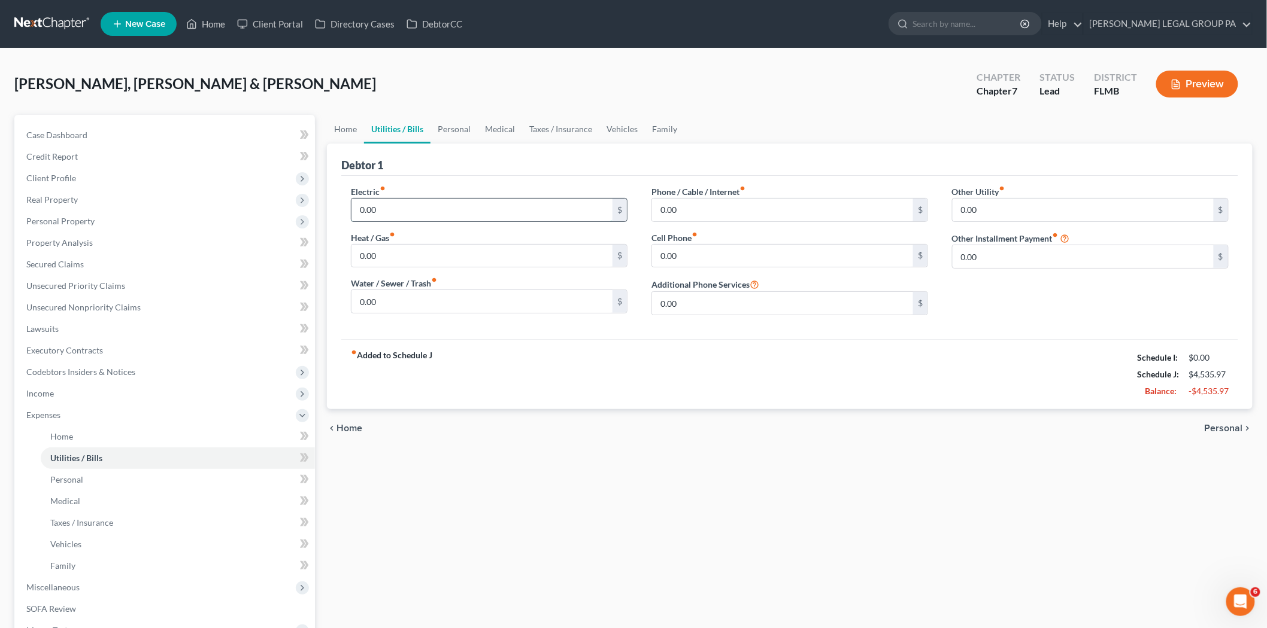
click at [431, 202] on input "0.00" at bounding box center [481, 210] width 261 height 23
click at [687, 205] on input "0.00" at bounding box center [782, 210] width 261 height 23
click at [722, 201] on input "0.00" at bounding box center [782, 210] width 261 height 23
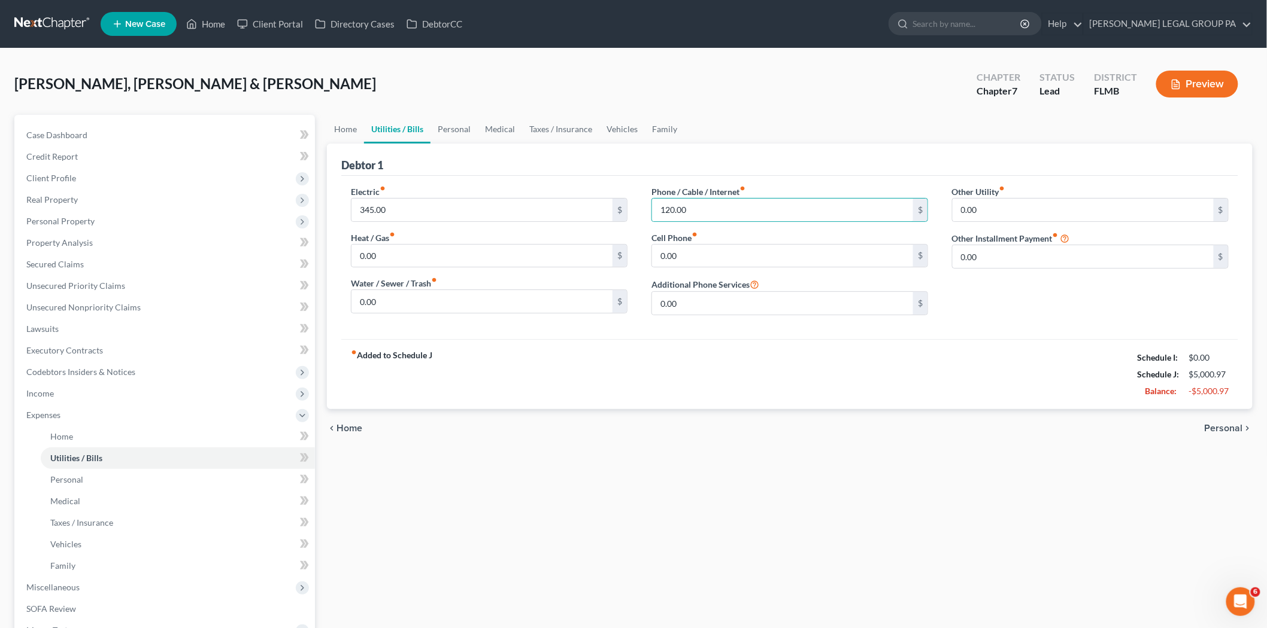
click at [455, 268] on div "Electric fiber_manual_record 345.00 $ Heat / Gas fiber_manual_record 0.00 $ Wat…" at bounding box center [489, 255] width 300 height 139
click at [453, 258] on input "0.00" at bounding box center [481, 256] width 261 height 23
click at [767, 260] on input "0.00" at bounding box center [782, 256] width 261 height 23
click at [390, 254] on input "88.00" at bounding box center [481, 256] width 261 height 23
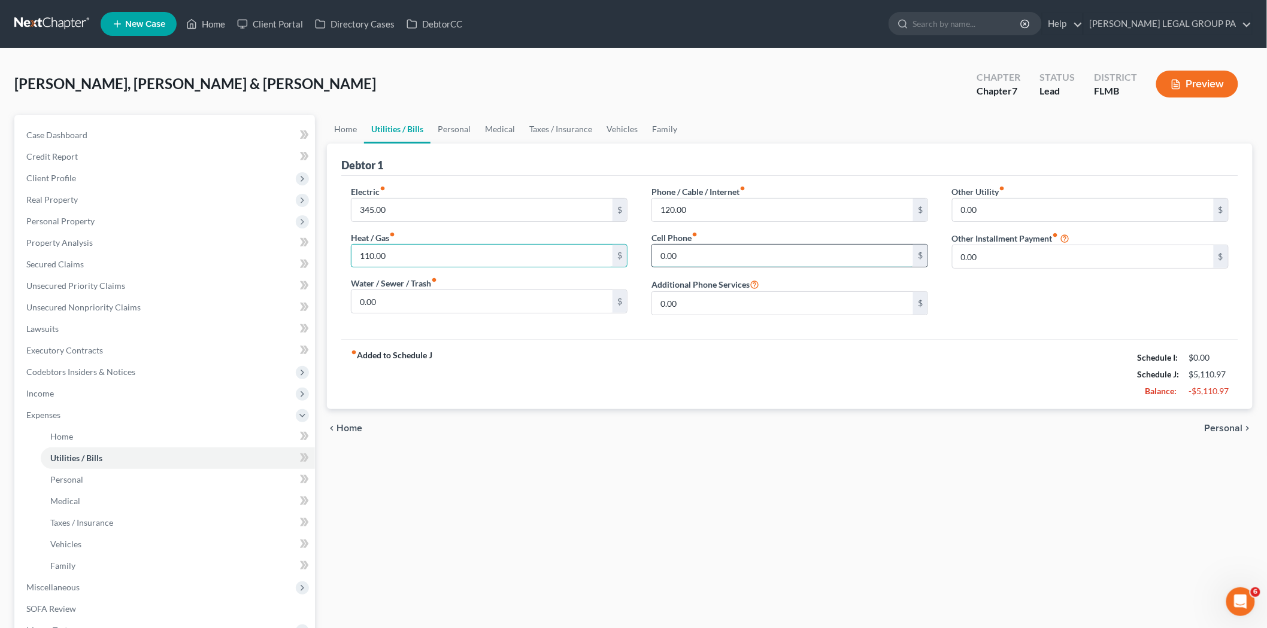
click at [702, 256] on input "0.00" at bounding box center [782, 256] width 261 height 23
click at [448, 306] on input "0.00" at bounding box center [481, 301] width 261 height 23
click at [429, 309] on input "0.00" at bounding box center [481, 301] width 261 height 23
drag, startPoint x: 429, startPoint y: 309, endPoint x: 332, endPoint y: 304, distance: 97.1
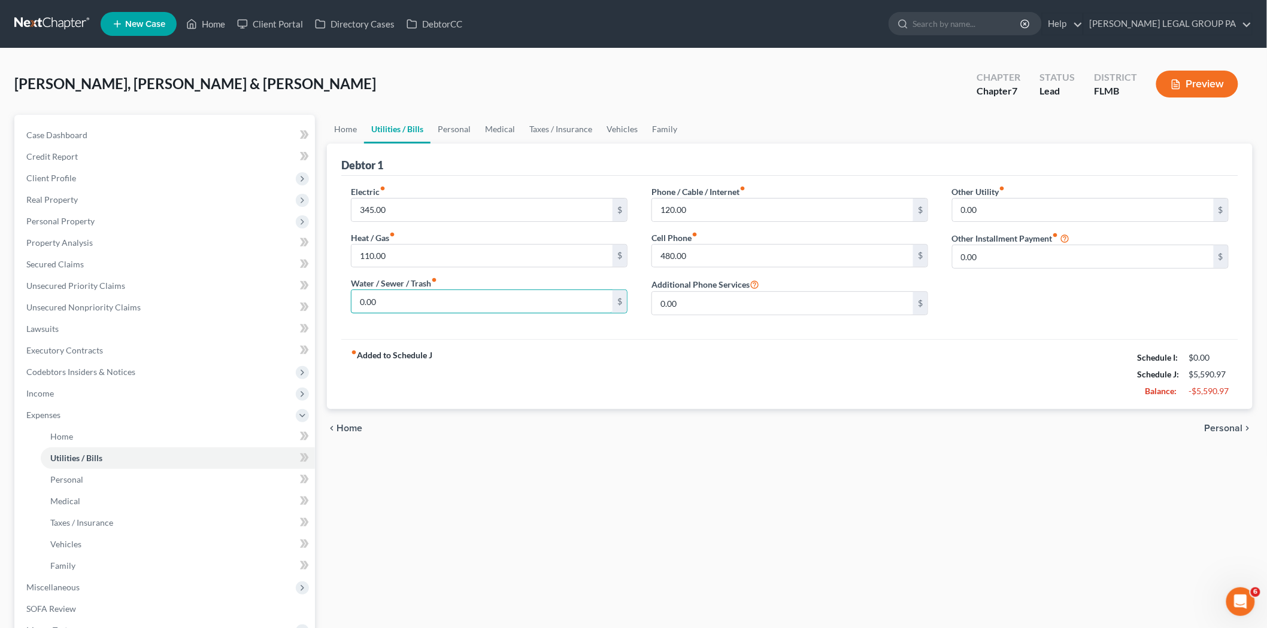
click at [332, 304] on div "Debtor 1 Electric fiber_manual_record 345.00 $ Heat / Gas fiber_manual_record 1…" at bounding box center [789, 277] width 925 height 266
click at [782, 303] on input "0.00" at bounding box center [782, 303] width 261 height 23
click at [66, 479] on span "Personal" at bounding box center [66, 480] width 33 height 10
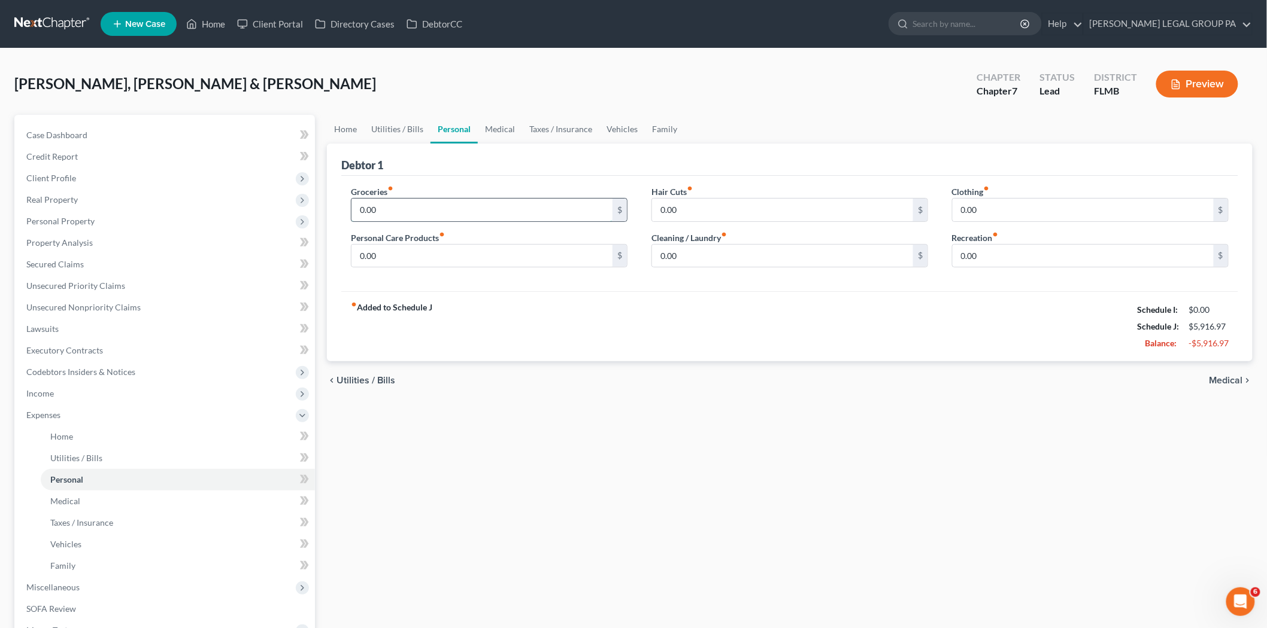
click at [388, 208] on input "0.00" at bounding box center [481, 210] width 261 height 23
click at [814, 212] on input "0.00" at bounding box center [782, 210] width 261 height 23
click at [777, 208] on input "580.00" at bounding box center [782, 210] width 261 height 23
click at [1004, 214] on input "0.00" at bounding box center [1082, 210] width 261 height 23
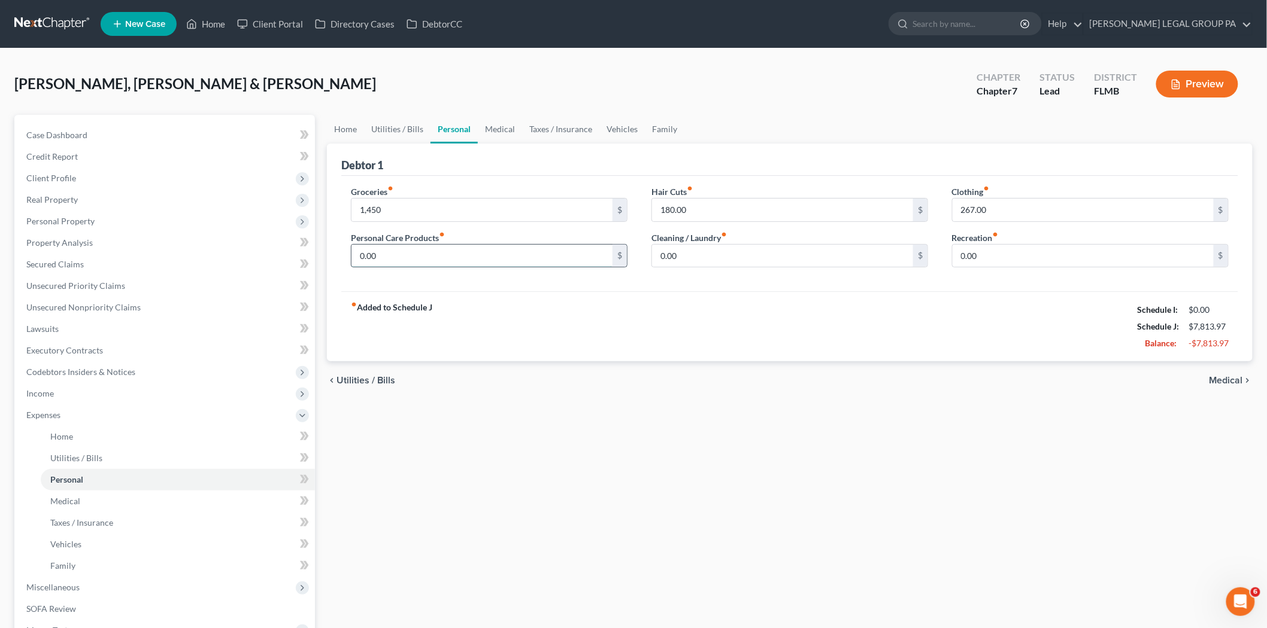
click at [469, 265] on input "0.00" at bounding box center [481, 256] width 261 height 23
click at [711, 253] on input "0.00" at bounding box center [782, 256] width 261 height 23
click at [1027, 245] on input "0.00" at bounding box center [1082, 256] width 261 height 23
click at [1022, 217] on input "267.00" at bounding box center [1082, 210] width 261 height 23
click at [1064, 225] on div "Clothing fiber_manual_record 267.00 $ Recreation fiber_manual_record 200.00 $" at bounding box center [1090, 232] width 300 height 92
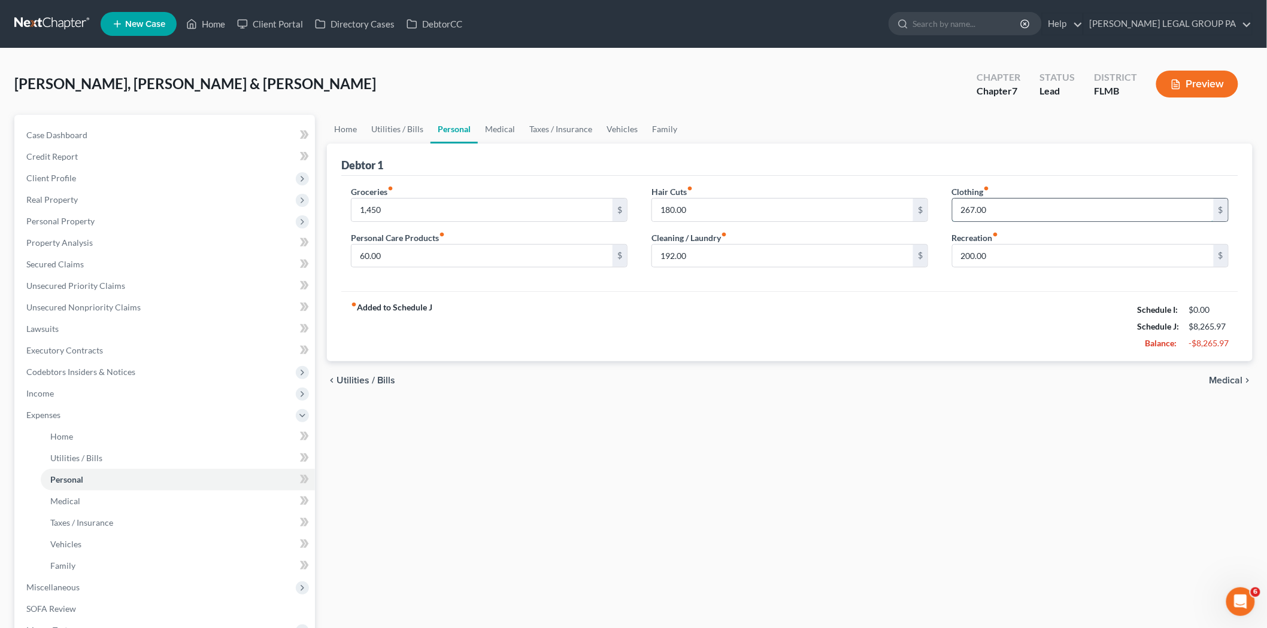
click at [1074, 199] on input "267.00" at bounding box center [1082, 210] width 261 height 23
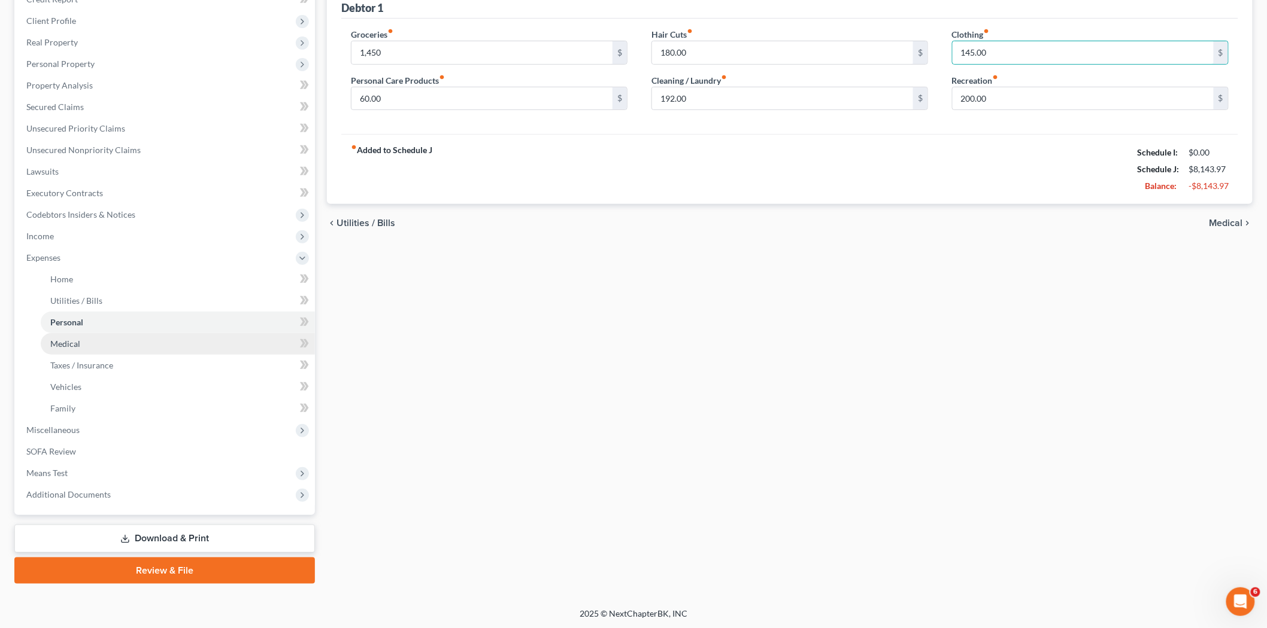
click at [113, 339] on link "Medical" at bounding box center [178, 344] width 274 height 22
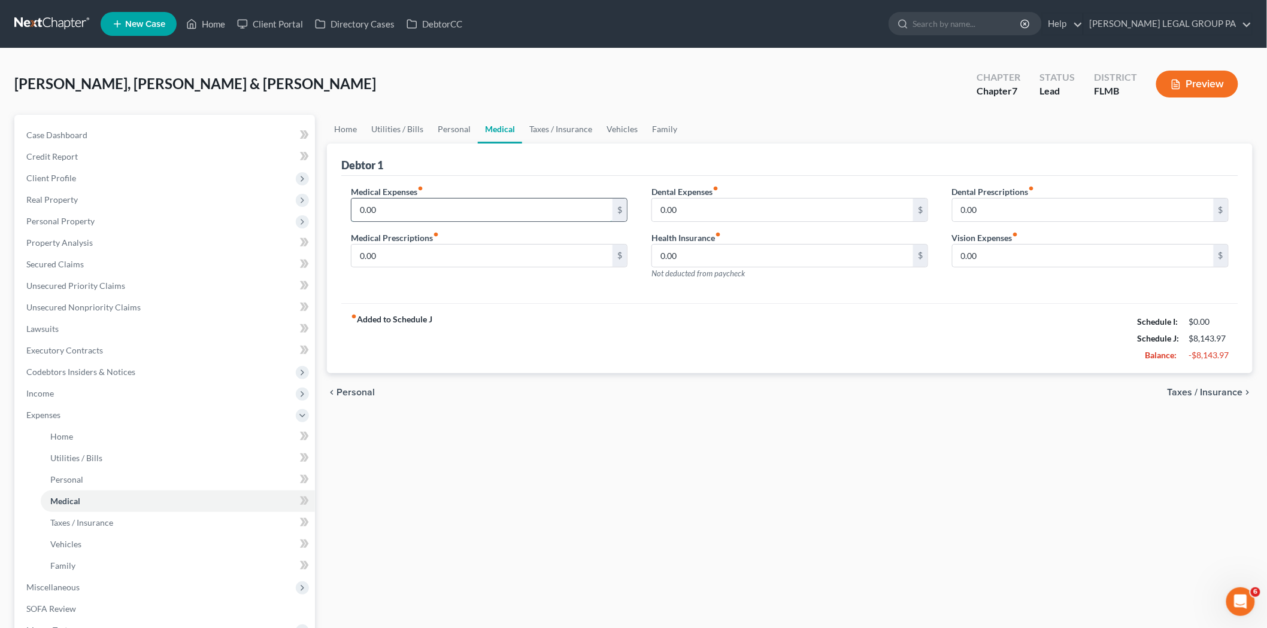
click at [409, 205] on input "0.00" at bounding box center [481, 210] width 261 height 23
click at [723, 218] on input "0.00" at bounding box center [782, 210] width 261 height 23
click at [1026, 220] on input "0.00" at bounding box center [1082, 210] width 261 height 23
click at [687, 250] on input "0.00" at bounding box center [782, 256] width 261 height 23
click at [97, 521] on span "Taxes / Insurance" at bounding box center [81, 523] width 63 height 10
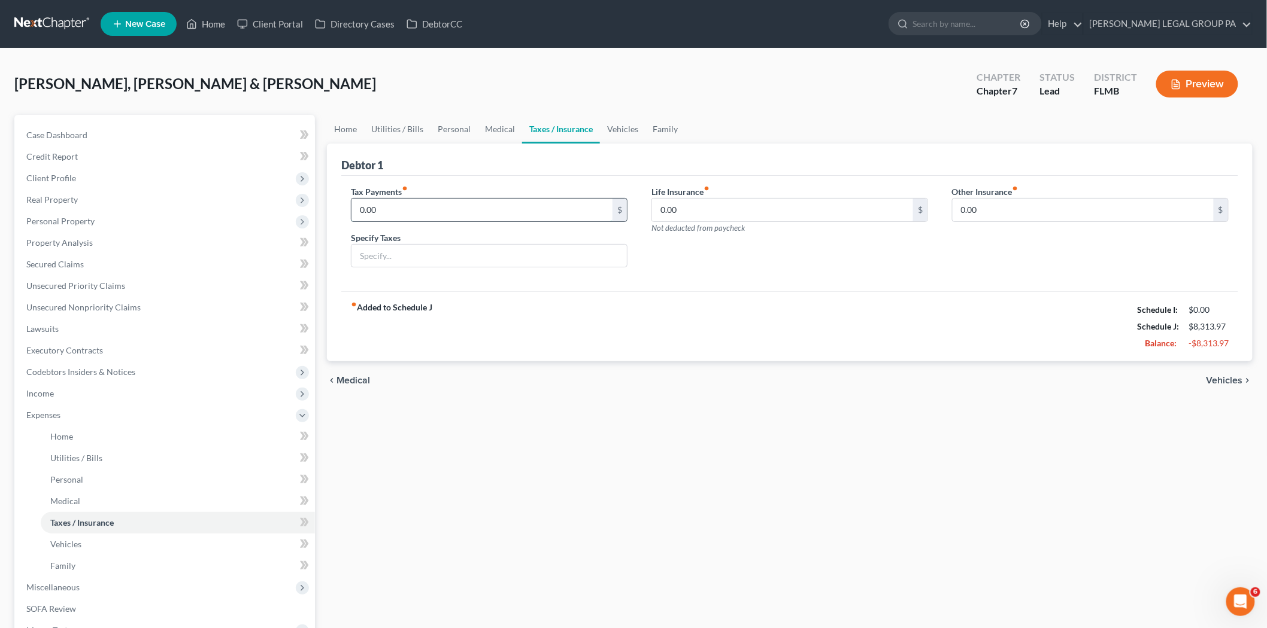
click at [451, 206] on input "0.00" at bounding box center [481, 210] width 261 height 23
click at [704, 220] on input "0.00" at bounding box center [782, 210] width 261 height 23
click at [70, 536] on link "Vehicles" at bounding box center [178, 545] width 274 height 22
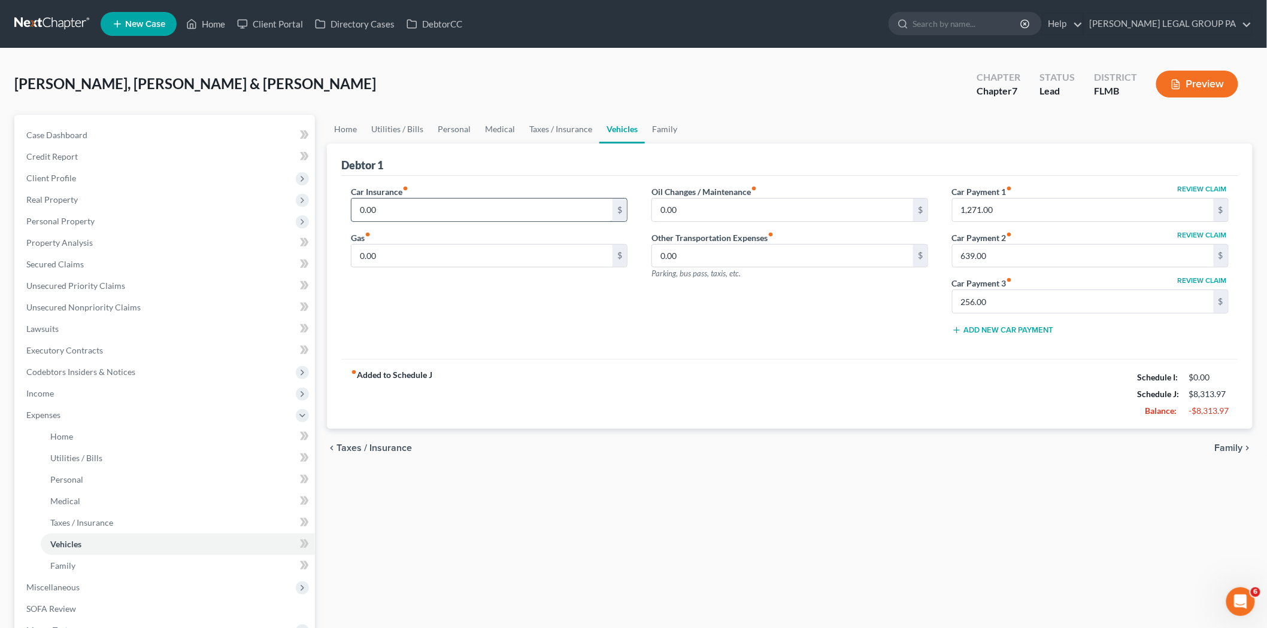
click at [408, 206] on input "0.00" at bounding box center [481, 210] width 261 height 23
click at [684, 208] on input "0.00" at bounding box center [782, 210] width 261 height 23
click at [797, 204] on input "0.00" at bounding box center [782, 210] width 261 height 23
click at [1023, 261] on input "639.00" at bounding box center [1082, 256] width 261 height 23
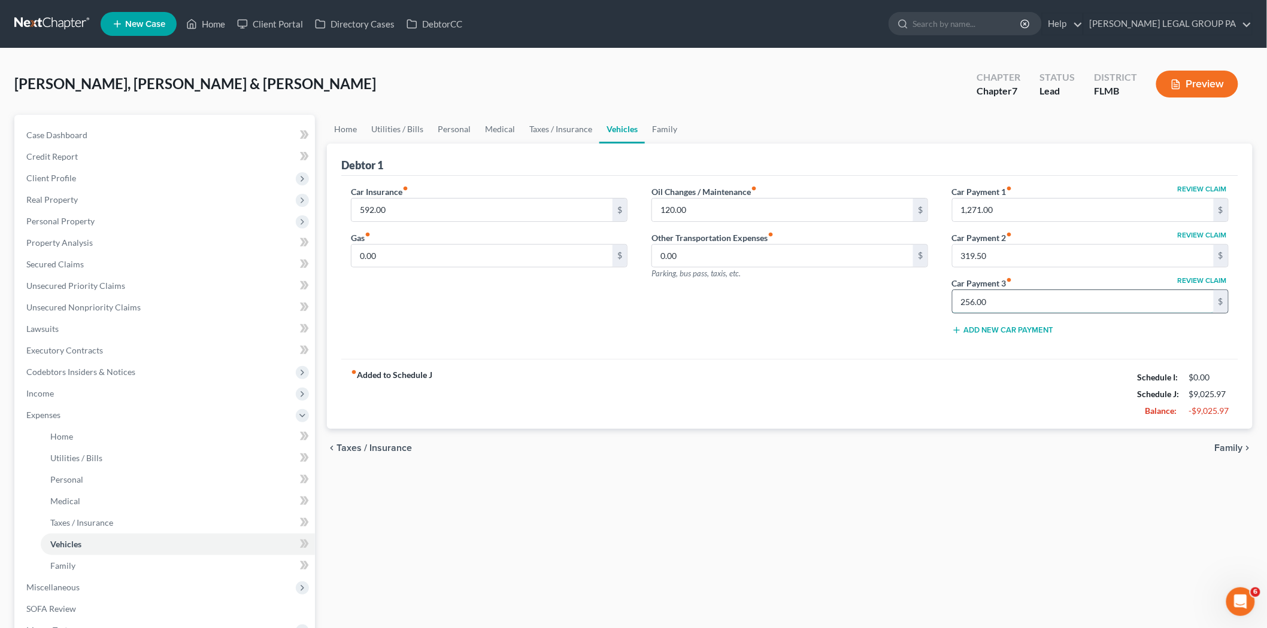
click at [1008, 304] on input "256.00" at bounding box center [1082, 301] width 261 height 23
click at [1037, 369] on div "fiber_manual_record Added to Schedule J Schedule I: $0.00 Schedule J: $9,025.97…" at bounding box center [789, 394] width 897 height 70
click at [425, 260] on input "0.00" at bounding box center [481, 256] width 261 height 23
click at [189, 564] on link "Family" at bounding box center [178, 566] width 274 height 22
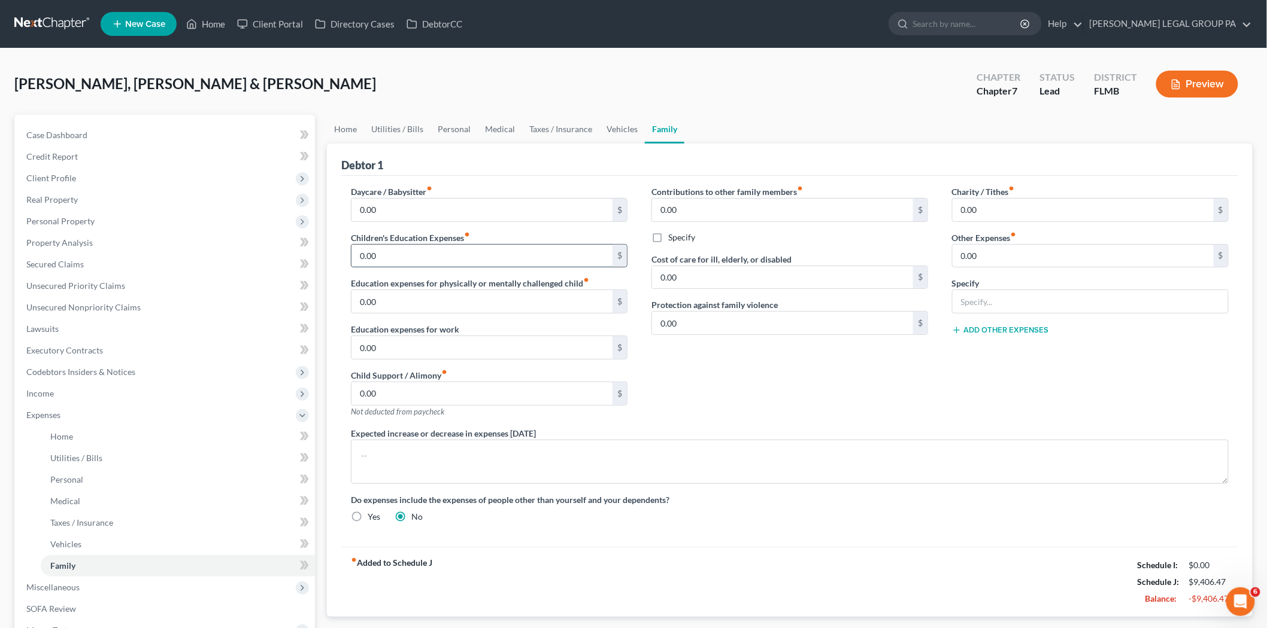
click at [410, 256] on input "0.00" at bounding box center [481, 256] width 261 height 23
click at [706, 209] on input "0.00" at bounding box center [782, 210] width 261 height 23
click at [663, 326] on input "0.00" at bounding box center [782, 323] width 261 height 23
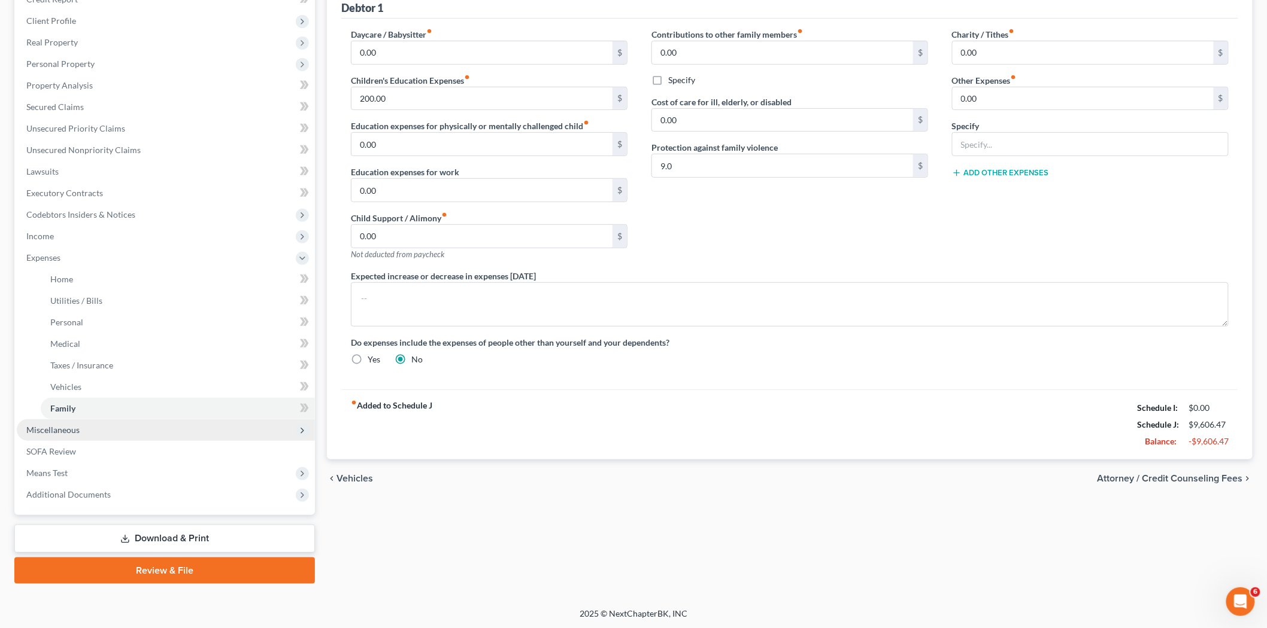
click at [134, 420] on span "Miscellaneous" at bounding box center [166, 431] width 298 height 22
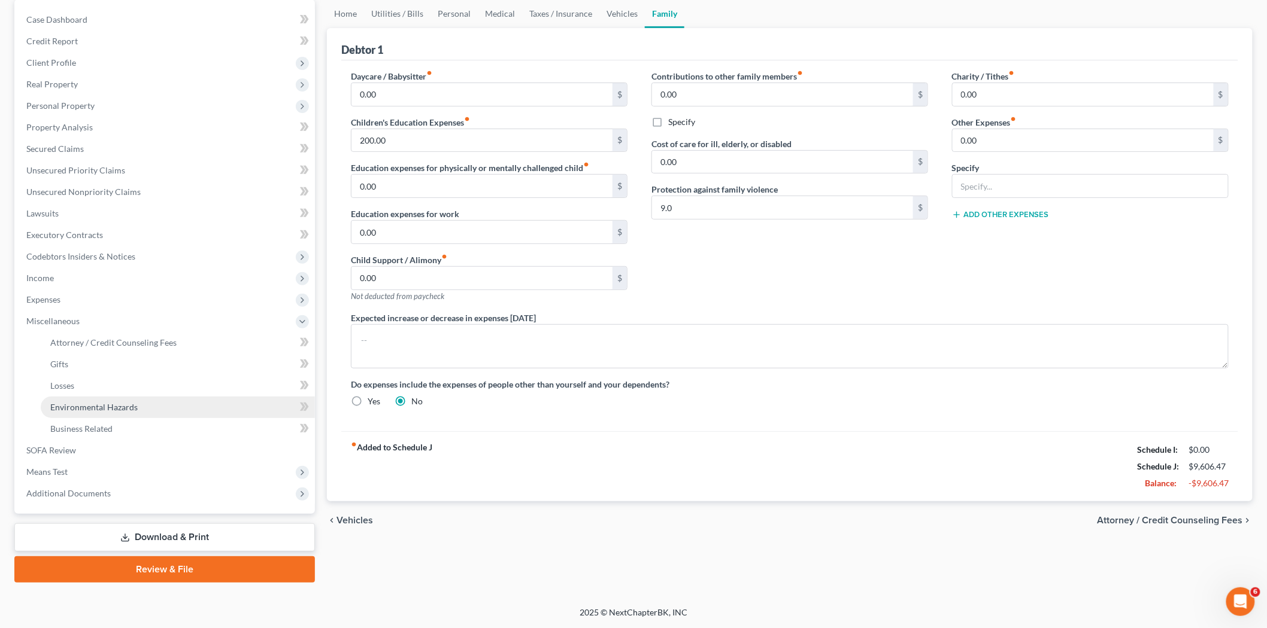
scroll to position [114, 0]
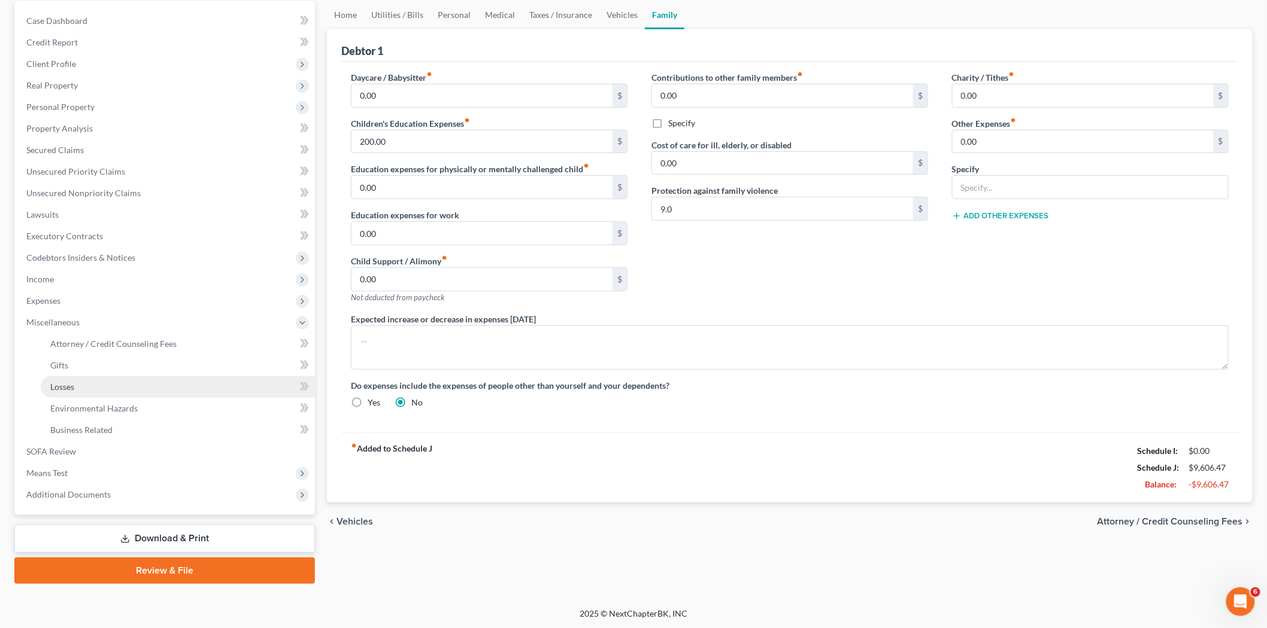
click at [57, 391] on link "Losses" at bounding box center [178, 387] width 274 height 22
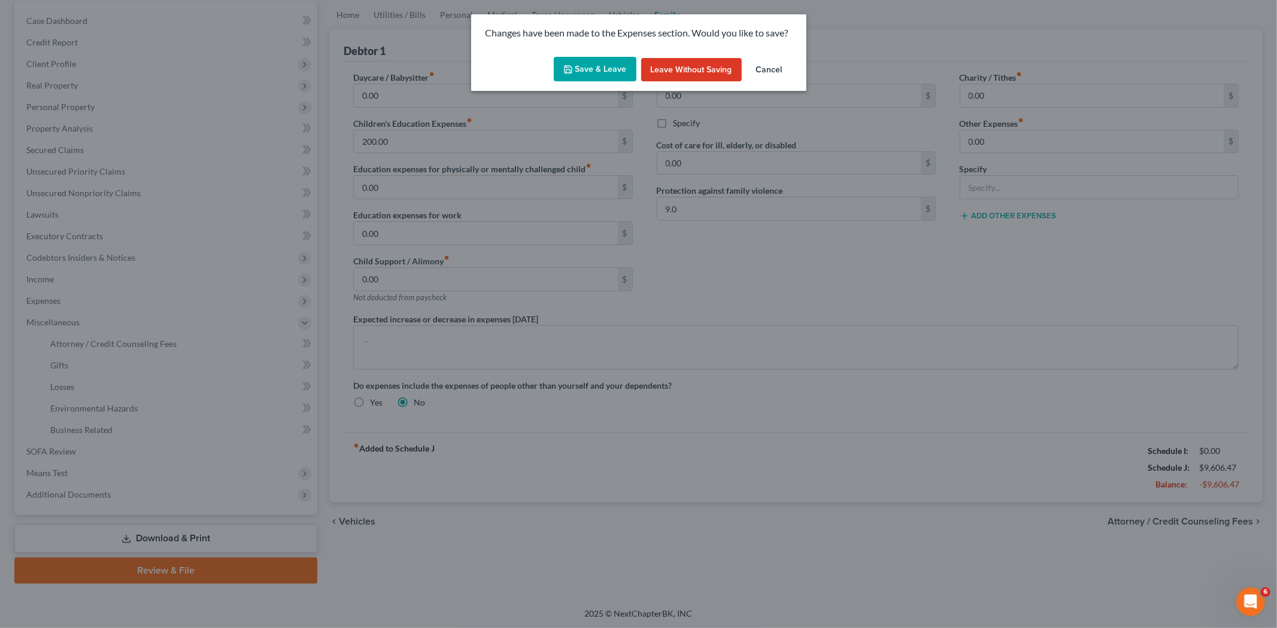
click at [588, 60] on button "Save & Leave" at bounding box center [595, 69] width 83 height 25
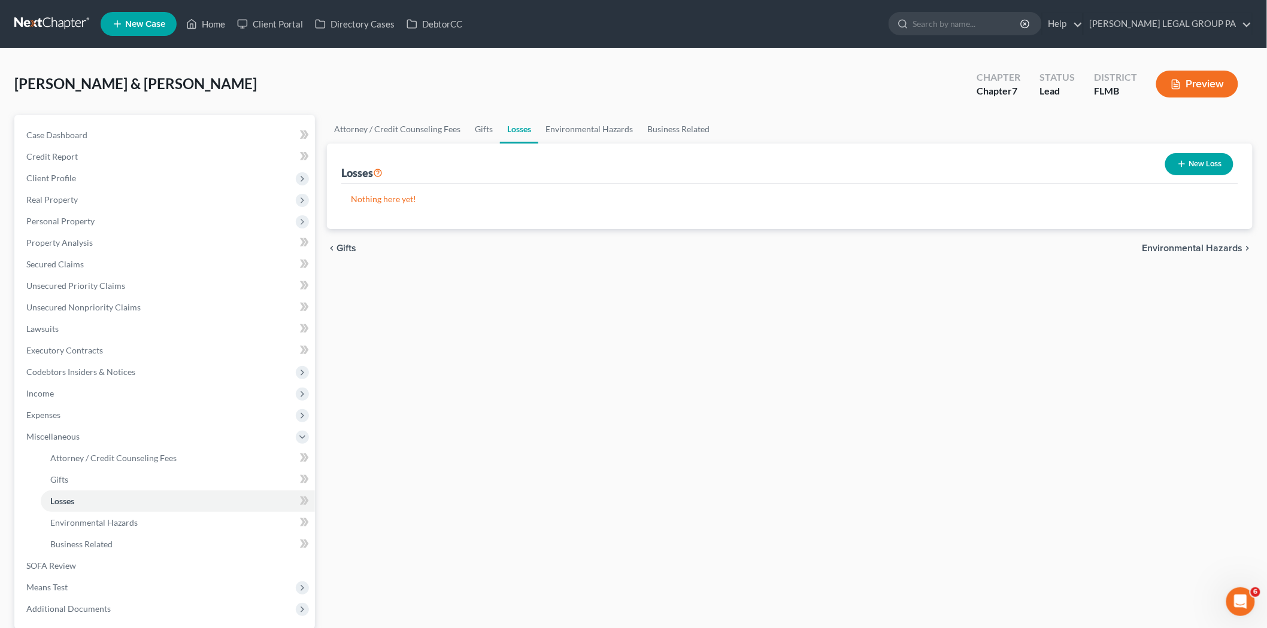
click at [591, 444] on div "Attorney / Credit Counseling Fees Gifts Losses Environmental Hazards Business R…" at bounding box center [789, 407] width 937 height 584
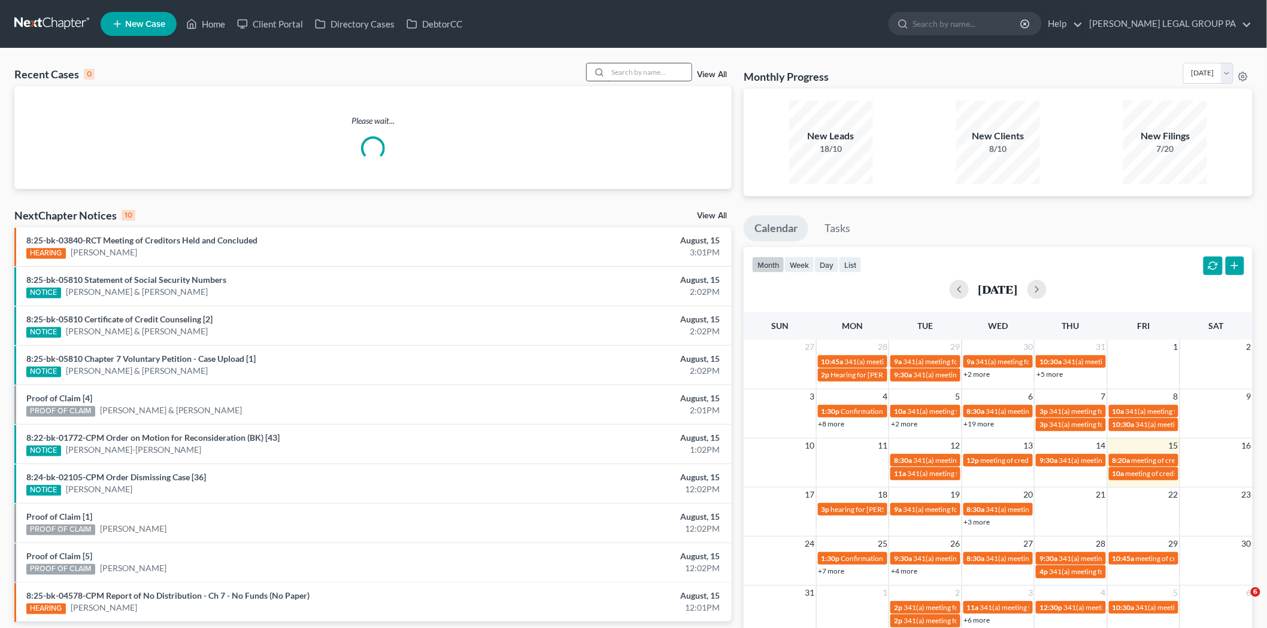
click at [629, 76] on input "search" at bounding box center [650, 71] width 84 height 17
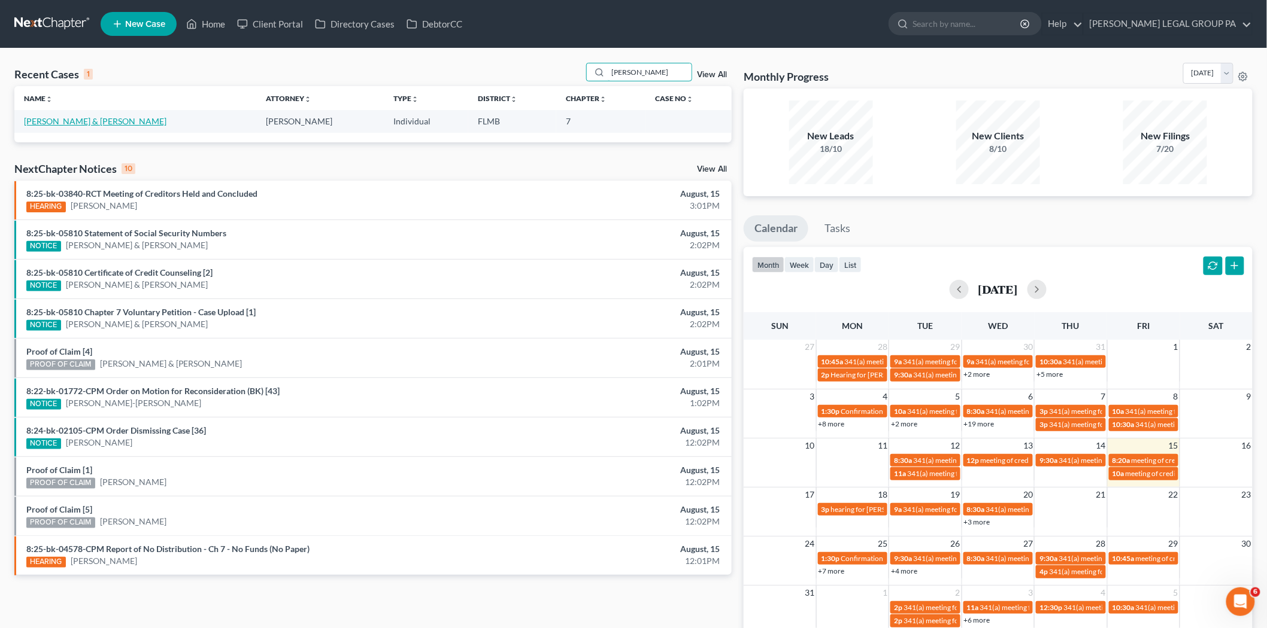
type input "[PERSON_NAME]"
click at [80, 124] on link "[PERSON_NAME] & [PERSON_NAME]" at bounding box center [95, 121] width 142 height 10
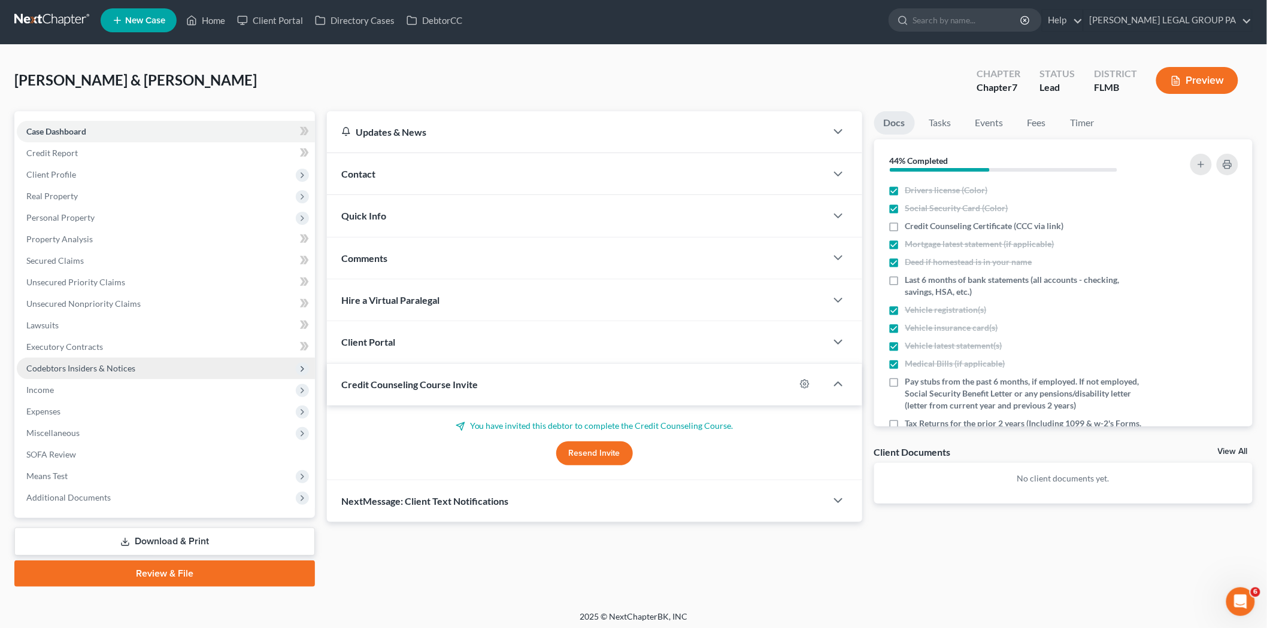
scroll to position [7, 0]
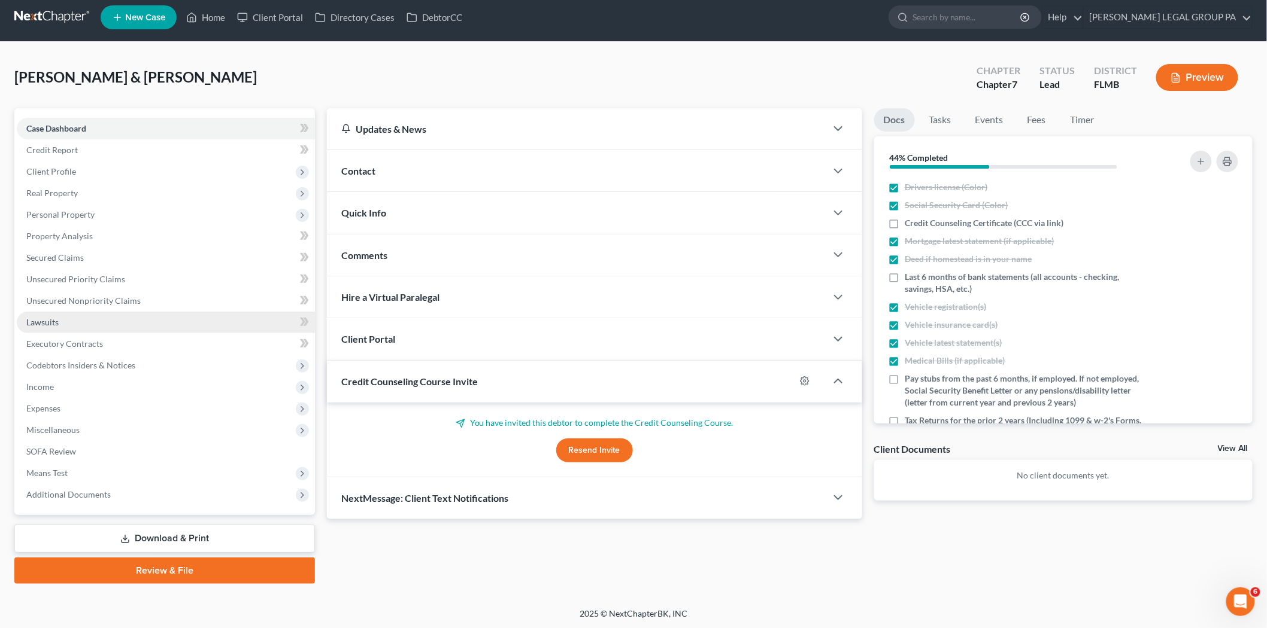
click at [72, 321] on link "Lawsuits" at bounding box center [166, 323] width 298 height 22
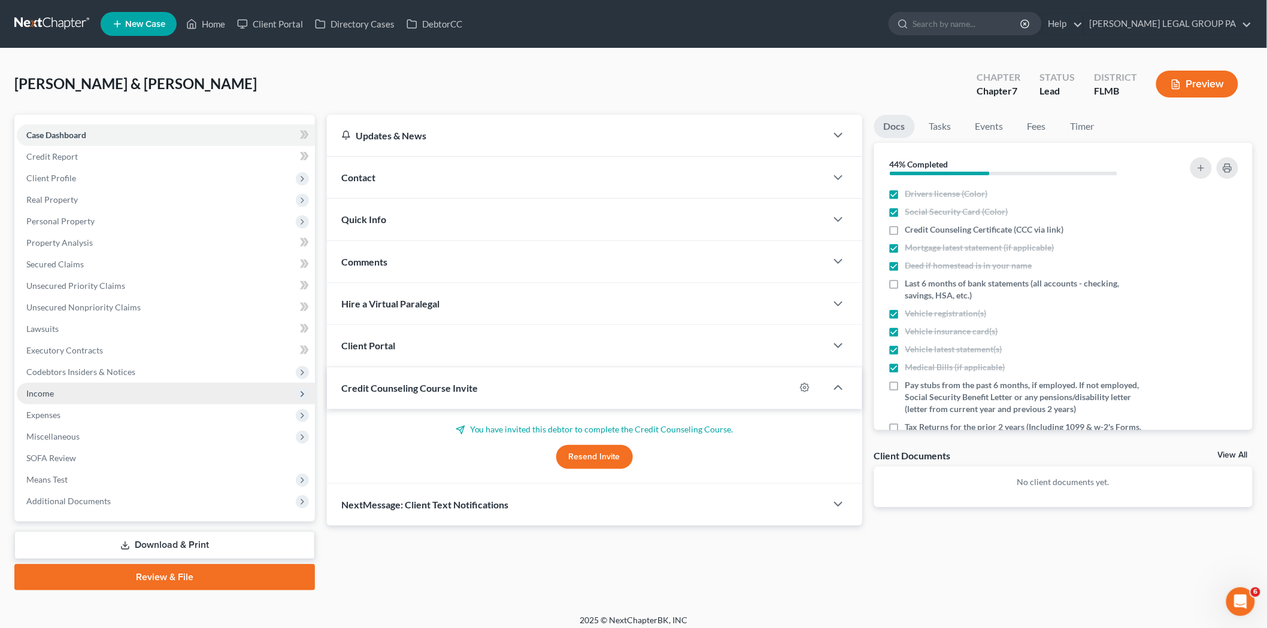
click at [76, 390] on span "Income" at bounding box center [166, 394] width 298 height 22
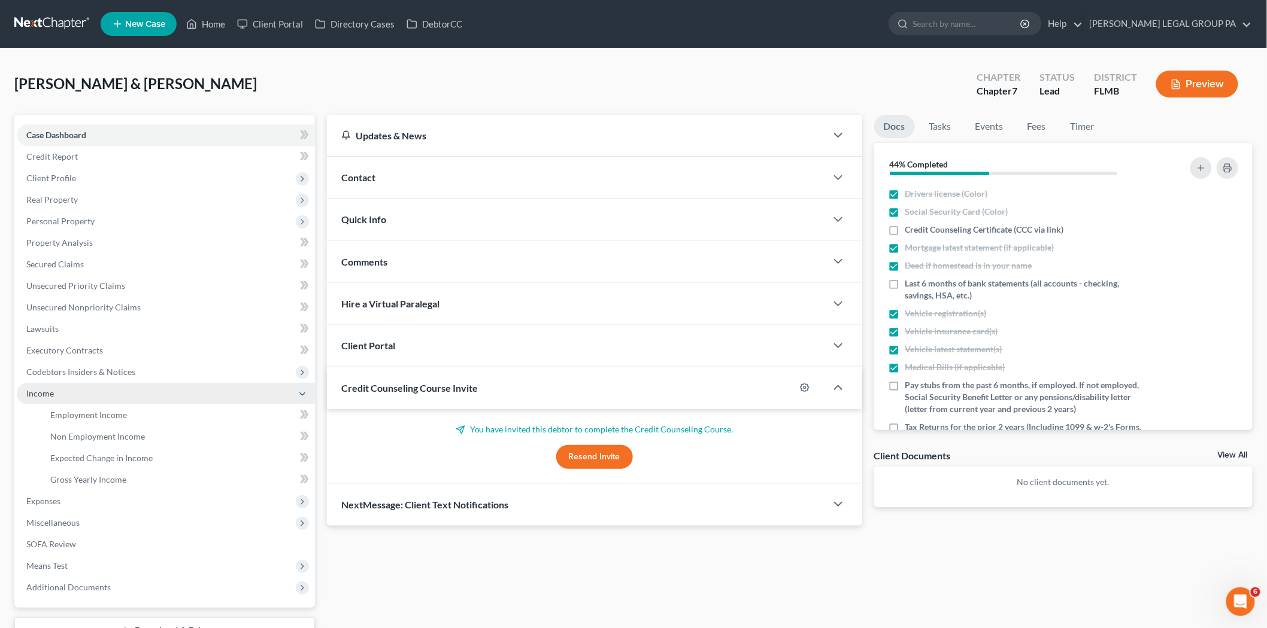
click at [86, 403] on span "Income" at bounding box center [166, 394] width 298 height 22
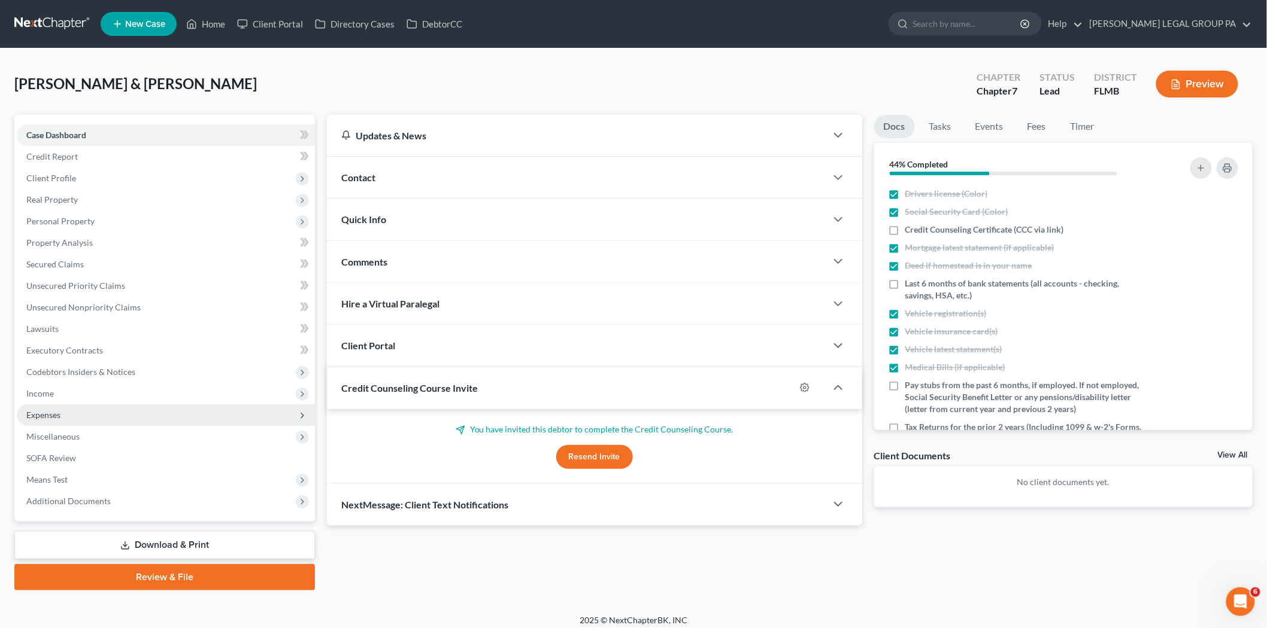
click at [86, 408] on span "Expenses" at bounding box center [166, 416] width 298 height 22
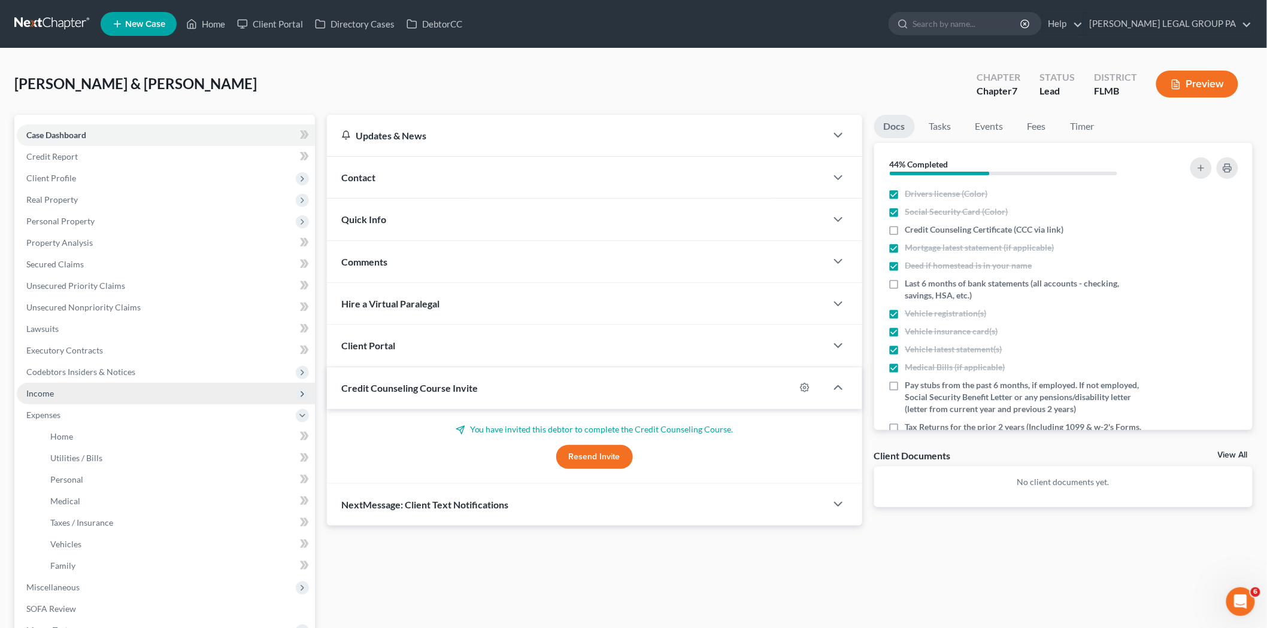
click at [83, 400] on span "Income" at bounding box center [166, 394] width 298 height 22
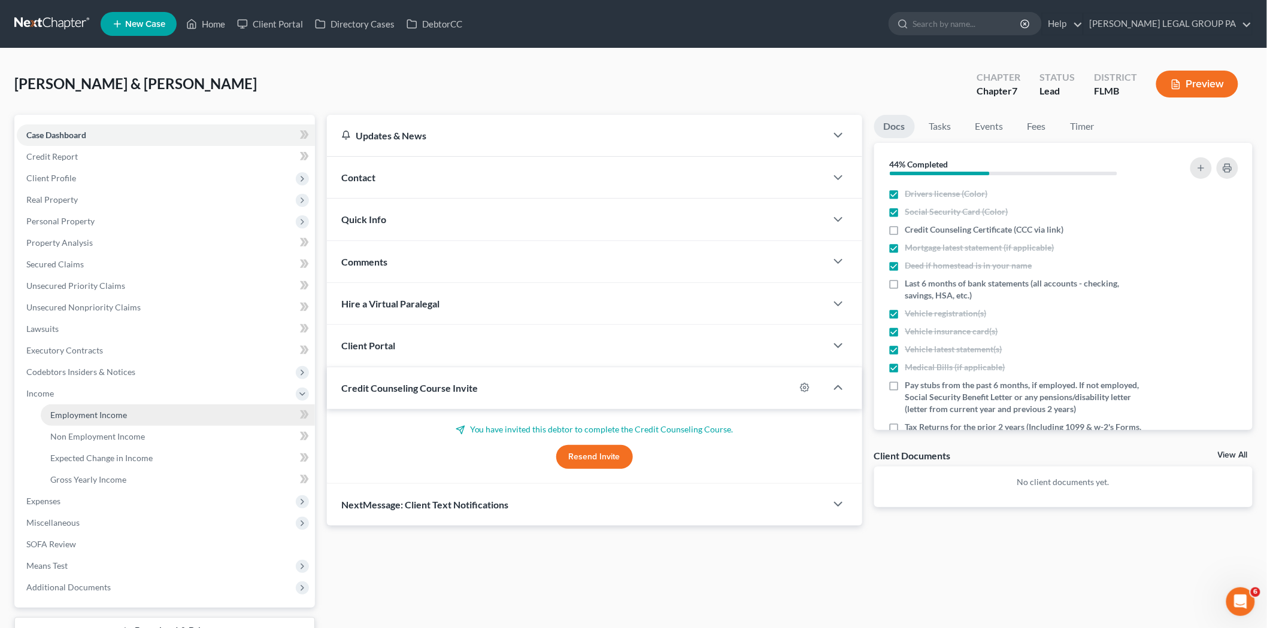
click at [87, 412] on span "Employment Income" at bounding box center [88, 415] width 77 height 10
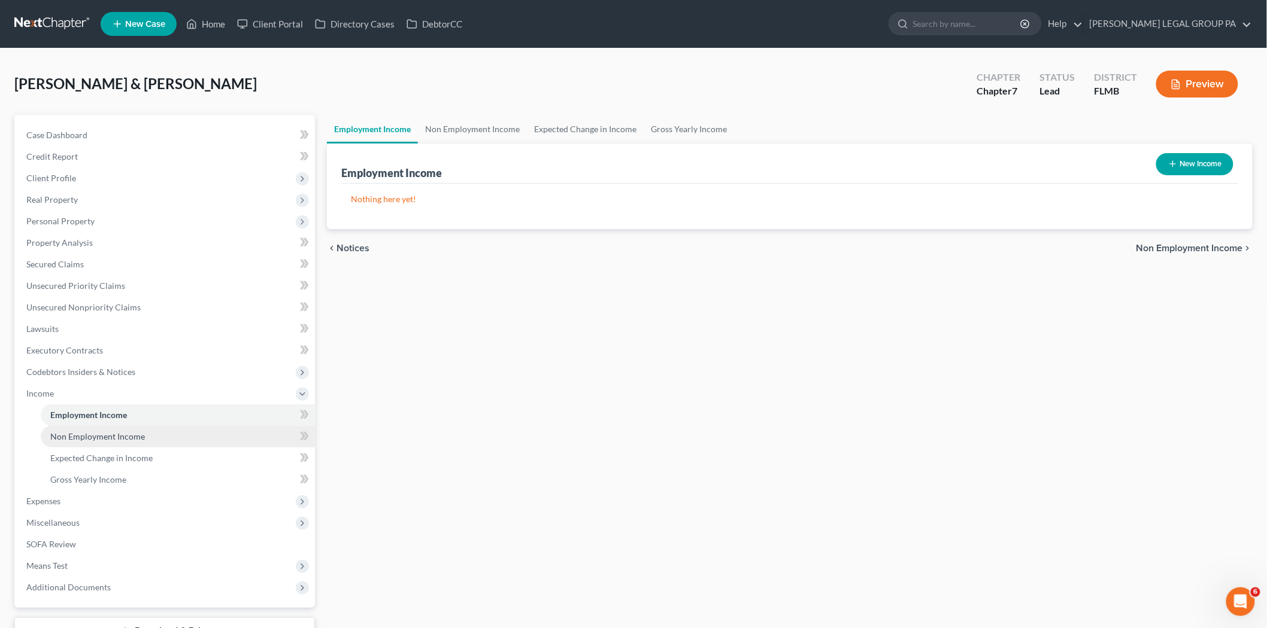
click at [135, 445] on link "Non Employment Income" at bounding box center [178, 437] width 274 height 22
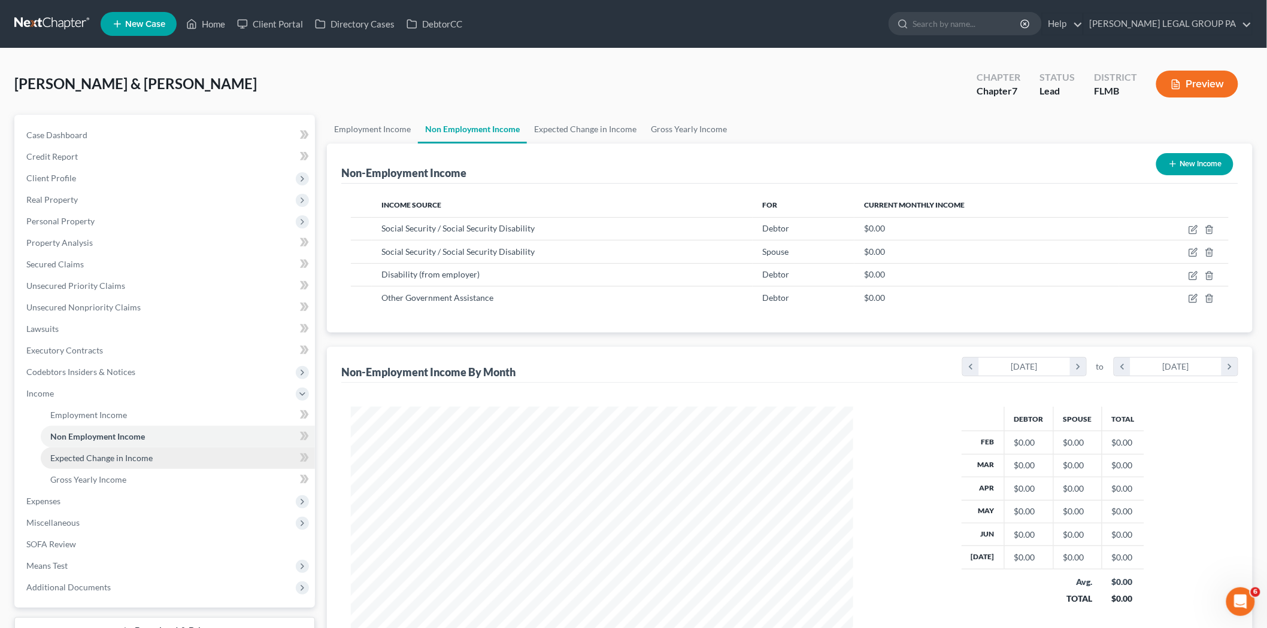
click at [132, 463] on link "Expected Change in Income" at bounding box center [178, 459] width 274 height 22
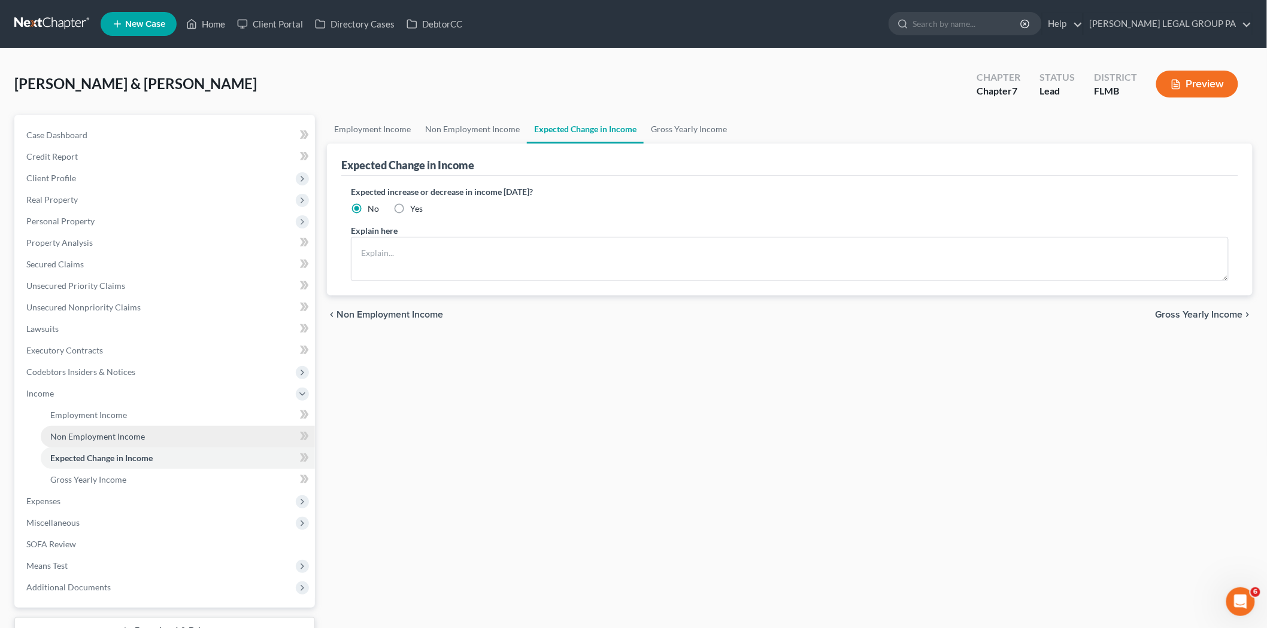
click at [141, 429] on link "Non Employment Income" at bounding box center [178, 437] width 274 height 22
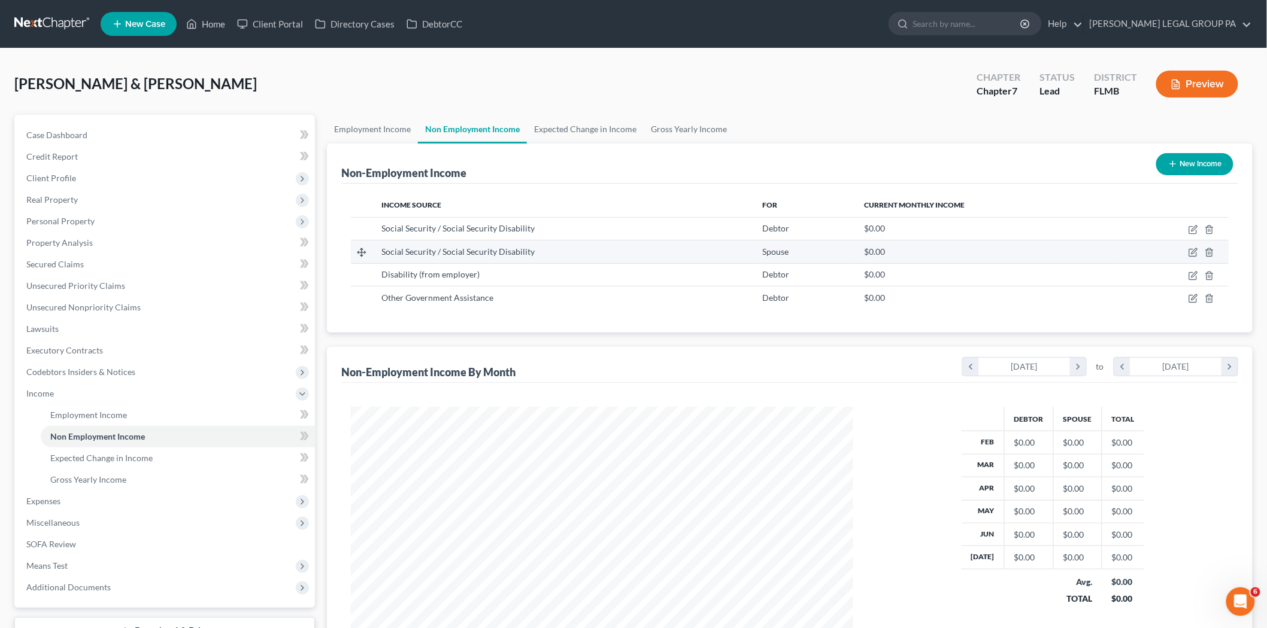
scroll to position [250, 526]
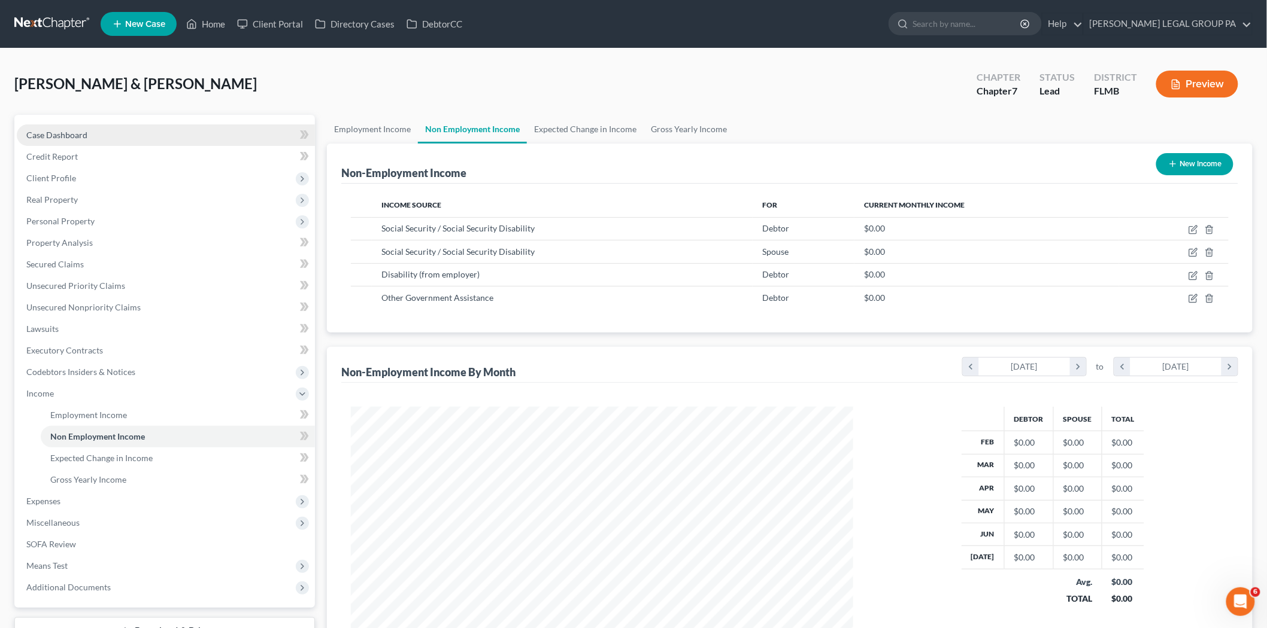
click at [82, 128] on link "Case Dashboard" at bounding box center [166, 135] width 298 height 22
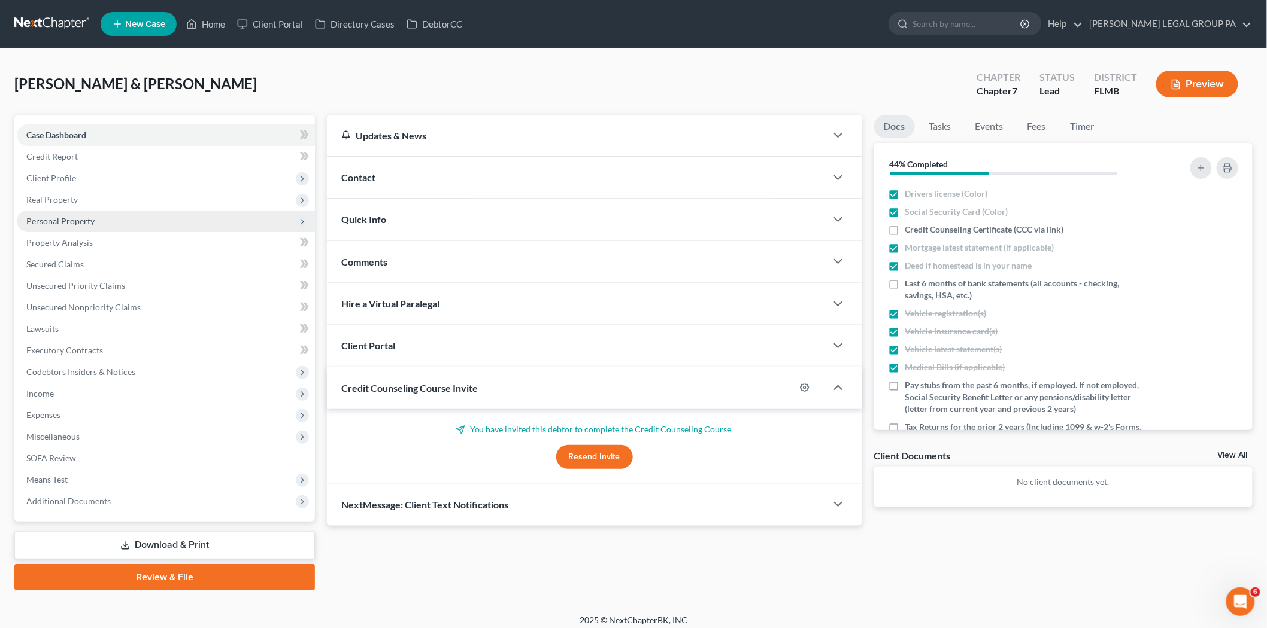
click at [86, 219] on span "Personal Property" at bounding box center [60, 221] width 68 height 10
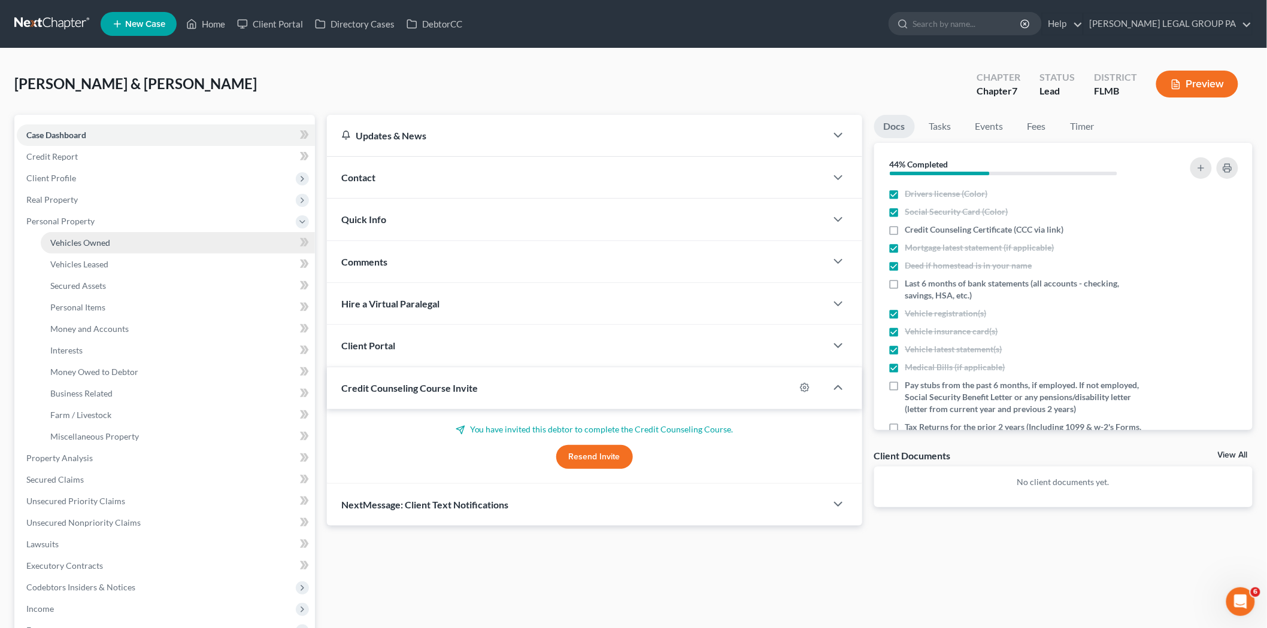
click at [98, 234] on link "Vehicles Owned" at bounding box center [178, 243] width 274 height 22
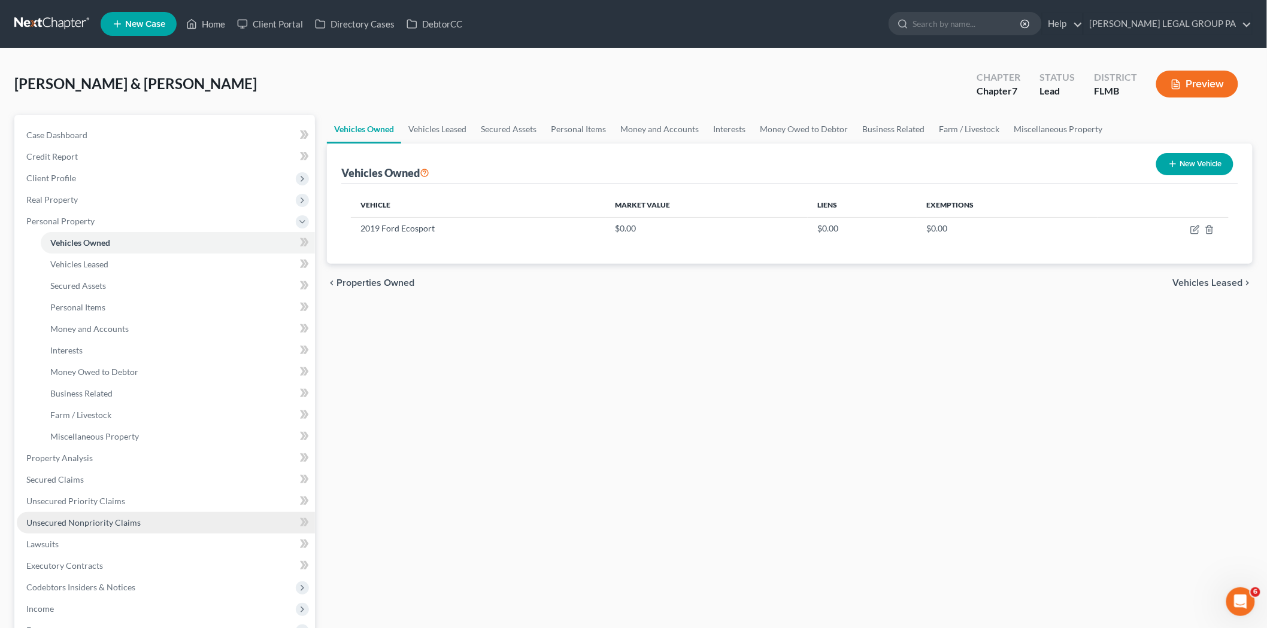
click at [87, 529] on link "Unsecured Nonpriority Claims" at bounding box center [166, 523] width 298 height 22
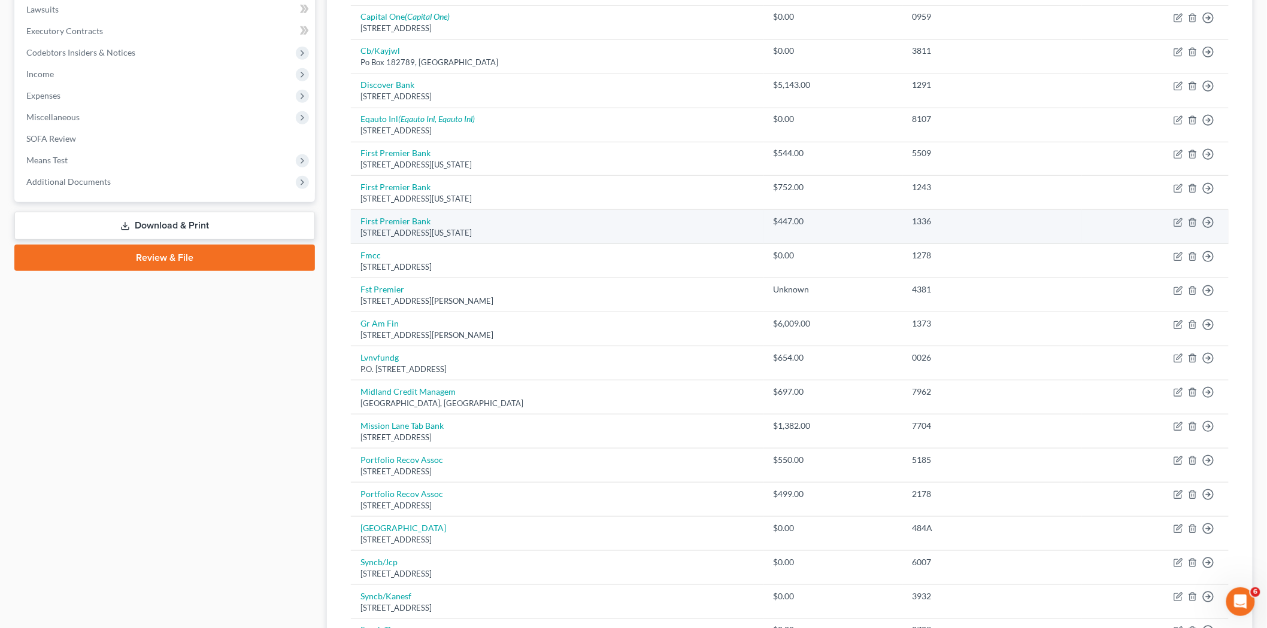
scroll to position [110, 0]
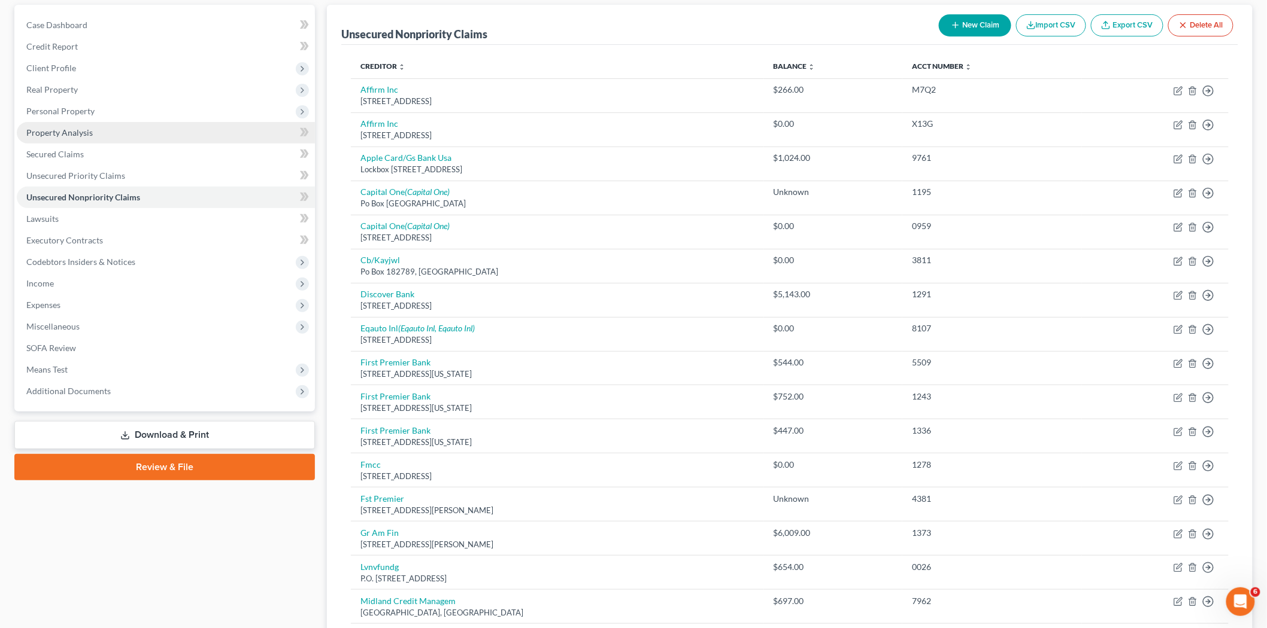
click at [112, 140] on link "Property Analysis" at bounding box center [166, 133] width 298 height 22
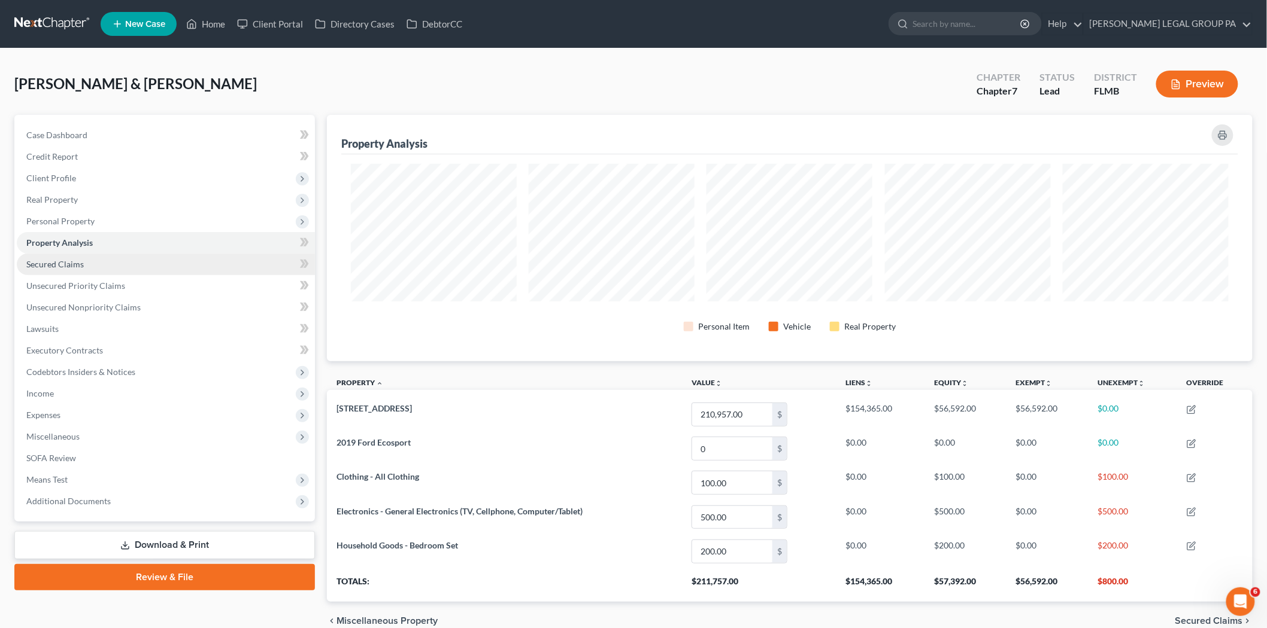
click at [96, 266] on link "Secured Claims" at bounding box center [166, 265] width 298 height 22
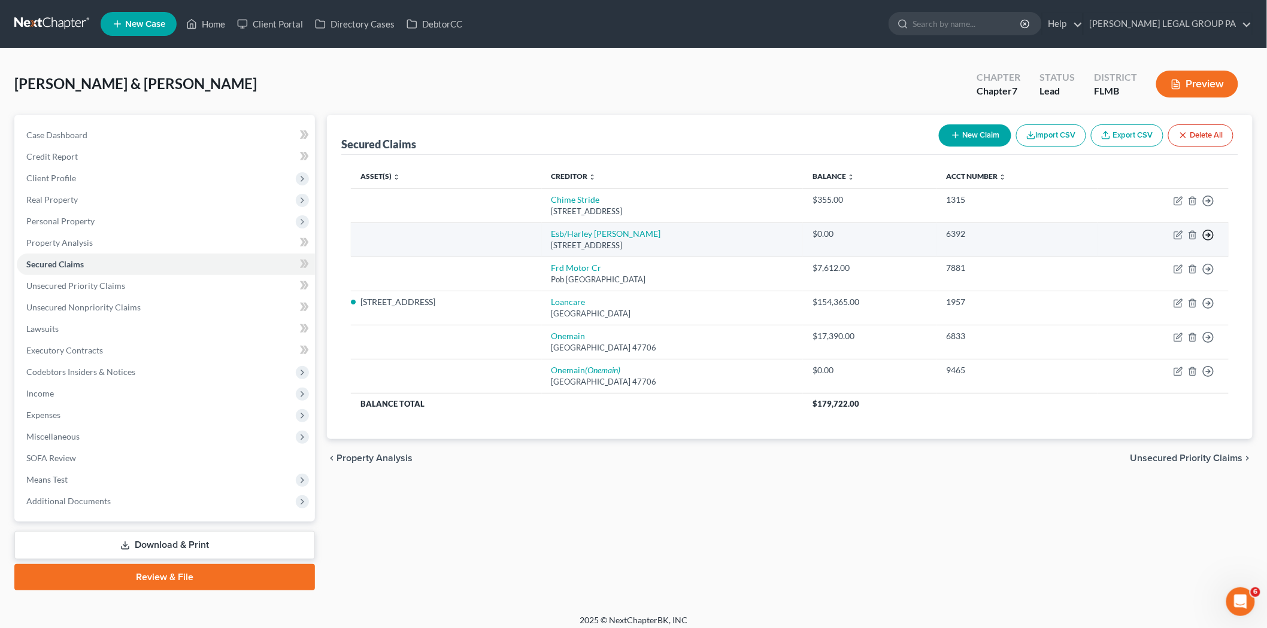
click at [1213, 206] on circle "button" at bounding box center [1208, 201] width 10 height 10
click at [1156, 262] on link "Move to F" at bounding box center [1153, 264] width 100 height 20
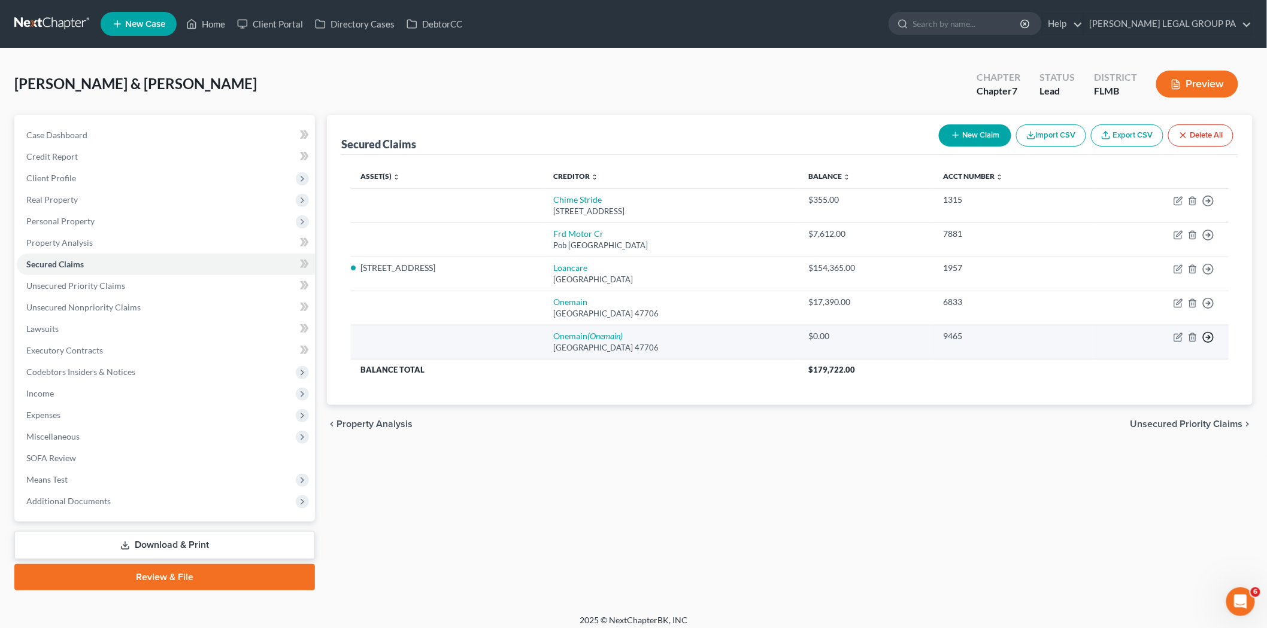
click at [1209, 204] on polyline "button" at bounding box center [1209, 201] width 2 height 4
click at [1118, 362] on link "Move to F" at bounding box center [1153, 366] width 100 height 20
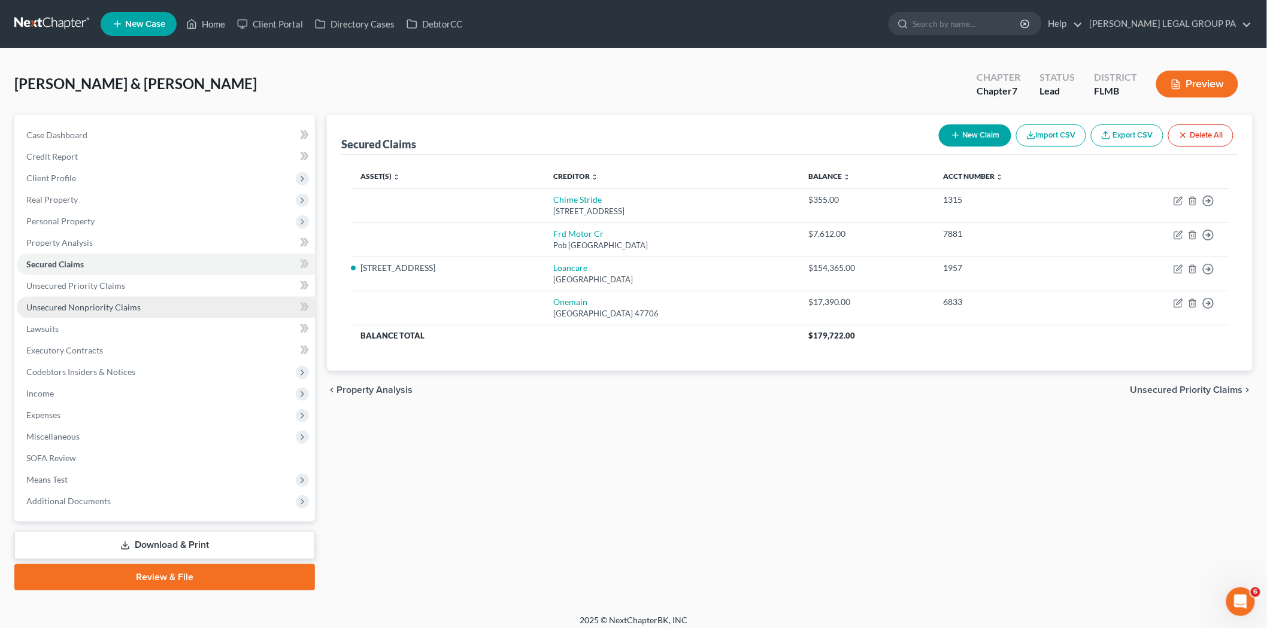
click at [196, 310] on link "Unsecured Nonpriority Claims" at bounding box center [166, 308] width 298 height 22
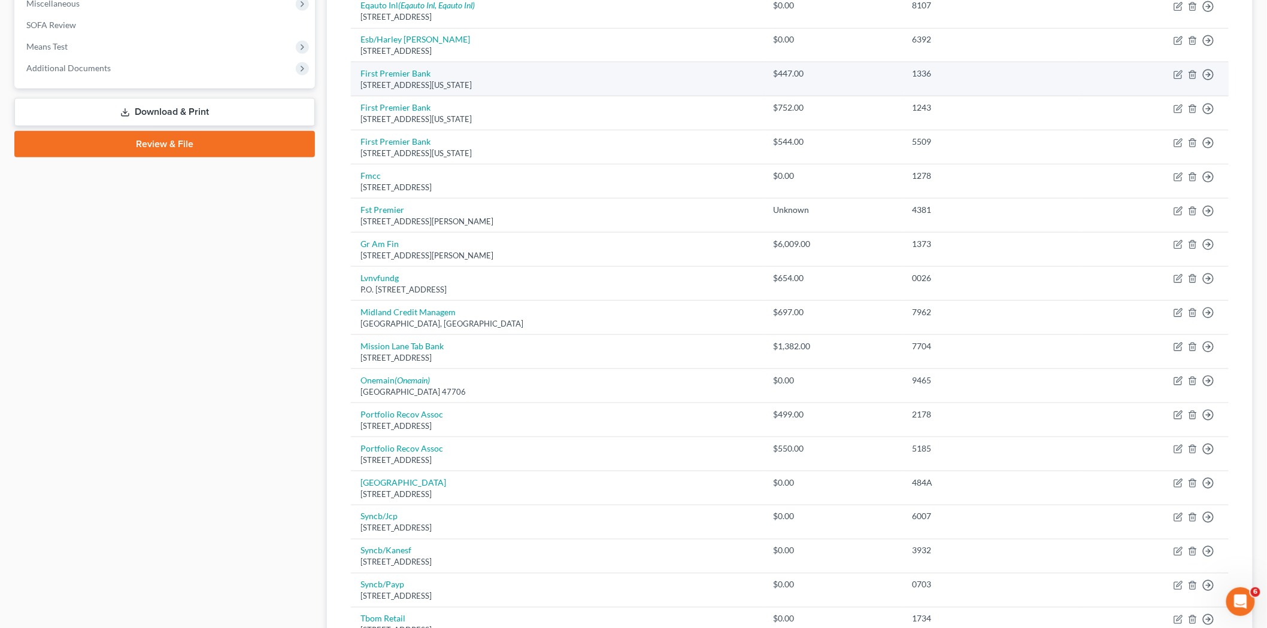
scroll to position [465, 0]
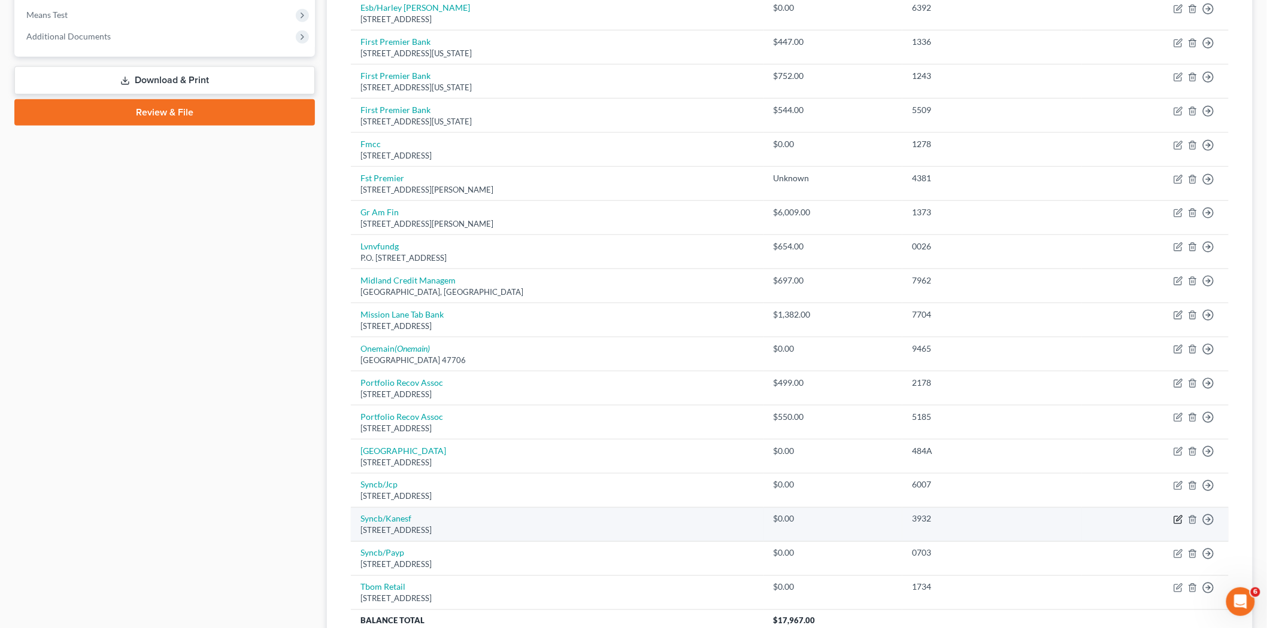
click at [1177, 521] on icon "button" at bounding box center [1178, 518] width 5 height 5
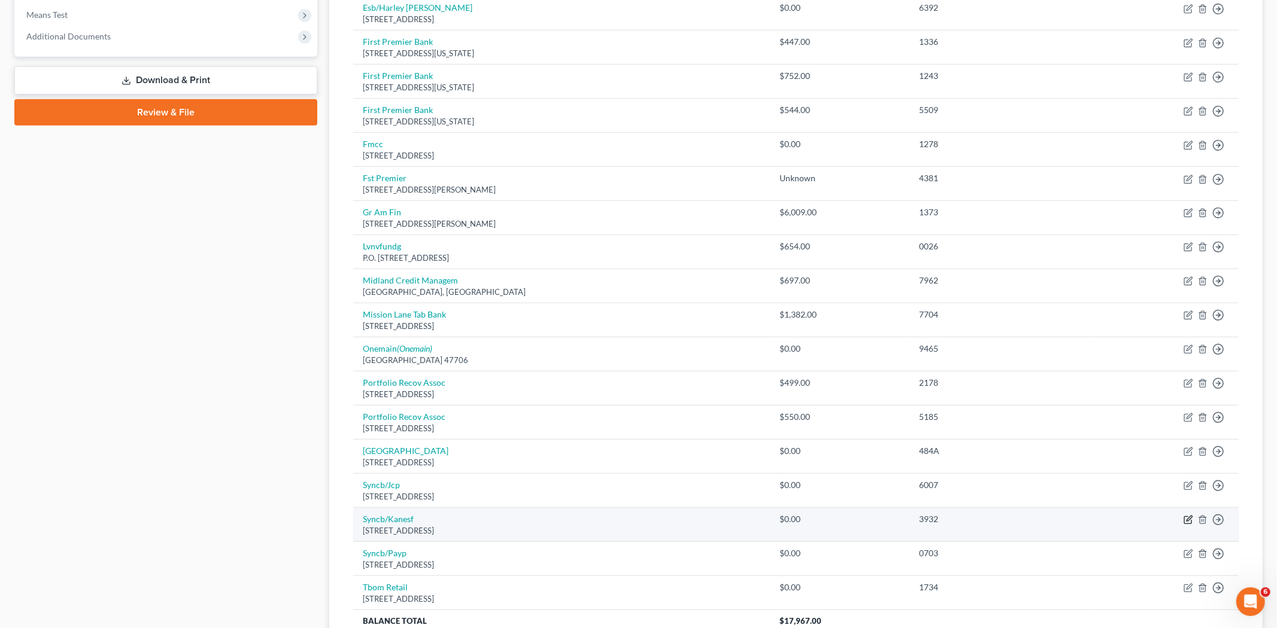
select select "45"
select select "2"
select select "0"
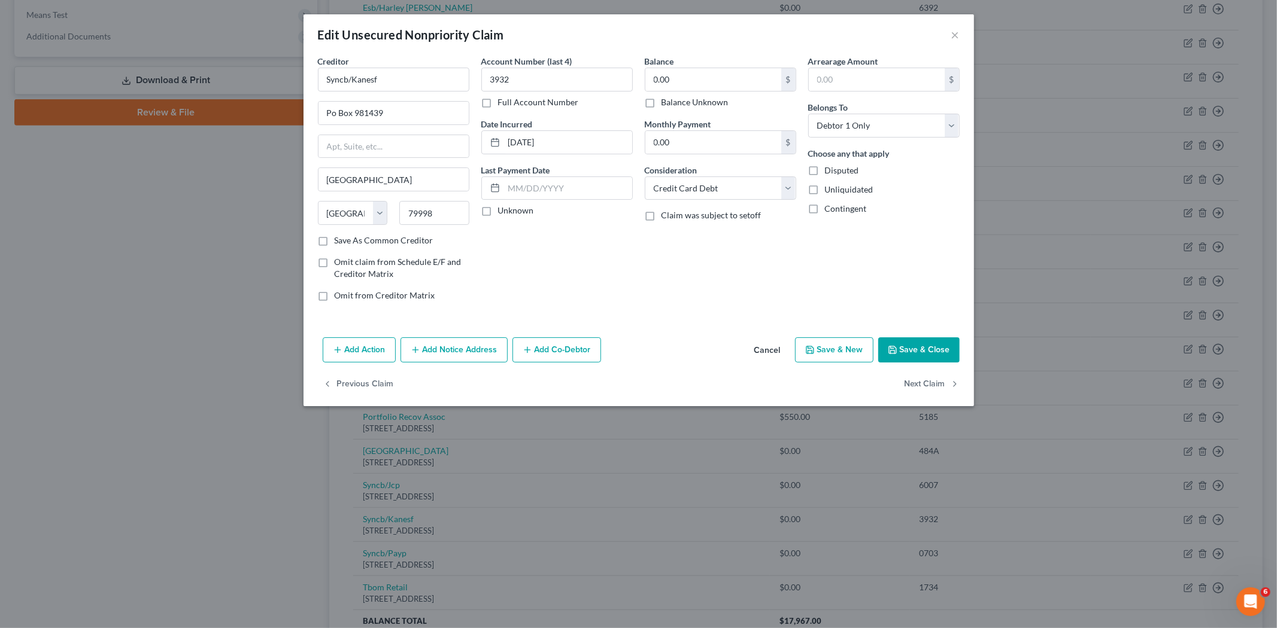
click at [929, 345] on button "Save & Close" at bounding box center [918, 350] width 81 height 25
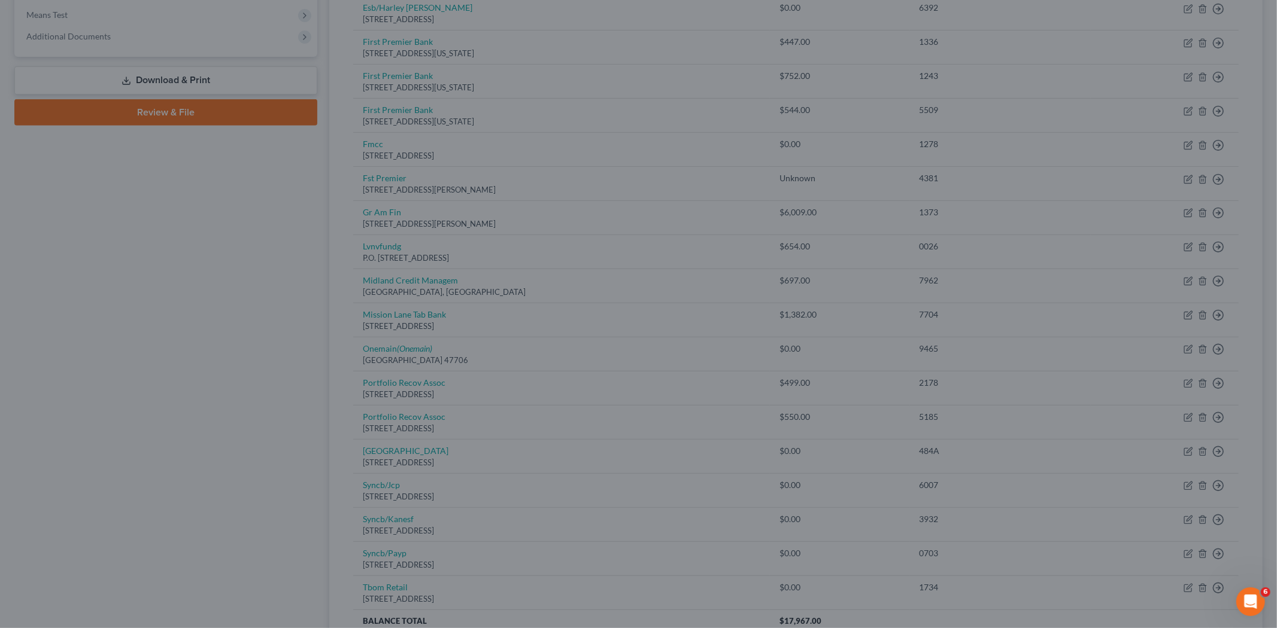
type input "0"
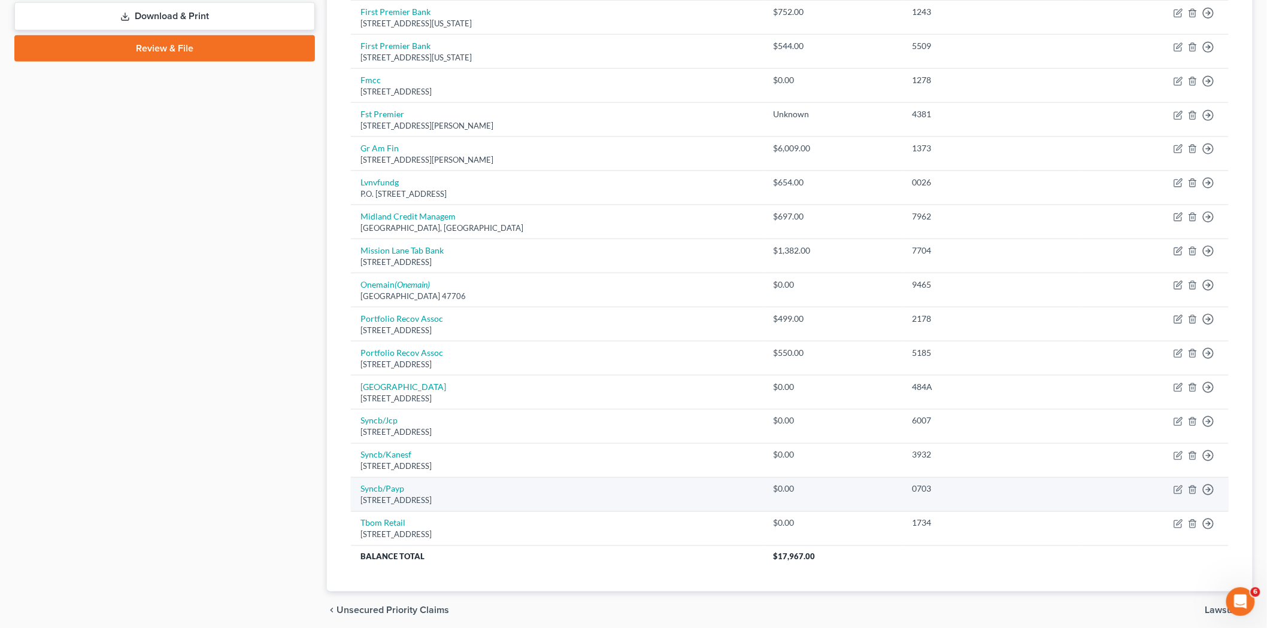
scroll to position [532, 0]
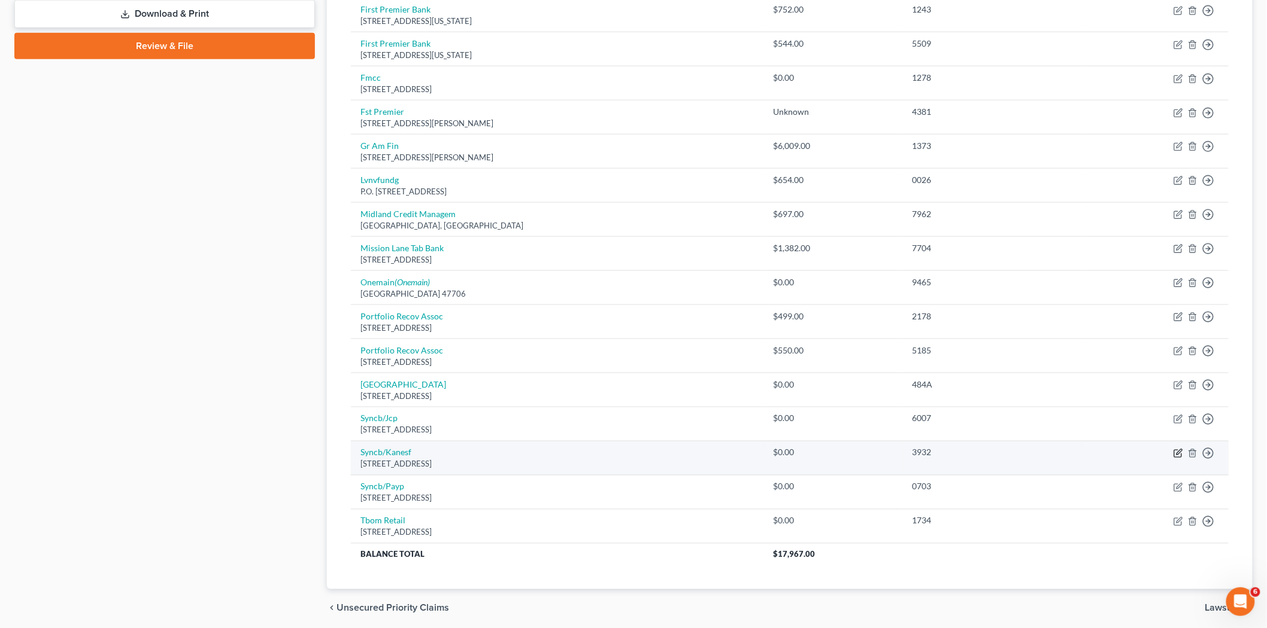
click at [1175, 452] on icon "button" at bounding box center [1178, 454] width 10 height 10
select select "45"
select select "2"
select select "0"
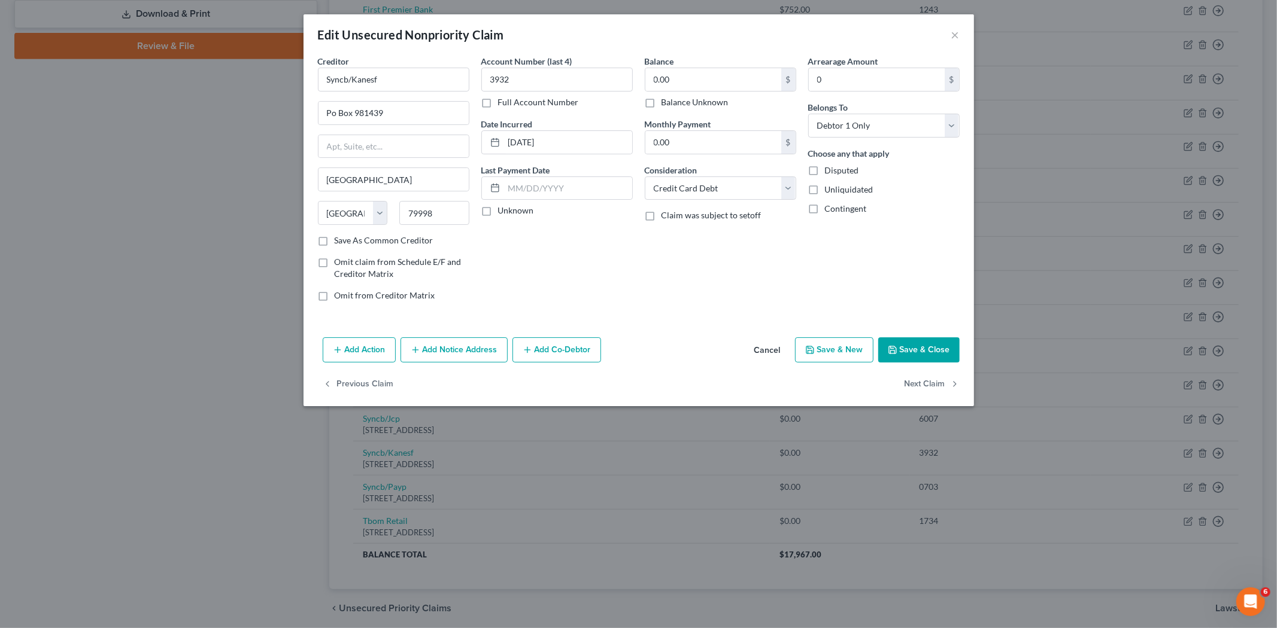
click at [903, 345] on button "Save & Close" at bounding box center [918, 350] width 81 height 25
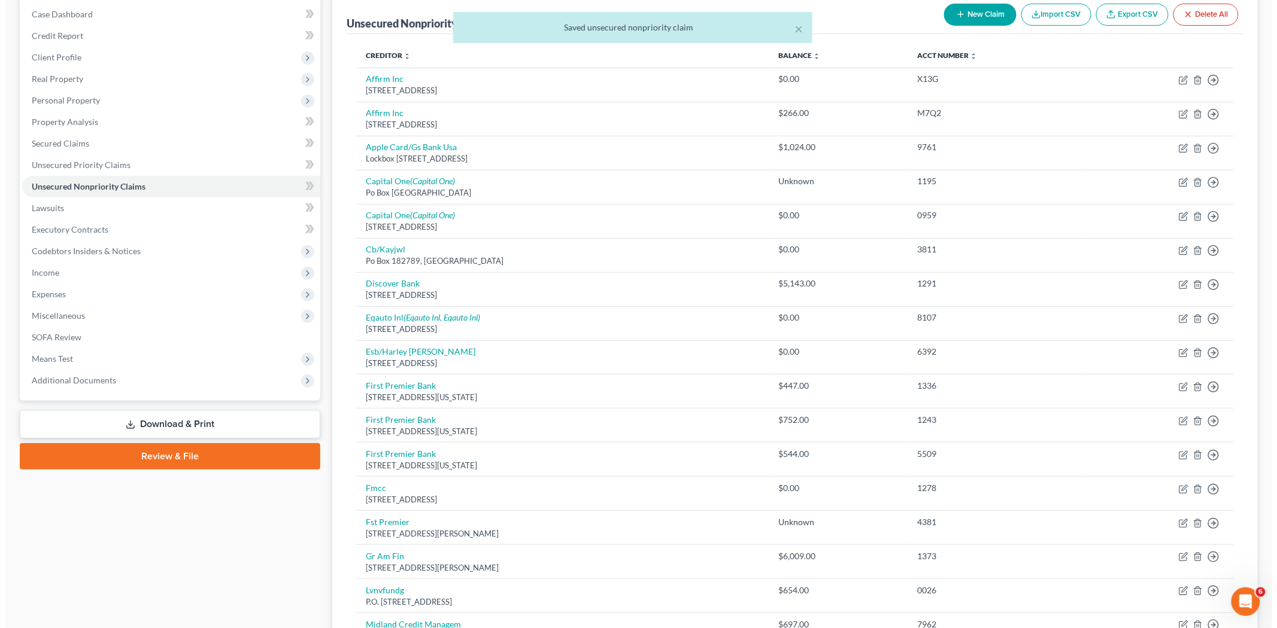
scroll to position [0, 0]
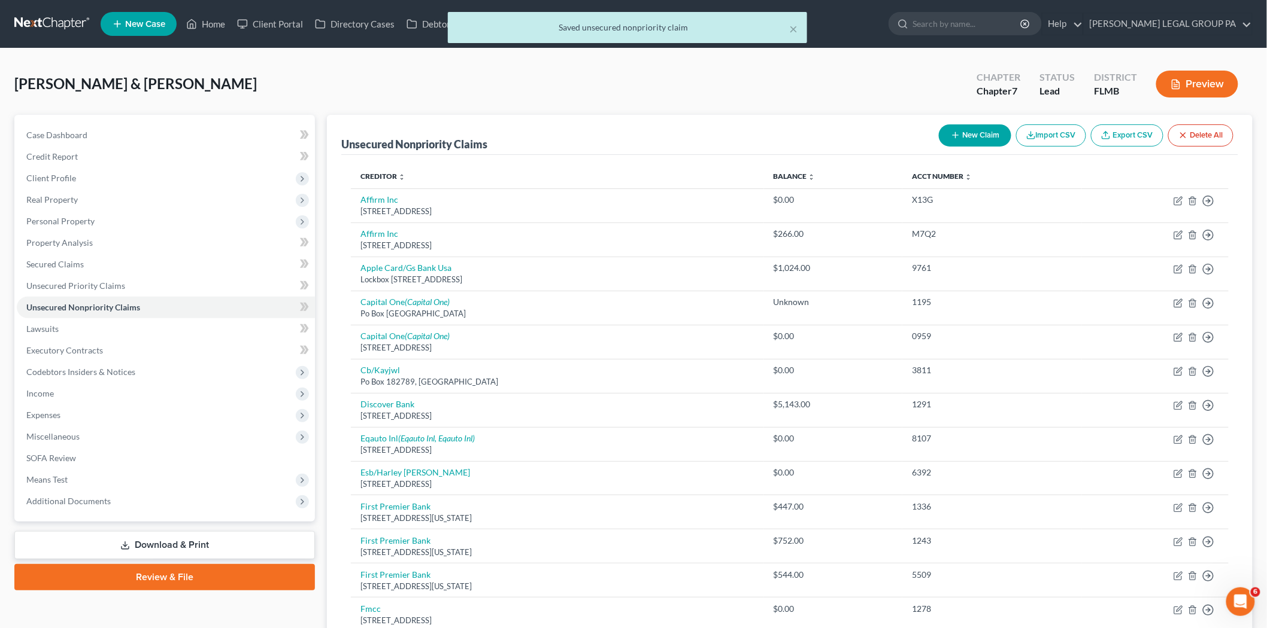
click at [995, 129] on button "New Claim" at bounding box center [975, 135] width 72 height 22
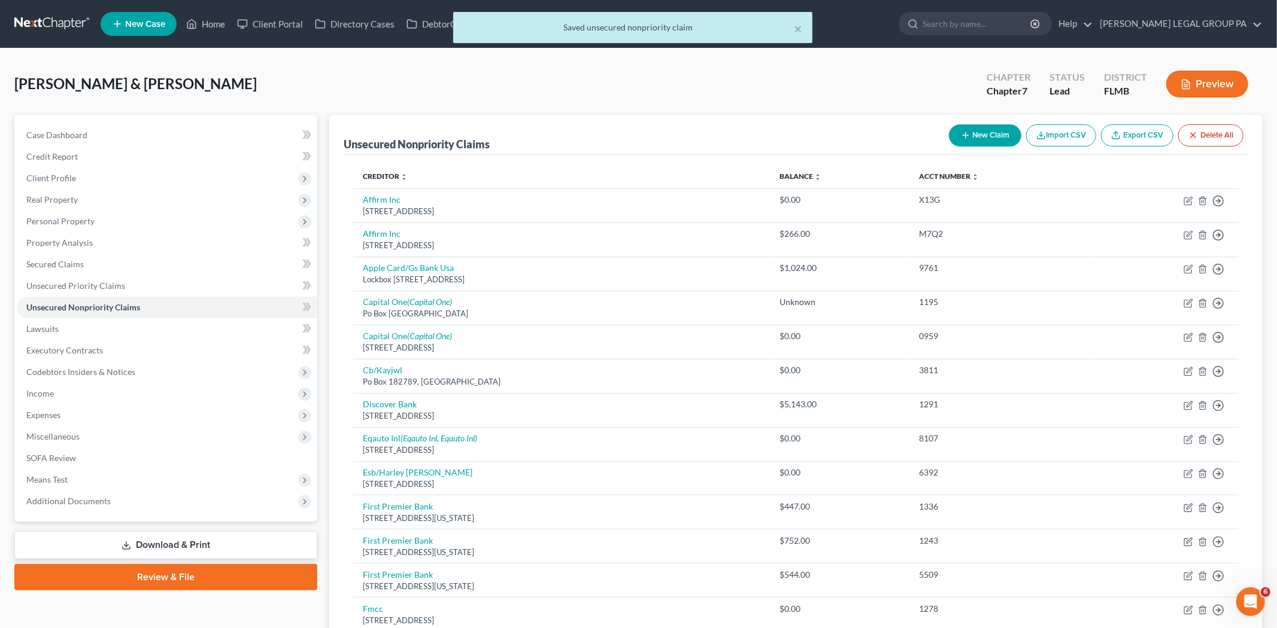
select select "2"
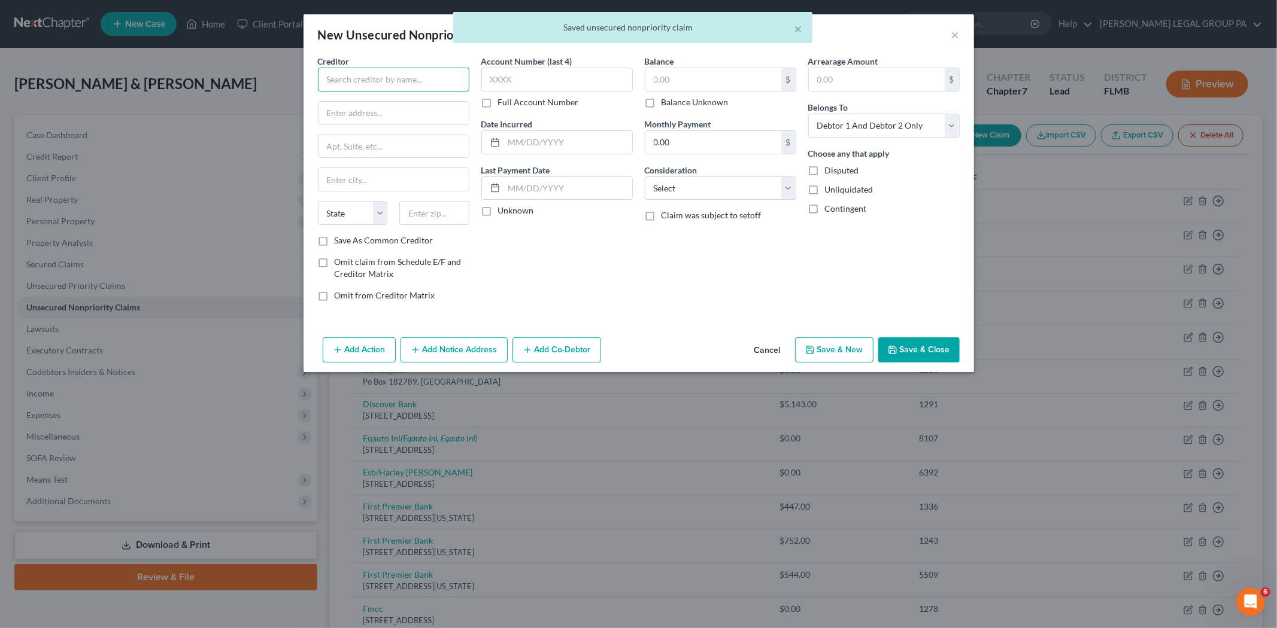
click at [369, 84] on input "text" at bounding box center [393, 80] width 151 height 24
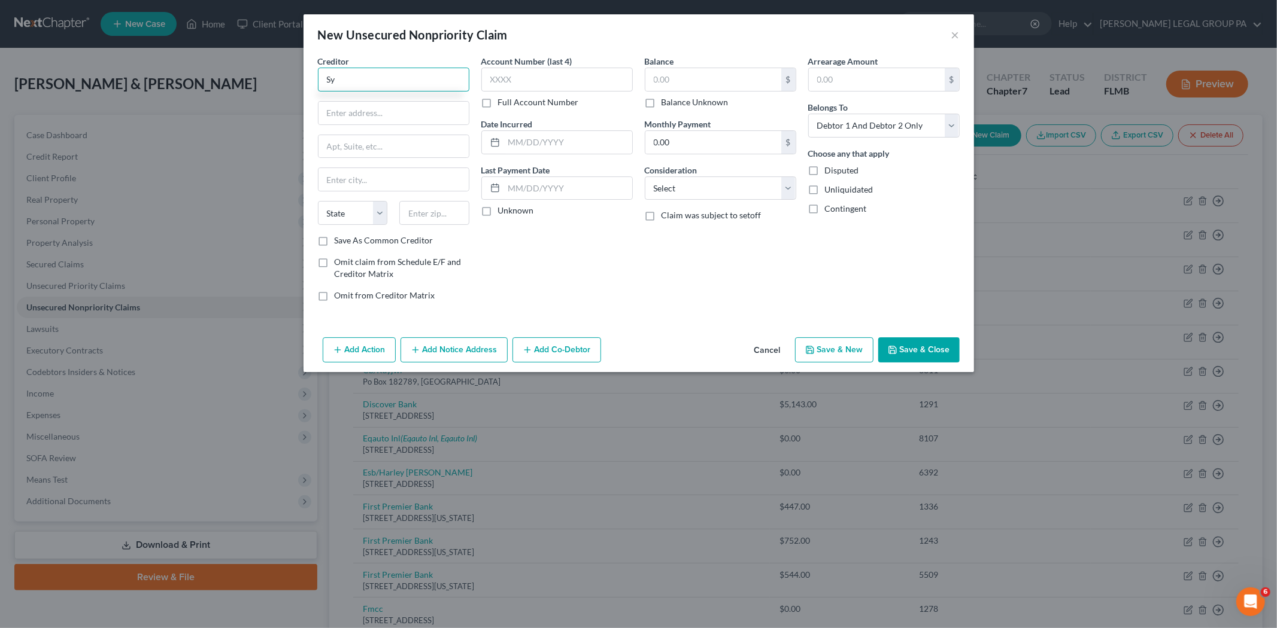
type input "S"
click at [768, 354] on button "Cancel" at bounding box center [767, 351] width 45 height 24
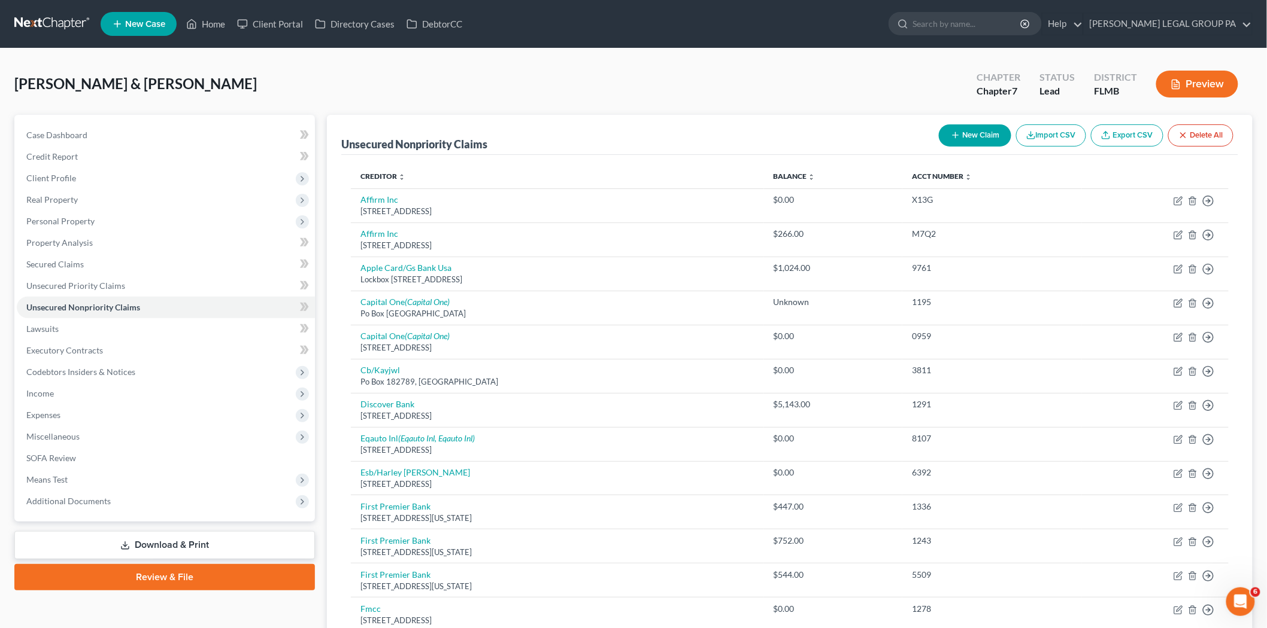
click at [964, 135] on button "New Claim" at bounding box center [975, 135] width 72 height 22
select select "2"
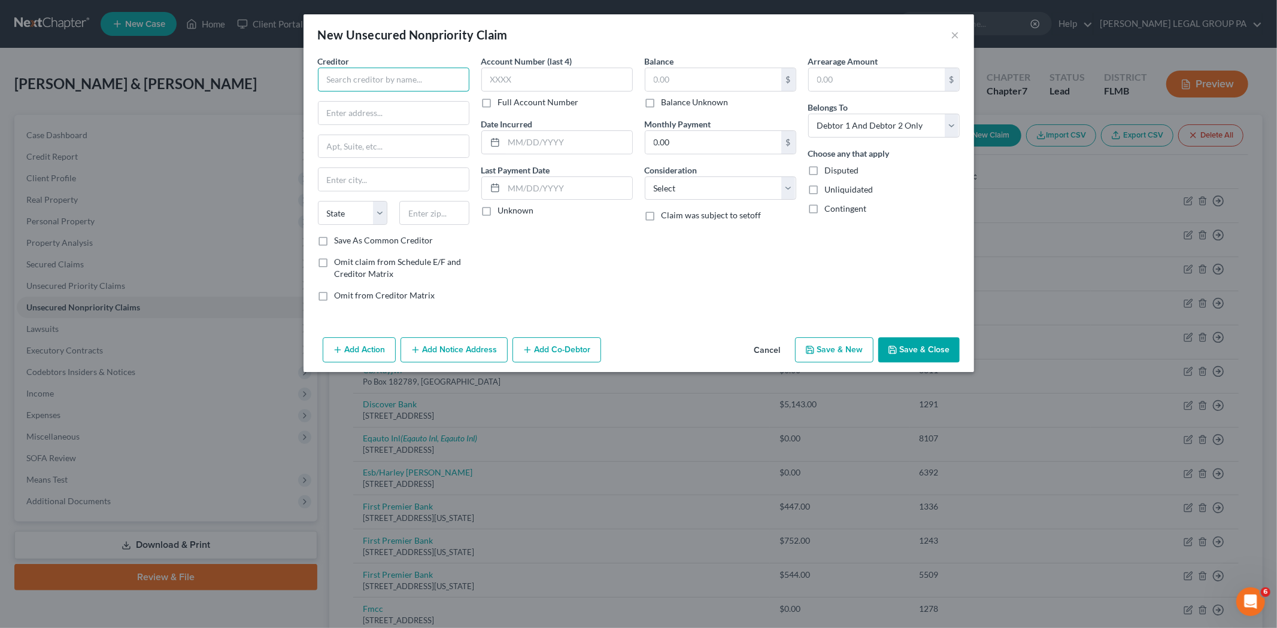
click at [356, 82] on input "text" at bounding box center [393, 80] width 151 height 24
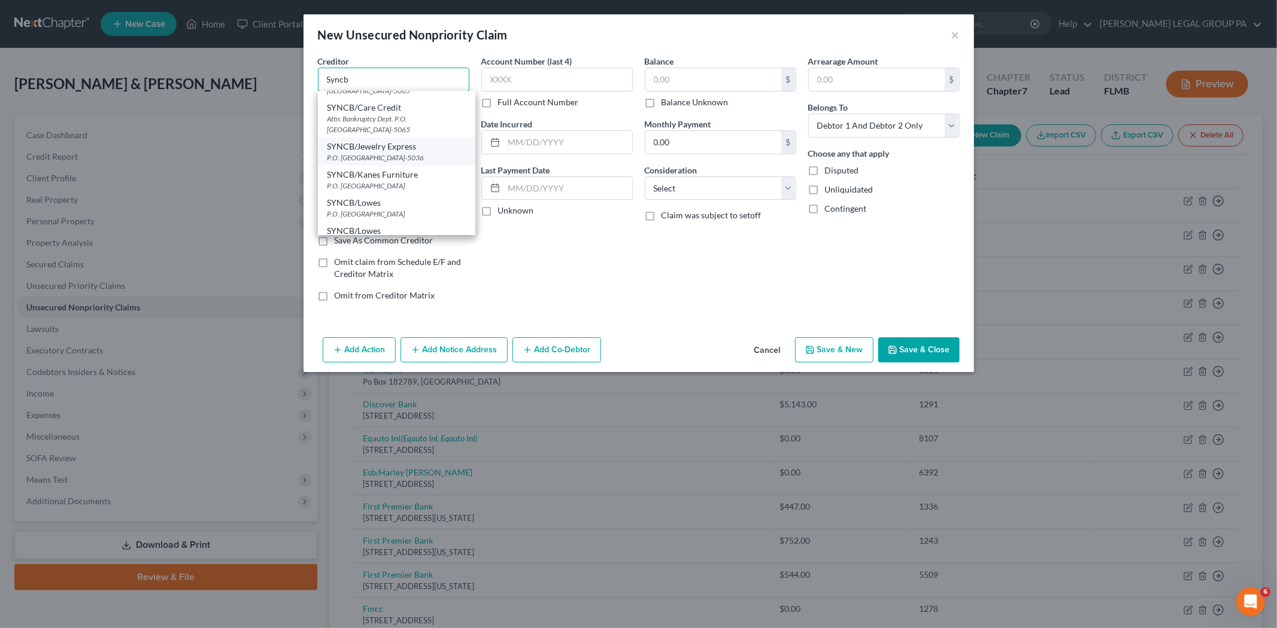
scroll to position [133, 0]
click at [398, 157] on div "P.O. [GEOGRAPHIC_DATA]" at bounding box center [396, 162] width 138 height 10
type input "SYNCB/Kanes Furniture"
type input "P.O. Box 965036"
type input "Orlando"
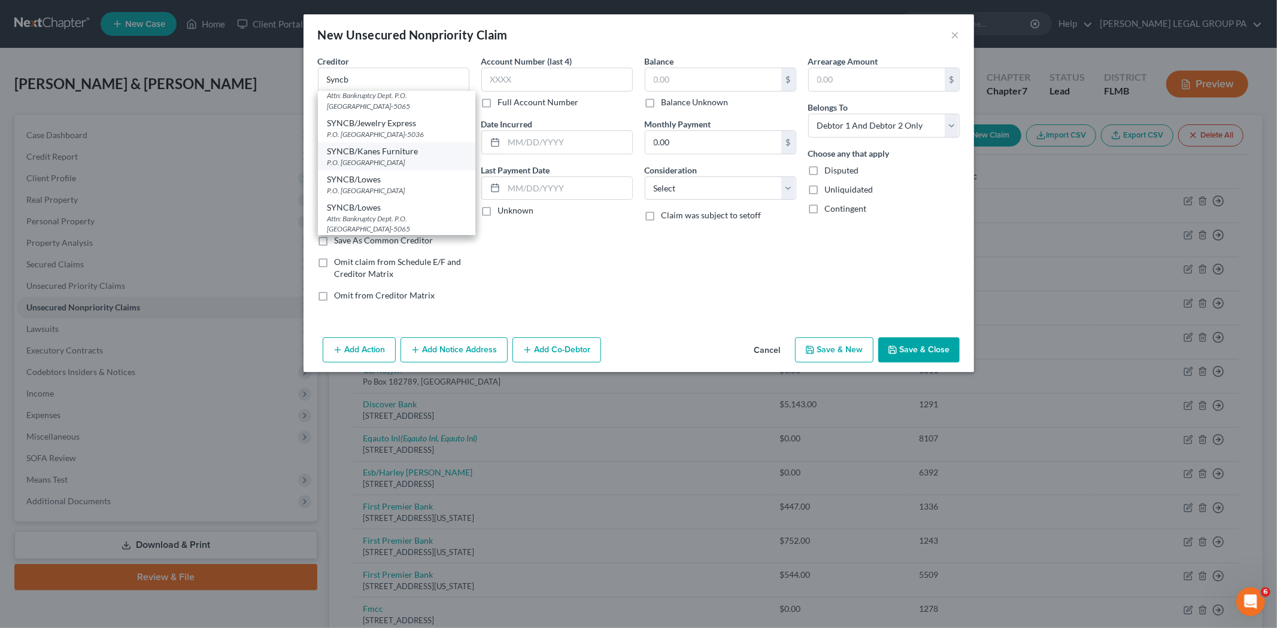
select select "9"
type input "32896"
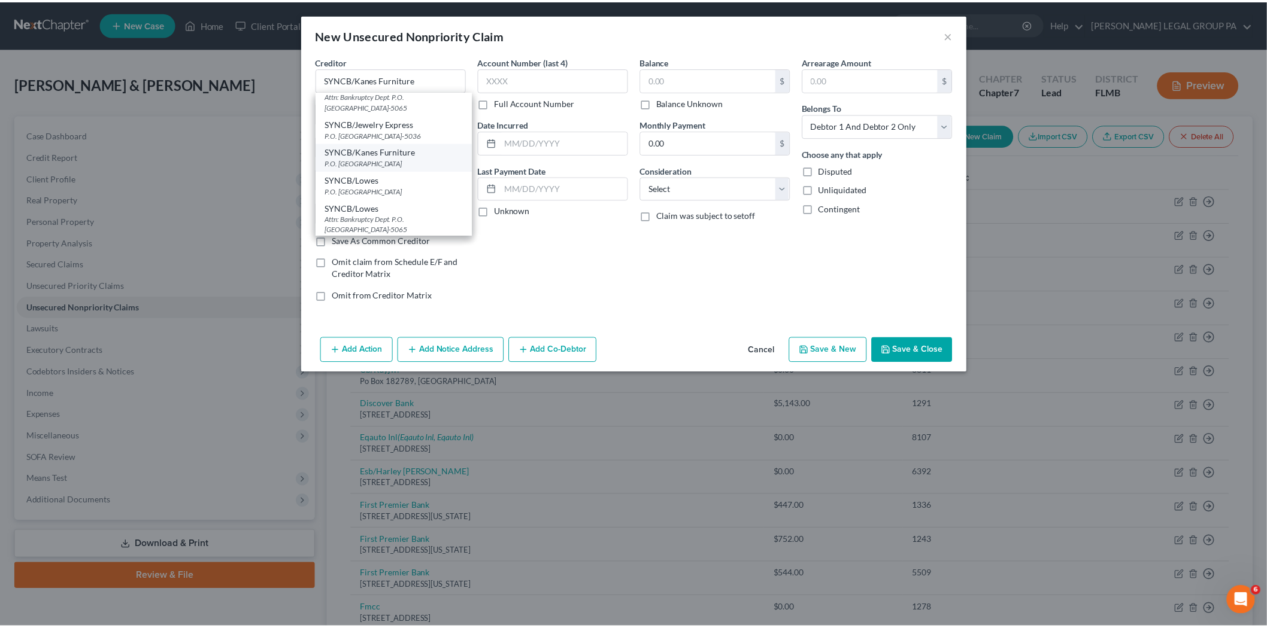
scroll to position [0, 0]
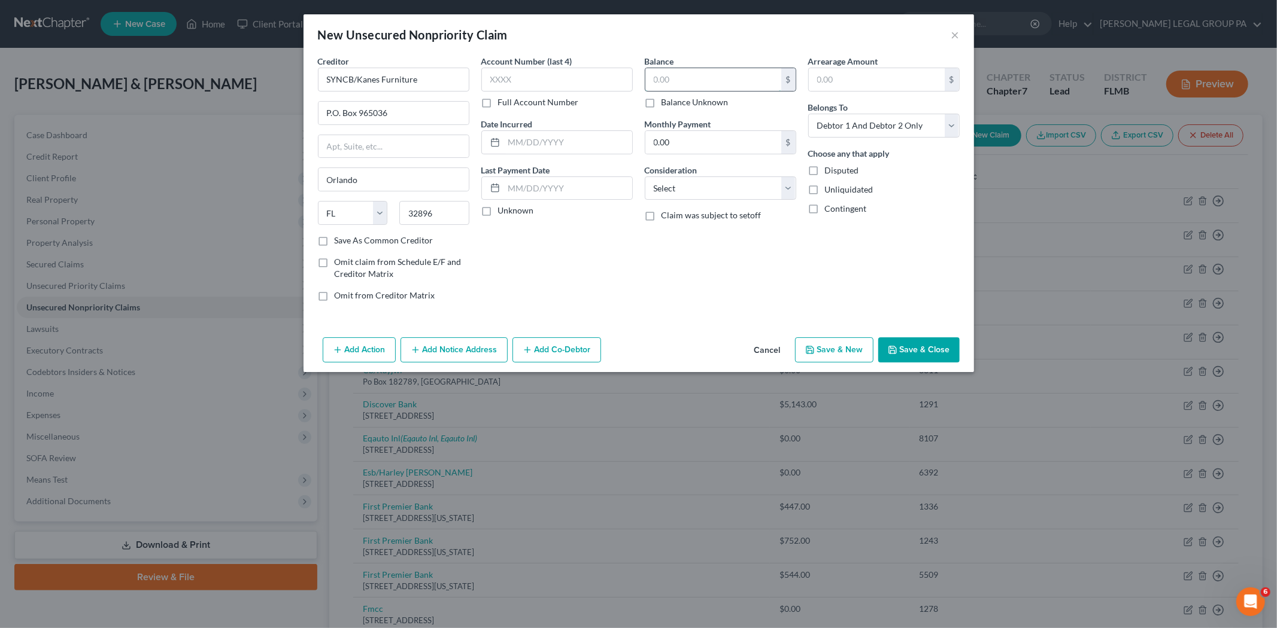
click at [674, 75] on input "text" at bounding box center [713, 79] width 136 height 23
type input "2,400.00"
click at [911, 114] on select "Select Debtor 1 Only Debtor 2 Only Debtor 1 And Debtor 2 Only At Least One Of T…" at bounding box center [883, 126] width 151 height 24
select select "0"
click at [808, 114] on select "Select Debtor 1 Only Debtor 2 Only Debtor 1 And Debtor 2 Only At Least One Of T…" at bounding box center [883, 126] width 151 height 24
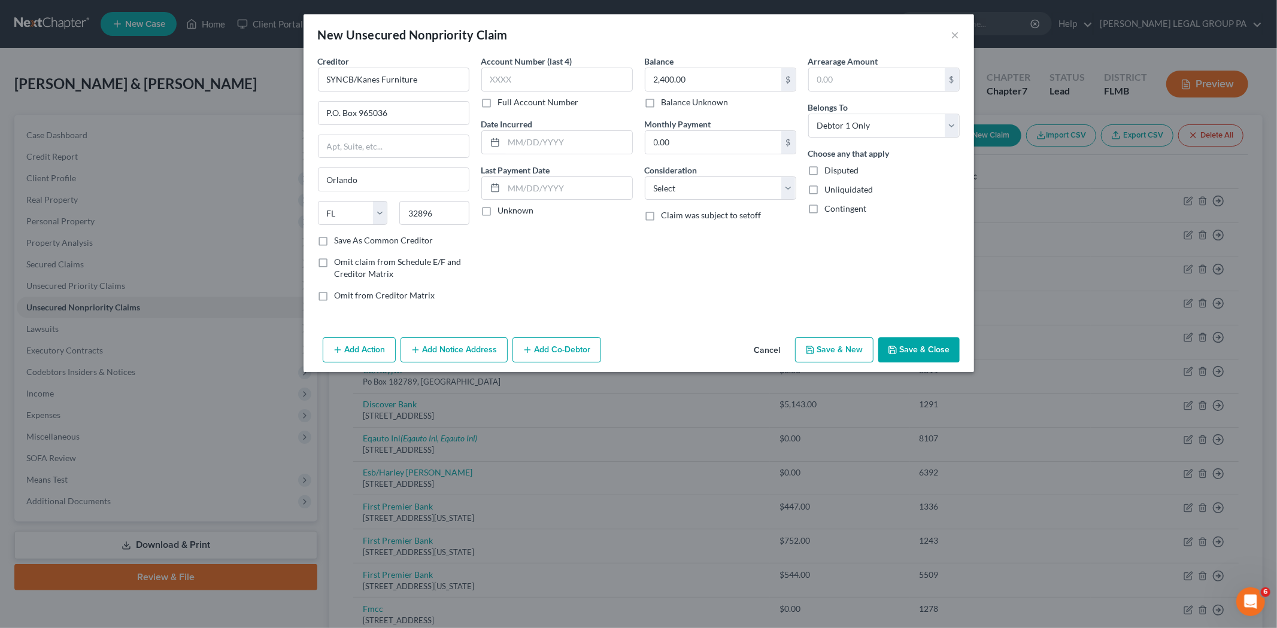
click at [888, 347] on button "Save & Close" at bounding box center [918, 350] width 81 height 25
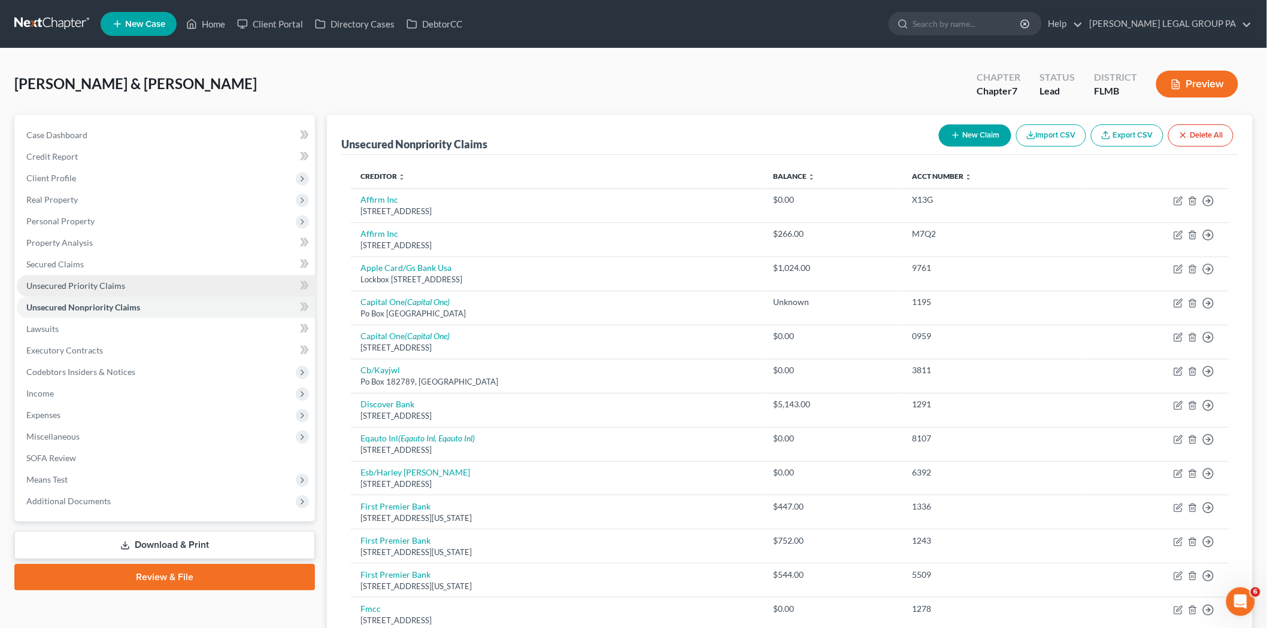
click at [122, 284] on span "Unsecured Priority Claims" at bounding box center [75, 286] width 99 height 10
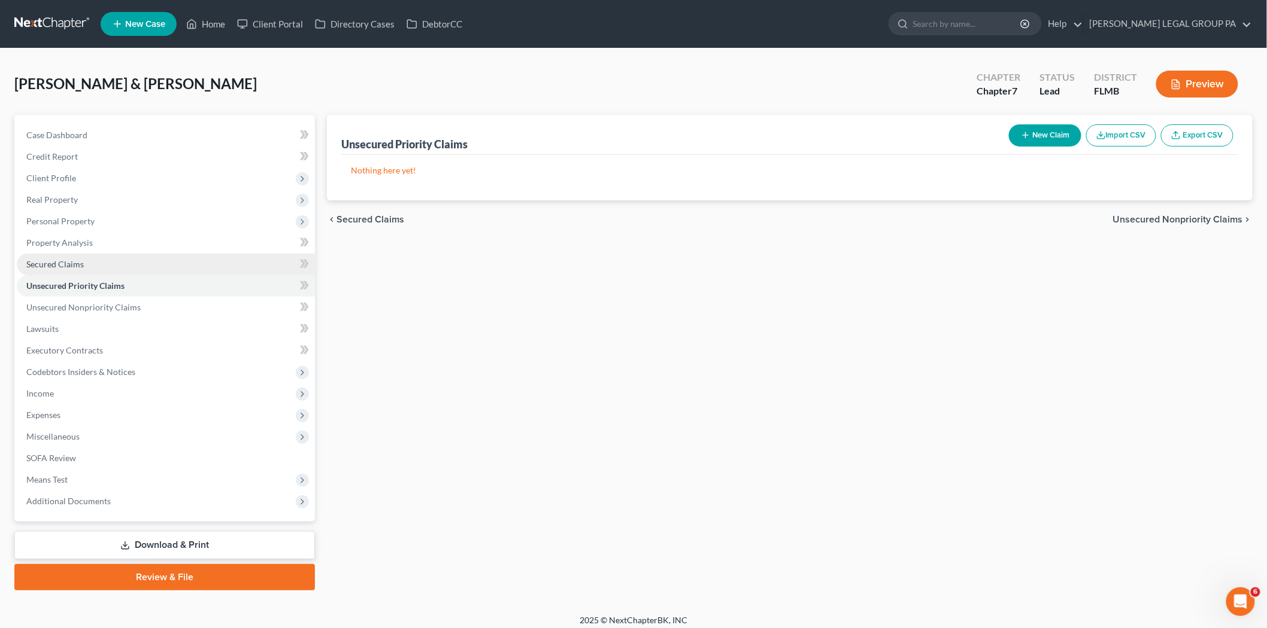
click at [116, 271] on link "Secured Claims" at bounding box center [166, 265] width 298 height 22
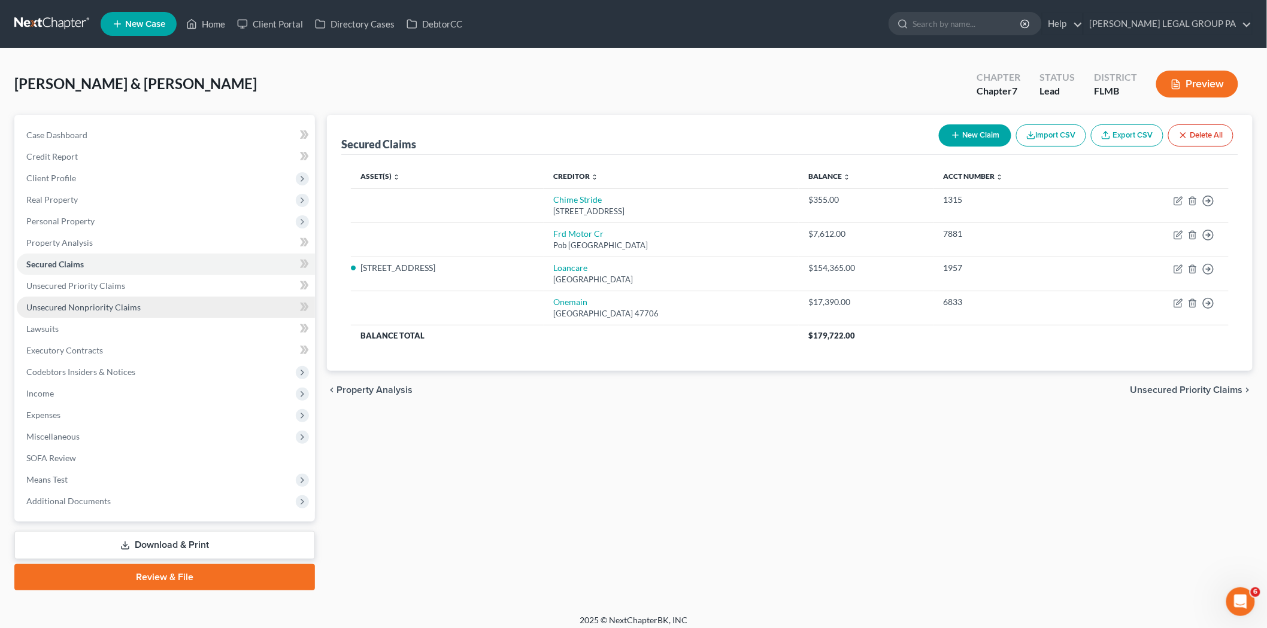
click at [126, 302] on span "Unsecured Nonpriority Claims" at bounding box center [83, 307] width 114 height 10
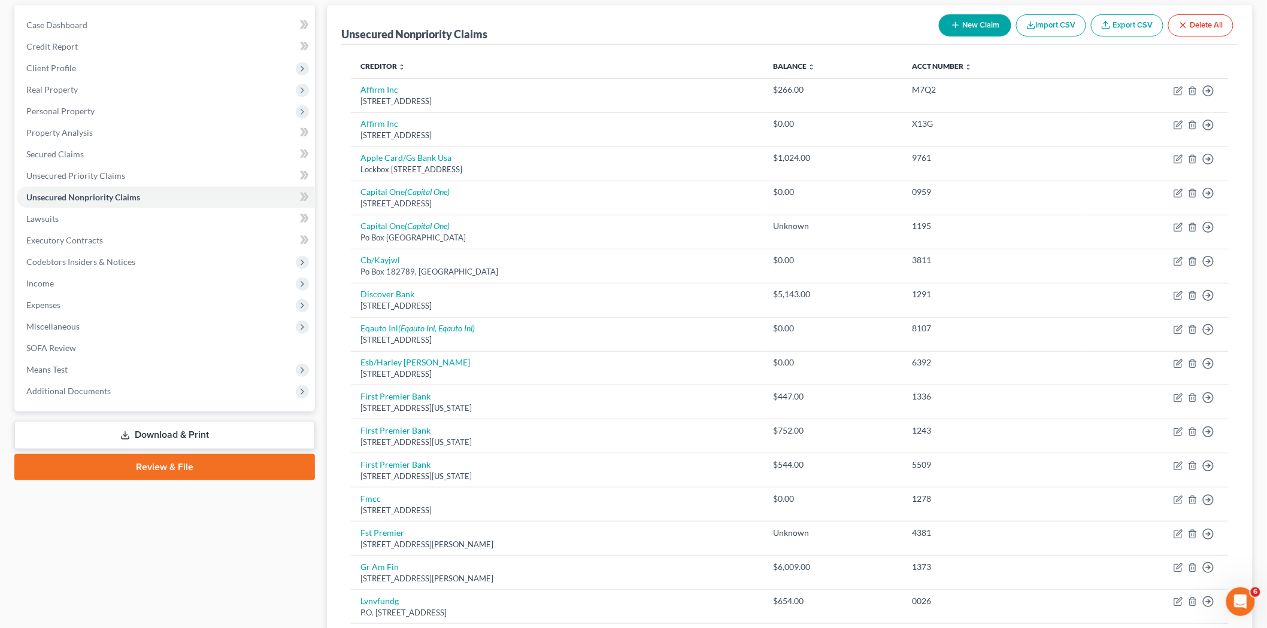
scroll to position [80, 0]
